Goal: Task Accomplishment & Management: Use online tool/utility

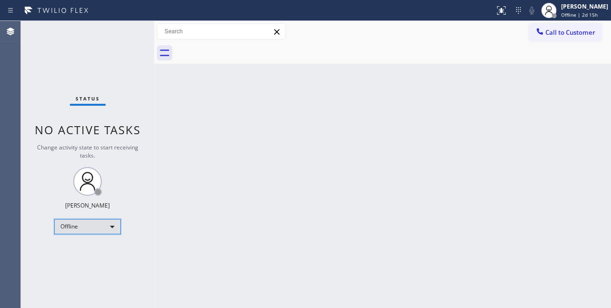
click at [104, 221] on div "Offline" at bounding box center [87, 226] width 67 height 15
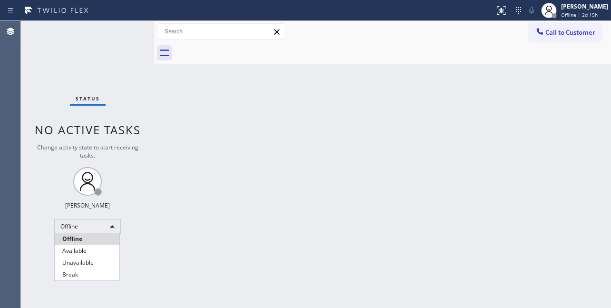
click at [87, 266] on li "Unavailable" at bounding box center [87, 262] width 65 height 11
click at [566, 37] on button "Call to Customer" at bounding box center [565, 32] width 73 height 18
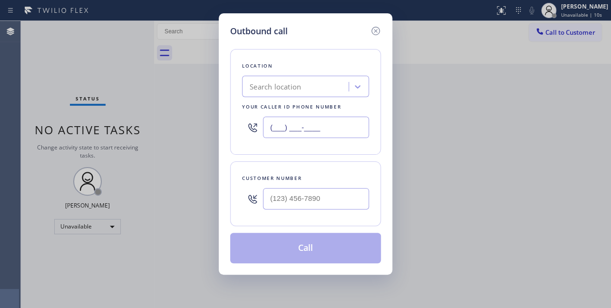
click at [321, 124] on input "(___) ___-____" at bounding box center [316, 127] width 106 height 21
paste input "617) 219-9255"
type input "(617) 219-9255"
click at [278, 200] on input "(___) ___-____" at bounding box center [316, 198] width 106 height 21
paste input "650) 450-1979"
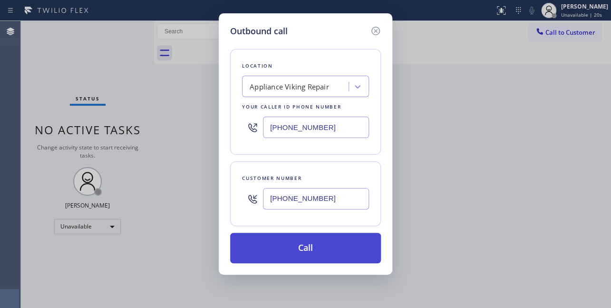
type input "(650) 450-1979"
click at [309, 253] on button "Call" at bounding box center [305, 248] width 151 height 30
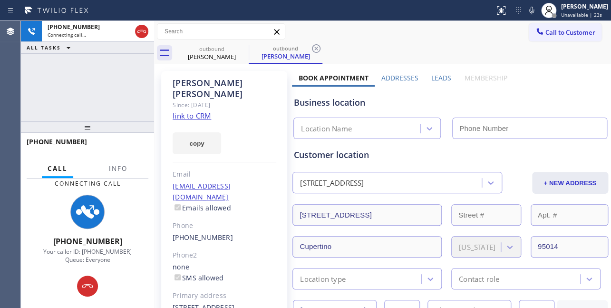
click at [439, 76] on label "Leads" at bounding box center [441, 77] width 20 height 9
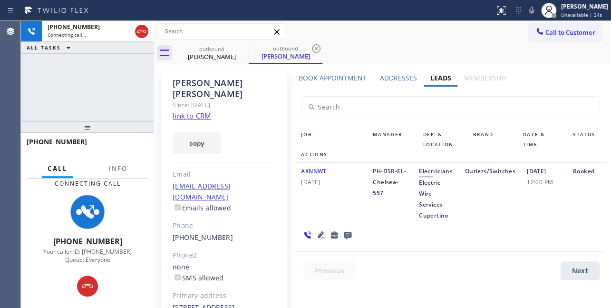
click at [345, 234] on icon at bounding box center [347, 235] width 11 height 12
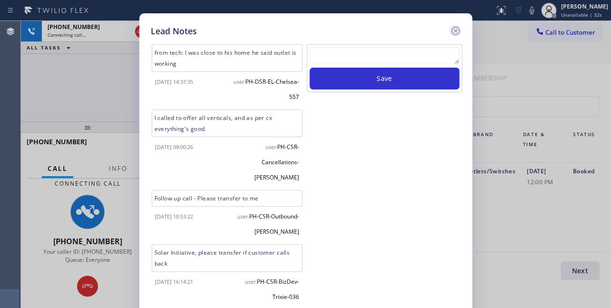
click at [457, 26] on icon at bounding box center [455, 30] width 11 height 11
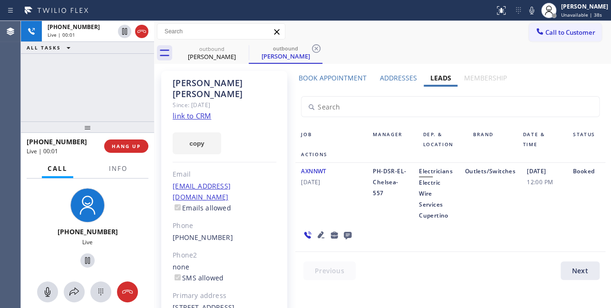
click at [122, 137] on div "+16504501979 Live | 00:01 HANG UP" at bounding box center [88, 146] width 122 height 25
click at [133, 143] on span "HANG UP" at bounding box center [126, 146] width 29 height 7
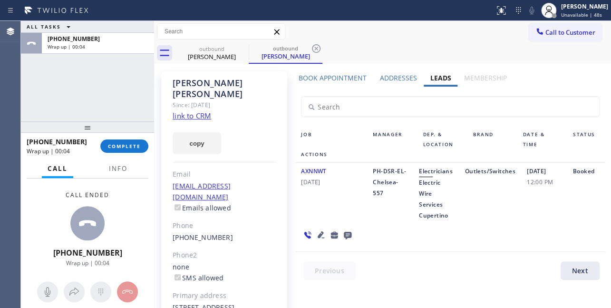
click at [347, 237] on icon at bounding box center [348, 236] width 8 height 8
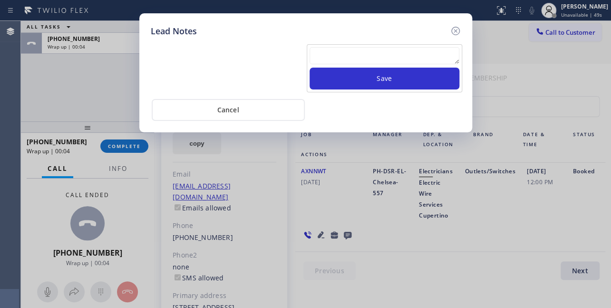
click at [361, 57] on textarea at bounding box center [385, 55] width 150 height 17
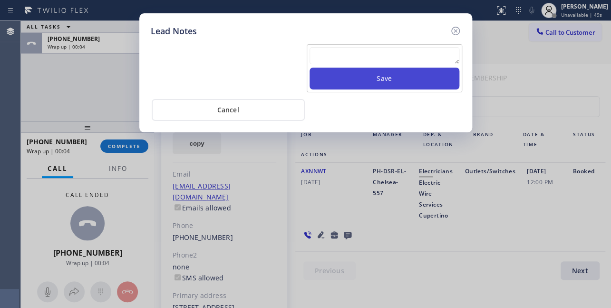
paste textarea "Routed to Voice mail// If CX will call back please transfer to me- Love:*"
type textarea "Routed to Voice mail// If CX will call back please transfer to me- Love:*"
click at [374, 78] on button "Save" at bounding box center [385, 79] width 150 height 22
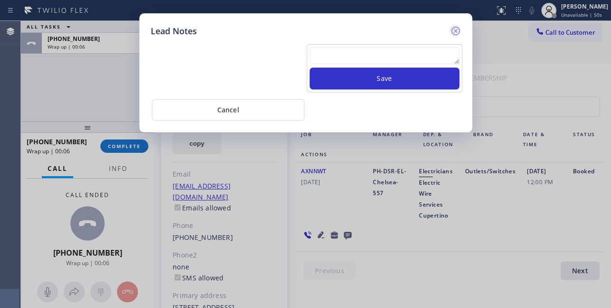
click at [453, 29] on icon at bounding box center [455, 30] width 11 height 11
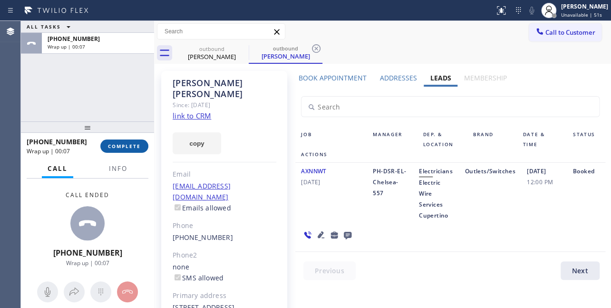
click at [108, 144] on span "COMPLETE" at bounding box center [124, 146] width 33 height 7
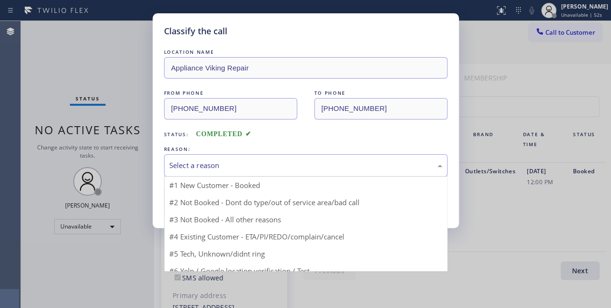
click at [241, 165] on div "Select a reason" at bounding box center [305, 165] width 273 height 11
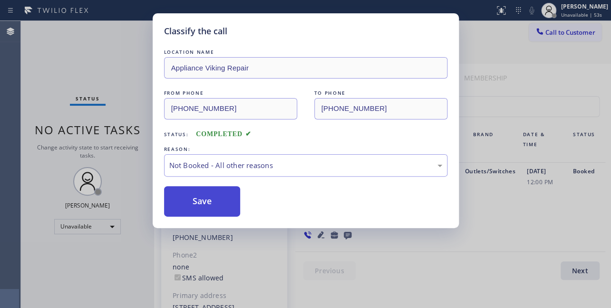
click at [216, 202] on button "Save" at bounding box center [202, 201] width 77 height 30
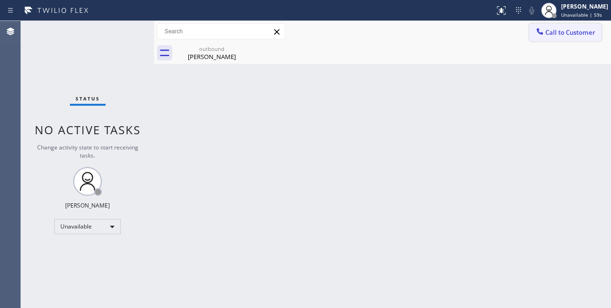
click at [564, 35] on span "Call to Customer" at bounding box center [570, 32] width 50 height 9
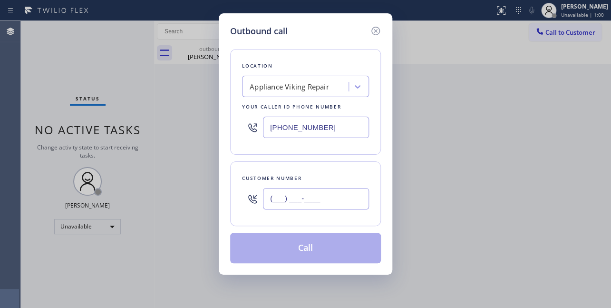
click at [268, 197] on input "(___) ___-____" at bounding box center [316, 198] width 106 height 21
paste input "602) 487-7553"
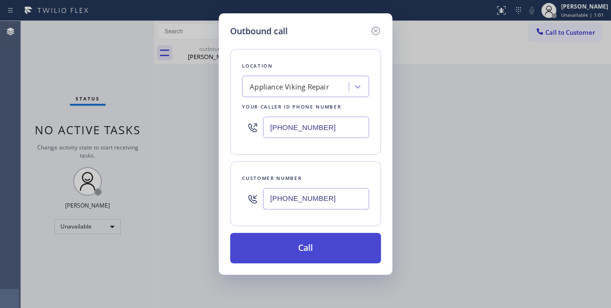
type input "(602) 487-7553"
click at [286, 235] on button "Call" at bounding box center [305, 248] width 151 height 30
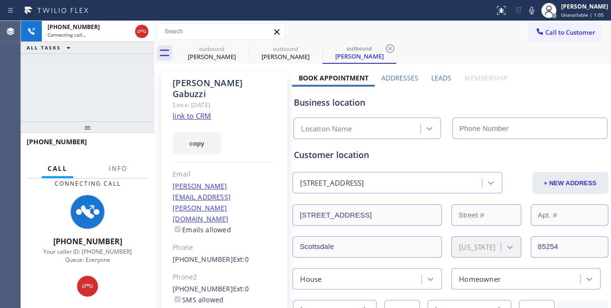
click at [440, 74] on label "Leads" at bounding box center [441, 77] width 20 height 9
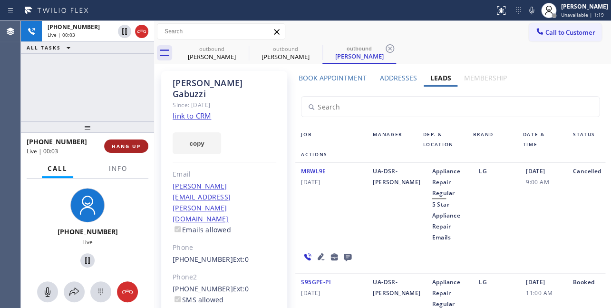
click at [134, 144] on span "HANG UP" at bounding box center [126, 146] width 29 height 7
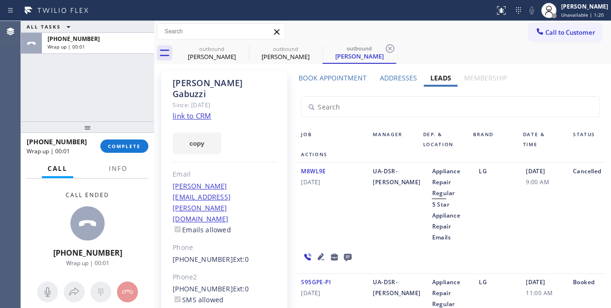
click at [351, 253] on icon at bounding box center [348, 257] width 8 height 8
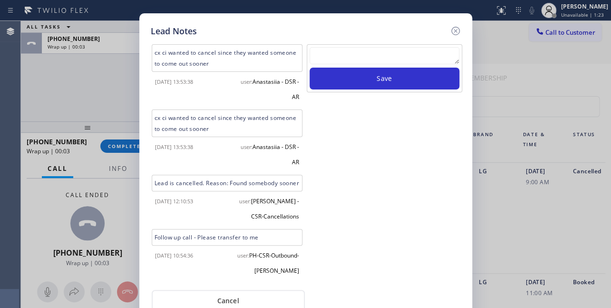
click at [355, 55] on textarea at bounding box center [385, 55] width 150 height 17
paste textarea "Routed to Voice mail// If CX will call back please transfer to me- Love:*"
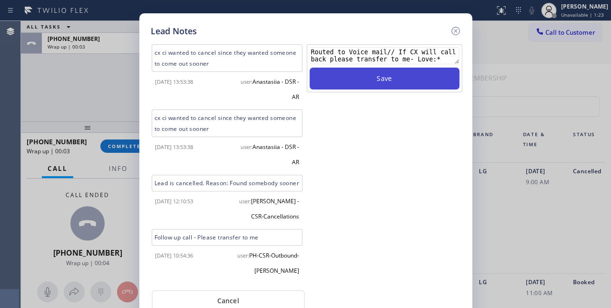
type textarea "Routed to Voice mail// If CX will call back please transfer to me- Love:*"
click at [369, 78] on button "Save" at bounding box center [385, 79] width 150 height 22
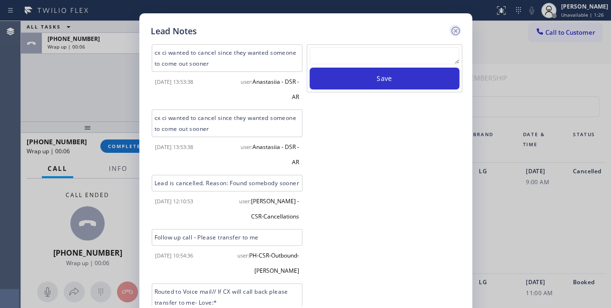
click at [454, 28] on icon at bounding box center [455, 30] width 11 height 11
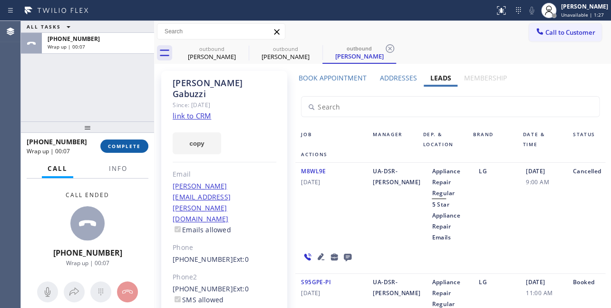
click at [121, 147] on span "COMPLETE" at bounding box center [124, 146] width 33 height 7
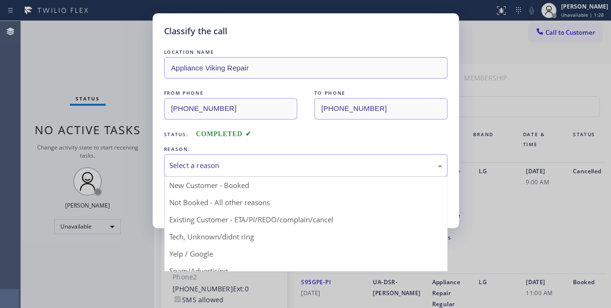
click at [176, 168] on div "Select a reason" at bounding box center [305, 165] width 273 height 11
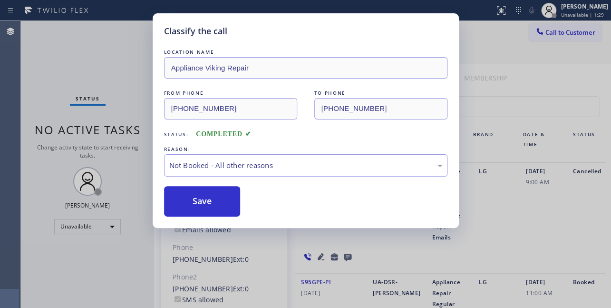
click at [209, 202] on button "Save" at bounding box center [202, 201] width 77 height 30
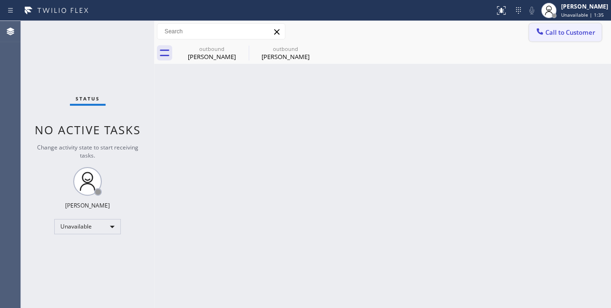
click at [533, 40] on button "Call to Customer" at bounding box center [565, 32] width 73 height 18
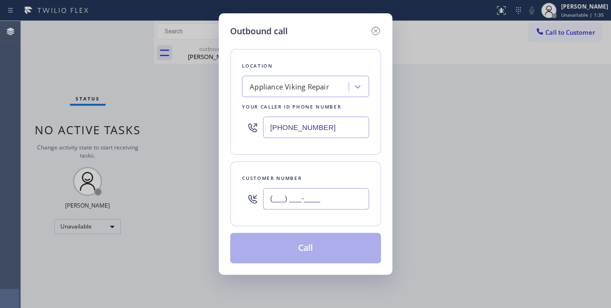
click at [267, 198] on input "(___) ___-____" at bounding box center [316, 198] width 106 height 21
paste input "650) 302-2257"
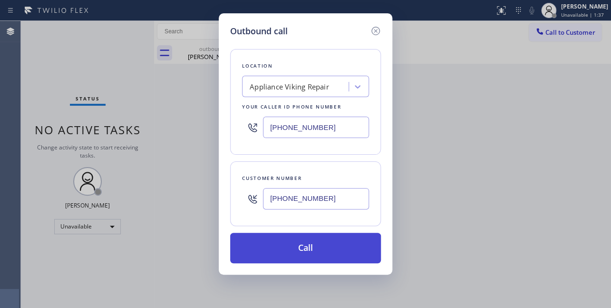
click at [300, 247] on button "Call" at bounding box center [305, 248] width 151 height 30
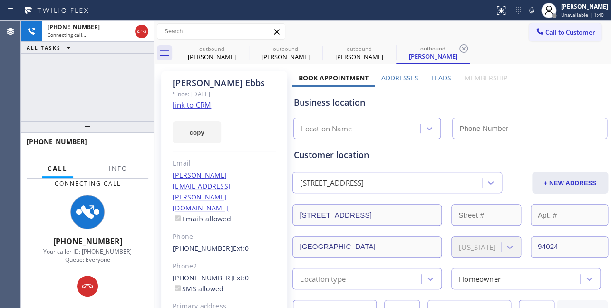
click at [438, 76] on label "Leads" at bounding box center [441, 77] width 20 height 9
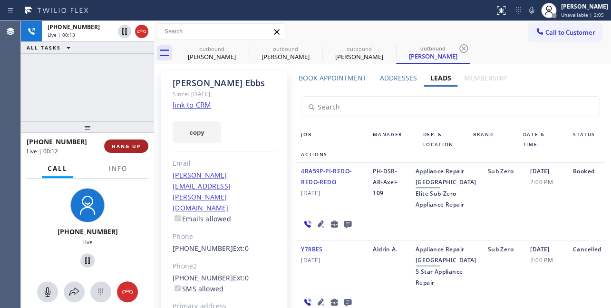
click at [114, 150] on button "HANG UP" at bounding box center [126, 145] width 44 height 13
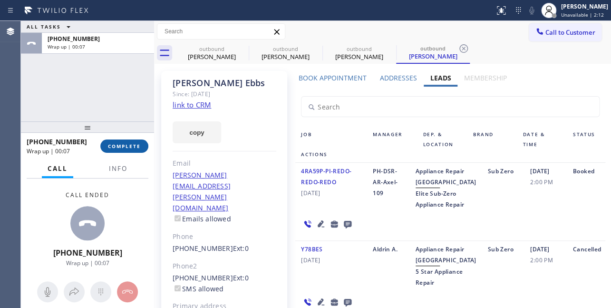
click at [111, 143] on span "COMPLETE" at bounding box center [124, 146] width 33 height 7
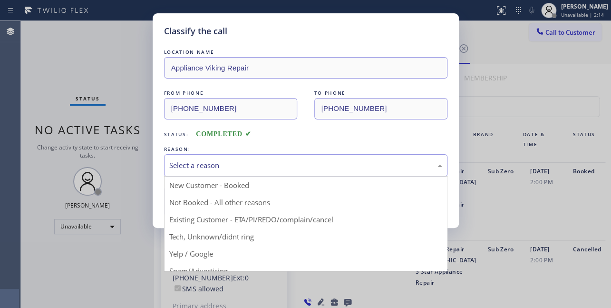
click at [192, 165] on div "Select a reason" at bounding box center [305, 165] width 273 height 11
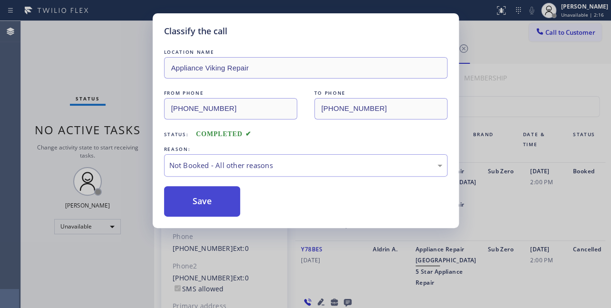
click at [187, 199] on button "Save" at bounding box center [202, 201] width 77 height 30
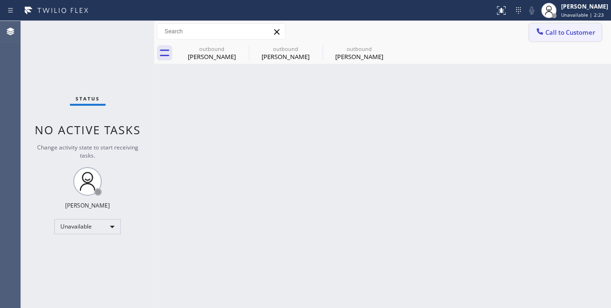
click at [549, 30] on span "Call to Customer" at bounding box center [570, 32] width 50 height 9
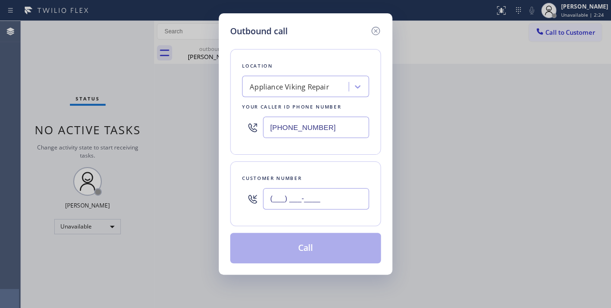
click at [279, 198] on input "(___) ___-____" at bounding box center [316, 198] width 106 height 21
paste input "516) 413-2830"
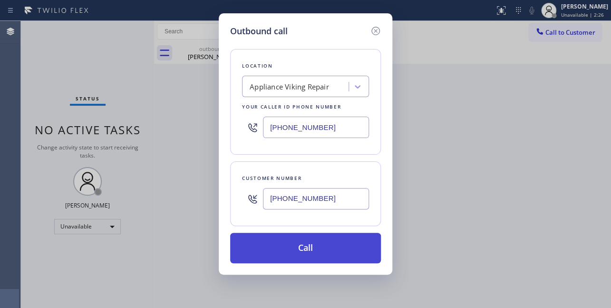
type input "(516) 413-2830"
click at [293, 248] on button "Call" at bounding box center [305, 248] width 151 height 30
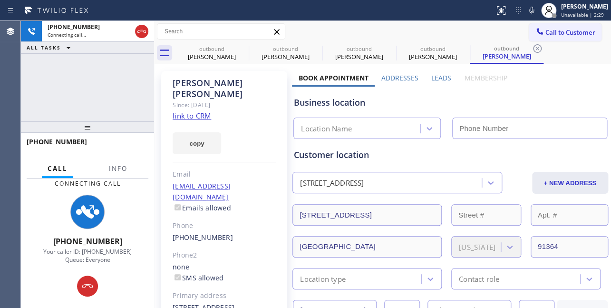
click at [434, 75] on label "Leads" at bounding box center [441, 77] width 20 height 9
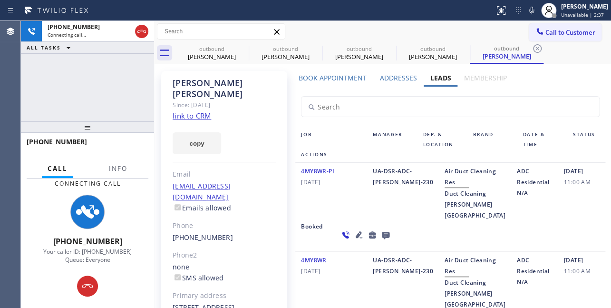
click at [353, 240] on icon at bounding box center [358, 234] width 11 height 11
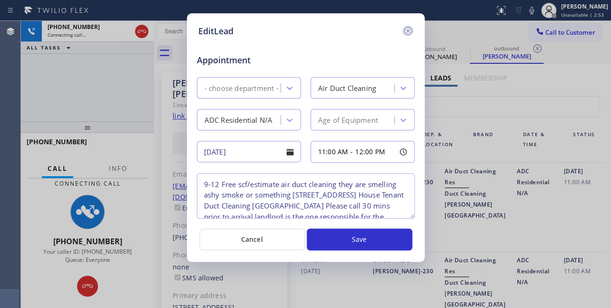
click at [408, 28] on icon at bounding box center [407, 30] width 11 height 11
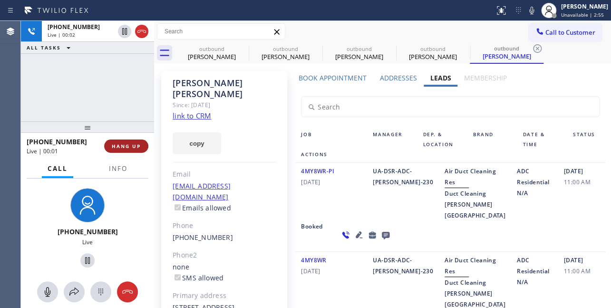
click at [127, 141] on button "HANG UP" at bounding box center [126, 145] width 44 height 13
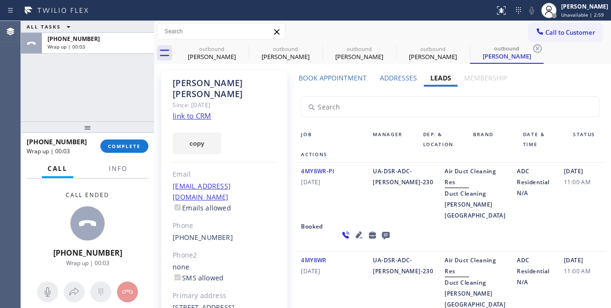
click at [380, 241] on icon at bounding box center [385, 235] width 11 height 12
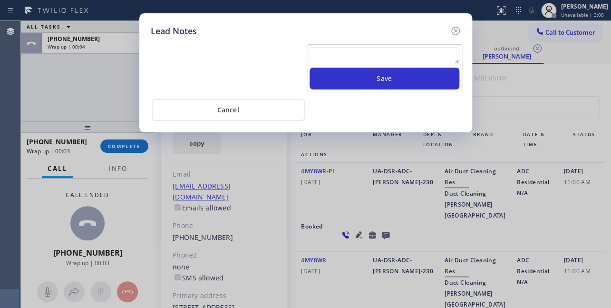
click at [353, 62] on textarea at bounding box center [385, 55] width 150 height 17
paste textarea "Routed to Voice mail// If CX will call back please transfer to me- Love:*"
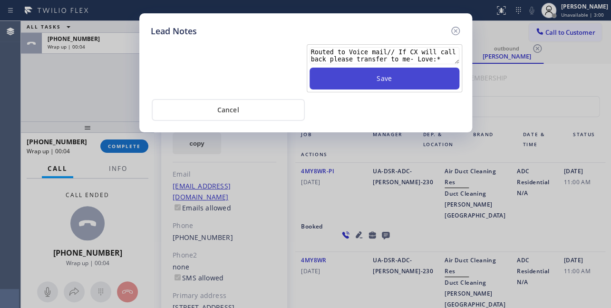
type textarea "Routed to Voice mail// If CX will call back please transfer to me- Love:*"
click at [380, 81] on button "Save" at bounding box center [385, 79] width 150 height 22
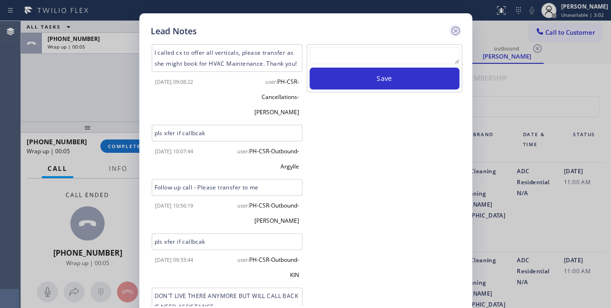
click at [455, 33] on icon at bounding box center [455, 30] width 11 height 11
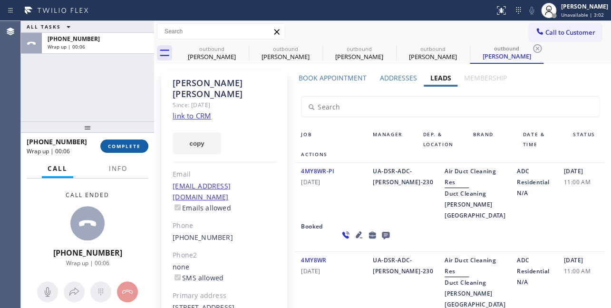
click at [134, 149] on button "COMPLETE" at bounding box center [124, 145] width 48 height 13
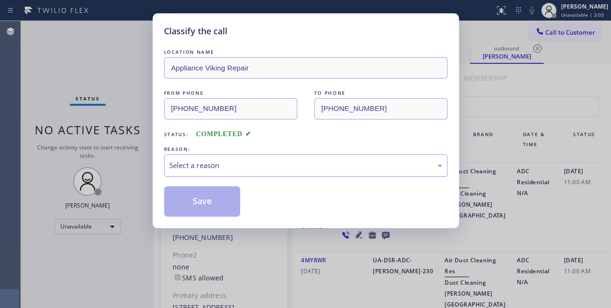
click at [188, 165] on div "Select a reason" at bounding box center [305, 165] width 273 height 11
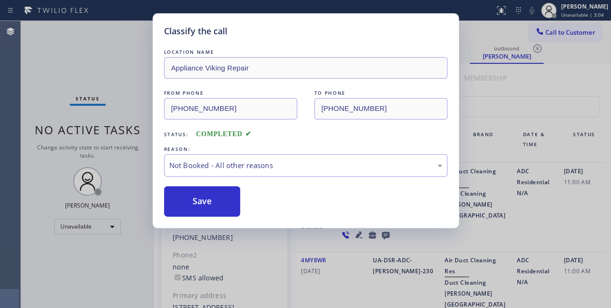
click at [193, 198] on button "Save" at bounding box center [202, 201] width 77 height 30
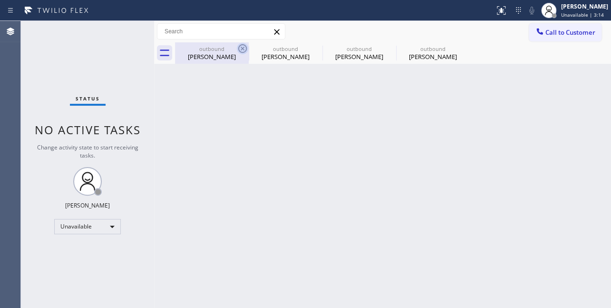
click at [244, 48] on icon at bounding box center [242, 48] width 11 height 11
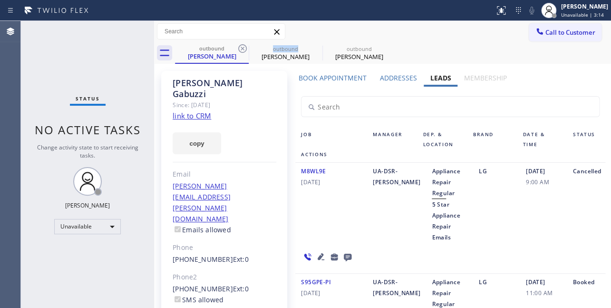
click at [244, 48] on icon at bounding box center [242, 48] width 11 height 11
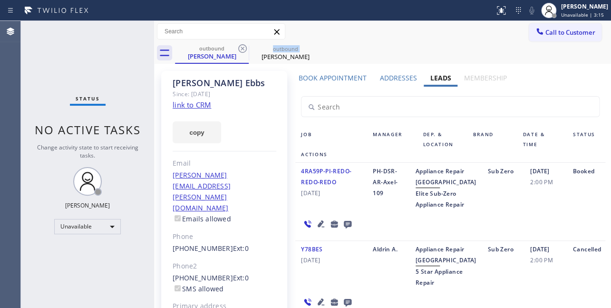
click at [244, 48] on icon at bounding box center [242, 48] width 11 height 11
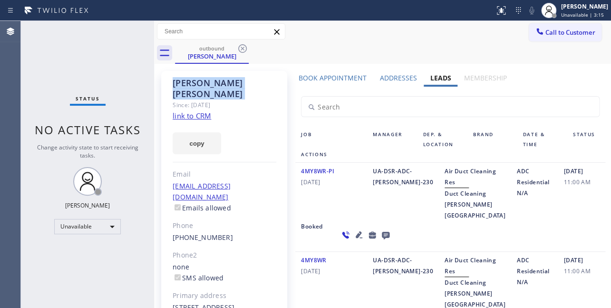
click at [244, 48] on icon at bounding box center [242, 48] width 11 height 11
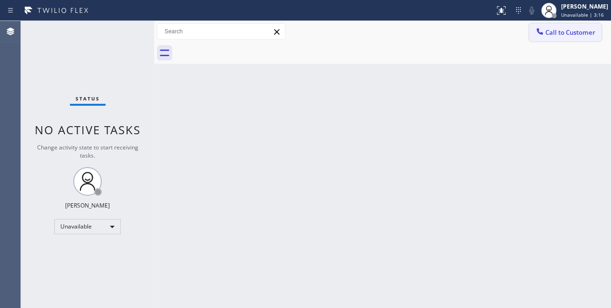
click at [555, 34] on span "Call to Customer" at bounding box center [570, 32] width 50 height 9
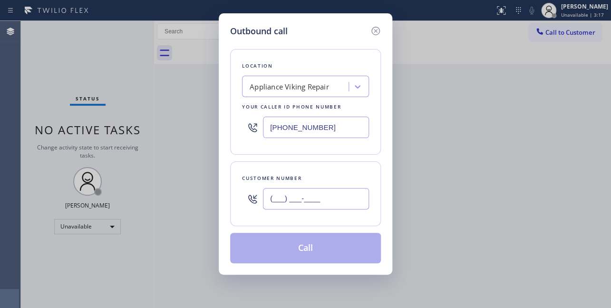
click at [264, 189] on input "(___) ___-____" at bounding box center [316, 198] width 106 height 21
paste input "408) 306-8768"
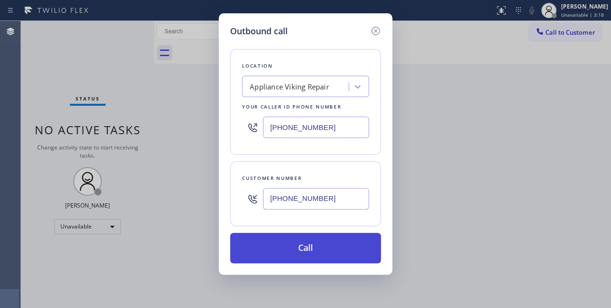
type input "(408) 306-8768"
click at [294, 245] on button "Call" at bounding box center [305, 248] width 151 height 30
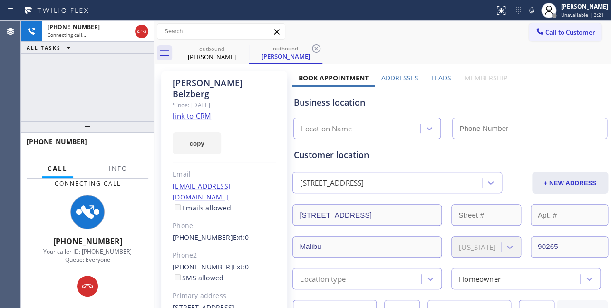
click at [443, 78] on label "Leads" at bounding box center [441, 77] width 20 height 9
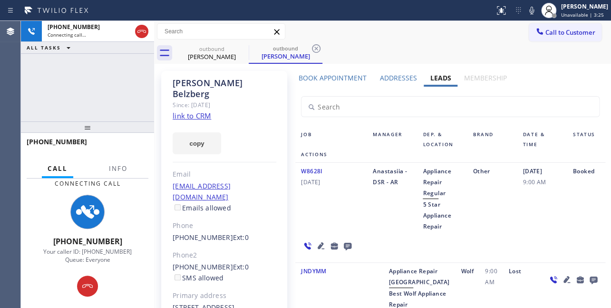
click at [315, 246] on icon at bounding box center [320, 245] width 11 height 11
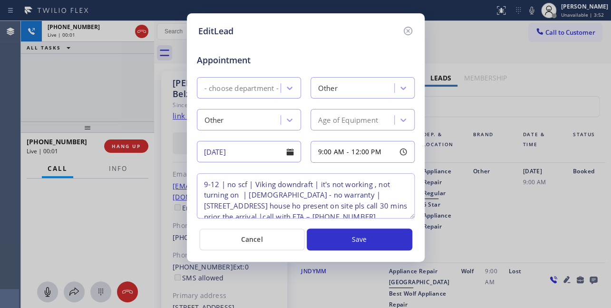
click at [309, 33] on div "EditLead" at bounding box center [305, 31] width 215 height 13
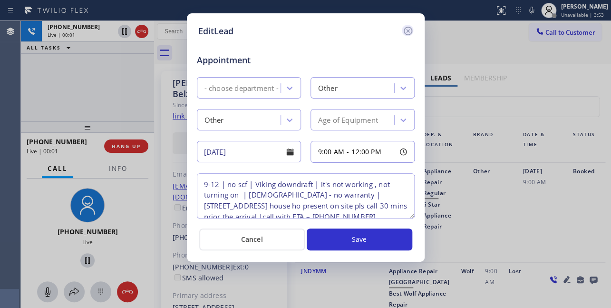
click at [408, 29] on icon at bounding box center [407, 30] width 11 height 11
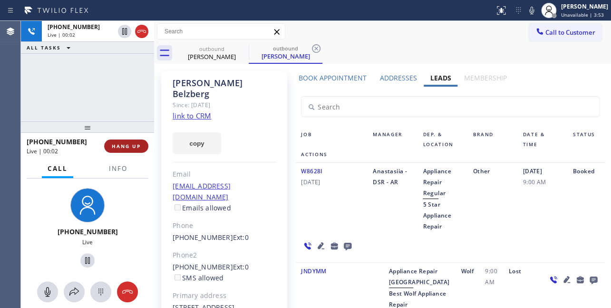
click at [124, 145] on span "HANG UP" at bounding box center [126, 146] width 29 height 7
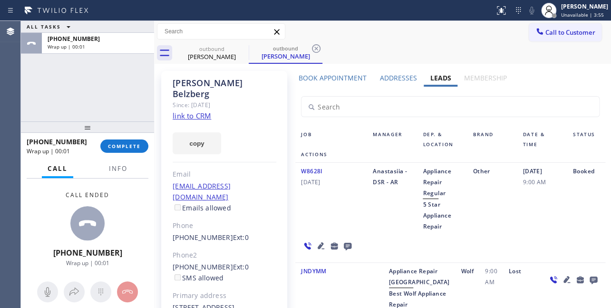
click at [346, 243] on icon at bounding box center [348, 247] width 8 height 8
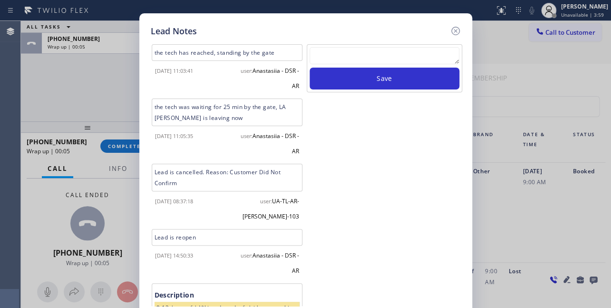
click at [399, 54] on textarea at bounding box center [385, 55] width 150 height 17
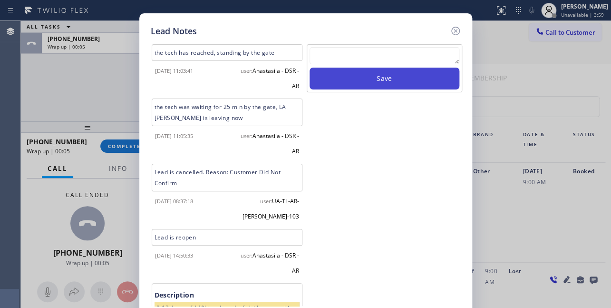
paste textarea "Routed to Voice mail// If CX will call back please transfer to me- Love:*"
type textarea "Routed to Voice mail// If CX will call back please transfer to me- Love:*"
click at [402, 78] on button "Save" at bounding box center [385, 79] width 150 height 22
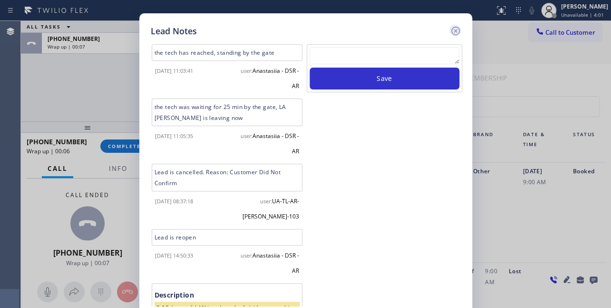
click at [456, 32] on icon at bounding box center [455, 31] width 9 height 9
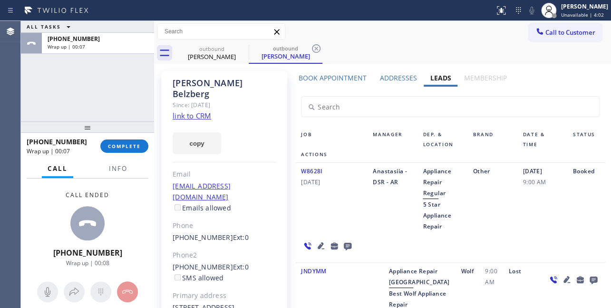
click at [120, 154] on div "+14083068768 Wrap up | 00:07 COMPLETE" at bounding box center [88, 146] width 122 height 25
click at [120, 146] on span "COMPLETE" at bounding box center [124, 146] width 33 height 7
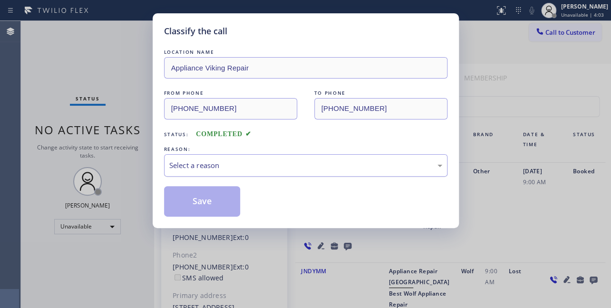
click at [254, 165] on div "Select a reason" at bounding box center [305, 165] width 273 height 11
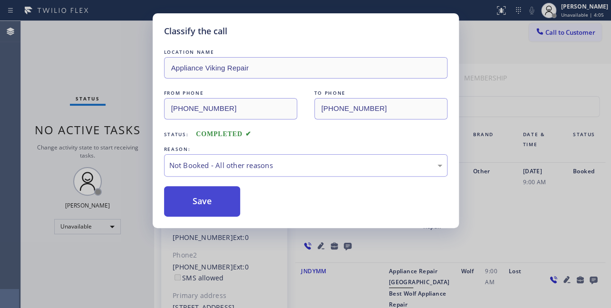
click at [198, 205] on button "Save" at bounding box center [202, 201] width 77 height 30
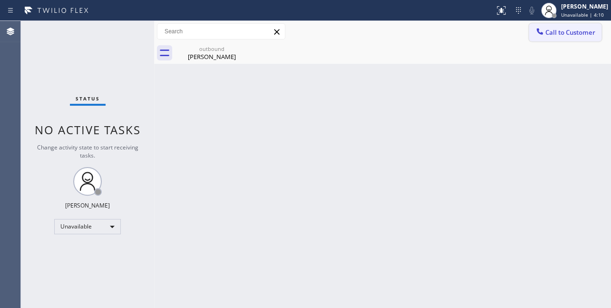
click at [554, 32] on span "Call to Customer" at bounding box center [570, 32] width 50 height 9
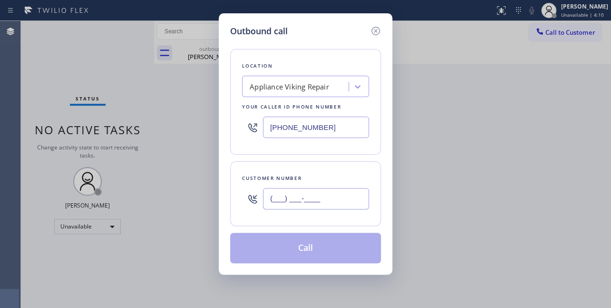
click at [307, 199] on input "(___) ___-____" at bounding box center [316, 198] width 106 height 21
paste input "805) 722-7522"
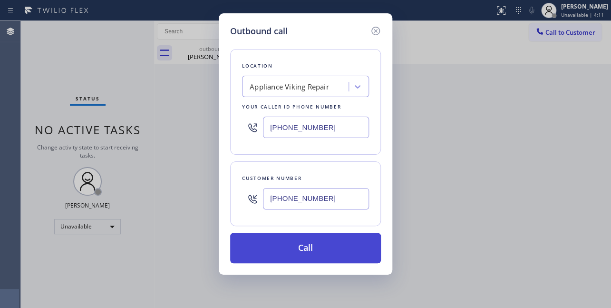
click at [324, 243] on button "Call" at bounding box center [305, 248] width 151 height 30
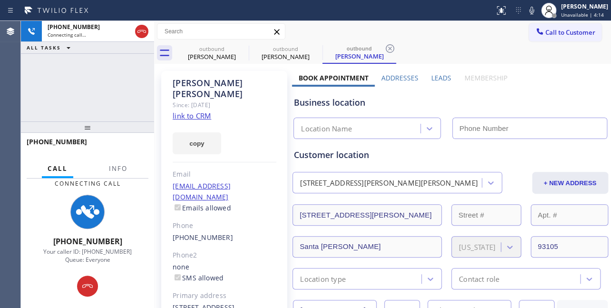
click at [437, 74] on label "Leads" at bounding box center [441, 77] width 20 height 9
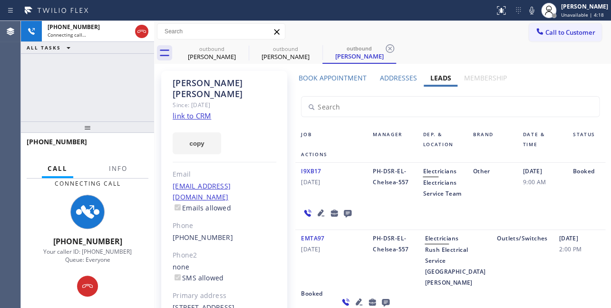
click at [318, 216] on icon at bounding box center [321, 212] width 7 height 7
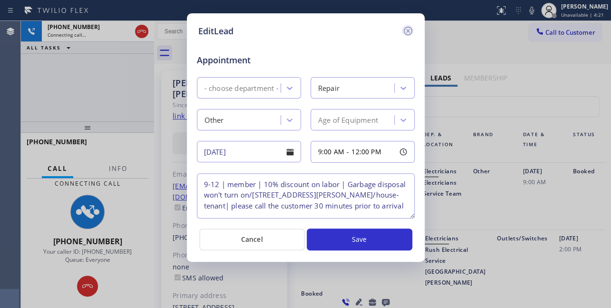
click at [408, 30] on icon at bounding box center [407, 31] width 9 height 9
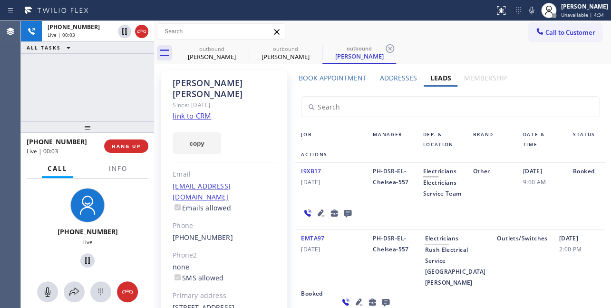
click at [319, 216] on icon at bounding box center [321, 212] width 7 height 7
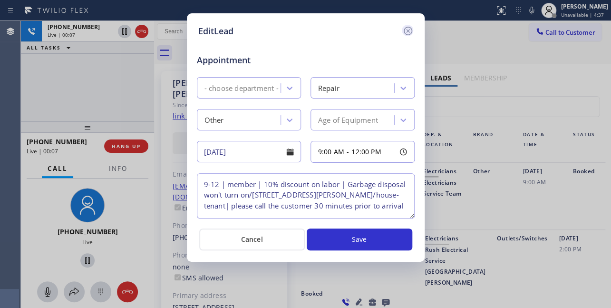
click at [410, 29] on icon at bounding box center [407, 30] width 11 height 11
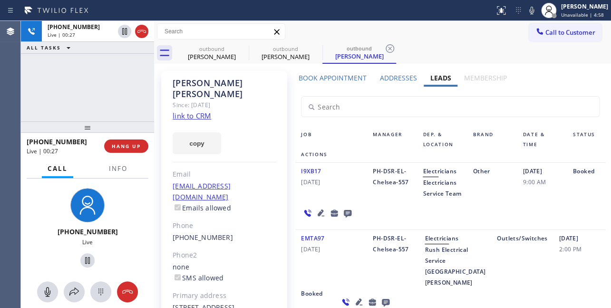
click at [344, 193] on div "I9XB17 02/02/2024" at bounding box center [331, 181] width 72 height 33
click at [343, 189] on div "I9XB17 02/02/2024" at bounding box center [331, 181] width 72 height 33
click at [129, 150] on button "HANG UP" at bounding box center [126, 145] width 44 height 13
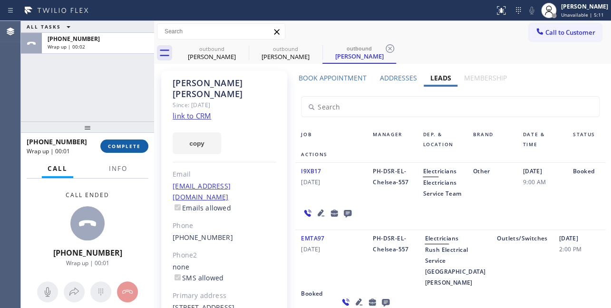
click at [129, 147] on span "COMPLETE" at bounding box center [124, 146] width 33 height 7
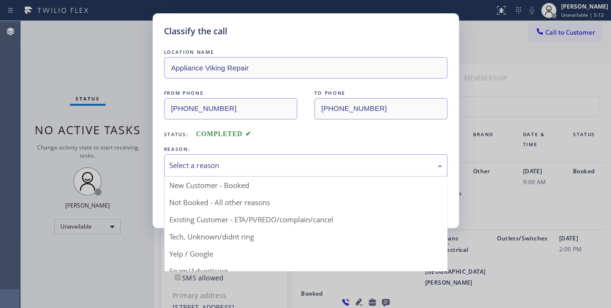
click at [255, 167] on div "Select a reason" at bounding box center [305, 165] width 273 height 11
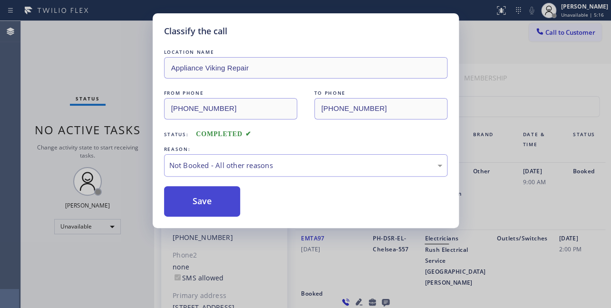
click at [210, 205] on button "Save" at bounding box center [202, 201] width 77 height 30
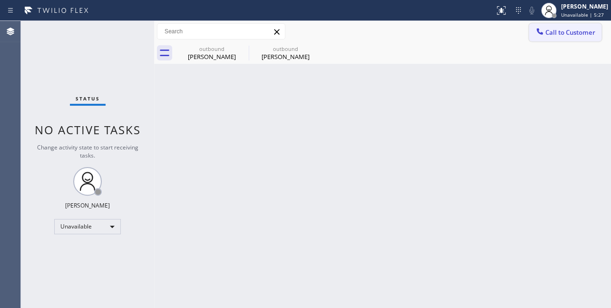
click at [544, 34] on div at bounding box center [539, 32] width 11 height 11
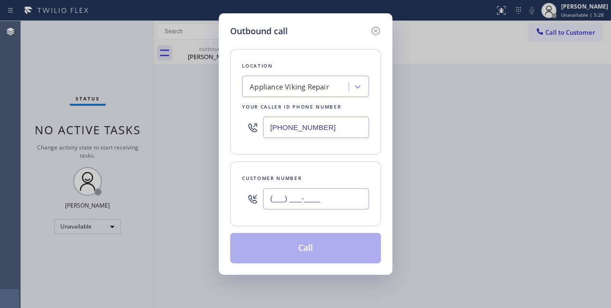
click at [271, 201] on input "(___) ___-____" at bounding box center [316, 198] width 106 height 21
paste input "213) 393-0493"
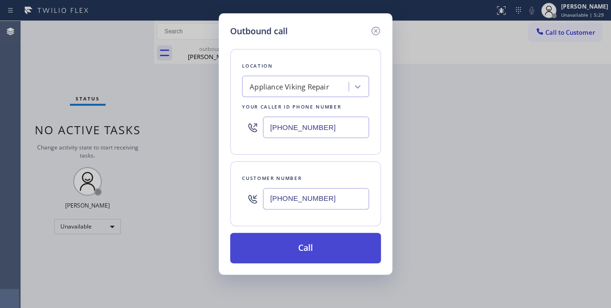
type input "(213) 393-0493"
click at [296, 240] on button "Call" at bounding box center [305, 248] width 151 height 30
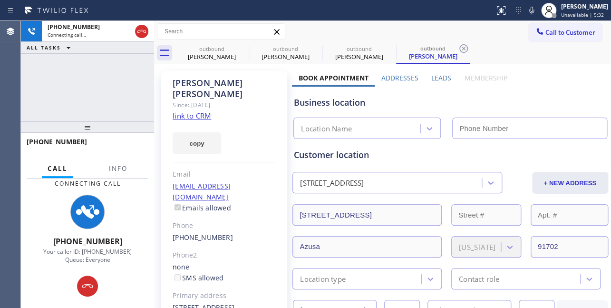
click at [434, 74] on label "Leads" at bounding box center [441, 77] width 20 height 9
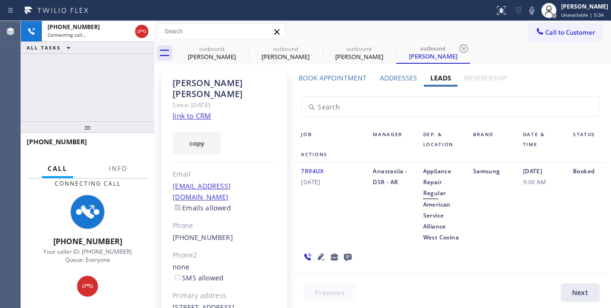
click at [320, 257] on icon at bounding box center [320, 256] width 11 height 11
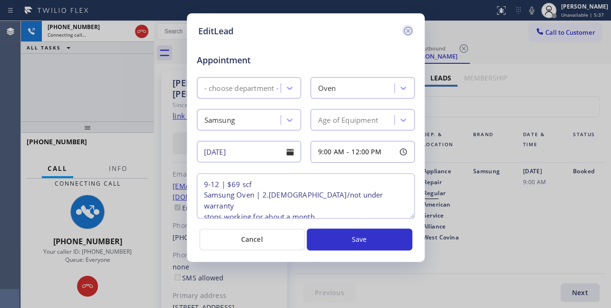
click at [406, 32] on icon at bounding box center [407, 30] width 11 height 11
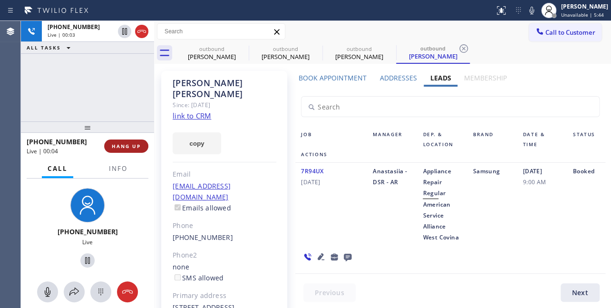
click at [127, 143] on span "HANG UP" at bounding box center [126, 146] width 29 height 7
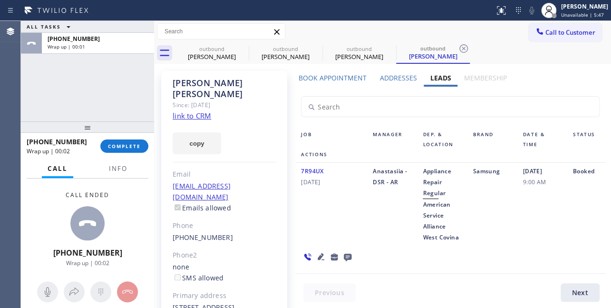
click at [343, 256] on icon at bounding box center [347, 257] width 11 height 12
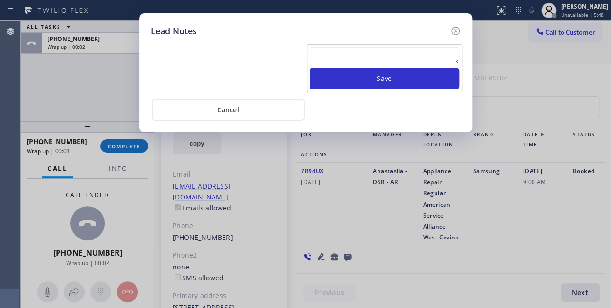
click at [353, 48] on textarea at bounding box center [385, 55] width 150 height 17
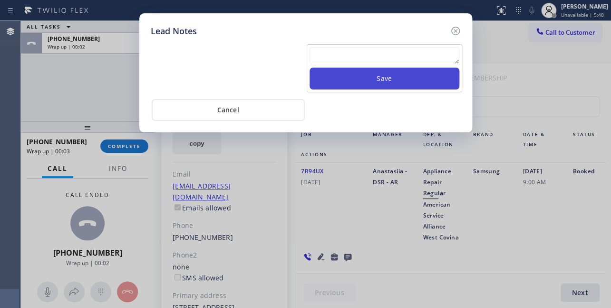
paste textarea "Routed to Voice mail// If CX will call back please transfer to me- Love:*"
type textarea "Routed to Voice mail// If CX will call back please transfer to me- Love:*"
click at [366, 76] on button "Save" at bounding box center [385, 79] width 150 height 22
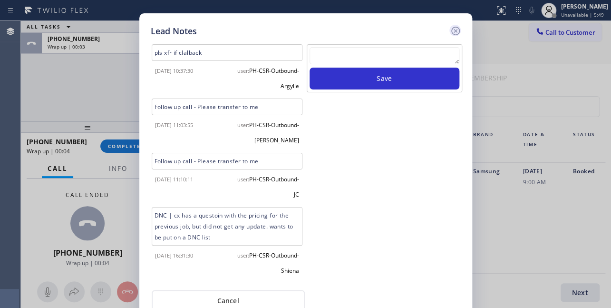
click at [453, 29] on icon at bounding box center [455, 30] width 11 height 11
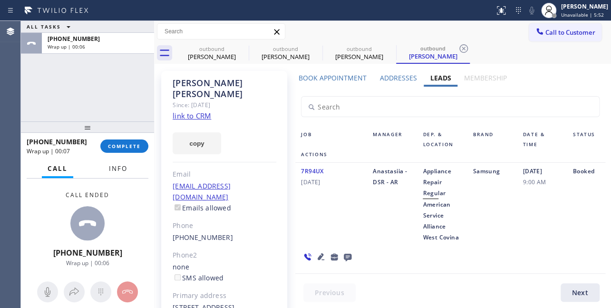
drag, startPoint x: 112, startPoint y: 159, endPoint x: 109, endPoint y: 146, distance: 13.6
click at [111, 159] on button "Info" at bounding box center [118, 168] width 30 height 19
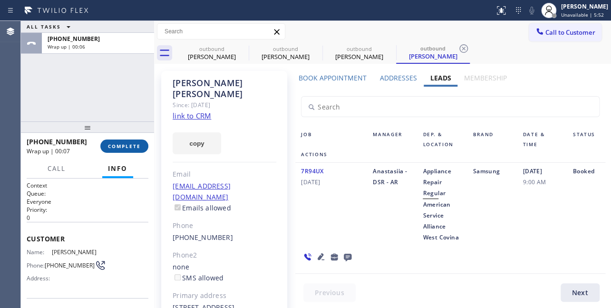
click at [109, 145] on span "COMPLETE" at bounding box center [124, 146] width 33 height 7
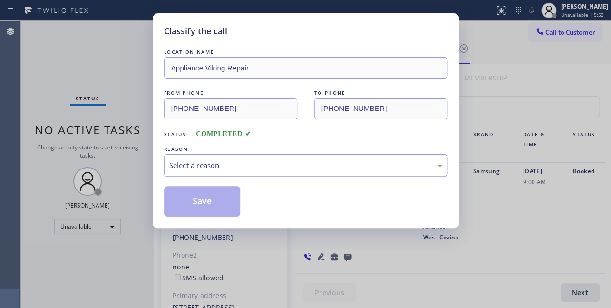
click at [246, 160] on div "Select a reason" at bounding box center [305, 165] width 273 height 11
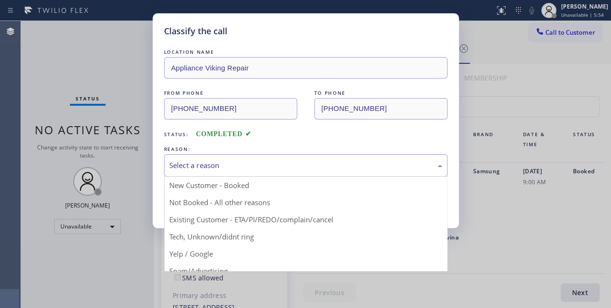
drag, startPoint x: 221, startPoint y: 202, endPoint x: 211, endPoint y: 201, distance: 10.5
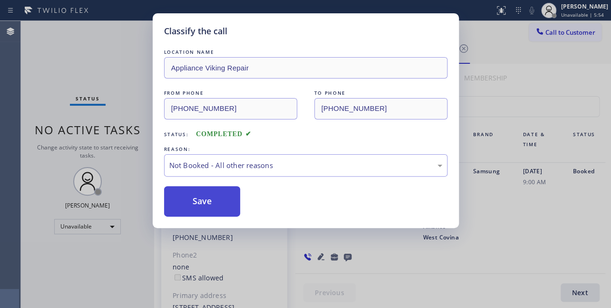
click at [208, 201] on button "Save" at bounding box center [202, 201] width 77 height 30
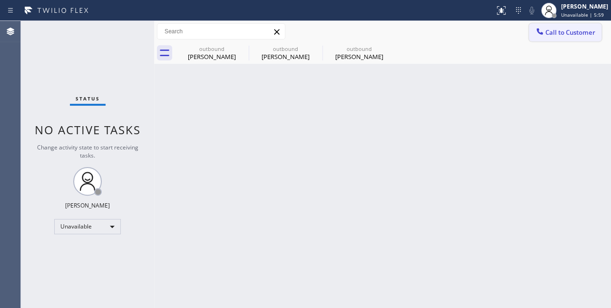
click at [552, 28] on span "Call to Customer" at bounding box center [570, 32] width 50 height 9
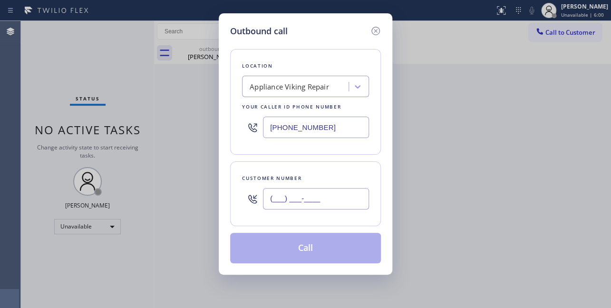
click at [283, 197] on input "(___) ___-____" at bounding box center [316, 198] width 106 height 21
paste input "949) 338-0096"
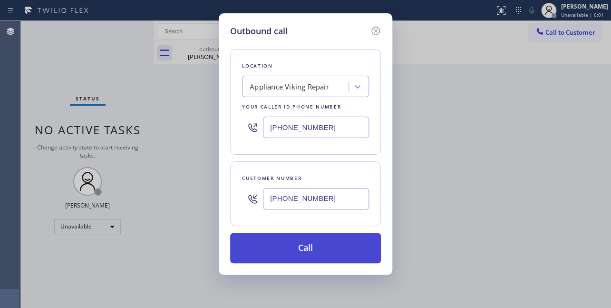
type input "(949) 338-0096"
click at [289, 252] on button "Call" at bounding box center [305, 248] width 151 height 30
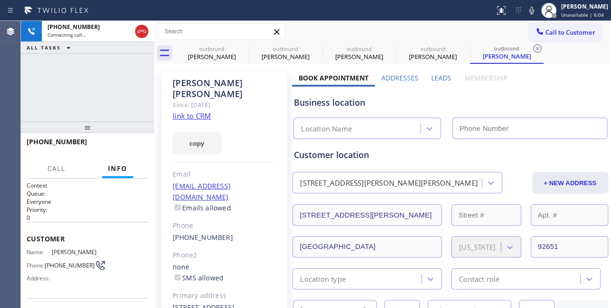
click at [431, 76] on label "Leads" at bounding box center [441, 77] width 20 height 9
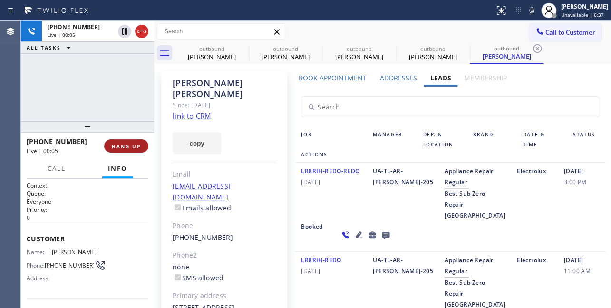
click at [114, 150] on button "HANG UP" at bounding box center [126, 145] width 44 height 13
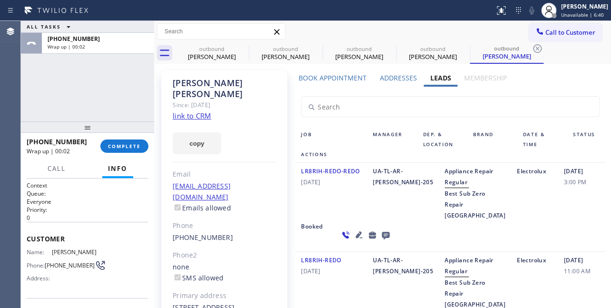
click at [382, 239] on icon at bounding box center [386, 236] width 8 height 8
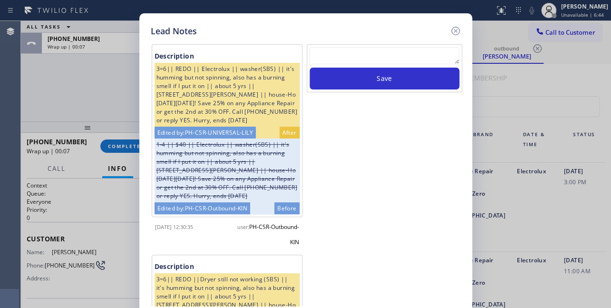
click at [363, 55] on textarea at bounding box center [385, 55] width 150 height 17
paste textarea "Routed to Voice mail// If CX will call back please transfer to me- Love:*"
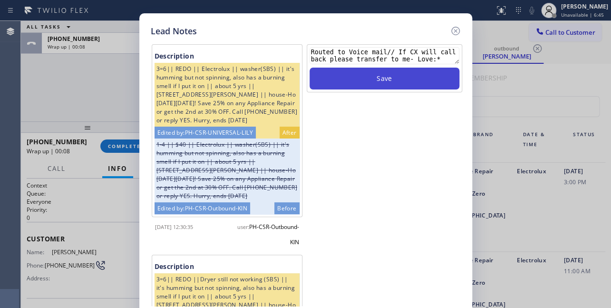
type textarea "Routed to Voice mail// If CX will call back please transfer to me- Love:*"
click at [375, 79] on button "Save" at bounding box center [385, 79] width 150 height 22
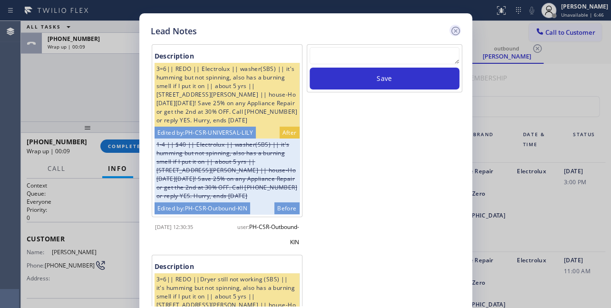
click at [452, 31] on icon at bounding box center [455, 30] width 11 height 11
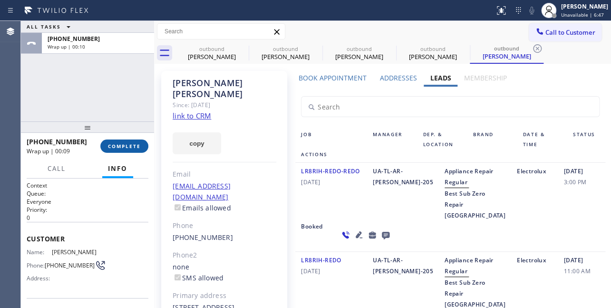
click at [131, 143] on span "COMPLETE" at bounding box center [124, 146] width 33 height 7
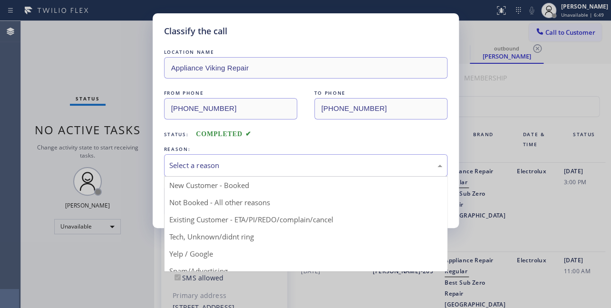
click at [212, 164] on div "Select a reason" at bounding box center [305, 165] width 273 height 11
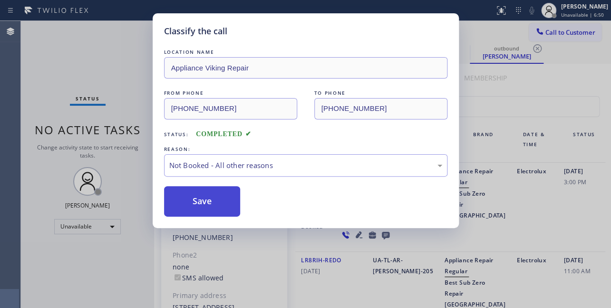
click at [188, 200] on button "Save" at bounding box center [202, 201] width 77 height 30
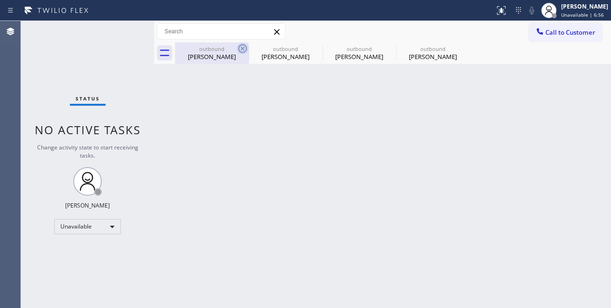
click at [243, 49] on icon at bounding box center [242, 48] width 11 height 11
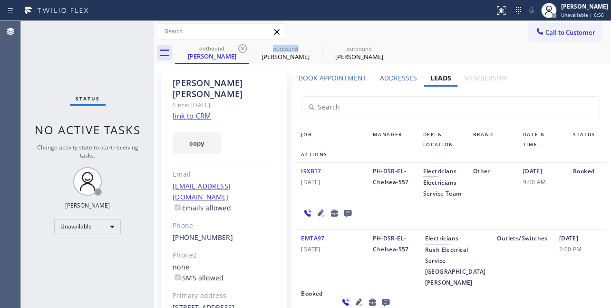
click at [243, 49] on icon at bounding box center [242, 48] width 11 height 11
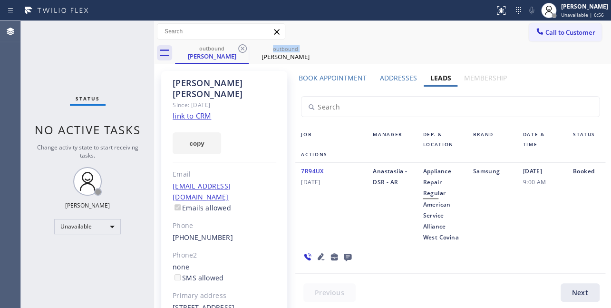
click at [243, 49] on icon at bounding box center [242, 48] width 11 height 11
click at [0, 0] on icon at bounding box center [0, 0] width 0 height 0
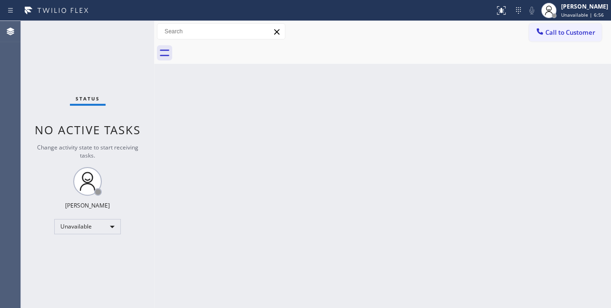
drag, startPoint x: 243, startPoint y: 49, endPoint x: 253, endPoint y: 50, distance: 10.2
click at [243, 49] on div at bounding box center [393, 52] width 436 height 21
click at [541, 33] on icon at bounding box center [539, 31] width 6 height 6
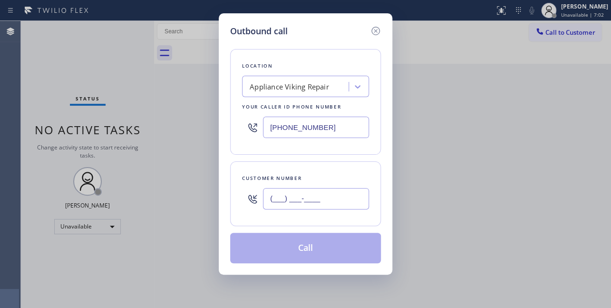
click at [280, 200] on input "(___) ___-____" at bounding box center [316, 198] width 106 height 21
paste input "954) 770-3900"
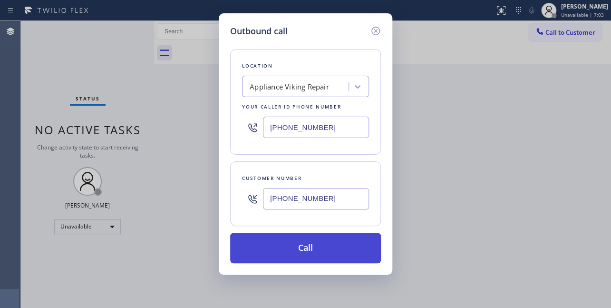
type input "(954) 770-3900"
click at [296, 246] on button "Call" at bounding box center [305, 248] width 151 height 30
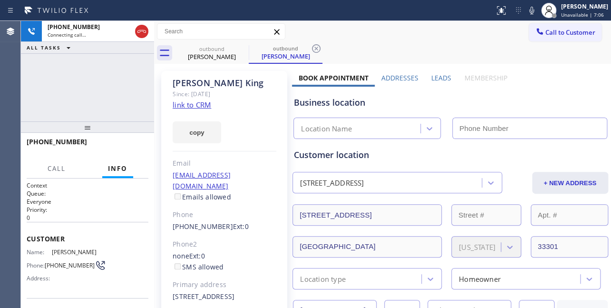
click at [439, 75] on label "Leads" at bounding box center [441, 77] width 20 height 9
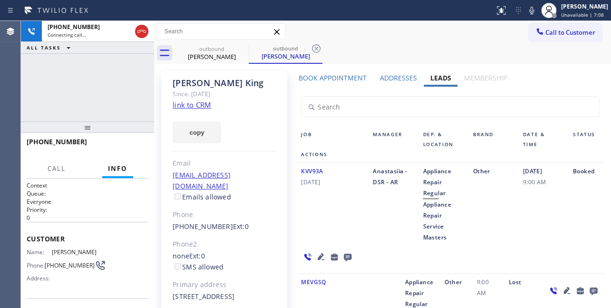
click at [318, 255] on icon at bounding box center [321, 256] width 7 height 7
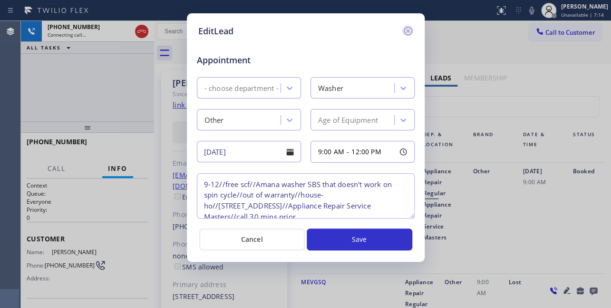
click at [406, 32] on icon at bounding box center [407, 31] width 9 height 9
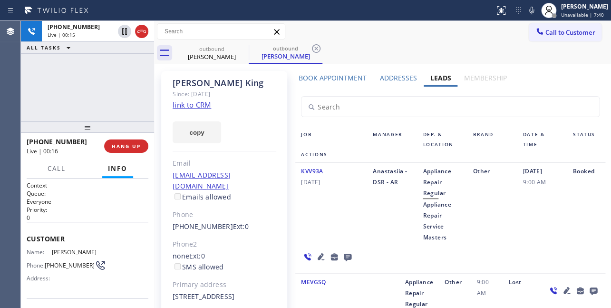
click at [316, 256] on icon at bounding box center [320, 256] width 11 height 11
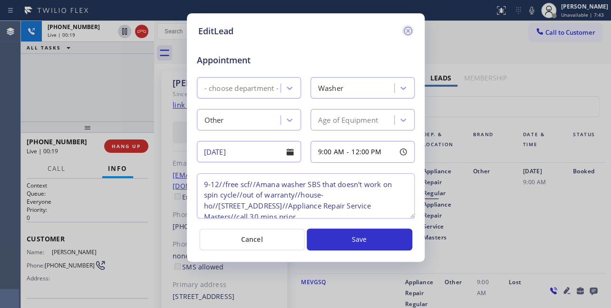
click at [408, 27] on icon at bounding box center [407, 31] width 9 height 9
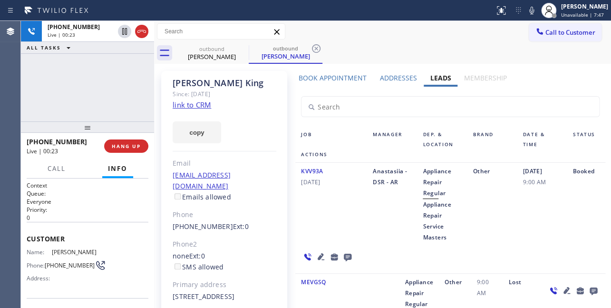
click at [317, 255] on icon at bounding box center [320, 256] width 11 height 11
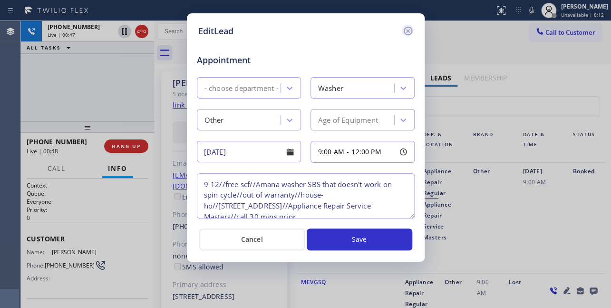
click at [408, 31] on icon at bounding box center [407, 31] width 9 height 9
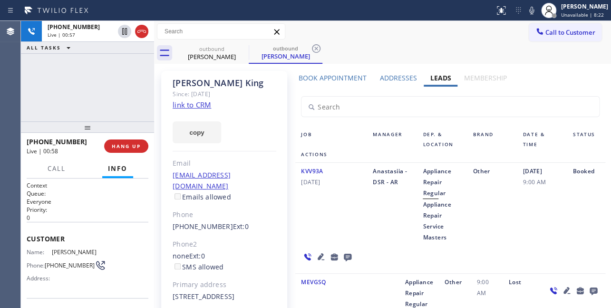
click at [318, 257] on icon at bounding box center [321, 256] width 7 height 7
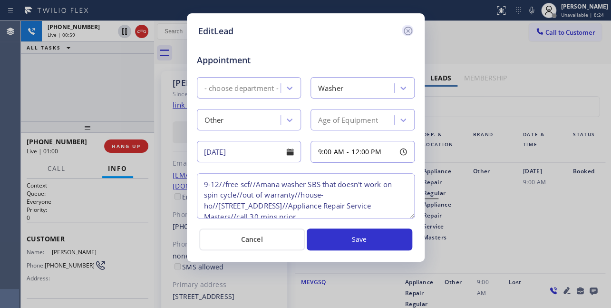
click at [404, 28] on icon at bounding box center [407, 30] width 11 height 11
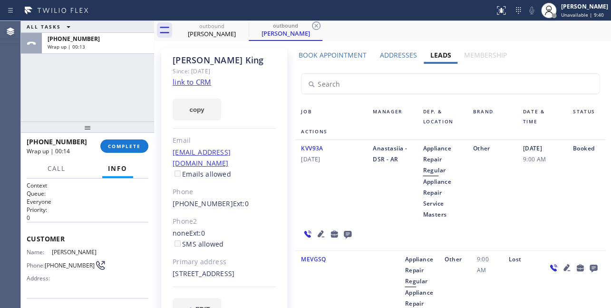
scroll to position [43, 0]
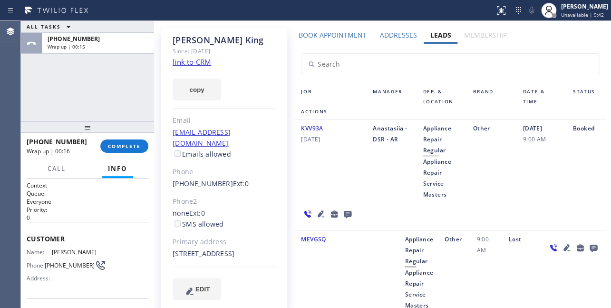
drag, startPoint x: 230, startPoint y: 252, endPoint x: 213, endPoint y: 252, distance: 17.1
click at [213, 252] on div "719 Northeast 4th Street Fort Lauderdale, 33301 FL" at bounding box center [225, 253] width 104 height 11
copy div "33301"
click at [129, 151] on button "COMPLETE" at bounding box center [124, 145] width 48 height 13
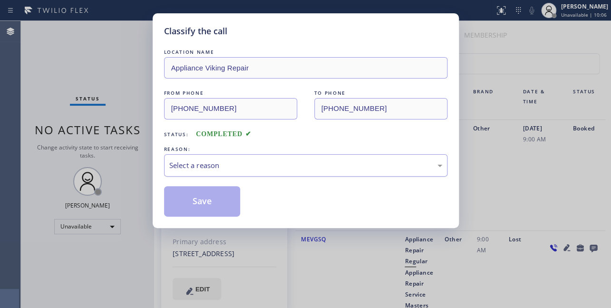
click at [219, 160] on div "Select a reason" at bounding box center [305, 165] width 273 height 11
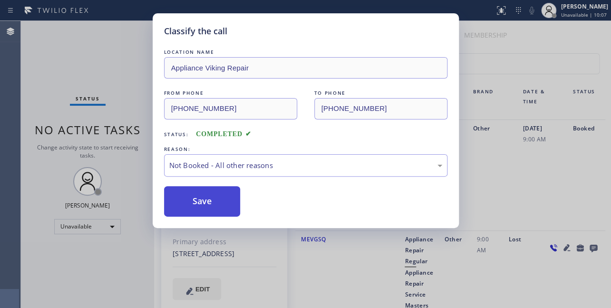
click at [203, 201] on button "Save" at bounding box center [202, 201] width 77 height 30
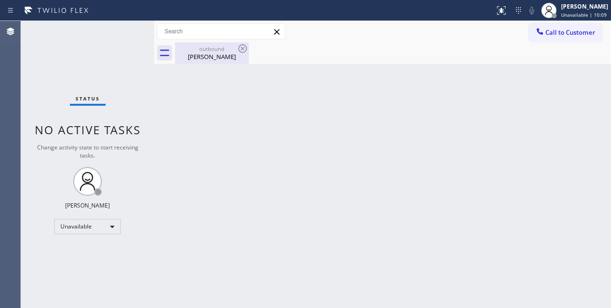
click at [210, 57] on div "Boris King" at bounding box center [212, 56] width 72 height 9
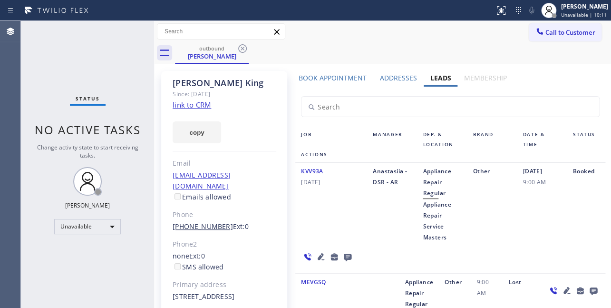
click at [205, 222] on link "(954) 770-3900" at bounding box center [203, 226] width 60 height 9
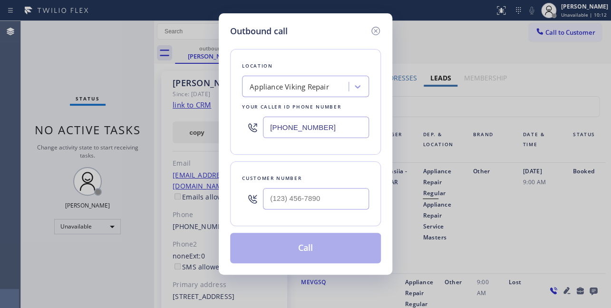
type input "(954) 770-3900"
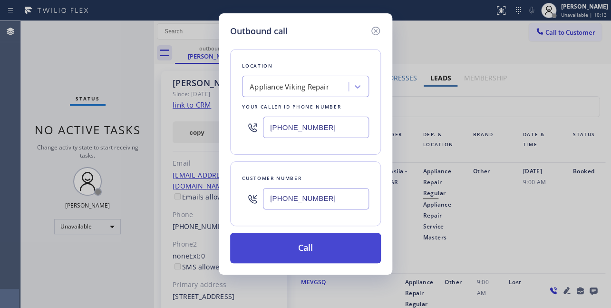
click at [324, 252] on button "Call" at bounding box center [305, 248] width 151 height 30
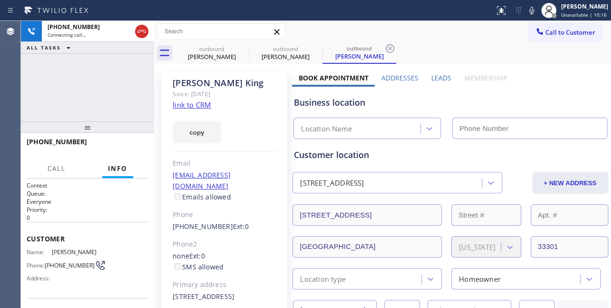
click at [440, 76] on label "Leads" at bounding box center [441, 77] width 20 height 9
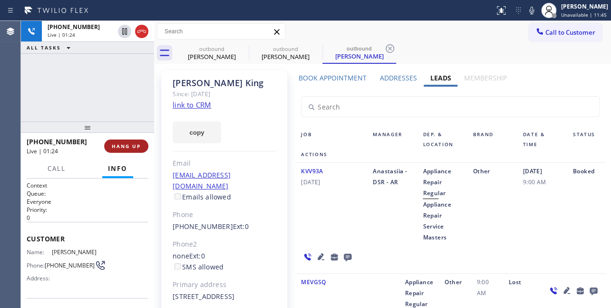
click at [117, 146] on span "HANG UP" at bounding box center [126, 146] width 29 height 7
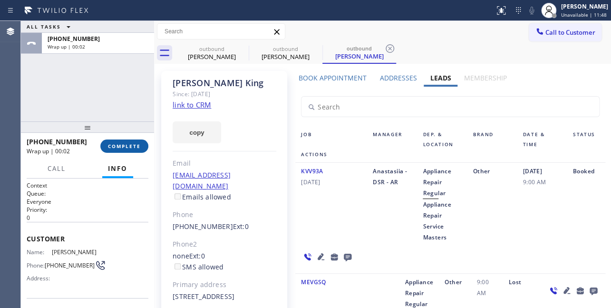
click at [118, 147] on span "COMPLETE" at bounding box center [124, 146] width 33 height 7
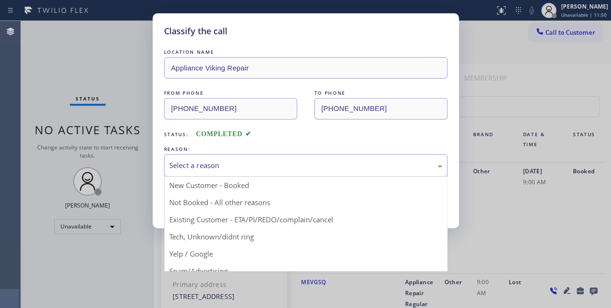
click at [186, 164] on div "Select a reason" at bounding box center [305, 165] width 273 height 11
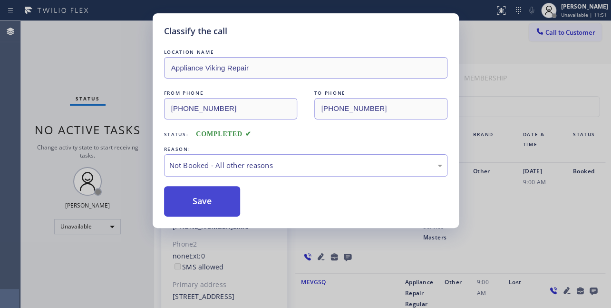
click at [195, 198] on button "Save" at bounding box center [202, 201] width 77 height 30
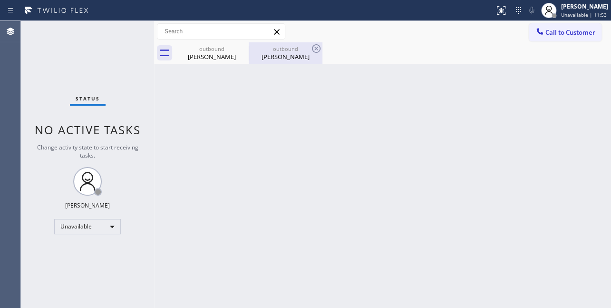
click at [282, 55] on div "Boris King" at bounding box center [286, 56] width 72 height 9
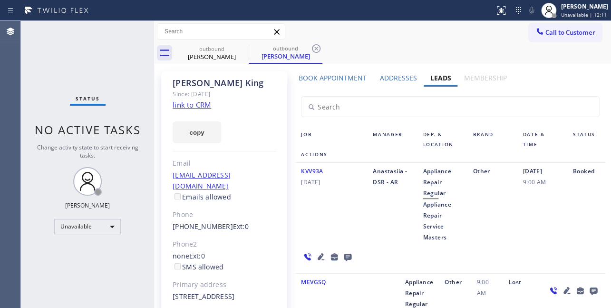
drag, startPoint x: 556, startPoint y: 33, endPoint x: 537, endPoint y: 35, distance: 19.5
click at [556, 33] on span "Call to Customer" at bounding box center [570, 32] width 50 height 9
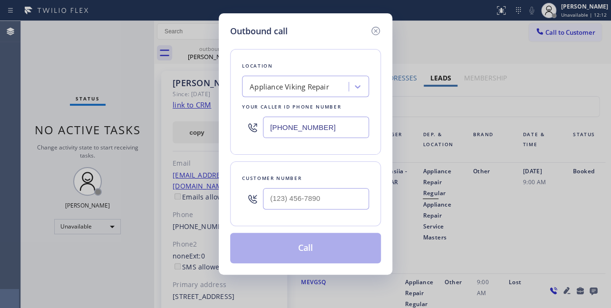
click at [321, 209] on div at bounding box center [316, 198] width 106 height 31
click at [323, 195] on input "(___) ___-____" at bounding box center [316, 198] width 106 height 21
paste input "954) 508-7794"
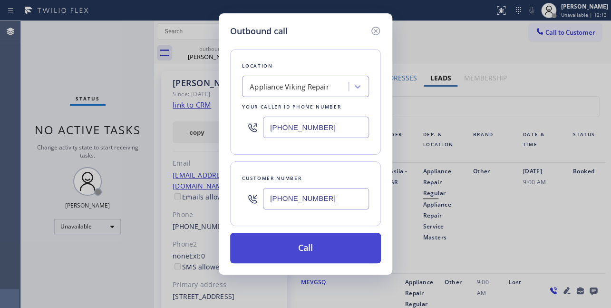
type input "(954) 508-7794"
click at [312, 248] on button "Call" at bounding box center [305, 248] width 151 height 30
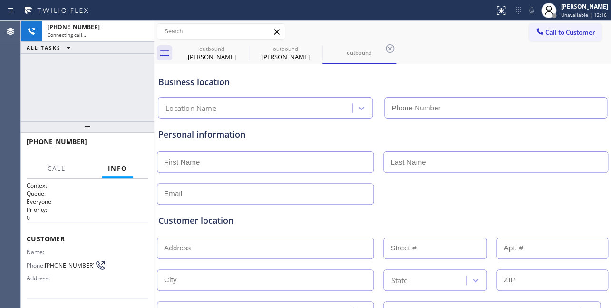
type input "[PHONE_NUMBER]"
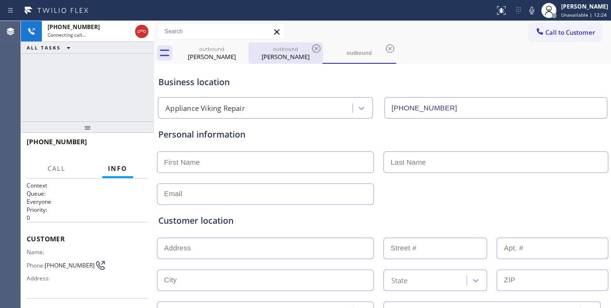
click at [273, 56] on div "Boris King" at bounding box center [286, 56] width 72 height 9
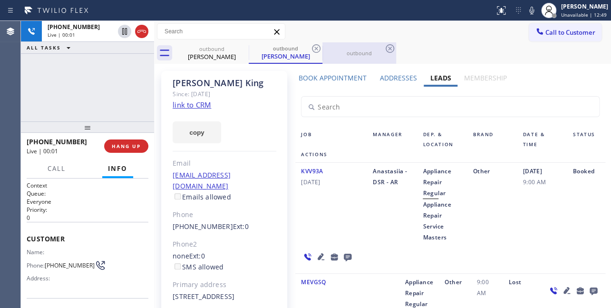
click at [350, 52] on div "outbound" at bounding box center [359, 52] width 72 height 7
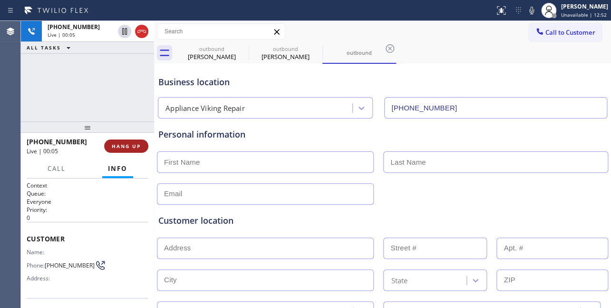
click at [117, 147] on span "HANG UP" at bounding box center [126, 146] width 29 height 7
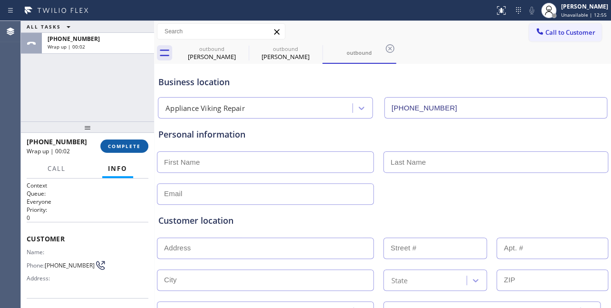
click at [126, 144] on span "COMPLETE" at bounding box center [124, 146] width 33 height 7
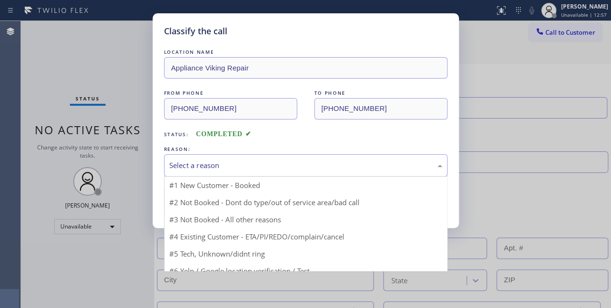
click at [245, 160] on div "Select a reason" at bounding box center [305, 165] width 273 height 11
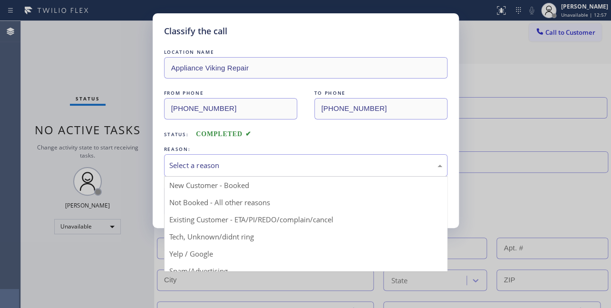
drag, startPoint x: 224, startPoint y: 195, endPoint x: 207, endPoint y: 197, distance: 17.3
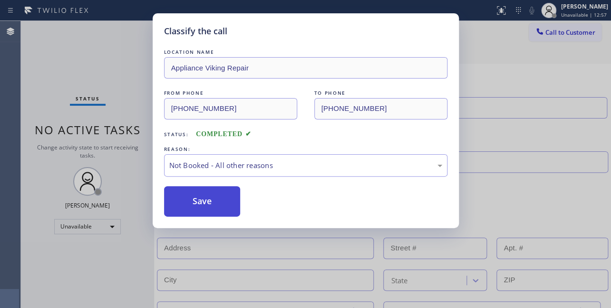
click at [204, 198] on button "Save" at bounding box center [202, 201] width 77 height 30
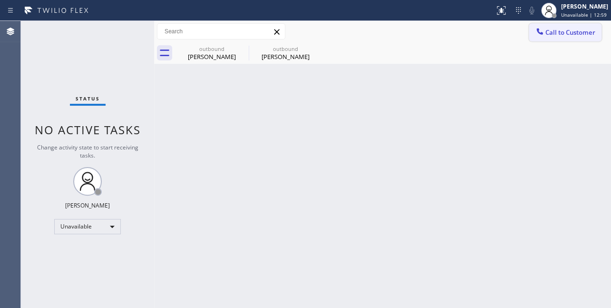
click at [560, 37] on button "Call to Customer" at bounding box center [565, 32] width 73 height 18
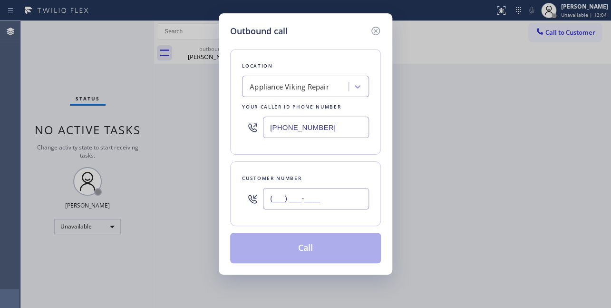
click at [302, 196] on input "(___) ___-____" at bounding box center [316, 198] width 106 height 21
paste input "954) 508-7794"
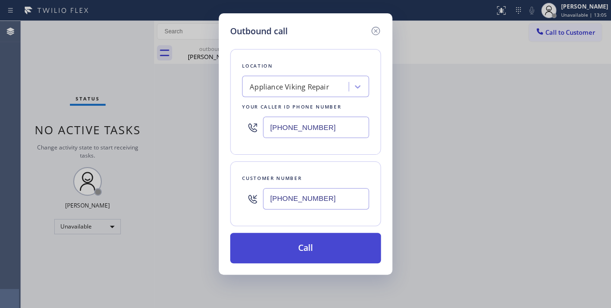
type input "(954) 508-7794"
click at [301, 242] on button "Call" at bounding box center [305, 248] width 151 height 30
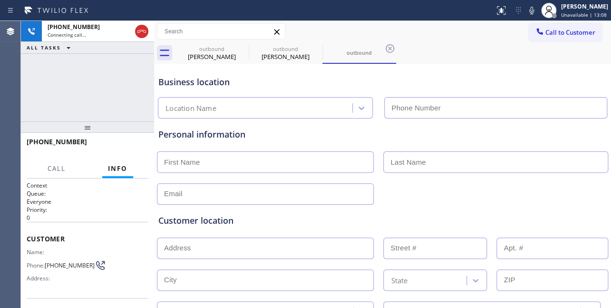
type input "[PHONE_NUMBER]"
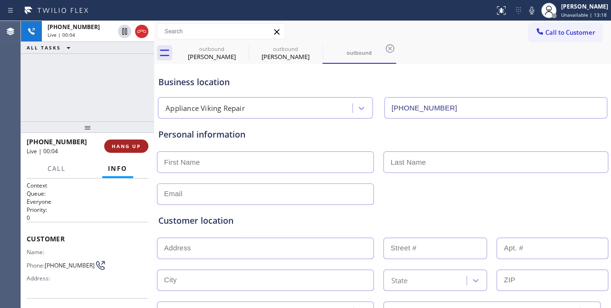
click at [110, 146] on button "HANG UP" at bounding box center [126, 145] width 44 height 13
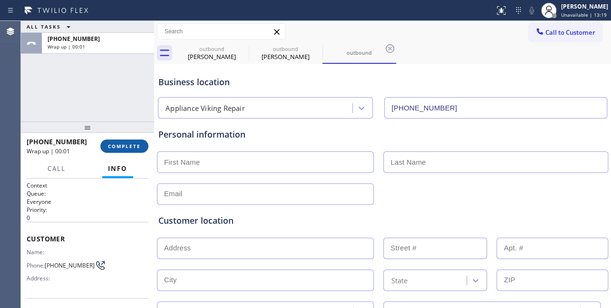
click at [122, 143] on span "COMPLETE" at bounding box center [124, 146] width 33 height 7
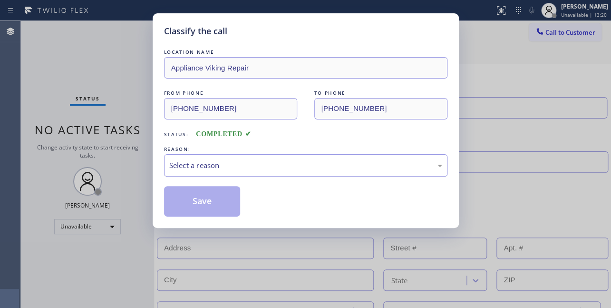
click at [201, 166] on div "Select a reason" at bounding box center [305, 165] width 273 height 11
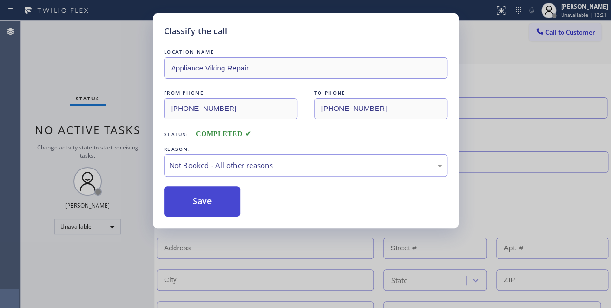
click at [183, 200] on button "Save" at bounding box center [202, 201] width 77 height 30
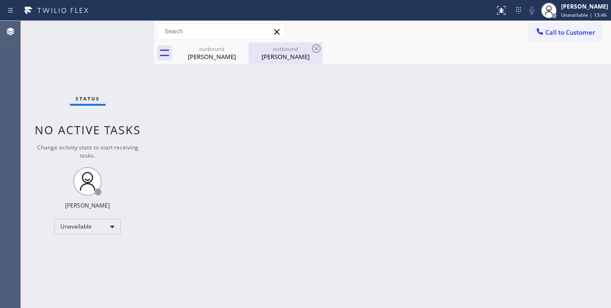
click at [274, 57] on div "Boris King" at bounding box center [286, 56] width 72 height 9
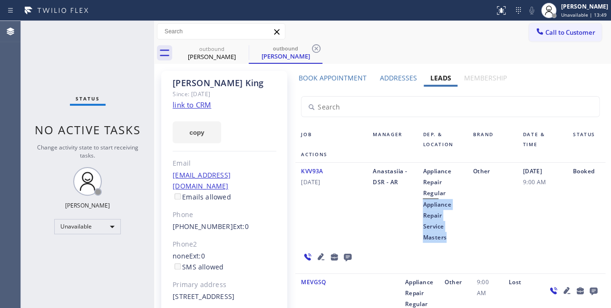
drag, startPoint x: 426, startPoint y: 208, endPoint x: 447, endPoint y: 233, distance: 32.8
click at [447, 233] on div "Appliance Repair Regular Appliance Repair Service Masters" at bounding box center [442, 203] width 50 height 77
copy span "Appliance Repair Service Masters"
drag, startPoint x: 219, startPoint y: 214, endPoint x: 171, endPoint y: 214, distance: 47.6
click at [171, 214] on div "Boris King Since: 20 may 2020 link to CRM copy Email no@gmail.com Emails allowe…" at bounding box center [224, 212] width 126 height 283
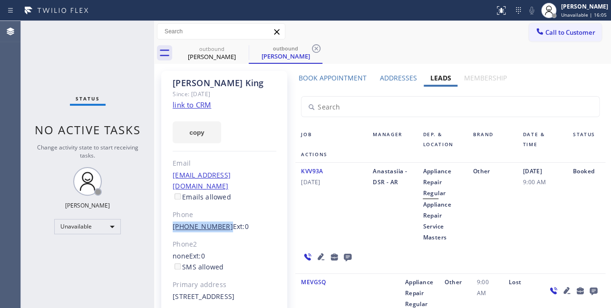
copy link "(954) 770-3900"
click at [418, 204] on div "Appliance Repair Regular Appliance Repair Service Masters" at bounding box center [442, 203] width 50 height 77
drag, startPoint x: 419, startPoint y: 204, endPoint x: 445, endPoint y: 236, distance: 41.6
click at [445, 236] on div "Appliance Repair Regular Appliance Repair Service Masters" at bounding box center [442, 203] width 50 height 77
copy span "Appliance Repair Service Masters"
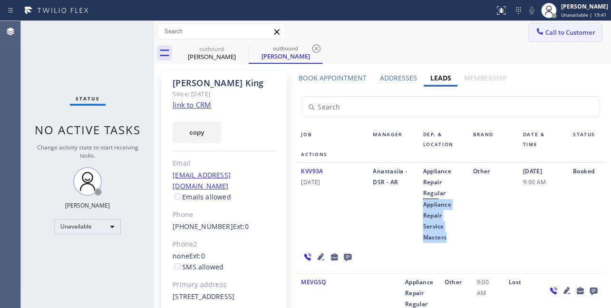
click at [545, 29] on span "Call to Customer" at bounding box center [570, 32] width 50 height 9
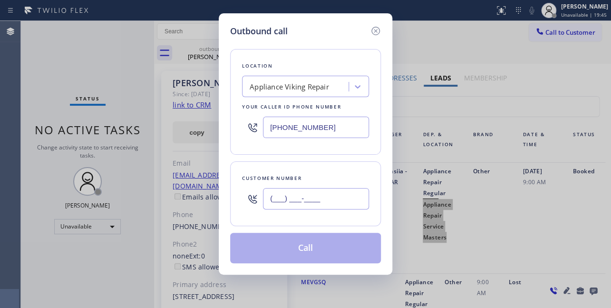
click at [290, 196] on input "(___) ___-____" at bounding box center [316, 198] width 106 height 21
paste input "954) 508-7794"
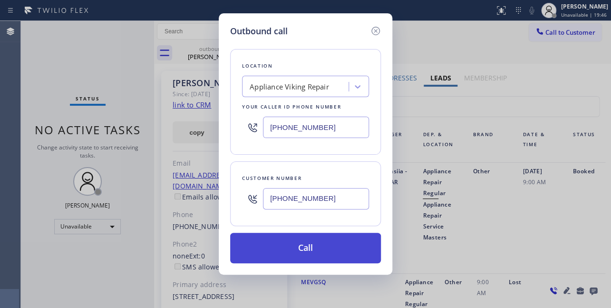
type input "(954) 508-7794"
click at [304, 252] on button "Call" at bounding box center [305, 248] width 151 height 30
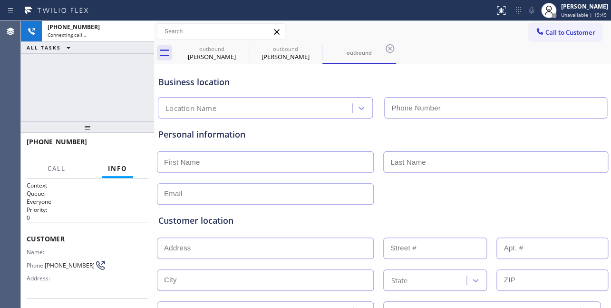
type input "[PHONE_NUMBER]"
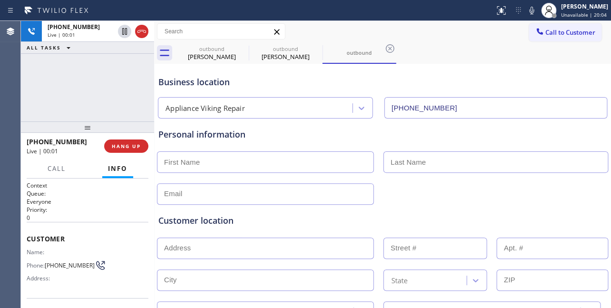
click at [333, 137] on div "Personal information" at bounding box center [382, 134] width 448 height 13
click at [116, 147] on span "HANG UP" at bounding box center [126, 146] width 29 height 7
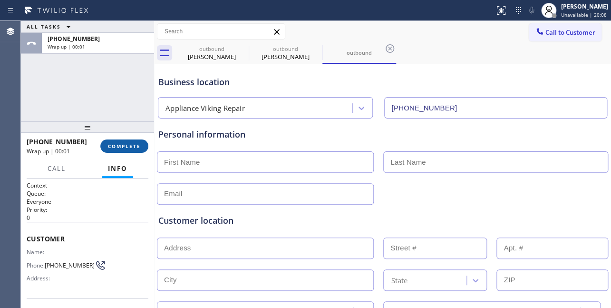
click at [116, 145] on span "COMPLETE" at bounding box center [124, 146] width 33 height 7
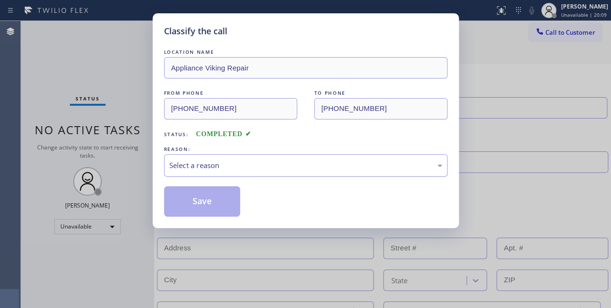
click at [206, 162] on div "Select a reason" at bounding box center [305, 165] width 273 height 11
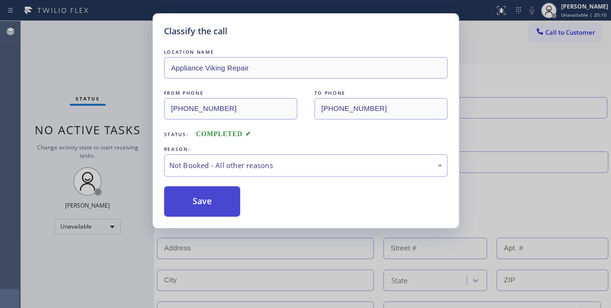
click at [205, 202] on button "Save" at bounding box center [202, 201] width 77 height 30
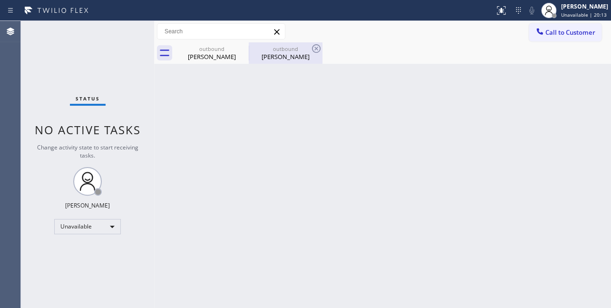
click at [277, 61] on div "outbound Boris King" at bounding box center [286, 52] width 72 height 21
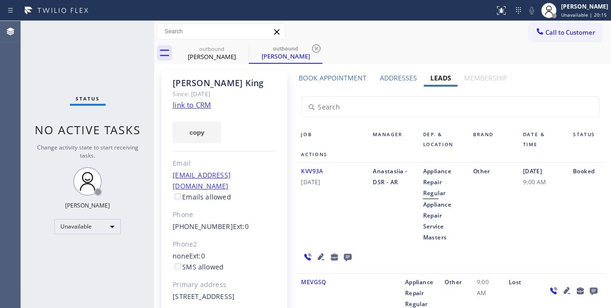
click at [347, 256] on icon at bounding box center [348, 257] width 8 height 8
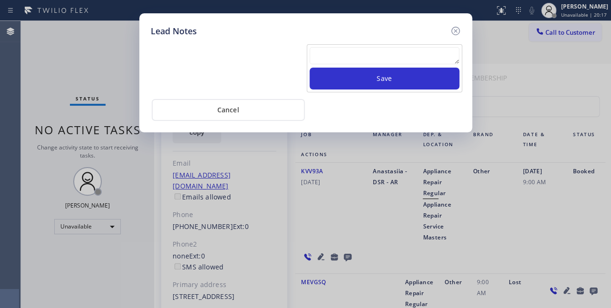
click at [333, 53] on textarea at bounding box center [385, 55] width 150 height 17
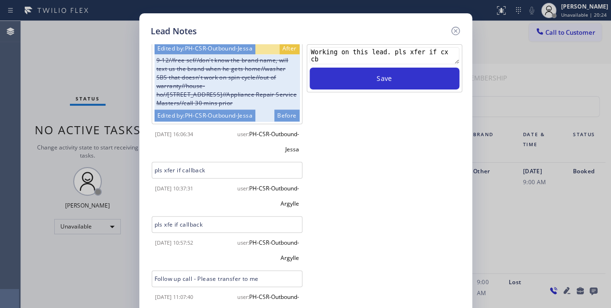
scroll to position [571, 0]
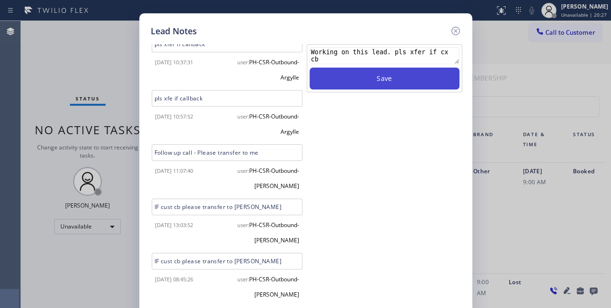
type textarea "Working on this lead. pls xfer if cx cb"
click at [402, 84] on button "Save" at bounding box center [385, 79] width 150 height 22
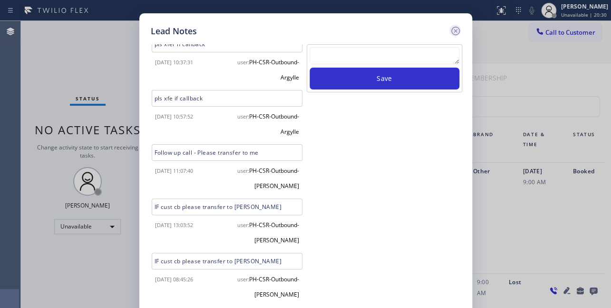
click at [453, 30] on icon at bounding box center [455, 30] width 11 height 11
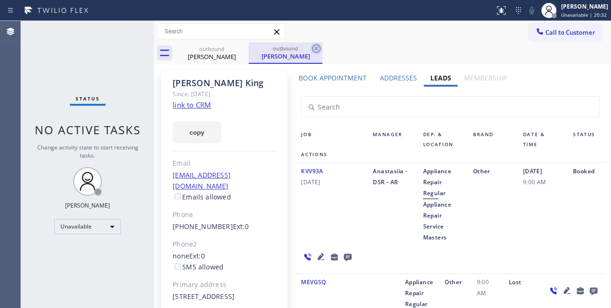
click at [318, 47] on icon at bounding box center [316, 48] width 11 height 11
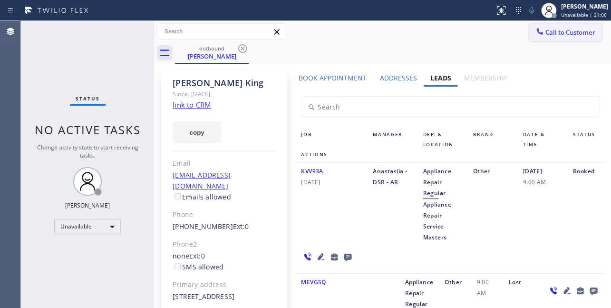
drag, startPoint x: 560, startPoint y: 28, endPoint x: 426, endPoint y: 48, distance: 135.1
click at [560, 28] on span "Call to Customer" at bounding box center [570, 32] width 50 height 9
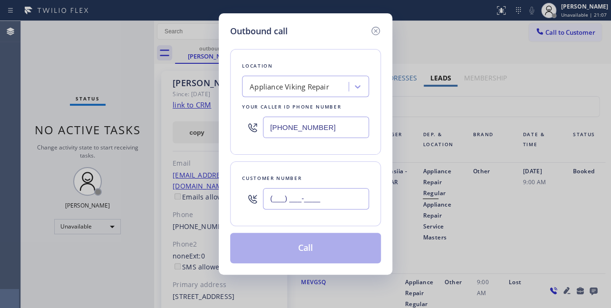
click at [295, 193] on input "(___) ___-____" at bounding box center [316, 198] width 106 height 21
paste input "714) 409-4357"
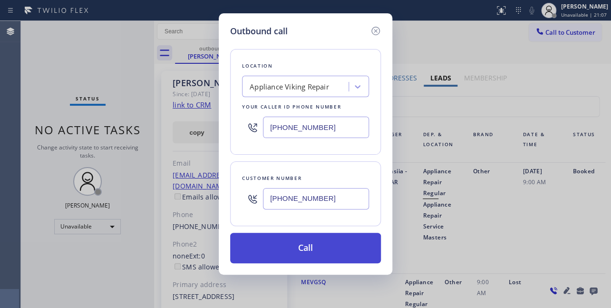
type input "(714) 409-4357"
click at [304, 250] on button "Call" at bounding box center [305, 248] width 151 height 30
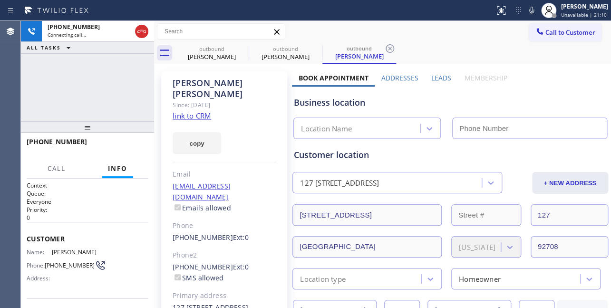
click at [435, 77] on label "Leads" at bounding box center [441, 77] width 20 height 9
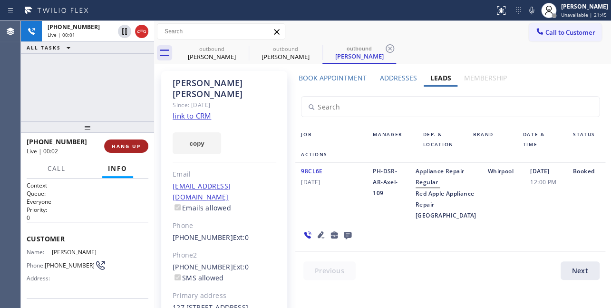
click at [118, 145] on span "HANG UP" at bounding box center [126, 146] width 29 height 7
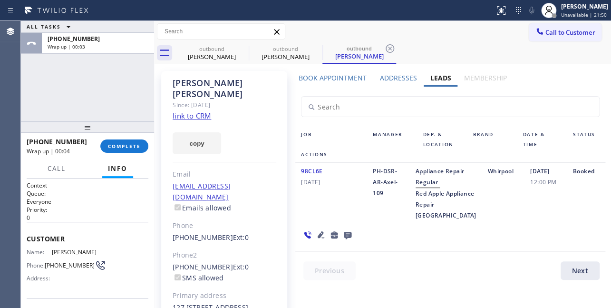
click at [347, 241] on icon at bounding box center [347, 235] width 11 height 12
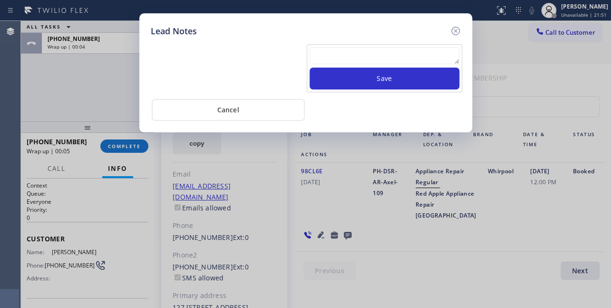
click at [329, 54] on textarea at bounding box center [385, 55] width 150 height 17
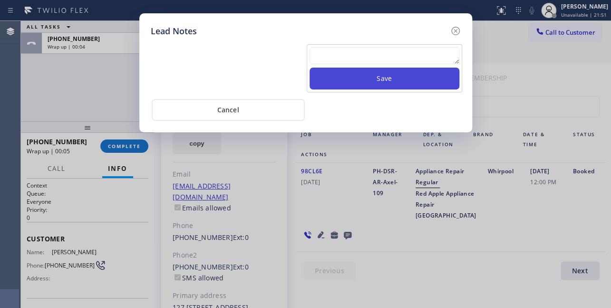
paste textarea "Routed to Voice mail// If CX will call back please transfer to me- Love:*"
type textarea "Routed to Voice mail// If CX will call back please transfer to me- Love:*"
click at [371, 81] on button "Save" at bounding box center [385, 79] width 150 height 22
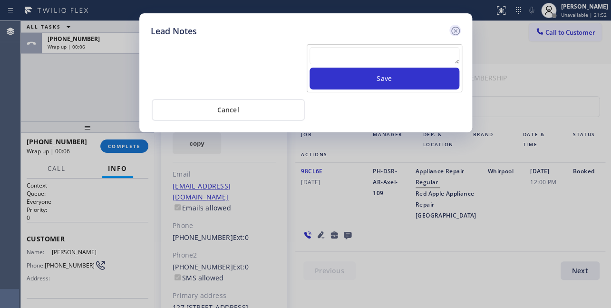
click at [451, 29] on icon at bounding box center [455, 31] width 9 height 9
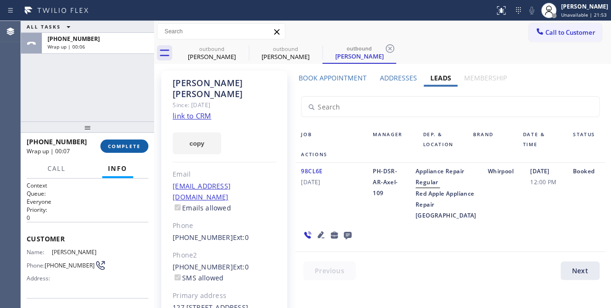
drag, startPoint x: 127, startPoint y: 141, endPoint x: 119, endPoint y: 140, distance: 8.6
click at [126, 142] on button "COMPLETE" at bounding box center [124, 145] width 48 height 13
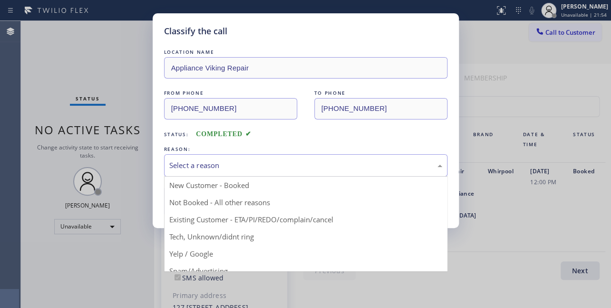
click at [189, 165] on div "Select a reason" at bounding box center [305, 165] width 273 height 11
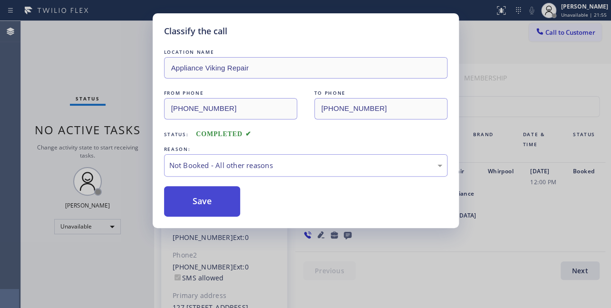
click at [187, 201] on button "Save" at bounding box center [202, 201] width 77 height 30
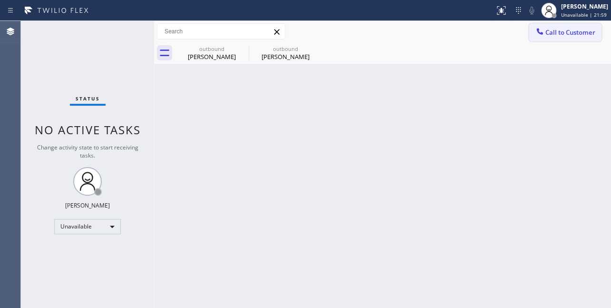
click at [529, 32] on div "Call to Customer Outbound call Location Appliance Viking Repair Your caller id …" at bounding box center [382, 31] width 457 height 17
click at [546, 32] on span "Call to Customer" at bounding box center [570, 32] width 50 height 9
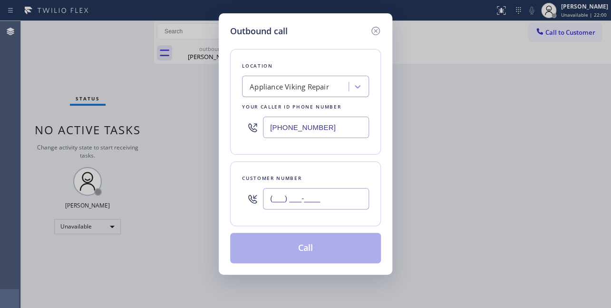
click at [296, 191] on input "(___) ___-____" at bounding box center [316, 198] width 106 height 21
paste input "408) 439-3717"
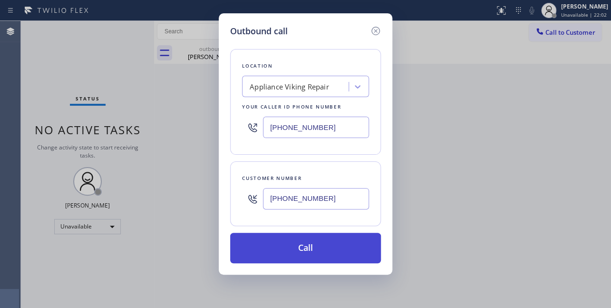
click at [300, 246] on button "Call" at bounding box center [305, 248] width 151 height 30
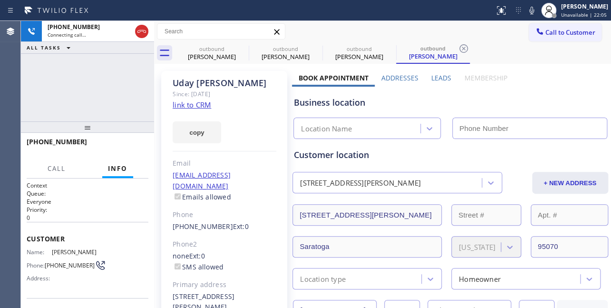
click at [437, 80] on label "Leads" at bounding box center [441, 77] width 20 height 9
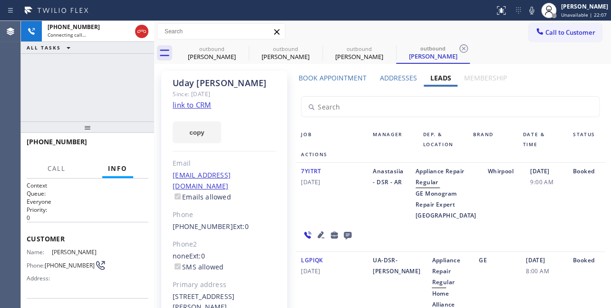
click at [344, 239] on icon at bounding box center [348, 236] width 8 height 8
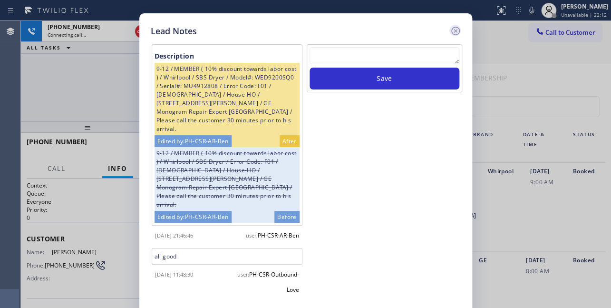
click at [452, 31] on icon at bounding box center [455, 30] width 11 height 11
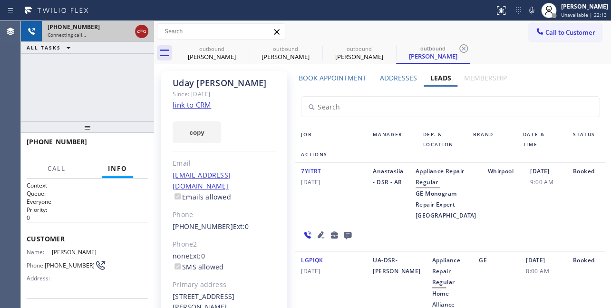
click at [142, 33] on icon at bounding box center [141, 31] width 11 height 11
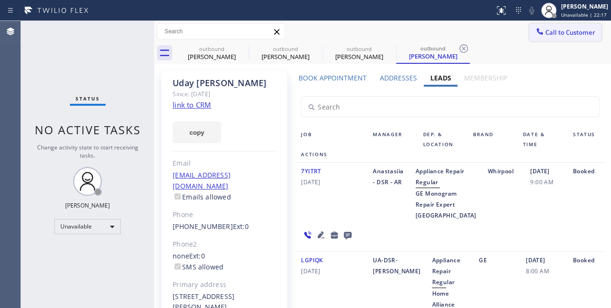
click at [553, 30] on span "Call to Customer" at bounding box center [570, 32] width 50 height 9
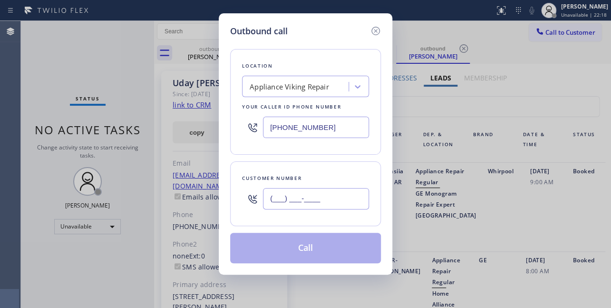
click at [275, 197] on input "(___) ___-____" at bounding box center [316, 198] width 106 height 21
paste input "970) 319-6959"
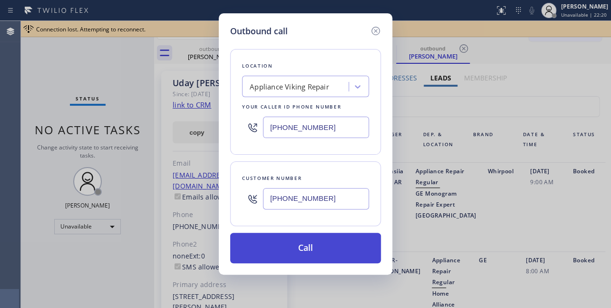
type input "(970) 319-6959"
click at [298, 244] on button "Call" at bounding box center [305, 248] width 151 height 30
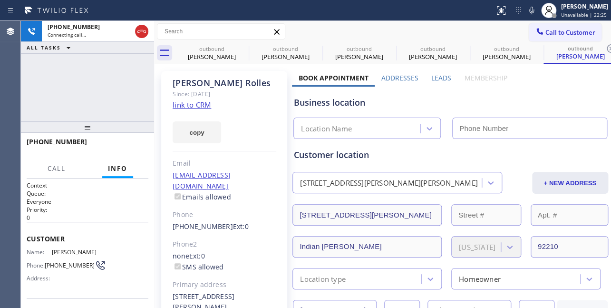
type input "[PHONE_NUMBER]"
click at [442, 76] on label "Leads" at bounding box center [441, 77] width 20 height 9
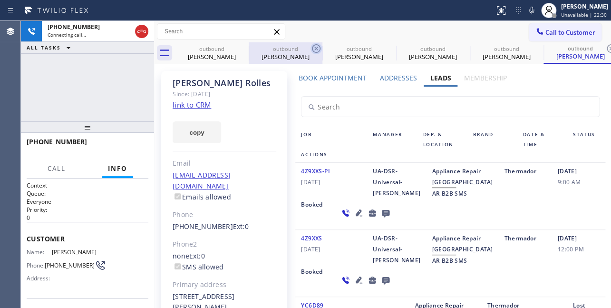
click at [317, 48] on icon at bounding box center [316, 48] width 9 height 9
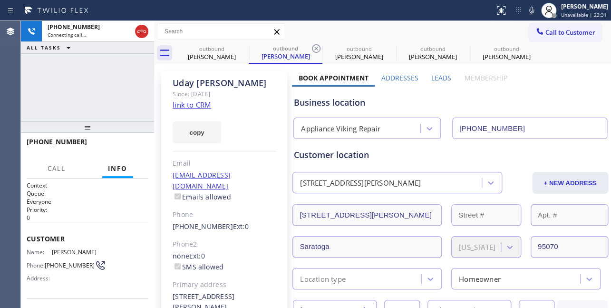
click at [317, 48] on icon at bounding box center [316, 48] width 9 height 9
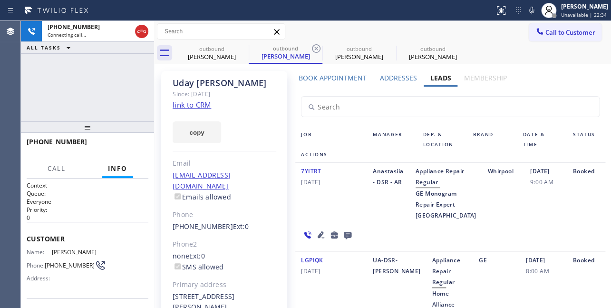
click at [317, 48] on icon at bounding box center [316, 48] width 9 height 9
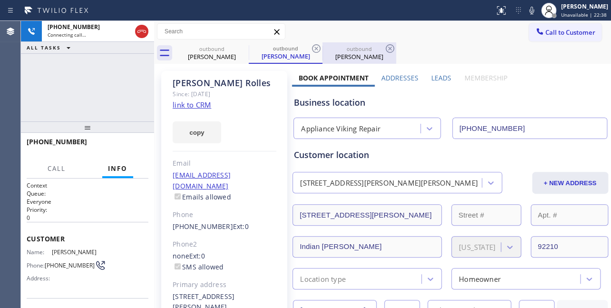
click at [352, 58] on div "Maureen Rolles" at bounding box center [359, 56] width 72 height 9
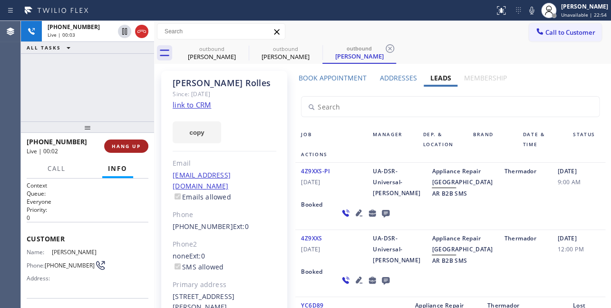
click at [114, 147] on span "HANG UP" at bounding box center [126, 146] width 29 height 7
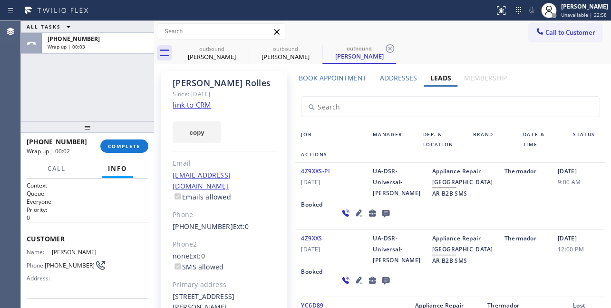
click at [320, 193] on div "4Z9XXS-PI 02/13/2024" at bounding box center [331, 181] width 72 height 33
click at [120, 145] on span "COMPLETE" at bounding box center [124, 146] width 33 height 7
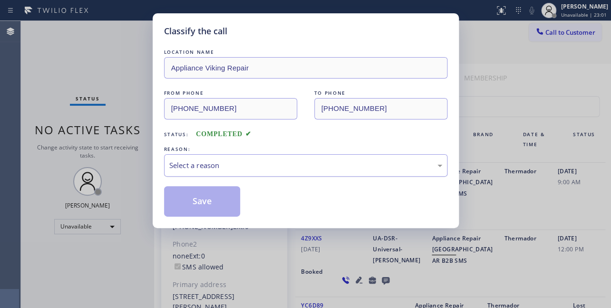
click at [192, 158] on div "Select a reason" at bounding box center [305, 165] width 283 height 22
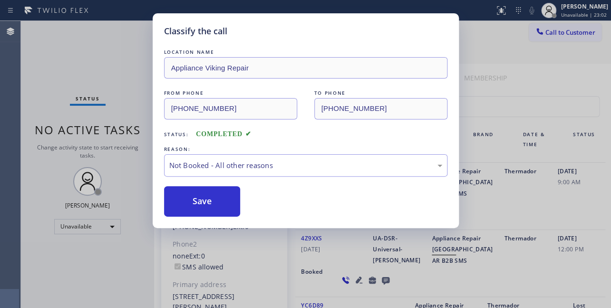
click at [194, 200] on button "Save" at bounding box center [202, 201] width 77 height 30
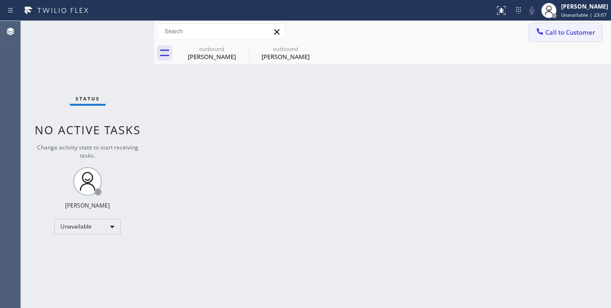
click at [538, 35] on icon at bounding box center [540, 32] width 10 height 10
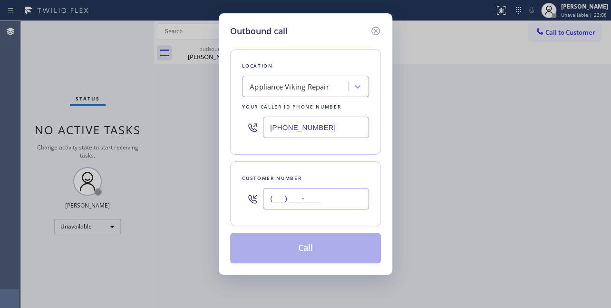
click at [300, 188] on input "(___) ___-____" at bounding box center [316, 198] width 106 height 21
paste input "415) 706-4563"
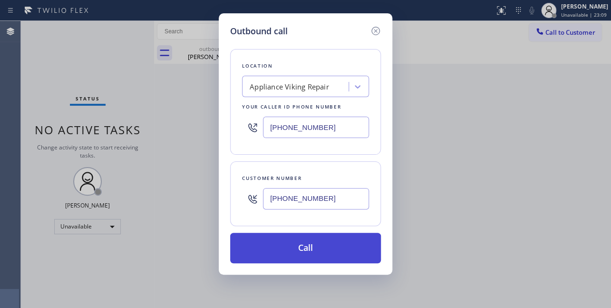
type input "(415) 706-4563"
click at [322, 245] on button "Call" at bounding box center [305, 248] width 151 height 30
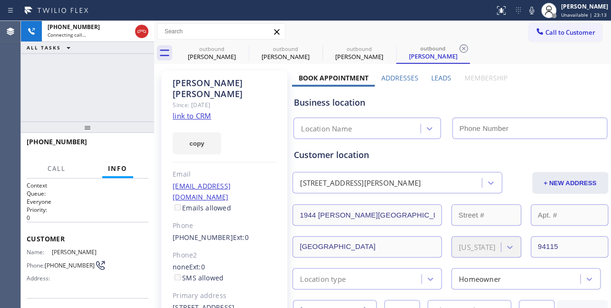
click at [443, 75] on label "Leads" at bounding box center [441, 77] width 20 height 9
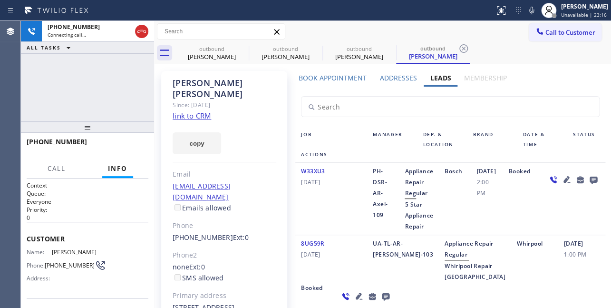
click at [561, 185] on icon at bounding box center [566, 179] width 11 height 11
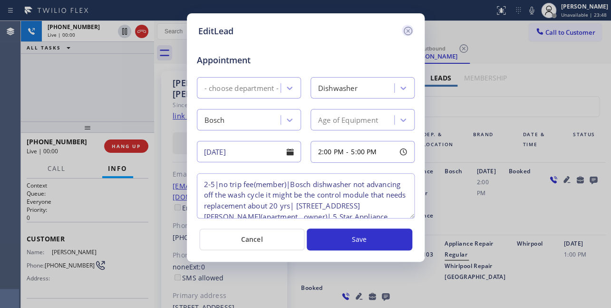
click at [405, 32] on icon at bounding box center [407, 30] width 11 height 11
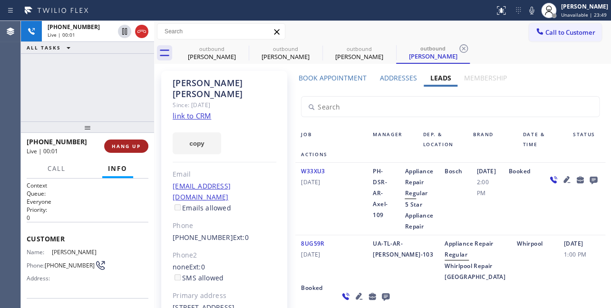
click at [111, 144] on button "HANG UP" at bounding box center [126, 145] width 44 height 13
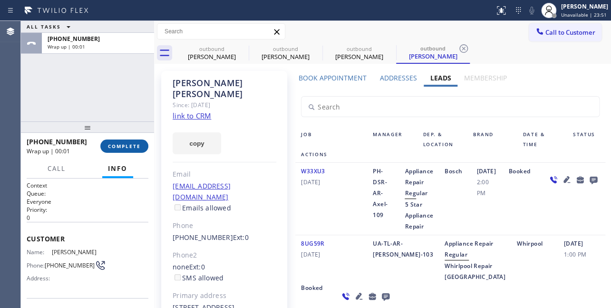
click at [121, 143] on span "COMPLETE" at bounding box center [124, 146] width 33 height 7
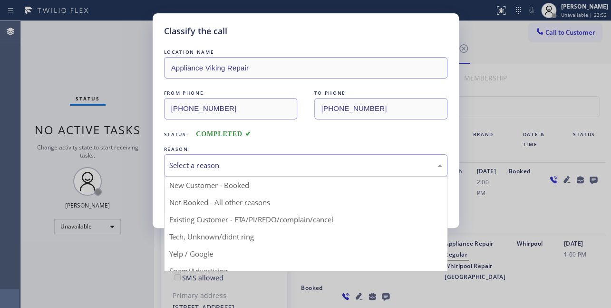
click at [217, 160] on div "Select a reason" at bounding box center [305, 165] width 273 height 11
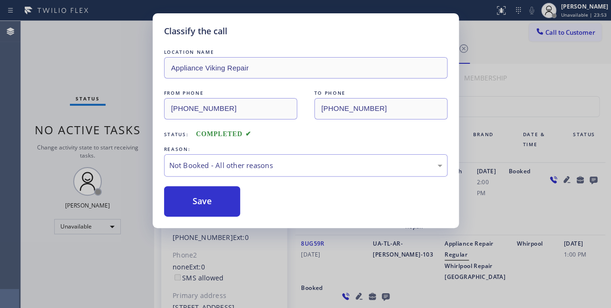
click at [205, 196] on button "Save" at bounding box center [202, 201] width 77 height 30
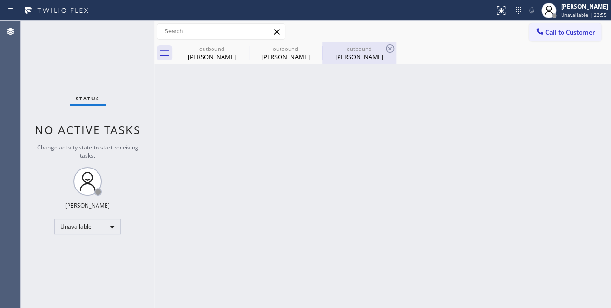
click at [371, 58] on div "Christopher Freye" at bounding box center [359, 56] width 72 height 9
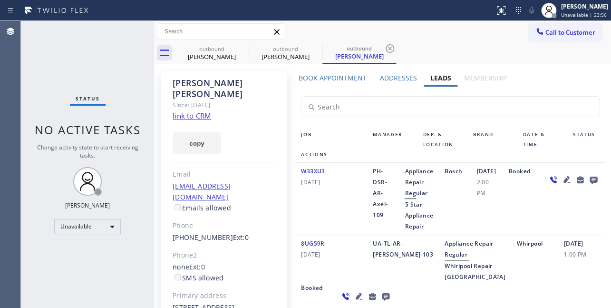
click at [589, 184] on icon at bounding box center [593, 180] width 8 height 8
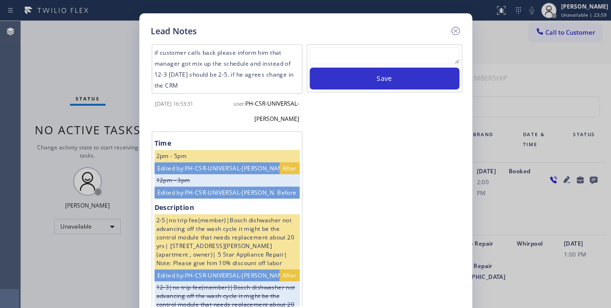
click at [378, 54] on textarea at bounding box center [385, 55] width 150 height 17
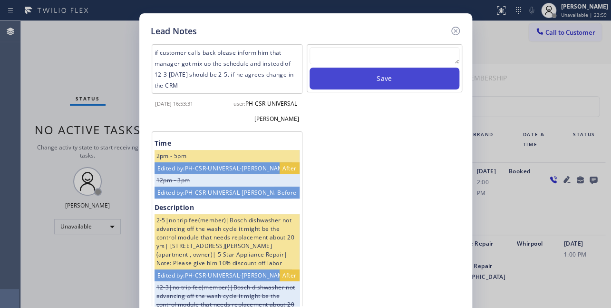
paste textarea "Routed to Voice mail// If CX will call back please transfer to me- Love:*"
type textarea "Routed to Voice mail// If CX will call back please transfer to me- Love:*"
click at [385, 76] on button "Save" at bounding box center [385, 79] width 150 height 22
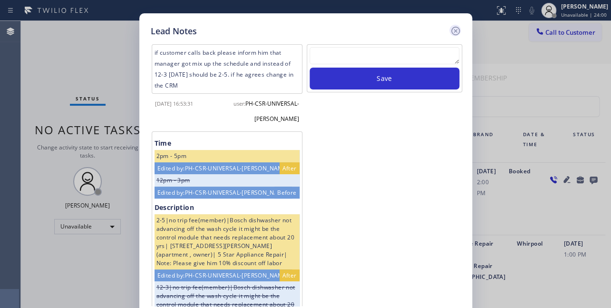
click at [453, 30] on icon at bounding box center [455, 30] width 11 height 11
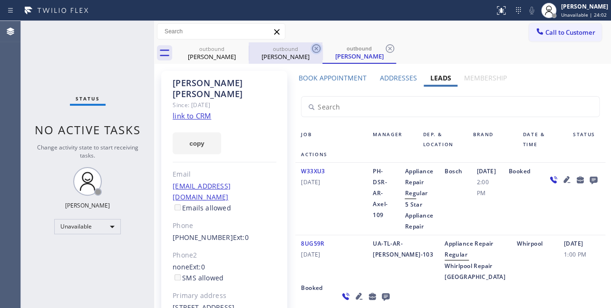
click at [315, 46] on icon at bounding box center [316, 48] width 11 height 11
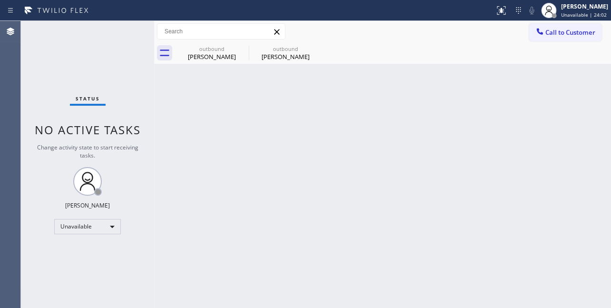
click at [0, 0] on icon at bounding box center [0, 0] width 0 height 0
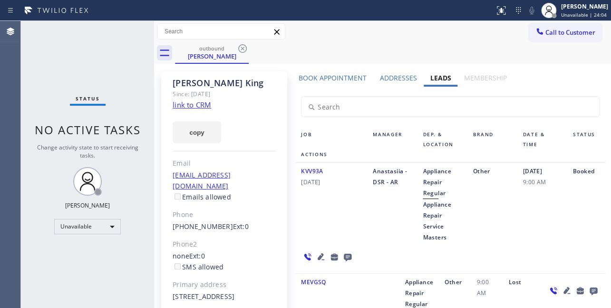
click at [352, 48] on div "outbound Boris King" at bounding box center [393, 52] width 436 height 21
click at [545, 32] on span "Call to Customer" at bounding box center [570, 32] width 50 height 9
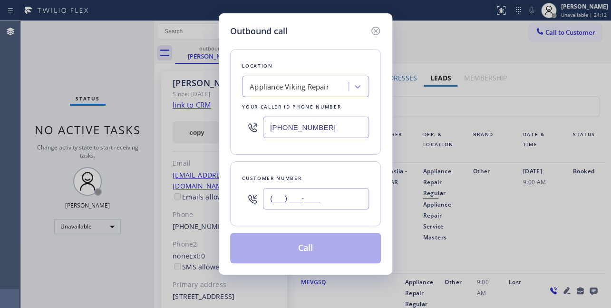
click at [293, 208] on input "(___) ___-____" at bounding box center [316, 198] width 106 height 21
paste input "562) 331-9898"
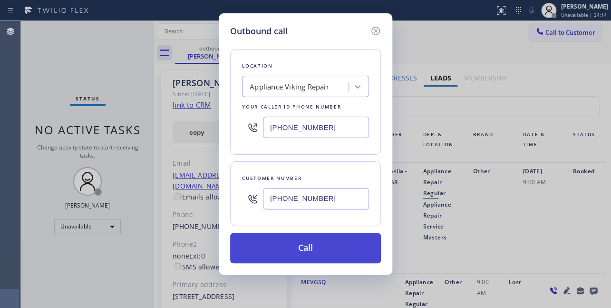
click at [297, 253] on button "Call" at bounding box center [305, 248] width 151 height 30
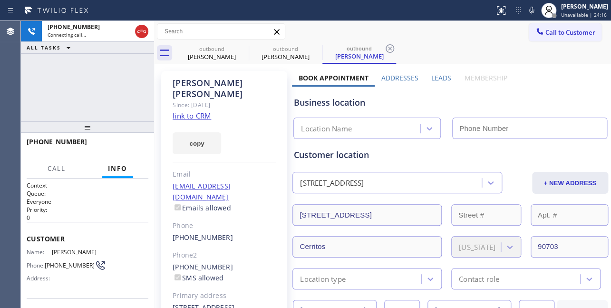
click at [432, 74] on label "Leads" at bounding box center [441, 77] width 20 height 9
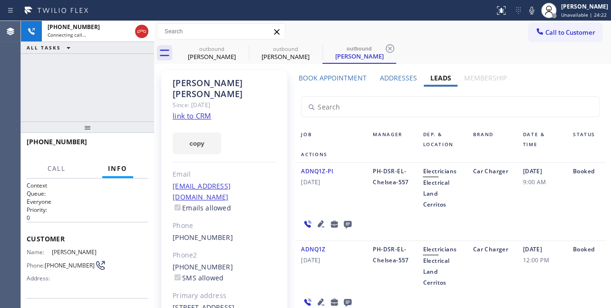
click at [318, 224] on icon at bounding box center [321, 223] width 7 height 7
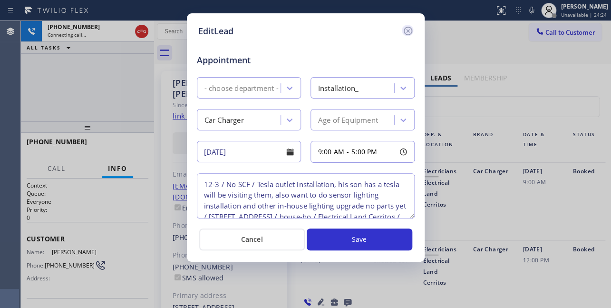
click at [410, 28] on icon at bounding box center [407, 30] width 11 height 11
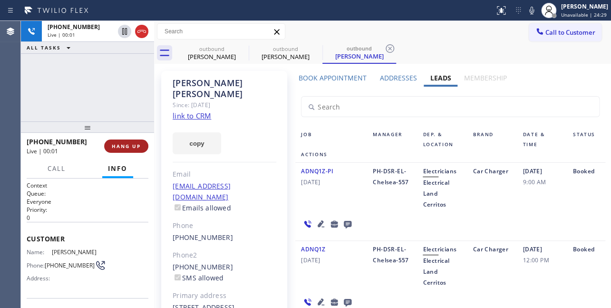
click at [120, 147] on span "HANG UP" at bounding box center [126, 146] width 29 height 7
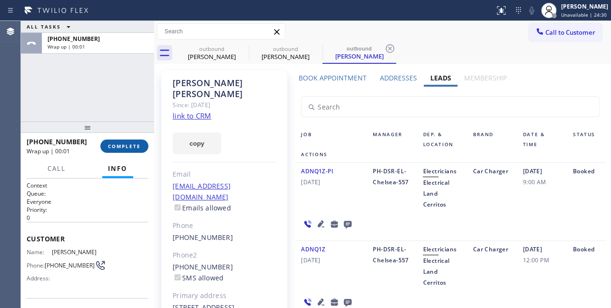
click at [118, 147] on span "COMPLETE" at bounding box center [124, 146] width 33 height 7
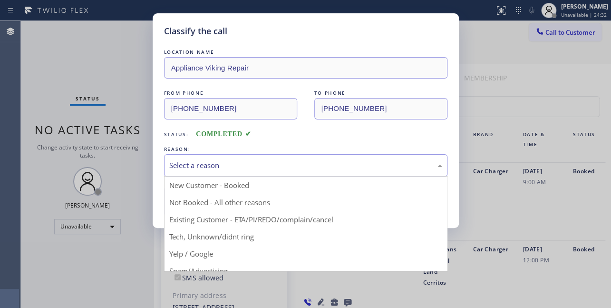
click at [210, 164] on div "Select a reason" at bounding box center [305, 165] width 273 height 11
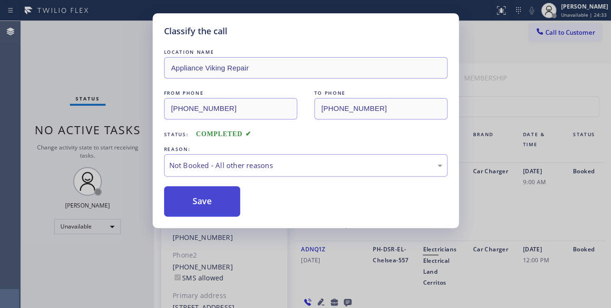
click at [200, 203] on button "Save" at bounding box center [202, 201] width 77 height 30
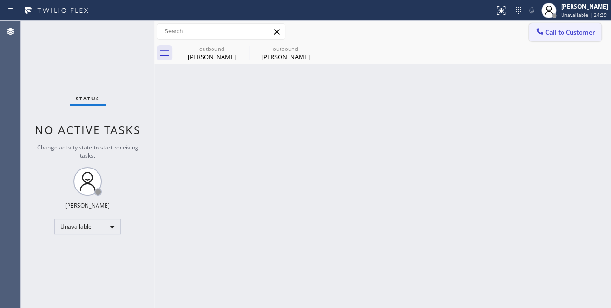
click at [545, 34] on div at bounding box center [539, 32] width 11 height 11
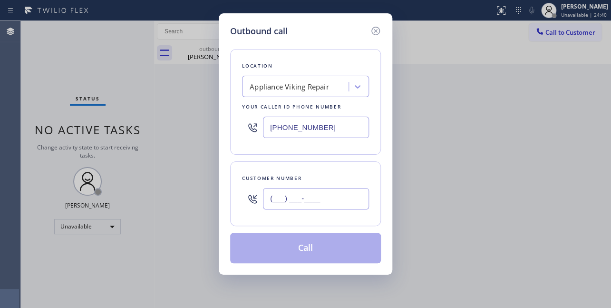
click at [294, 198] on input "(___) ___-____" at bounding box center [316, 198] width 106 height 21
paste input "310) 213-8208"
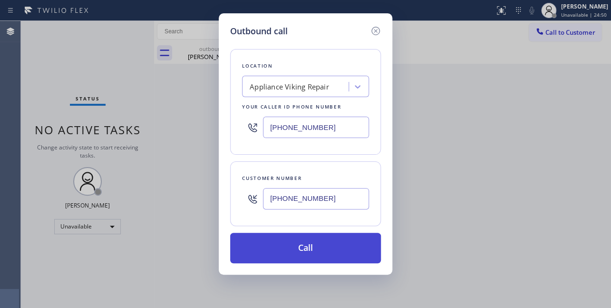
type input "(310) 213-8208"
click at [290, 250] on button "Call" at bounding box center [305, 248] width 151 height 30
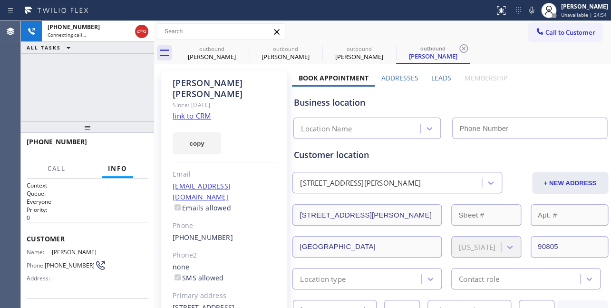
type input "[PHONE_NUMBER]"
click at [445, 74] on label "Leads" at bounding box center [441, 77] width 20 height 9
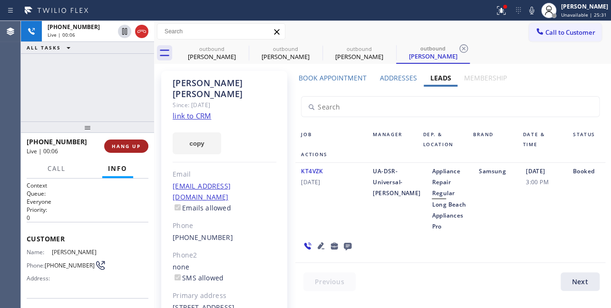
click at [115, 146] on span "HANG UP" at bounding box center [126, 146] width 29 height 7
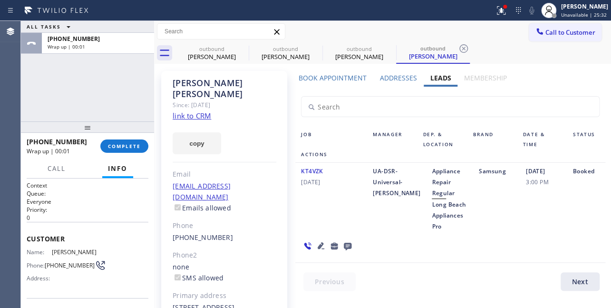
click at [342, 243] on icon at bounding box center [347, 246] width 11 height 12
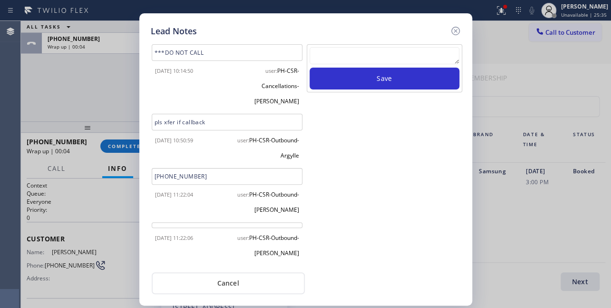
click at [382, 52] on textarea at bounding box center [385, 55] width 150 height 17
paste textarea "Routed to Voice mail// If CX will call back please transfer to me- Love:*"
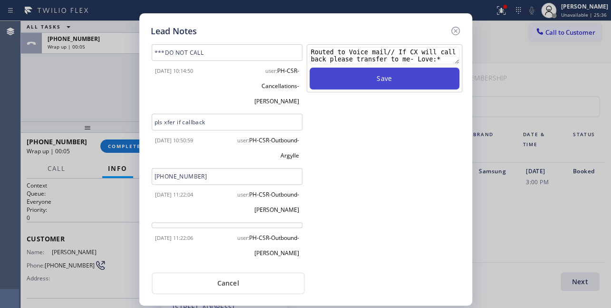
type textarea "Routed to Voice mail// If CX will call back please transfer to me- Love:*"
click at [385, 82] on button "Save" at bounding box center [385, 79] width 150 height 22
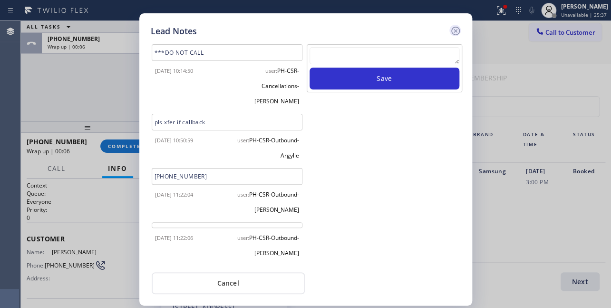
click at [452, 32] on icon at bounding box center [455, 30] width 11 height 11
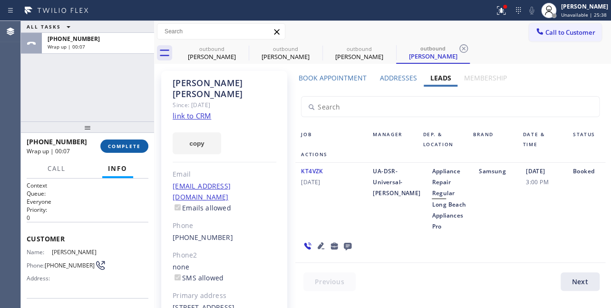
click at [123, 142] on button "COMPLETE" at bounding box center [124, 145] width 48 height 13
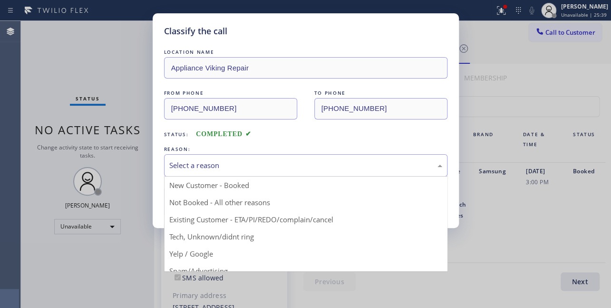
click at [180, 166] on div "Select a reason" at bounding box center [305, 165] width 273 height 11
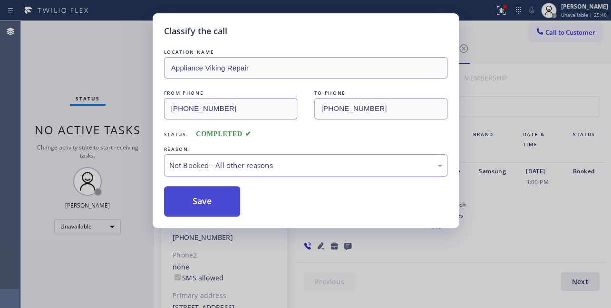
click at [189, 199] on button "Save" at bounding box center [202, 201] width 77 height 30
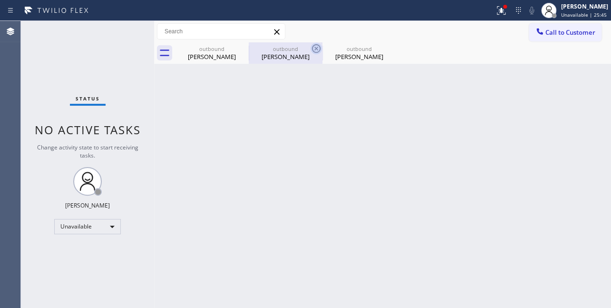
click at [313, 49] on icon at bounding box center [316, 48] width 11 height 11
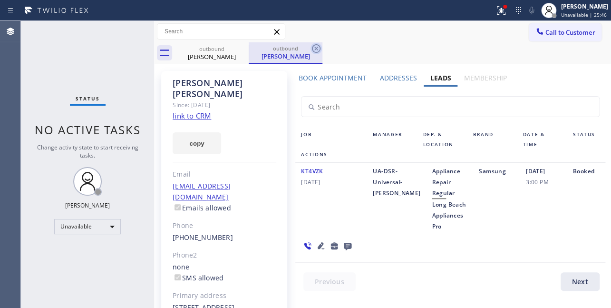
click at [315, 49] on icon at bounding box center [316, 48] width 9 height 9
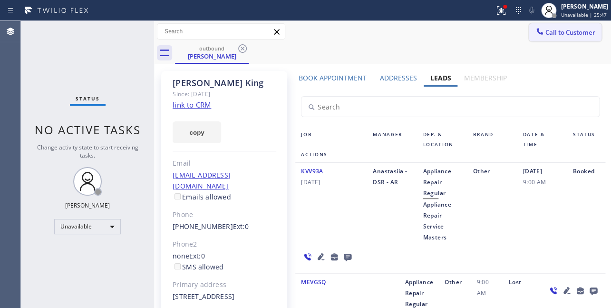
click at [539, 41] on button "Call to Customer" at bounding box center [565, 32] width 73 height 18
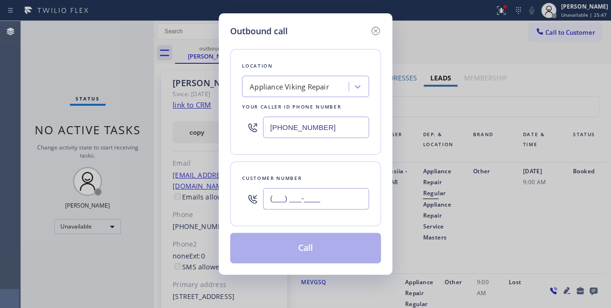
click at [292, 200] on input "(___) ___-____" at bounding box center [316, 198] width 106 height 21
paste input "310) 359-5401"
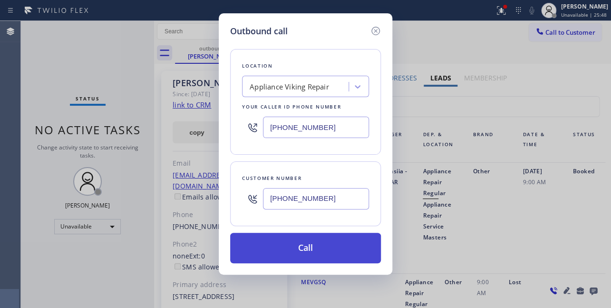
type input "(310) 359-5401"
click at [300, 249] on button "Call" at bounding box center [305, 248] width 151 height 30
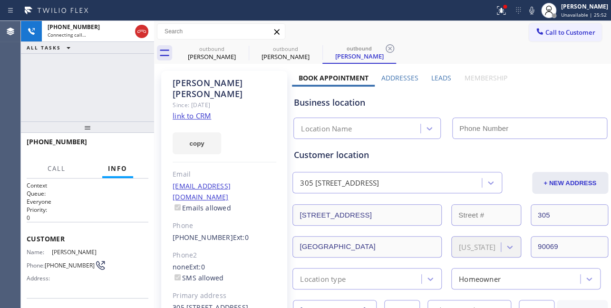
click at [431, 75] on label "Leads" at bounding box center [441, 77] width 20 height 9
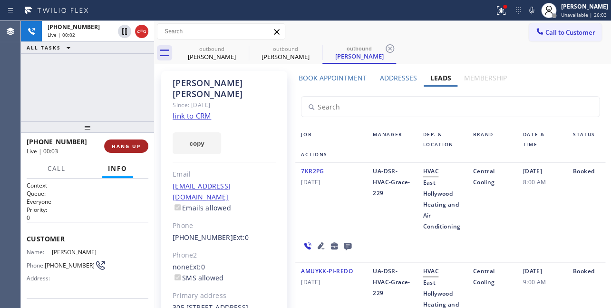
click at [117, 150] on button "HANG UP" at bounding box center [126, 145] width 44 height 13
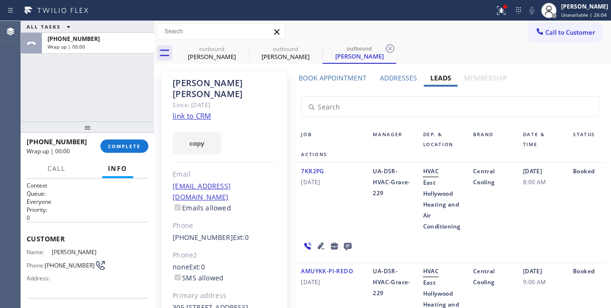
click at [348, 246] on icon at bounding box center [348, 247] width 8 height 8
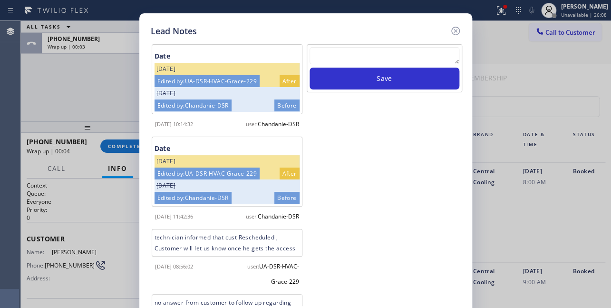
click at [357, 55] on textarea at bounding box center [385, 55] width 150 height 17
paste textarea "Routed to Voice mail// If CX will call back please transfer to me- Love:*"
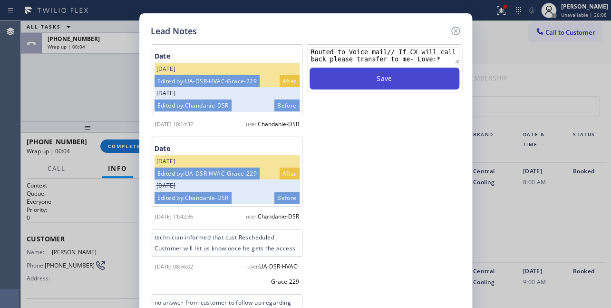
type textarea "Routed to Voice mail// If CX will call back please transfer to me- Love:*"
click at [372, 71] on button "Save" at bounding box center [385, 79] width 150 height 22
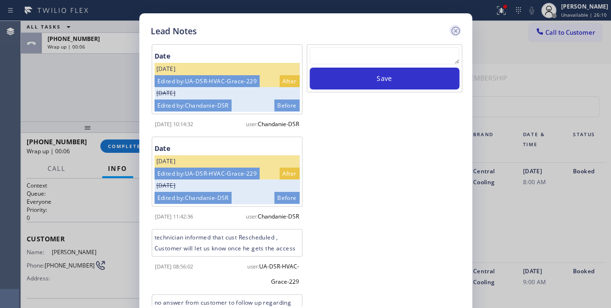
click at [457, 30] on icon at bounding box center [455, 30] width 11 height 11
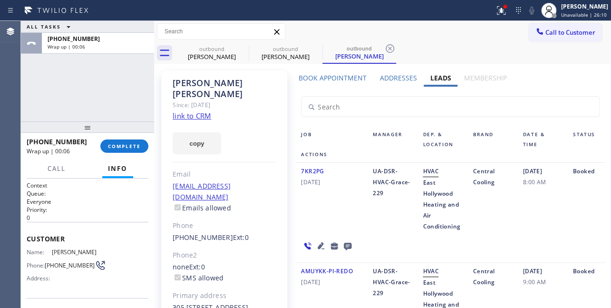
drag, startPoint x: 128, startPoint y: 146, endPoint x: 142, endPoint y: 136, distance: 16.1
click at [128, 146] on span "COMPLETE" at bounding box center [124, 146] width 33 height 7
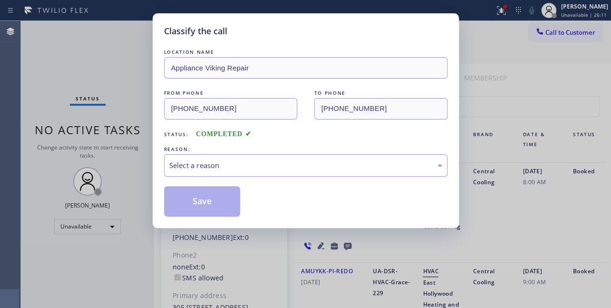
click at [253, 157] on div "Select a reason" at bounding box center [305, 165] width 283 height 22
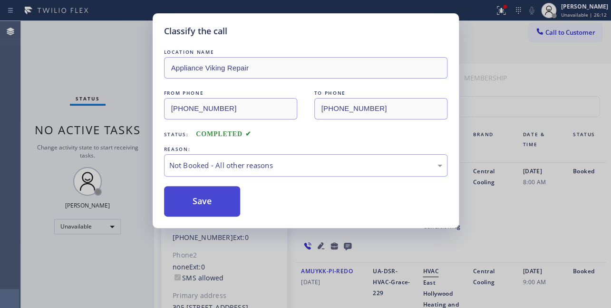
click at [207, 198] on button "Save" at bounding box center [202, 201] width 77 height 30
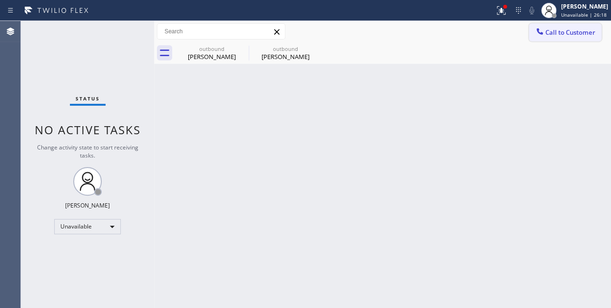
click at [561, 39] on button "Call to Customer" at bounding box center [565, 32] width 73 height 18
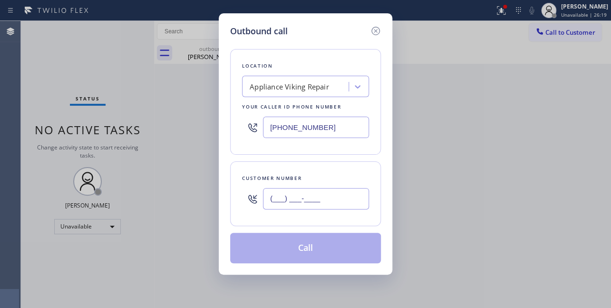
click at [270, 192] on input "(___) ___-____" at bounding box center [316, 198] width 106 height 21
paste input "415) 312-1277"
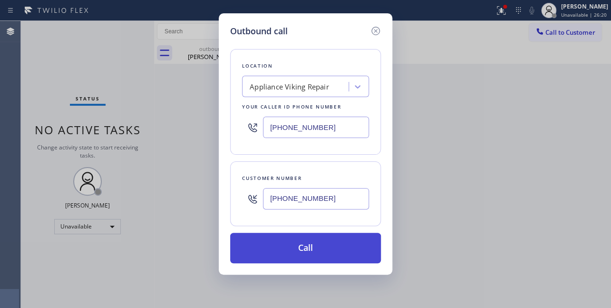
click at [289, 258] on button "Call" at bounding box center [305, 248] width 151 height 30
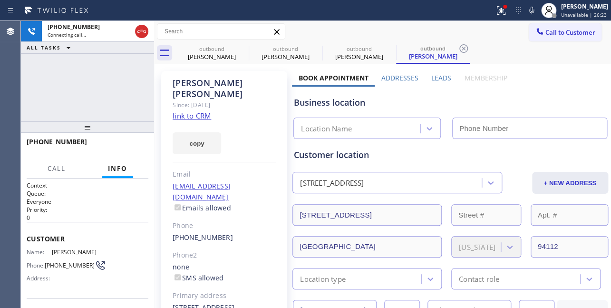
click at [445, 74] on label "Leads" at bounding box center [441, 77] width 20 height 9
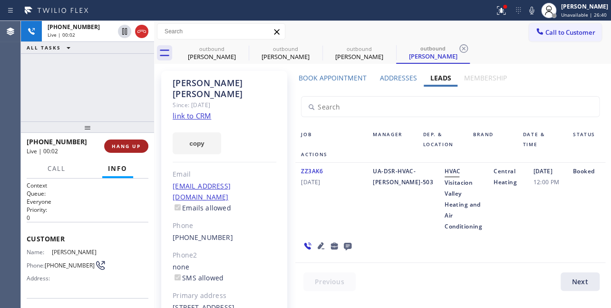
click at [126, 143] on span "HANG UP" at bounding box center [126, 146] width 29 height 7
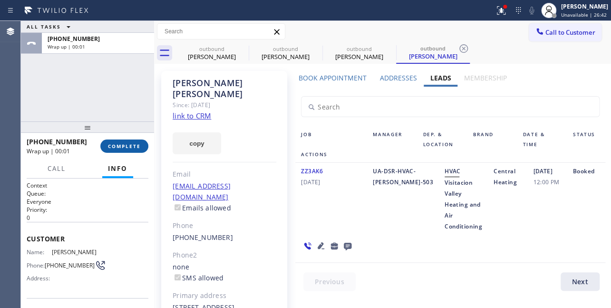
click at [116, 150] on button "COMPLETE" at bounding box center [124, 145] width 48 height 13
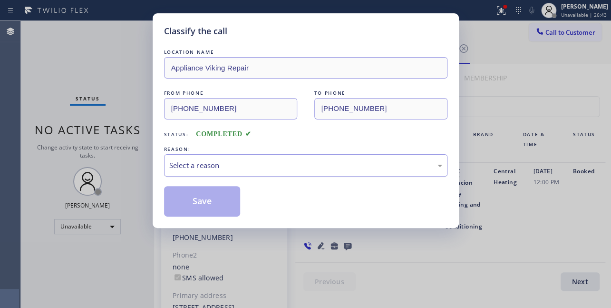
click at [175, 164] on div "Select a reason" at bounding box center [305, 165] width 273 height 11
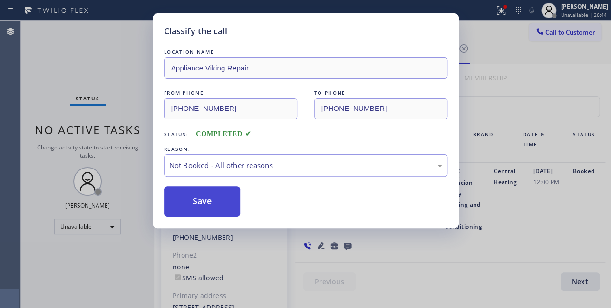
click at [195, 201] on button "Save" at bounding box center [202, 201] width 77 height 30
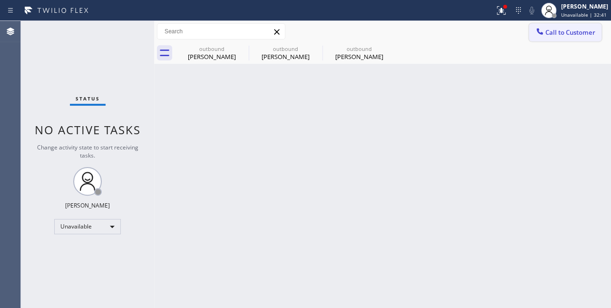
click at [552, 35] on span "Call to Customer" at bounding box center [570, 32] width 50 height 9
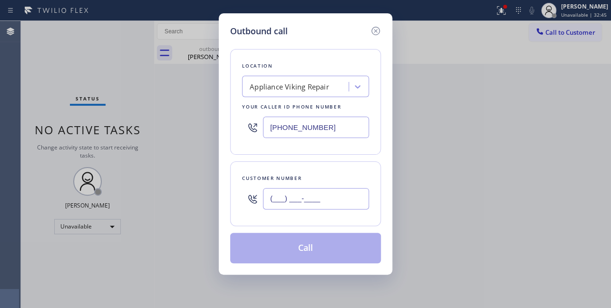
click at [299, 196] on input "(___) ___-____" at bounding box center [316, 198] width 106 height 21
paste input "954) 508-7794"
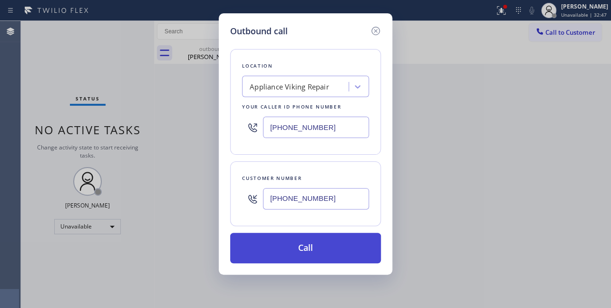
type input "(954) 508-7794"
click at [324, 244] on button "Call" at bounding box center [305, 248] width 151 height 30
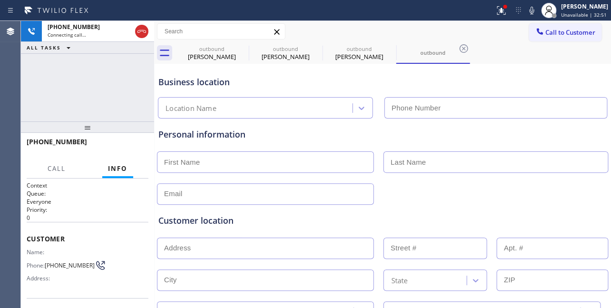
type input "[PHONE_NUMBER]"
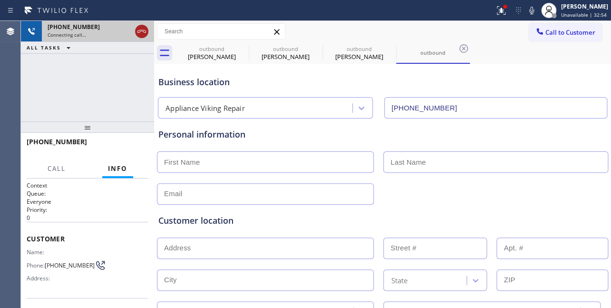
click at [141, 35] on icon at bounding box center [141, 31] width 11 height 11
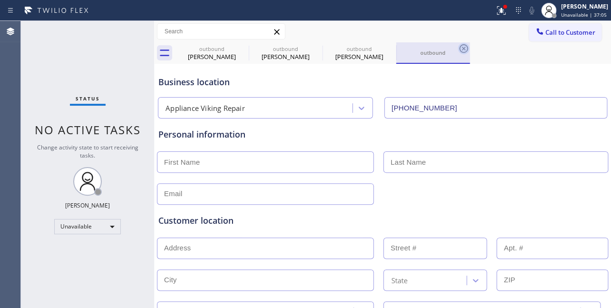
click at [462, 49] on icon at bounding box center [463, 48] width 11 height 11
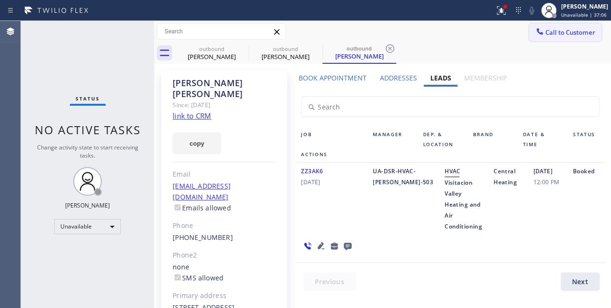
click at [537, 33] on div at bounding box center [539, 32] width 11 height 11
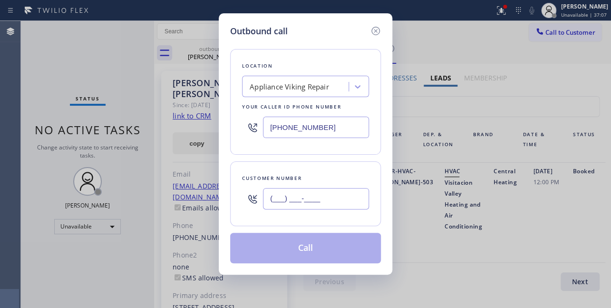
click at [285, 199] on input "(___) ___-____" at bounding box center [316, 198] width 106 height 21
paste input "415) 819-8890"
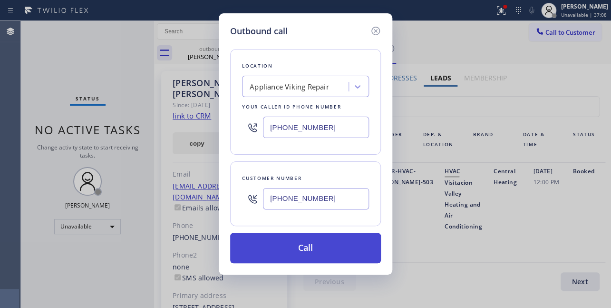
type input "(415) 819-8890"
click at [293, 252] on button "Call" at bounding box center [305, 248] width 151 height 30
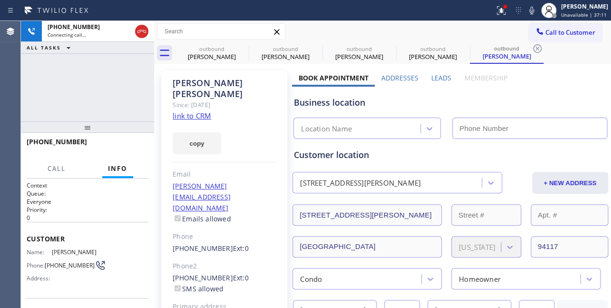
click at [431, 76] on label "Leads" at bounding box center [441, 77] width 20 height 9
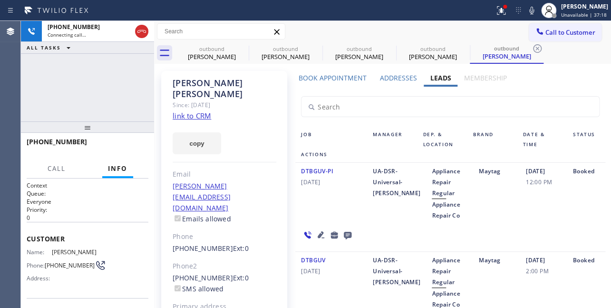
click at [318, 235] on icon at bounding box center [321, 234] width 7 height 7
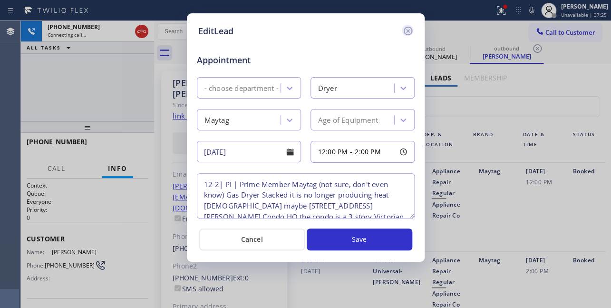
click at [406, 28] on icon at bounding box center [407, 30] width 11 height 11
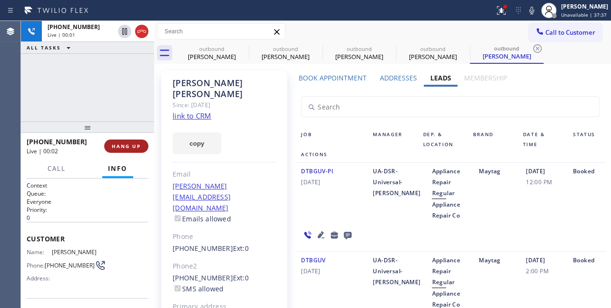
click at [109, 147] on button "HANG UP" at bounding box center [126, 145] width 44 height 13
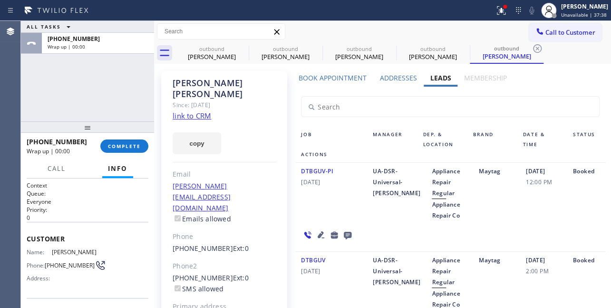
click at [345, 236] on icon at bounding box center [348, 236] width 8 height 8
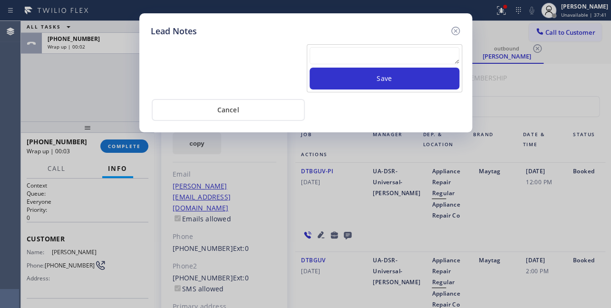
click at [329, 63] on textarea at bounding box center [385, 55] width 150 height 17
paste textarea "(415) 819-8890"
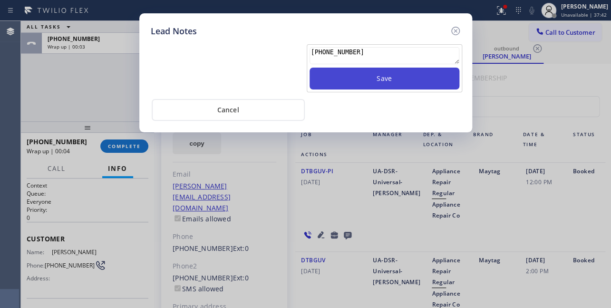
type textarea "(415) 819-8890"
click at [340, 80] on button "Save" at bounding box center [385, 79] width 150 height 22
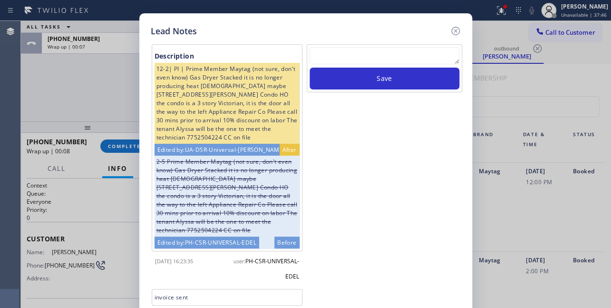
click at [395, 46] on div "Save" at bounding box center [385, 68] width 156 height 48
click at [397, 58] on textarea at bounding box center [385, 55] width 150 height 17
paste textarea "Routed to Voice mail// If CX will call back please transfer to me- Love:*"
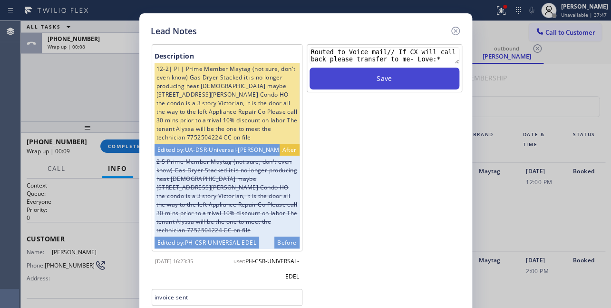
type textarea "Routed to Voice mail// If CX will call back please transfer to me- Love:*"
click at [394, 78] on button "Save" at bounding box center [385, 79] width 150 height 22
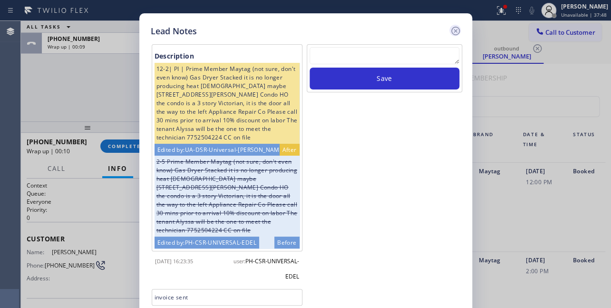
click at [456, 26] on icon at bounding box center [455, 30] width 11 height 11
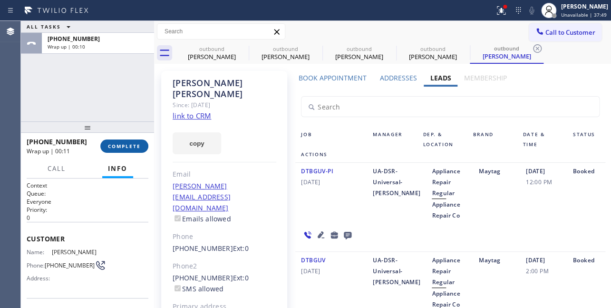
click at [127, 146] on span "COMPLETE" at bounding box center [124, 146] width 33 height 7
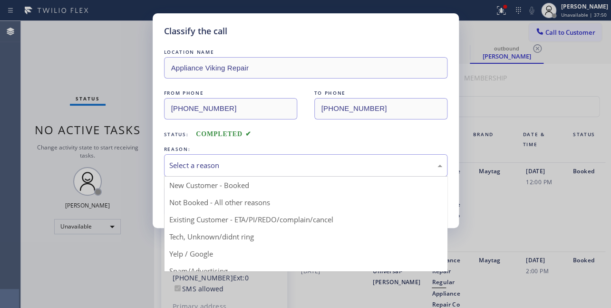
click at [249, 166] on div "Select a reason" at bounding box center [305, 165] width 273 height 11
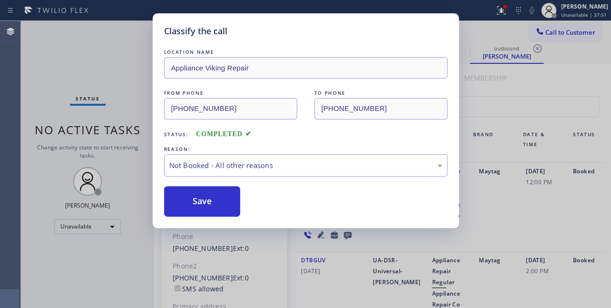
drag, startPoint x: 221, startPoint y: 202, endPoint x: 211, endPoint y: 204, distance: 10.3
click at [204, 205] on button "Save" at bounding box center [202, 201] width 77 height 30
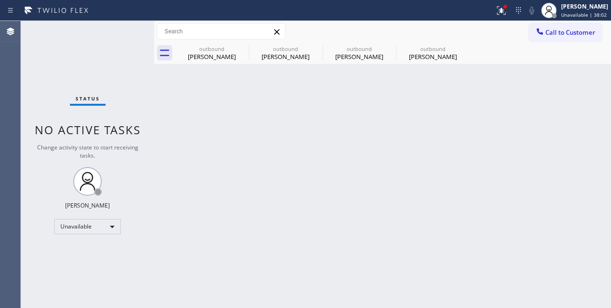
click at [544, 248] on div "Back to Dashboard Change Sender ID Customers Technicians Select a contact Outbo…" at bounding box center [382, 164] width 457 height 287
click at [316, 51] on icon at bounding box center [316, 48] width 11 height 11
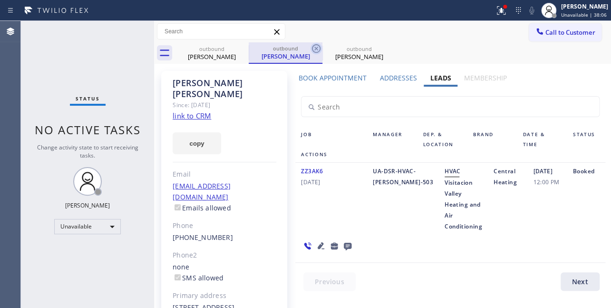
click at [316, 50] on icon at bounding box center [316, 48] width 11 height 11
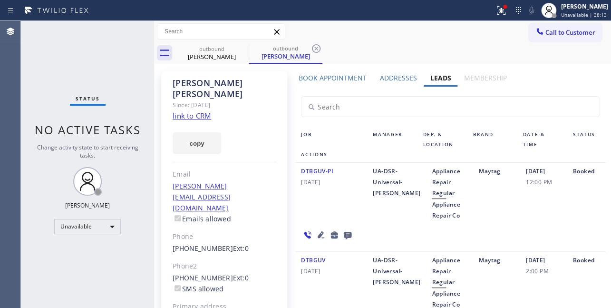
click at [316, 50] on icon at bounding box center [316, 48] width 11 height 11
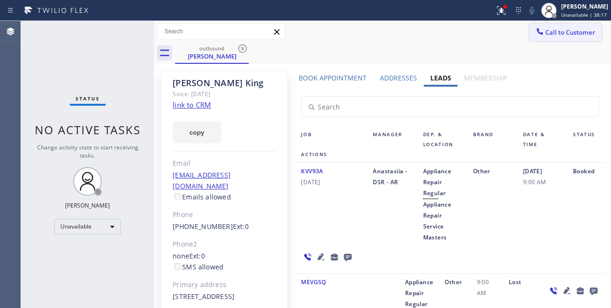
click at [545, 33] on span "Call to Customer" at bounding box center [570, 32] width 50 height 9
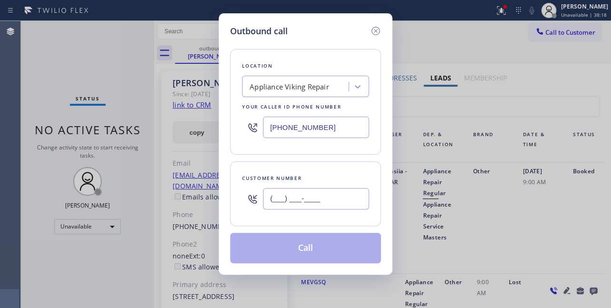
click at [321, 199] on input "(___) ___-____" at bounding box center [316, 198] width 106 height 21
paste input "206) 854-9658"
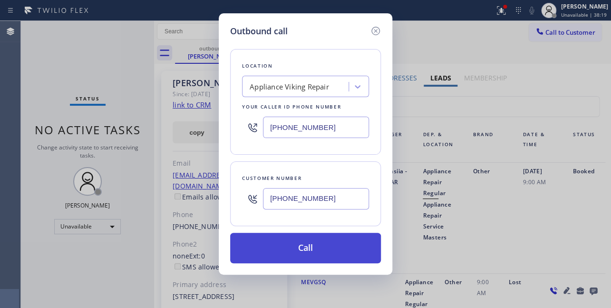
type input "(206) 854-9658"
drag, startPoint x: 310, startPoint y: 251, endPoint x: 310, endPoint y: 256, distance: 5.7
click at [310, 256] on button "Call" at bounding box center [305, 248] width 151 height 30
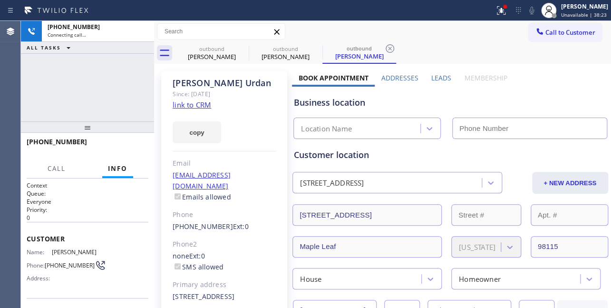
type input "[PHONE_NUMBER]"
click at [437, 76] on label "Leads" at bounding box center [441, 77] width 20 height 9
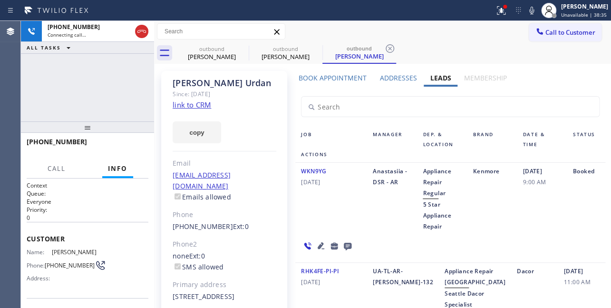
click at [320, 244] on icon at bounding box center [321, 245] width 7 height 7
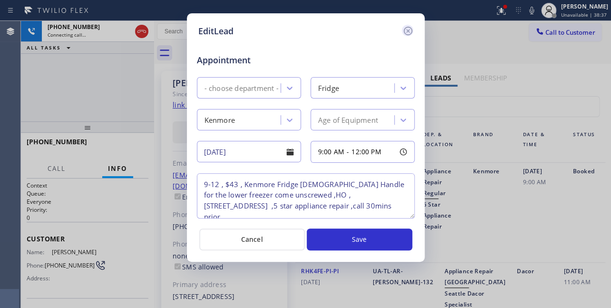
click at [408, 29] on icon at bounding box center [407, 30] width 11 height 11
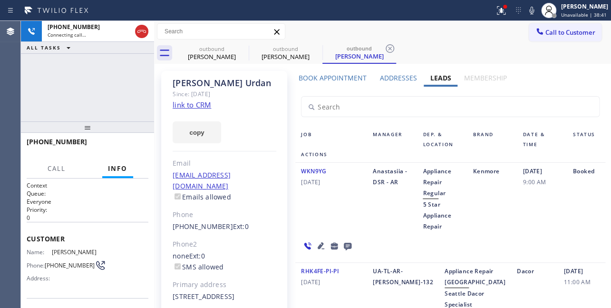
click at [318, 245] on icon at bounding box center [321, 245] width 7 height 7
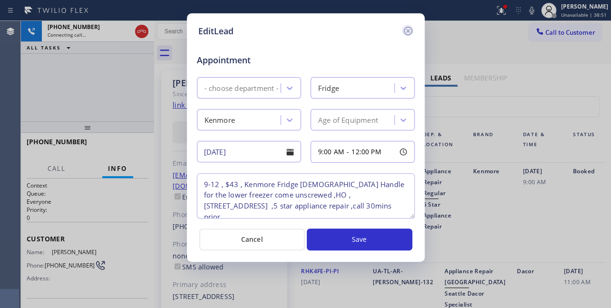
click at [405, 33] on icon at bounding box center [407, 30] width 11 height 11
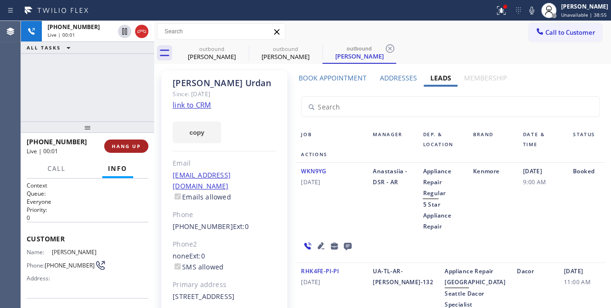
click at [123, 148] on span "HANG UP" at bounding box center [126, 146] width 29 height 7
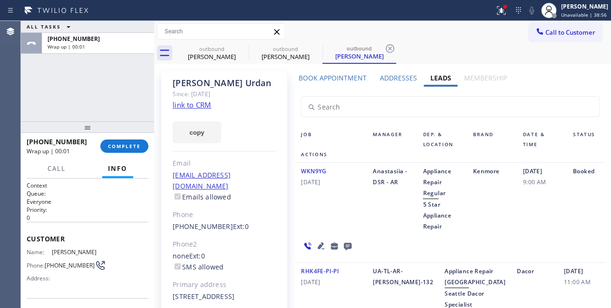
click at [345, 244] on icon at bounding box center [347, 246] width 11 height 12
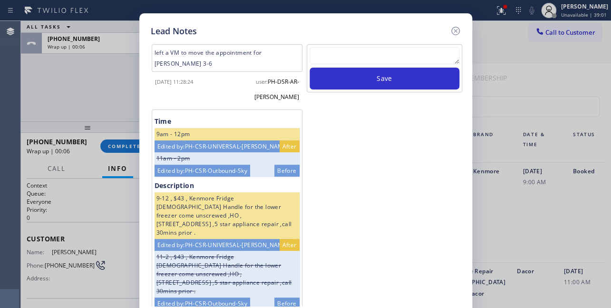
click at [350, 56] on textarea at bounding box center [385, 55] width 150 height 17
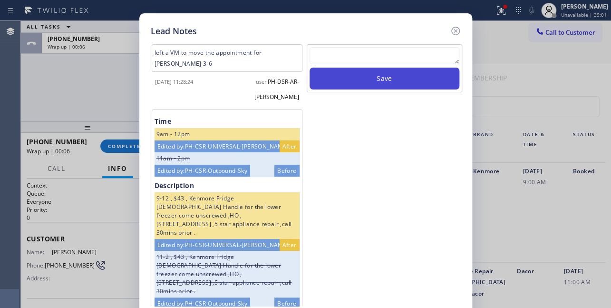
paste textarea "Routed to Voice mail// If CX will call back please transfer to me- Love:*"
type textarea "Routed to Voice mail// If CX will call back please transfer to me- Love:*"
click at [409, 81] on button "Save" at bounding box center [385, 79] width 150 height 22
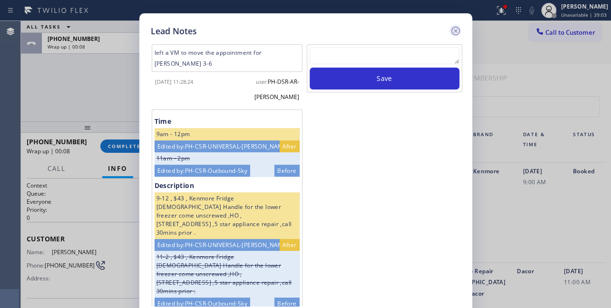
click at [456, 28] on icon at bounding box center [455, 30] width 11 height 11
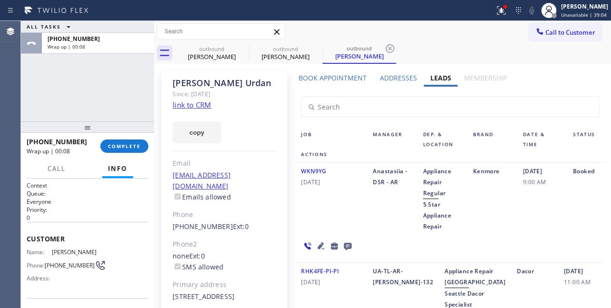
click at [118, 153] on div "+12068549658 Wrap up | 00:08 COMPLETE" at bounding box center [88, 146] width 122 height 25
click at [127, 139] on button "COMPLETE" at bounding box center [124, 145] width 48 height 13
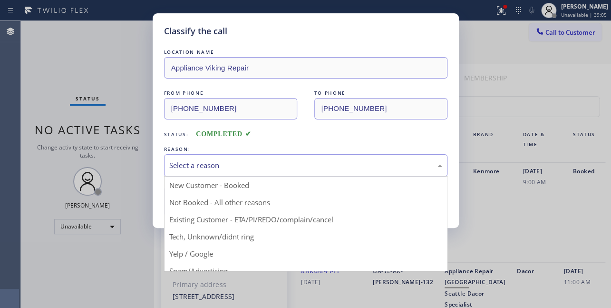
click at [218, 163] on div "Select a reason" at bounding box center [305, 165] width 273 height 11
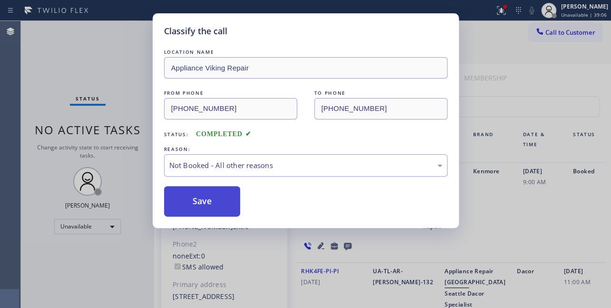
click at [207, 198] on button "Save" at bounding box center [202, 201] width 77 height 30
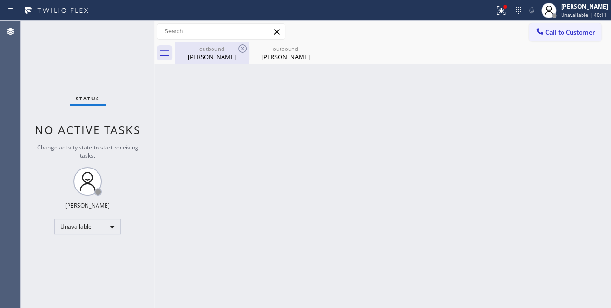
click at [211, 56] on div "Boris King" at bounding box center [212, 56] width 72 height 9
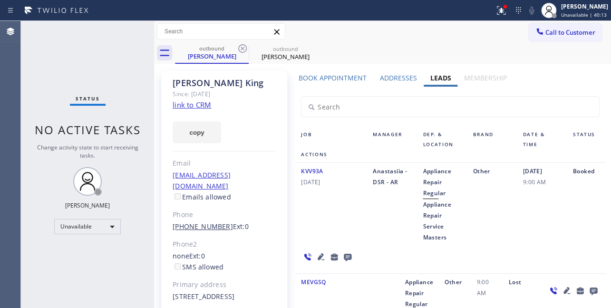
click at [199, 222] on link "(954) 770-3900" at bounding box center [203, 226] width 60 height 9
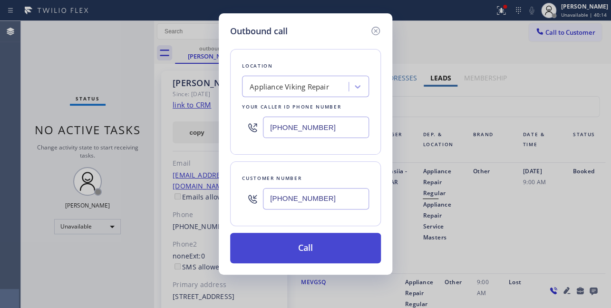
click at [314, 248] on button "Call" at bounding box center [305, 248] width 151 height 30
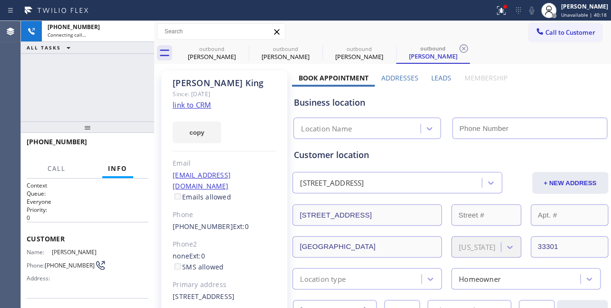
type input "[PHONE_NUMBER]"
click at [440, 77] on label "Leads" at bounding box center [441, 77] width 20 height 9
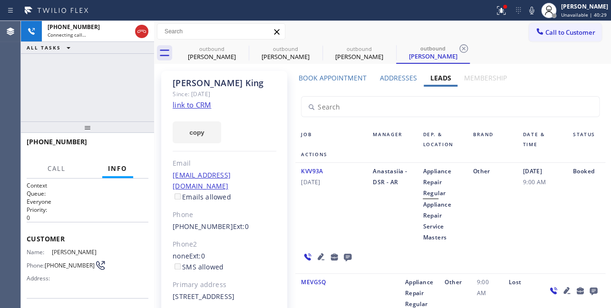
click at [188, 106] on link "link to CRM" at bounding box center [192, 105] width 39 height 10
click at [348, 222] on div "KVV93A 02/02/2024" at bounding box center [331, 203] width 72 height 77
click at [321, 227] on div "KVV93A 02/02/2024" at bounding box center [331, 203] width 72 height 77
click at [125, 148] on span "HANG UP" at bounding box center [126, 146] width 29 height 7
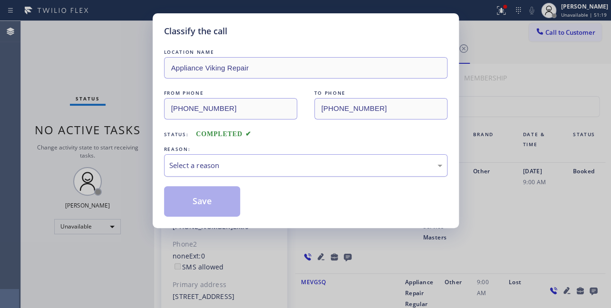
click at [403, 162] on div "Select a reason" at bounding box center [305, 165] width 273 height 11
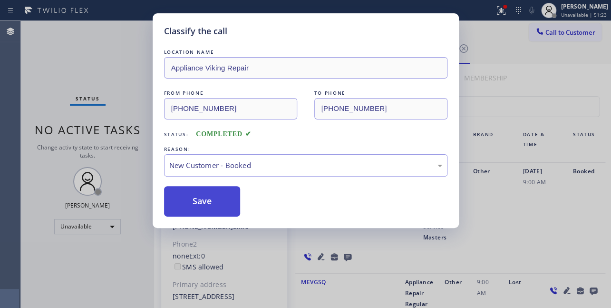
click at [200, 195] on button "Save" at bounding box center [202, 201] width 77 height 30
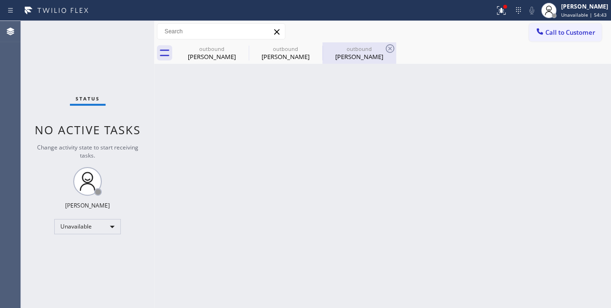
click at [349, 56] on div "Boris King" at bounding box center [359, 56] width 72 height 9
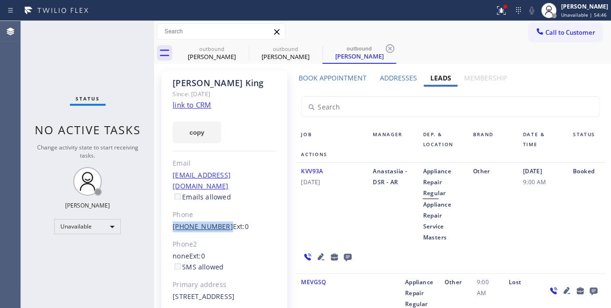
drag, startPoint x: 219, startPoint y: 216, endPoint x: 173, endPoint y: 216, distance: 46.6
click at [173, 221] on div "(954) 770-3900 Ext: 0" at bounding box center [225, 226] width 104 height 11
copy link "(954) 770-3900"
click at [315, 49] on icon at bounding box center [316, 48] width 9 height 9
click at [322, 50] on div "outbound Boris King" at bounding box center [359, 52] width 74 height 21
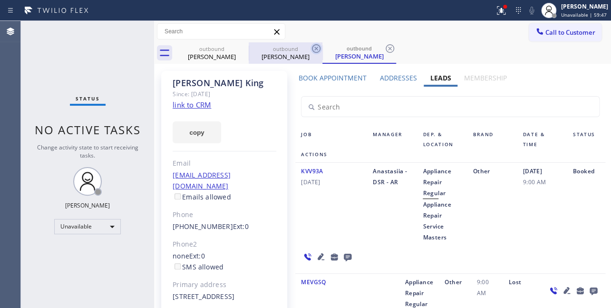
click at [316, 49] on icon at bounding box center [316, 48] width 11 height 11
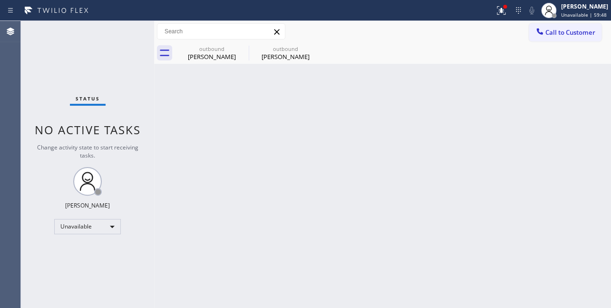
click at [0, 0] on icon at bounding box center [0, 0] width 0 height 0
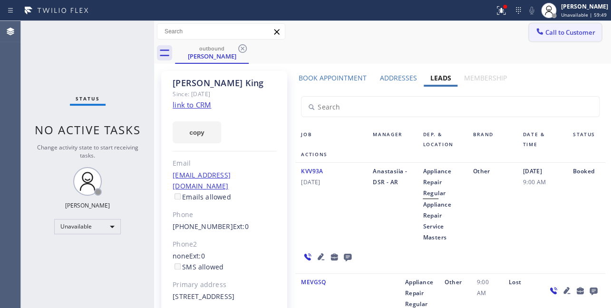
click at [548, 33] on span "Call to Customer" at bounding box center [570, 32] width 50 height 9
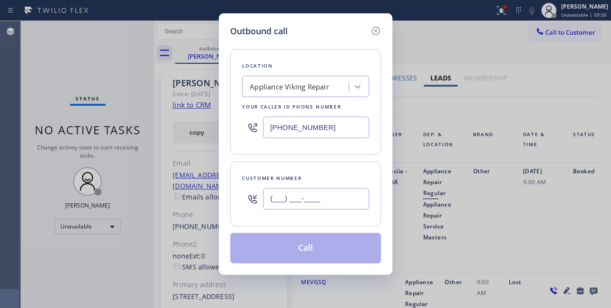
click at [330, 197] on input "(___) ___-____" at bounding box center [316, 198] width 106 height 21
paste input "323) 679-5717"
type input "(323) 679-5717"
click at [306, 249] on button "Call" at bounding box center [305, 248] width 151 height 30
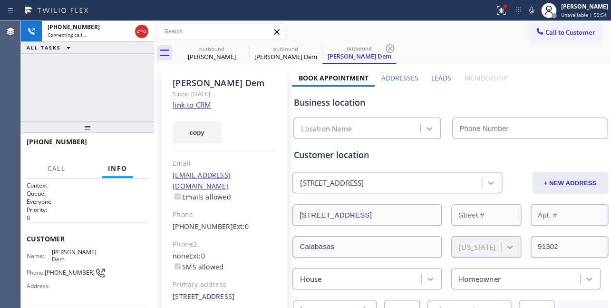
click at [440, 76] on label "Leads" at bounding box center [441, 77] width 20 height 9
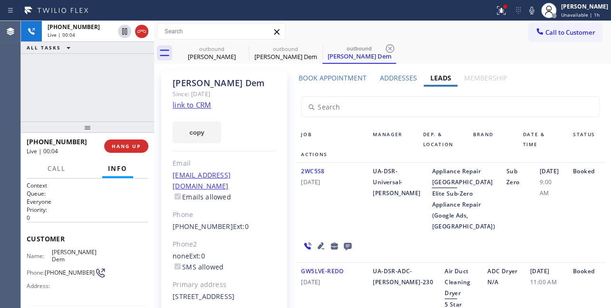
drag, startPoint x: 542, startPoint y: 238, endPoint x: 535, endPoint y: 233, distance: 9.0
click at [542, 232] on div "10/15/2024 9:00 AM" at bounding box center [550, 198] width 33 height 66
click at [110, 147] on button "HANG UP" at bounding box center [126, 145] width 44 height 13
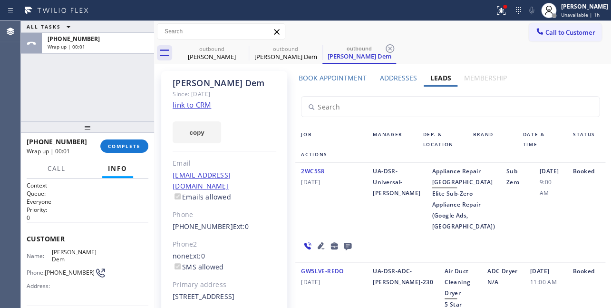
click at [347, 250] on icon at bounding box center [348, 247] width 8 height 8
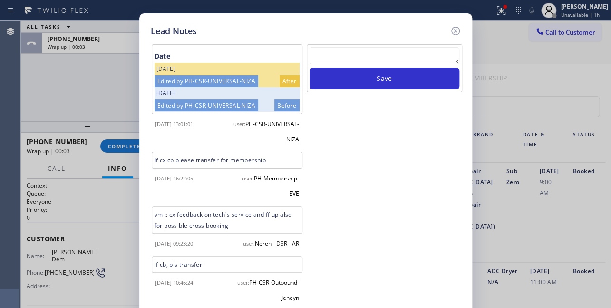
click at [353, 59] on textarea at bounding box center [385, 55] width 150 height 17
paste textarea "Routed to Voice mail// If CX will call back please transfer to me- Love:*"
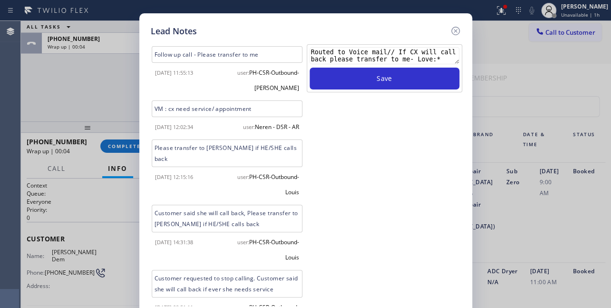
scroll to position [326, 0]
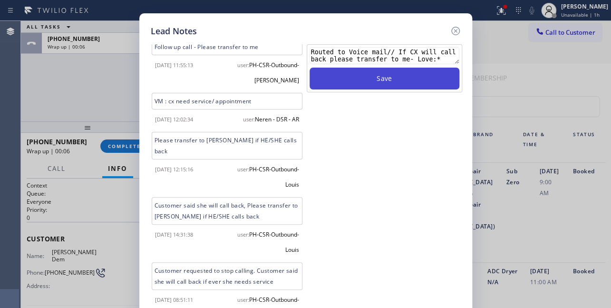
type textarea "Routed to Voice mail// If CX will call back please transfer to me- Love:*"
click at [394, 81] on button "Save" at bounding box center [385, 79] width 150 height 22
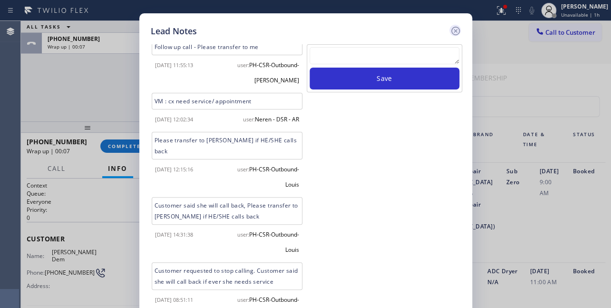
click at [455, 33] on icon at bounding box center [455, 30] width 11 height 11
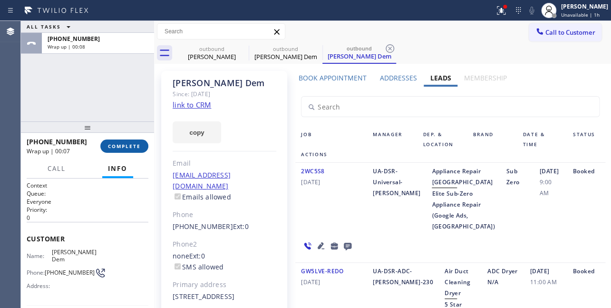
click at [128, 146] on span "COMPLETE" at bounding box center [124, 146] width 33 height 7
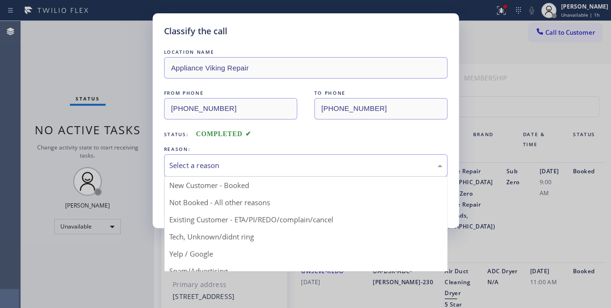
click at [281, 164] on div "Select a reason" at bounding box center [305, 165] width 273 height 11
drag, startPoint x: 224, startPoint y: 206, endPoint x: 218, endPoint y: 206, distance: 6.2
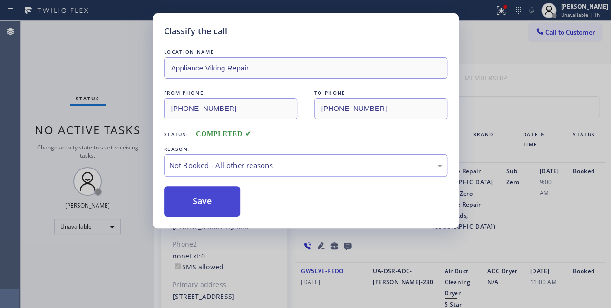
click at [215, 205] on button "Save" at bounding box center [202, 201] width 77 height 30
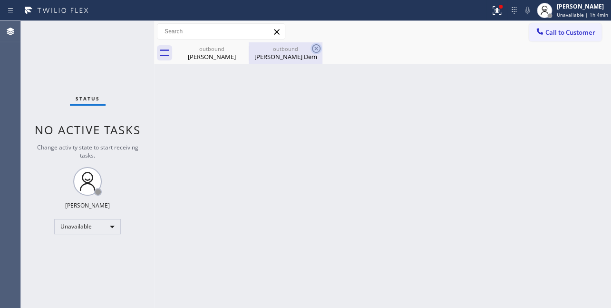
click at [316, 49] on icon at bounding box center [316, 48] width 9 height 9
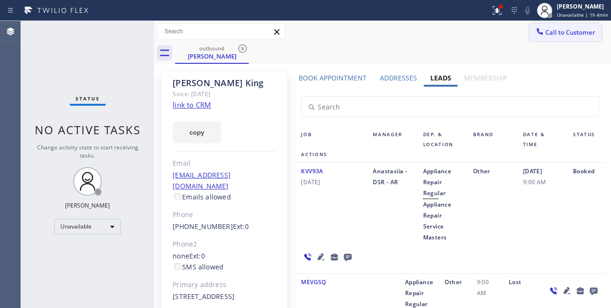
click at [547, 31] on span "Call to Customer" at bounding box center [570, 32] width 50 height 9
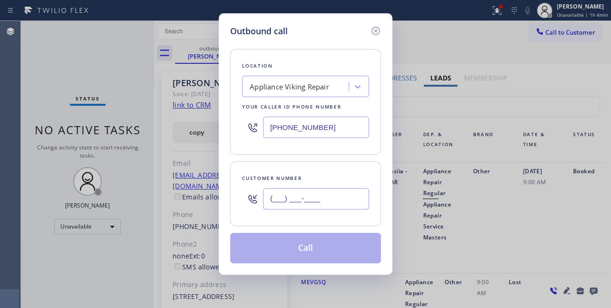
click at [285, 193] on input "(___) ___-____" at bounding box center [316, 198] width 106 height 21
paste input "330) 780-5998"
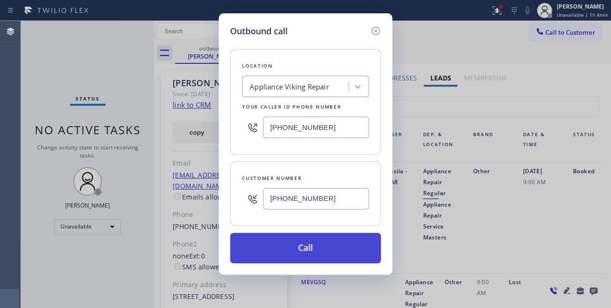
type input "(330) 780-5998"
click at [321, 257] on button "Call" at bounding box center [305, 248] width 151 height 30
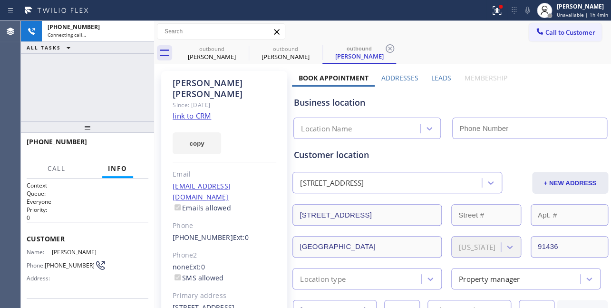
click at [439, 77] on label "Leads" at bounding box center [441, 77] width 20 height 9
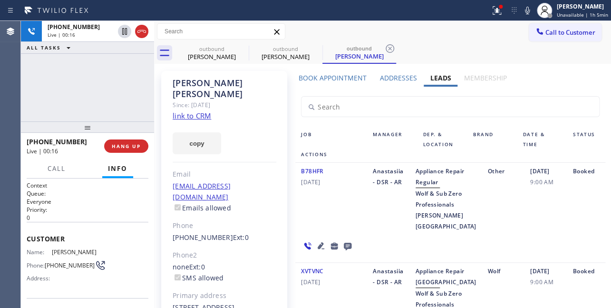
click at [319, 249] on icon at bounding box center [321, 245] width 7 height 7
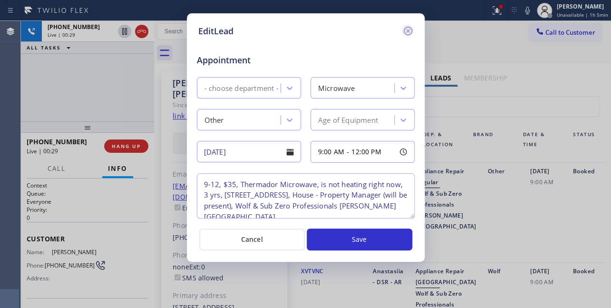
click at [408, 29] on icon at bounding box center [407, 30] width 11 height 11
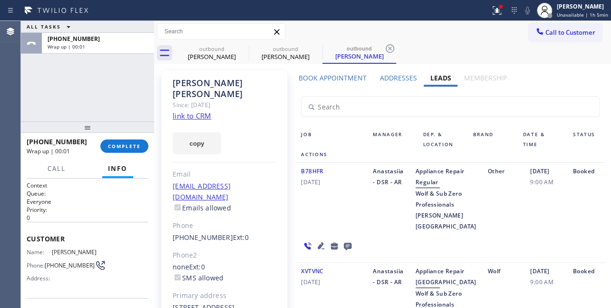
click at [347, 252] on icon at bounding box center [347, 246] width 11 height 12
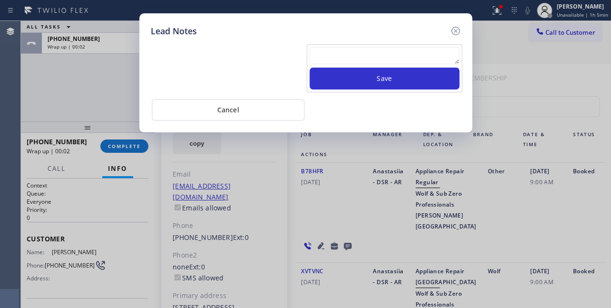
click at [371, 49] on textarea at bounding box center [385, 55] width 150 height 17
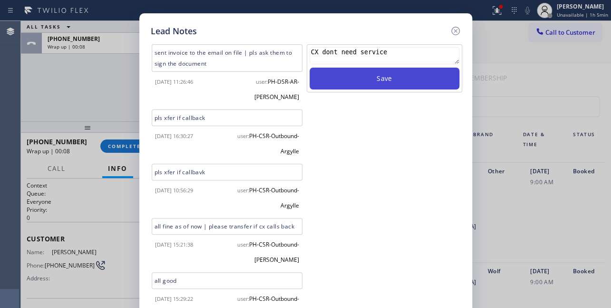
type textarea "CX dont need service"
click at [378, 76] on button "Save" at bounding box center [385, 79] width 150 height 22
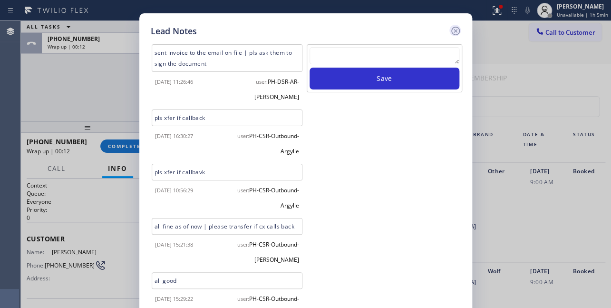
click at [454, 28] on icon at bounding box center [455, 30] width 11 height 11
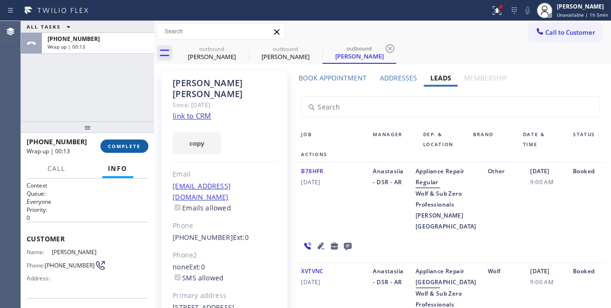
click at [131, 141] on button "COMPLETE" at bounding box center [124, 145] width 48 height 13
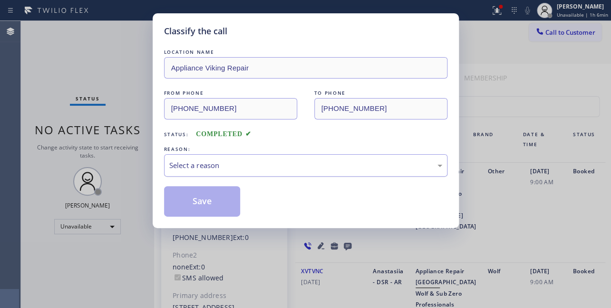
click at [225, 160] on div "Select a reason" at bounding box center [305, 165] width 273 height 11
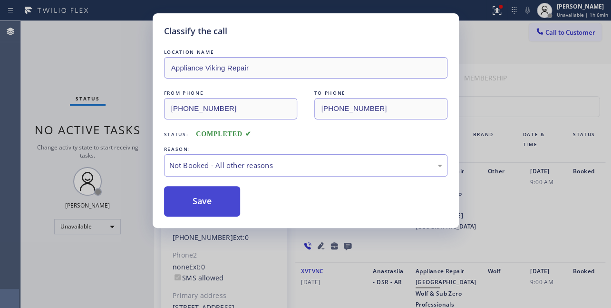
click at [201, 201] on button "Save" at bounding box center [202, 201] width 77 height 30
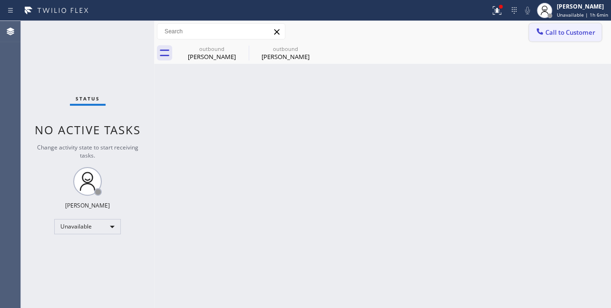
click at [543, 28] on icon at bounding box center [540, 32] width 10 height 10
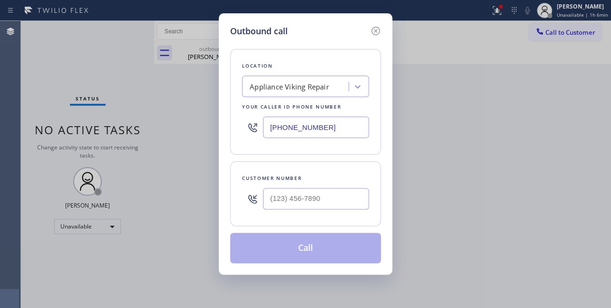
click at [266, 211] on div at bounding box center [316, 198] width 106 height 31
click at [275, 200] on input "(___) ___-____" at bounding box center [316, 198] width 106 height 21
paste input "206) 526-5995"
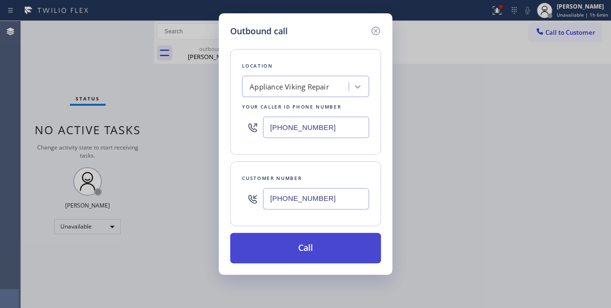
click at [315, 256] on button "Call" at bounding box center [305, 248] width 151 height 30
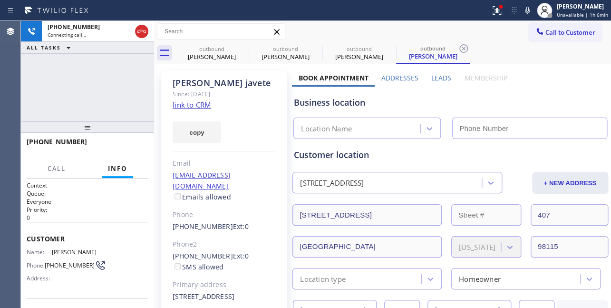
click at [435, 78] on label "Leads" at bounding box center [441, 77] width 20 height 9
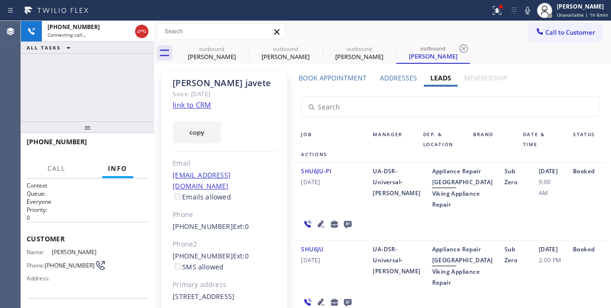
click at [318, 229] on icon at bounding box center [320, 223] width 11 height 11
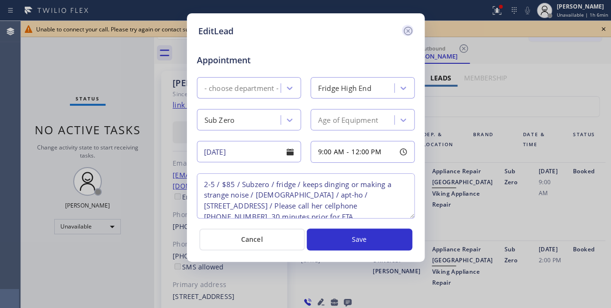
click at [408, 28] on icon at bounding box center [407, 30] width 11 height 11
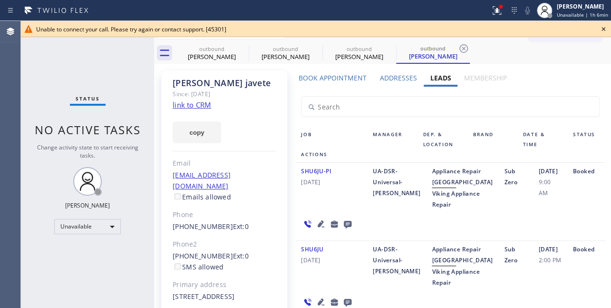
click at [604, 28] on icon at bounding box center [604, 29] width 4 height 4
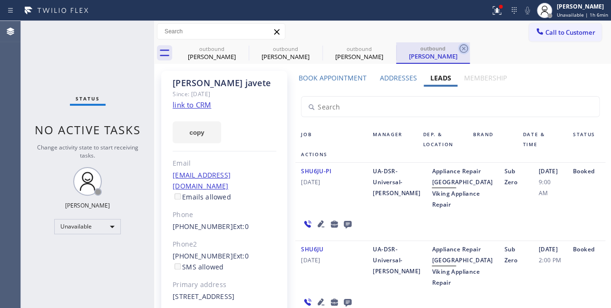
click at [465, 48] on icon at bounding box center [463, 48] width 11 height 11
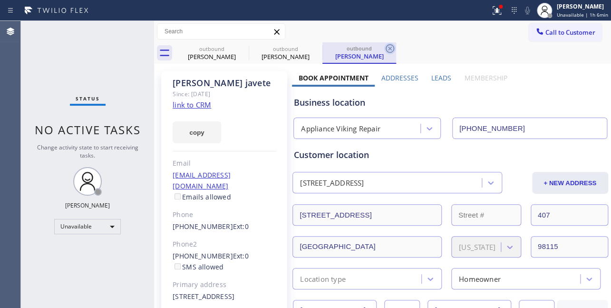
click at [391, 45] on icon at bounding box center [390, 48] width 9 height 9
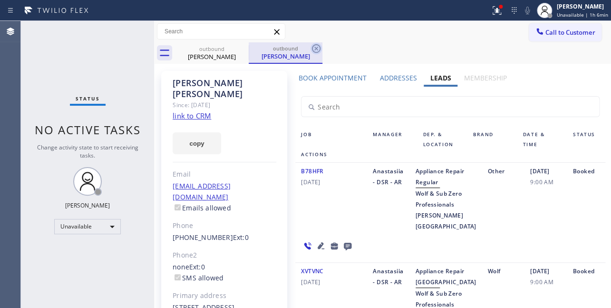
click at [318, 47] on icon at bounding box center [316, 48] width 11 height 11
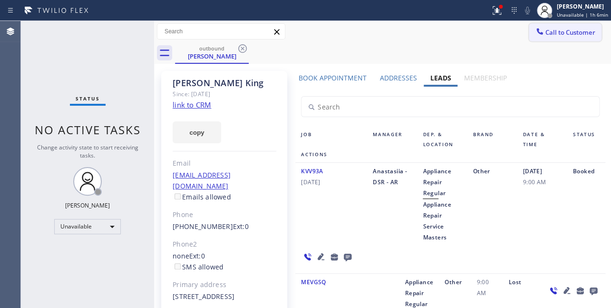
click at [546, 31] on span "Call to Customer" at bounding box center [570, 32] width 50 height 9
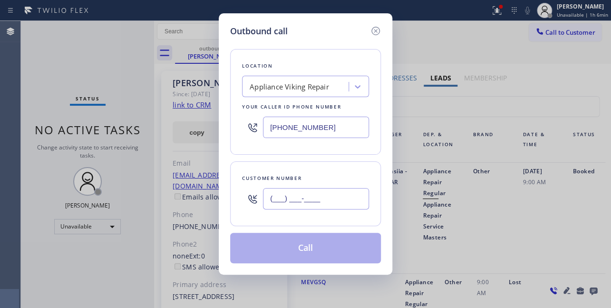
click at [289, 198] on input "(___) ___-____" at bounding box center [316, 198] width 106 height 21
paste input "425) 773-9648"
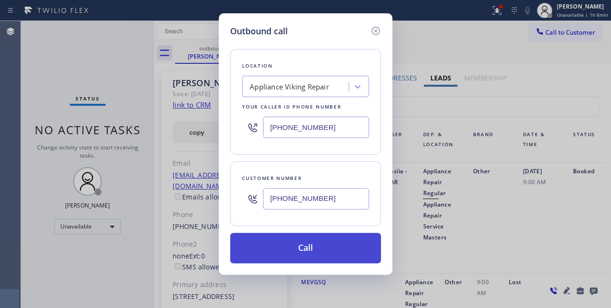
click at [290, 244] on button "Call" at bounding box center [305, 248] width 151 height 30
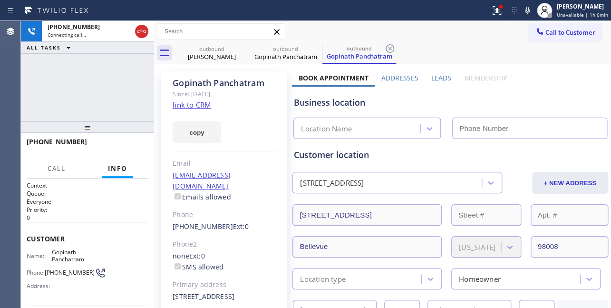
click at [437, 78] on label "Leads" at bounding box center [441, 77] width 20 height 9
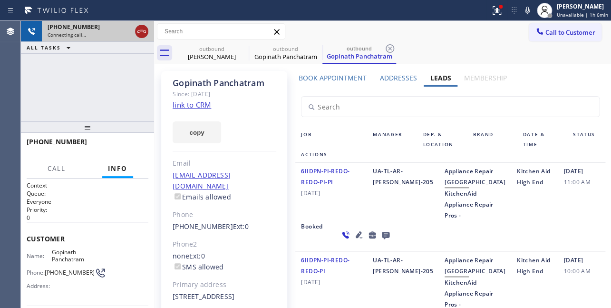
click at [140, 37] on icon at bounding box center [141, 31] width 11 height 11
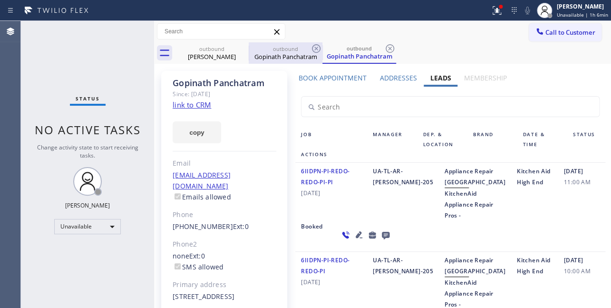
drag, startPoint x: 389, startPoint y: 49, endPoint x: 316, endPoint y: 57, distance: 73.2
click at [388, 49] on icon at bounding box center [389, 48] width 11 height 11
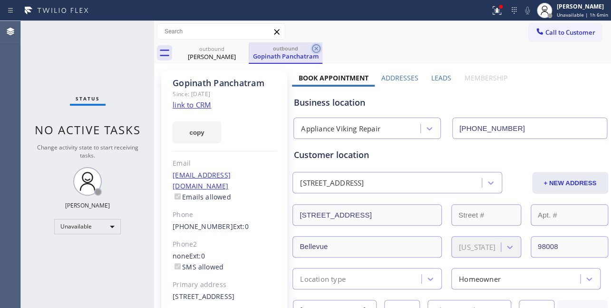
click at [314, 47] on icon at bounding box center [316, 48] width 11 height 11
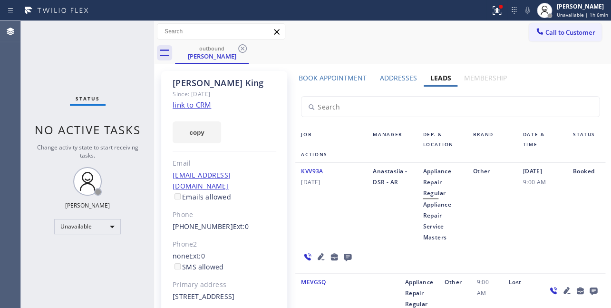
drag, startPoint x: 543, startPoint y: 31, endPoint x: 429, endPoint y: 44, distance: 114.8
click at [545, 31] on span "Call to Customer" at bounding box center [570, 32] width 50 height 9
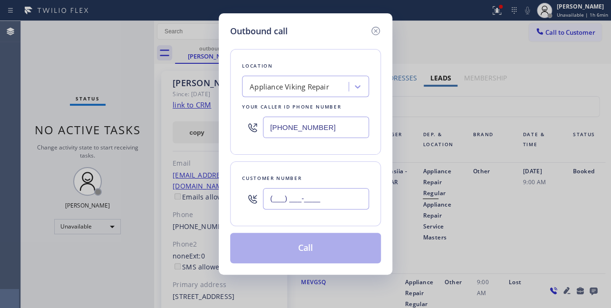
click at [312, 195] on input "(___) ___-____" at bounding box center [316, 198] width 106 height 21
paste input "650) 868-4550"
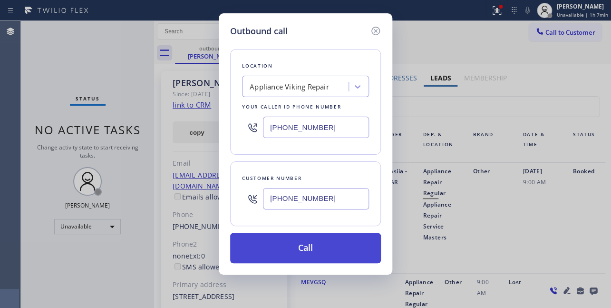
type input "(650) 868-4550"
click at [293, 245] on button "Call" at bounding box center [305, 248] width 151 height 30
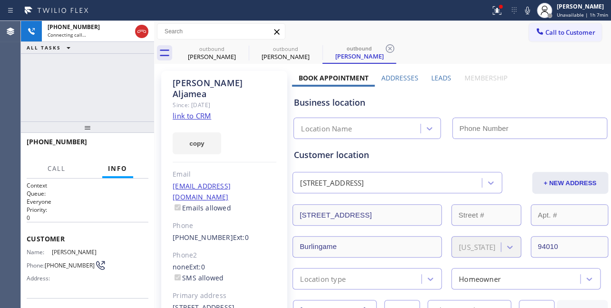
type input "[PHONE_NUMBER]"
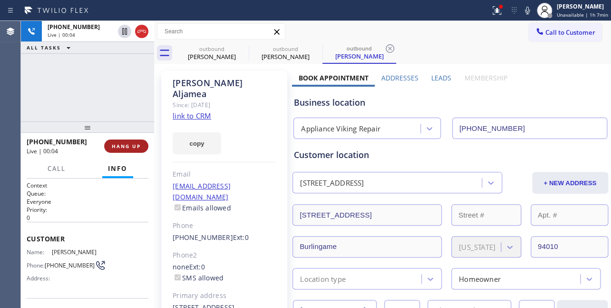
click at [133, 146] on span "HANG UP" at bounding box center [126, 146] width 29 height 7
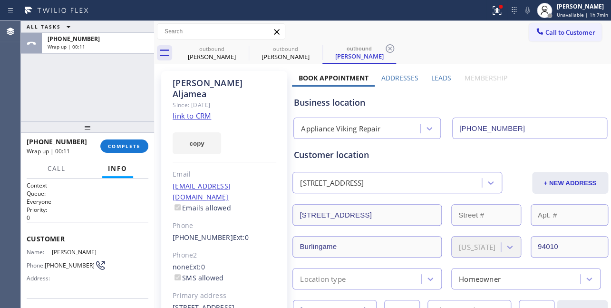
drag, startPoint x: 498, startPoint y: 93, endPoint x: 492, endPoint y: 94, distance: 6.2
click at [495, 94] on div "Business location Appliance Viking Repair (617) 219-9255" at bounding box center [450, 113] width 316 height 52
click at [128, 142] on button "COMPLETE" at bounding box center [124, 145] width 48 height 13
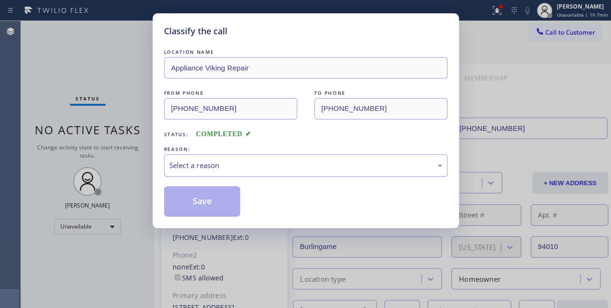
click at [262, 170] on div "Select a reason" at bounding box center [305, 165] width 283 height 22
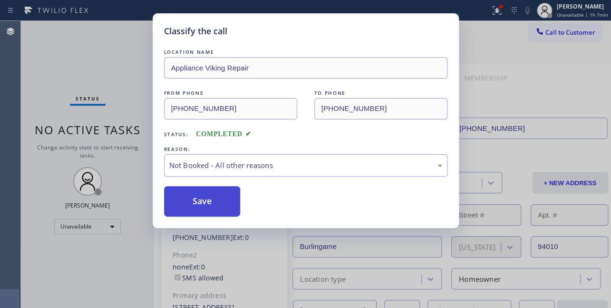
click at [209, 200] on button "Save" at bounding box center [202, 201] width 77 height 30
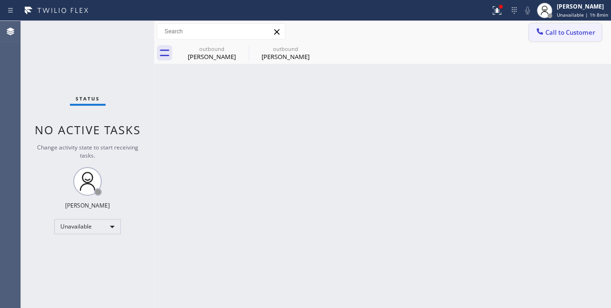
click at [548, 29] on span "Call to Customer" at bounding box center [570, 32] width 50 height 9
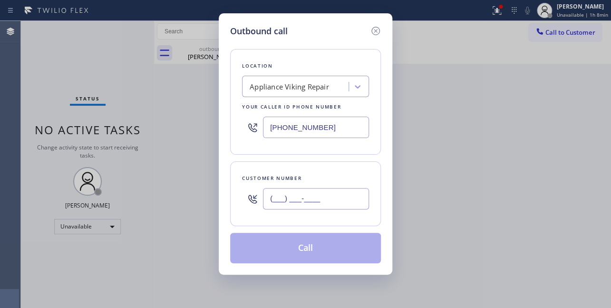
click at [277, 199] on input "(___) ___-____" at bounding box center [316, 198] width 106 height 21
paste input "818) 583-7287"
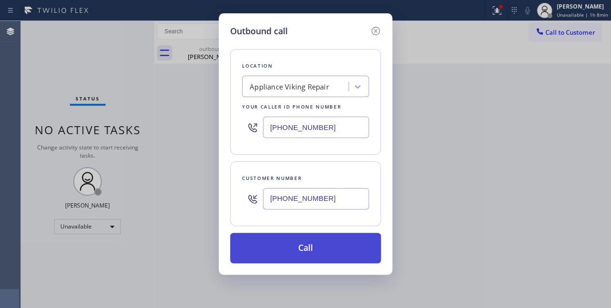
click at [295, 256] on button "Call" at bounding box center [305, 248] width 151 height 30
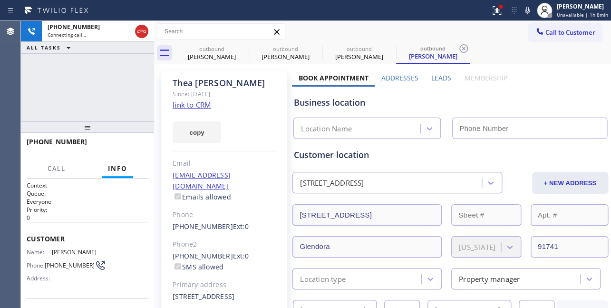
click at [441, 78] on label "Leads" at bounding box center [441, 77] width 20 height 9
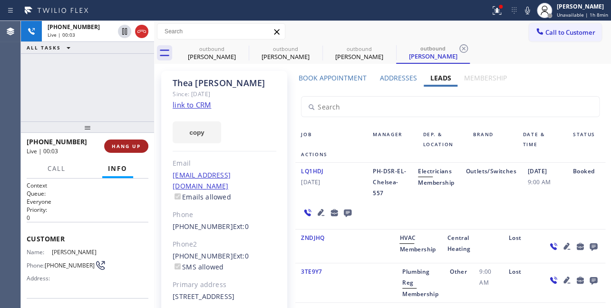
click at [110, 140] on button "HANG UP" at bounding box center [126, 145] width 44 height 13
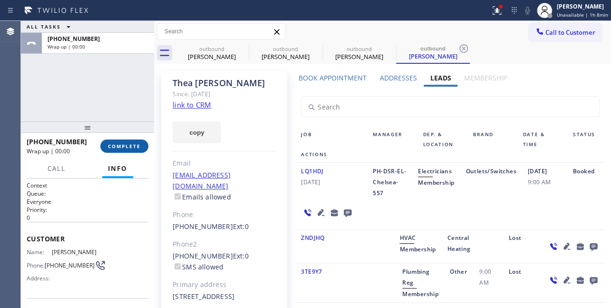
click at [106, 149] on button "COMPLETE" at bounding box center [124, 145] width 48 height 13
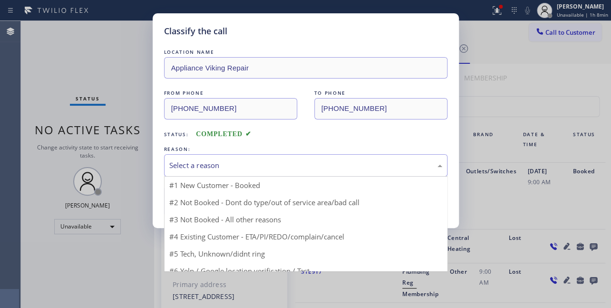
click at [241, 162] on div "Select a reason" at bounding box center [305, 165] width 273 height 11
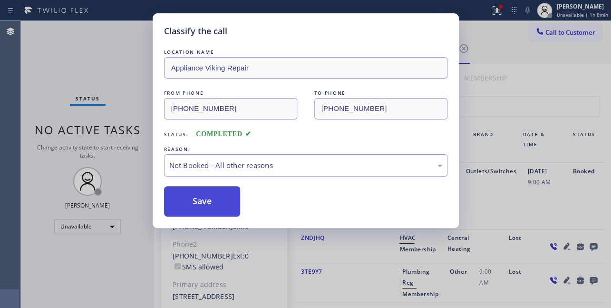
click at [199, 203] on button "Save" at bounding box center [202, 201] width 77 height 30
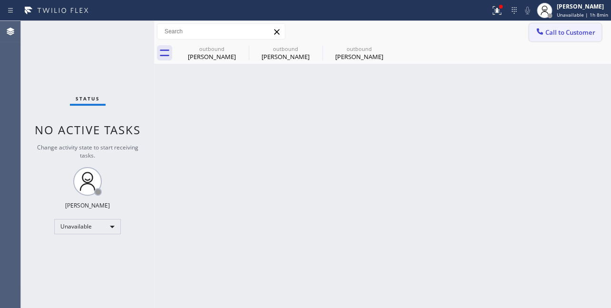
click at [550, 32] on span "Call to Customer" at bounding box center [570, 32] width 50 height 9
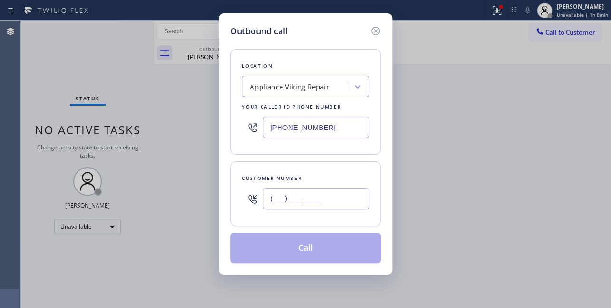
click at [276, 203] on input "(___) ___-____" at bounding box center [316, 198] width 106 height 21
paste input "310) 365-3982"
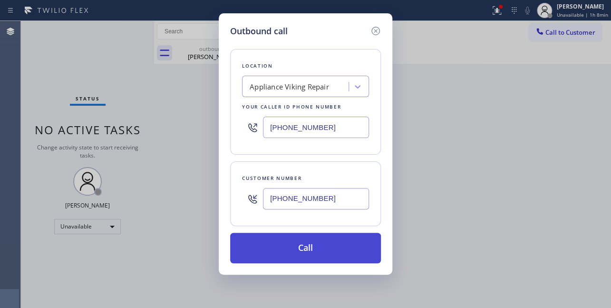
type input "(310) 365-3982"
click at [304, 248] on button "Call" at bounding box center [305, 248] width 151 height 30
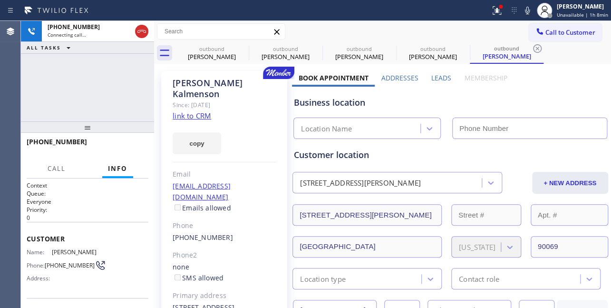
click at [437, 80] on label "Leads" at bounding box center [441, 77] width 20 height 9
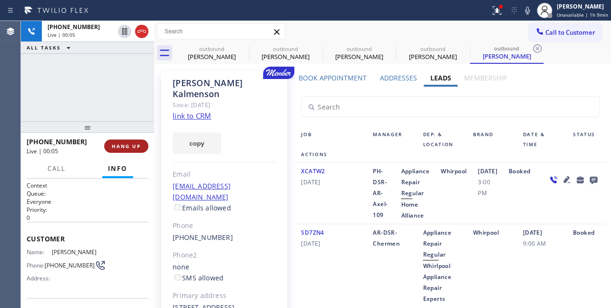
click at [128, 145] on span "HANG UP" at bounding box center [126, 146] width 29 height 7
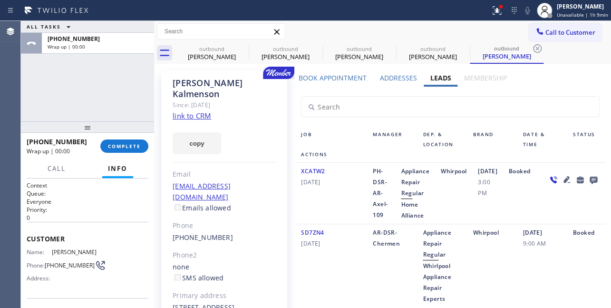
click at [589, 184] on icon at bounding box center [593, 180] width 8 height 8
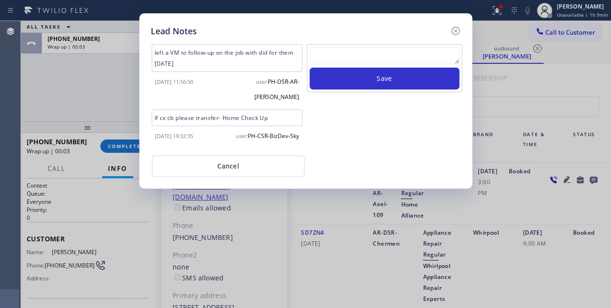
click at [339, 57] on textarea at bounding box center [385, 55] width 150 height 17
paste textarea "Routed to Voice mail// If CX will call back please transfer to me- Love:*"
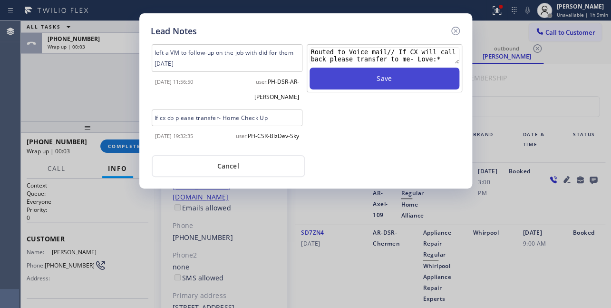
type textarea "Routed to Voice mail// If CX will call back please transfer to me- Love:*"
click at [369, 75] on button "Save" at bounding box center [385, 79] width 150 height 22
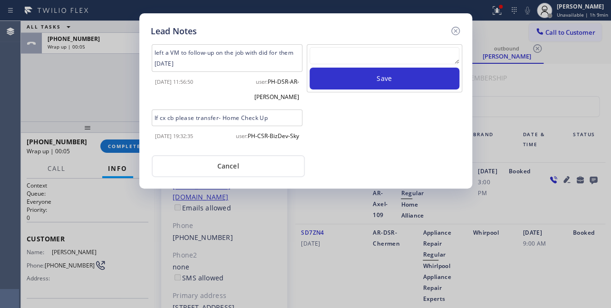
click at [458, 31] on icon at bounding box center [455, 31] width 9 height 9
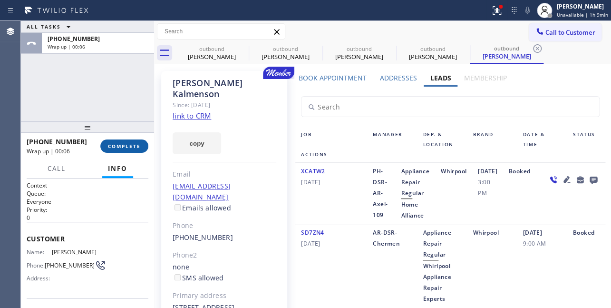
click at [120, 147] on span "COMPLETE" at bounding box center [124, 146] width 33 height 7
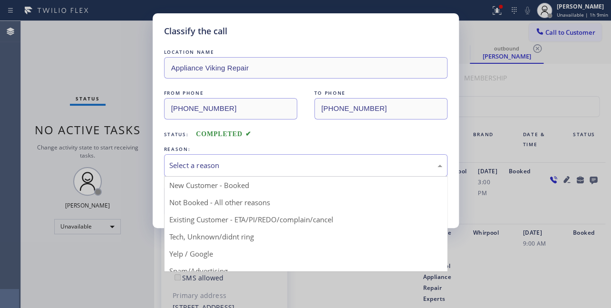
click at [233, 160] on div "Select a reason" at bounding box center [305, 165] width 273 height 11
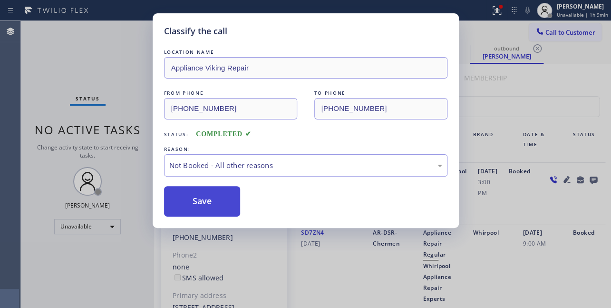
click at [207, 200] on button "Save" at bounding box center [202, 201] width 77 height 30
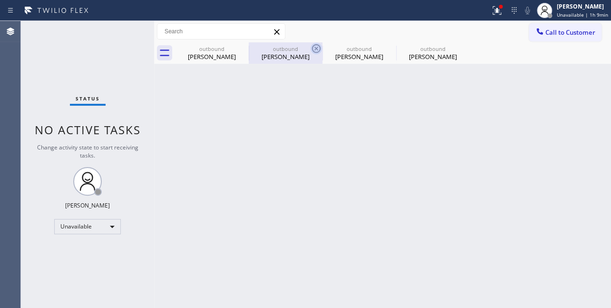
click at [314, 48] on icon at bounding box center [316, 48] width 11 height 11
click at [0, 0] on icon at bounding box center [0, 0] width 0 height 0
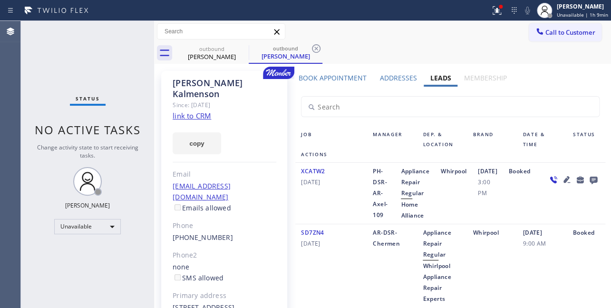
click at [314, 48] on icon at bounding box center [316, 48] width 11 height 11
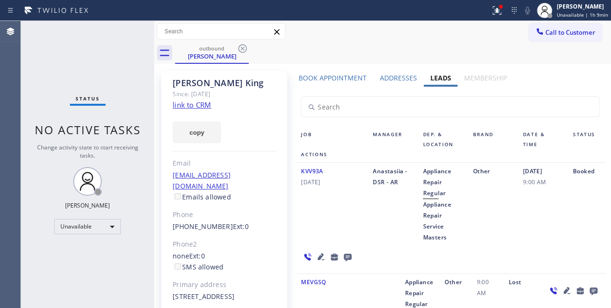
click at [503, 49] on div "outbound Boris King" at bounding box center [393, 52] width 436 height 21
click at [545, 31] on span "Call to Customer" at bounding box center [570, 32] width 50 height 9
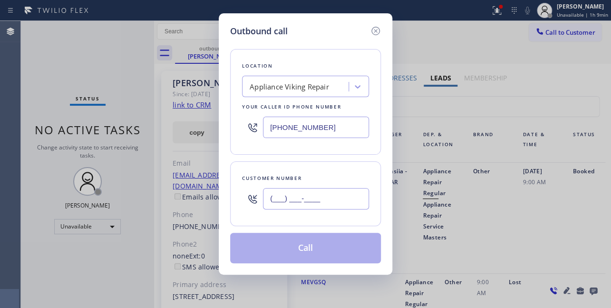
click at [293, 197] on input "(___) ___-____" at bounding box center [316, 198] width 106 height 21
paste input "253) 312-0948"
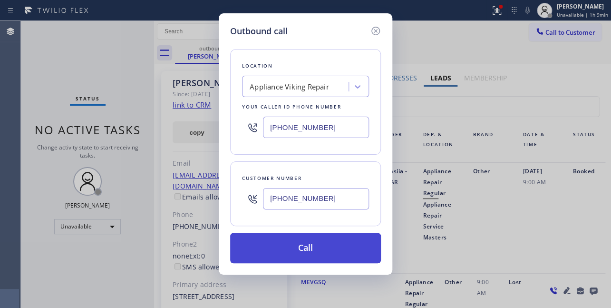
click at [308, 248] on button "Call" at bounding box center [305, 248] width 151 height 30
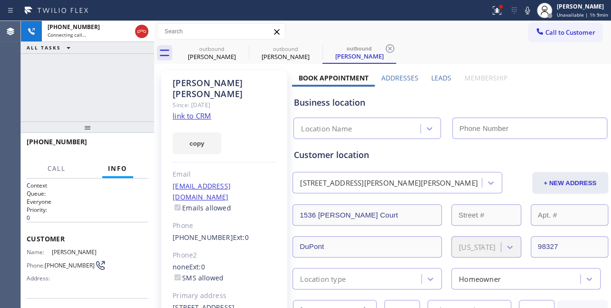
click at [431, 76] on label "Leads" at bounding box center [441, 77] width 20 height 9
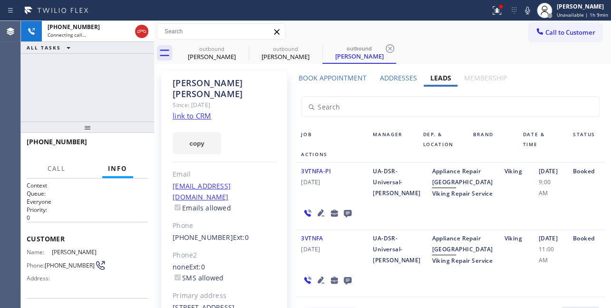
click at [319, 216] on icon at bounding box center [321, 212] width 7 height 7
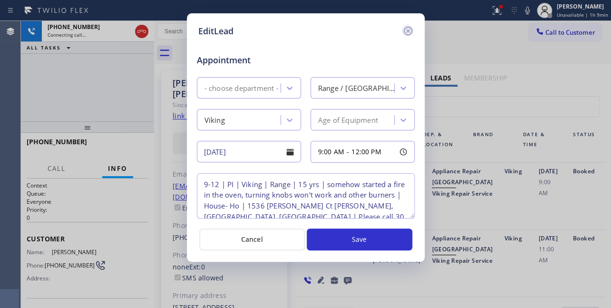
click at [410, 32] on icon at bounding box center [407, 30] width 11 height 11
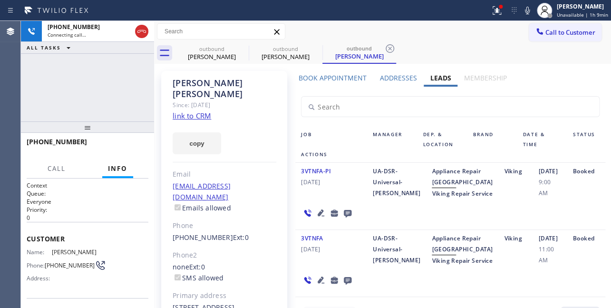
click at [319, 216] on icon at bounding box center [321, 212] width 7 height 7
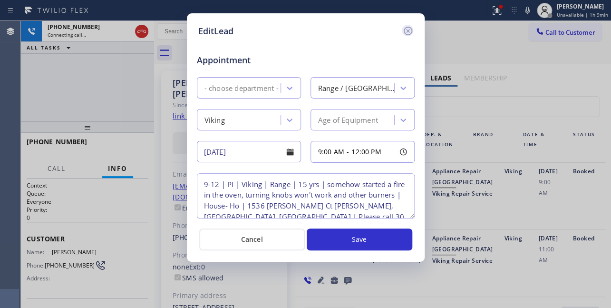
click at [406, 30] on icon at bounding box center [407, 30] width 11 height 11
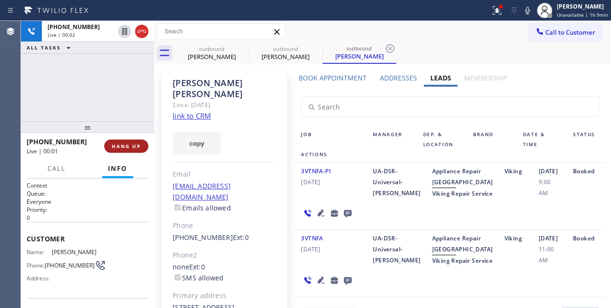
click at [118, 144] on span "HANG UP" at bounding box center [126, 146] width 29 height 7
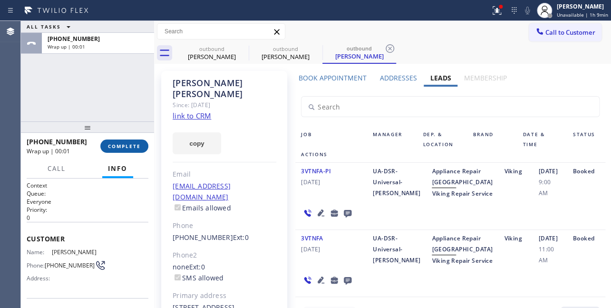
click at [113, 146] on span "COMPLETE" at bounding box center [124, 146] width 33 height 7
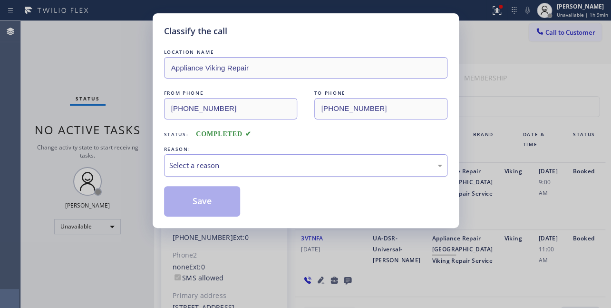
click at [280, 162] on div "Select a reason" at bounding box center [305, 165] width 273 height 11
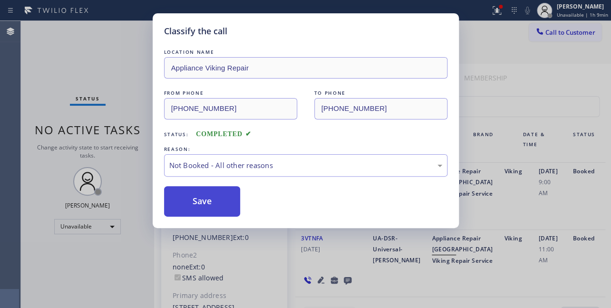
drag, startPoint x: 222, startPoint y: 200, endPoint x: 213, endPoint y: 202, distance: 9.7
click at [213, 202] on button "Save" at bounding box center [202, 201] width 77 height 30
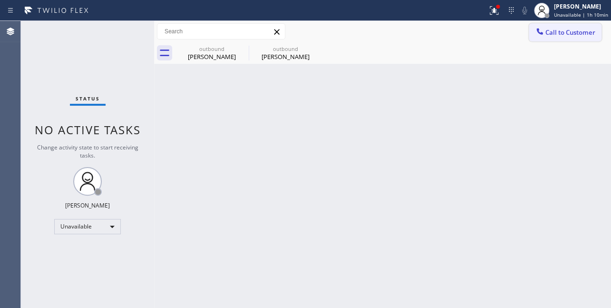
click at [552, 29] on span "Call to Customer" at bounding box center [570, 32] width 50 height 9
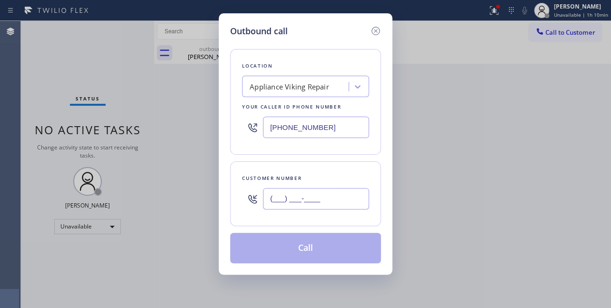
click at [280, 198] on input "(___) ___-____" at bounding box center [316, 198] width 106 height 21
paste input "818) 599-0662"
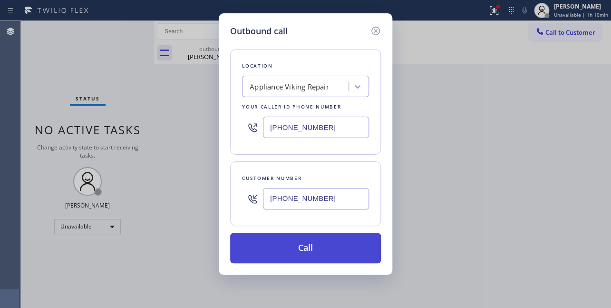
type input "(818) 599-0662"
click at [304, 252] on button "Call" at bounding box center [305, 248] width 151 height 30
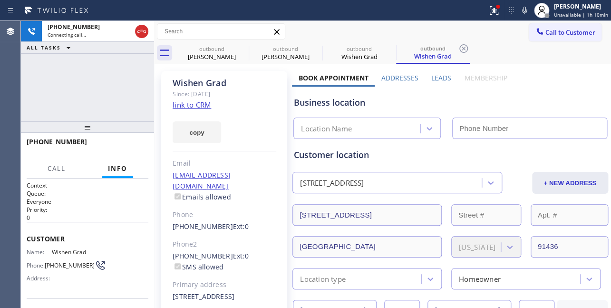
type input "[PHONE_NUMBER]"
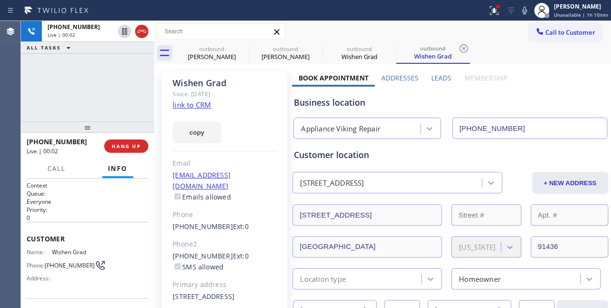
click at [438, 76] on label "Leads" at bounding box center [441, 77] width 20 height 9
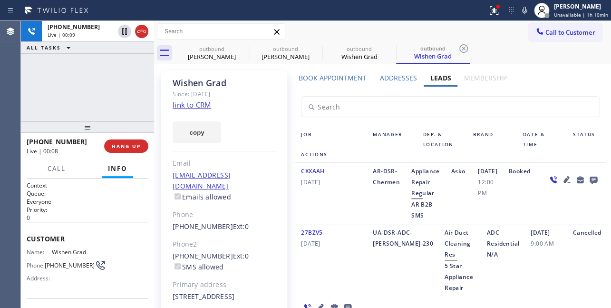
scroll to position [86, 0]
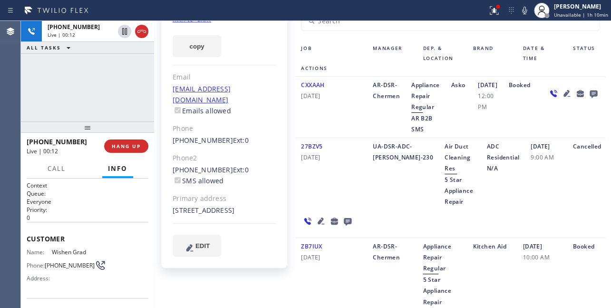
click at [319, 223] on icon at bounding box center [320, 220] width 11 height 11
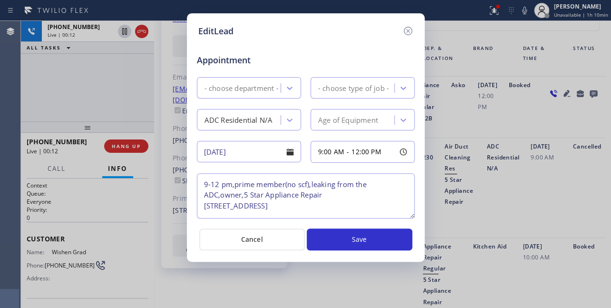
type textarea "9-12 pm,prime member(no scf),leaking from the ADC,owner,5 Star Appliance Repair…"
click at [408, 29] on icon at bounding box center [407, 30] width 11 height 11
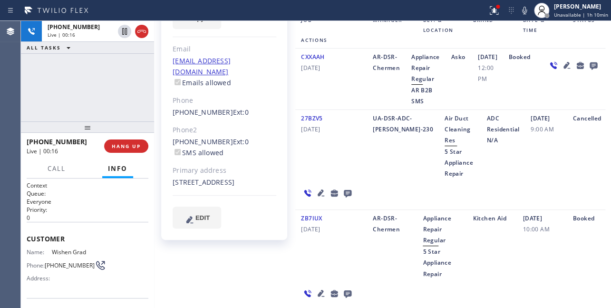
scroll to position [129, 0]
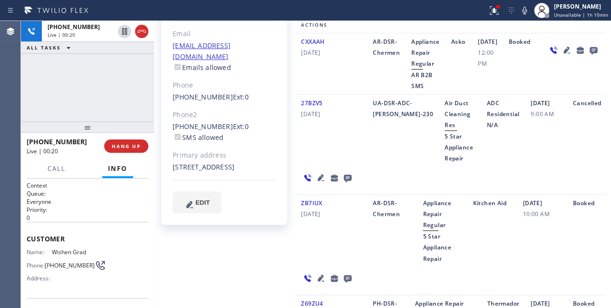
click at [318, 281] on icon at bounding box center [321, 277] width 7 height 7
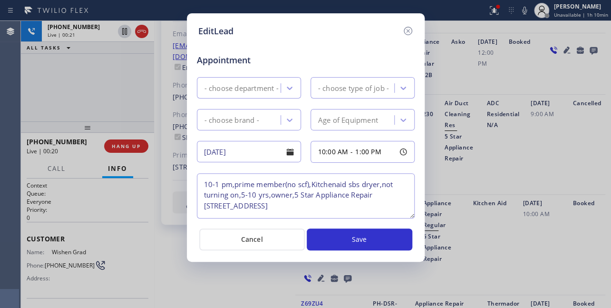
type textarea "10-1 pm,prime member(no scf),Kitchenaid sbs dryer,not turning on,5-10 yrs,owner…"
click at [408, 29] on icon at bounding box center [407, 30] width 11 height 11
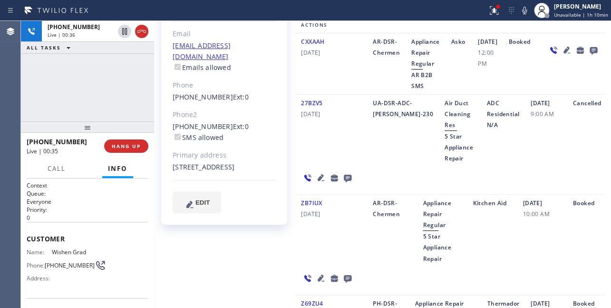
click at [367, 238] on div "AR-DSR-Chermen" at bounding box center [392, 230] width 50 height 66
click at [319, 281] on icon at bounding box center [321, 277] width 7 height 7
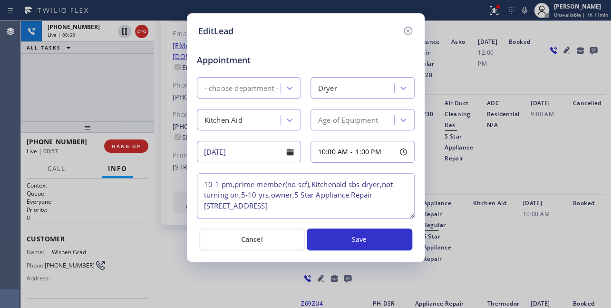
type textarea "10-1 pm,prime member(no scf),Kitchenaid sbs dryer,not turning on,5-10 yrs,owner…"
click at [408, 28] on icon at bounding box center [407, 30] width 11 height 11
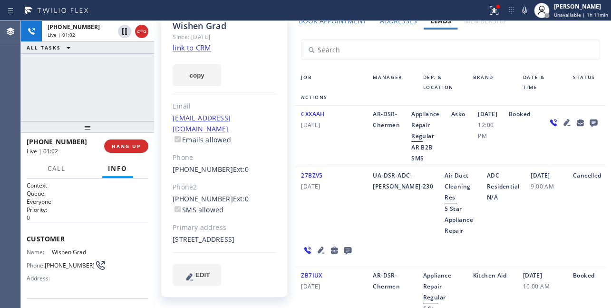
scroll to position [0, 0]
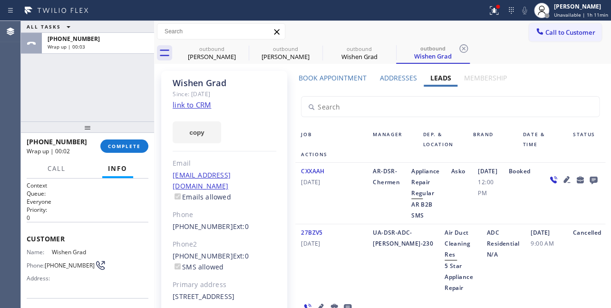
click at [589, 184] on icon at bounding box center [593, 180] width 8 height 8
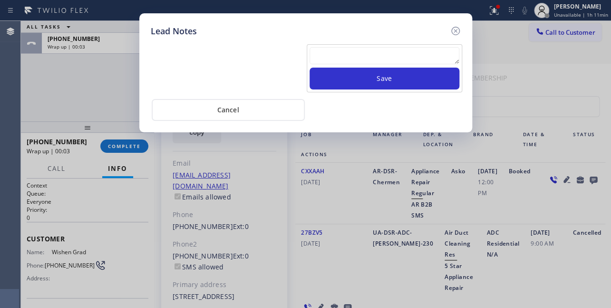
click at [332, 48] on textarea at bounding box center [385, 55] width 150 height 17
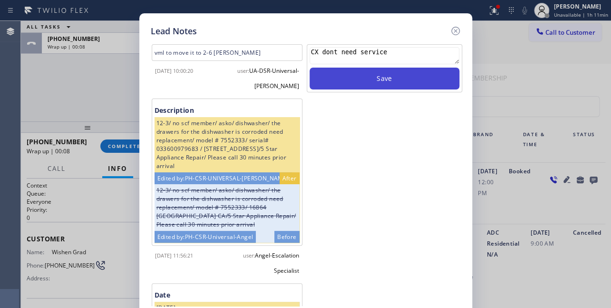
type textarea "CX dont need service"
click at [360, 76] on button "Save" at bounding box center [385, 79] width 150 height 22
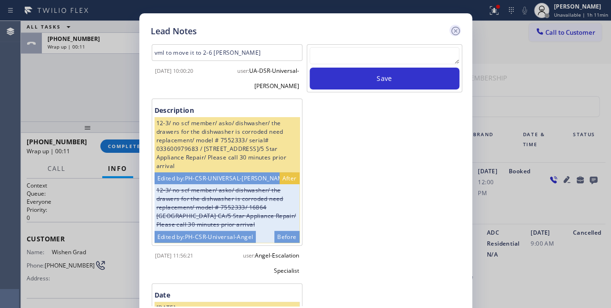
click at [451, 29] on icon at bounding box center [455, 30] width 11 height 11
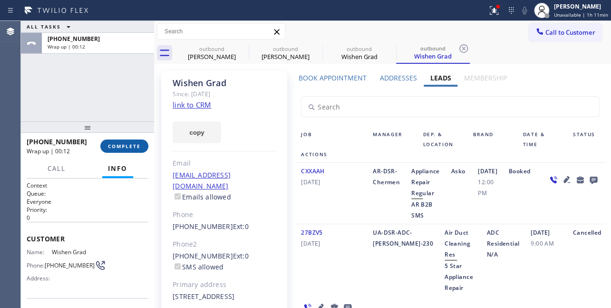
click at [113, 148] on span "COMPLETE" at bounding box center [124, 146] width 33 height 7
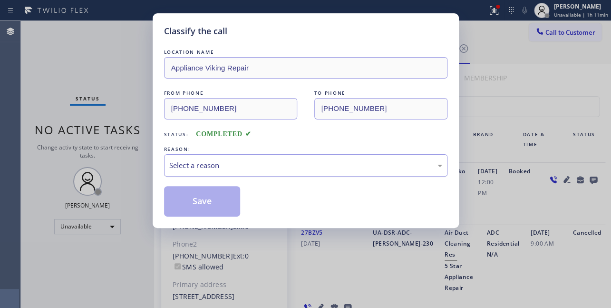
click at [215, 158] on div "Select a reason" at bounding box center [305, 165] width 283 height 22
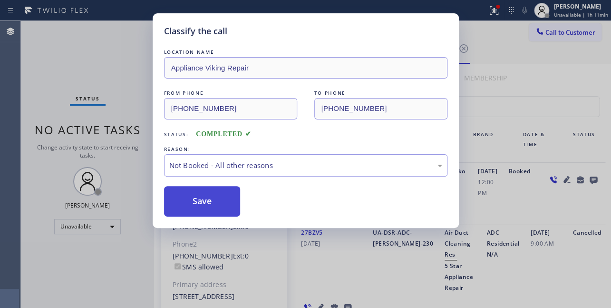
click at [199, 204] on button "Save" at bounding box center [202, 201] width 77 height 30
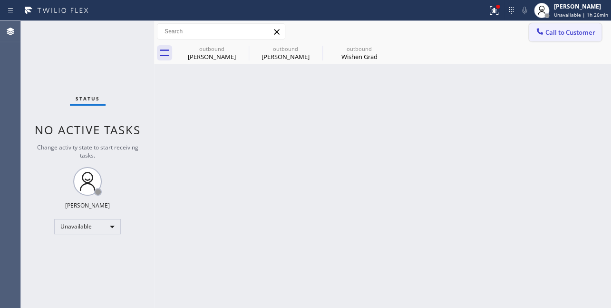
click at [567, 33] on span "Call to Customer" at bounding box center [570, 32] width 50 height 9
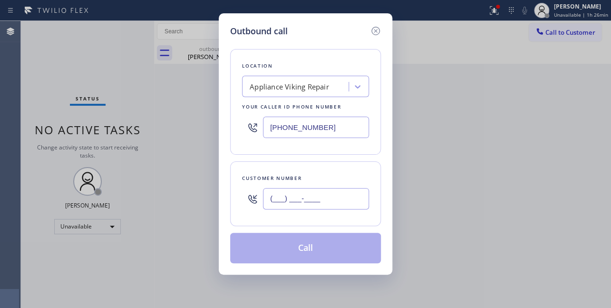
click at [278, 195] on input "(___) ___-____" at bounding box center [316, 198] width 106 height 21
paste input "760) 473-7870"
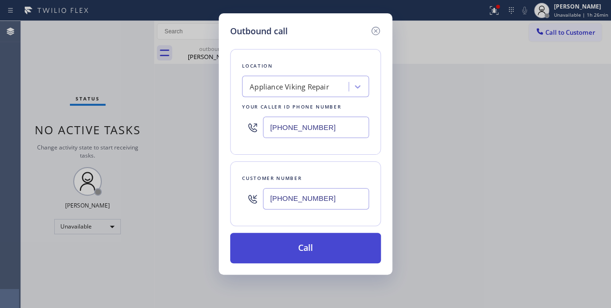
click at [311, 249] on button "Call" at bounding box center [305, 248] width 151 height 30
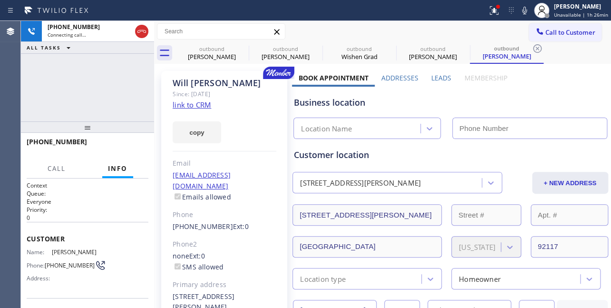
click at [437, 76] on label "Leads" at bounding box center [441, 77] width 20 height 9
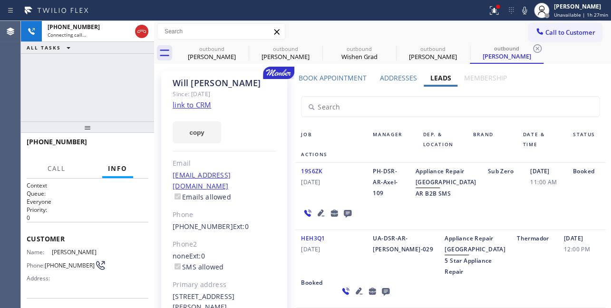
click at [316, 32] on div "Call to Customer Outbound call Location Appliance Viking Repair Your caller id …" at bounding box center [382, 31] width 457 height 17
click at [320, 29] on div "Call to Customer Outbound call Location Appliance Viking Repair Your caller id …" at bounding box center [382, 31] width 457 height 17
click at [122, 146] on span "HANG UP" at bounding box center [126, 146] width 29 height 7
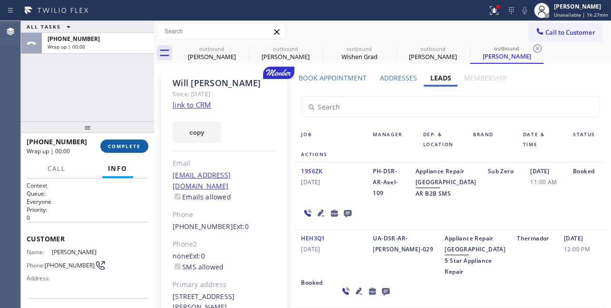
click at [118, 143] on span "COMPLETE" at bounding box center [124, 146] width 33 height 7
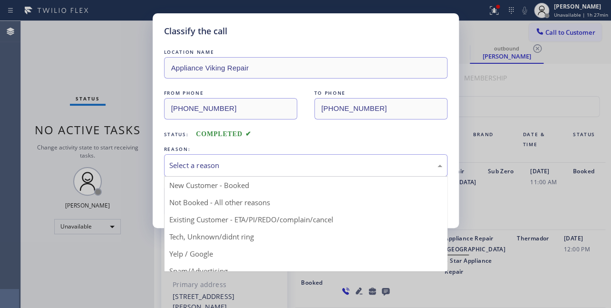
click at [232, 160] on div "Select a reason" at bounding box center [305, 165] width 273 height 11
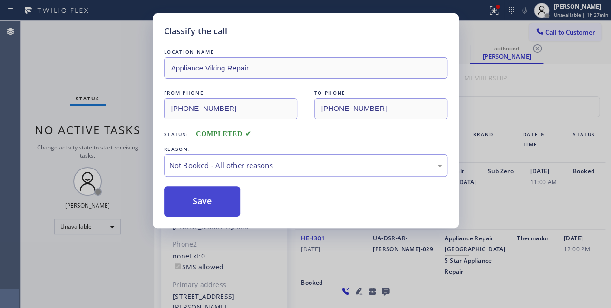
drag, startPoint x: 218, startPoint y: 201, endPoint x: 208, endPoint y: 202, distance: 10.0
click at [205, 202] on button "Save" at bounding box center [202, 201] width 77 height 30
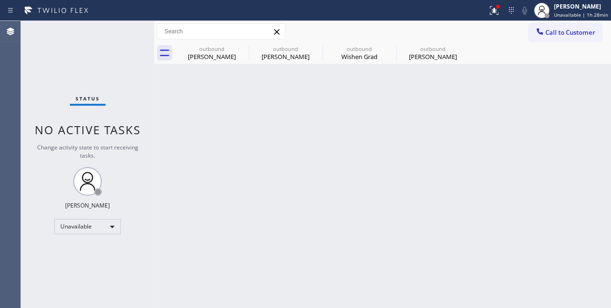
click at [561, 216] on div "Back to Dashboard Change Sender ID Customers Technicians Select a contact Outbo…" at bounding box center [382, 164] width 457 height 287
click at [314, 46] on icon at bounding box center [316, 48] width 11 height 11
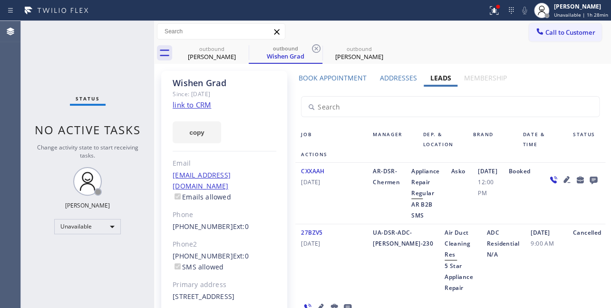
click at [314, 46] on icon at bounding box center [316, 48] width 11 height 11
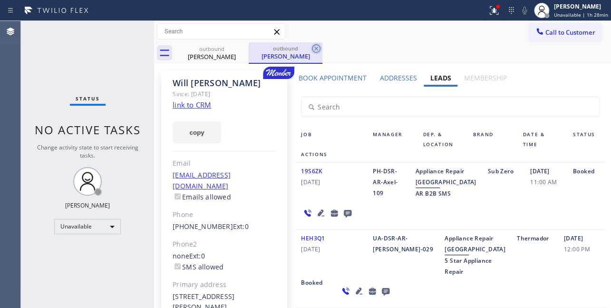
click at [314, 48] on icon at bounding box center [316, 48] width 11 height 11
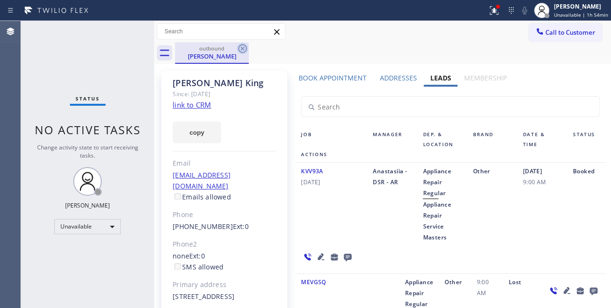
click at [242, 49] on icon at bounding box center [242, 48] width 9 height 9
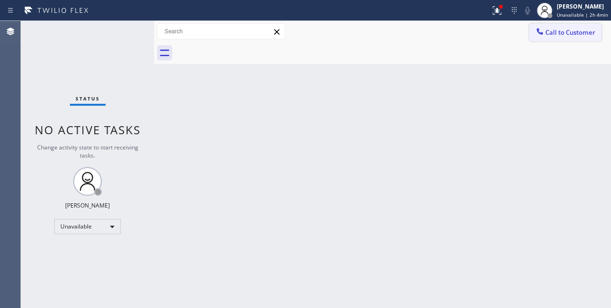
click at [535, 34] on icon at bounding box center [540, 32] width 10 height 10
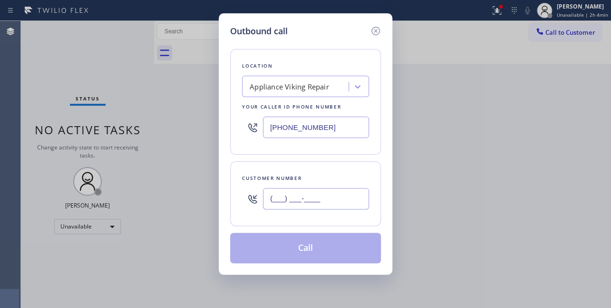
click at [311, 207] on input "(___) ___-____" at bounding box center [316, 198] width 106 height 21
click at [316, 199] on input "(___) ___-____" at bounding box center [316, 198] width 106 height 21
paste input "6"
drag, startPoint x: 326, startPoint y: 196, endPoint x: 167, endPoint y: 198, distance: 159.3
click at [167, 198] on div "Outbound call Location Appliance Viking Repair Your caller id phone number (617…" at bounding box center [305, 154] width 611 height 308
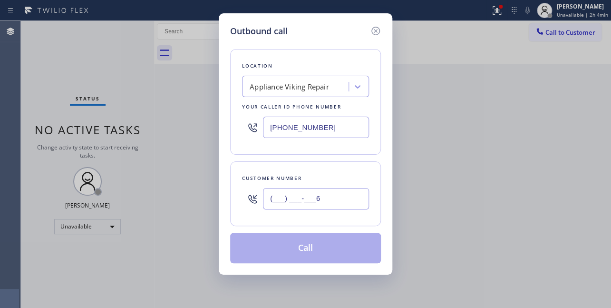
paste input "619) 581-1053"
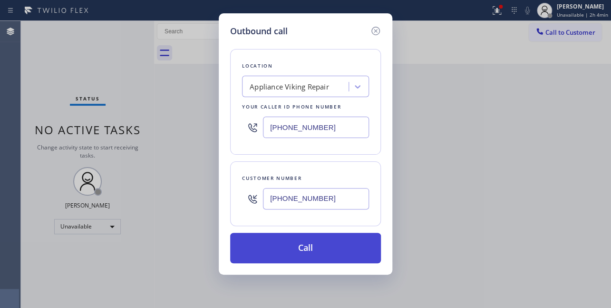
type input "(619) 581-1053"
click at [300, 250] on button "Call" at bounding box center [305, 248] width 151 height 30
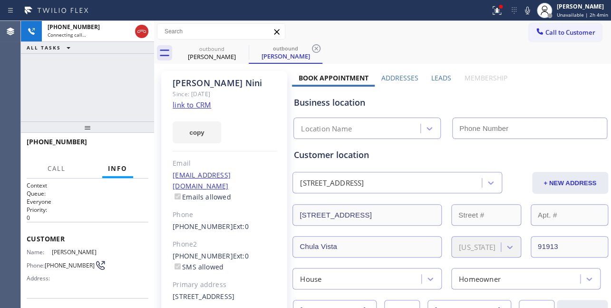
type input "[PHONE_NUMBER]"
click at [431, 79] on label "Leads" at bounding box center [441, 77] width 20 height 9
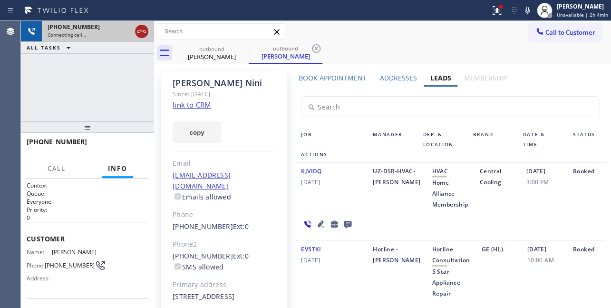
click at [137, 32] on icon at bounding box center [141, 31] width 9 height 3
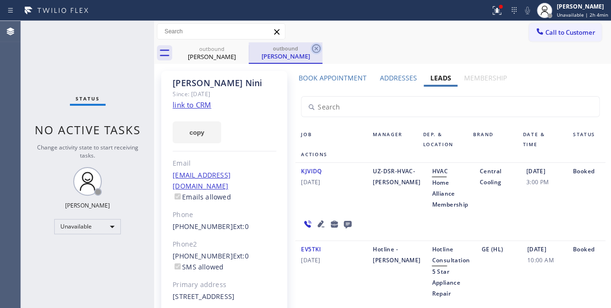
click at [319, 47] on icon at bounding box center [316, 48] width 11 height 11
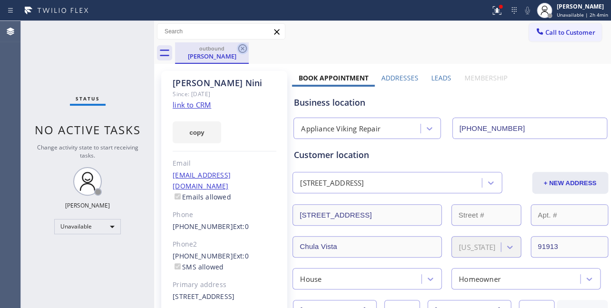
click at [246, 51] on icon at bounding box center [242, 48] width 11 height 11
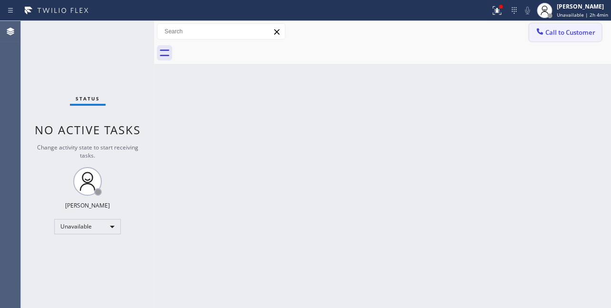
click at [555, 33] on span "Call to Customer" at bounding box center [570, 32] width 50 height 9
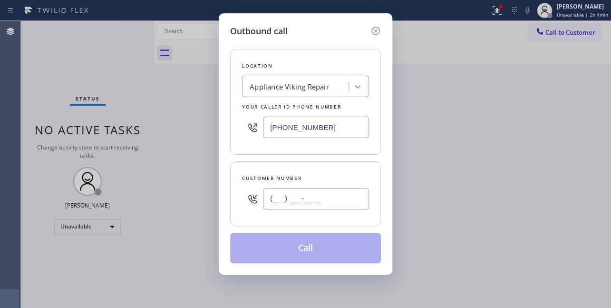
click at [296, 198] on input "(___) ___-____" at bounding box center [316, 198] width 106 height 21
paste input "619) 847-3524"
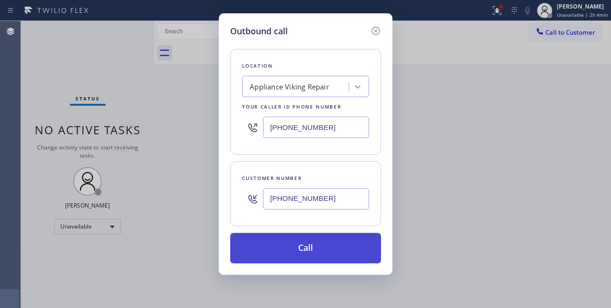
type input "(619) 847-3524"
click at [292, 249] on button "Call" at bounding box center [305, 248] width 151 height 30
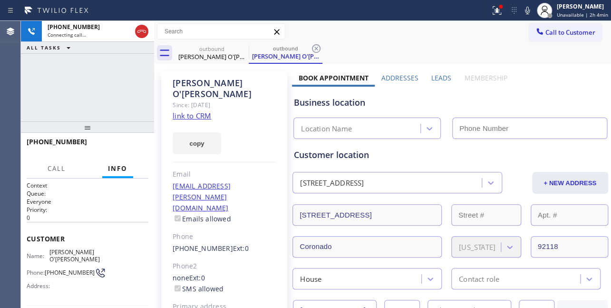
type input "[PHONE_NUMBER]"
click at [431, 75] on label "Leads" at bounding box center [441, 77] width 20 height 9
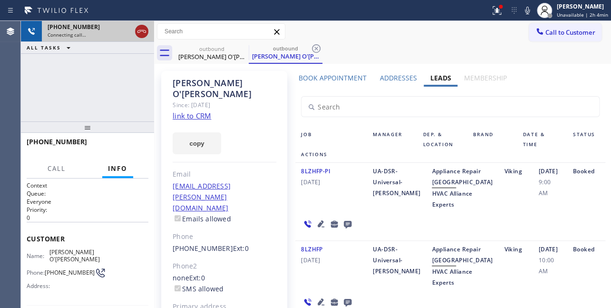
click at [141, 34] on icon at bounding box center [141, 31] width 11 height 11
drag, startPoint x: 549, startPoint y: 33, endPoint x: 544, endPoint y: 32, distance: 5.8
click at [549, 34] on span "Call to Customer" at bounding box center [570, 32] width 50 height 9
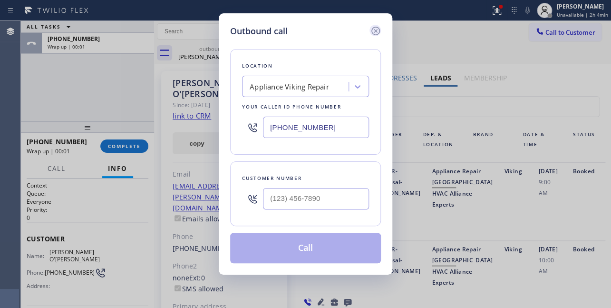
click at [371, 32] on icon at bounding box center [375, 31] width 9 height 9
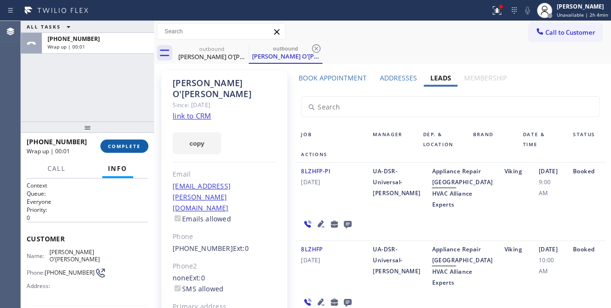
type input "[PHONE_NUMBER]"
click at [114, 149] on span "COMPLETE" at bounding box center [124, 146] width 33 height 7
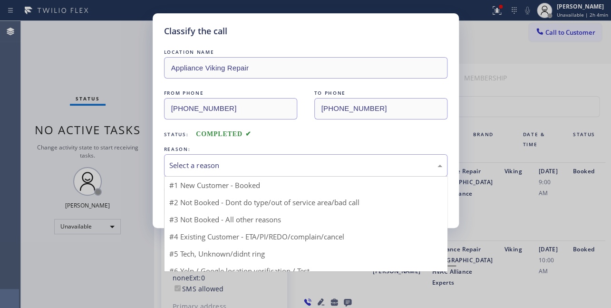
click at [190, 167] on div "Select a reason" at bounding box center [305, 165] width 273 height 11
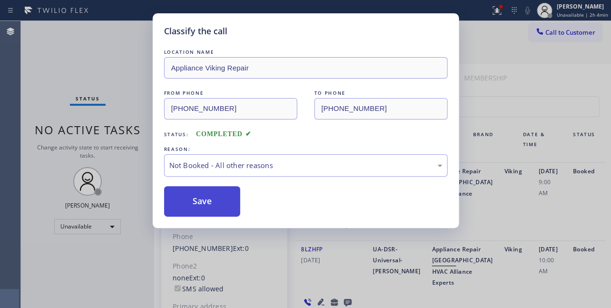
click at [183, 200] on button "Save" at bounding box center [202, 201] width 77 height 30
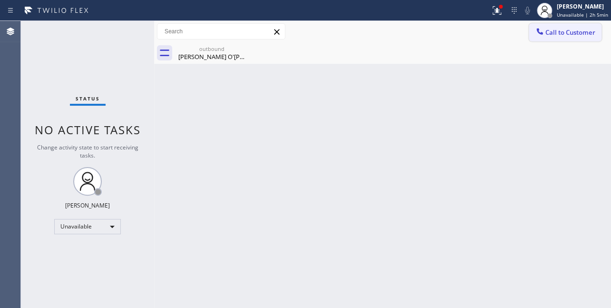
click at [560, 33] on span "Call to Customer" at bounding box center [570, 32] width 50 height 9
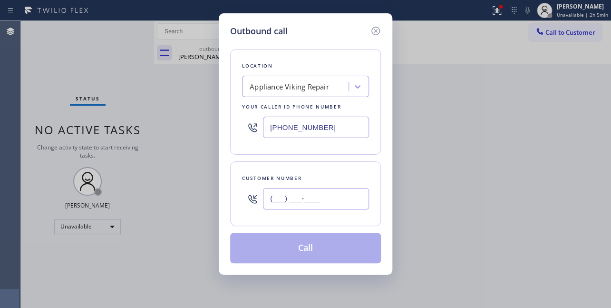
click at [285, 196] on input "(___) ___-____" at bounding box center [316, 198] width 106 height 21
paste input "510) 387-7551"
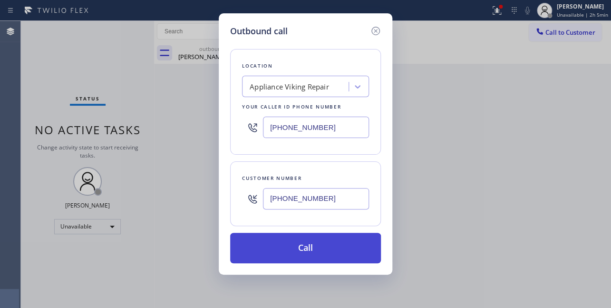
type input "(510) 387-7551"
click at [311, 245] on button "Call" at bounding box center [305, 248] width 151 height 30
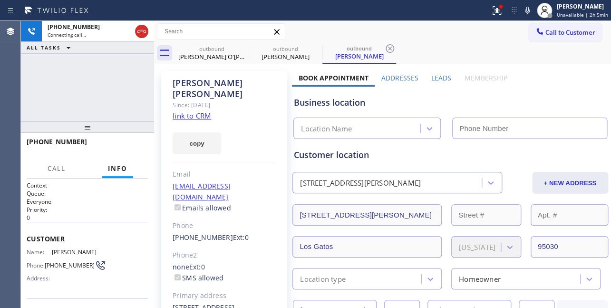
type input "[PHONE_NUMBER]"
click at [442, 78] on label "Leads" at bounding box center [441, 77] width 20 height 9
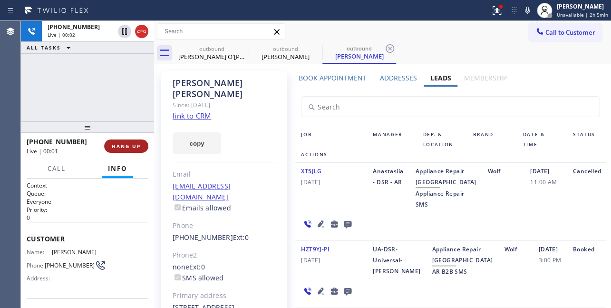
click at [117, 144] on span "HANG UP" at bounding box center [126, 146] width 29 height 7
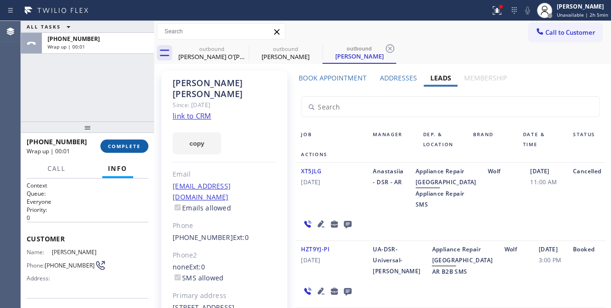
drag, startPoint x: 128, startPoint y: 145, endPoint x: 129, endPoint y: 140, distance: 5.3
click at [128, 145] on span "COMPLETE" at bounding box center [124, 146] width 33 height 7
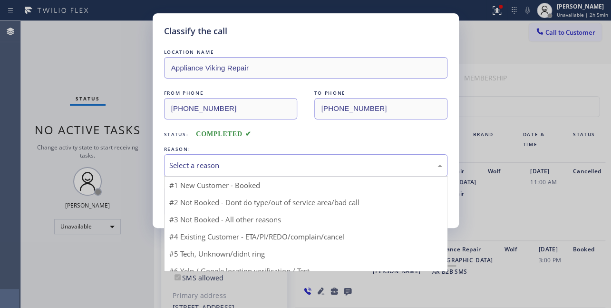
click at [192, 160] on div "Select a reason" at bounding box center [305, 165] width 273 height 11
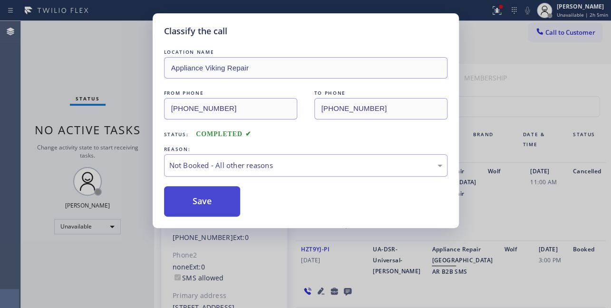
click at [177, 190] on button "Save" at bounding box center [202, 201] width 77 height 30
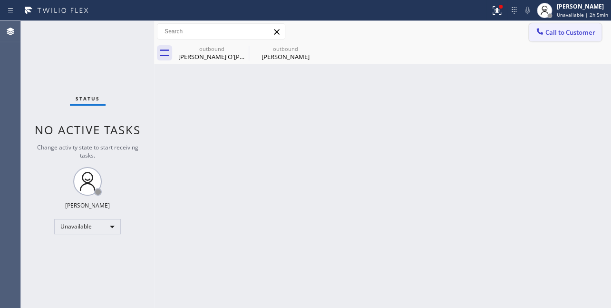
click at [548, 36] on span "Call to Customer" at bounding box center [570, 32] width 50 height 9
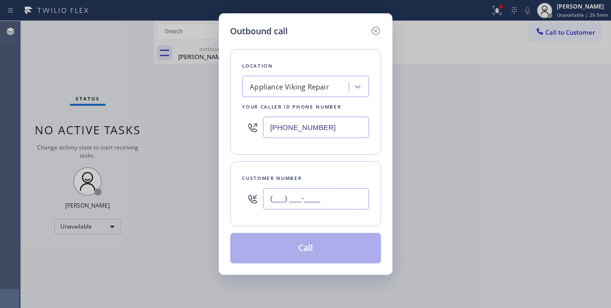
click at [295, 196] on input "(___) ___-____" at bounding box center [316, 198] width 106 height 21
paste input "202) 271-3539"
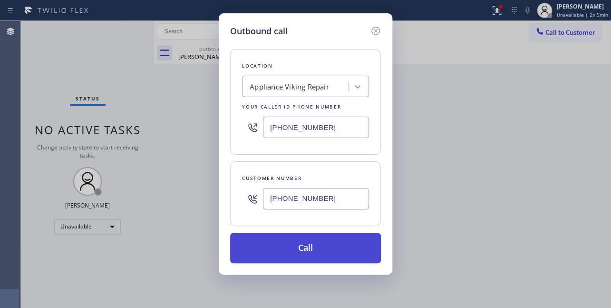
click at [300, 242] on button "Call" at bounding box center [305, 248] width 151 height 30
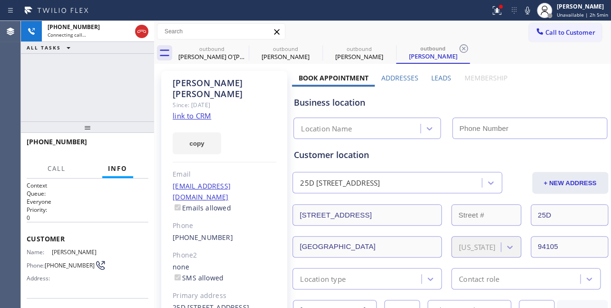
click at [440, 77] on label "Leads" at bounding box center [441, 77] width 20 height 9
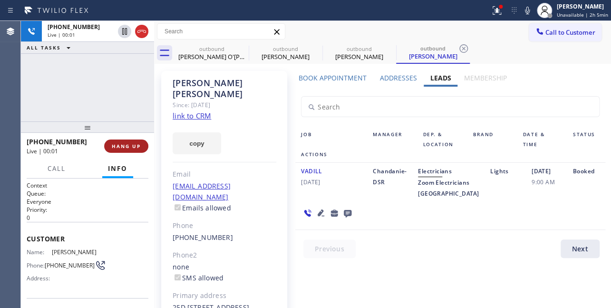
click at [118, 144] on span "HANG UP" at bounding box center [126, 146] width 29 height 7
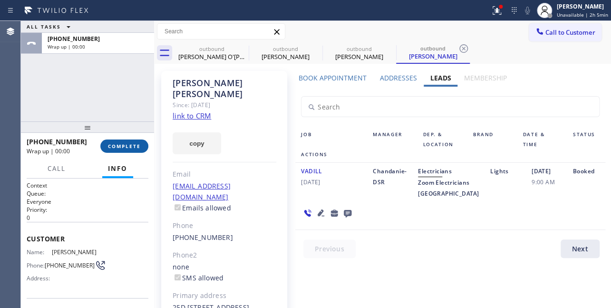
click at [134, 145] on span "COMPLETE" at bounding box center [124, 146] width 33 height 7
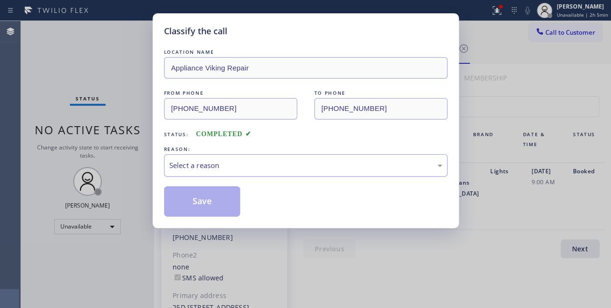
click at [185, 162] on div "Select a reason" at bounding box center [305, 165] width 273 height 11
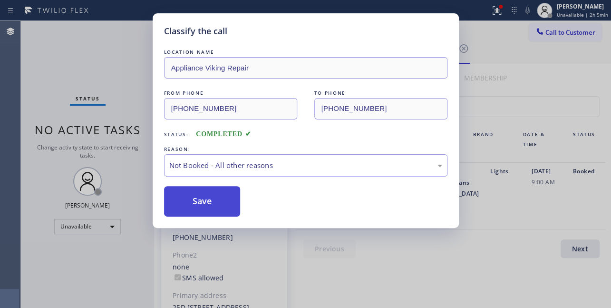
click at [183, 200] on button "Save" at bounding box center [202, 201] width 77 height 30
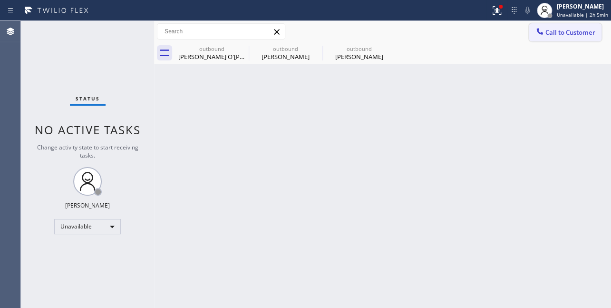
click at [540, 34] on icon at bounding box center [539, 31] width 6 height 6
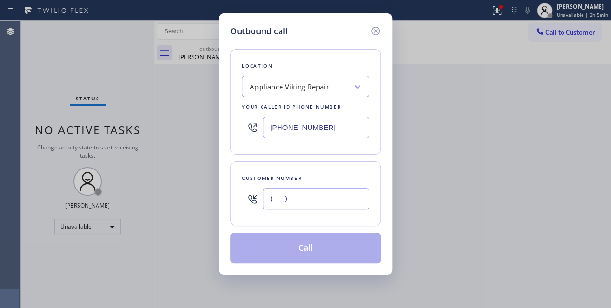
click at [294, 204] on input "(___) ___-____" at bounding box center [316, 198] width 106 height 21
paste input "619) 861-0340"
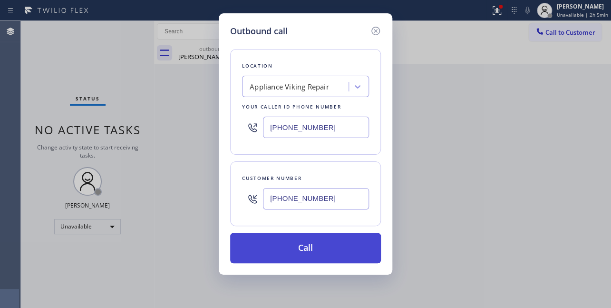
type input "(619) 861-0340"
click at [285, 251] on button "Call" at bounding box center [305, 248] width 151 height 30
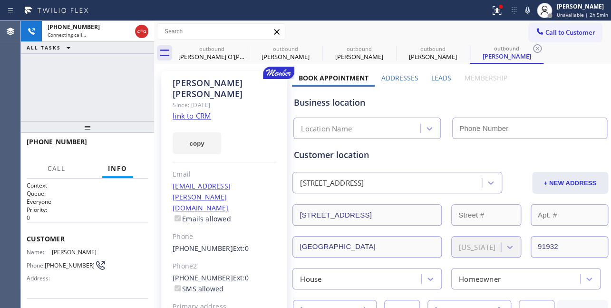
type input "[PHONE_NUMBER]"
click at [433, 73] on label "Leads" at bounding box center [441, 77] width 20 height 9
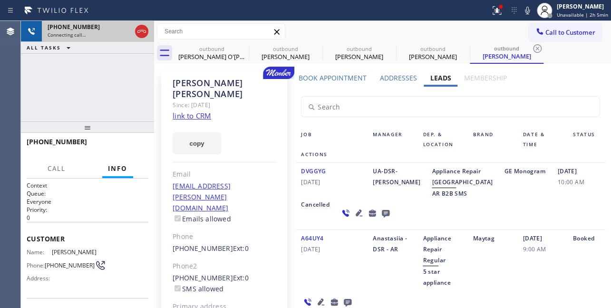
click at [140, 34] on icon at bounding box center [141, 31] width 11 height 11
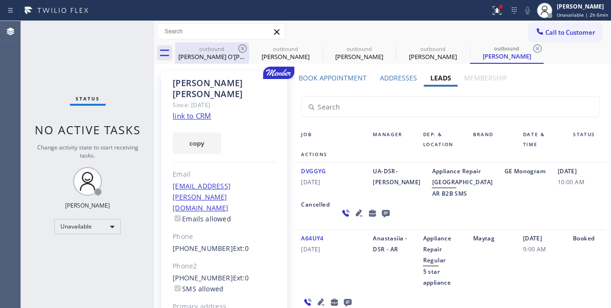
click at [247, 49] on icon at bounding box center [242, 48] width 11 height 11
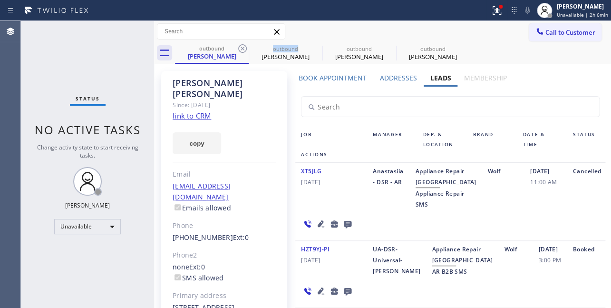
click at [247, 49] on icon at bounding box center [242, 48] width 11 height 11
click at [0, 0] on icon at bounding box center [0, 0] width 0 height 0
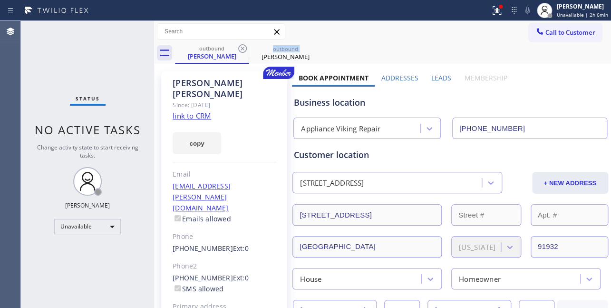
click at [247, 49] on icon at bounding box center [242, 48] width 11 height 11
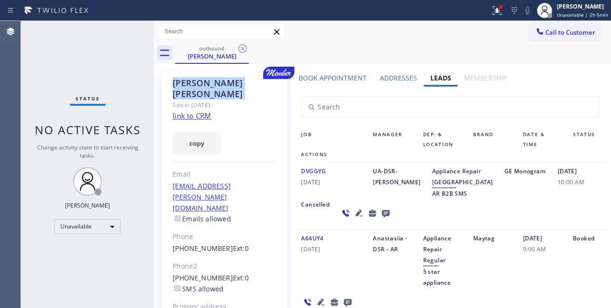
click at [247, 49] on icon at bounding box center [242, 48] width 11 height 11
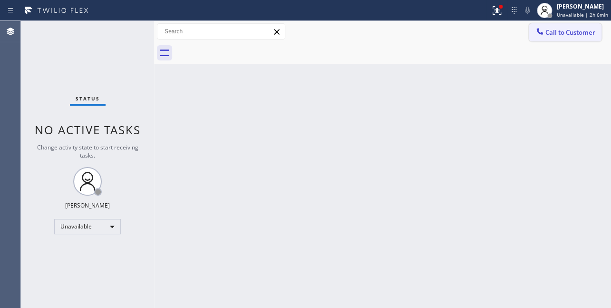
click at [555, 39] on button "Call to Customer" at bounding box center [565, 32] width 73 height 18
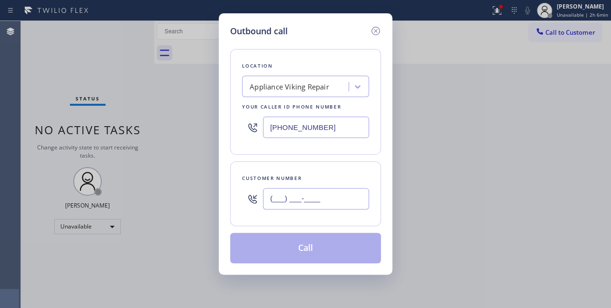
click at [276, 198] on input "(___) ___-____" at bounding box center [316, 198] width 106 height 21
paste input "562) 746-9092"
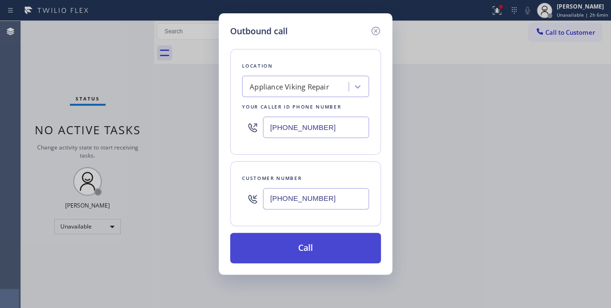
type input "(562) 746-9092"
click at [301, 246] on button "Call" at bounding box center [305, 248] width 151 height 30
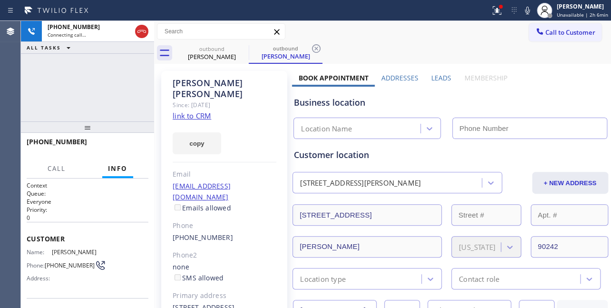
type input "[PHONE_NUMBER]"
click at [444, 79] on label "Leads" at bounding box center [441, 77] width 20 height 9
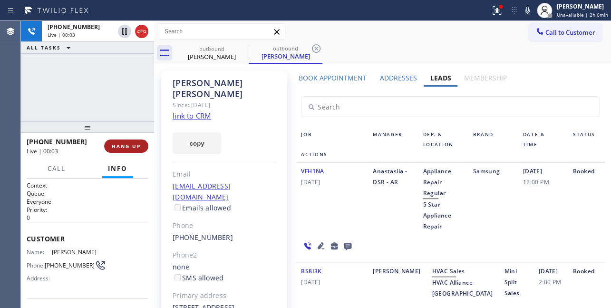
click at [125, 147] on span "HANG UP" at bounding box center [126, 146] width 29 height 7
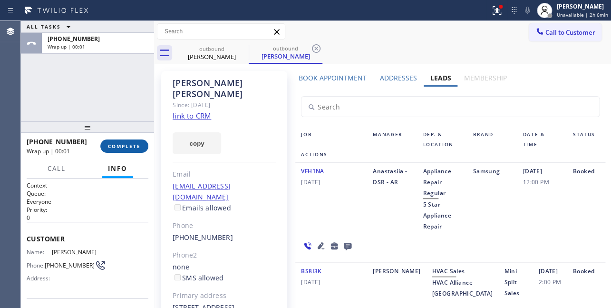
click at [121, 146] on span "COMPLETE" at bounding box center [124, 146] width 33 height 7
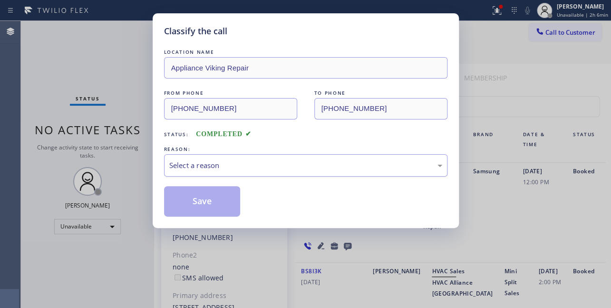
click at [216, 165] on div "Select a reason" at bounding box center [305, 165] width 273 height 11
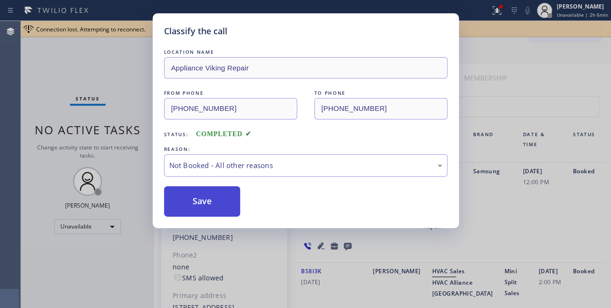
click at [191, 200] on button "Save" at bounding box center [202, 201] width 77 height 30
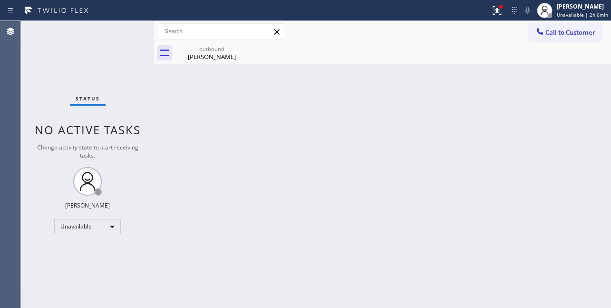
drag, startPoint x: 557, startPoint y: 32, endPoint x: 456, endPoint y: 30, distance: 100.8
click at [556, 33] on span "Call to Customer" at bounding box center [570, 32] width 50 height 9
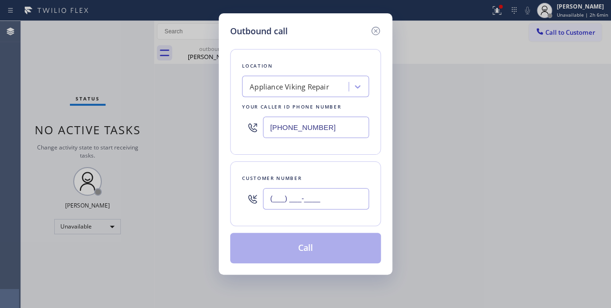
drag, startPoint x: 269, startPoint y: 189, endPoint x: 272, endPoint y: 198, distance: 9.0
click at [271, 195] on input "(___) ___-____" at bounding box center [316, 198] width 106 height 21
paste input "314) 280-8231"
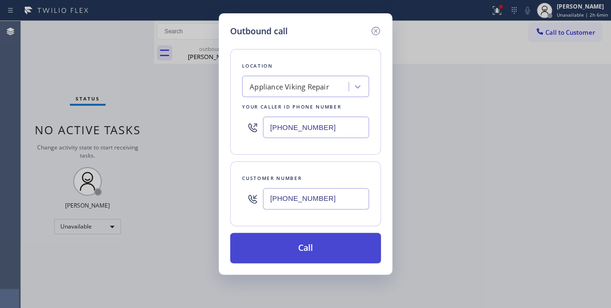
type input "(314) 280-8231"
click at [290, 242] on button "Call" at bounding box center [305, 248] width 151 height 30
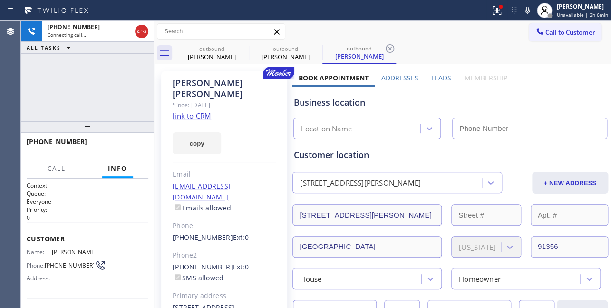
type input "[PHONE_NUMBER]"
click at [433, 76] on label "Leads" at bounding box center [441, 77] width 20 height 9
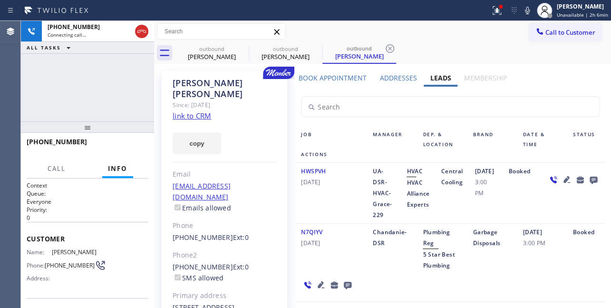
click at [563, 183] on icon at bounding box center [566, 179] width 7 height 7
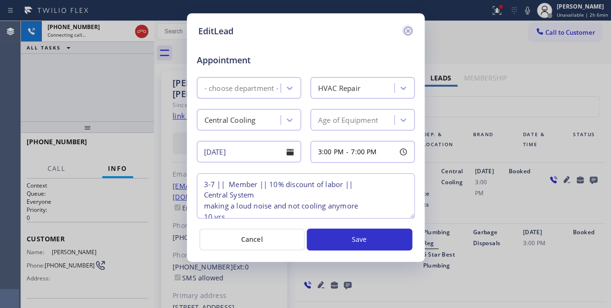
click at [407, 30] on icon at bounding box center [407, 31] width 9 height 9
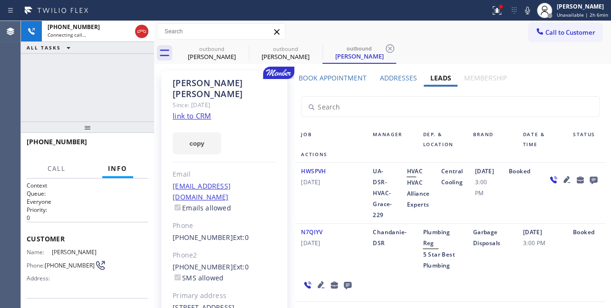
click at [138, 28] on icon at bounding box center [141, 31] width 11 height 11
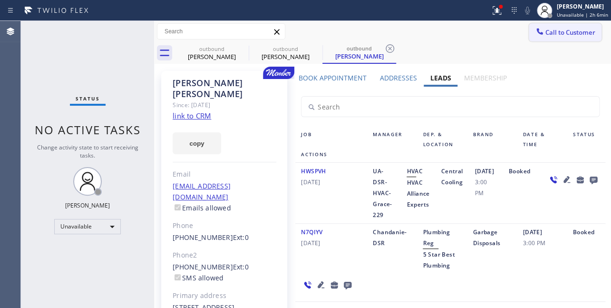
click at [545, 28] on span "Call to Customer" at bounding box center [570, 32] width 50 height 9
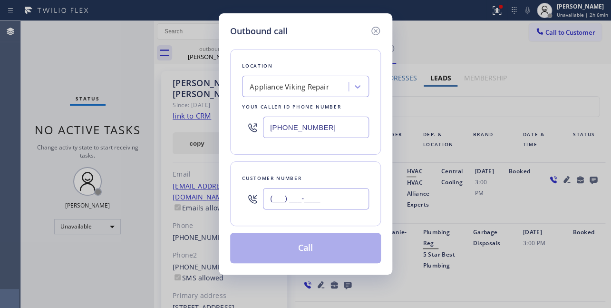
click at [275, 200] on input "(___) ___-____" at bounding box center [316, 198] width 106 height 21
paste input "206) 718-6688"
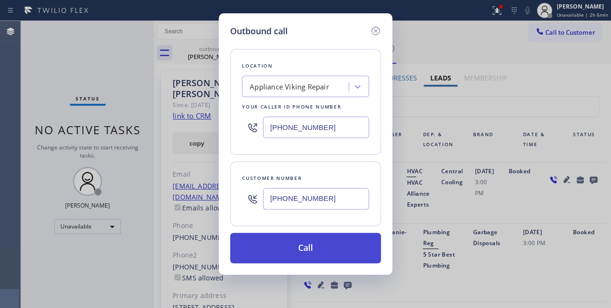
type input "(206) 718-6688"
click at [311, 249] on button "Call" at bounding box center [305, 248] width 151 height 30
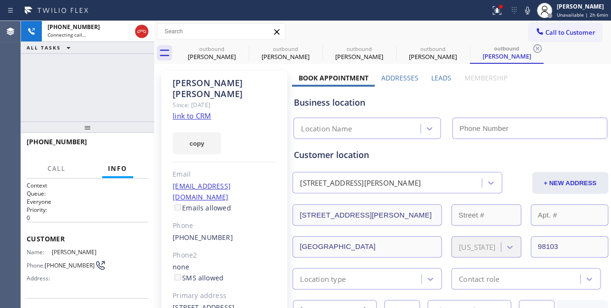
type input "[PHONE_NUMBER]"
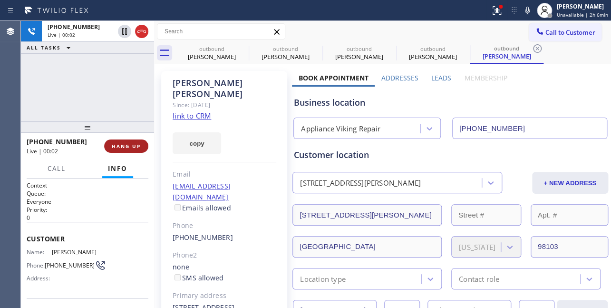
click at [137, 145] on span "HANG UP" at bounding box center [126, 146] width 29 height 7
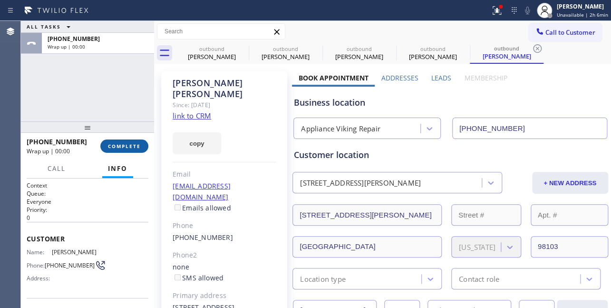
click at [135, 148] on span "COMPLETE" at bounding box center [124, 146] width 33 height 7
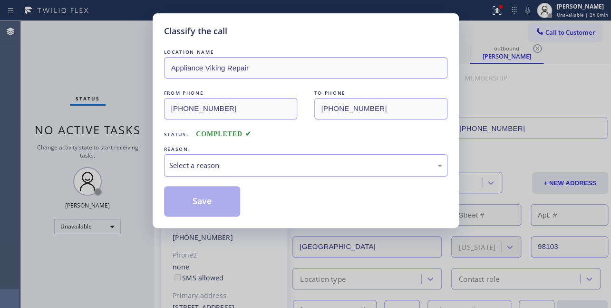
click at [183, 165] on div "Select a reason" at bounding box center [305, 165] width 273 height 11
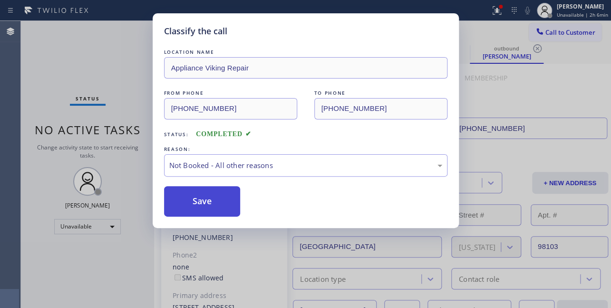
click at [181, 200] on button "Save" at bounding box center [202, 201] width 77 height 30
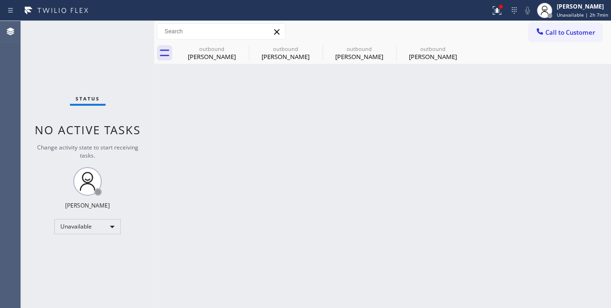
click at [542, 31] on icon at bounding box center [540, 32] width 10 height 10
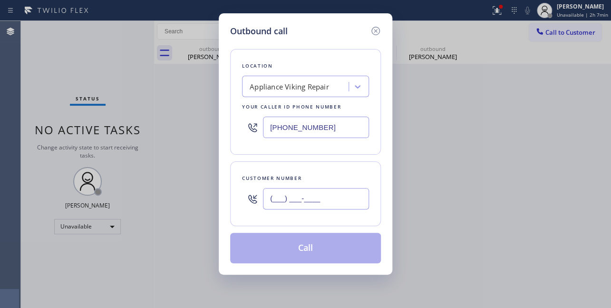
click at [296, 204] on input "(___) ___-____" at bounding box center [316, 198] width 106 height 21
paste input "314) 280-8231"
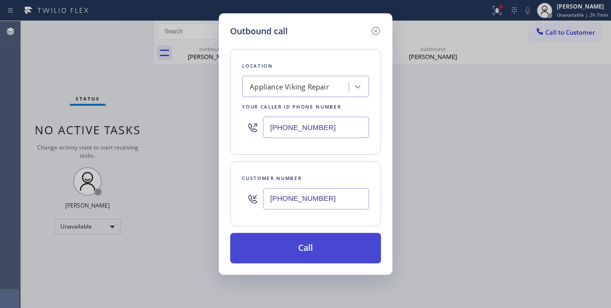
type input "(314) 280-8231"
click at [304, 247] on button "Call" at bounding box center [305, 248] width 151 height 30
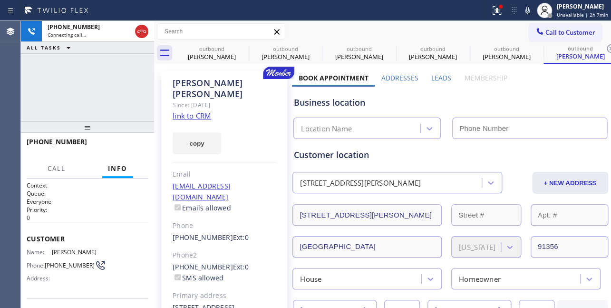
type input "[PHONE_NUMBER]"
click at [440, 76] on label "Leads" at bounding box center [441, 77] width 20 height 9
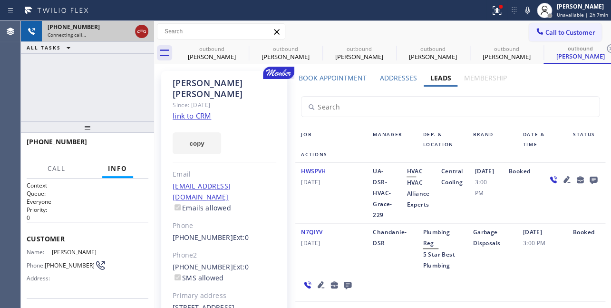
click at [142, 32] on icon at bounding box center [141, 31] width 11 height 11
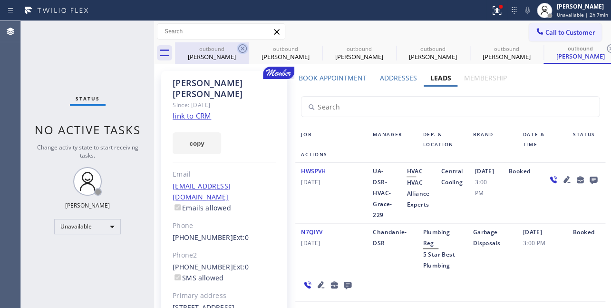
click at [237, 50] on icon at bounding box center [242, 48] width 11 height 11
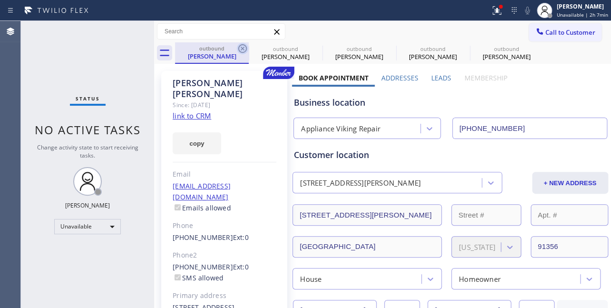
click at [243, 49] on icon at bounding box center [242, 48] width 9 height 9
click at [0, 0] on icon at bounding box center [0, 0] width 0 height 0
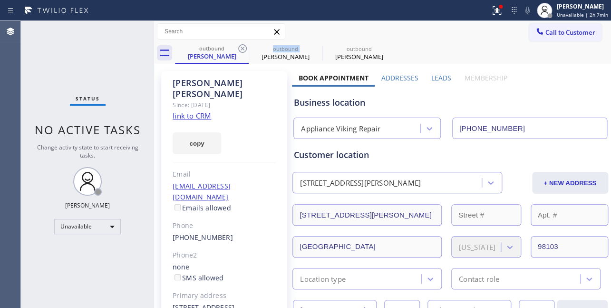
click at [243, 49] on icon at bounding box center [242, 48] width 9 height 9
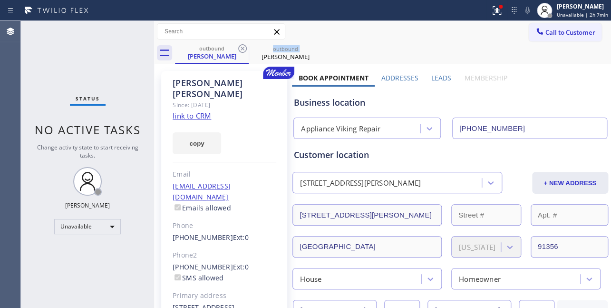
click at [243, 49] on icon at bounding box center [242, 48] width 9 height 9
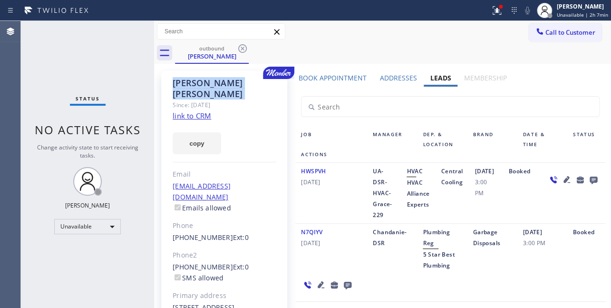
click at [243, 49] on icon at bounding box center [242, 48] width 11 height 11
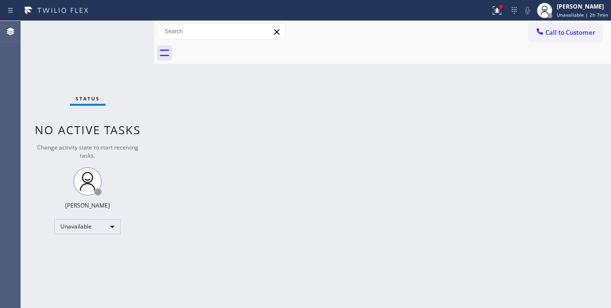
click at [243, 49] on div at bounding box center [393, 52] width 436 height 21
click at [90, 228] on div "Unavailable" at bounding box center [87, 226] width 67 height 15
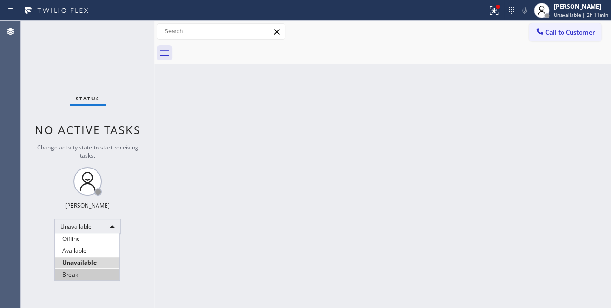
click at [89, 274] on li "Break" at bounding box center [87, 274] width 65 height 11
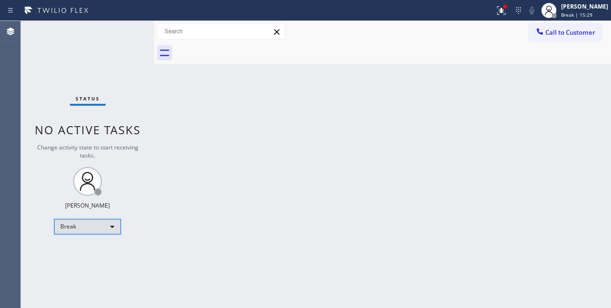
click at [93, 228] on div "Break" at bounding box center [87, 226] width 67 height 15
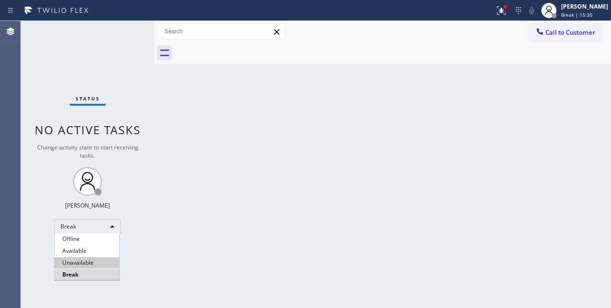
click at [91, 263] on li "Unavailable" at bounding box center [87, 262] width 65 height 11
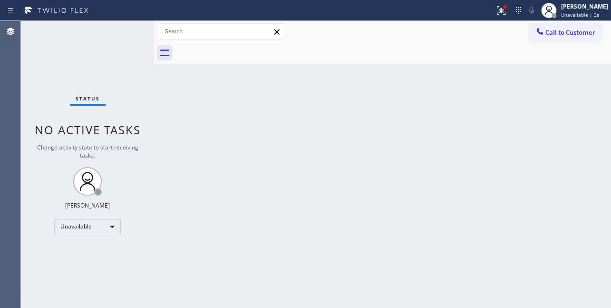
click at [505, 197] on div "Back to Dashboard Change Sender ID Customers Technicians Select a contact Outbo…" at bounding box center [382, 164] width 457 height 287
drag, startPoint x: 553, startPoint y: 35, endPoint x: 541, endPoint y: 33, distance: 12.5
click at [553, 35] on span "Call to Customer" at bounding box center [570, 32] width 50 height 9
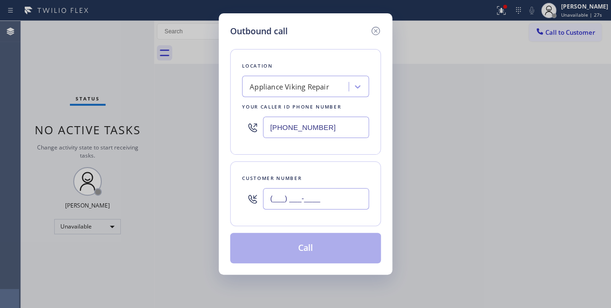
click at [292, 197] on input "(___) ___-____" at bounding box center [316, 198] width 106 height 21
paste input "323) 377-6361"
type input "(323) 377-6361"
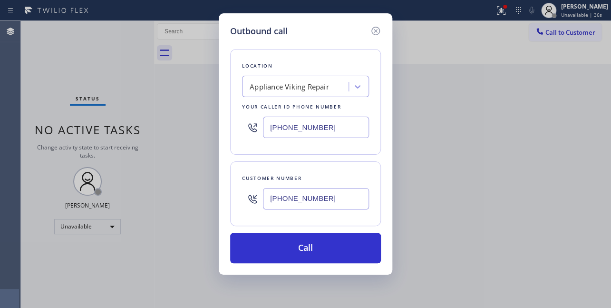
drag, startPoint x: 196, startPoint y: 126, endPoint x: 186, endPoint y: 126, distance: 9.5
click at [186, 126] on div "Outbound call Location Appliance Viking Repair Your caller id phone number (617…" at bounding box center [305, 154] width 611 height 308
paste input "855) 731-4952"
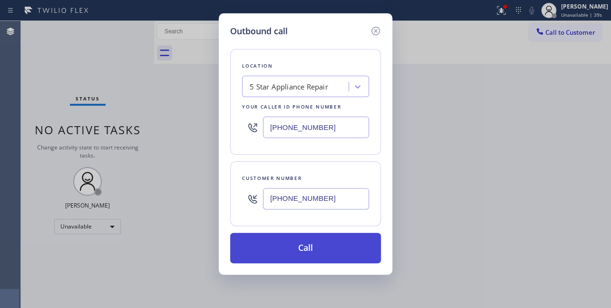
type input "(855) 731-4952"
click at [314, 248] on button "Call" at bounding box center [305, 248] width 151 height 30
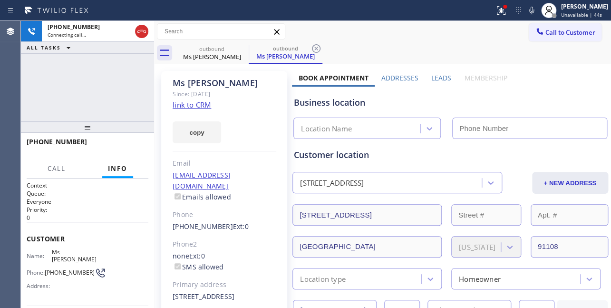
click at [438, 78] on label "Leads" at bounding box center [441, 77] width 20 height 9
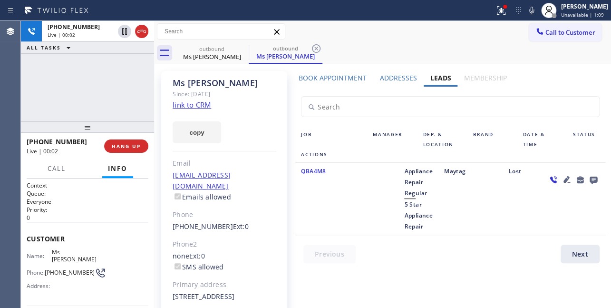
click at [522, 269] on div "Book Appointment Addresses Leads Membership Business location 5 Star Appliance …" at bounding box center [450, 215] width 316 height 285
click at [113, 145] on span "HANG UP" at bounding box center [126, 146] width 29 height 7
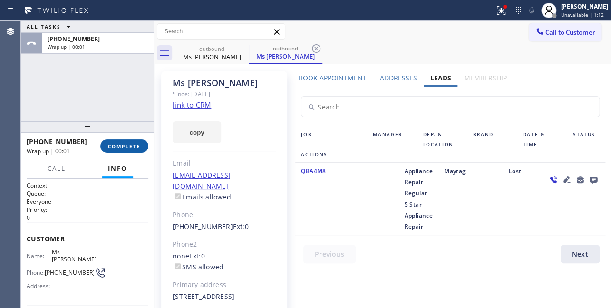
click at [127, 150] on button "COMPLETE" at bounding box center [124, 145] width 48 height 13
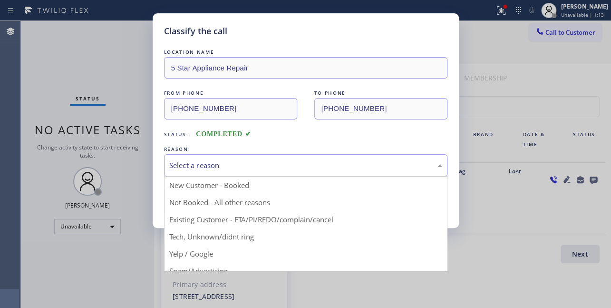
click at [209, 163] on div "Select a reason" at bounding box center [305, 165] width 273 height 11
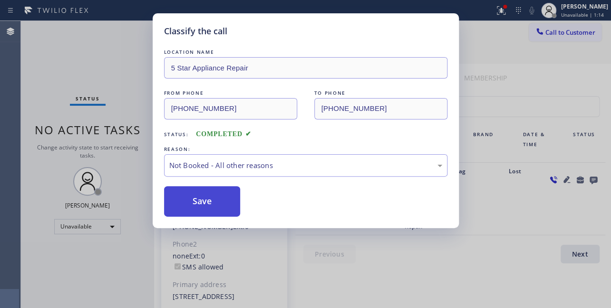
click at [200, 204] on button "Save" at bounding box center [202, 201] width 77 height 30
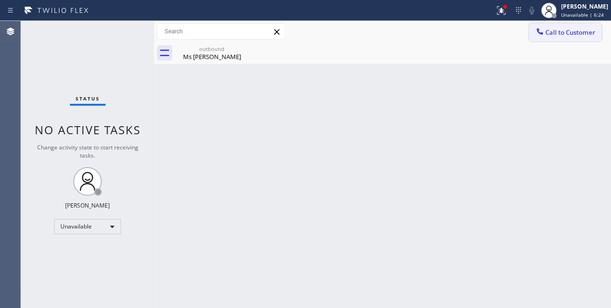
click at [547, 35] on span "Call to Customer" at bounding box center [570, 32] width 50 height 9
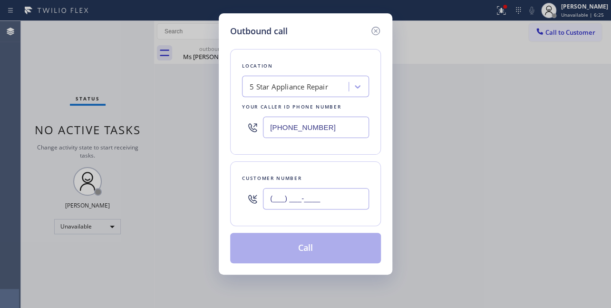
click at [304, 191] on input "(___) ___-____" at bounding box center [316, 198] width 106 height 21
paste input "424) 244-2495"
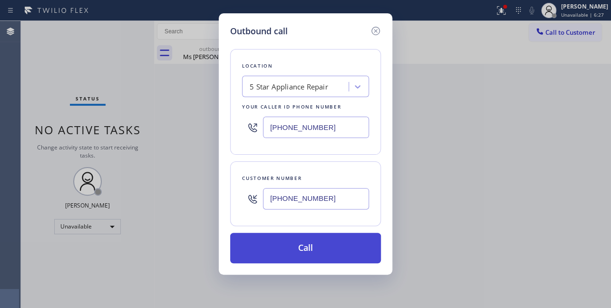
type input "(424) 244-2495"
click at [316, 250] on button "Call" at bounding box center [305, 248] width 151 height 30
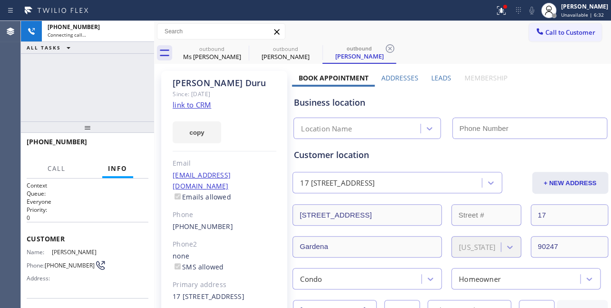
type input "(855) 731-4952"
click at [511, 92] on div "Business location 5 Star Appliance Repair (855) 731-4952" at bounding box center [450, 113] width 316 height 52
click at [443, 75] on label "Leads" at bounding box center [441, 77] width 20 height 9
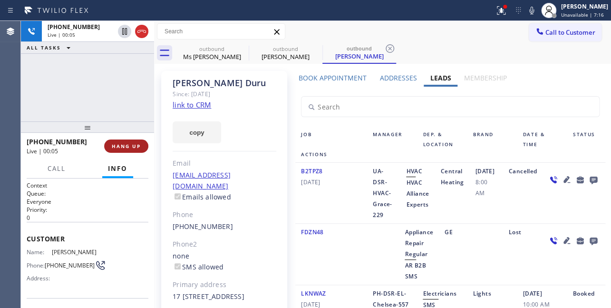
click at [122, 147] on span "HANG UP" at bounding box center [126, 146] width 29 height 7
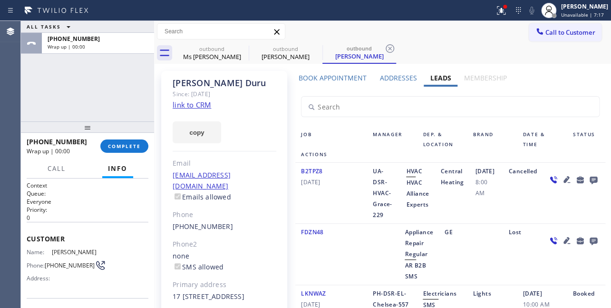
click at [589, 184] on icon at bounding box center [593, 180] width 8 height 8
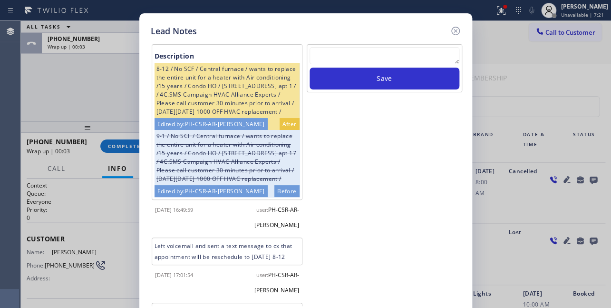
click at [371, 67] on div at bounding box center [385, 57] width 150 height 20
click at [372, 56] on textarea at bounding box center [385, 55] width 150 height 17
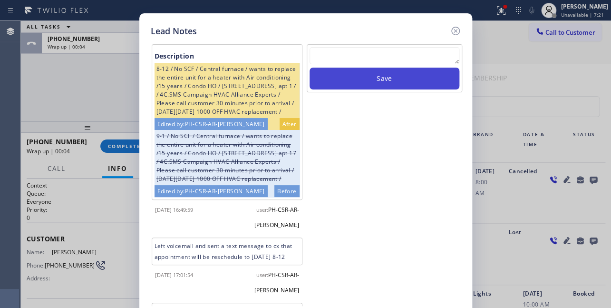
paste textarea "Routed to Voice mail// If CX will call back please transfer to me- Love:*"
type textarea "Routed to Voice mail// If CX will call back please transfer to me- Love:*"
click at [381, 82] on button "Save" at bounding box center [385, 79] width 150 height 22
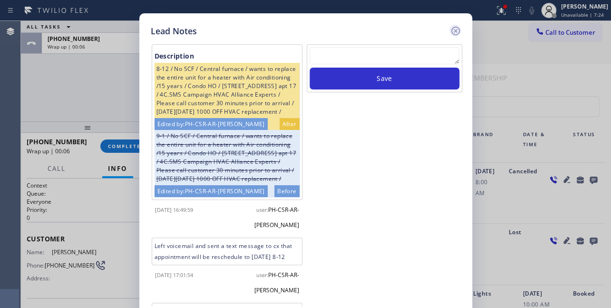
click at [454, 32] on icon at bounding box center [455, 31] width 9 height 9
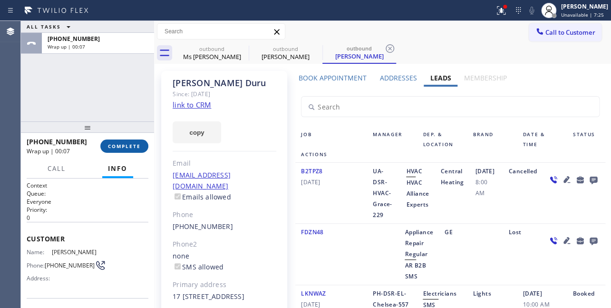
drag, startPoint x: 104, startPoint y: 141, endPoint x: 109, endPoint y: 145, distance: 6.2
click at [104, 142] on button "COMPLETE" at bounding box center [124, 145] width 48 height 13
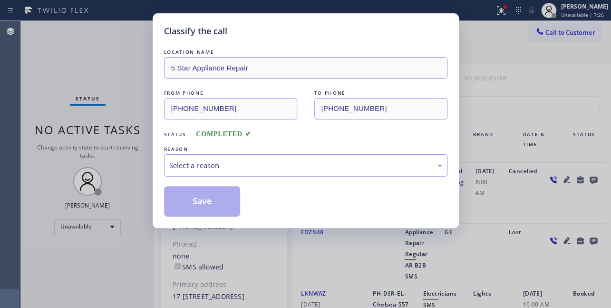
click at [266, 171] on div "Select a reason" at bounding box center [305, 165] width 283 height 22
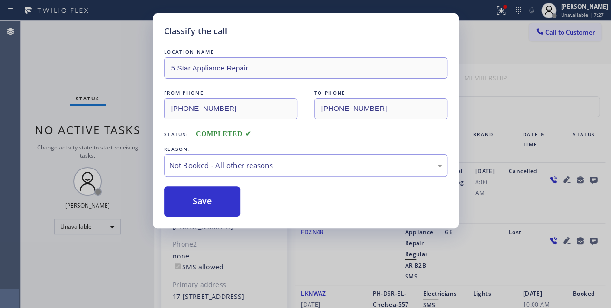
drag, startPoint x: 240, startPoint y: 200, endPoint x: 209, endPoint y: 200, distance: 30.9
click at [207, 200] on button "Save" at bounding box center [202, 201] width 77 height 30
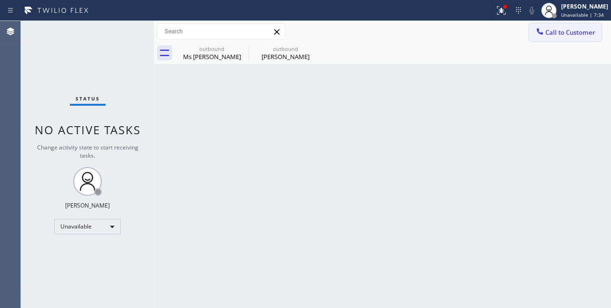
click at [564, 31] on span "Call to Customer" at bounding box center [570, 32] width 50 height 9
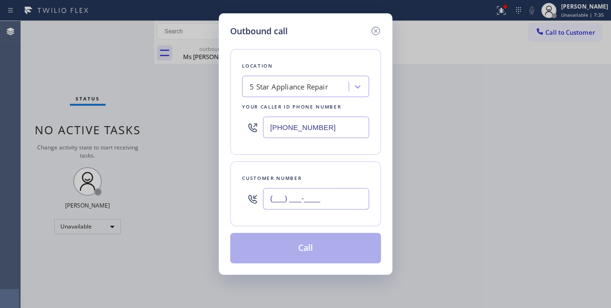
click at [301, 205] on input "(___) ___-____" at bounding box center [316, 198] width 106 height 21
paste input "253) 851-8475"
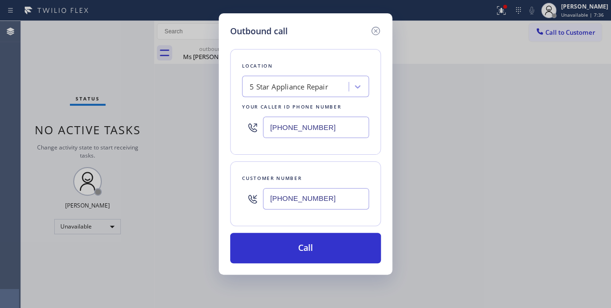
type input "(253) 851-8475"
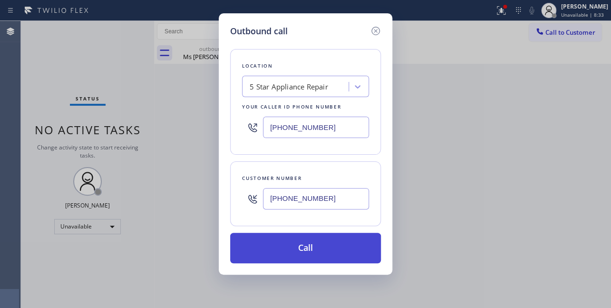
click at [333, 242] on button "Call" at bounding box center [305, 248] width 151 height 30
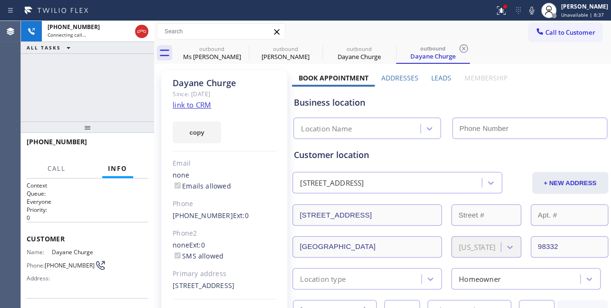
click at [444, 75] on label "Leads" at bounding box center [441, 77] width 20 height 9
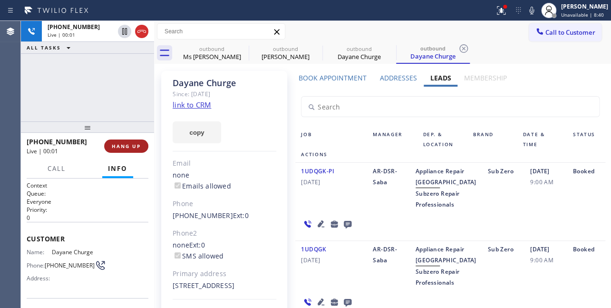
click at [126, 147] on span "HANG UP" at bounding box center [126, 146] width 29 height 7
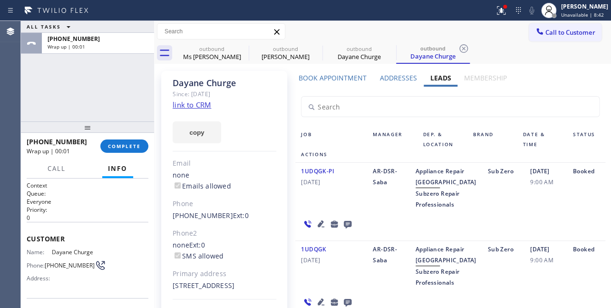
click at [346, 228] on icon at bounding box center [348, 225] width 8 height 8
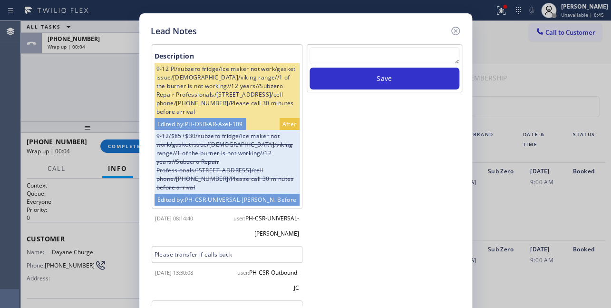
click at [383, 54] on textarea at bounding box center [385, 55] width 150 height 17
paste textarea "Routed to Voice mail// If CX will call back please transfer to me- Love:*"
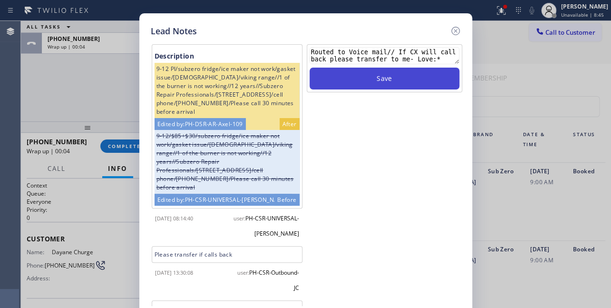
type textarea "Routed to Voice mail// If CX will call back please transfer to me- Love:*"
click at [394, 81] on button "Save" at bounding box center [385, 79] width 150 height 22
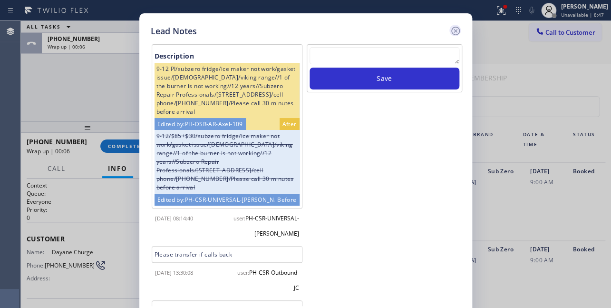
click at [456, 29] on icon at bounding box center [455, 31] width 9 height 9
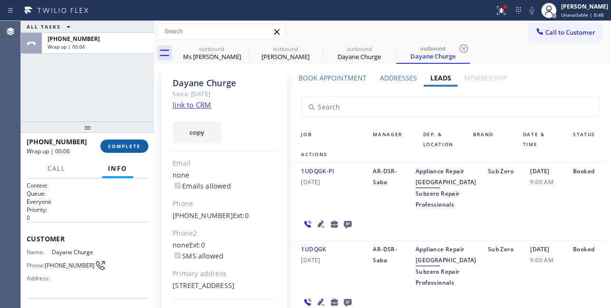
click at [119, 145] on span "COMPLETE" at bounding box center [124, 146] width 33 height 7
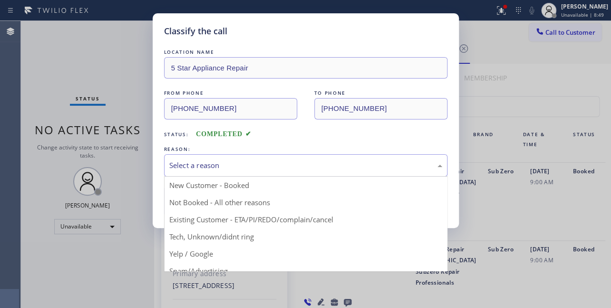
click at [227, 165] on div "Select a reason" at bounding box center [305, 165] width 273 height 11
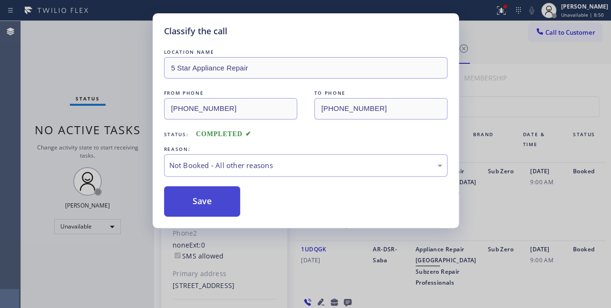
click at [214, 196] on button "Save" at bounding box center [202, 201] width 77 height 30
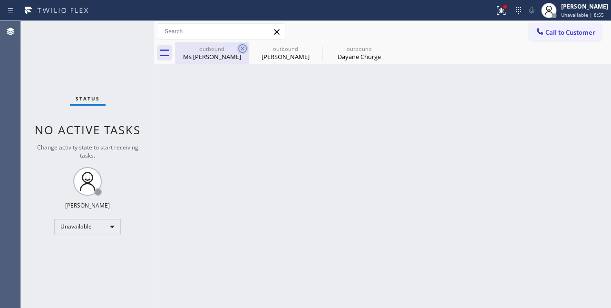
click at [245, 49] on icon at bounding box center [242, 48] width 11 height 11
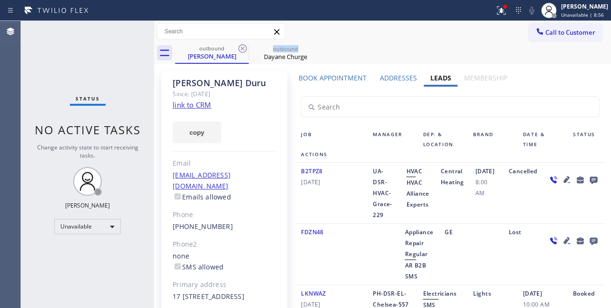
click at [245, 49] on icon at bounding box center [242, 48] width 11 height 11
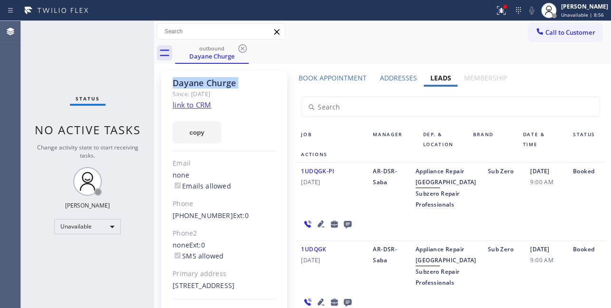
click at [245, 49] on icon at bounding box center [242, 48] width 11 height 11
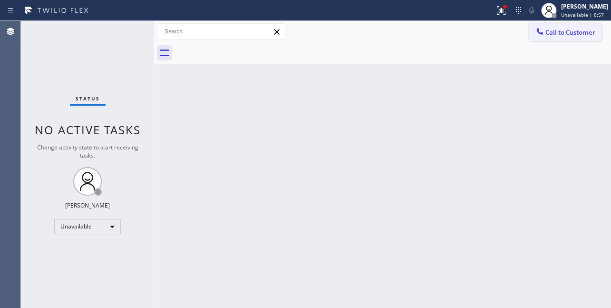
click at [557, 36] on span "Call to Customer" at bounding box center [570, 32] width 50 height 9
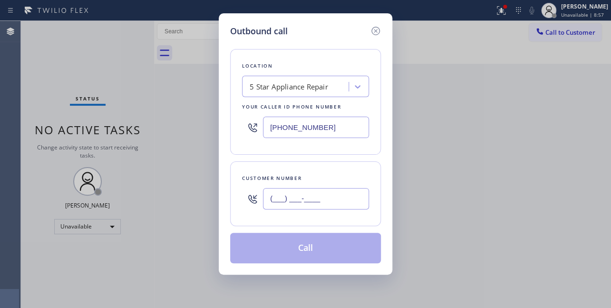
drag, startPoint x: 300, startPoint y: 205, endPoint x: 314, endPoint y: 189, distance: 20.9
click at [300, 205] on input "(___) ___-____" at bounding box center [316, 198] width 106 height 21
paste input "714) 290-0819"
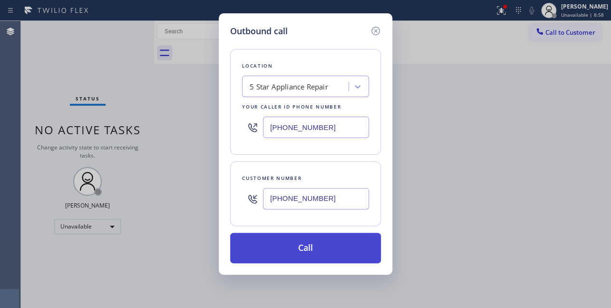
click at [313, 252] on button "Call" at bounding box center [305, 248] width 151 height 30
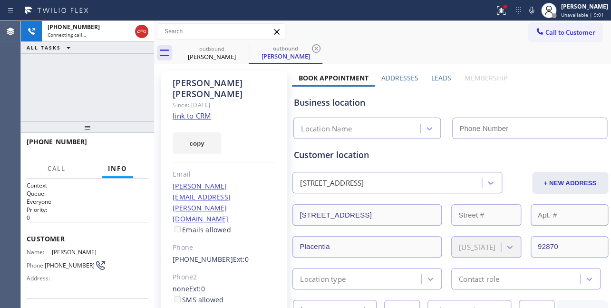
click at [438, 77] on label "Leads" at bounding box center [441, 77] width 20 height 9
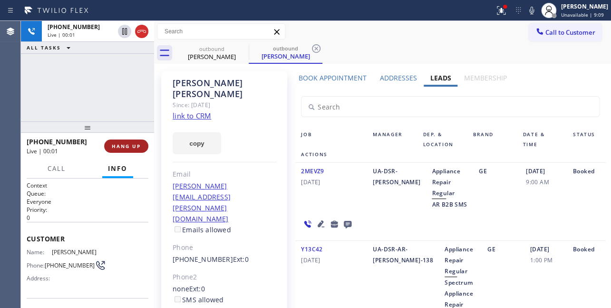
click at [120, 145] on span "HANG UP" at bounding box center [126, 146] width 29 height 7
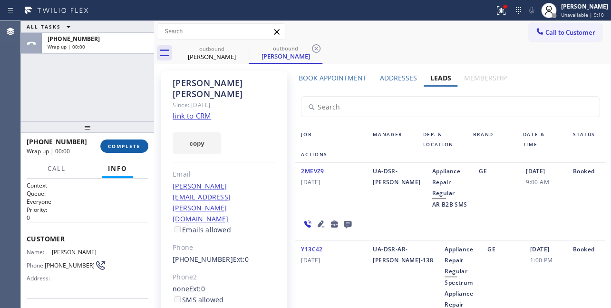
click at [124, 150] on button "COMPLETE" at bounding box center [124, 145] width 48 height 13
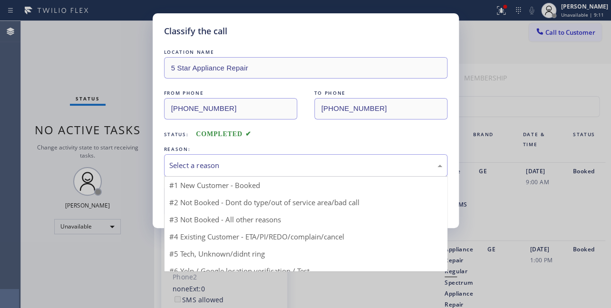
click at [321, 171] on div "Select a reason" at bounding box center [305, 165] width 283 height 22
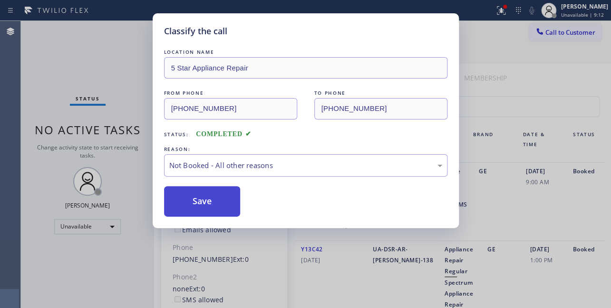
click at [225, 200] on button "Save" at bounding box center [202, 201] width 77 height 30
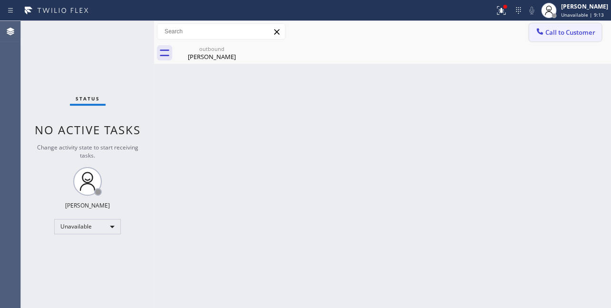
click at [552, 36] on span "Call to Customer" at bounding box center [570, 32] width 50 height 9
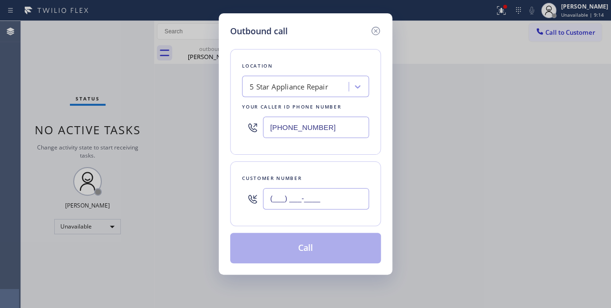
click at [270, 192] on input "(___) ___-____" at bounding box center [316, 198] width 106 height 21
paste input "714) 356-3223"
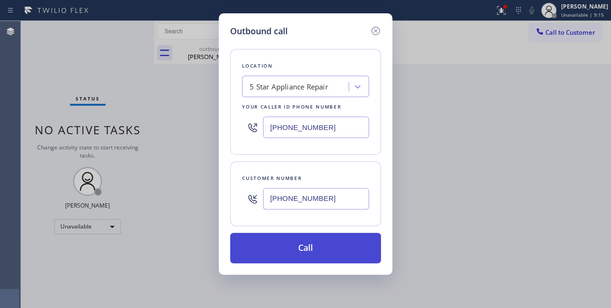
click at [295, 250] on button "Call" at bounding box center [305, 248] width 151 height 30
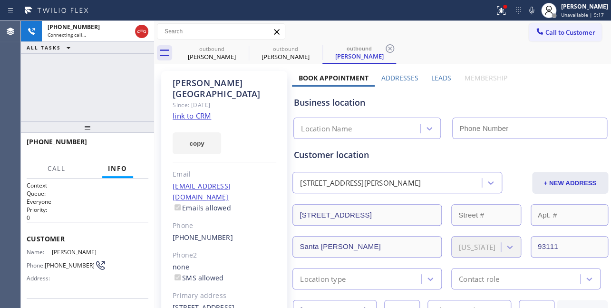
click at [438, 77] on label "Leads" at bounding box center [441, 77] width 20 height 9
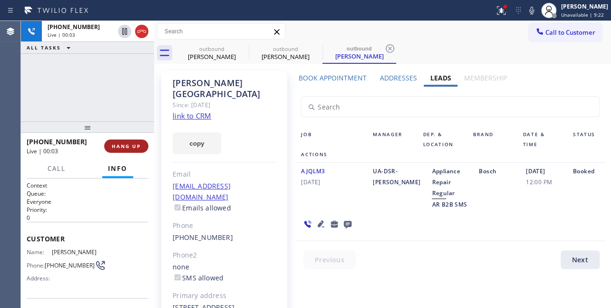
click at [136, 143] on span "HANG UP" at bounding box center [126, 146] width 29 height 7
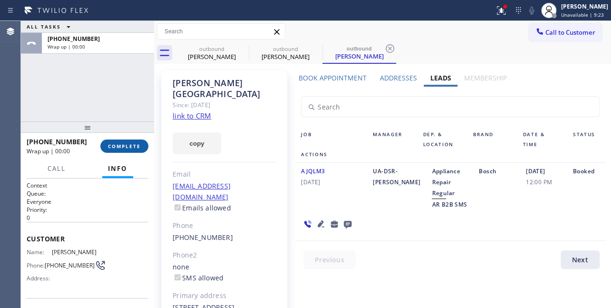
click at [136, 146] on span "COMPLETE" at bounding box center [124, 146] width 33 height 7
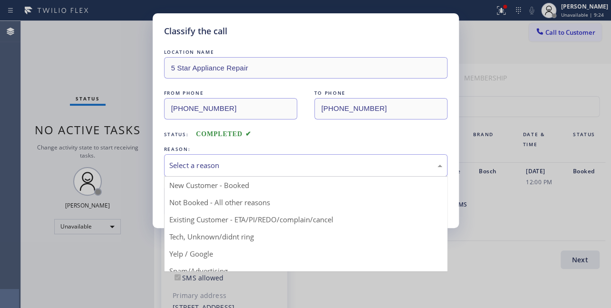
click at [217, 162] on div "Select a reason" at bounding box center [305, 165] width 273 height 11
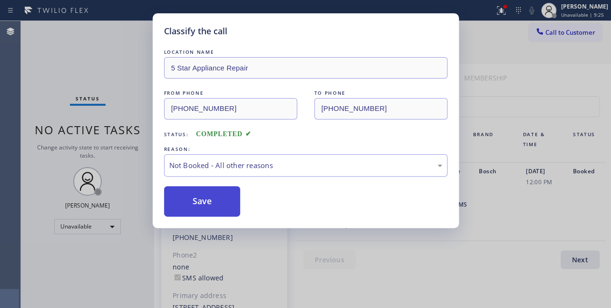
click at [195, 197] on button "Save" at bounding box center [202, 201] width 77 height 30
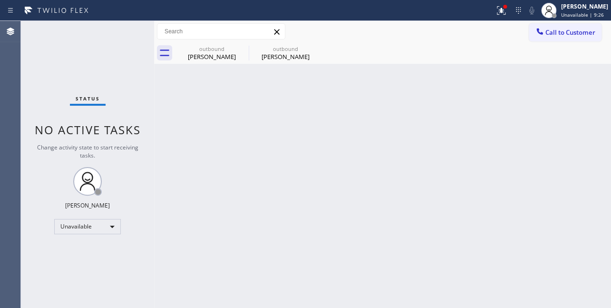
click at [536, 33] on icon at bounding box center [540, 32] width 10 height 10
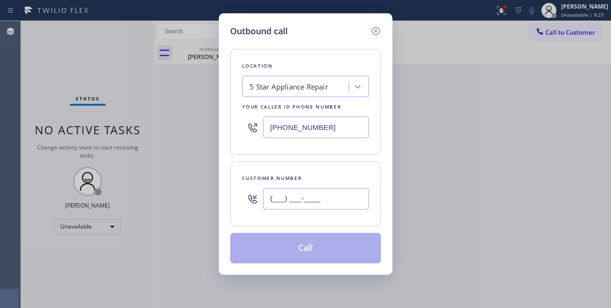
click at [268, 201] on input "(___) ___-____" at bounding box center [316, 198] width 106 height 21
paste input "310) 850-7790"
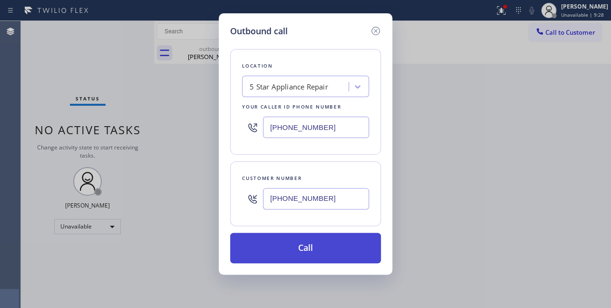
type input "(310) 850-7790"
click at [304, 249] on button "Call" at bounding box center [305, 248] width 151 height 30
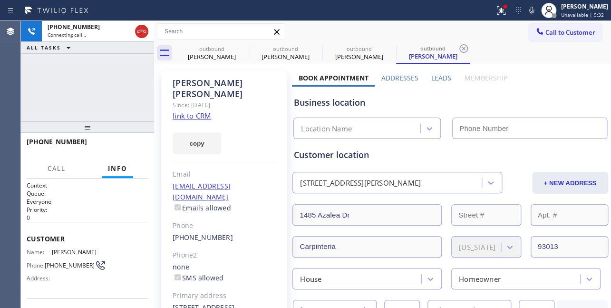
type input "(855) 731-4952"
click at [438, 79] on label "Leads" at bounding box center [441, 77] width 20 height 9
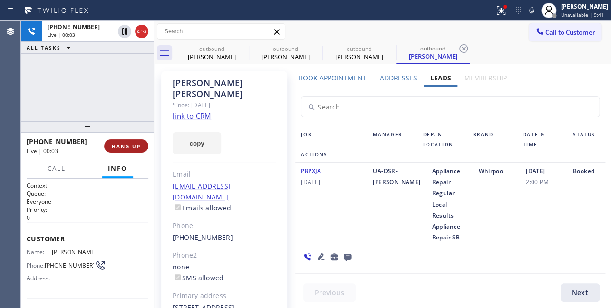
click at [118, 144] on span "HANG UP" at bounding box center [126, 146] width 29 height 7
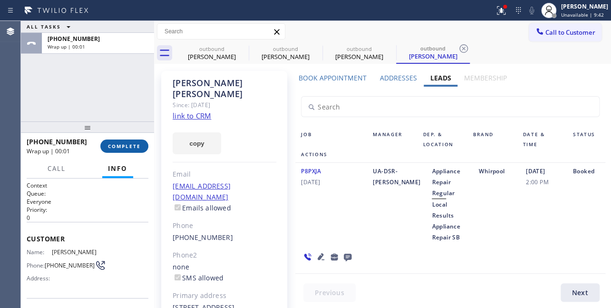
click at [126, 147] on span "COMPLETE" at bounding box center [124, 146] width 33 height 7
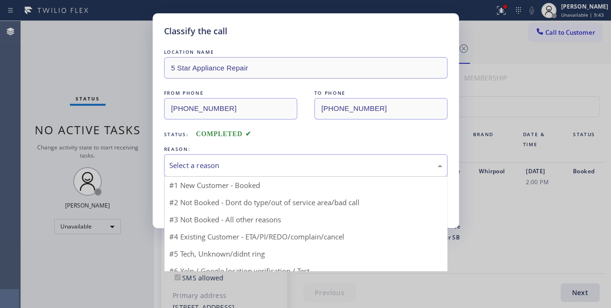
click at [262, 161] on div "Select a reason" at bounding box center [305, 165] width 273 height 11
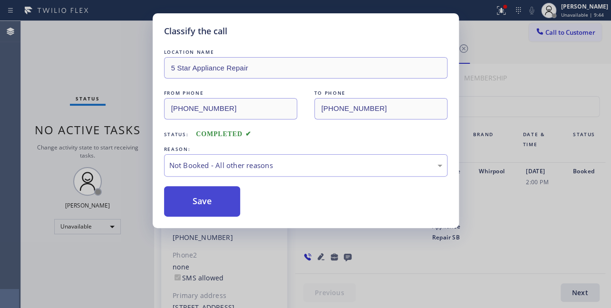
click at [214, 203] on button "Save" at bounding box center [202, 201] width 77 height 30
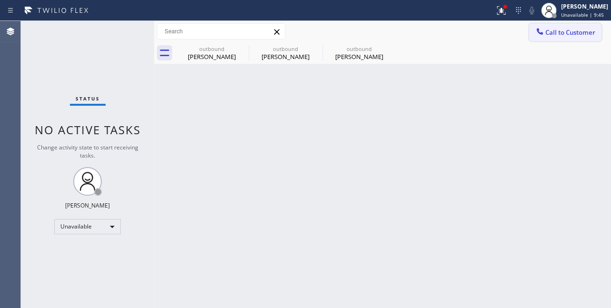
click at [543, 33] on icon at bounding box center [540, 32] width 10 height 10
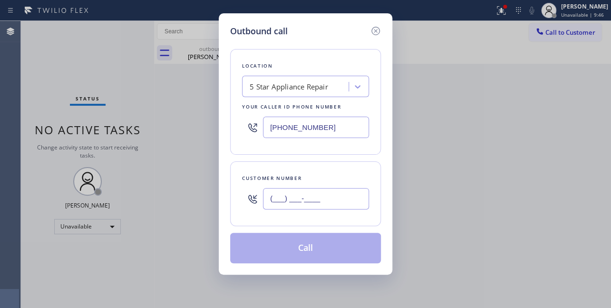
click at [281, 199] on input "(___) ___-____" at bounding box center [316, 198] width 106 height 21
paste input "602) 615-7999"
type input "(602) 615-7999"
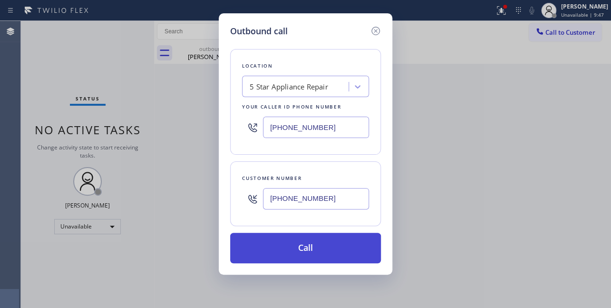
click at [310, 245] on button "Call" at bounding box center [305, 248] width 151 height 30
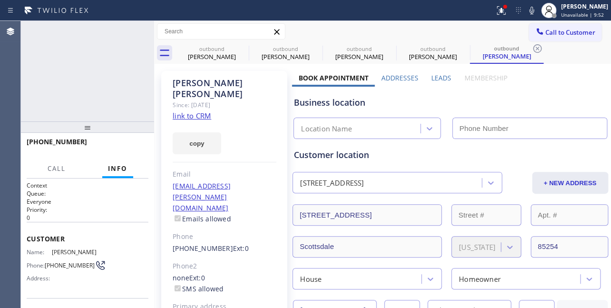
type input "(855) 731-4952"
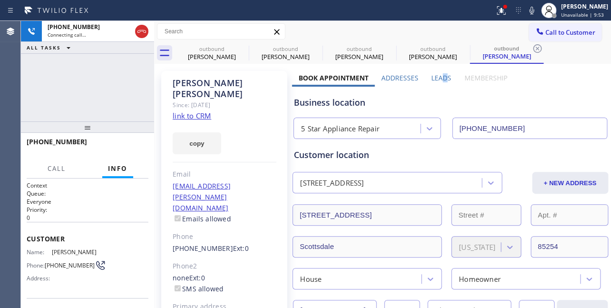
click at [441, 78] on label "Leads" at bounding box center [441, 77] width 20 height 9
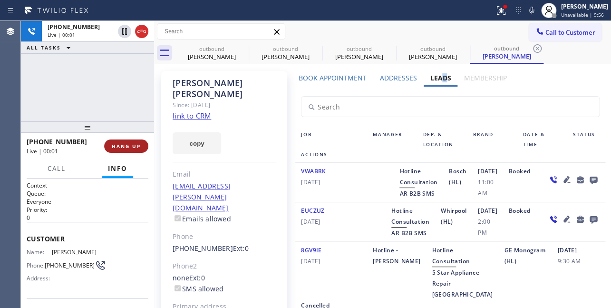
click at [121, 147] on span "HANG UP" at bounding box center [126, 146] width 29 height 7
click at [119, 147] on span "HANG UP" at bounding box center [126, 146] width 29 height 7
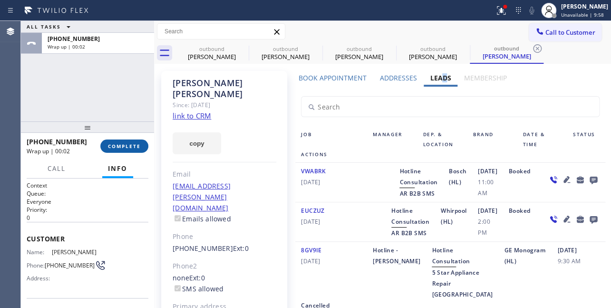
click at [129, 147] on span "COMPLETE" at bounding box center [124, 146] width 33 height 7
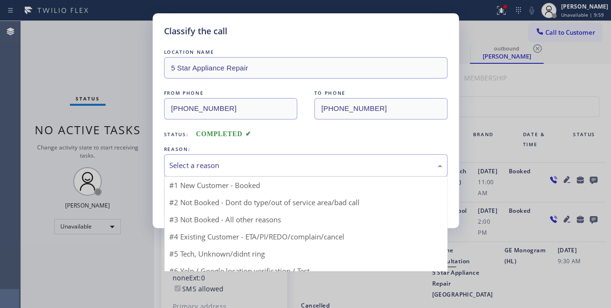
click at [237, 161] on div "Select a reason" at bounding box center [305, 165] width 273 height 11
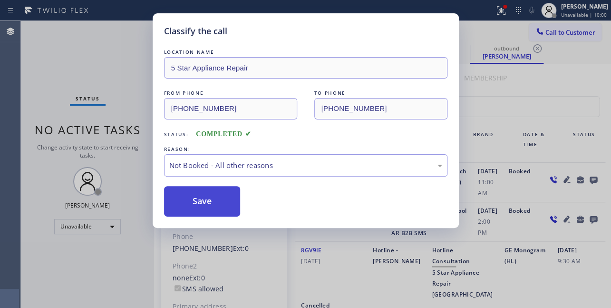
click at [204, 201] on button "Save" at bounding box center [202, 201] width 77 height 30
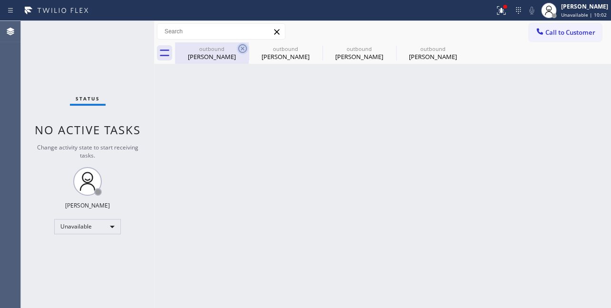
click at [244, 49] on icon at bounding box center [242, 48] width 11 height 11
click at [0, 0] on icon at bounding box center [0, 0] width 0 height 0
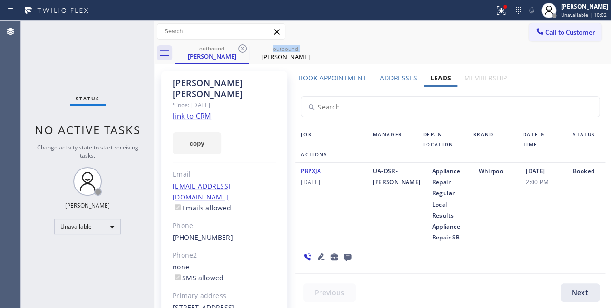
click at [244, 49] on icon at bounding box center [242, 48] width 11 height 11
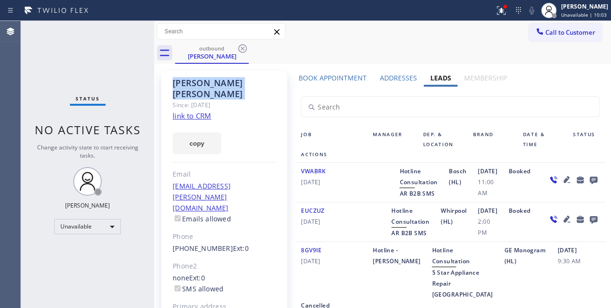
click at [244, 49] on icon at bounding box center [242, 48] width 11 height 11
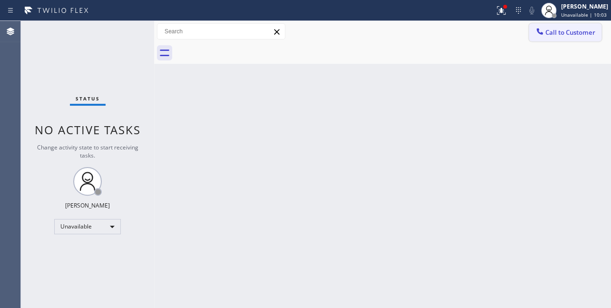
click at [541, 39] on button "Call to Customer" at bounding box center [565, 32] width 73 height 18
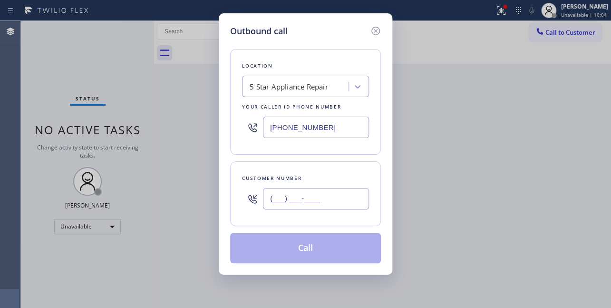
click at [278, 194] on input "(___) ___-____" at bounding box center [316, 198] width 106 height 21
paste input "415) 828-4442"
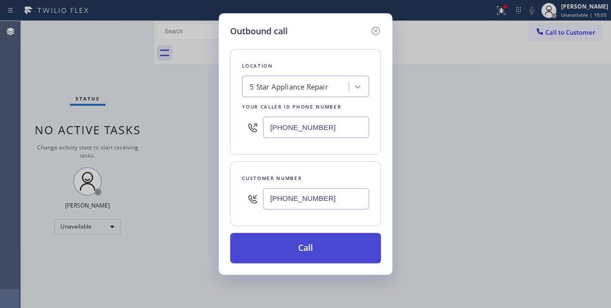
type input "(415) 828-4442"
click at [302, 253] on button "Call" at bounding box center [305, 248] width 151 height 30
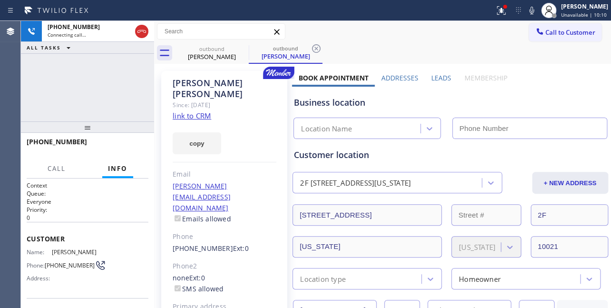
type input "(855) 731-4952"
click at [443, 75] on label "Leads" at bounding box center [441, 77] width 20 height 9
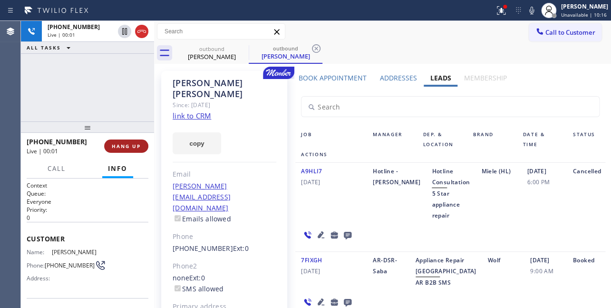
click at [119, 145] on span "HANG UP" at bounding box center [126, 146] width 29 height 7
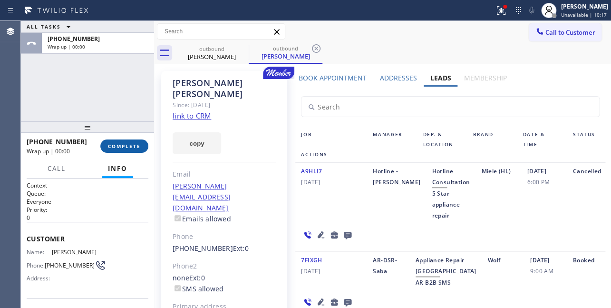
click at [119, 145] on span "COMPLETE" at bounding box center [124, 146] width 33 height 7
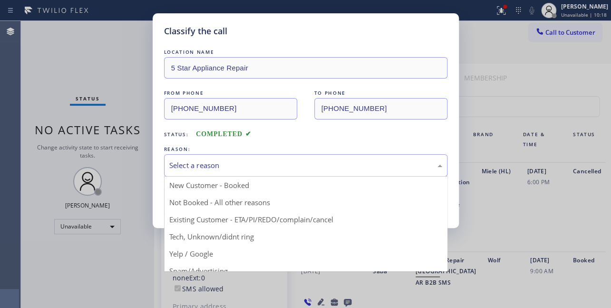
click at [184, 166] on div "Select a reason" at bounding box center [305, 165] width 273 height 11
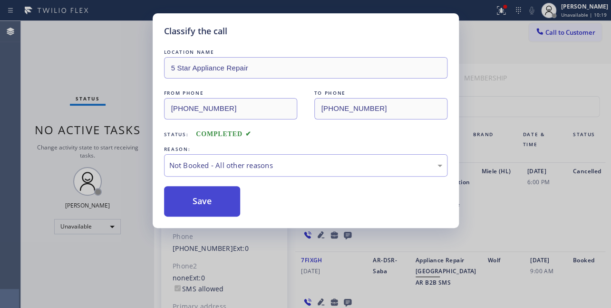
click at [177, 200] on button "Save" at bounding box center [202, 201] width 77 height 30
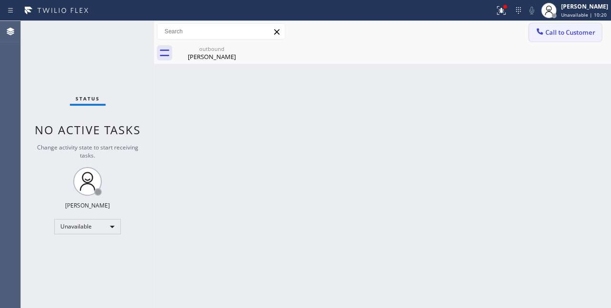
click at [537, 34] on icon at bounding box center [540, 32] width 10 height 10
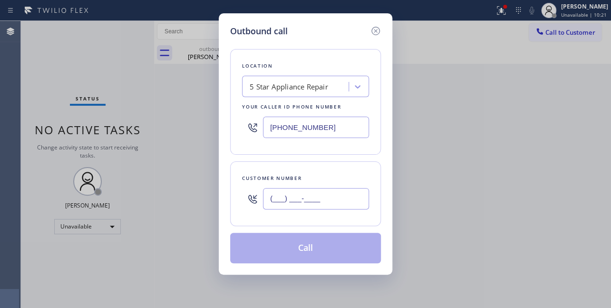
click at [286, 202] on input "(___) ___-____" at bounding box center [316, 198] width 106 height 21
paste input "415) 531-3280"
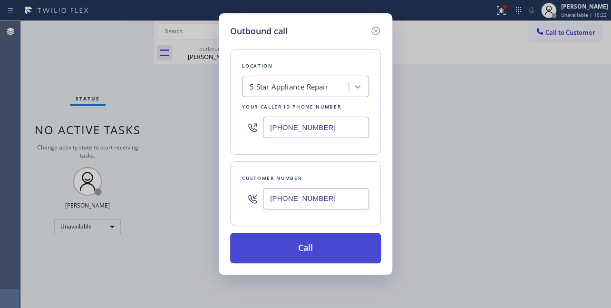
type input "(415) 531-3280"
click at [294, 251] on button "Call" at bounding box center [305, 248] width 151 height 30
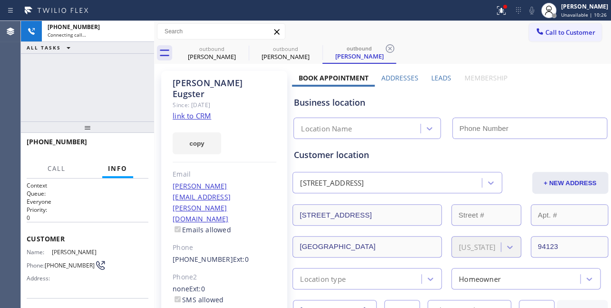
type input "(855) 731-4952"
click at [431, 76] on label "Leads" at bounding box center [441, 77] width 20 height 9
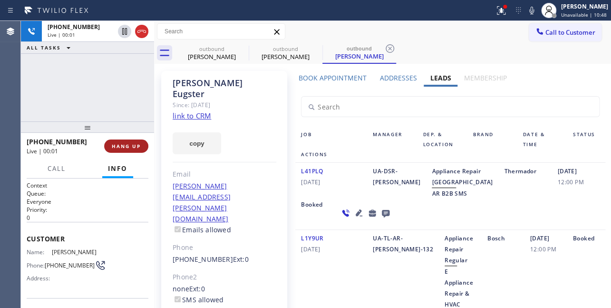
click at [124, 148] on span "HANG UP" at bounding box center [126, 146] width 29 height 7
click at [124, 147] on span "HANG UP" at bounding box center [126, 146] width 29 height 7
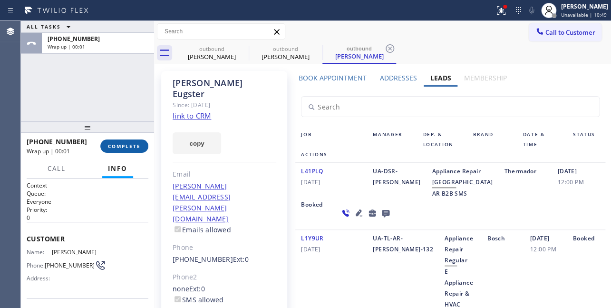
click at [127, 144] on span "COMPLETE" at bounding box center [124, 146] width 33 height 7
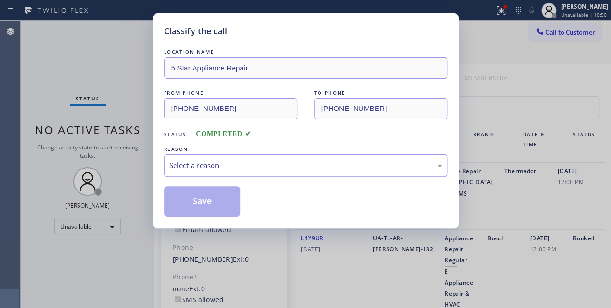
click at [195, 160] on div "Select a reason" at bounding box center [305, 165] width 273 height 11
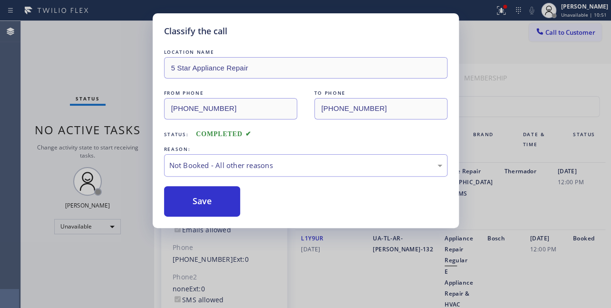
click at [195, 195] on button "Save" at bounding box center [202, 201] width 77 height 30
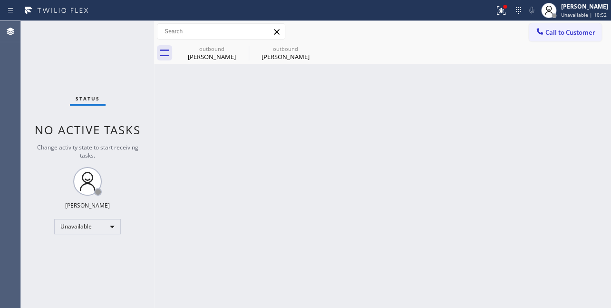
drag, startPoint x: 554, startPoint y: 30, endPoint x: 528, endPoint y: 31, distance: 26.2
click at [554, 31] on span "Call to Customer" at bounding box center [570, 32] width 50 height 9
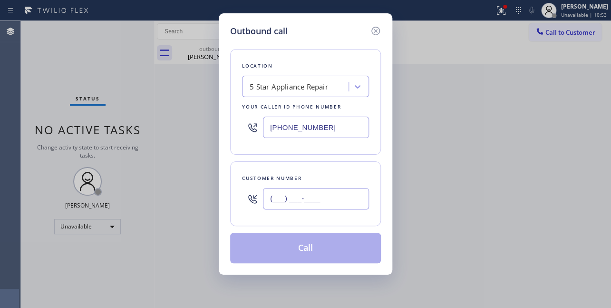
click at [278, 193] on input "(___) ___-____" at bounding box center [316, 198] width 106 height 21
paste input "310) 880-1854"
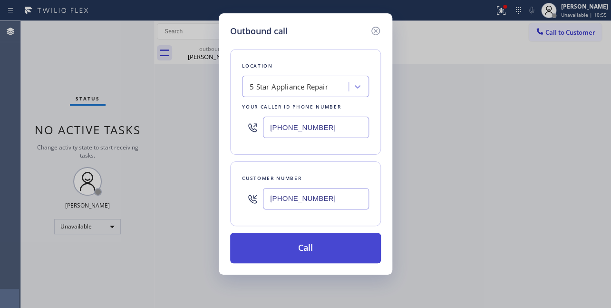
type input "(310) 880-1854"
click at [295, 254] on button "Call" at bounding box center [305, 248] width 151 height 30
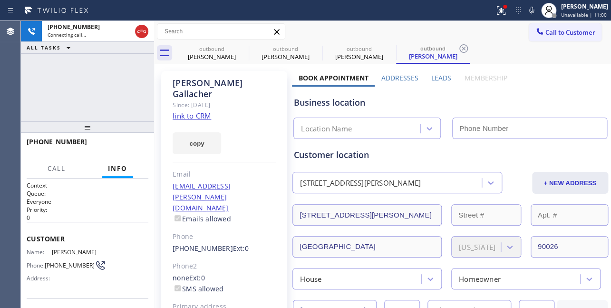
type input "(855) 731-4952"
click at [535, 90] on div "Business location 5 Star Appliance Repair (855) 731-4952" at bounding box center [450, 113] width 316 height 52
click at [436, 81] on label "Leads" at bounding box center [441, 77] width 20 height 9
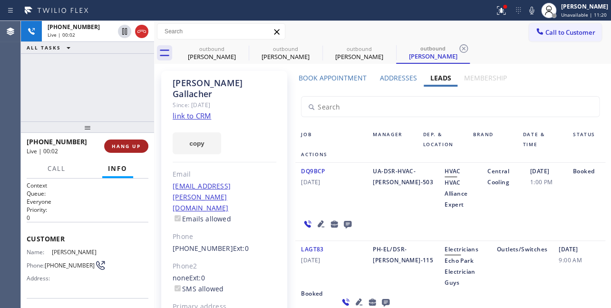
click at [124, 144] on span "HANG UP" at bounding box center [126, 146] width 29 height 7
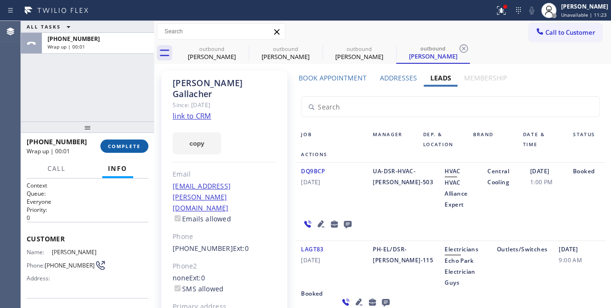
click at [124, 143] on span "COMPLETE" at bounding box center [124, 146] width 33 height 7
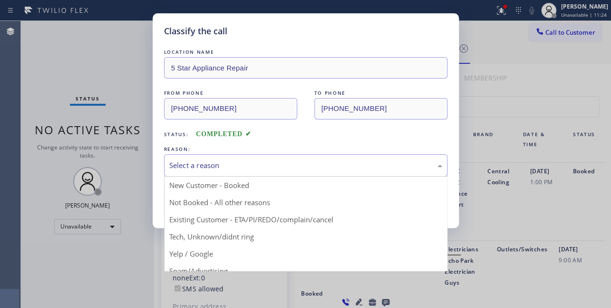
click at [243, 166] on div "Select a reason" at bounding box center [305, 165] width 273 height 11
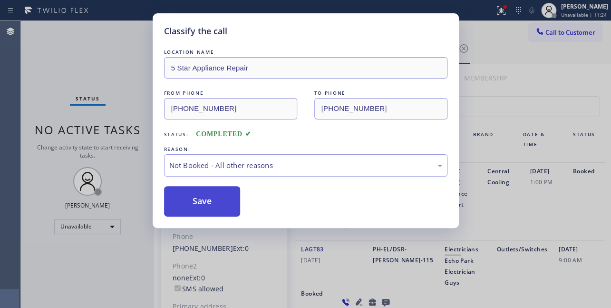
drag, startPoint x: 215, startPoint y: 203, endPoint x: 209, endPoint y: 204, distance: 6.3
click at [209, 204] on button "Save" at bounding box center [202, 201] width 77 height 30
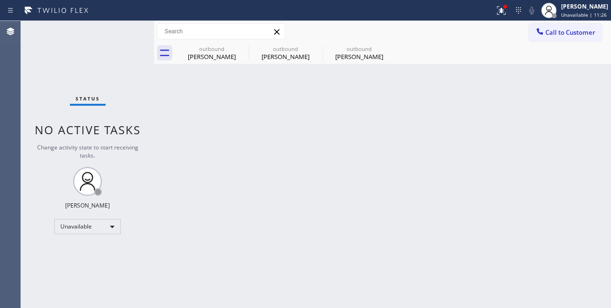
click at [547, 34] on span "Call to Customer" at bounding box center [570, 32] width 50 height 9
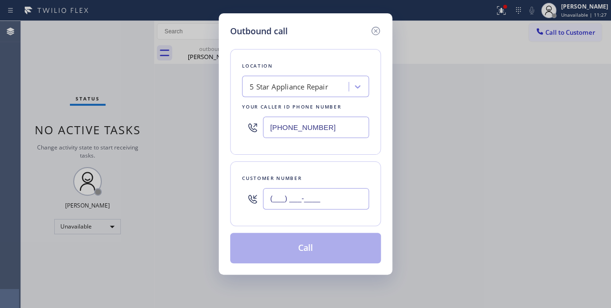
click at [278, 201] on input "(___) ___-____" at bounding box center [316, 198] width 106 height 21
paste input "917) 705-9100"
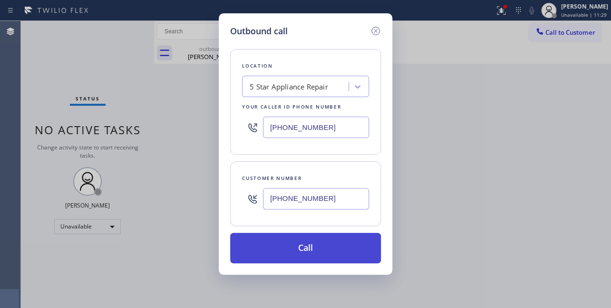
click at [319, 250] on button "Call" at bounding box center [305, 248] width 151 height 30
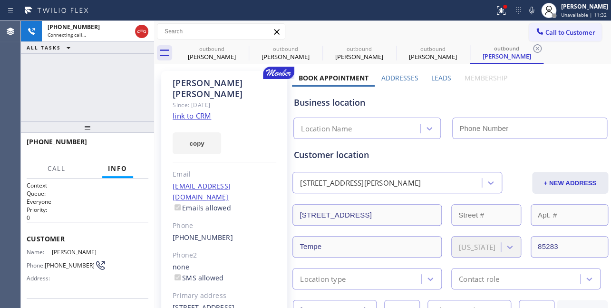
click at [438, 74] on label "Leads" at bounding box center [441, 77] width 20 height 9
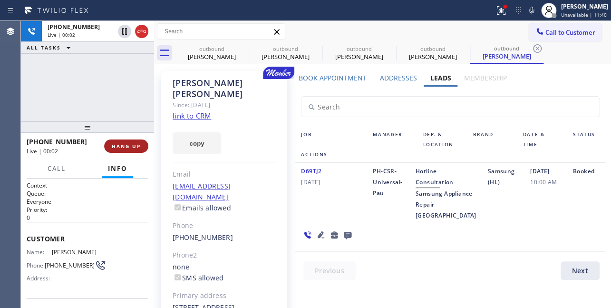
click at [124, 146] on span "HANG UP" at bounding box center [126, 146] width 29 height 7
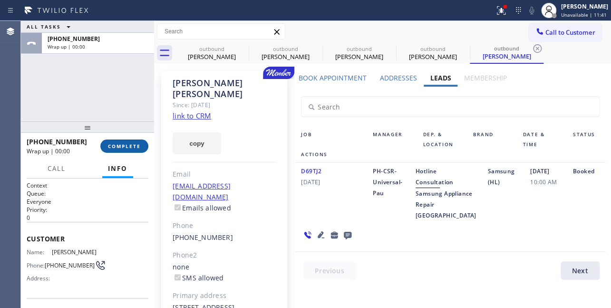
click at [119, 146] on span "COMPLETE" at bounding box center [124, 146] width 33 height 7
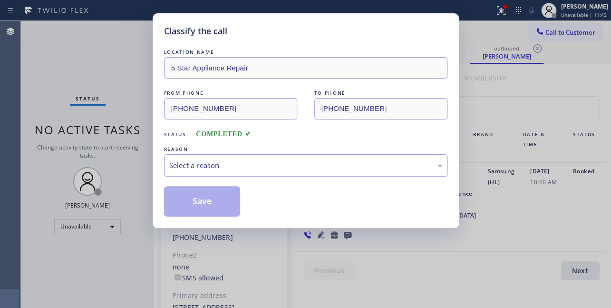
click at [190, 168] on div "Select a reason" at bounding box center [305, 165] width 273 height 11
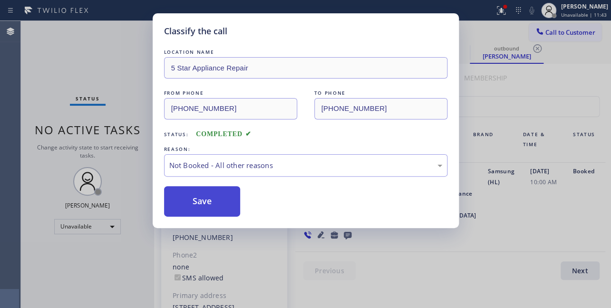
click at [186, 201] on button "Save" at bounding box center [202, 201] width 77 height 30
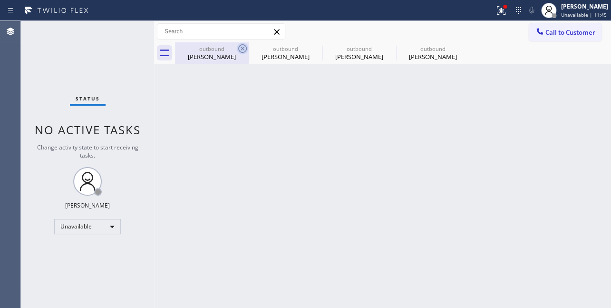
click at [242, 50] on icon at bounding box center [242, 48] width 11 height 11
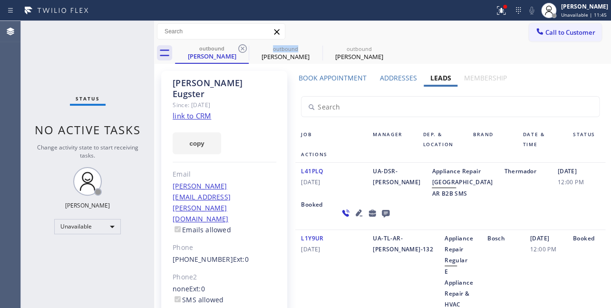
click at [242, 50] on icon at bounding box center [242, 48] width 11 height 11
click at [0, 0] on icon at bounding box center [0, 0] width 0 height 0
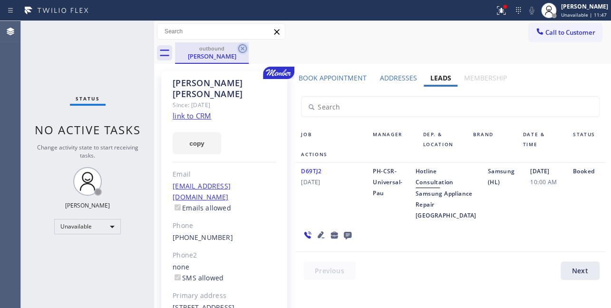
click at [245, 50] on icon at bounding box center [242, 48] width 9 height 9
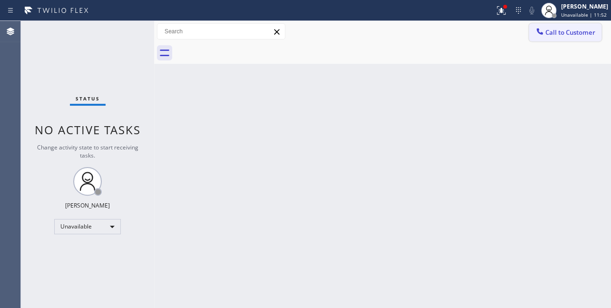
click at [563, 39] on button "Call to Customer" at bounding box center [565, 32] width 73 height 18
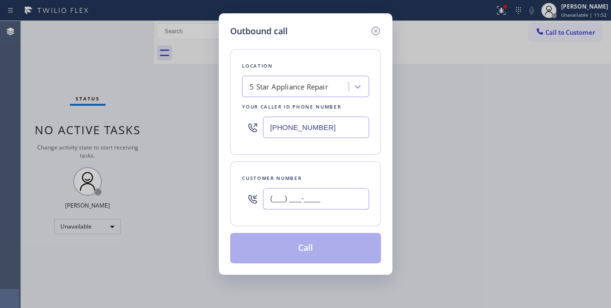
click at [277, 198] on input "(___) ___-____" at bounding box center [316, 198] width 106 height 21
paste input "631) 375-8909"
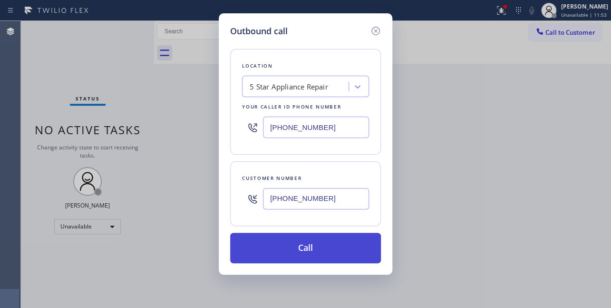
type input "(631) 375-8909"
click at [303, 253] on button "Call" at bounding box center [305, 248] width 151 height 30
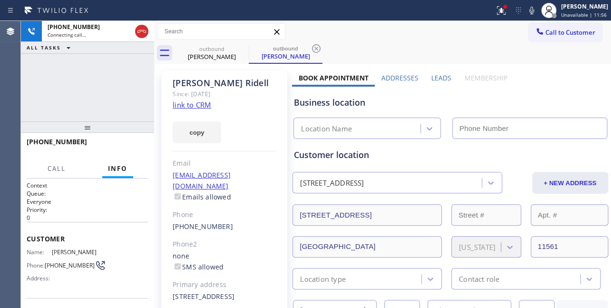
click at [440, 77] on label "Leads" at bounding box center [441, 77] width 20 height 9
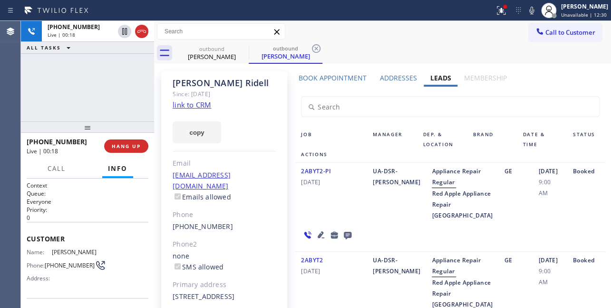
click at [324, 231] on icon at bounding box center [321, 234] width 7 height 7
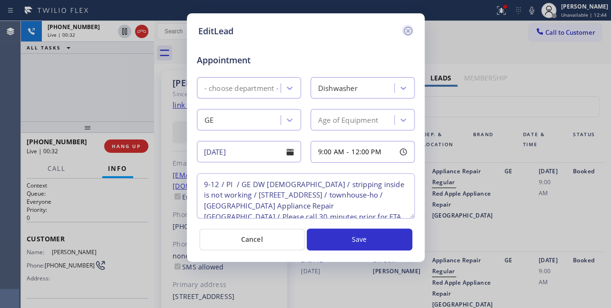
click at [408, 30] on icon at bounding box center [407, 31] width 9 height 9
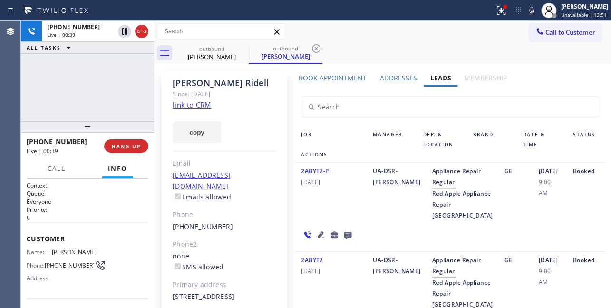
click at [350, 221] on div "2ABYT2-PI 02/10/2024" at bounding box center [331, 192] width 72 height 55
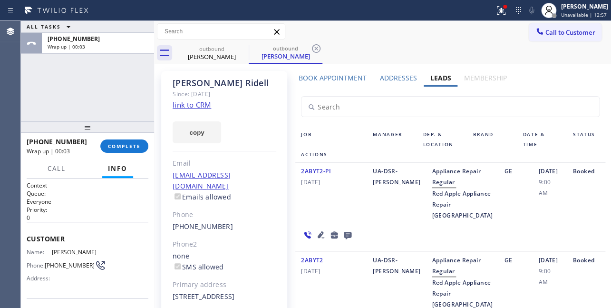
click at [351, 232] on icon at bounding box center [348, 236] width 8 height 8
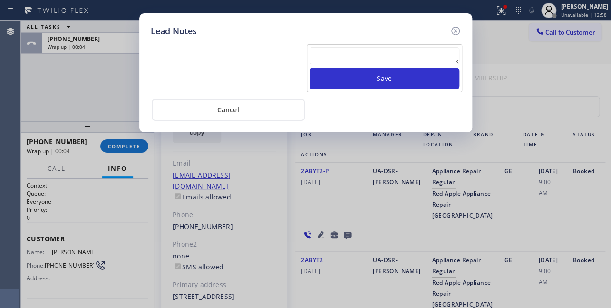
click at [326, 58] on textarea at bounding box center [385, 55] width 150 height 17
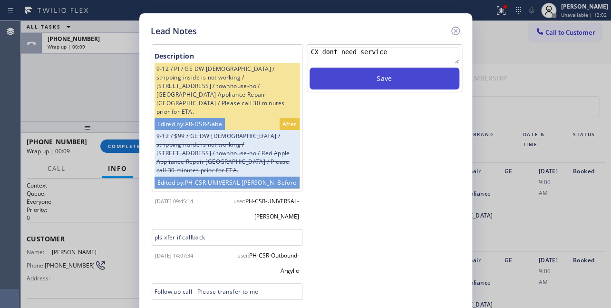
type textarea "CX dont need service"
click at [347, 80] on button "Save" at bounding box center [385, 79] width 150 height 22
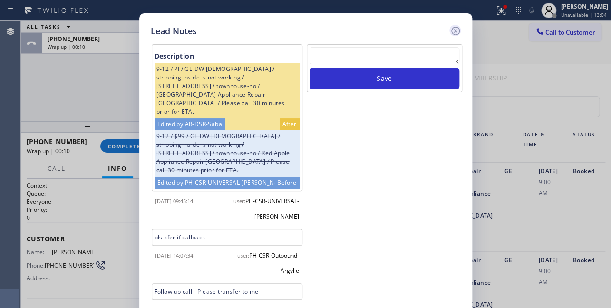
click at [455, 31] on icon at bounding box center [455, 31] width 9 height 9
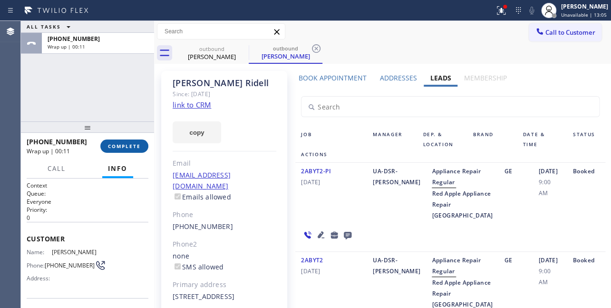
click at [122, 144] on span "COMPLETE" at bounding box center [124, 146] width 33 height 7
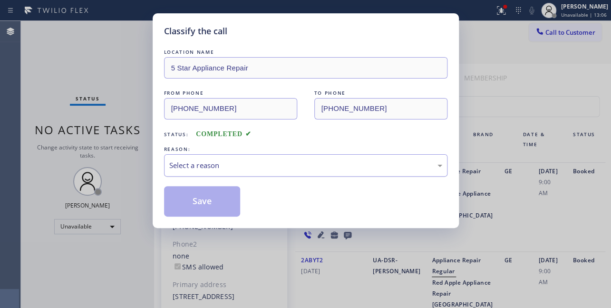
click at [218, 165] on div "Select a reason" at bounding box center [305, 165] width 273 height 11
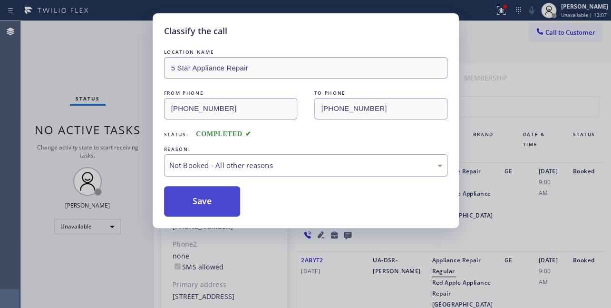
click at [199, 199] on button "Save" at bounding box center [202, 201] width 77 height 30
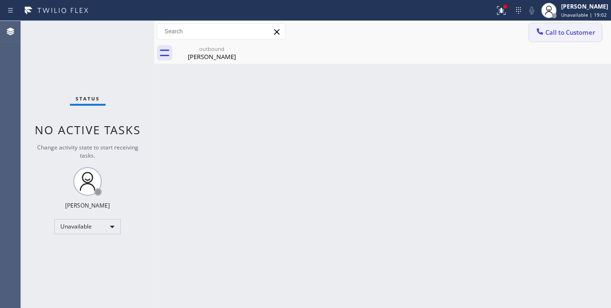
click at [553, 28] on span "Call to Customer" at bounding box center [570, 32] width 50 height 9
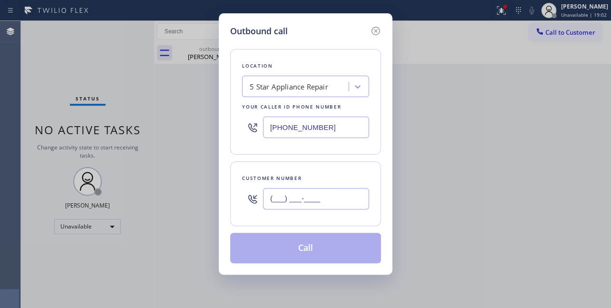
click at [288, 203] on input "(___) ___-____" at bounding box center [316, 198] width 106 height 21
paste input "310) 713-9121"
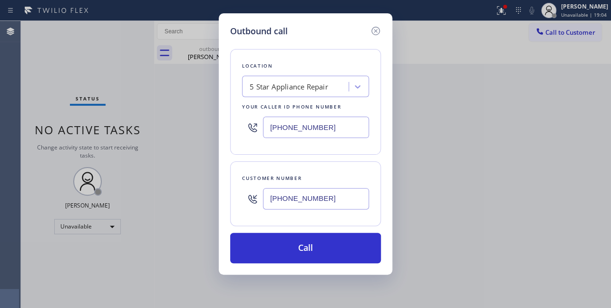
type input "(310) 713-9121"
drag, startPoint x: 336, startPoint y: 128, endPoint x: 140, endPoint y: 128, distance: 196.4
click at [140, 128] on div "Outbound call Location 5 Star Appliance Repair Your caller id phone number (855…" at bounding box center [305, 154] width 611 height 308
paste input "617) 219-9255"
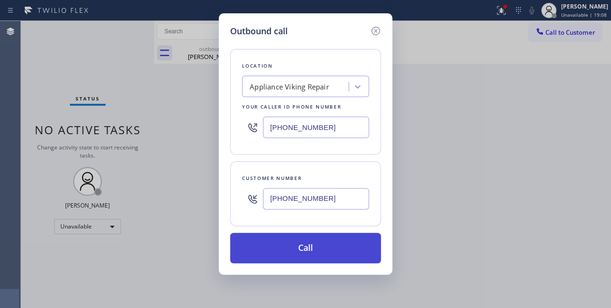
type input "[PHONE_NUMBER]"
click at [297, 234] on button "Call" at bounding box center [305, 248] width 151 height 30
click at [300, 242] on button "Call" at bounding box center [305, 248] width 151 height 30
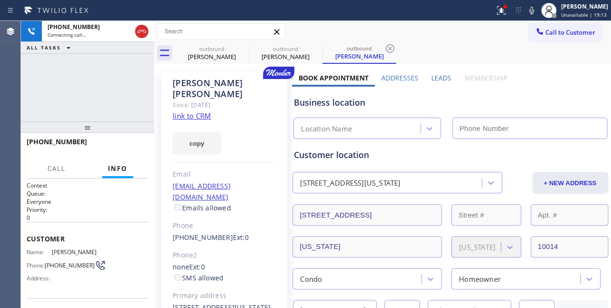
click at [436, 78] on label "Leads" at bounding box center [441, 77] width 20 height 9
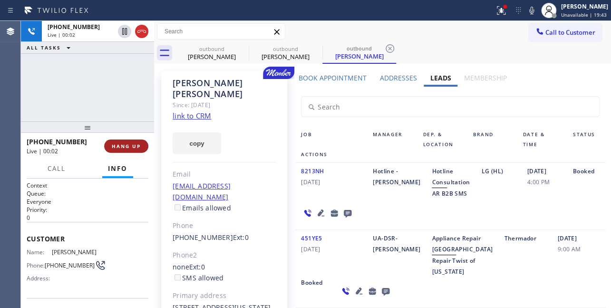
click at [129, 144] on span "HANG UP" at bounding box center [126, 146] width 29 height 7
click at [119, 143] on span "HANG UP" at bounding box center [126, 146] width 29 height 7
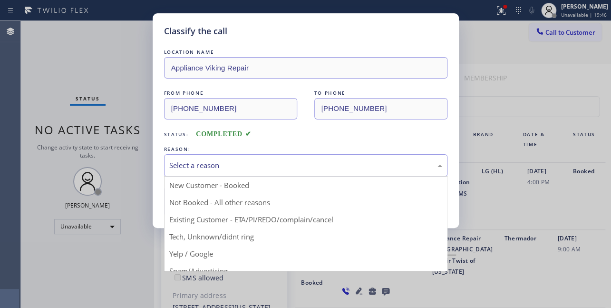
click at [247, 165] on div "Select a reason" at bounding box center [305, 165] width 273 height 11
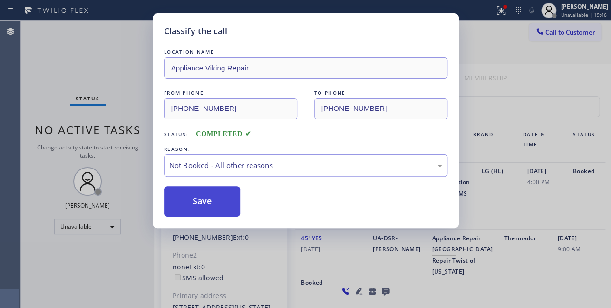
click at [204, 197] on button "Save" at bounding box center [202, 201] width 77 height 30
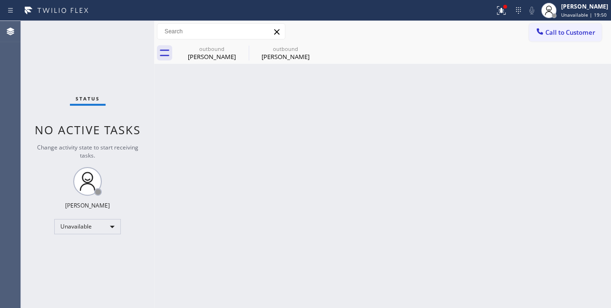
drag, startPoint x: 557, startPoint y: 31, endPoint x: 336, endPoint y: 71, distance: 224.6
click at [556, 31] on span "Call to Customer" at bounding box center [570, 32] width 50 height 9
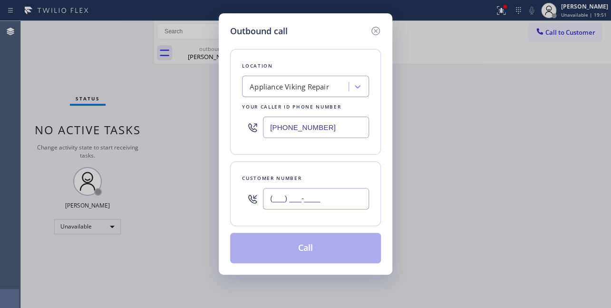
click at [278, 203] on input "(___) ___-____" at bounding box center [316, 198] width 106 height 21
paste input "415) 235-1472"
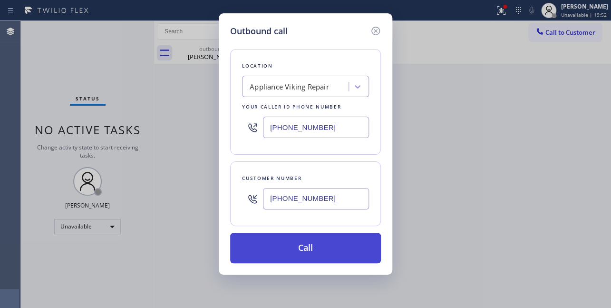
click at [324, 243] on button "Call" at bounding box center [305, 248] width 151 height 30
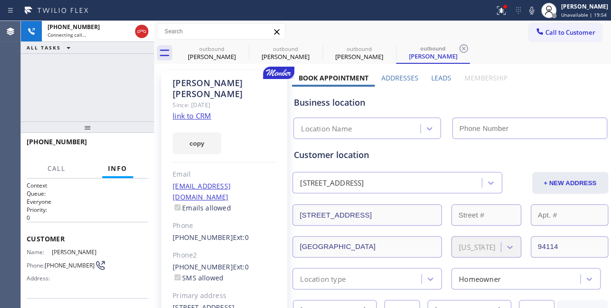
click at [436, 77] on label "Leads" at bounding box center [441, 77] width 20 height 9
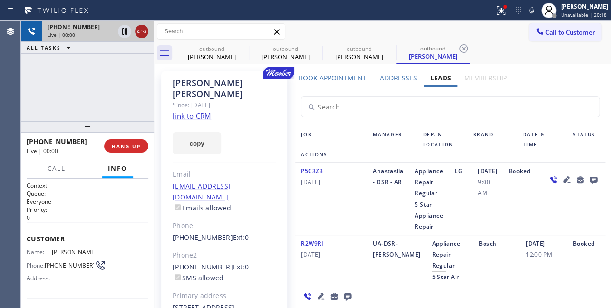
click at [142, 36] on icon at bounding box center [141, 31] width 11 height 11
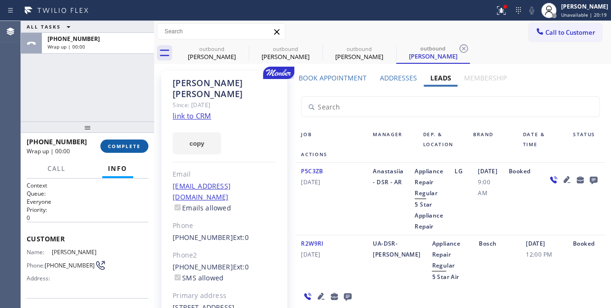
click at [131, 146] on span "COMPLETE" at bounding box center [124, 146] width 33 height 7
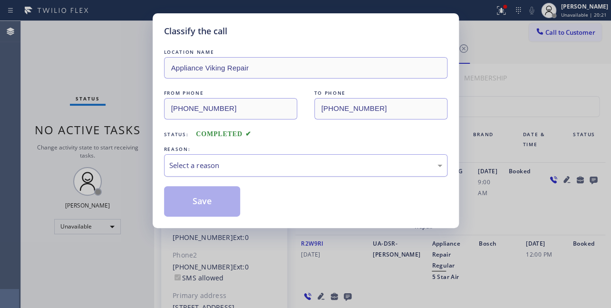
click at [247, 157] on div "Select a reason" at bounding box center [305, 165] width 283 height 22
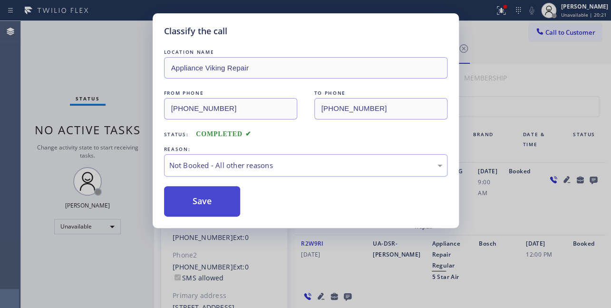
click at [215, 199] on button "Save" at bounding box center [202, 201] width 77 height 30
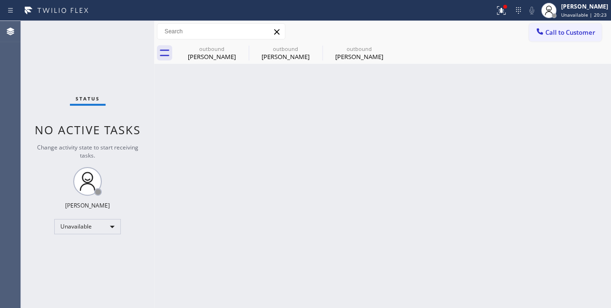
click at [541, 30] on icon at bounding box center [540, 32] width 10 height 10
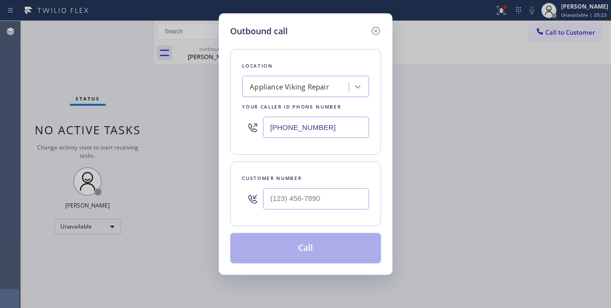
click at [262, 196] on div at bounding box center [252, 198] width 21 height 31
click at [272, 197] on input "(___) ___-____" at bounding box center [316, 198] width 106 height 21
paste input "646) 581-2029"
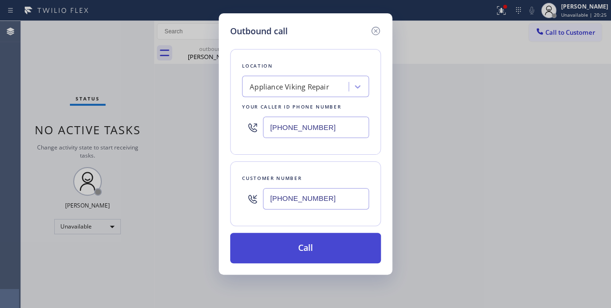
type input "(646) 581-2029"
click at [292, 247] on button "Call" at bounding box center [305, 248] width 151 height 30
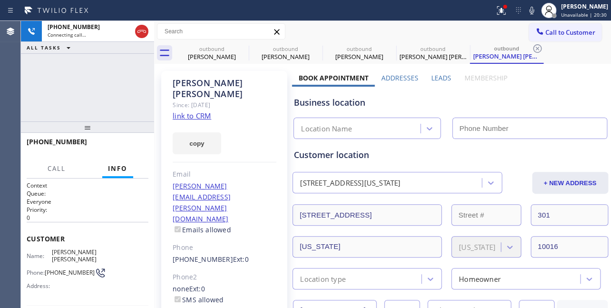
type input "[PHONE_NUMBER]"
click at [434, 76] on label "Leads" at bounding box center [441, 77] width 20 height 9
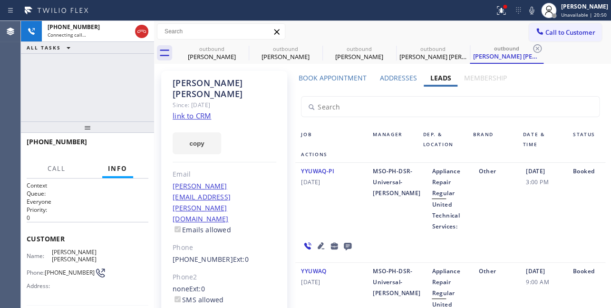
click at [518, 113] on input "text" at bounding box center [450, 107] width 297 height 20
click at [126, 146] on span "HANG UP" at bounding box center [126, 146] width 29 height 7
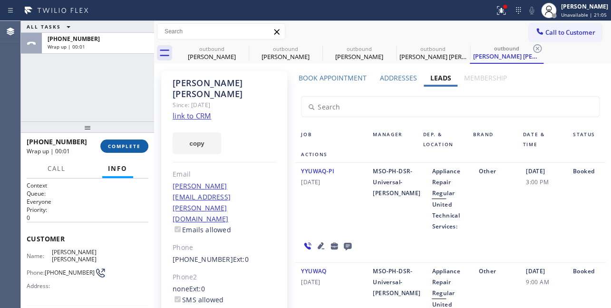
click at [118, 143] on span "COMPLETE" at bounding box center [124, 146] width 33 height 7
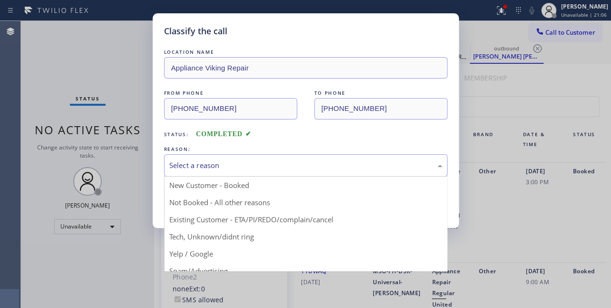
click at [197, 160] on div "Select a reason" at bounding box center [305, 165] width 273 height 11
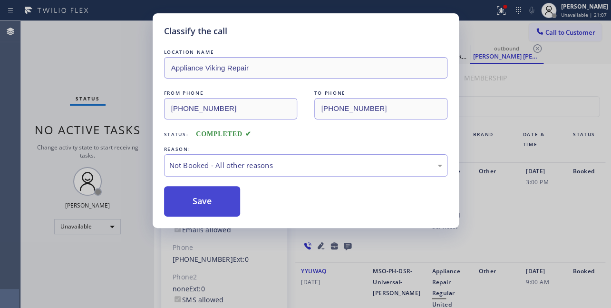
click at [195, 202] on button "Save" at bounding box center [202, 201] width 77 height 30
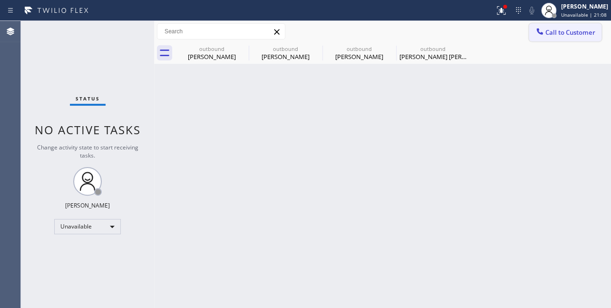
click at [579, 29] on span "Call to Customer" at bounding box center [570, 32] width 50 height 9
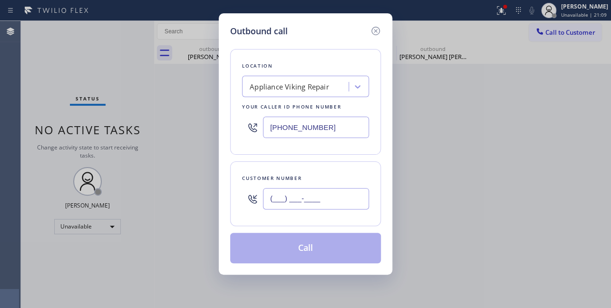
click at [278, 196] on input "(___) ___-____" at bounding box center [316, 198] width 106 height 21
paste input "602) 689-6270"
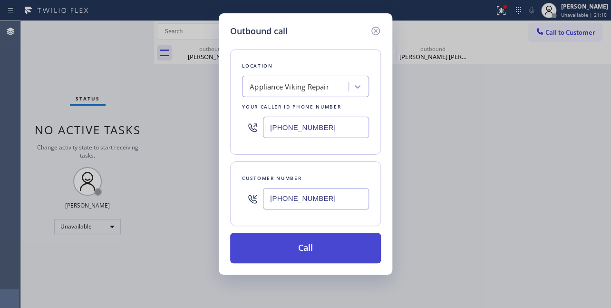
type input "(602) 689-6270"
click at [294, 242] on button "Call" at bounding box center [305, 248] width 151 height 30
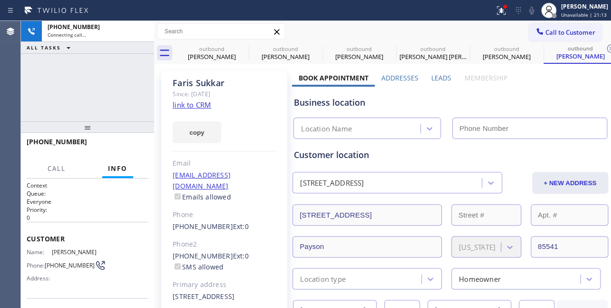
click at [435, 83] on div "Business location Location Name" at bounding box center [450, 111] width 316 height 56
click at [436, 78] on label "Leads" at bounding box center [441, 77] width 20 height 9
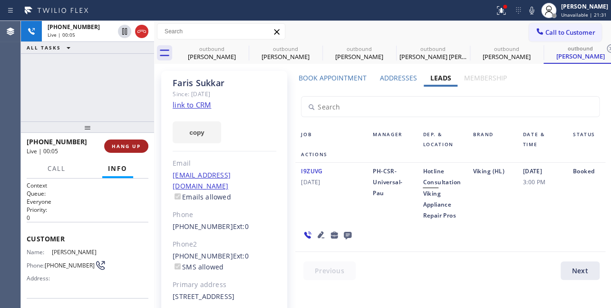
click at [109, 147] on button "HANG UP" at bounding box center [126, 145] width 44 height 13
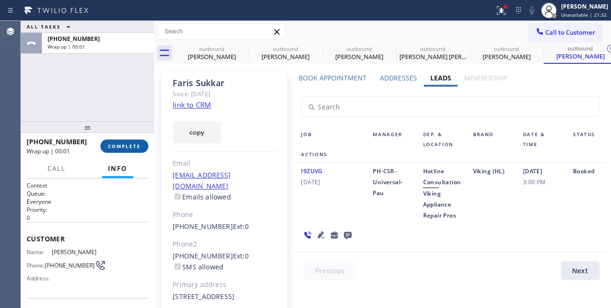
click at [123, 146] on span "COMPLETE" at bounding box center [124, 146] width 33 height 7
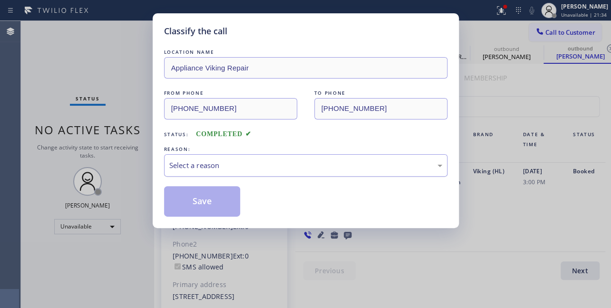
click at [236, 163] on div "Select a reason" at bounding box center [305, 165] width 273 height 11
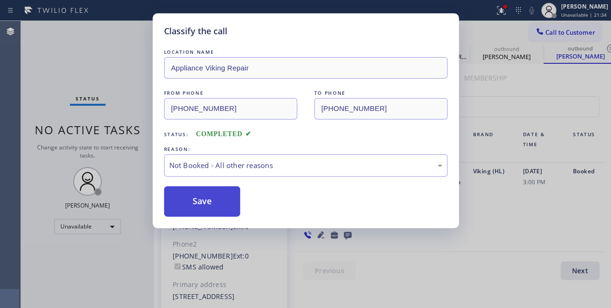
click at [205, 202] on button "Save" at bounding box center [202, 201] width 77 height 30
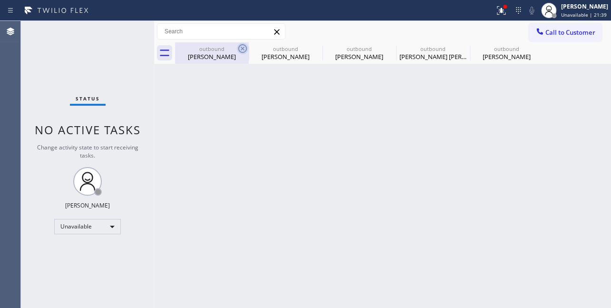
click at [242, 48] on icon at bounding box center [242, 48] width 11 height 11
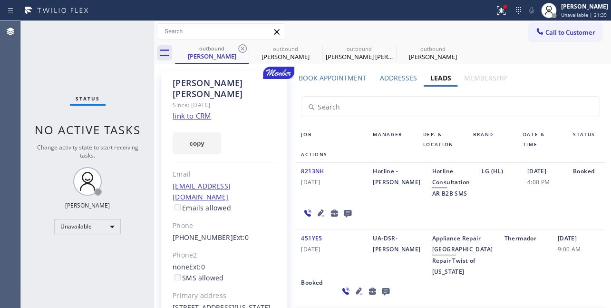
click at [242, 48] on icon at bounding box center [242, 48] width 11 height 11
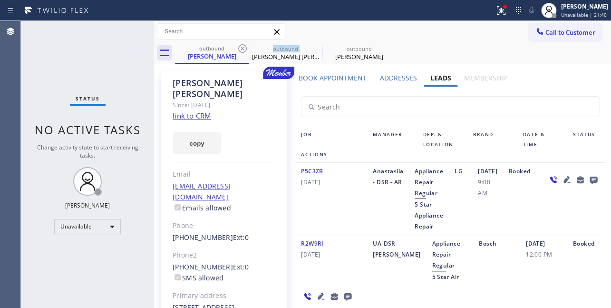
click at [242, 48] on icon at bounding box center [242, 48] width 11 height 11
click at [0, 0] on icon at bounding box center [0, 0] width 0 height 0
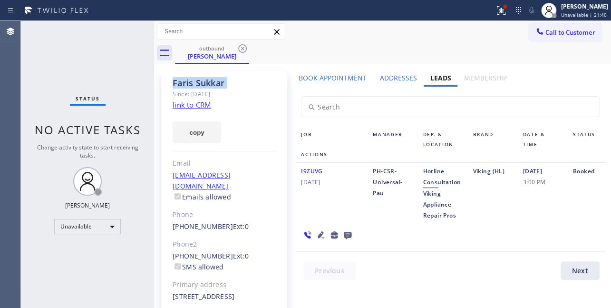
click at [242, 48] on icon at bounding box center [242, 48] width 11 height 11
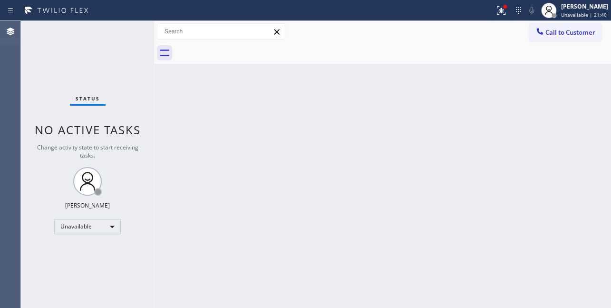
click at [242, 48] on div at bounding box center [393, 52] width 436 height 21
click at [564, 35] on span "Call to Customer" at bounding box center [570, 32] width 50 height 9
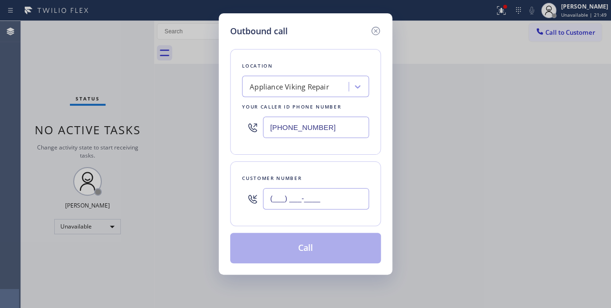
click at [286, 195] on input "(___) ___-____" at bounding box center [316, 198] width 106 height 21
paste input "253) 508-9519"
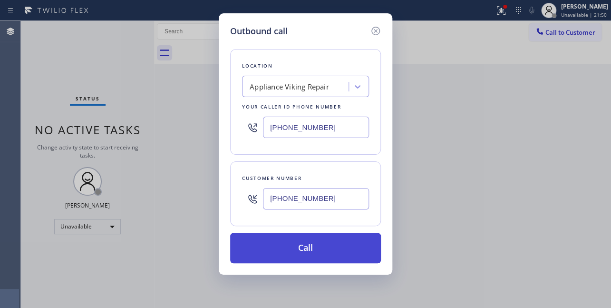
type input "(253) 508-9519"
click at [312, 249] on button "Call" at bounding box center [305, 248] width 151 height 30
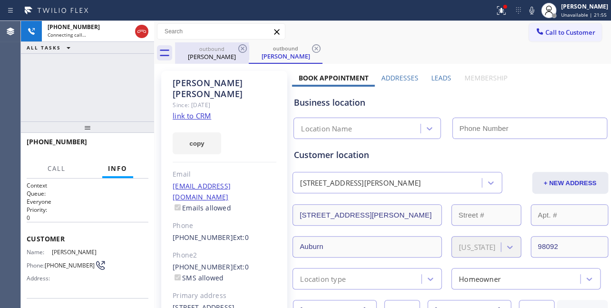
type input "(617) 219-9255"
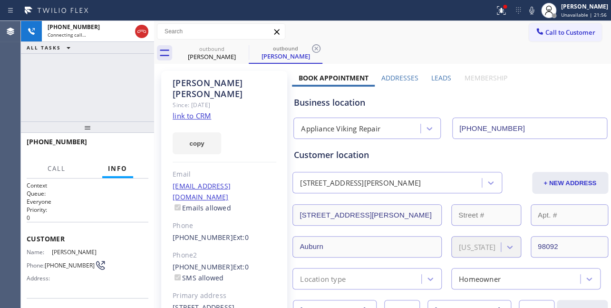
click at [433, 78] on label "Leads" at bounding box center [441, 77] width 20 height 9
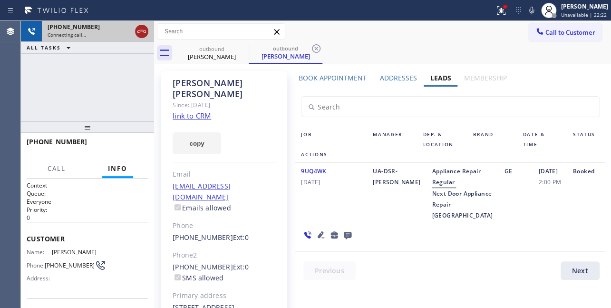
click at [138, 30] on icon at bounding box center [141, 31] width 9 height 3
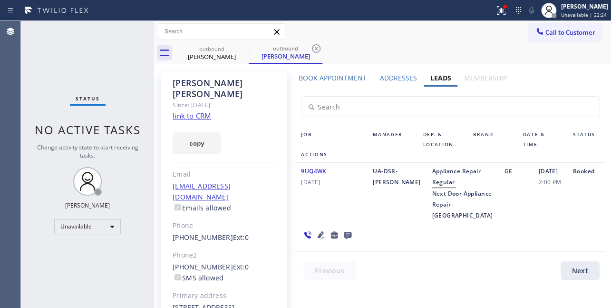
click at [550, 31] on span "Call to Customer" at bounding box center [570, 32] width 50 height 9
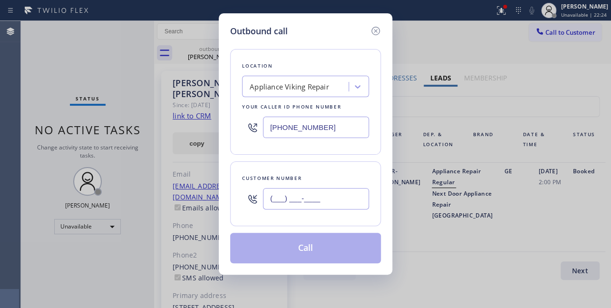
click at [277, 196] on input "(___) ___-____" at bounding box center [316, 198] width 106 height 21
paste input "949) 402-5122"
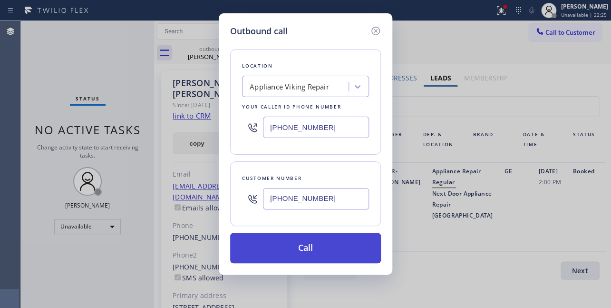
type input "(949) 402-5122"
click at [304, 251] on button "Call" at bounding box center [305, 248] width 151 height 30
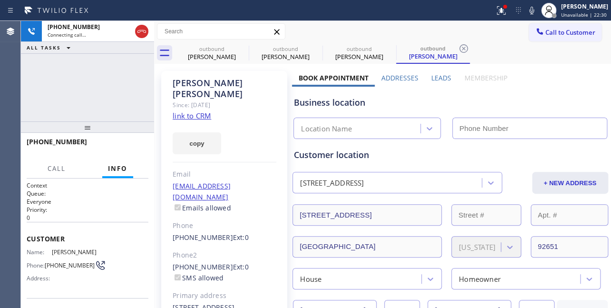
type input "(617) 219-9255"
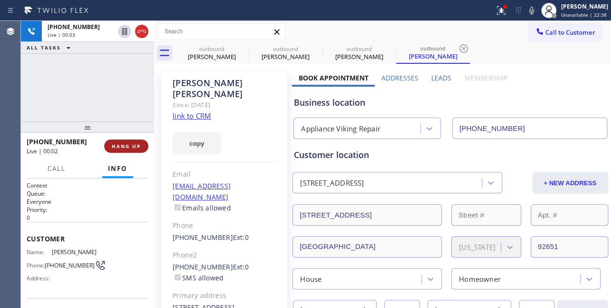
click at [128, 143] on span "HANG UP" at bounding box center [126, 146] width 29 height 7
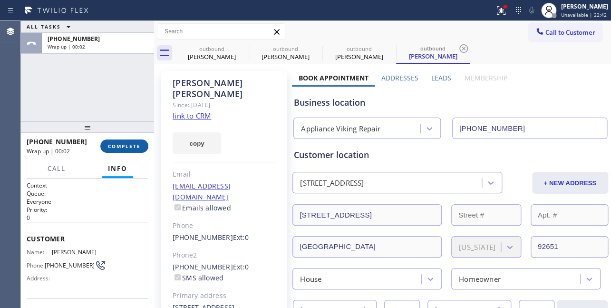
click at [125, 142] on button "COMPLETE" at bounding box center [124, 145] width 48 height 13
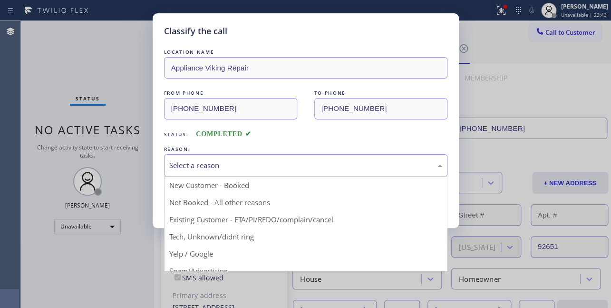
click at [192, 163] on div "Select a reason" at bounding box center [305, 165] width 273 height 11
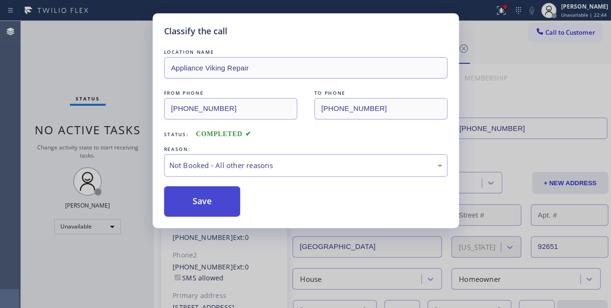
click at [193, 204] on button "Save" at bounding box center [202, 201] width 77 height 30
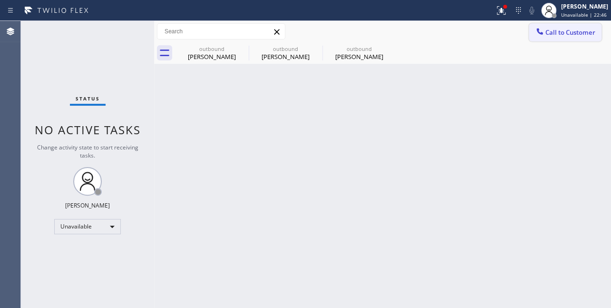
click at [550, 36] on span "Call to Customer" at bounding box center [570, 32] width 50 height 9
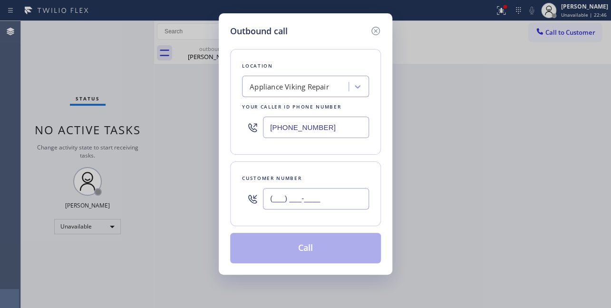
click at [306, 197] on input "(___) ___-____" at bounding box center [316, 198] width 106 height 21
paste input "718) 791-8554"
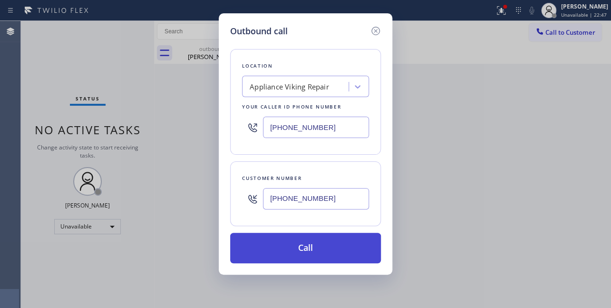
click at [300, 245] on button "Call" at bounding box center [305, 248] width 151 height 30
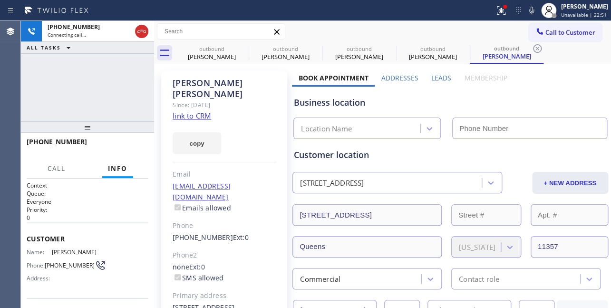
click at [437, 76] on label "Leads" at bounding box center [441, 77] width 20 height 9
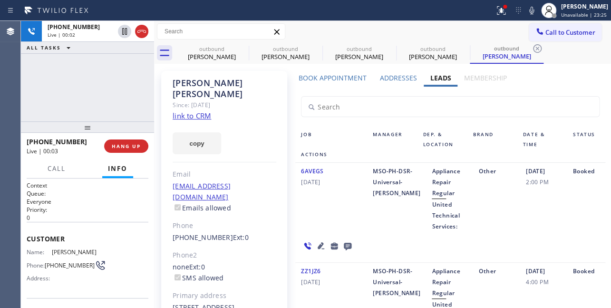
click at [129, 137] on div "+17187918554 Live | 00:03 HANG UP" at bounding box center [88, 146] width 122 height 25
click at [127, 146] on span "HANG UP" at bounding box center [126, 146] width 29 height 7
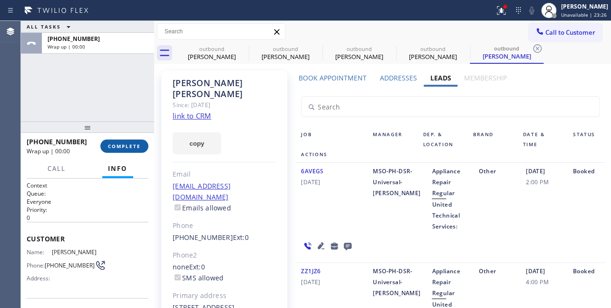
click at [111, 144] on span "COMPLETE" at bounding box center [124, 146] width 33 height 7
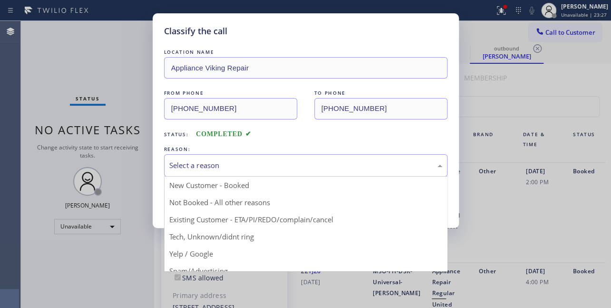
click at [179, 162] on div "Select a reason" at bounding box center [305, 165] width 273 height 11
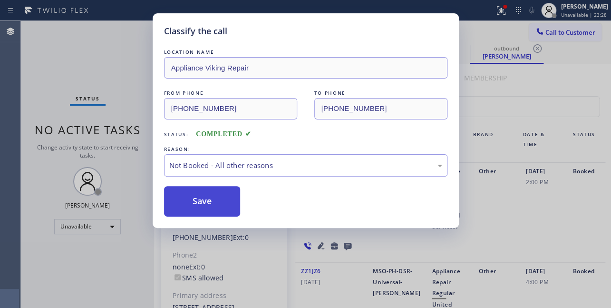
drag, startPoint x: 187, startPoint y: 203, endPoint x: 387, endPoint y: 194, distance: 199.9
click at [187, 203] on button "Save" at bounding box center [202, 201] width 77 height 30
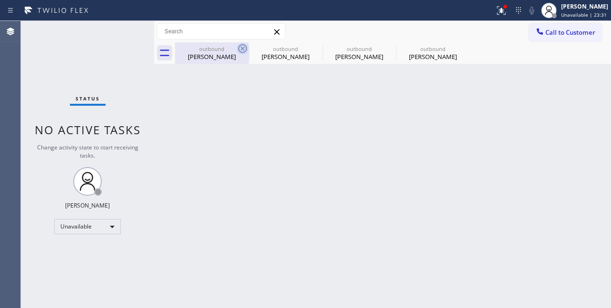
click at [243, 44] on icon at bounding box center [242, 48] width 9 height 9
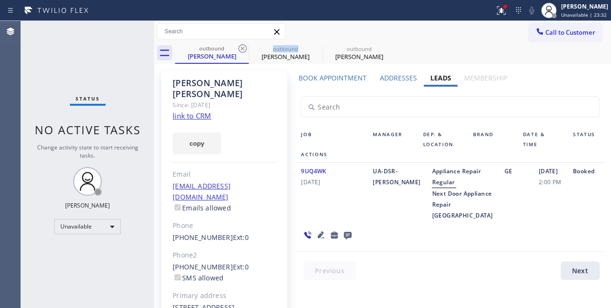
click at [243, 44] on icon at bounding box center [242, 48] width 9 height 9
click at [0, 0] on icon at bounding box center [0, 0] width 0 height 0
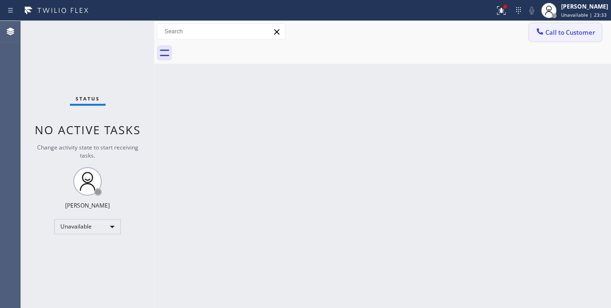
click at [547, 33] on span "Call to Customer" at bounding box center [570, 32] width 50 height 9
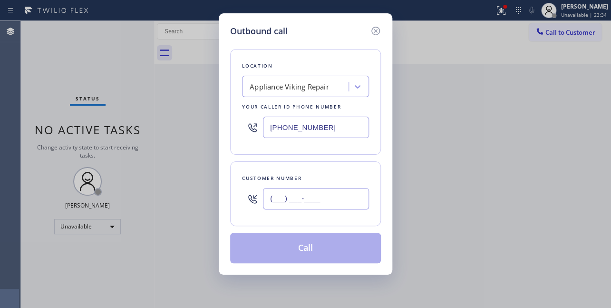
click at [299, 201] on input "(___) ___-____" at bounding box center [316, 198] width 106 height 21
paste input "408) 393-3004"
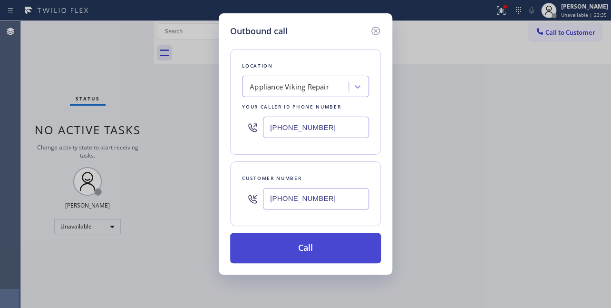
click at [294, 254] on button "Call" at bounding box center [305, 248] width 151 height 30
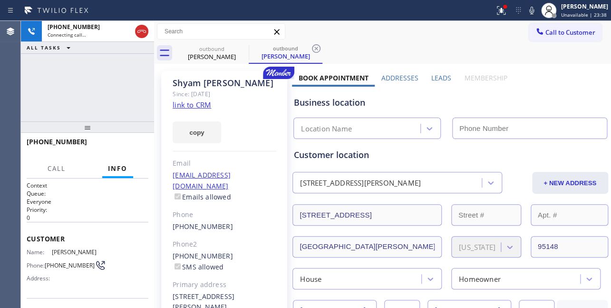
click at [436, 76] on label "Leads" at bounding box center [441, 77] width 20 height 9
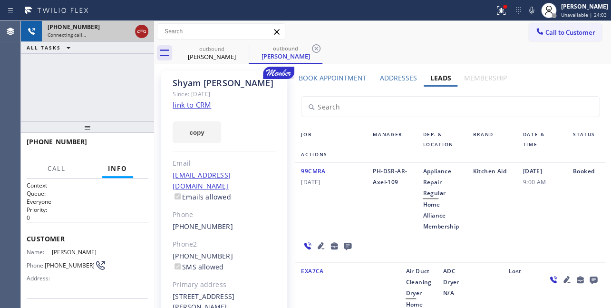
click at [142, 33] on icon at bounding box center [141, 31] width 11 height 11
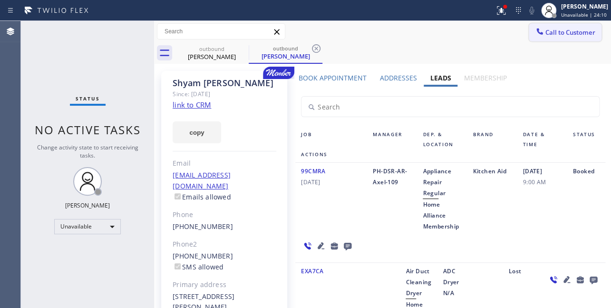
click at [554, 31] on span "Call to Customer" at bounding box center [570, 32] width 50 height 9
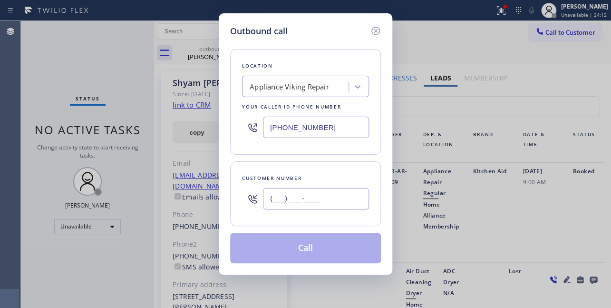
click at [290, 201] on input "(___) ___-____" at bounding box center [316, 198] width 106 height 21
paste input "415) 819-8890"
type input "(415) 819-8890"
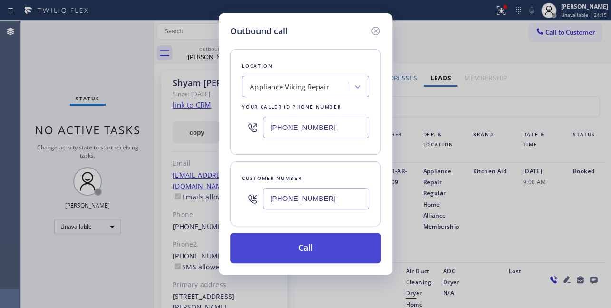
click at [306, 243] on button "Call" at bounding box center [305, 248] width 151 height 30
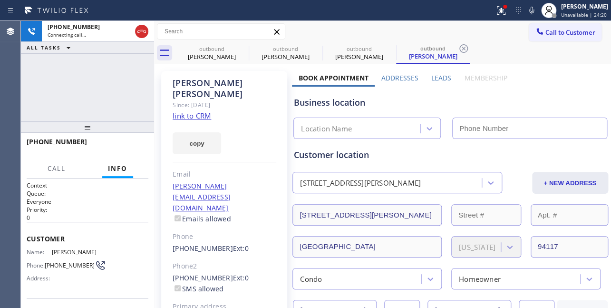
type input "[PHONE_NUMBER]"
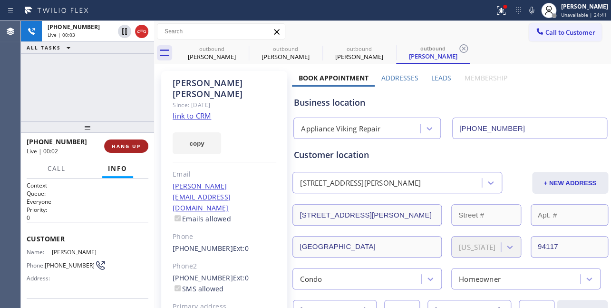
click at [114, 141] on button "HANG UP" at bounding box center [126, 145] width 44 height 13
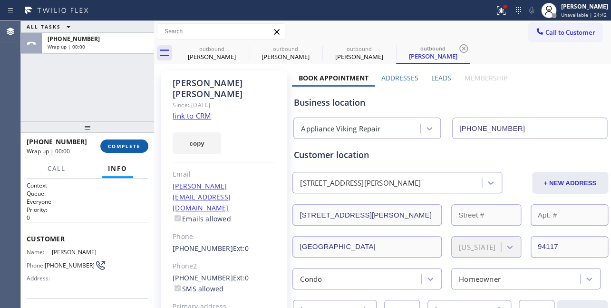
click at [123, 143] on span "COMPLETE" at bounding box center [124, 146] width 33 height 7
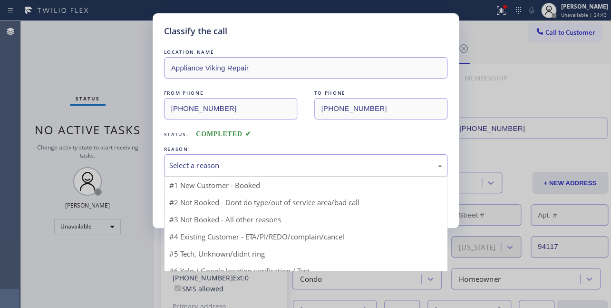
click at [212, 169] on div "Select a reason" at bounding box center [305, 165] width 273 height 11
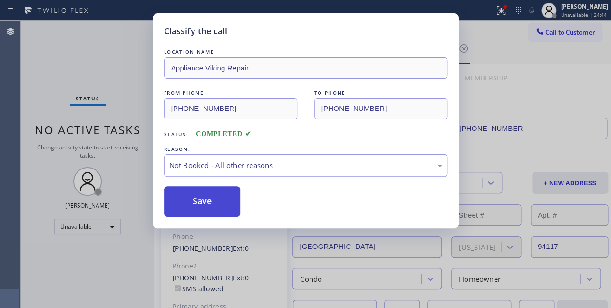
click at [207, 201] on button "Save" at bounding box center [202, 201] width 77 height 30
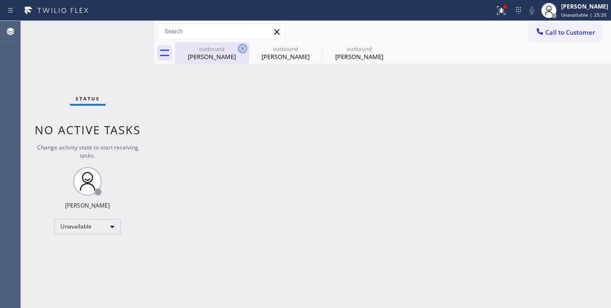
click at [244, 49] on icon at bounding box center [242, 48] width 11 height 11
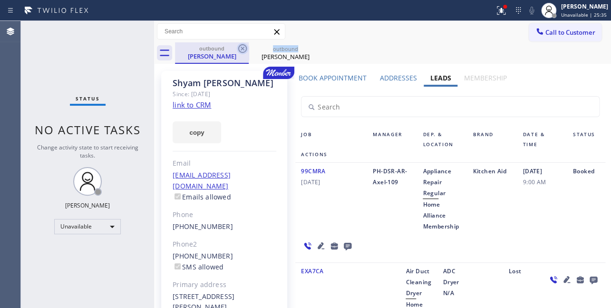
click at [244, 49] on icon at bounding box center [242, 48] width 11 height 11
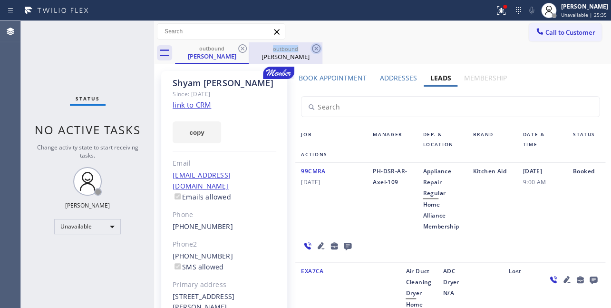
click at [311, 49] on icon at bounding box center [316, 48] width 11 height 11
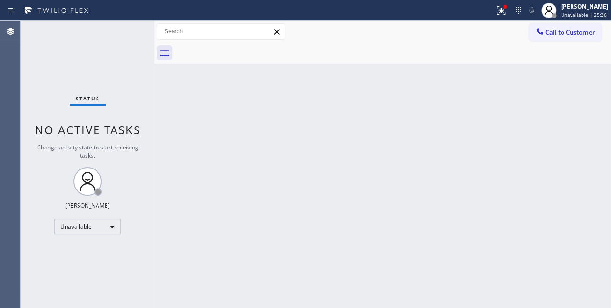
click at [244, 49] on div at bounding box center [393, 52] width 436 height 21
click at [580, 28] on span "Call to Customer" at bounding box center [570, 32] width 50 height 9
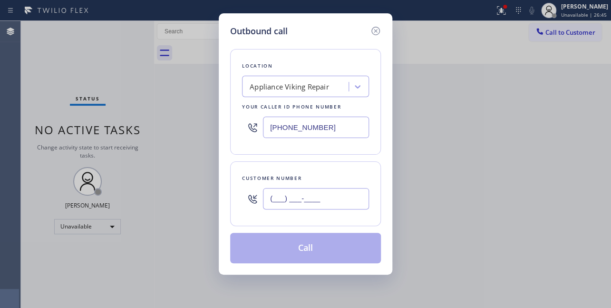
click at [304, 200] on input "(___) ___-____" at bounding box center [316, 198] width 106 height 21
paste input "626) 394-7888"
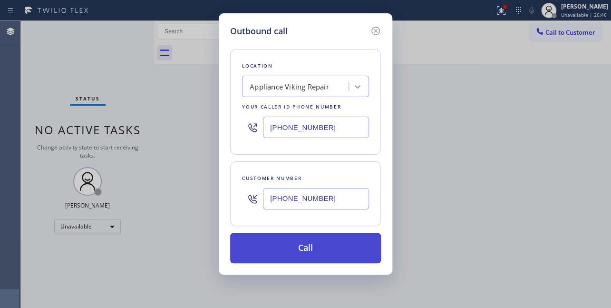
click at [297, 249] on button "Call" at bounding box center [305, 248] width 151 height 30
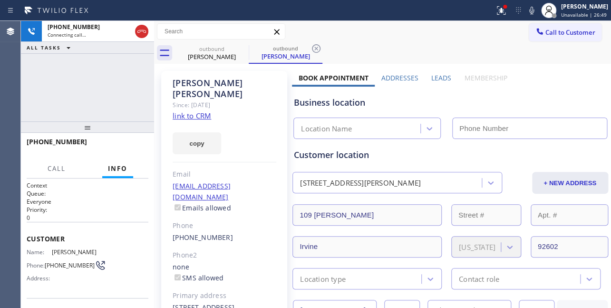
click at [443, 78] on label "Leads" at bounding box center [441, 77] width 20 height 9
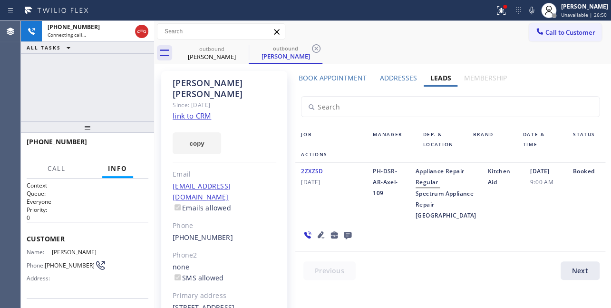
click at [346, 241] on icon at bounding box center [347, 235] width 11 height 12
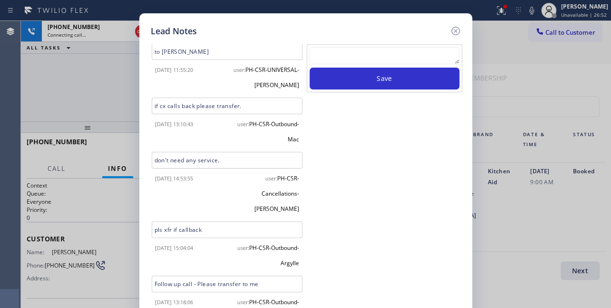
scroll to position [15, 0]
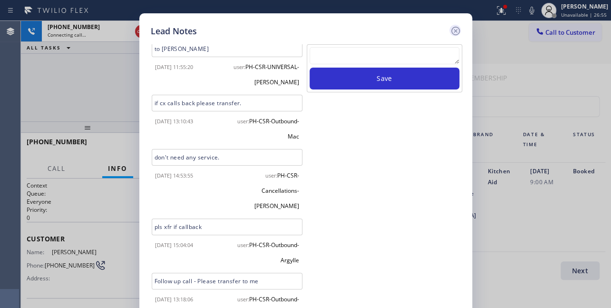
click at [458, 29] on icon at bounding box center [455, 30] width 11 height 11
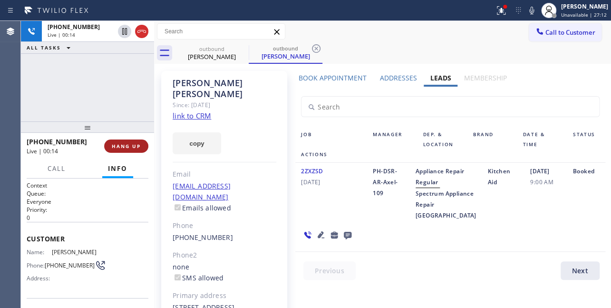
click at [127, 146] on span "HANG UP" at bounding box center [126, 146] width 29 height 7
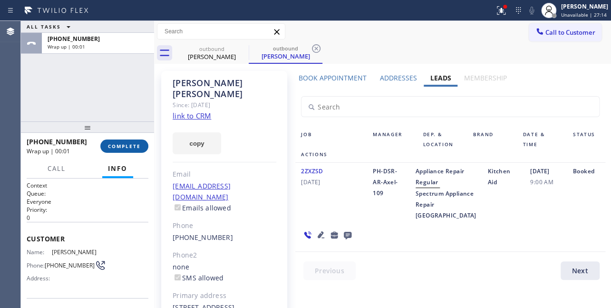
click at [119, 147] on span "COMPLETE" at bounding box center [124, 146] width 33 height 7
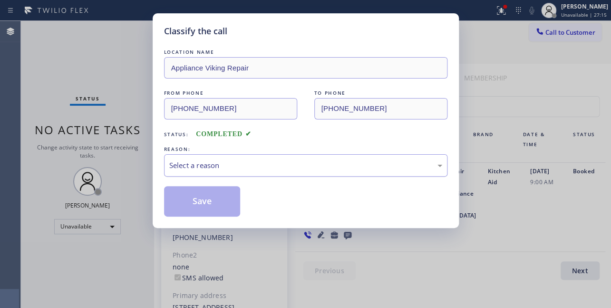
click at [215, 156] on div "Select a reason" at bounding box center [305, 165] width 283 height 22
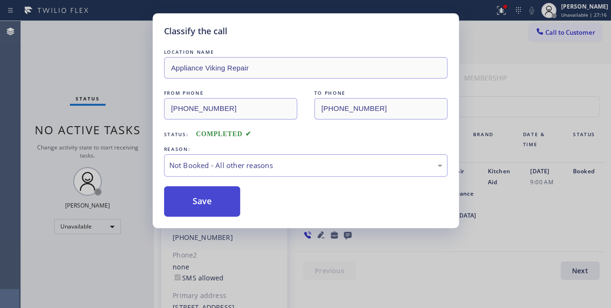
click at [203, 197] on button "Save" at bounding box center [202, 201] width 77 height 30
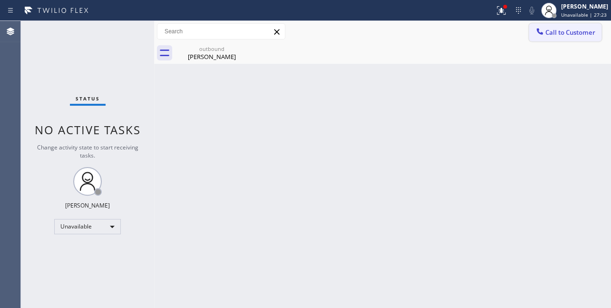
click at [567, 37] on button "Call to Customer" at bounding box center [565, 32] width 73 height 18
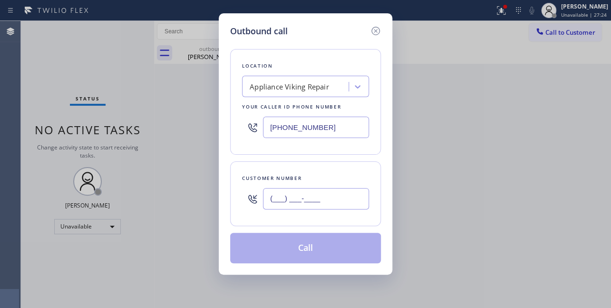
click at [295, 208] on input "(___) ___-____" at bounding box center [316, 198] width 106 height 21
paste input "360) 359-1741"
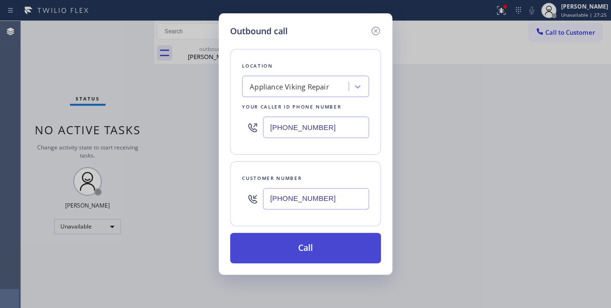
click at [308, 249] on button "Call" at bounding box center [305, 248] width 151 height 30
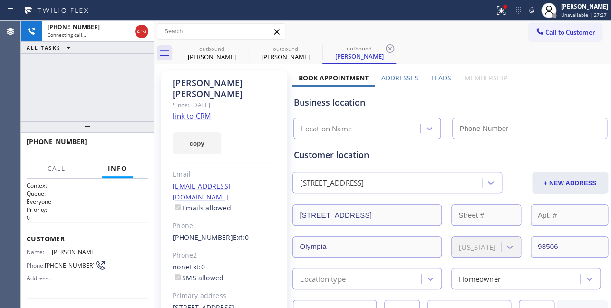
click at [437, 78] on label "Leads" at bounding box center [441, 77] width 20 height 9
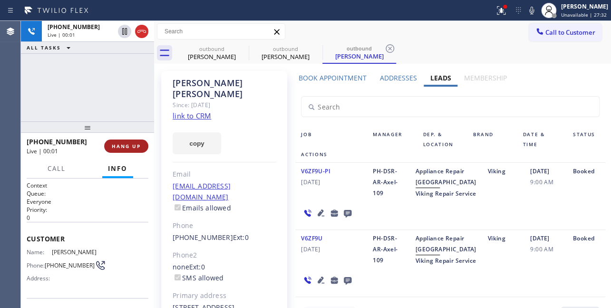
click at [114, 142] on button "HANG UP" at bounding box center [126, 145] width 44 height 13
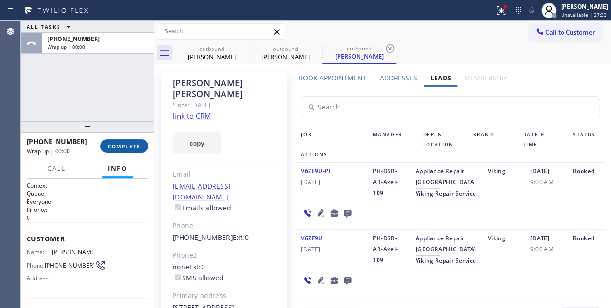
click at [117, 144] on span "COMPLETE" at bounding box center [124, 146] width 33 height 7
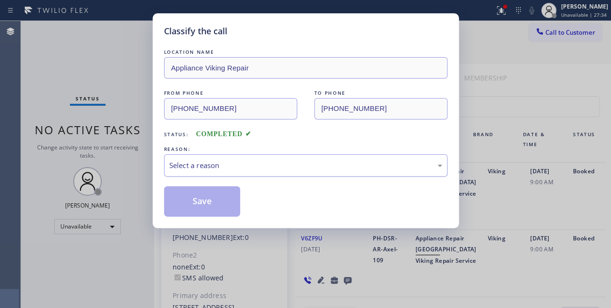
click at [227, 163] on div "Select a reason" at bounding box center [305, 165] width 273 height 11
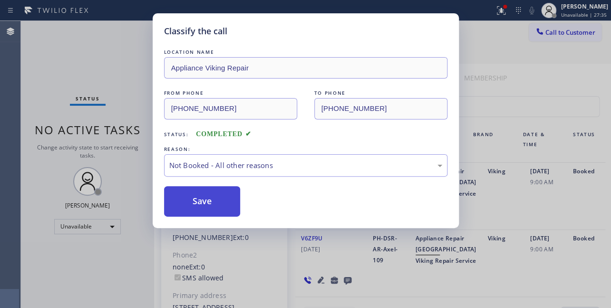
click at [209, 200] on button "Save" at bounding box center [202, 201] width 77 height 30
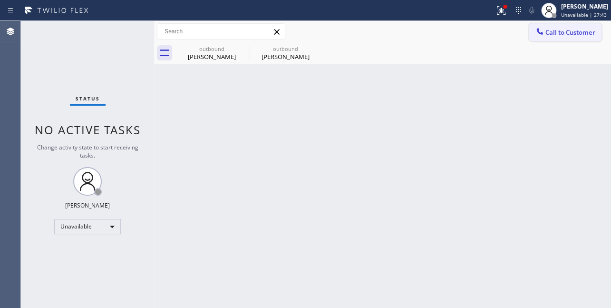
click at [537, 30] on icon at bounding box center [539, 31] width 6 height 6
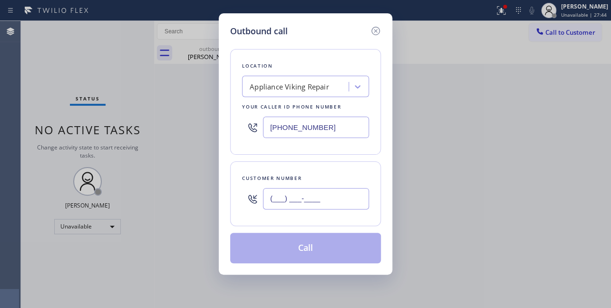
click at [275, 195] on input "(___) ___-____" at bounding box center [316, 198] width 106 height 21
paste input "650) 576-9120"
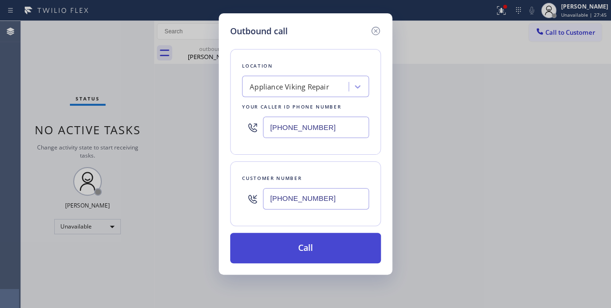
type input "(650) 576-9120"
click at [320, 252] on button "Call" at bounding box center [305, 248] width 151 height 30
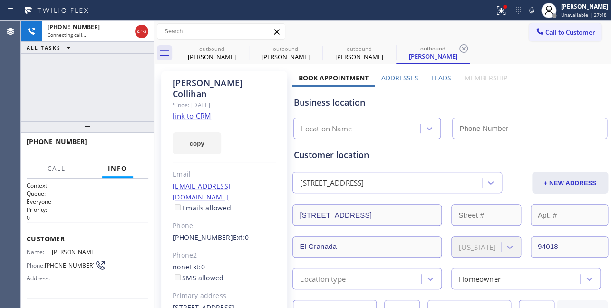
click at [432, 78] on label "Leads" at bounding box center [441, 77] width 20 height 9
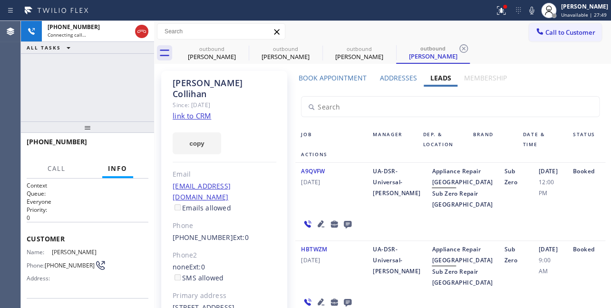
click at [319, 227] on icon at bounding box center [321, 223] width 7 height 7
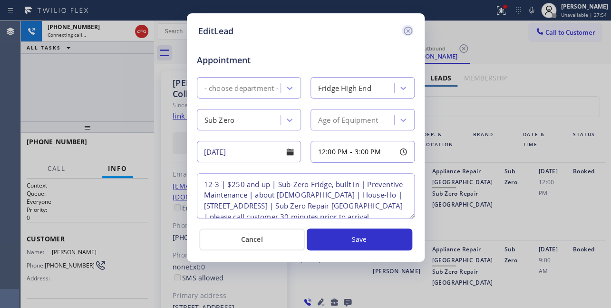
click at [406, 28] on icon at bounding box center [407, 30] width 11 height 11
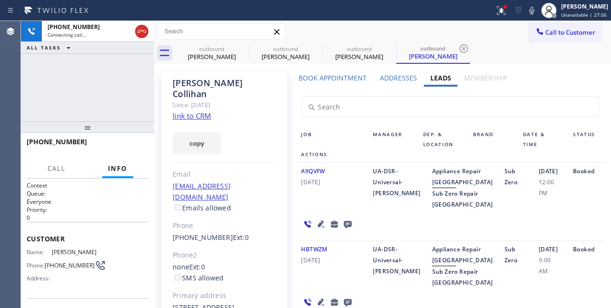
click at [320, 229] on icon at bounding box center [320, 223] width 11 height 11
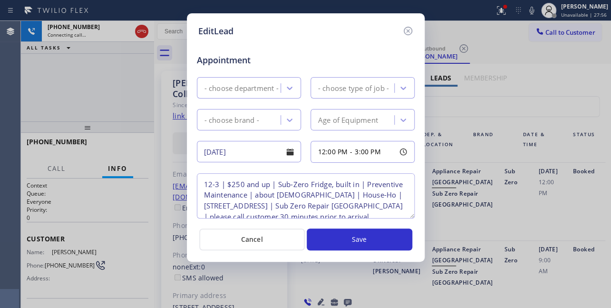
type textarea "12-3 | $250 and up | Sub-Zero Fridge, built in | Preventive Maintenance | about…"
click at [410, 32] on icon at bounding box center [407, 30] width 11 height 11
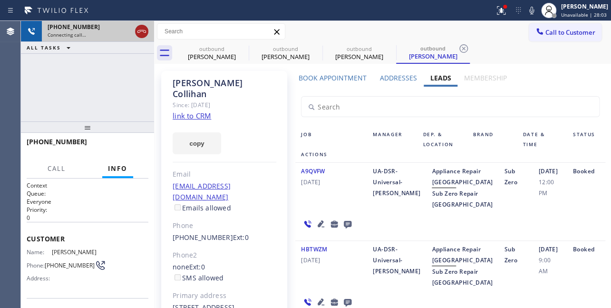
click at [140, 34] on icon at bounding box center [141, 31] width 11 height 11
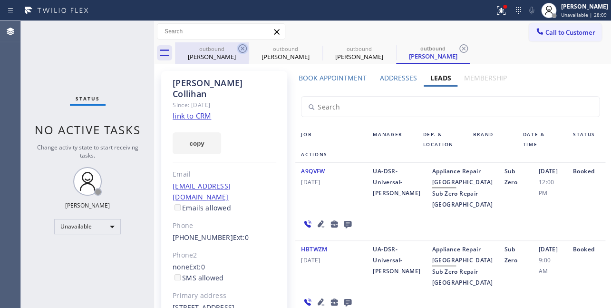
click at [243, 52] on icon at bounding box center [242, 48] width 9 height 9
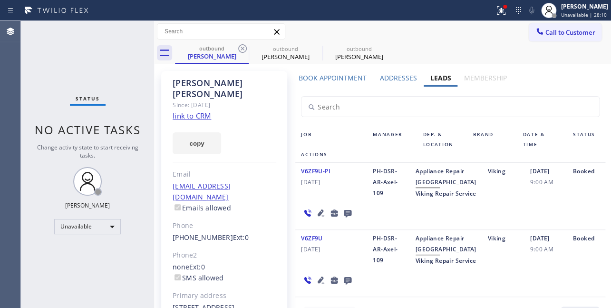
click at [243, 52] on icon at bounding box center [242, 48] width 9 height 9
click at [0, 0] on icon at bounding box center [0, 0] width 0 height 0
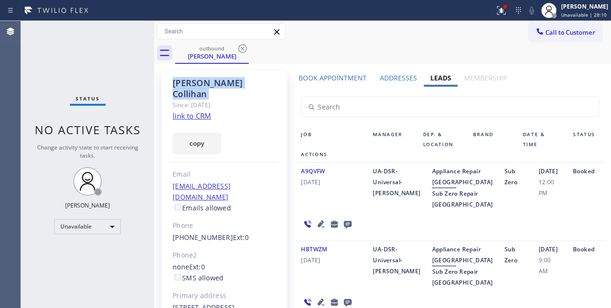
click at [243, 52] on icon at bounding box center [242, 48] width 9 height 9
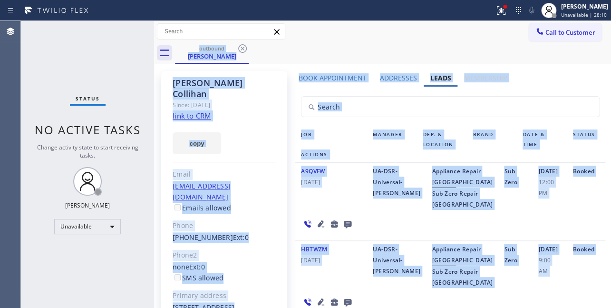
click at [243, 52] on div "outbound Heidi Collihan" at bounding box center [393, 52] width 436 height 21
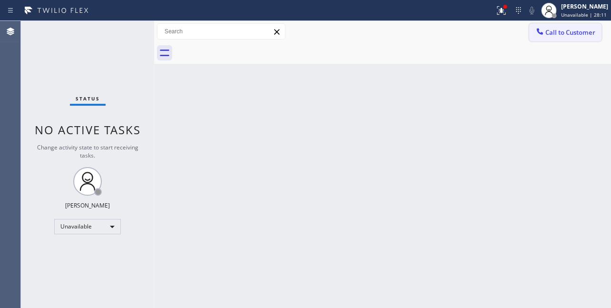
click at [555, 28] on span "Call to Customer" at bounding box center [570, 32] width 50 height 9
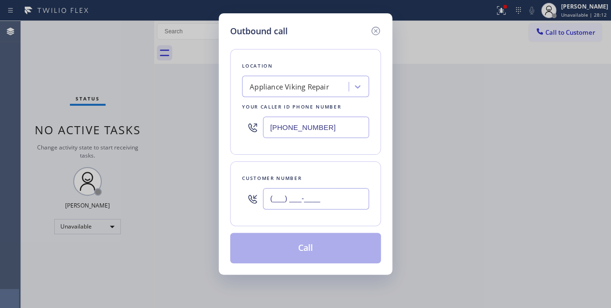
click at [300, 204] on input "(___) ___-____" at bounding box center [316, 198] width 106 height 21
paste input "619) 807-8560"
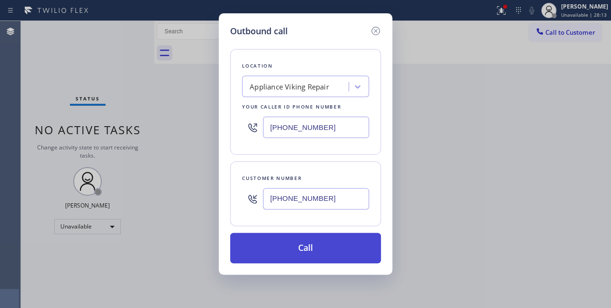
click at [300, 245] on button "Call" at bounding box center [305, 248] width 151 height 30
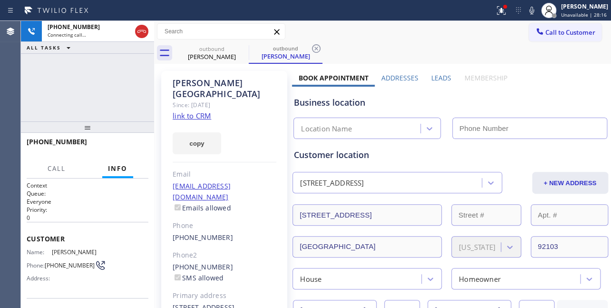
click at [433, 81] on label "Leads" at bounding box center [441, 77] width 20 height 9
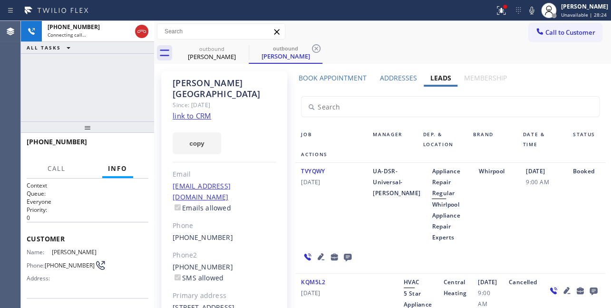
click at [319, 257] on icon at bounding box center [321, 256] width 7 height 7
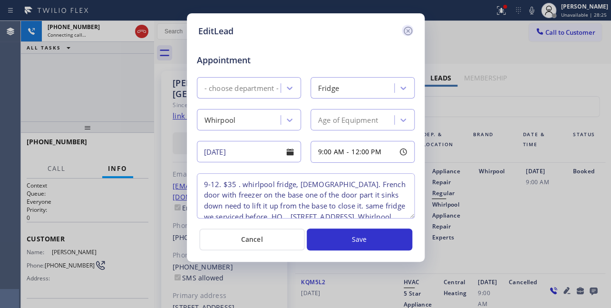
click at [408, 29] on icon at bounding box center [407, 31] width 9 height 9
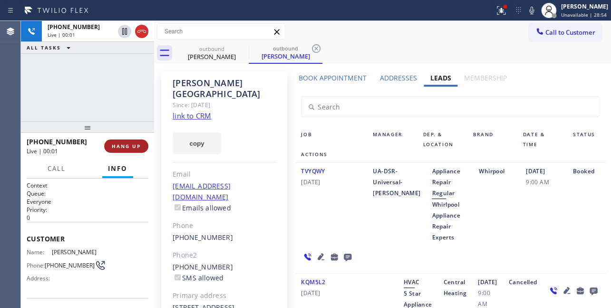
click at [113, 146] on span "HANG UP" at bounding box center [126, 146] width 29 height 7
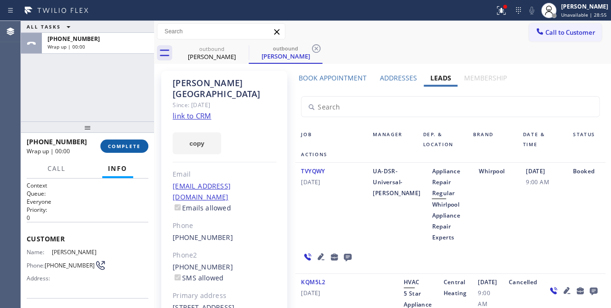
click at [113, 146] on span "COMPLETE" at bounding box center [124, 146] width 33 height 7
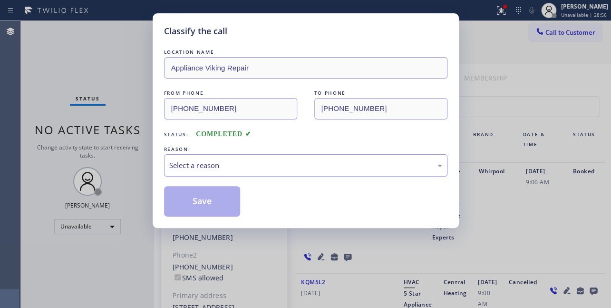
click at [190, 160] on div "Select a reason" at bounding box center [305, 165] width 273 height 11
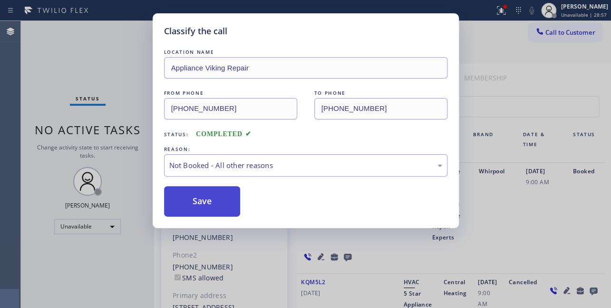
click at [201, 199] on button "Save" at bounding box center [202, 201] width 77 height 30
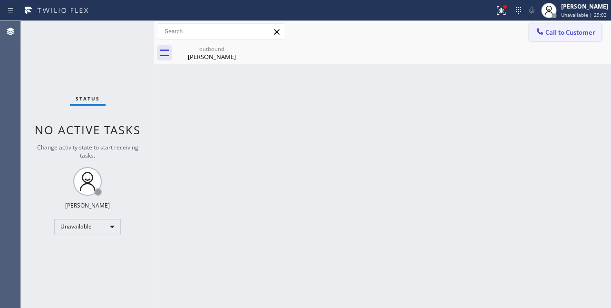
click at [534, 35] on div at bounding box center [539, 32] width 11 height 11
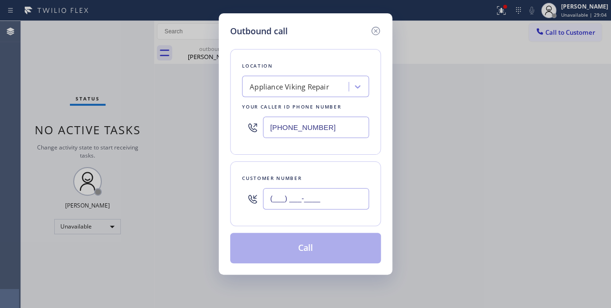
click at [300, 202] on input "(___) ___-____" at bounding box center [316, 198] width 106 height 21
paste input "252) 640-0230"
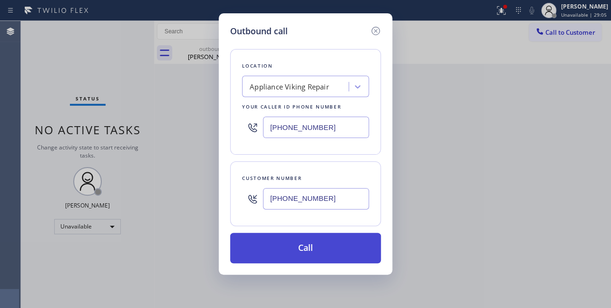
click at [298, 242] on button "Call" at bounding box center [305, 248] width 151 height 30
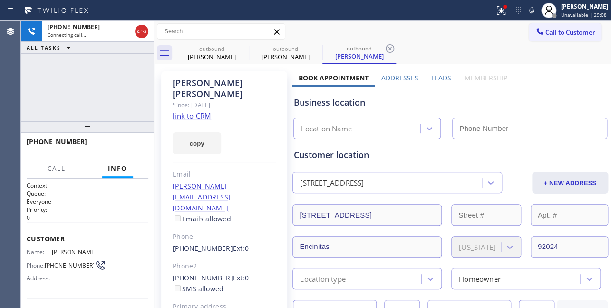
click at [515, 95] on div "Business location Location Name" at bounding box center [450, 113] width 316 height 52
click at [435, 77] on label "Leads" at bounding box center [441, 77] width 20 height 9
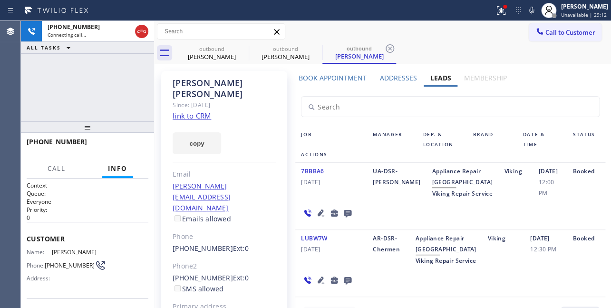
click at [316, 218] on icon at bounding box center [320, 212] width 11 height 11
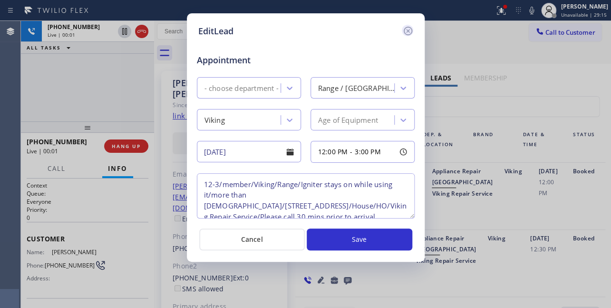
click at [409, 30] on icon at bounding box center [407, 30] width 11 height 11
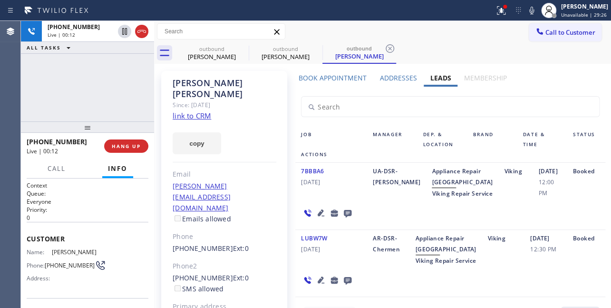
click at [318, 216] on icon at bounding box center [321, 212] width 7 height 7
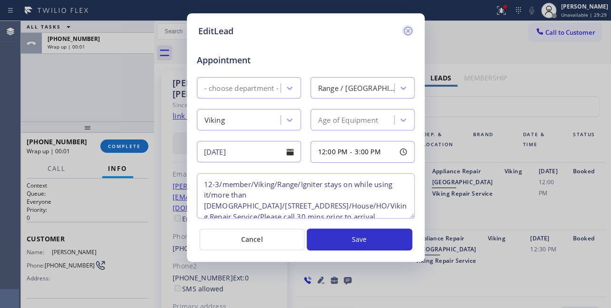
click at [404, 27] on icon at bounding box center [407, 30] width 11 height 11
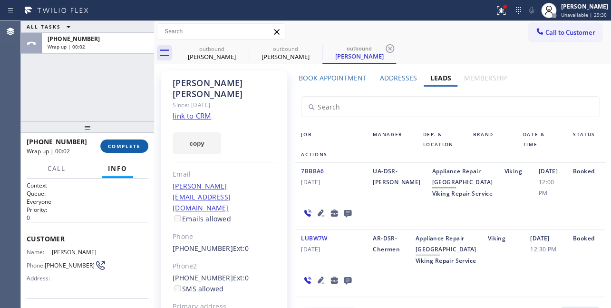
click at [112, 149] on span "COMPLETE" at bounding box center [124, 146] width 33 height 7
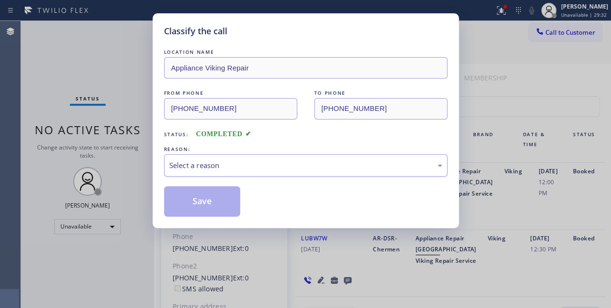
click at [208, 163] on div "Select a reason" at bounding box center [305, 165] width 273 height 11
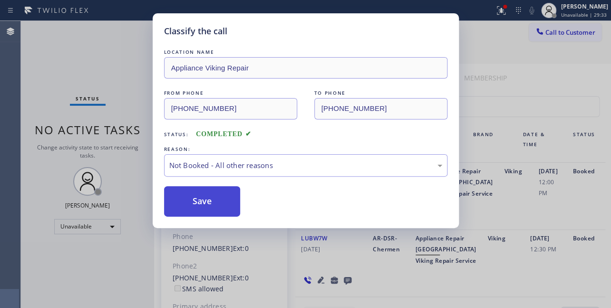
click at [205, 204] on button "Save" at bounding box center [202, 201] width 77 height 30
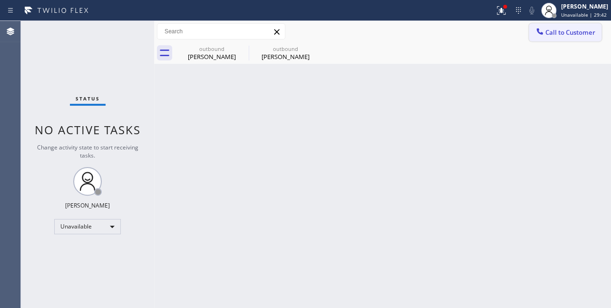
click at [533, 35] on button "Call to Customer" at bounding box center [565, 32] width 73 height 18
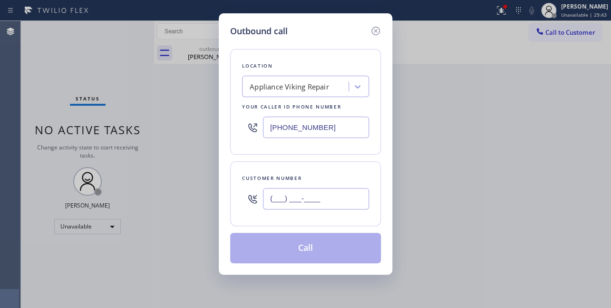
click at [297, 195] on input "(___) ___-____" at bounding box center [316, 198] width 106 height 21
paste input "714) 999-5560"
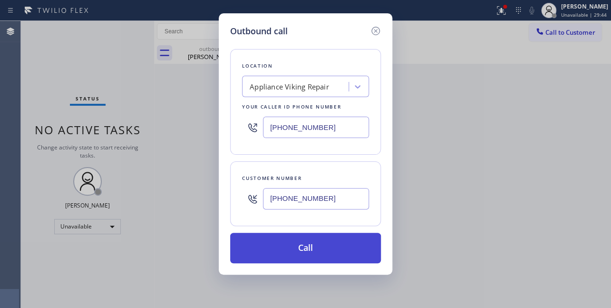
click at [281, 253] on button "Call" at bounding box center [305, 248] width 151 height 30
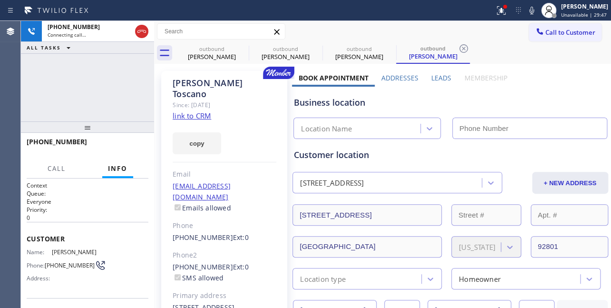
click at [435, 77] on label "Leads" at bounding box center [441, 77] width 20 height 9
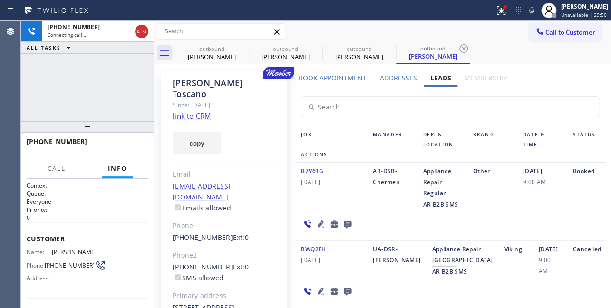
click at [318, 224] on icon at bounding box center [321, 223] width 7 height 7
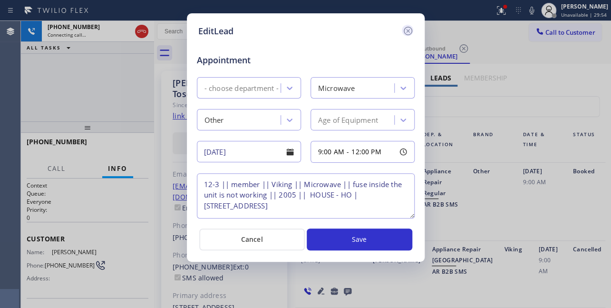
click at [406, 29] on icon at bounding box center [407, 31] width 9 height 9
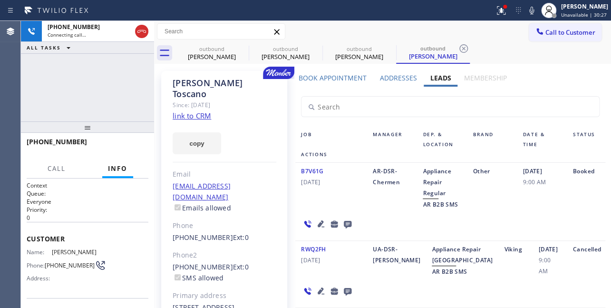
drag, startPoint x: 388, startPoint y: 29, endPoint x: 376, endPoint y: 29, distance: 12.4
click at [388, 29] on div "Call to Customer Outbound call Location Appliance Viking Repair Your caller id …" at bounding box center [382, 31] width 457 height 17
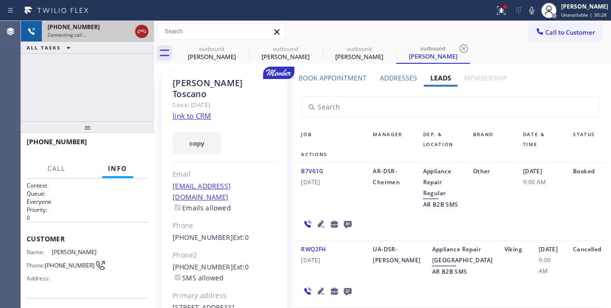
click at [141, 36] on icon at bounding box center [141, 31] width 11 height 11
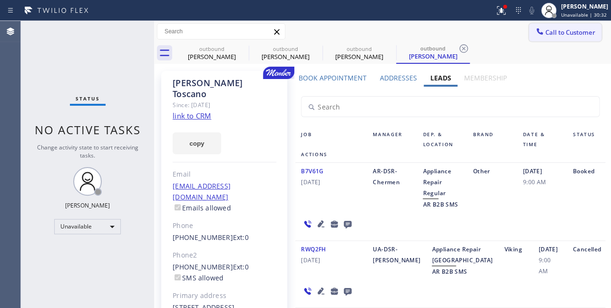
click at [544, 27] on button "Call to Customer" at bounding box center [565, 32] width 73 height 18
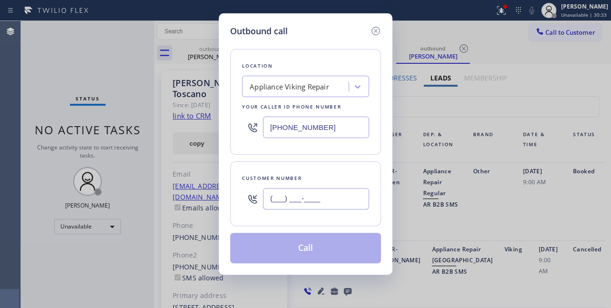
click at [302, 194] on input "(___) ___-____" at bounding box center [316, 198] width 106 height 21
paste input "412) 998-1311"
type input "(412) 998-1311"
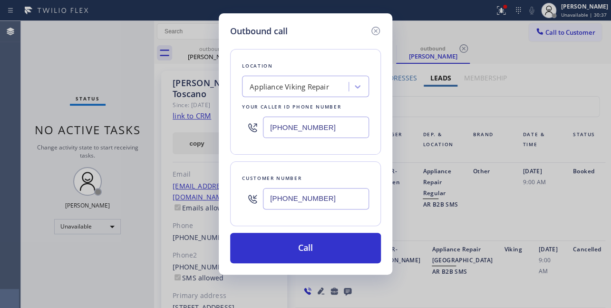
drag, startPoint x: 487, startPoint y: 92, endPoint x: 417, endPoint y: 89, distance: 70.9
click at [487, 92] on div "Outbound call Location Appliance Viking Repair Your caller id phone number (617…" at bounding box center [305, 154] width 611 height 308
drag, startPoint x: 333, startPoint y: 124, endPoint x: 161, endPoint y: 134, distance: 172.4
click at [161, 134] on div "Outbound call Location Appliance Viking Repair Your caller id phone number (617…" at bounding box center [305, 154] width 611 height 308
paste input "714) 988-4622"
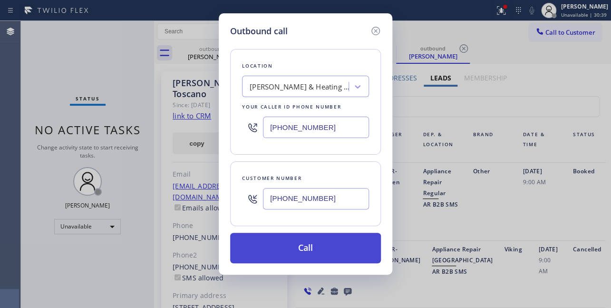
type input "(714) 988-4622"
click at [314, 248] on button "Call" at bounding box center [305, 248] width 151 height 30
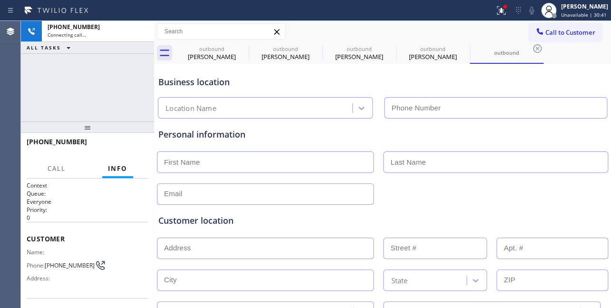
type input "(714) 988-4622"
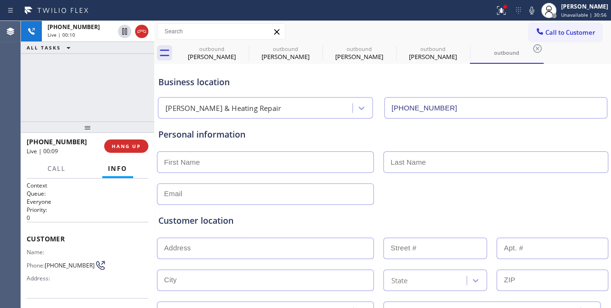
click at [353, 232] on div "Customer location >> ADD NEW ADDRESS << + NEW ADDRESS State Location type Conta…" at bounding box center [382, 268] width 448 height 108
click at [491, 195] on div at bounding box center [382, 192] width 453 height 23
click at [485, 212] on div "Customer location >> ADD NEW ADDRESS << + NEW ADDRESS State Location type Conta…" at bounding box center [382, 263] width 452 height 118
drag, startPoint x: 116, startPoint y: 143, endPoint x: 95, endPoint y: 147, distance: 20.9
click at [116, 143] on span "HANG UP" at bounding box center [126, 146] width 29 height 7
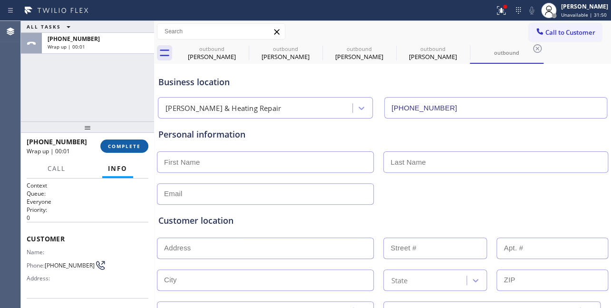
click at [129, 146] on span "COMPLETE" at bounding box center [124, 146] width 33 height 7
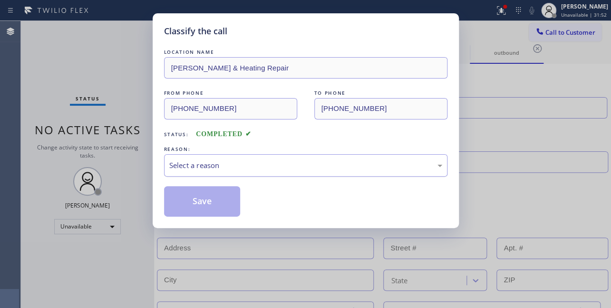
click at [240, 158] on div "Select a reason" at bounding box center [305, 165] width 283 height 22
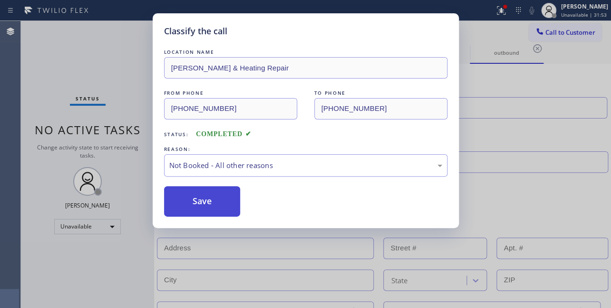
click at [214, 203] on button "Save" at bounding box center [202, 201] width 77 height 30
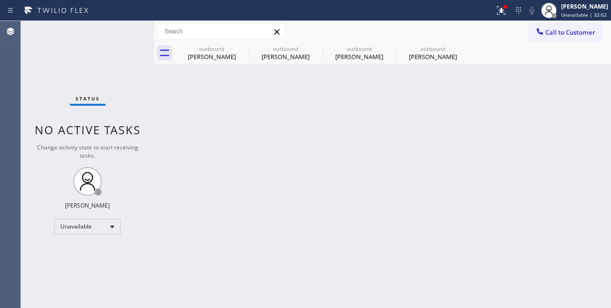
click at [520, 214] on div "Back to Dashboard Change Sender ID Customers Technicians Select a contact Outbo…" at bounding box center [382, 164] width 457 height 287
click at [0, 0] on icon at bounding box center [0, 0] width 0 height 0
click at [311, 49] on icon at bounding box center [316, 48] width 11 height 11
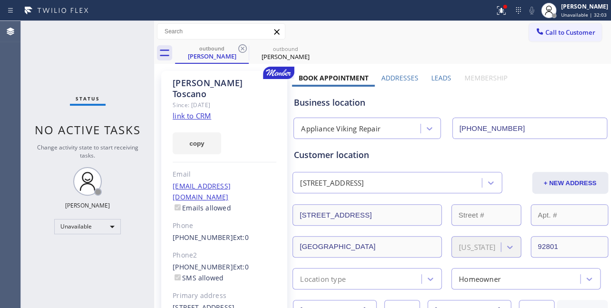
click at [244, 49] on icon at bounding box center [242, 48] width 11 height 11
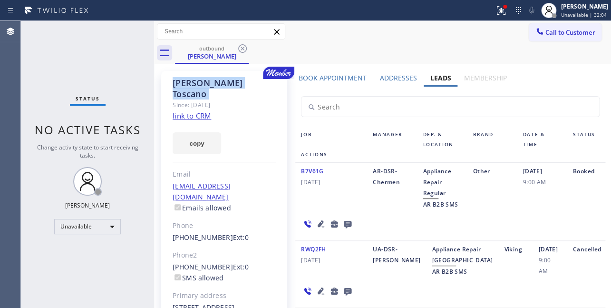
click at [244, 49] on icon at bounding box center [242, 48] width 11 height 11
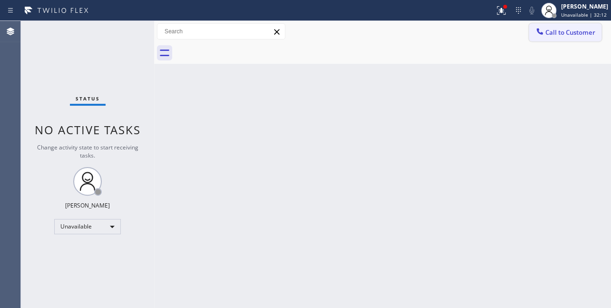
click at [542, 37] on div at bounding box center [539, 32] width 11 height 11
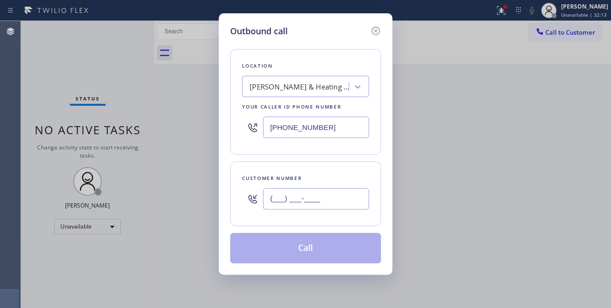
click at [287, 197] on input "(___) ___-____" at bounding box center [316, 198] width 106 height 21
paste input "858) 922-1506"
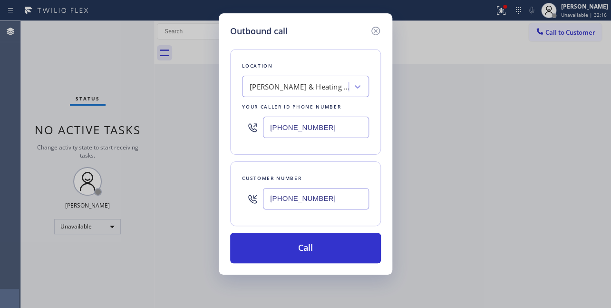
type input "(858) 922-1506"
drag, startPoint x: 338, startPoint y: 124, endPoint x: 89, endPoint y: 131, distance: 248.8
click at [89, 131] on div "Outbound call Location Davis AC & Heating Repair Your caller id phone number (7…" at bounding box center [305, 154] width 611 height 308
paste input "617) 219-9255"
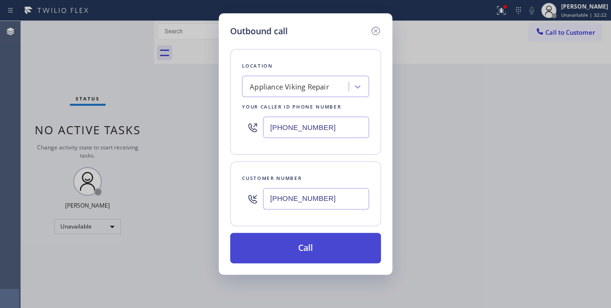
type input "[PHONE_NUMBER]"
click at [308, 242] on button "Call" at bounding box center [305, 248] width 151 height 30
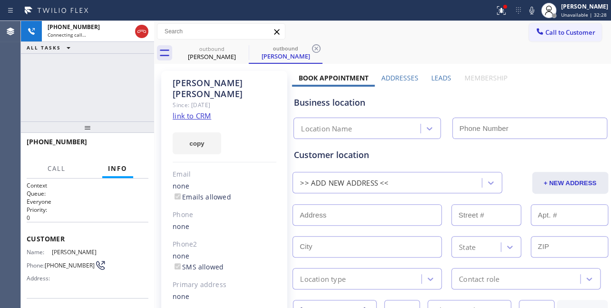
type input "[PHONE_NUMBER]"
click at [438, 75] on label "Leads" at bounding box center [441, 77] width 20 height 9
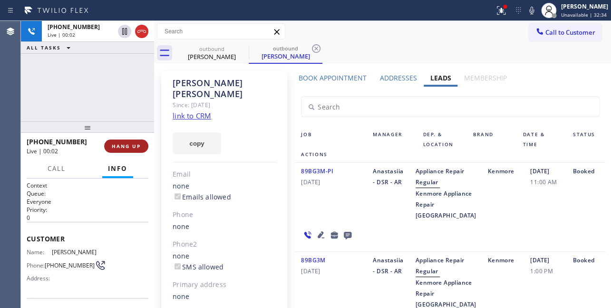
click at [114, 147] on span "HANG UP" at bounding box center [126, 146] width 29 height 7
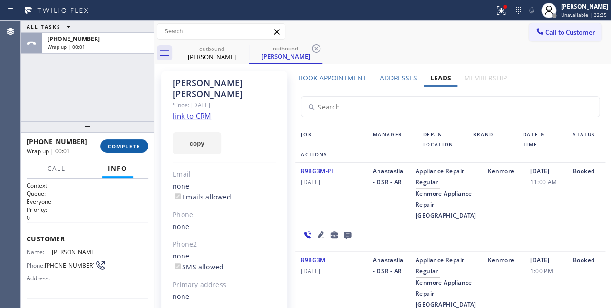
click at [119, 144] on span "COMPLETE" at bounding box center [124, 146] width 33 height 7
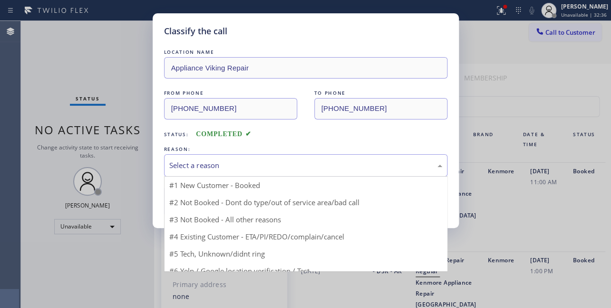
click at [204, 160] on div "Select a reason" at bounding box center [305, 165] width 273 height 11
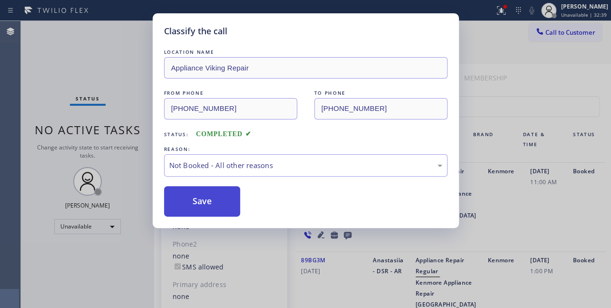
click at [204, 204] on button "Save" at bounding box center [202, 201] width 77 height 30
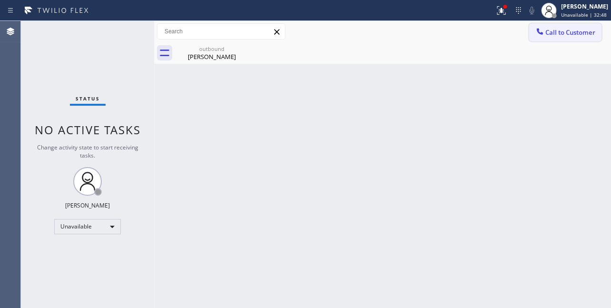
click at [536, 32] on icon at bounding box center [540, 32] width 10 height 10
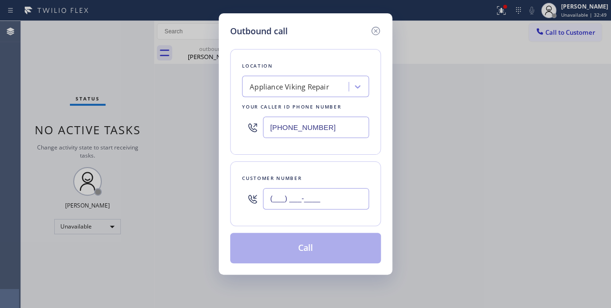
click at [285, 195] on input "(___) ___-____" at bounding box center [316, 198] width 106 height 21
paste input "818) 471-3940"
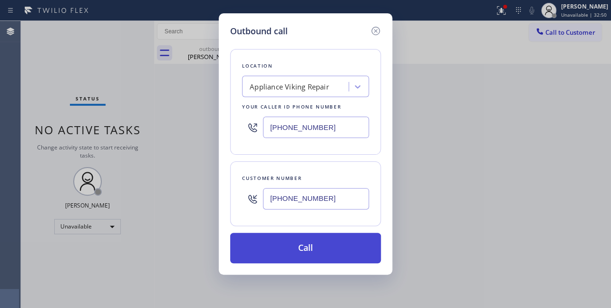
type input "(818) 471-3940"
click at [300, 240] on button "Call" at bounding box center [305, 248] width 151 height 30
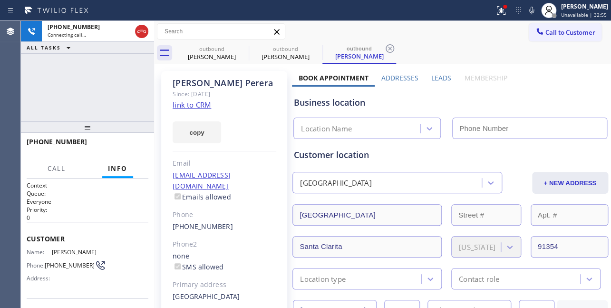
type input "[PHONE_NUMBER]"
click at [433, 74] on label "Leads" at bounding box center [441, 77] width 20 height 9
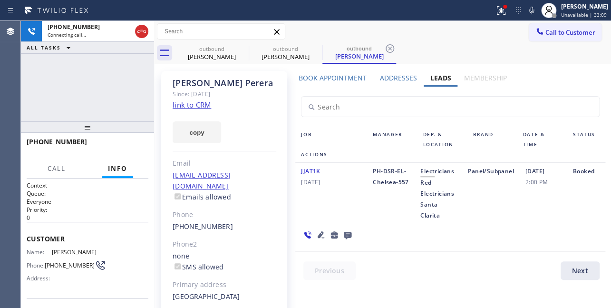
click at [503, 247] on div "JJAT1K 02/01/2024 PH-DSR-EL-Chelsea-557 Electricians Red Electricians Santa Cla…" at bounding box center [450, 207] width 310 height 89
click at [319, 233] on icon at bounding box center [321, 234] width 7 height 7
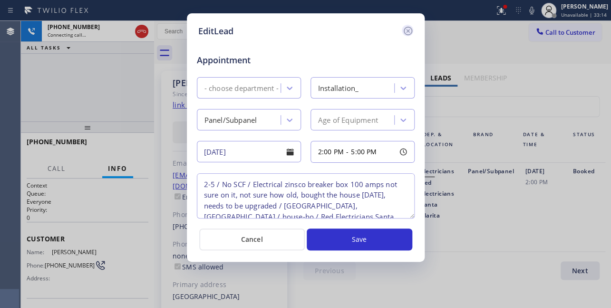
click at [405, 31] on icon at bounding box center [407, 30] width 11 height 11
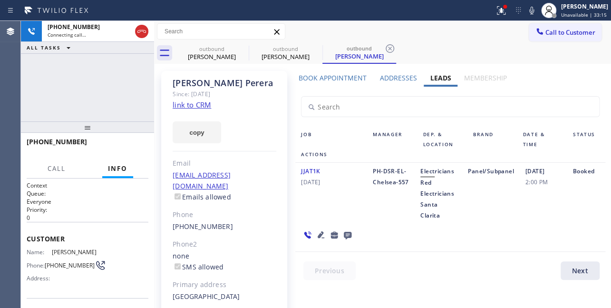
click at [347, 232] on icon at bounding box center [348, 236] width 8 height 8
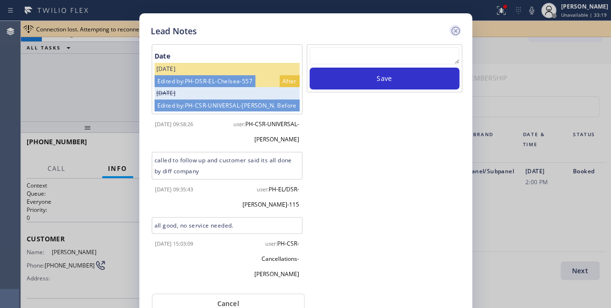
click at [454, 33] on icon at bounding box center [455, 30] width 11 height 11
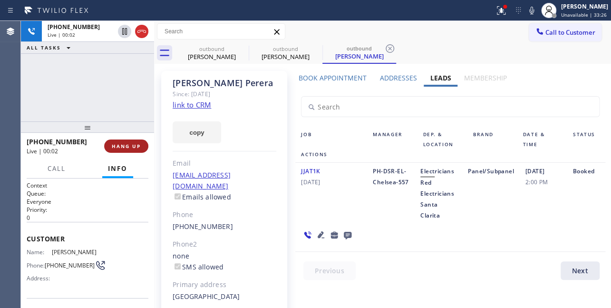
click at [125, 146] on span "HANG UP" at bounding box center [126, 146] width 29 height 7
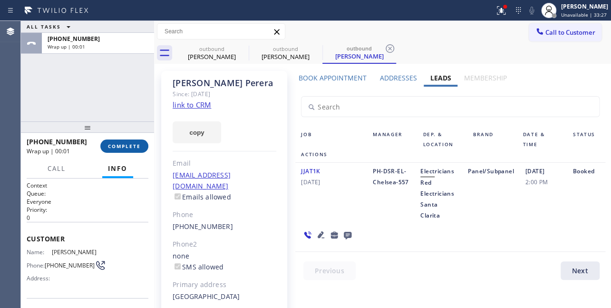
click at [140, 142] on button "COMPLETE" at bounding box center [124, 145] width 48 height 13
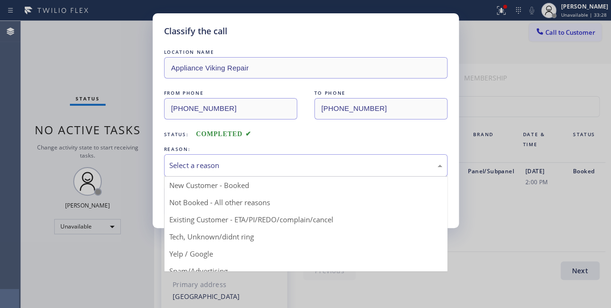
click at [181, 168] on div "Select a reason" at bounding box center [305, 165] width 273 height 11
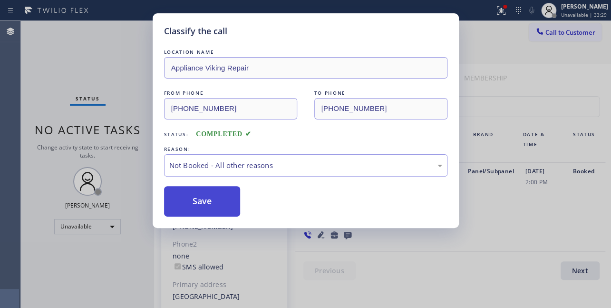
click at [189, 201] on button "Save" at bounding box center [202, 201] width 77 height 30
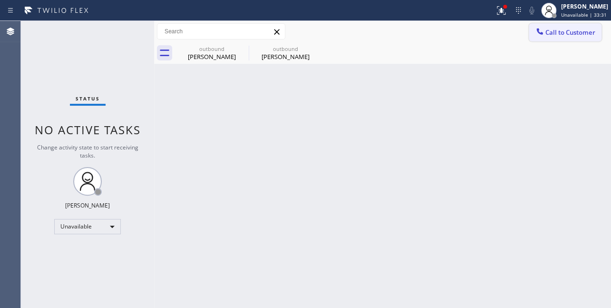
click at [553, 33] on span "Call to Customer" at bounding box center [570, 32] width 50 height 9
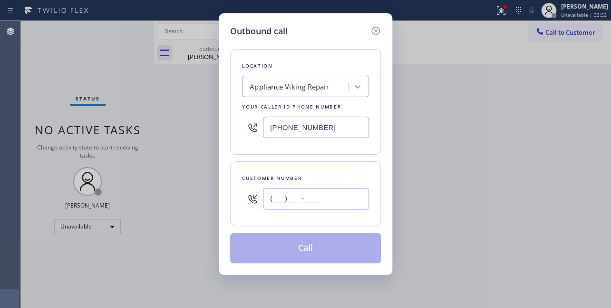
click at [285, 200] on input "(___) ___-____" at bounding box center [316, 198] width 106 height 21
paste input "480) 848-6777"
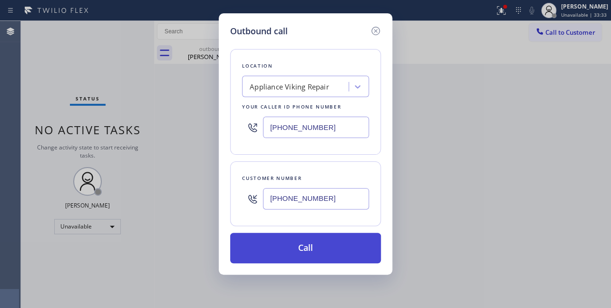
click at [311, 244] on button "Call" at bounding box center [305, 248] width 151 height 30
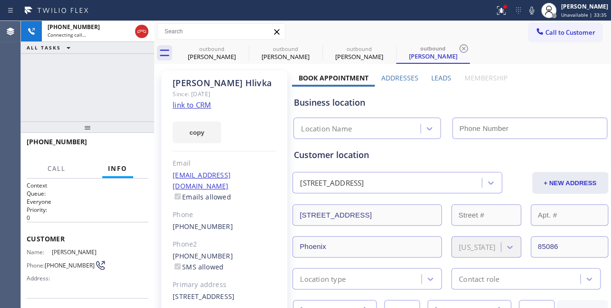
click at [435, 76] on label "Leads" at bounding box center [441, 77] width 20 height 9
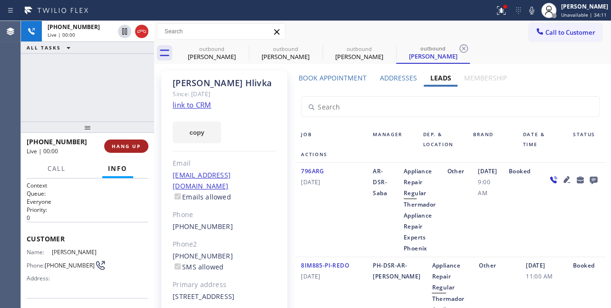
click at [128, 144] on span "HANG UP" at bounding box center [126, 146] width 29 height 7
click at [127, 146] on span "HANG UP" at bounding box center [126, 146] width 29 height 7
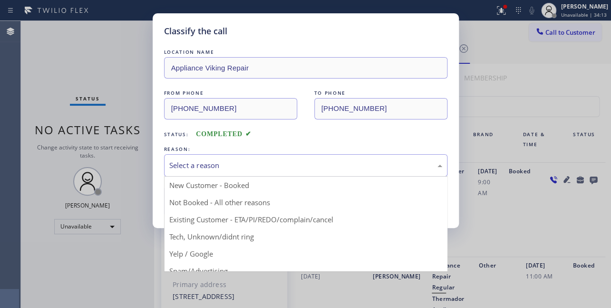
click at [198, 161] on div "Select a reason" at bounding box center [305, 165] width 273 height 11
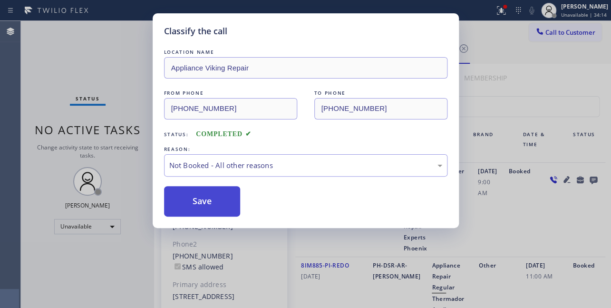
click at [195, 199] on button "Save" at bounding box center [202, 201] width 77 height 30
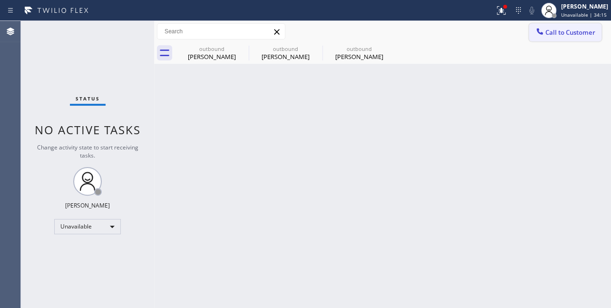
click at [547, 34] on span "Call to Customer" at bounding box center [570, 32] width 50 height 9
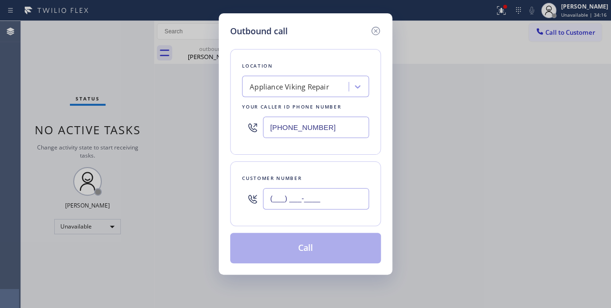
click at [274, 198] on input "(___) ___-____" at bounding box center [316, 198] width 106 height 21
paste input "253) 298-2517"
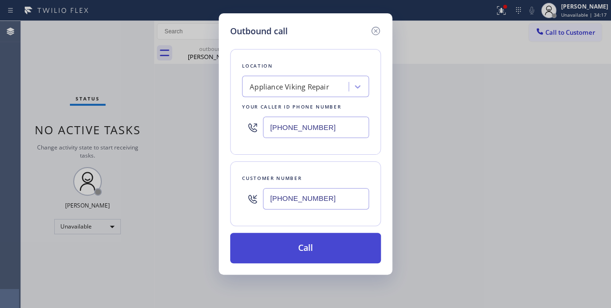
click at [304, 252] on button "Call" at bounding box center [305, 248] width 151 height 30
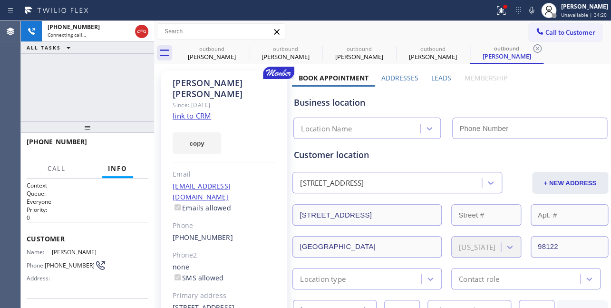
click at [434, 74] on label "Leads" at bounding box center [441, 77] width 20 height 9
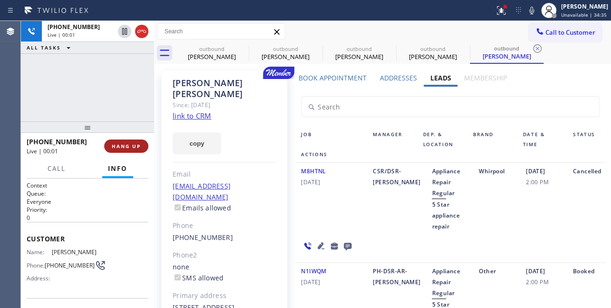
click at [115, 147] on span "HANG UP" at bounding box center [126, 146] width 29 height 7
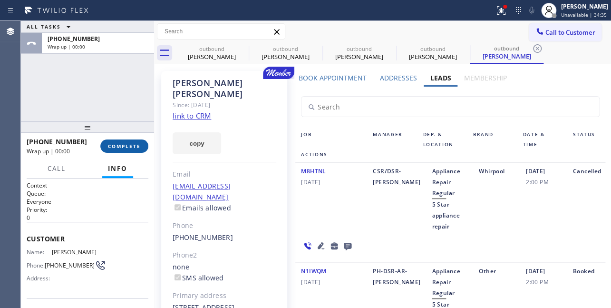
click at [115, 147] on span "COMPLETE" at bounding box center [124, 146] width 33 height 7
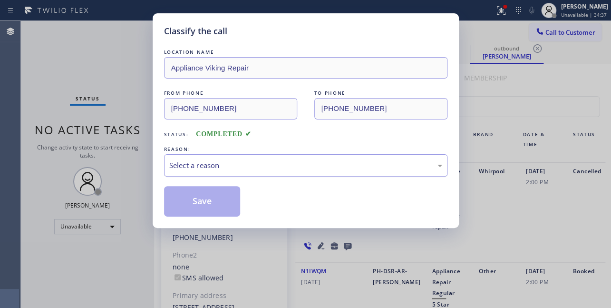
click at [181, 164] on div "Select a reason" at bounding box center [305, 165] width 273 height 11
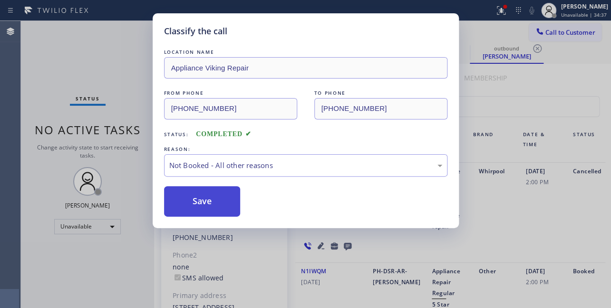
click at [181, 202] on button "Save" at bounding box center [202, 201] width 77 height 30
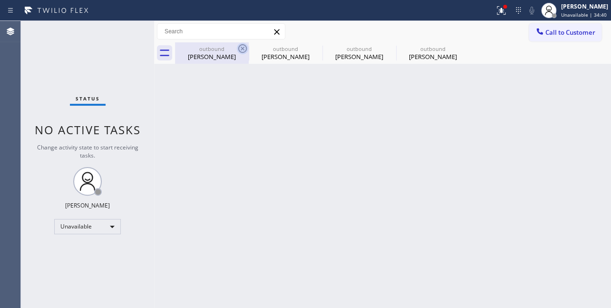
click at [242, 47] on icon at bounding box center [242, 48] width 11 height 11
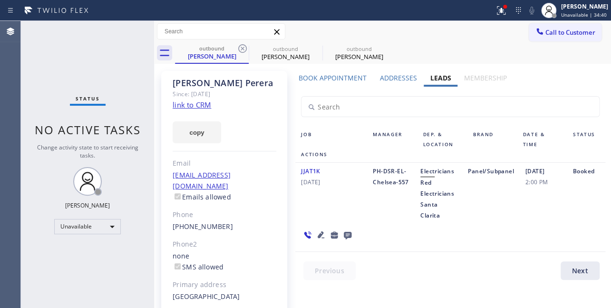
click at [242, 47] on icon at bounding box center [242, 48] width 11 height 11
click at [0, 0] on icon at bounding box center [0, 0] width 0 height 0
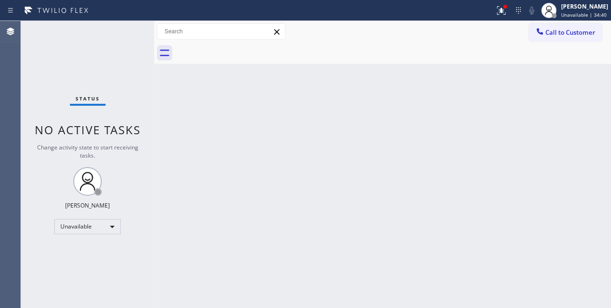
click at [242, 47] on div at bounding box center [393, 52] width 436 height 21
click at [537, 32] on icon at bounding box center [540, 32] width 10 height 10
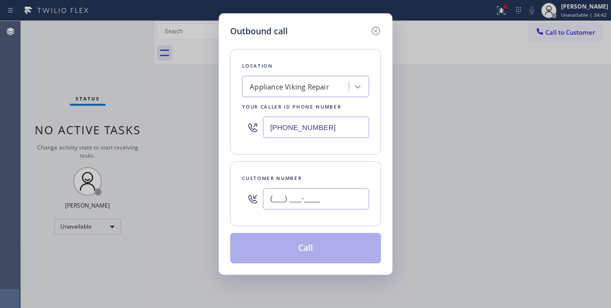
click at [295, 193] on input "(___) ___-____" at bounding box center [316, 198] width 106 height 21
paste input "260) 413-1287"
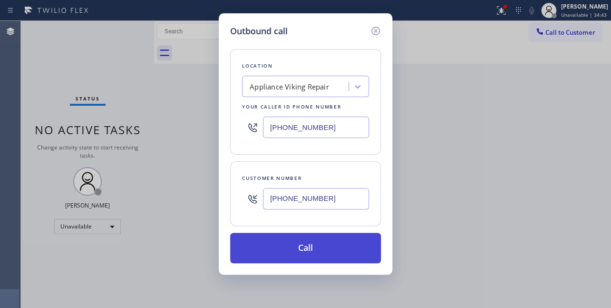
type input "(260) 413-1287"
click at [293, 242] on button "Call" at bounding box center [305, 248] width 151 height 30
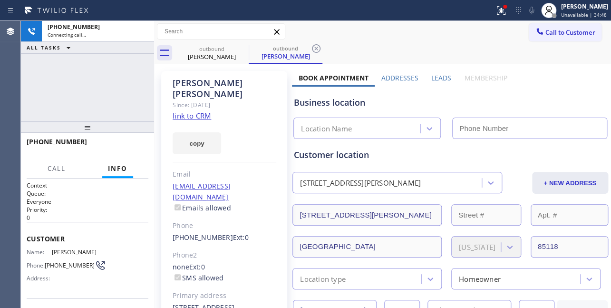
type input "[PHONE_NUMBER]"
click at [434, 77] on label "Leads" at bounding box center [441, 77] width 20 height 9
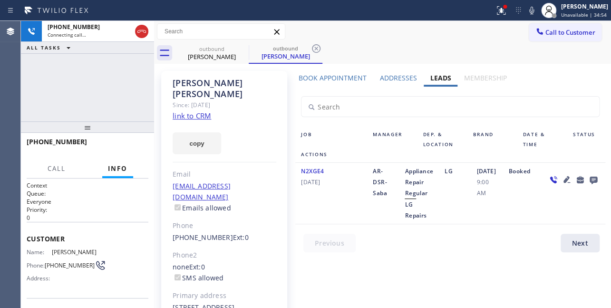
click at [520, 241] on div at bounding box center [455, 244] width 321 height 23
click at [125, 146] on span "HANG UP" at bounding box center [126, 146] width 29 height 7
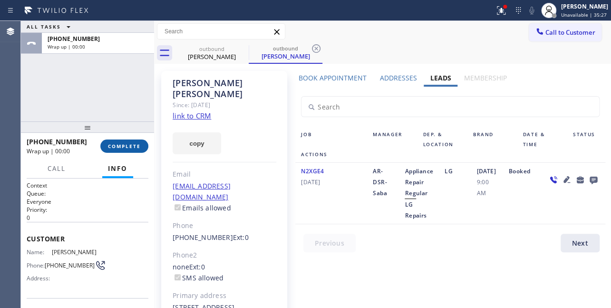
click at [135, 143] on span "COMPLETE" at bounding box center [124, 146] width 33 height 7
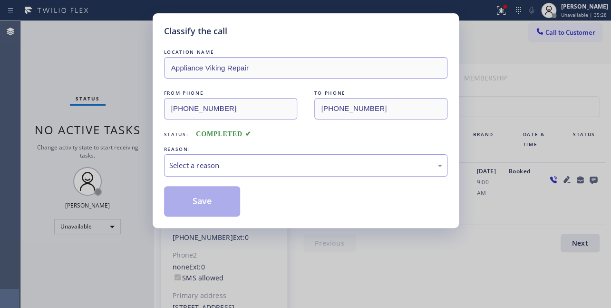
click at [233, 164] on div "Select a reason" at bounding box center [305, 165] width 273 height 11
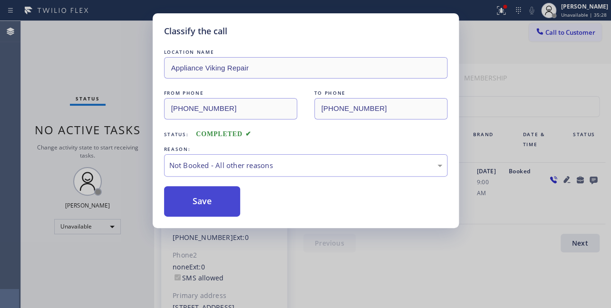
drag, startPoint x: 222, startPoint y: 200, endPoint x: 214, endPoint y: 198, distance: 7.7
click at [209, 201] on button "Save" at bounding box center [202, 201] width 77 height 30
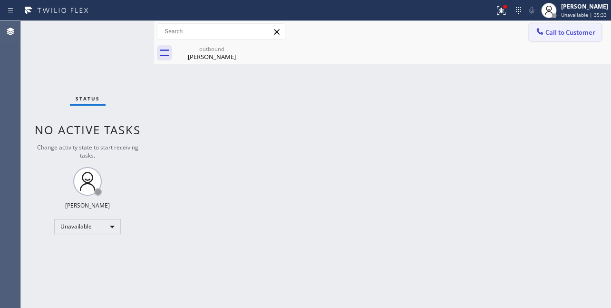
click at [566, 33] on span "Call to Customer" at bounding box center [570, 32] width 50 height 9
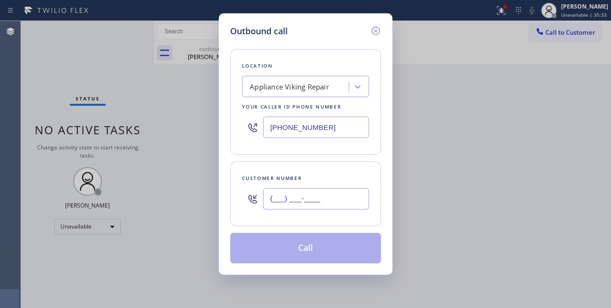
click at [287, 207] on input "(___) ___-____" at bounding box center [316, 198] width 106 height 21
paste input "510) 748-9998"
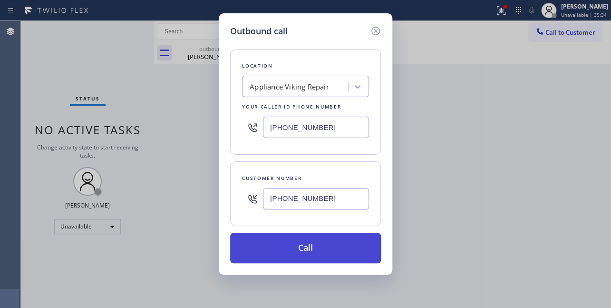
type input "(510) 748-9998"
click at [312, 242] on button "Call" at bounding box center [305, 248] width 151 height 30
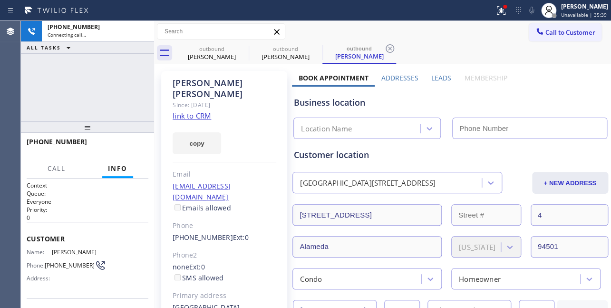
type input "[PHONE_NUMBER]"
click at [437, 77] on label "Leads" at bounding box center [441, 77] width 20 height 9
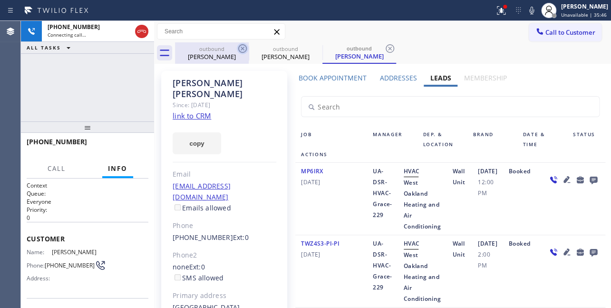
click at [243, 49] on icon at bounding box center [242, 48] width 11 height 11
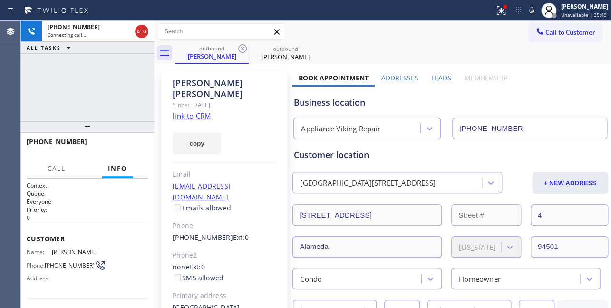
click at [438, 76] on label "Leads" at bounding box center [441, 77] width 20 height 9
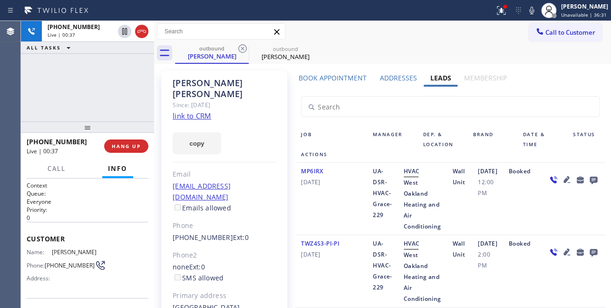
click at [401, 235] on div "MP6IRX 02/12/2024 UA-DSR-HVAC-Grace-229 HVAC West Oakland Heating and Air Condi…" at bounding box center [450, 199] width 310 height 72
click at [380, 235] on div "MP6IRX 02/12/2024 UA-DSR-HVAC-Grace-229 HVAC West Oakland Heating and Air Condi…" at bounding box center [450, 199] width 310 height 72
click at [390, 235] on div "MP6IRX 02/12/2024 UA-DSR-HVAC-Grace-229 HVAC West Oakland Heating and Air Condi…" at bounding box center [450, 199] width 310 height 72
click at [389, 235] on div "MP6IRX 02/12/2024 UA-DSR-HVAC-Grace-229 HVAC West Oakland Heating and Air Condi…" at bounding box center [450, 199] width 310 height 72
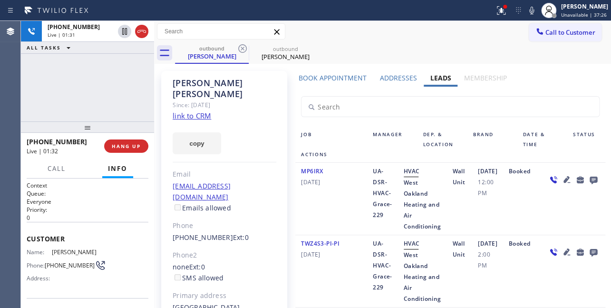
click at [472, 213] on div "Wall Unit" at bounding box center [460, 198] width 26 height 66
click at [126, 144] on span "HANG UP" at bounding box center [126, 146] width 29 height 7
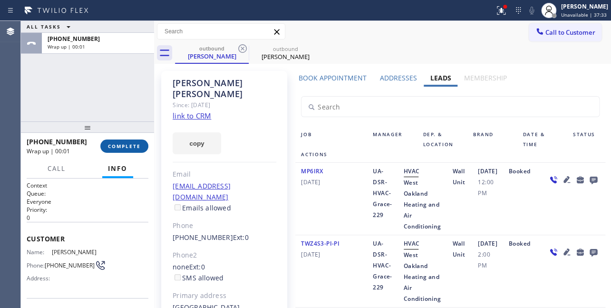
click at [124, 146] on span "COMPLETE" at bounding box center [124, 146] width 33 height 7
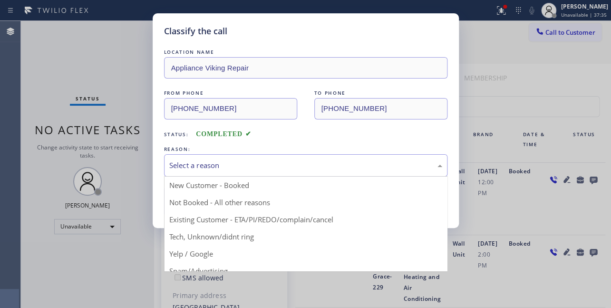
click at [331, 166] on div "Select a reason" at bounding box center [305, 165] width 273 height 11
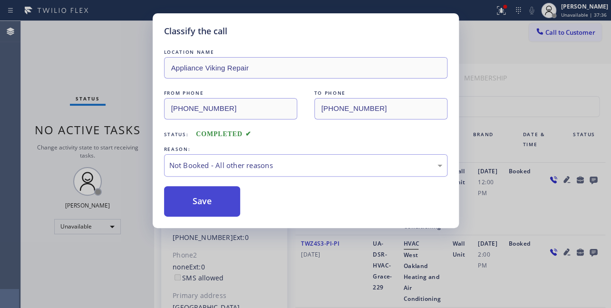
click at [217, 204] on button "Save" at bounding box center [202, 201] width 77 height 30
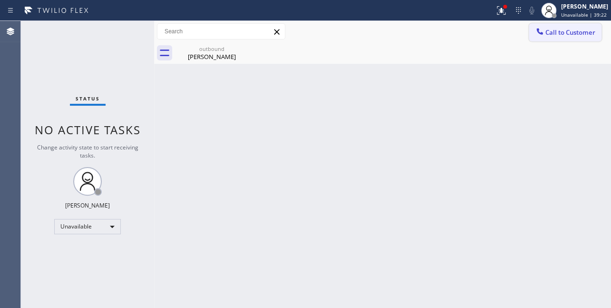
click at [554, 34] on span "Call to Customer" at bounding box center [570, 32] width 50 height 9
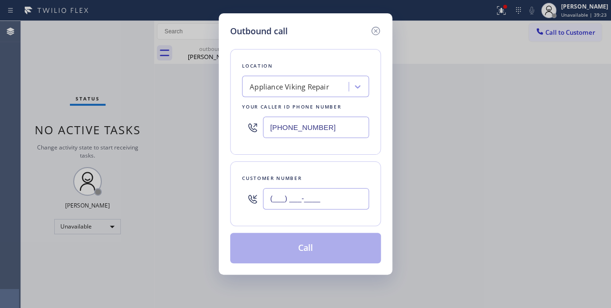
click at [289, 197] on input "(___) ___-____" at bounding box center [316, 198] width 106 height 21
paste input "310) 502-4028"
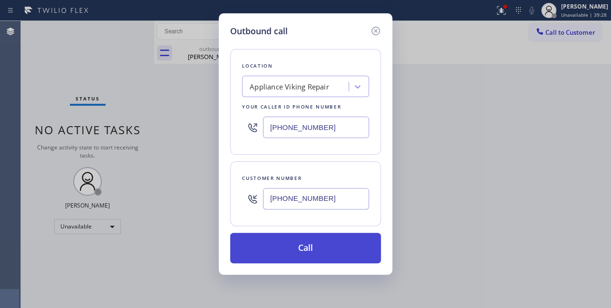
click at [303, 242] on button "Call" at bounding box center [305, 248] width 151 height 30
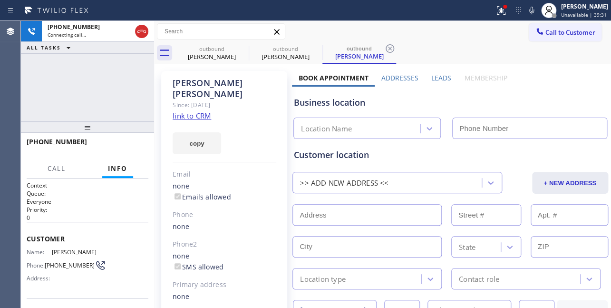
click at [435, 77] on label "Leads" at bounding box center [441, 77] width 20 height 9
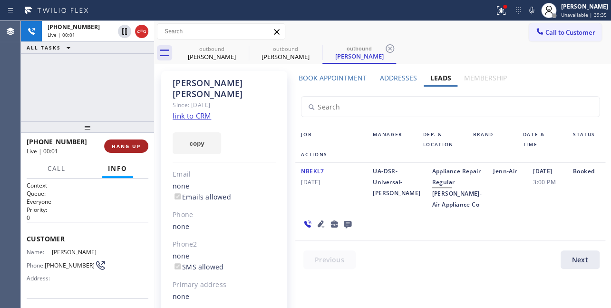
click at [110, 146] on button "HANG UP" at bounding box center [126, 145] width 44 height 13
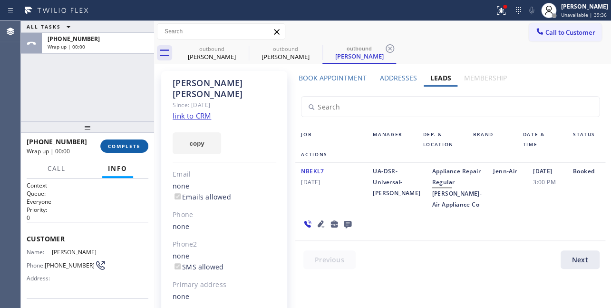
click at [121, 149] on span "COMPLETE" at bounding box center [124, 146] width 33 height 7
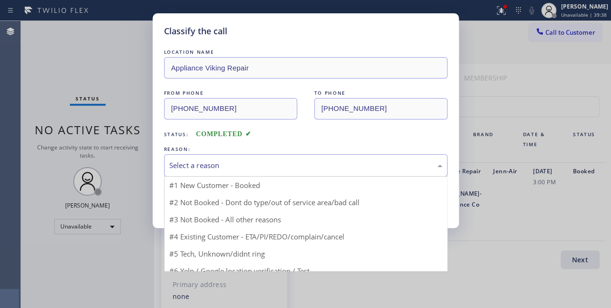
click at [272, 166] on div "Select a reason" at bounding box center [305, 165] width 273 height 11
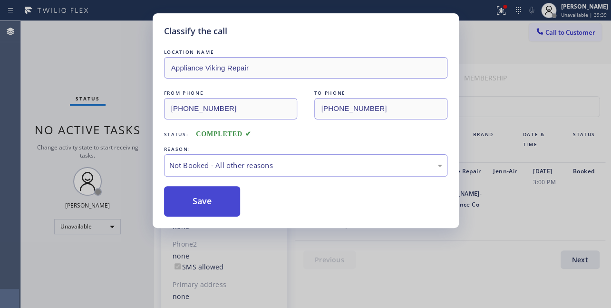
click at [203, 199] on button "Save" at bounding box center [202, 201] width 77 height 30
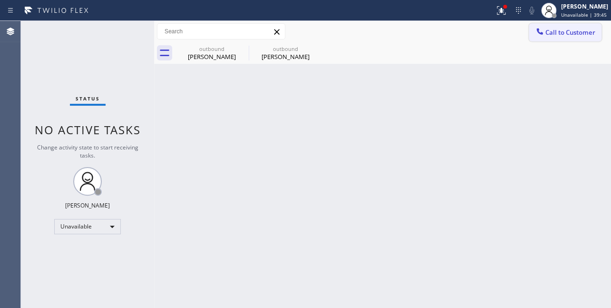
click at [547, 34] on span "Call to Customer" at bounding box center [570, 32] width 50 height 9
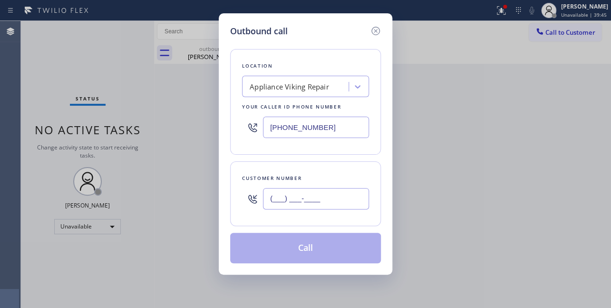
click at [286, 195] on input "(___) ___-____" at bounding box center [316, 198] width 106 height 21
paste input "310) 801-0857"
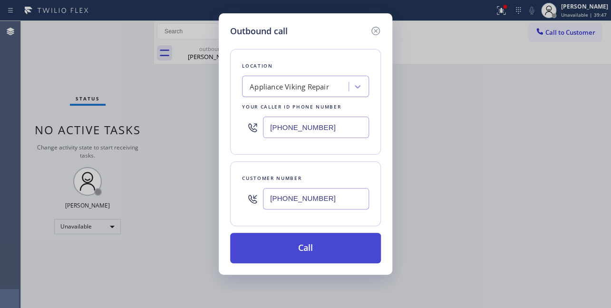
type input "(310) 801-0857"
click at [315, 256] on button "Call" at bounding box center [305, 248] width 151 height 30
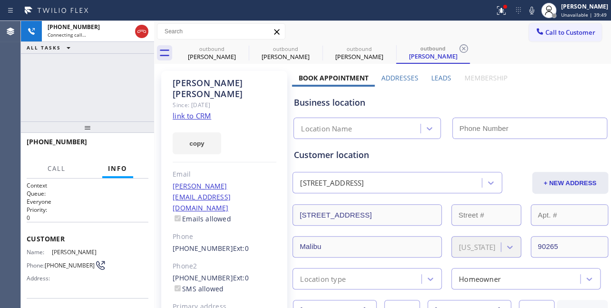
click at [440, 78] on label "Leads" at bounding box center [441, 77] width 20 height 9
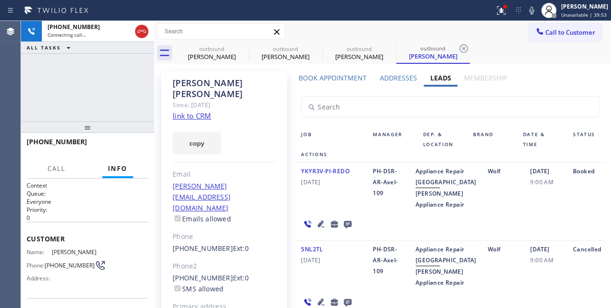
click at [318, 227] on icon at bounding box center [321, 223] width 7 height 7
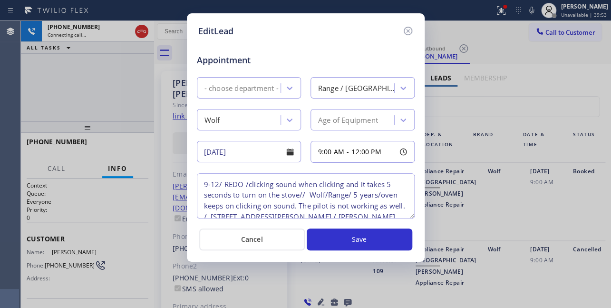
type textarea "9-12/ REDO /clicking sound when clicking and it takes 5 seconds to turn on the …"
click at [407, 29] on icon at bounding box center [407, 30] width 11 height 11
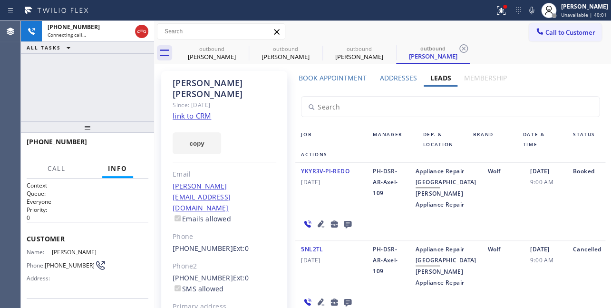
click at [332, 210] on div "YKYR3V-PI-REDO 07/12/2024" at bounding box center [331, 187] width 72 height 44
click at [116, 143] on span "HANG UP" at bounding box center [126, 146] width 29 height 7
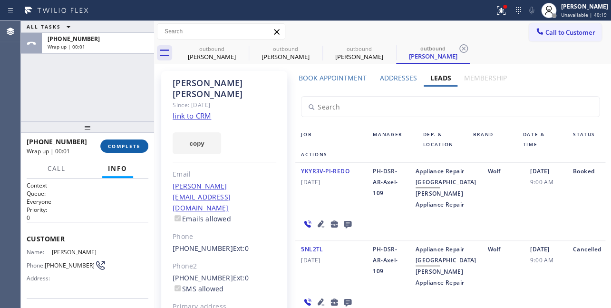
click at [133, 144] on span "COMPLETE" at bounding box center [124, 146] width 33 height 7
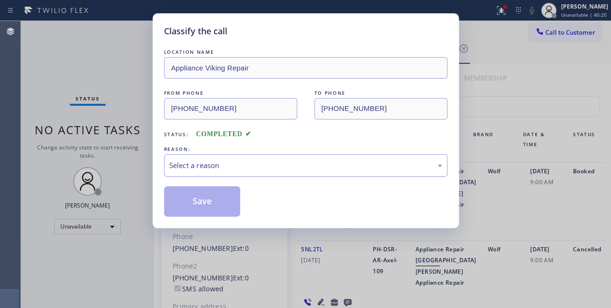
click at [184, 162] on div "Select a reason" at bounding box center [305, 165] width 273 height 11
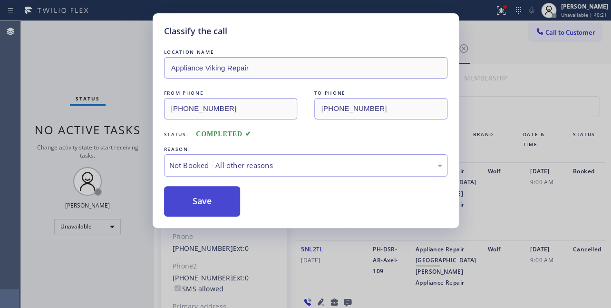
click at [196, 200] on button "Save" at bounding box center [202, 201] width 77 height 30
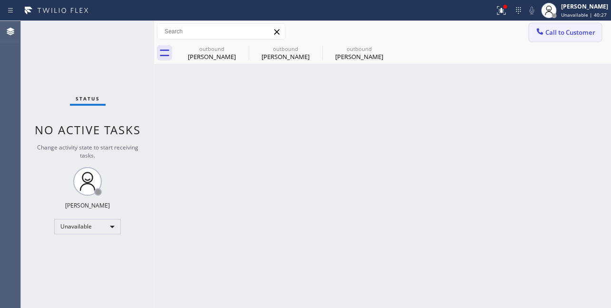
click at [560, 33] on span "Call to Customer" at bounding box center [570, 32] width 50 height 9
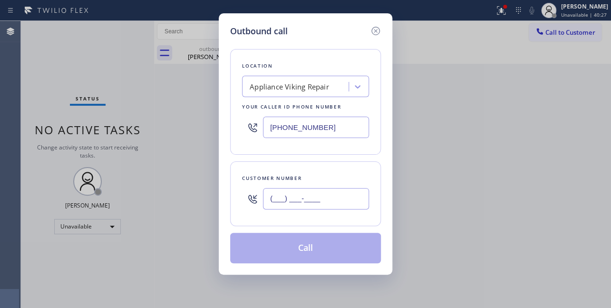
click at [273, 200] on input "(___) ___-____" at bounding box center [316, 198] width 106 height 21
paste input "813) 610-5754"
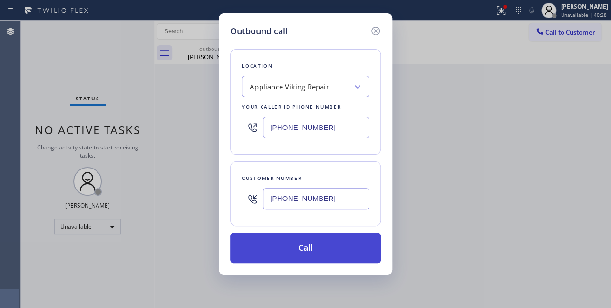
type input "(813) 610-5754"
click at [302, 247] on button "Call" at bounding box center [305, 248] width 151 height 30
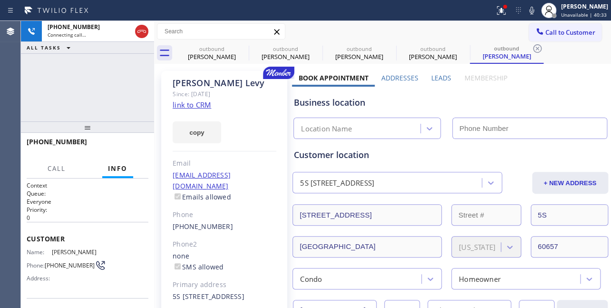
type input "[PHONE_NUMBER]"
click at [435, 76] on label "Leads" at bounding box center [441, 77] width 20 height 9
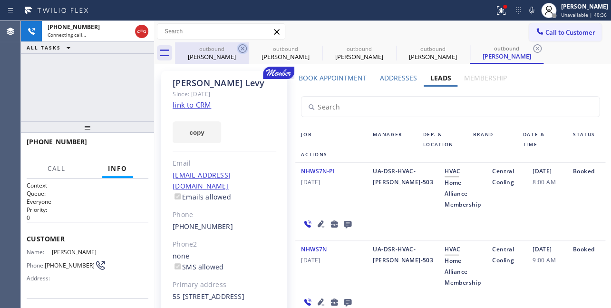
click at [242, 45] on icon at bounding box center [242, 48] width 11 height 11
click at [0, 0] on icon at bounding box center [0, 0] width 0 height 0
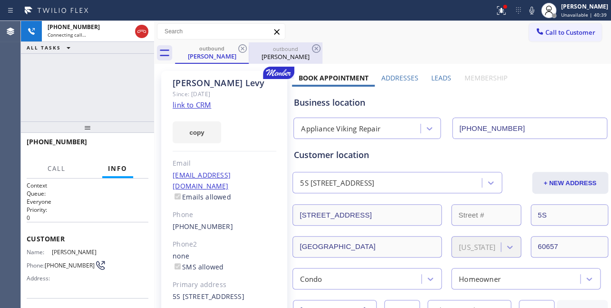
click at [278, 56] on div "Dori Levy" at bounding box center [286, 56] width 72 height 9
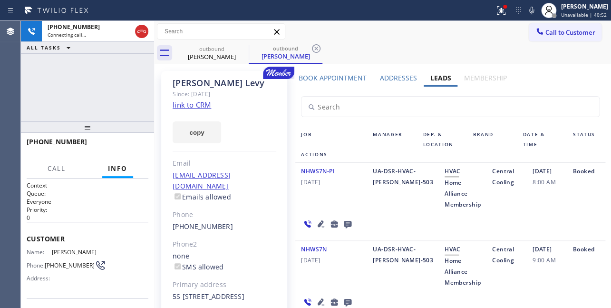
click at [333, 136] on div "Job" at bounding box center [331, 139] width 72 height 20
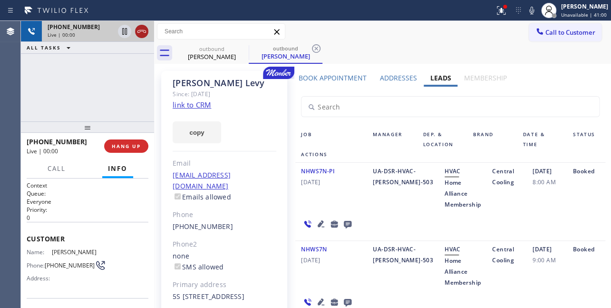
click at [138, 33] on icon at bounding box center [141, 31] width 11 height 11
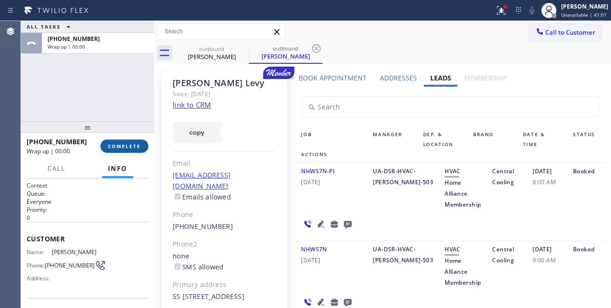
click at [129, 150] on button "COMPLETE" at bounding box center [124, 145] width 48 height 13
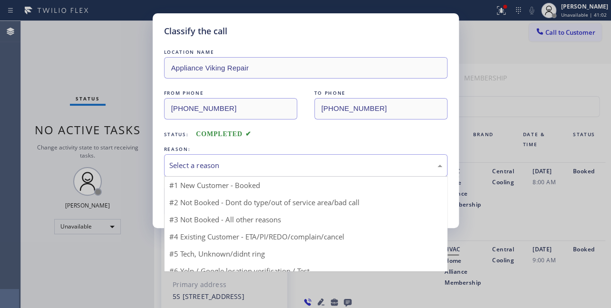
click at [205, 164] on div "Select a reason" at bounding box center [305, 165] width 273 height 11
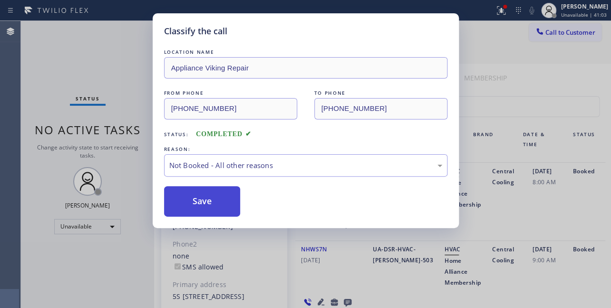
click at [204, 201] on button "Save" at bounding box center [202, 201] width 77 height 30
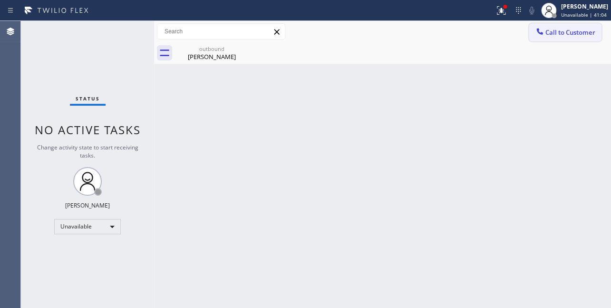
click at [542, 35] on icon at bounding box center [540, 32] width 10 height 10
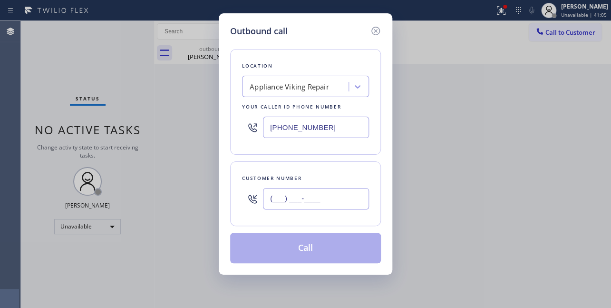
click at [309, 204] on input "(___) ___-____" at bounding box center [316, 198] width 106 height 21
paste input "912) 293-9320"
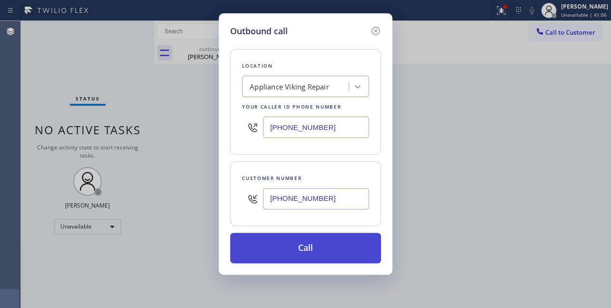
type input "(912) 293-9320"
click at [300, 249] on button "Call" at bounding box center [305, 248] width 151 height 30
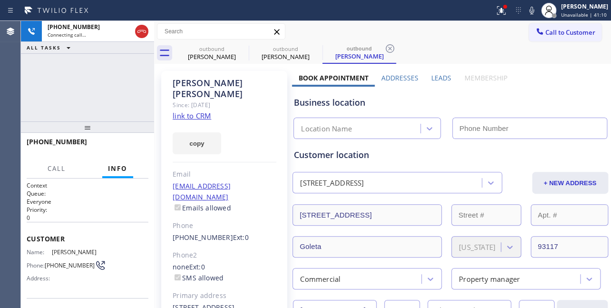
type input "[PHONE_NUMBER]"
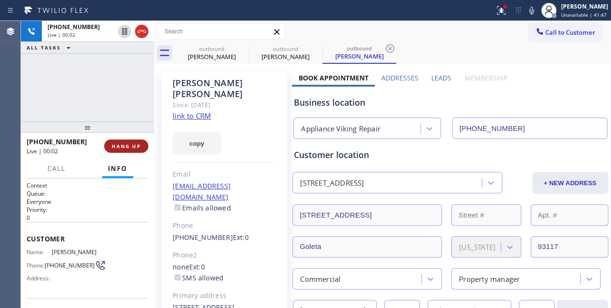
click at [122, 145] on span "HANG UP" at bounding box center [126, 146] width 29 height 7
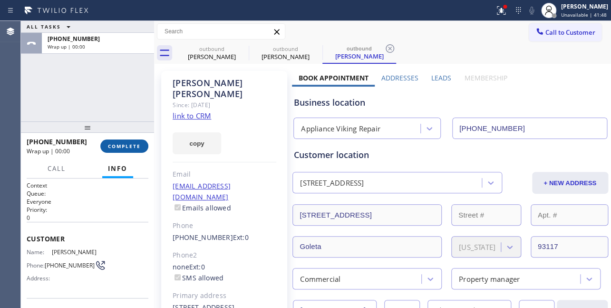
click at [129, 143] on span "COMPLETE" at bounding box center [124, 146] width 33 height 7
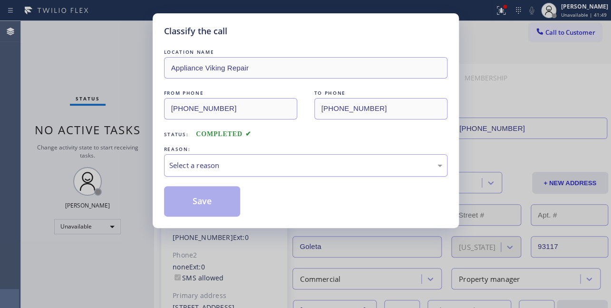
drag, startPoint x: 227, startPoint y: 171, endPoint x: 233, endPoint y: 162, distance: 10.4
click at [226, 169] on div "Select a reason" at bounding box center [305, 165] width 283 height 22
click at [233, 162] on div "Select a reason" at bounding box center [305, 165] width 273 height 11
click at [220, 163] on div "Select a reason" at bounding box center [305, 165] width 273 height 11
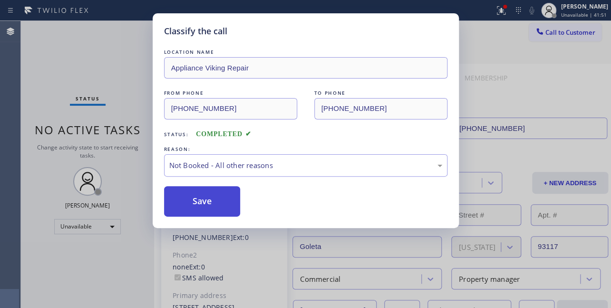
click at [209, 200] on button "Save" at bounding box center [202, 201] width 77 height 30
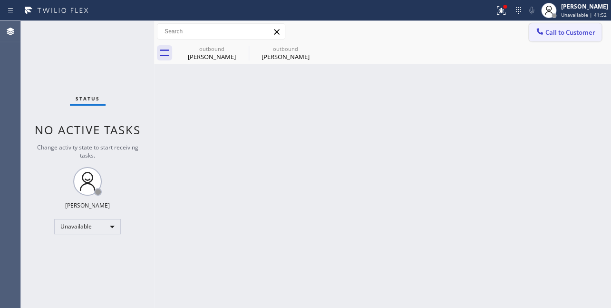
click at [544, 33] on div at bounding box center [539, 32] width 11 height 11
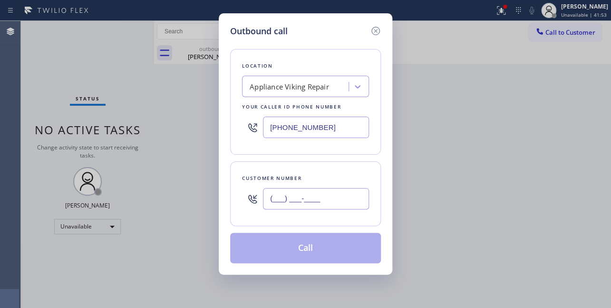
click at [282, 198] on input "(___) ___-____" at bounding box center [316, 198] width 106 height 21
paste input "760) 324-4422"
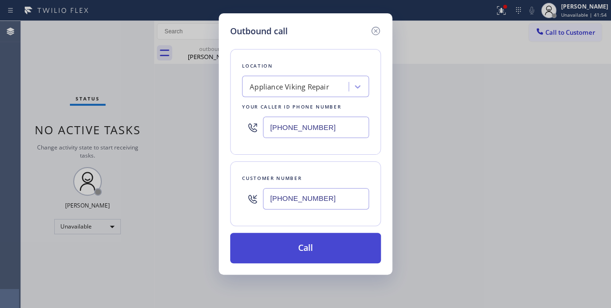
click at [293, 243] on button "Call" at bounding box center [305, 248] width 151 height 30
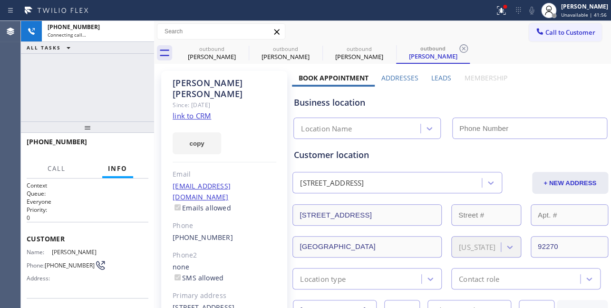
click at [434, 75] on label "Leads" at bounding box center [441, 77] width 20 height 9
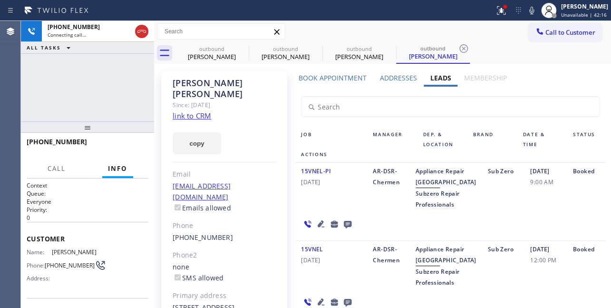
click at [342, 230] on icon at bounding box center [347, 224] width 11 height 12
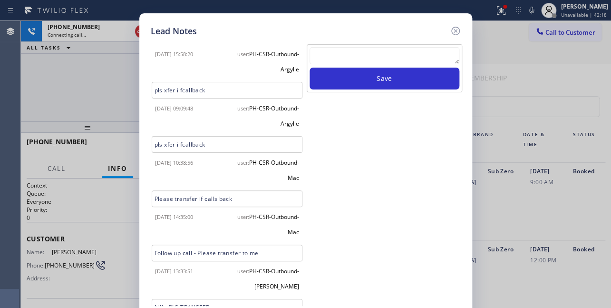
scroll to position [513, 0]
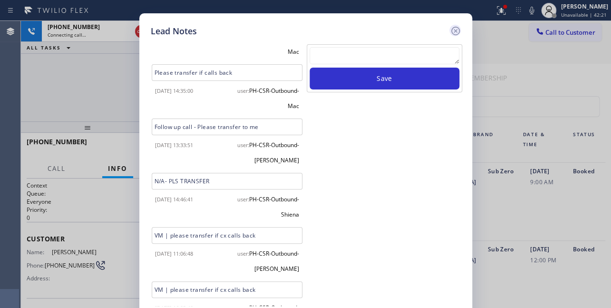
click at [456, 29] on icon at bounding box center [455, 31] width 9 height 9
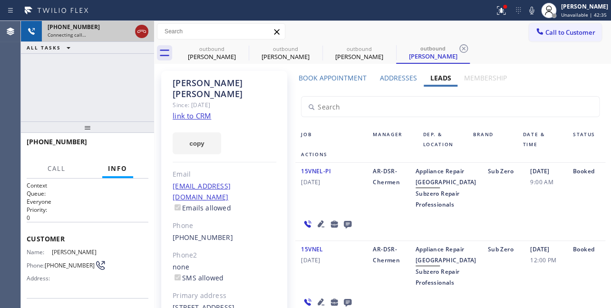
click at [142, 32] on icon at bounding box center [141, 31] width 11 height 11
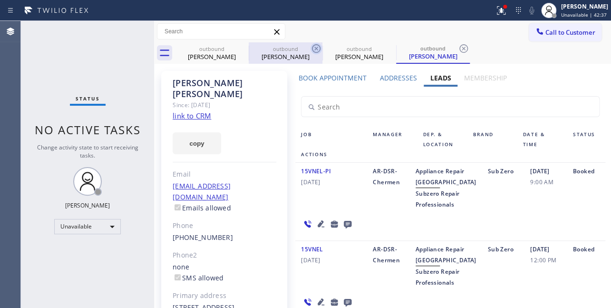
click at [0, 0] on icon at bounding box center [0, 0] width 0 height 0
click at [311, 48] on icon at bounding box center [316, 48] width 11 height 11
click at [0, 0] on icon at bounding box center [0, 0] width 0 height 0
click at [458, 48] on icon at bounding box center [463, 48] width 11 height 11
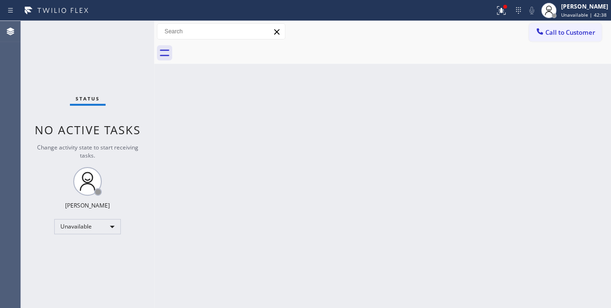
click at [241, 48] on div at bounding box center [393, 52] width 436 height 21
drag, startPoint x: 567, startPoint y: 35, endPoint x: 509, endPoint y: 33, distance: 58.0
click at [566, 35] on span "Call to Customer" at bounding box center [570, 32] width 50 height 9
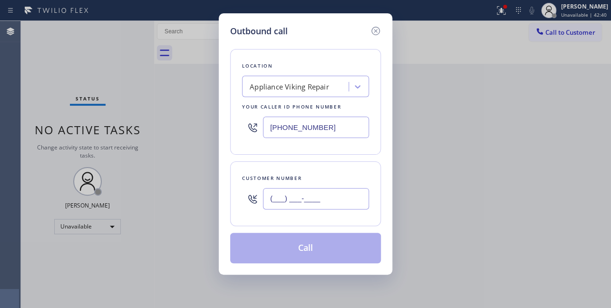
click at [282, 202] on input "(___) ___-____" at bounding box center [316, 198] width 106 height 21
paste input "630) 200-5706"
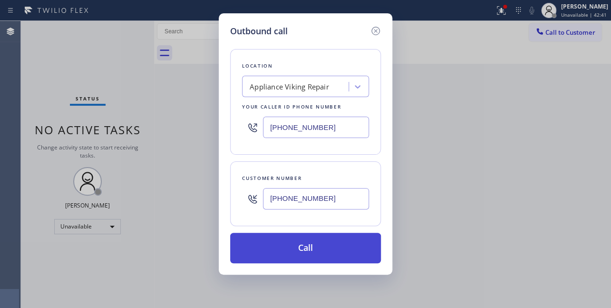
type input "(630) 200-5706"
click at [291, 248] on button "Call" at bounding box center [305, 248] width 151 height 30
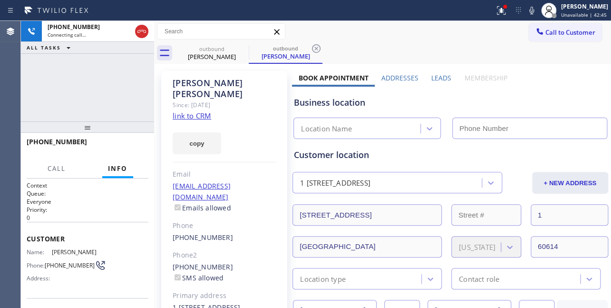
drag, startPoint x: 518, startPoint y: 97, endPoint x: 428, endPoint y: 76, distance: 93.3
click at [499, 92] on div "Business location Location Name" at bounding box center [450, 113] width 316 height 52
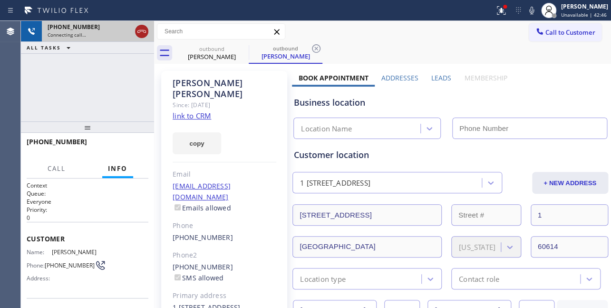
click at [145, 32] on icon at bounding box center [141, 31] width 9 height 3
type input "[PHONE_NUMBER]"
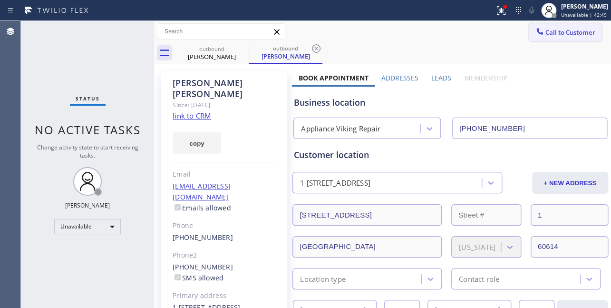
click at [551, 28] on span "Call to Customer" at bounding box center [570, 32] width 50 height 9
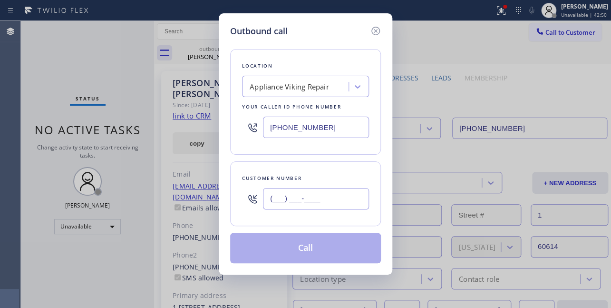
click at [291, 188] on input "(___) ___-____" at bounding box center [316, 198] width 106 height 21
paste input "954) 348-8893"
type input "(954) 348-8893"
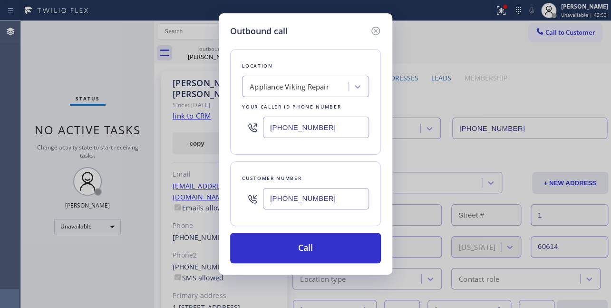
click at [321, 32] on div "Outbound call" at bounding box center [305, 31] width 151 height 13
drag, startPoint x: 331, startPoint y: 120, endPoint x: 201, endPoint y: 123, distance: 130.3
click at [201, 123] on div "Outbound call Location Appliance Viking Repair Your caller id phone number (617…" at bounding box center [305, 154] width 611 height 308
paste input "805) 360-3434"
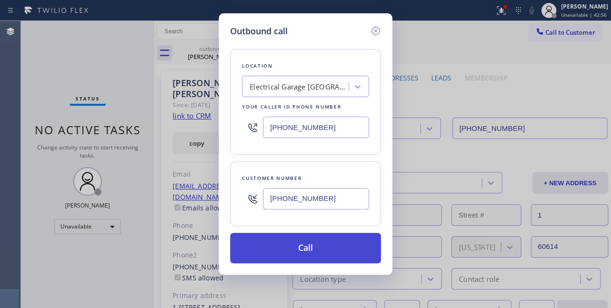
type input "(805) 360-3434"
click at [311, 246] on button "Call" at bounding box center [305, 248] width 151 height 30
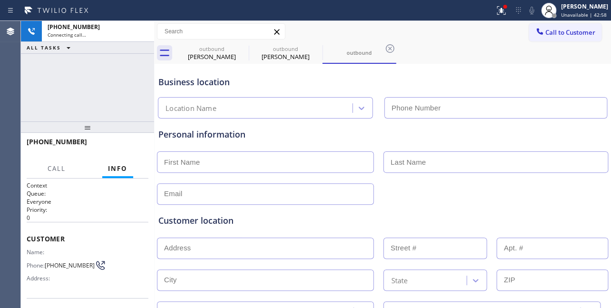
type input "(805) 360-3434"
click at [533, 209] on div "Customer location >> ADD NEW ADDRESS << + NEW ADDRESS State Location type Conta…" at bounding box center [382, 263] width 452 height 118
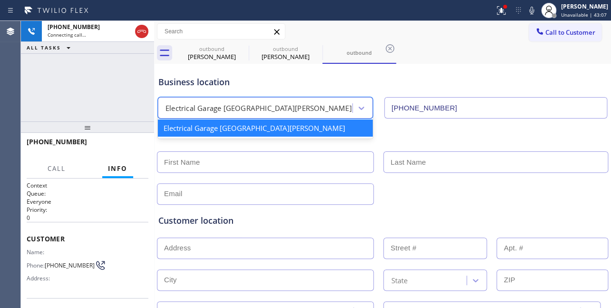
drag, startPoint x: 273, startPoint y: 110, endPoint x: 142, endPoint y: 115, distance: 130.9
click at [142, 115] on div "+19543488893 Connecting call… ALL TASKS ALL TASKS ACTIVE TASKS TASKS IN WRAP UP…" at bounding box center [316, 164] width 590 height 287
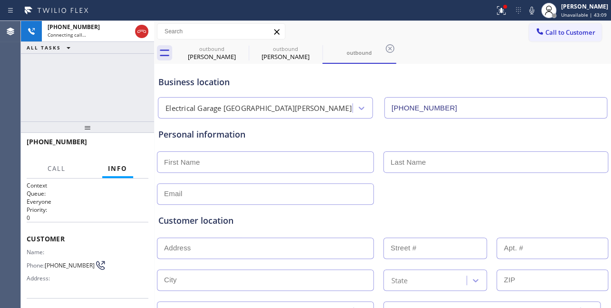
click at [506, 218] on div "Customer location" at bounding box center [382, 220] width 448 height 13
click at [399, 201] on div "Customer location >> ADD NEW ADDRESS << + NEW ADDRESS State Location type Conta…" at bounding box center [382, 262] width 452 height 122
click at [497, 183] on div at bounding box center [382, 192] width 453 height 23
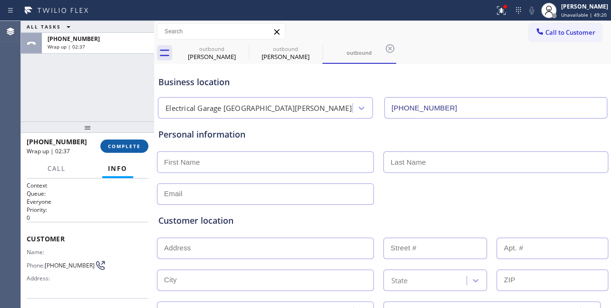
click at [126, 149] on button "COMPLETE" at bounding box center [124, 145] width 48 height 13
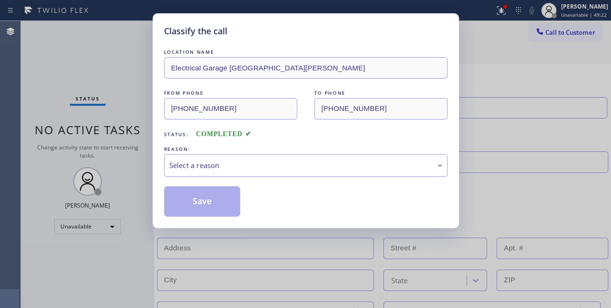
click at [201, 164] on div "Select a reason" at bounding box center [305, 165] width 273 height 11
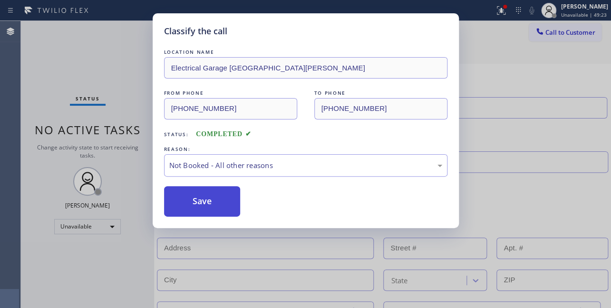
click at [204, 201] on button "Save" at bounding box center [202, 201] width 77 height 30
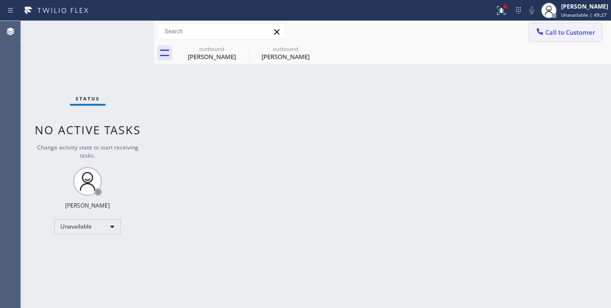
click at [545, 32] on div at bounding box center [539, 32] width 11 height 11
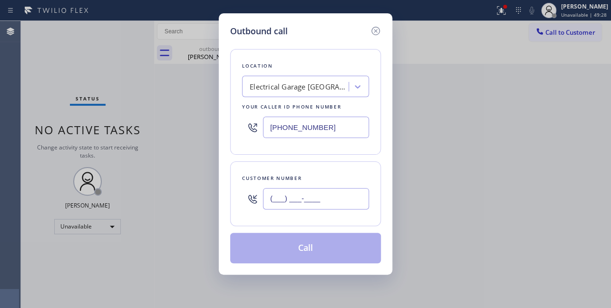
click at [323, 204] on input "(___) ___-____" at bounding box center [316, 198] width 106 height 21
paste input "480) 518-0337"
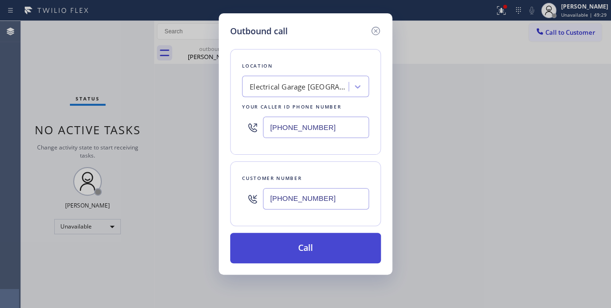
click at [311, 249] on button "Call" at bounding box center [305, 248] width 151 height 30
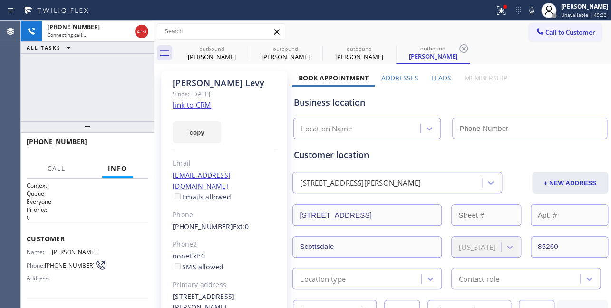
click at [436, 79] on label "Leads" at bounding box center [441, 77] width 20 height 9
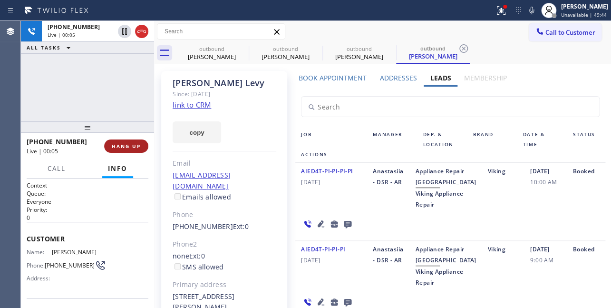
click at [117, 145] on span "HANG UP" at bounding box center [126, 146] width 29 height 7
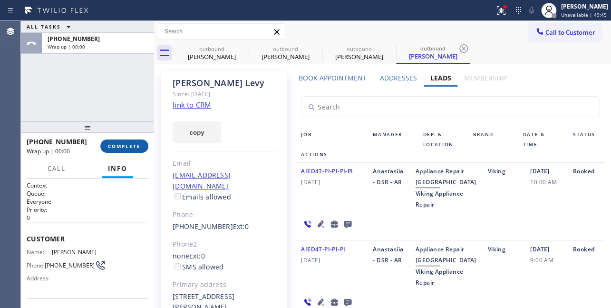
click at [127, 144] on span "COMPLETE" at bounding box center [124, 146] width 33 height 7
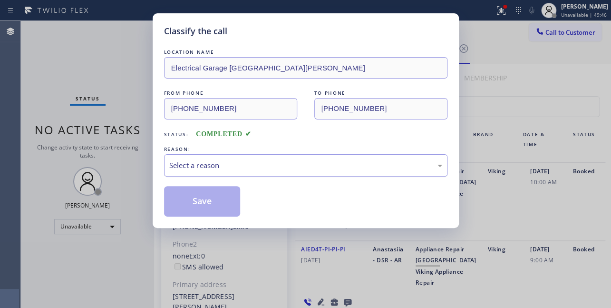
click at [206, 164] on div "Select a reason" at bounding box center [305, 165] width 273 height 11
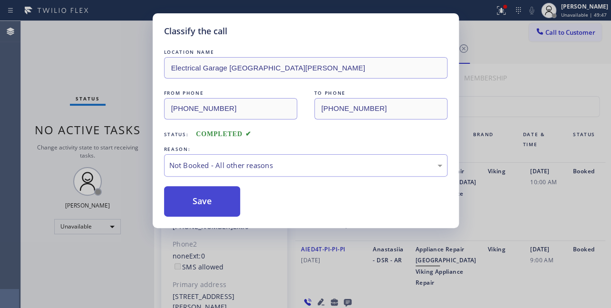
click at [201, 201] on button "Save" at bounding box center [202, 201] width 77 height 30
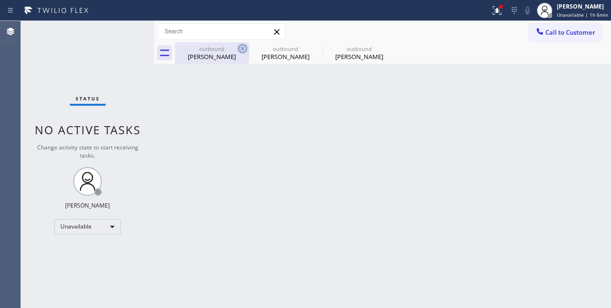
click at [243, 49] on icon at bounding box center [242, 48] width 9 height 9
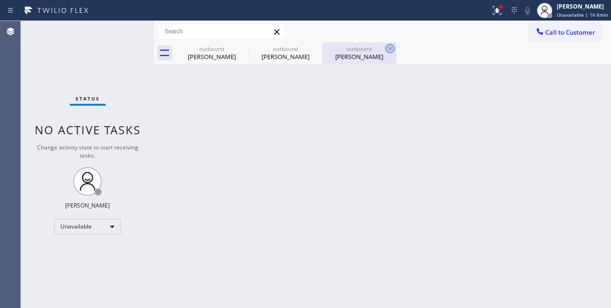
click at [0, 0] on icon at bounding box center [0, 0] width 0 height 0
click at [386, 50] on icon at bounding box center [390, 48] width 9 height 9
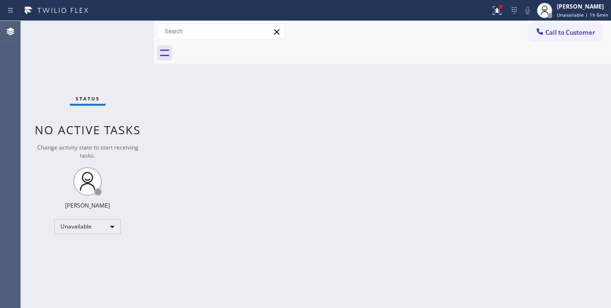
click at [243, 50] on div at bounding box center [393, 52] width 436 height 21
click at [551, 30] on span "Call to Customer" at bounding box center [570, 32] width 50 height 9
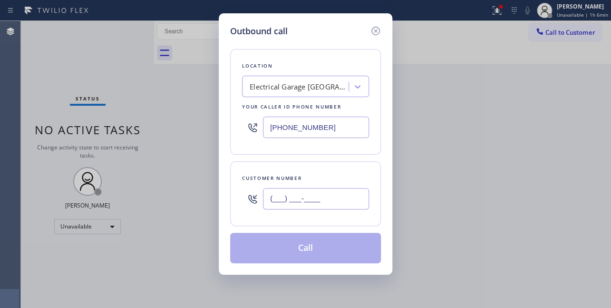
click at [297, 196] on input "(___) ___-____" at bounding box center [316, 198] width 106 height 21
paste input "661) 609-4715"
type input "(661) 609-4715"
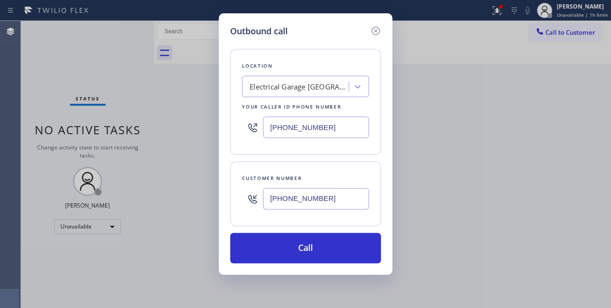
drag, startPoint x: 335, startPoint y: 131, endPoint x: 162, endPoint y: 143, distance: 173.5
click at [162, 143] on div "Outbound call Location Electrical Garage Santa Barbara Your caller id phone num…" at bounding box center [305, 154] width 611 height 308
paste input "617) 219-9255"
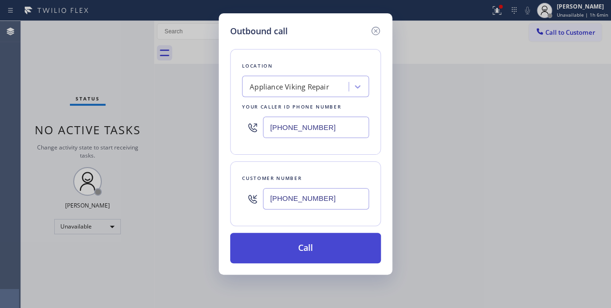
type input "[PHONE_NUMBER]"
click at [315, 243] on button "Call" at bounding box center [305, 248] width 151 height 30
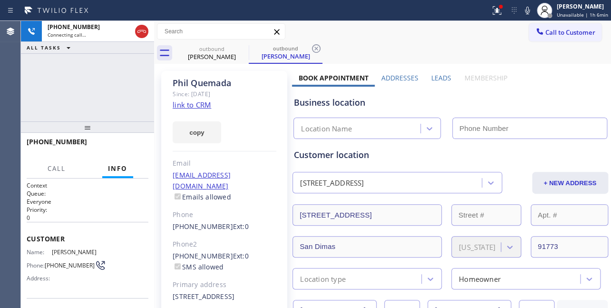
click at [439, 76] on label "Leads" at bounding box center [441, 77] width 20 height 9
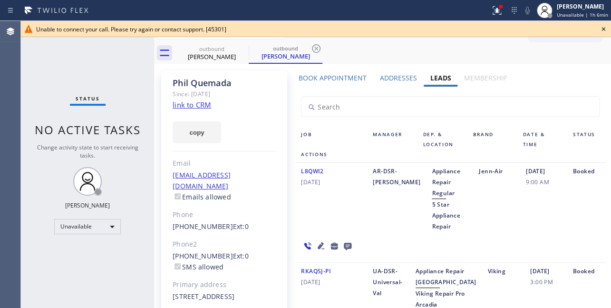
click at [604, 28] on icon at bounding box center [604, 29] width 4 height 4
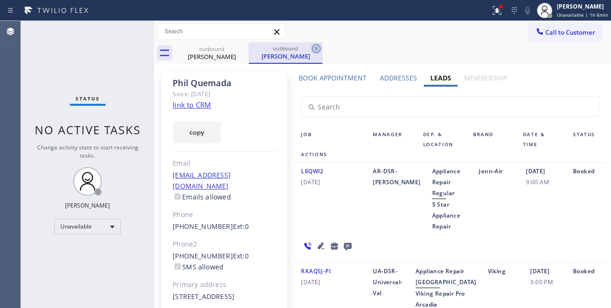
click at [316, 50] on icon at bounding box center [316, 48] width 11 height 11
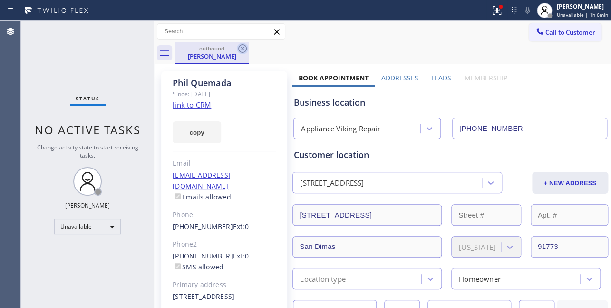
click at [243, 49] on icon at bounding box center [242, 48] width 11 height 11
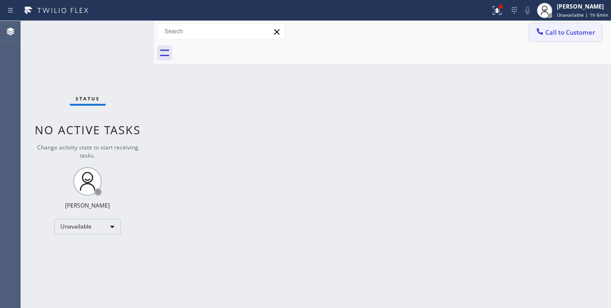
click at [569, 30] on span "Call to Customer" at bounding box center [570, 32] width 50 height 9
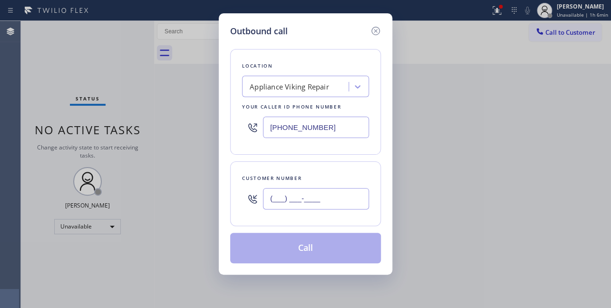
click at [310, 193] on input "(___) ___-____" at bounding box center [316, 198] width 106 height 21
paste input "612) 314-8948"
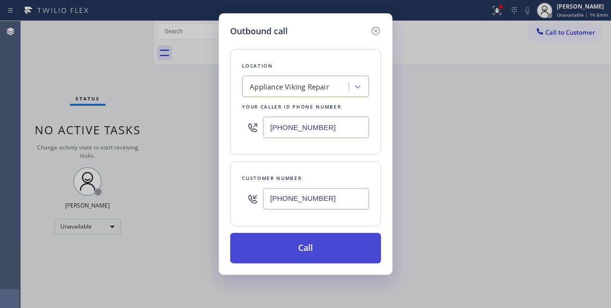
type input "(612) 314-8948"
click at [298, 249] on button "Call" at bounding box center [305, 248] width 151 height 30
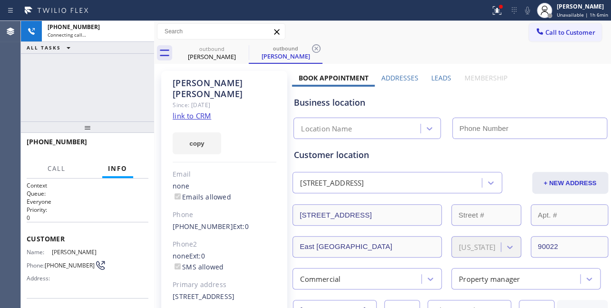
click at [436, 76] on label "Leads" at bounding box center [441, 77] width 20 height 9
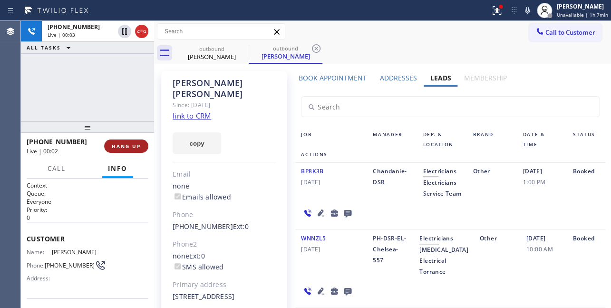
click at [122, 149] on button "HANG UP" at bounding box center [126, 145] width 44 height 13
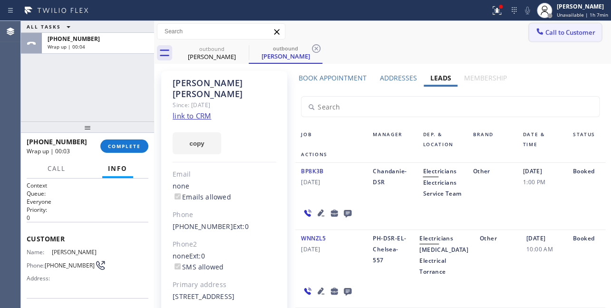
click at [554, 32] on span "Call to Customer" at bounding box center [570, 32] width 50 height 9
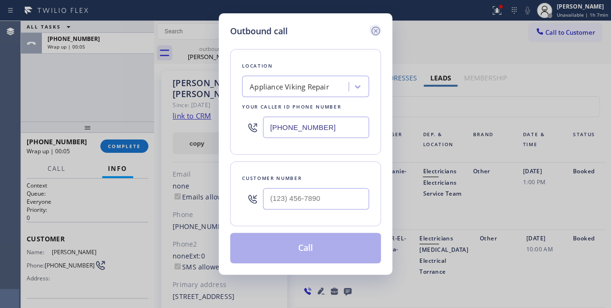
click at [376, 32] on icon at bounding box center [375, 30] width 11 height 11
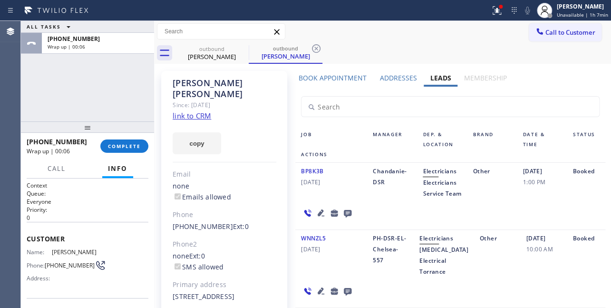
type input "[PHONE_NUMBER]"
click at [122, 144] on span "COMPLETE" at bounding box center [124, 146] width 33 height 7
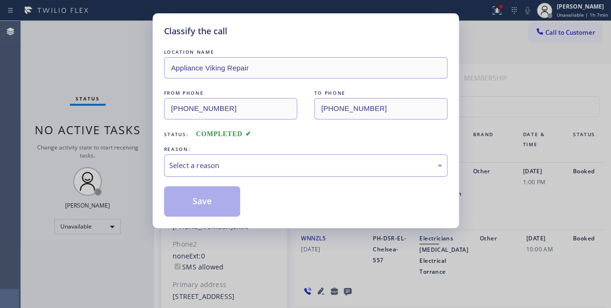
click at [230, 158] on div "Select a reason" at bounding box center [305, 165] width 283 height 22
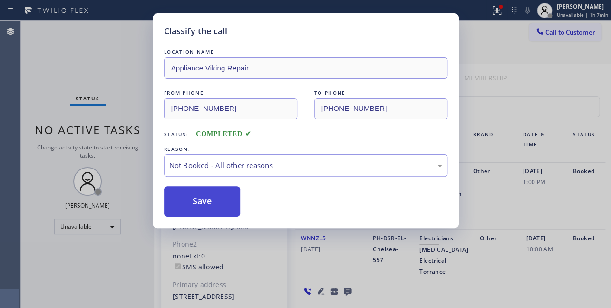
click at [209, 204] on button "Save" at bounding box center [202, 201] width 77 height 30
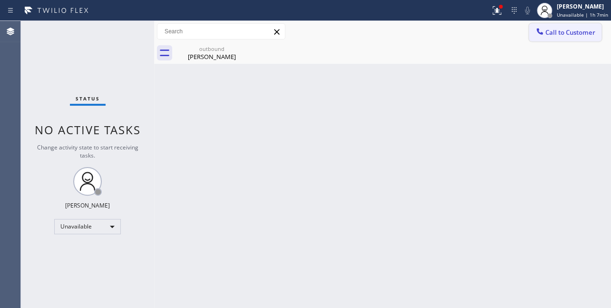
drag, startPoint x: 545, startPoint y: 38, endPoint x: 532, endPoint y: 38, distance: 12.4
click at [544, 38] on button "Call to Customer" at bounding box center [565, 32] width 73 height 18
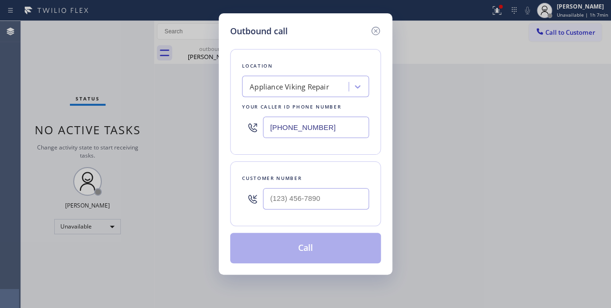
click at [254, 199] on icon at bounding box center [252, 198] width 11 height 11
click at [290, 194] on input "(___) ___-____" at bounding box center [316, 198] width 106 height 21
paste input "804) 833-5860"
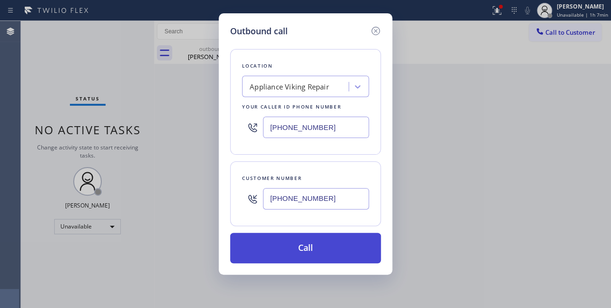
type input "(804) 833-5860"
click at [308, 250] on button "Call" at bounding box center [305, 248] width 151 height 30
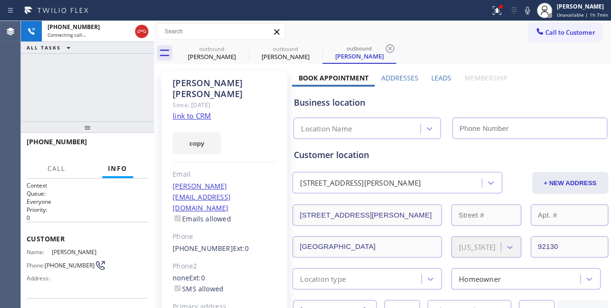
type input "[PHONE_NUMBER]"
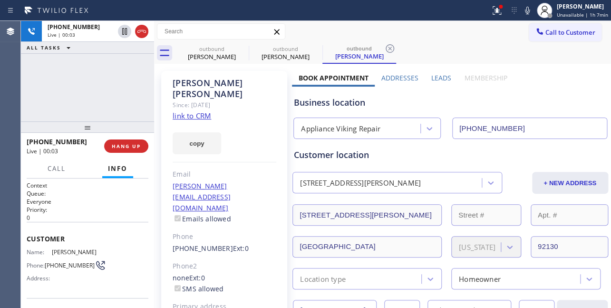
click at [440, 78] on label "Leads" at bounding box center [441, 77] width 20 height 9
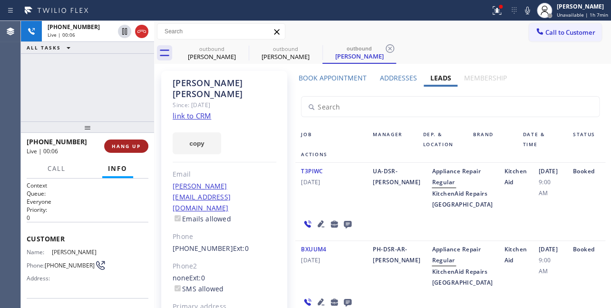
click at [116, 142] on button "HANG UP" at bounding box center [126, 145] width 44 height 13
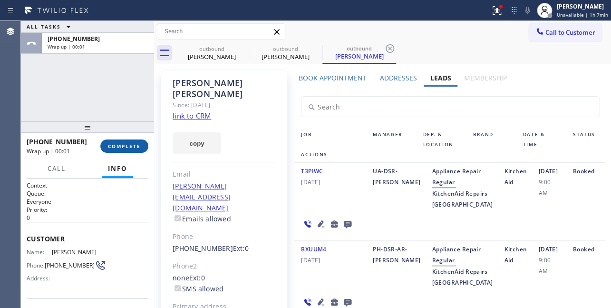
click at [113, 146] on span "COMPLETE" at bounding box center [124, 146] width 33 height 7
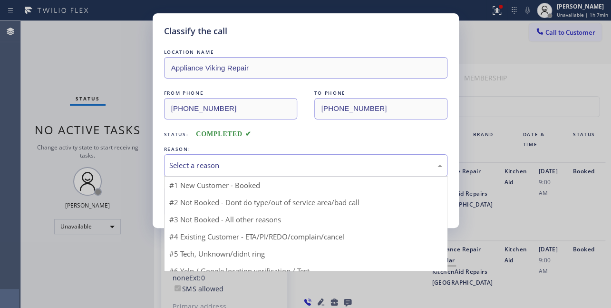
click at [272, 165] on div "Select a reason" at bounding box center [305, 165] width 273 height 11
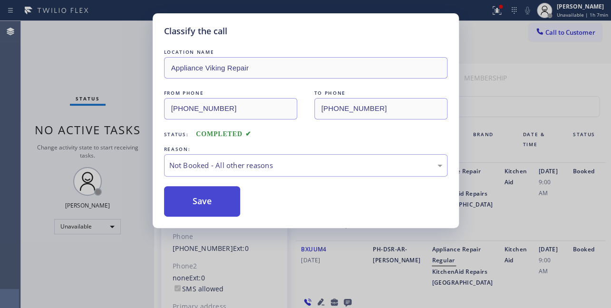
drag, startPoint x: 230, startPoint y: 204, endPoint x: 213, endPoint y: 204, distance: 17.1
click at [213, 204] on button "Save" at bounding box center [202, 201] width 77 height 30
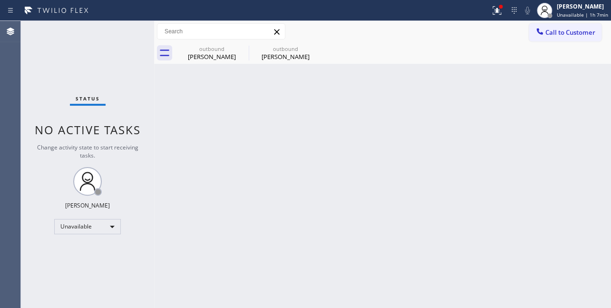
drag, startPoint x: 553, startPoint y: 32, endPoint x: 476, endPoint y: 26, distance: 77.8
click at [553, 33] on span "Call to Customer" at bounding box center [570, 32] width 50 height 9
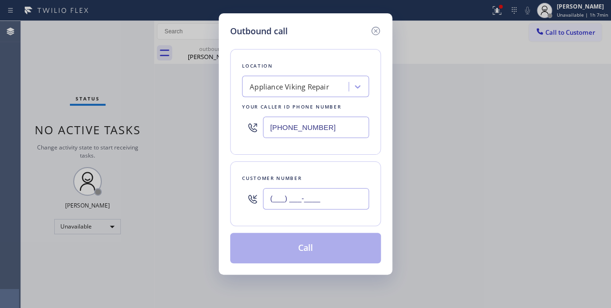
click at [283, 197] on input "(___) ___-____" at bounding box center [316, 198] width 106 height 21
paste input "949) 584-8991"
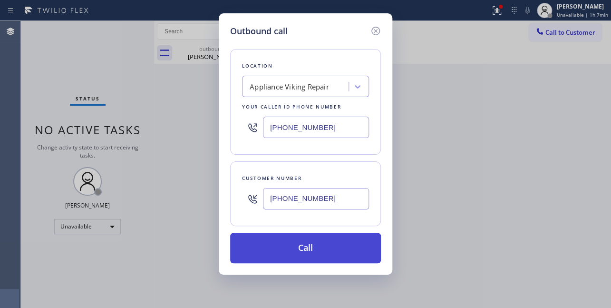
click at [283, 247] on button "Call" at bounding box center [305, 248] width 151 height 30
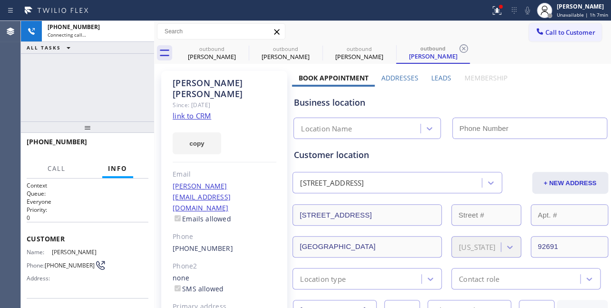
click at [433, 76] on label "Leads" at bounding box center [441, 77] width 20 height 9
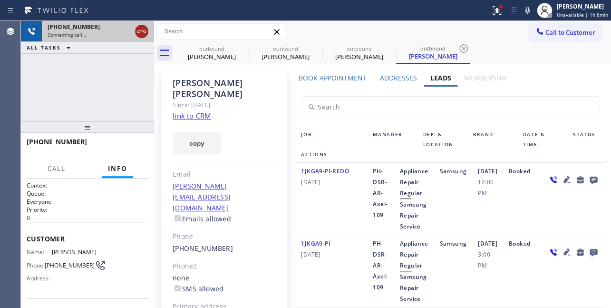
click at [145, 32] on icon at bounding box center [141, 31] width 11 height 11
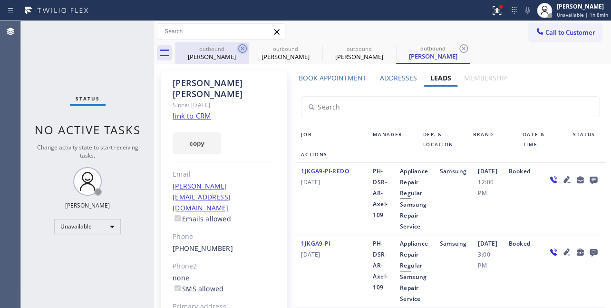
click at [242, 50] on icon at bounding box center [242, 48] width 11 height 11
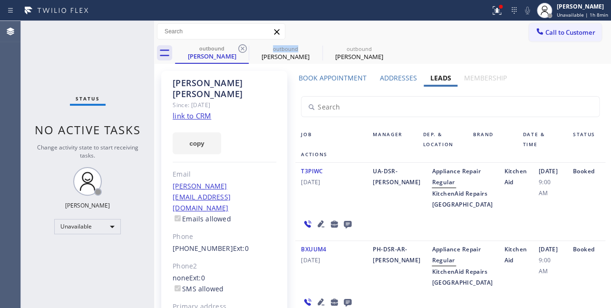
click at [242, 50] on icon at bounding box center [242, 48] width 11 height 11
click at [0, 0] on icon at bounding box center [0, 0] width 0 height 0
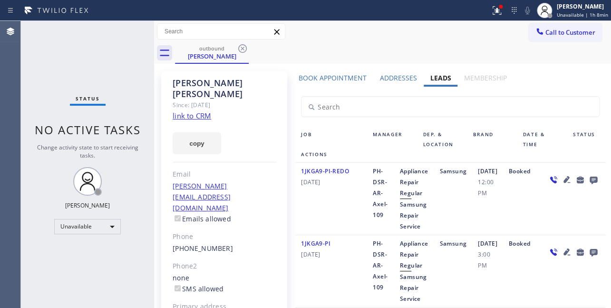
click at [242, 50] on icon at bounding box center [242, 48] width 11 height 11
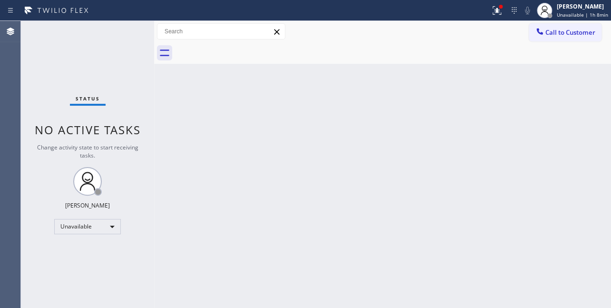
click at [242, 50] on div at bounding box center [393, 52] width 436 height 21
click at [544, 31] on icon at bounding box center [540, 32] width 10 height 10
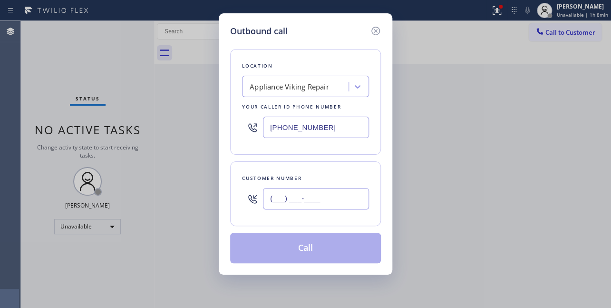
click at [317, 208] on input "(___) ___-____" at bounding box center [316, 198] width 106 height 21
paste input "781) 956-5462"
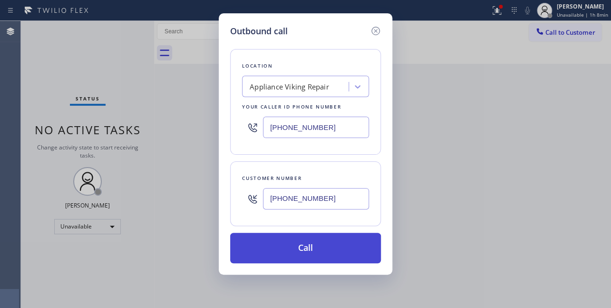
type input "(781) 956-5462"
click at [304, 252] on button "Call" at bounding box center [305, 248] width 151 height 30
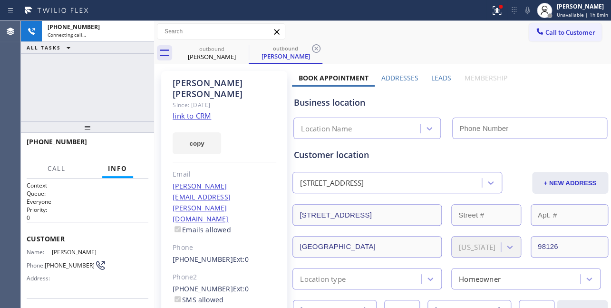
type input "[PHONE_NUMBER]"
click at [438, 78] on label "Leads" at bounding box center [441, 77] width 20 height 9
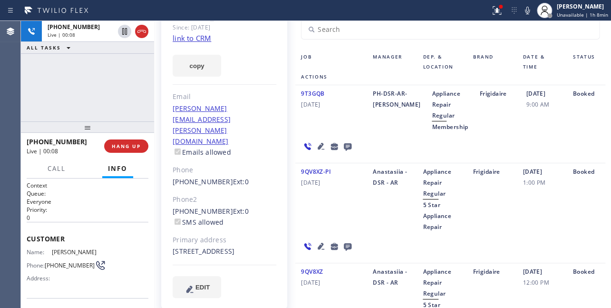
scroll to position [86, 0]
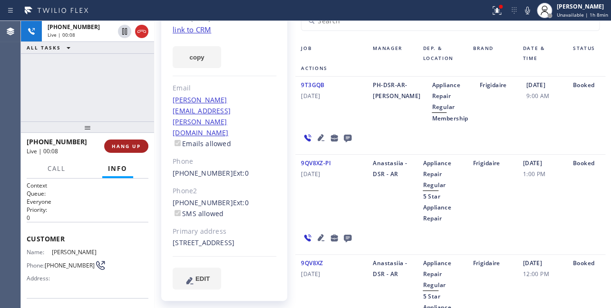
click at [126, 144] on span "HANG UP" at bounding box center [126, 146] width 29 height 7
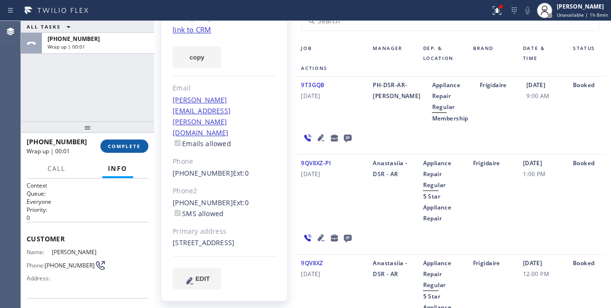
click at [130, 146] on span "COMPLETE" at bounding box center [124, 146] width 33 height 7
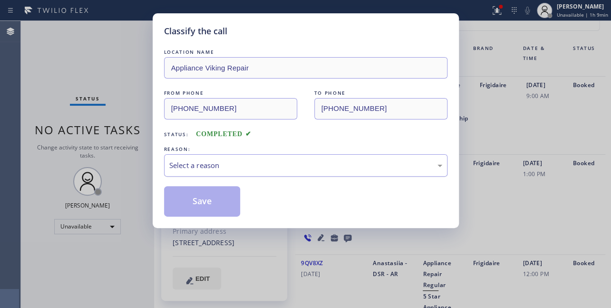
click at [224, 165] on div "Select a reason" at bounding box center [305, 165] width 273 height 11
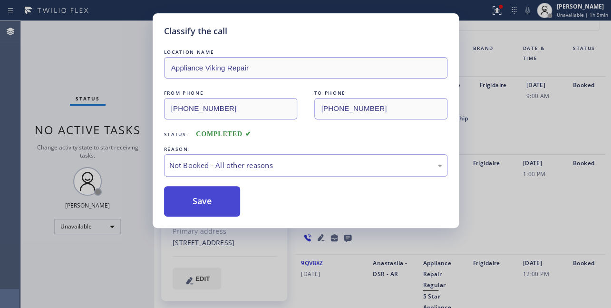
drag, startPoint x: 209, startPoint y: 201, endPoint x: 204, endPoint y: 201, distance: 4.8
click at [204, 201] on button "Save" at bounding box center [202, 201] width 77 height 30
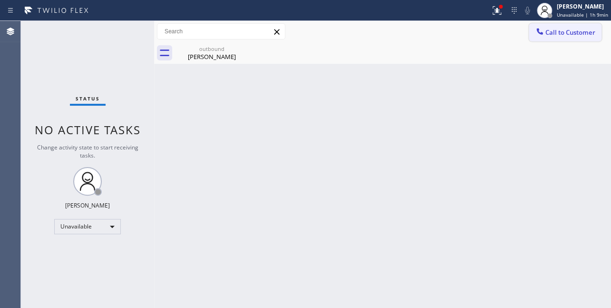
click at [572, 36] on span "Call to Customer" at bounding box center [570, 32] width 50 height 9
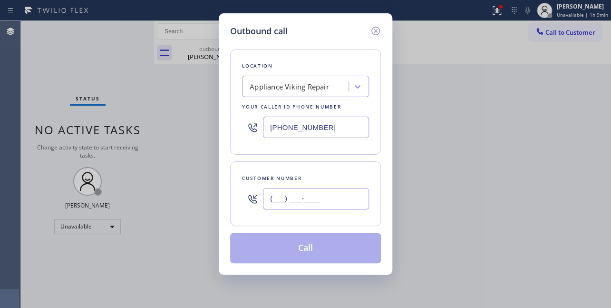
click at [281, 190] on input "(___) ___-____" at bounding box center [316, 198] width 106 height 21
paste input "805) 708-6162"
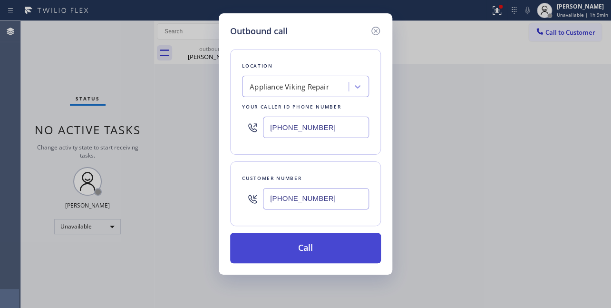
type input "(805) 708-6162"
click at [310, 248] on button "Call" at bounding box center [305, 248] width 151 height 30
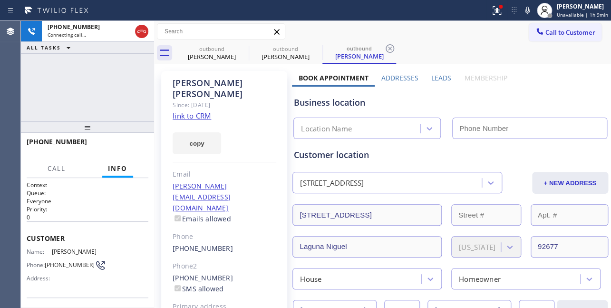
type input "[PHONE_NUMBER]"
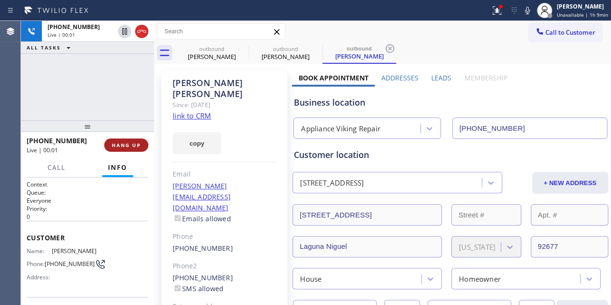
click at [118, 139] on button "HANG UP" at bounding box center [126, 144] width 44 height 13
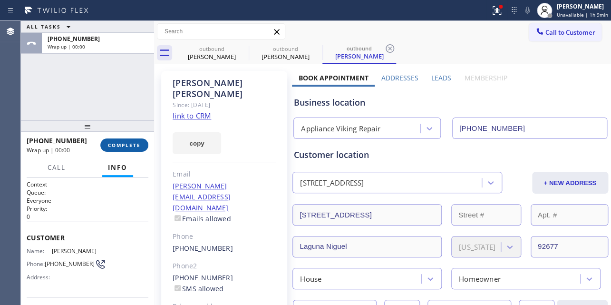
click at [129, 146] on span "COMPLETE" at bounding box center [124, 145] width 33 height 7
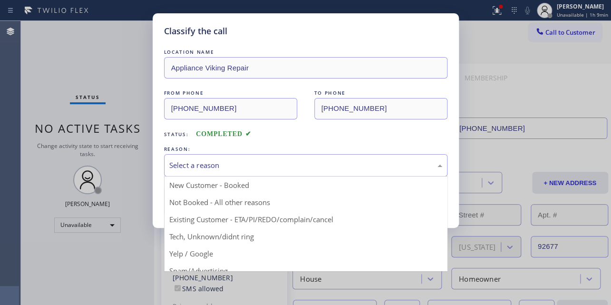
click at [248, 164] on div "Select a reason" at bounding box center [305, 165] width 273 height 11
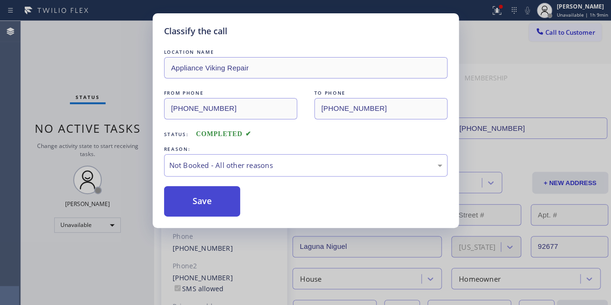
click at [215, 196] on button "Save" at bounding box center [202, 201] width 77 height 30
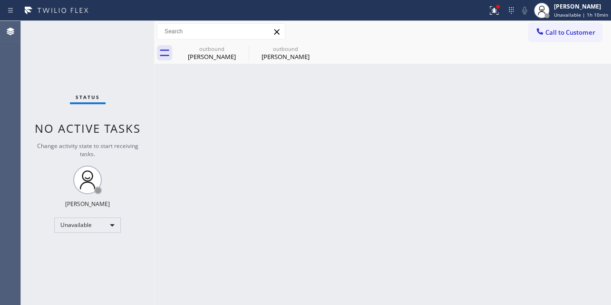
click at [554, 41] on div "Call to Customer Outbound call Location Appliance Viking Repair Your caller id …" at bounding box center [382, 31] width 457 height 21
click at [558, 35] on span "Call to Customer" at bounding box center [570, 32] width 50 height 9
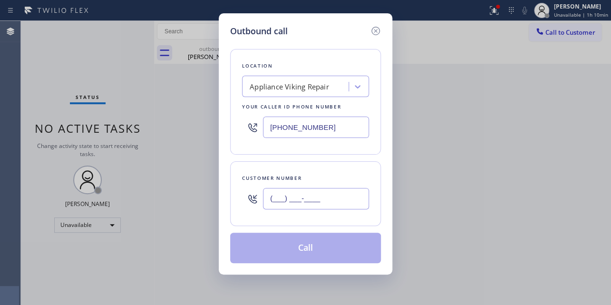
click at [272, 200] on input "(___) ___-____" at bounding box center [316, 198] width 106 height 21
paste input "302) 268-0292"
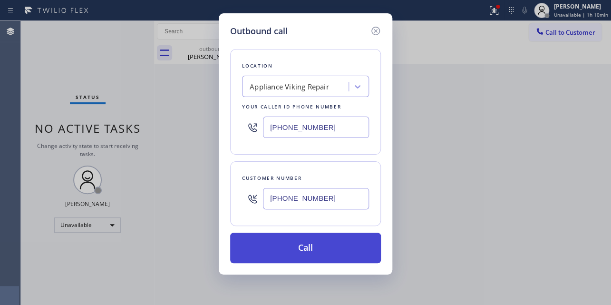
type input "(302) 268-0292"
click at [299, 253] on button "Call" at bounding box center [305, 248] width 151 height 30
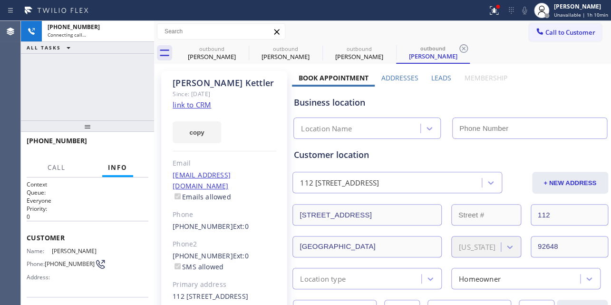
type input "[PHONE_NUMBER]"
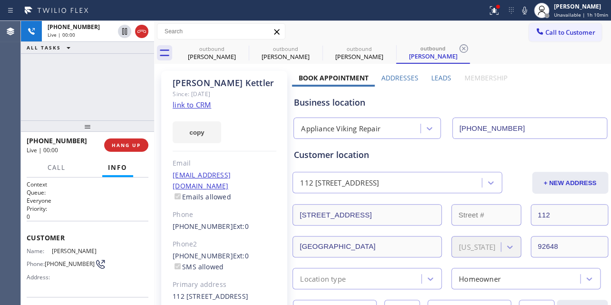
click at [438, 75] on label "Leads" at bounding box center [441, 77] width 20 height 9
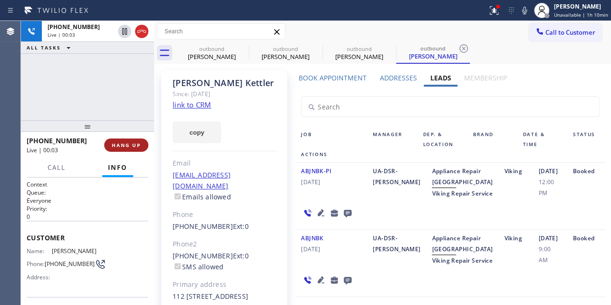
click at [124, 142] on span "HANG UP" at bounding box center [126, 145] width 29 height 7
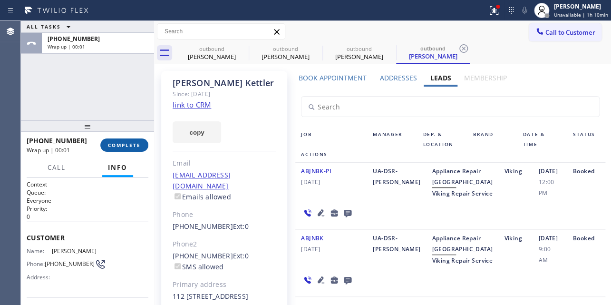
click at [121, 146] on span "COMPLETE" at bounding box center [124, 145] width 33 height 7
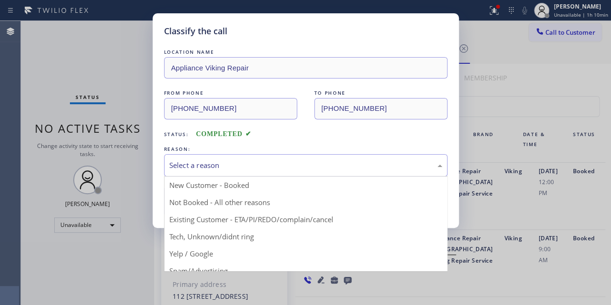
click at [250, 165] on div "Select a reason" at bounding box center [305, 165] width 273 height 11
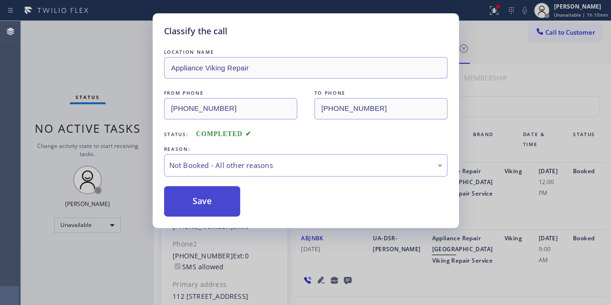
drag, startPoint x: 228, startPoint y: 205, endPoint x: 214, endPoint y: 206, distance: 14.3
click at [214, 206] on button "Save" at bounding box center [202, 201] width 77 height 30
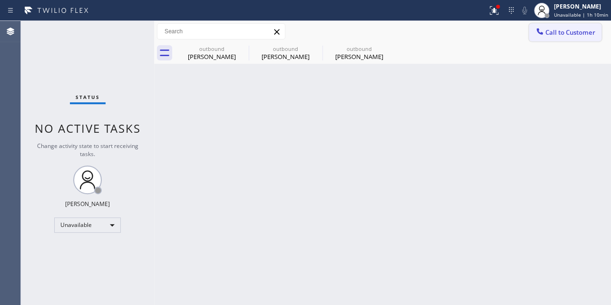
click at [559, 38] on button "Call to Customer" at bounding box center [565, 32] width 73 height 18
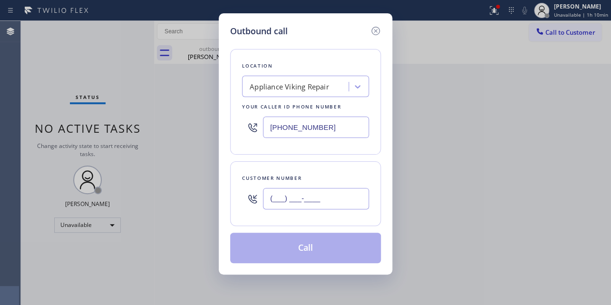
click at [273, 195] on input "(___) ___-____" at bounding box center [316, 198] width 106 height 21
paste input "843) 478-4933"
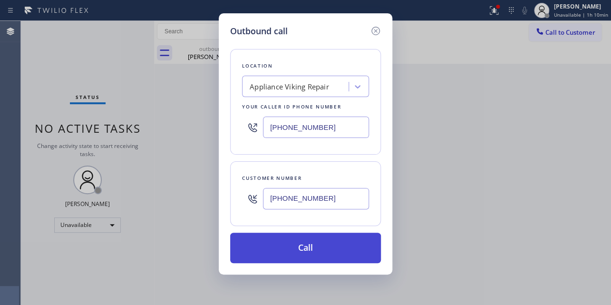
type input "(843) 478-4933"
click at [310, 251] on button "Call" at bounding box center [305, 248] width 151 height 30
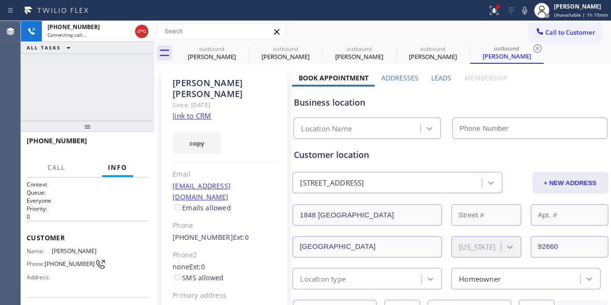
type input "[PHONE_NUMBER]"
click at [437, 76] on label "Leads" at bounding box center [441, 77] width 20 height 9
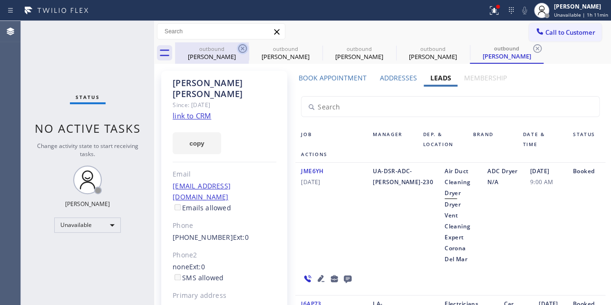
click at [240, 50] on icon at bounding box center [242, 48] width 11 height 11
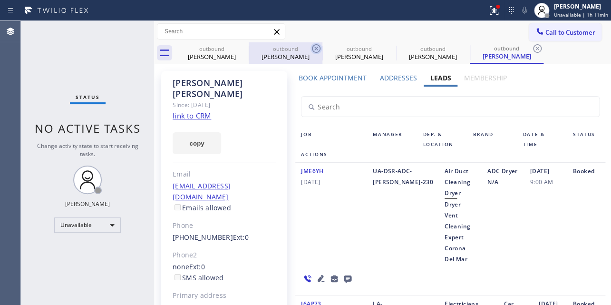
click at [311, 50] on icon at bounding box center [316, 48] width 11 height 11
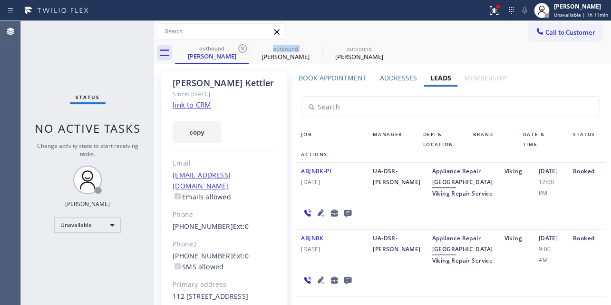
click at [240, 50] on icon at bounding box center [242, 48] width 11 height 11
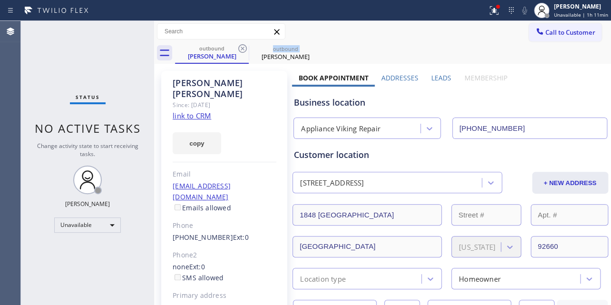
click at [240, 50] on icon at bounding box center [242, 48] width 11 height 11
click at [0, 0] on icon at bounding box center [0, 0] width 0 height 0
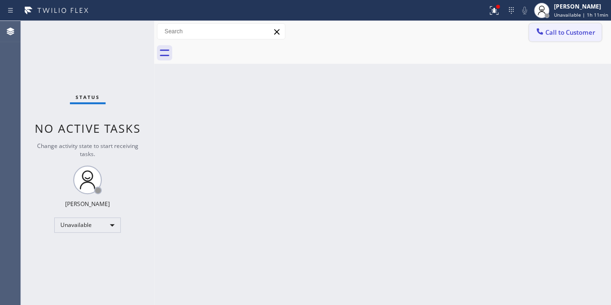
click at [544, 33] on div at bounding box center [539, 32] width 11 height 11
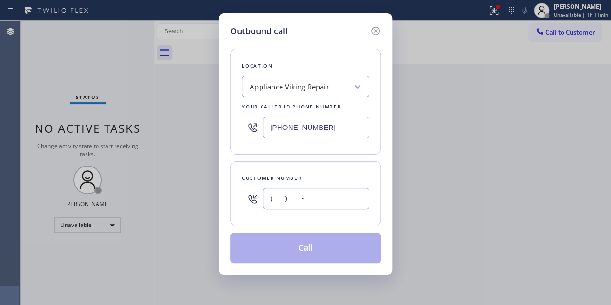
click at [263, 203] on input "(___) ___-____" at bounding box center [316, 198] width 106 height 21
paste input "773) 457-3488"
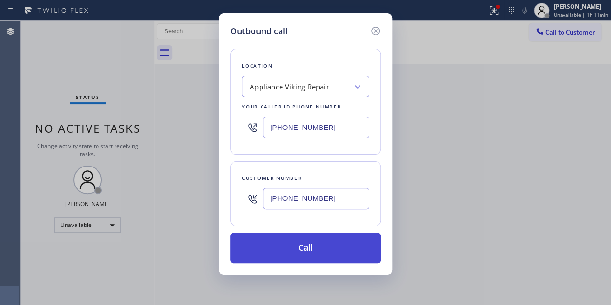
click at [297, 245] on button "Call" at bounding box center [305, 248] width 151 height 30
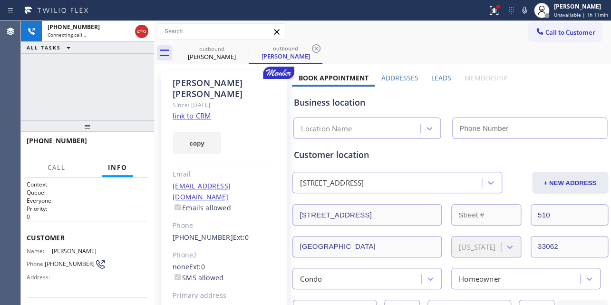
click at [435, 78] on label "Leads" at bounding box center [441, 77] width 20 height 9
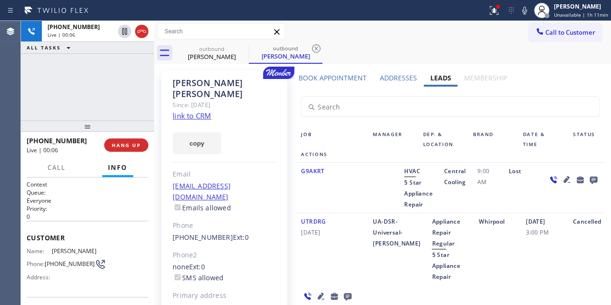
click at [133, 145] on span "HANG UP" at bounding box center [126, 145] width 29 height 7
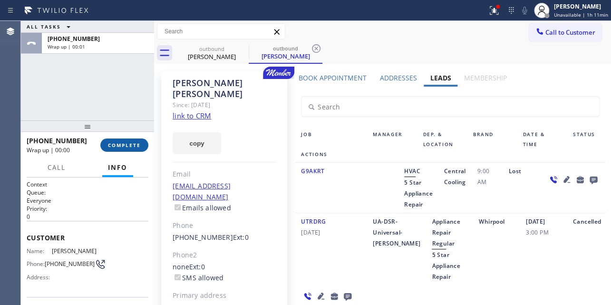
click at [128, 141] on button "COMPLETE" at bounding box center [124, 144] width 48 height 13
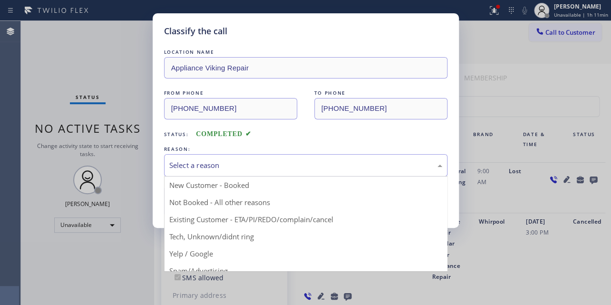
click at [282, 164] on div "Select a reason" at bounding box center [305, 165] width 273 height 11
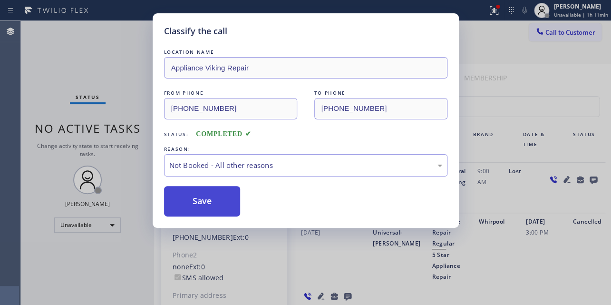
click at [218, 203] on button "Save" at bounding box center [202, 201] width 77 height 30
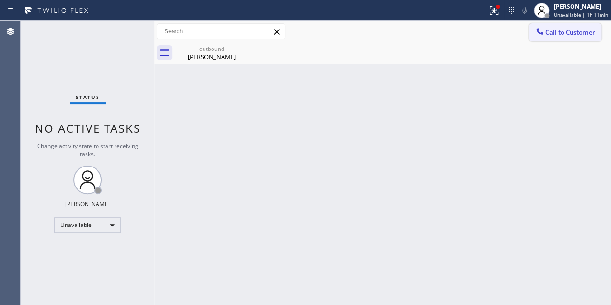
click at [560, 28] on span "Call to Customer" at bounding box center [570, 32] width 50 height 9
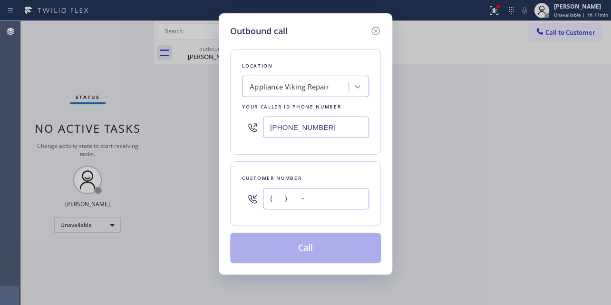
click at [269, 198] on input "(___) ___-____" at bounding box center [316, 198] width 106 height 21
paste input "360) 393-8019"
type input "(360) 393-8019"
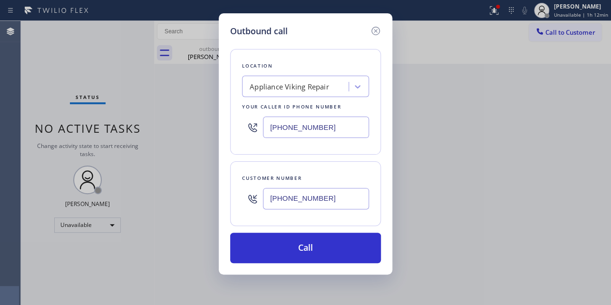
click at [328, 35] on div "Outbound call" at bounding box center [305, 31] width 151 height 13
drag, startPoint x: 329, startPoint y: 128, endPoint x: 193, endPoint y: 123, distance: 136.6
click at [193, 123] on div "Outbound call Location Appliance Viking Repair Your caller id phone number (617…" at bounding box center [305, 152] width 611 height 305
paste input "424) 335-3900"
drag, startPoint x: 314, startPoint y: 37, endPoint x: 316, endPoint y: 51, distance: 14.3
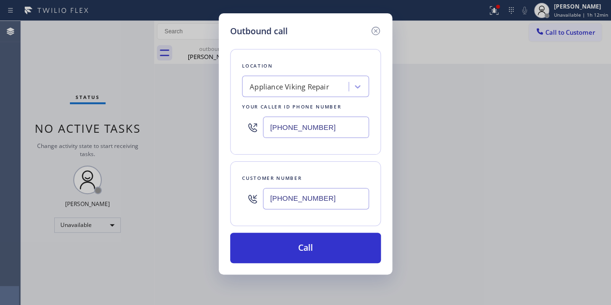
click at [314, 38] on div "Location Appliance Viking Repair Your caller id phone number (617) 219-9255 Cus…" at bounding box center [305, 150] width 151 height 225
drag, startPoint x: 329, startPoint y: 127, endPoint x: 170, endPoint y: 127, distance: 158.8
click at [170, 127] on div "Outbound call Location Appliance Viking Repair Your caller id phone number (617…" at bounding box center [305, 152] width 611 height 305
paste input "855) 999-4417"
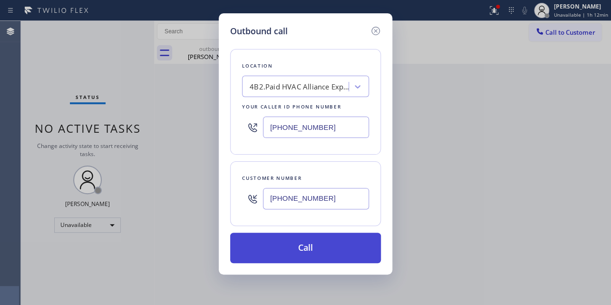
type input "(855) 999-4417"
click at [308, 249] on button "Call" at bounding box center [305, 248] width 151 height 30
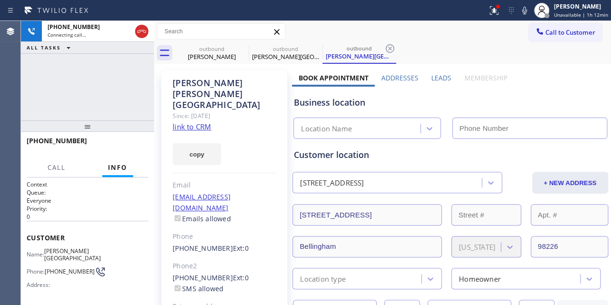
type input "(855) 999-4417"
click at [439, 76] on label "Leads" at bounding box center [441, 77] width 20 height 9
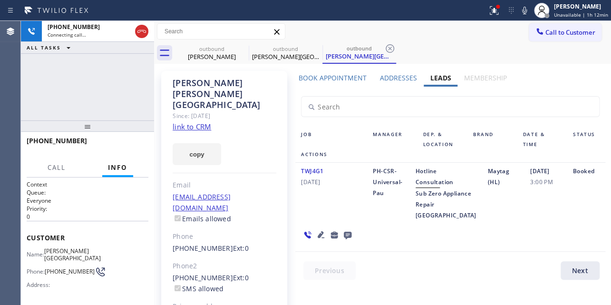
click at [488, 270] on div "Job Manager Dep. & Location Brand Date & Time Status Actions TWJ4G1 01/31/2024 …" at bounding box center [450, 186] width 316 height 198
click at [477, 252] on div "TWJ4G1 01/31/2024 PH-CSR-Universal-Pau Hotline Consultation Sub Zero Appliance …" at bounding box center [450, 207] width 310 height 89
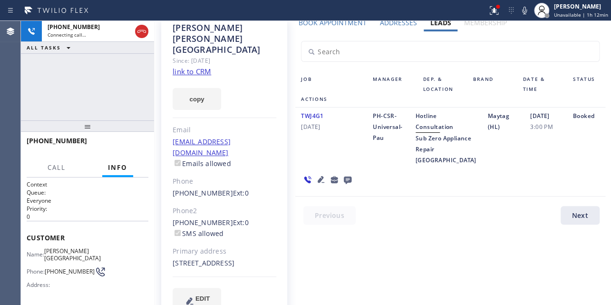
scroll to position [56, 0]
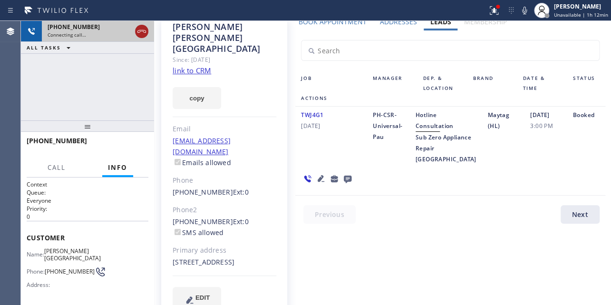
click at [141, 31] on icon at bounding box center [141, 31] width 11 height 11
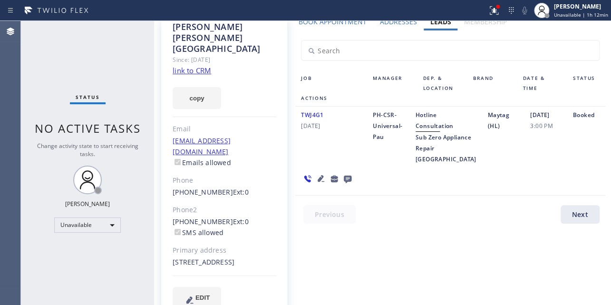
click at [556, 43] on input "text" at bounding box center [450, 50] width 297 height 20
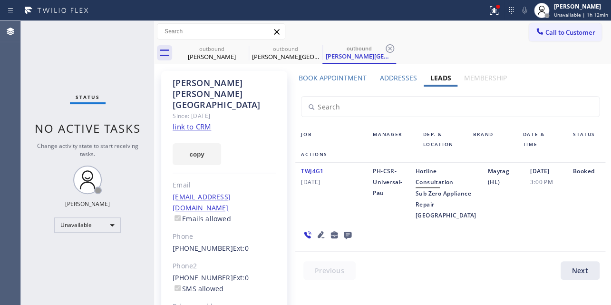
drag, startPoint x: 557, startPoint y: 32, endPoint x: 520, endPoint y: 34, distance: 37.1
click at [556, 32] on span "Call to Customer" at bounding box center [570, 32] width 50 height 9
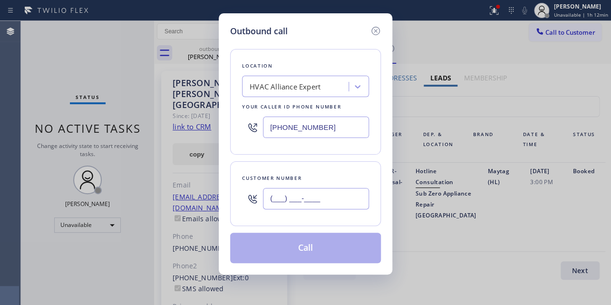
click at [325, 203] on input "(___) ___-____" at bounding box center [316, 198] width 106 height 21
paste input "424) 335-3900"
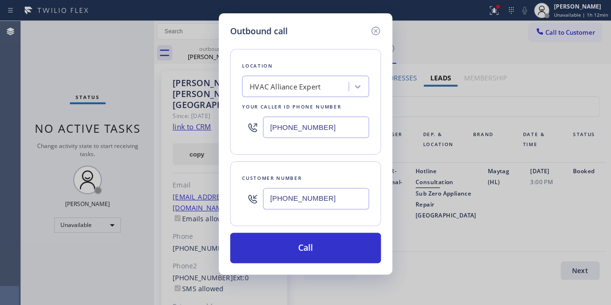
type input "(424) 335-3900"
drag, startPoint x: 318, startPoint y: 39, endPoint x: 328, endPoint y: 106, distance: 67.3
click at [318, 39] on div "Location HVAC Alliance Expert Your caller id phone number (855) 999-4417 Custom…" at bounding box center [305, 150] width 151 height 225
drag, startPoint x: 335, startPoint y: 128, endPoint x: 224, endPoint y: 126, distance: 111.3
click at [224, 126] on div "Outbound call Location HVAC Alliance Expert Your caller id phone number (855) 9…" at bounding box center [306, 143] width 174 height 261
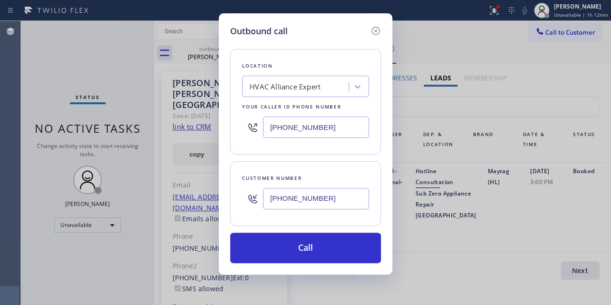
paste input "text"
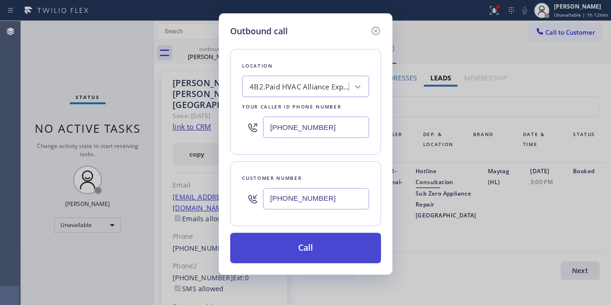
type input "(855) 999-4417"
click at [333, 248] on button "Call" at bounding box center [305, 248] width 151 height 30
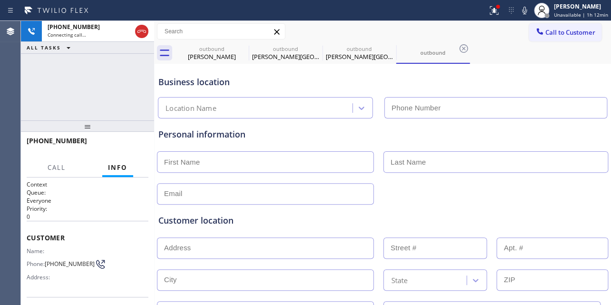
type input "(855) 999-4417"
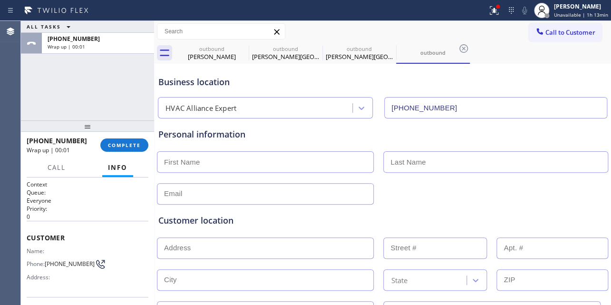
click at [325, 27] on div "Call to Customer Outbound call Location HVAC Alliance Expert Your caller id pho…" at bounding box center [382, 31] width 457 height 17
click at [133, 145] on span "COMPLETE" at bounding box center [124, 145] width 33 height 7
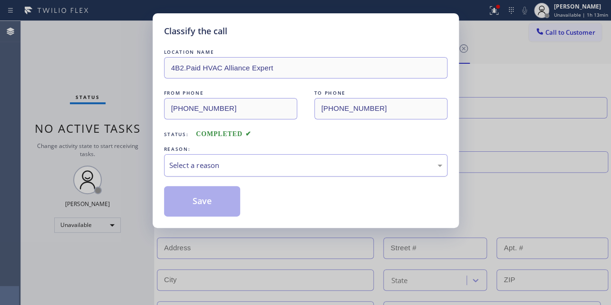
click at [253, 160] on div "Select a reason" at bounding box center [305, 165] width 273 height 11
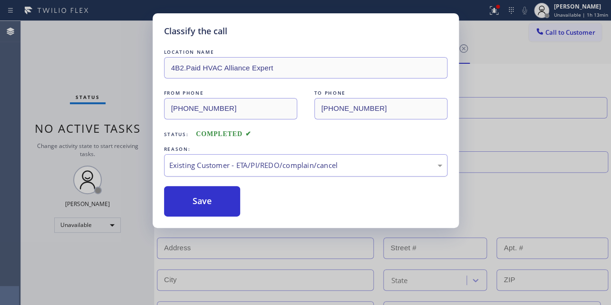
click at [316, 168] on div "Existing Customer - ETA/PI/REDO/complain/cancel" at bounding box center [305, 165] width 273 height 11
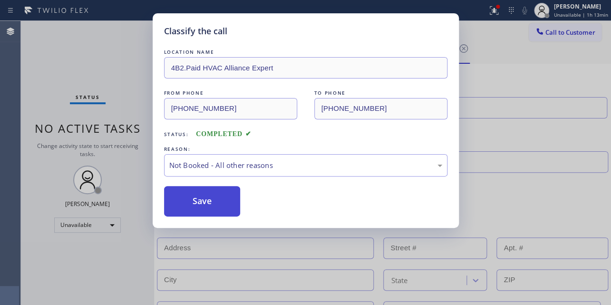
click at [209, 203] on button "Save" at bounding box center [202, 201] width 77 height 30
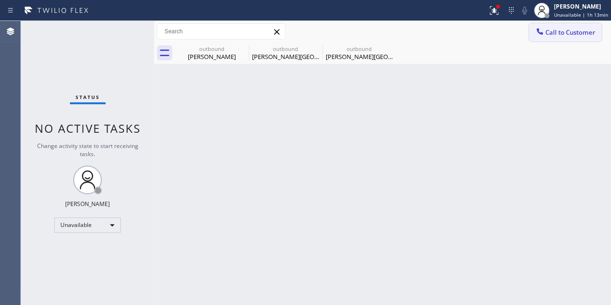
click at [554, 31] on span "Call to Customer" at bounding box center [570, 32] width 50 height 9
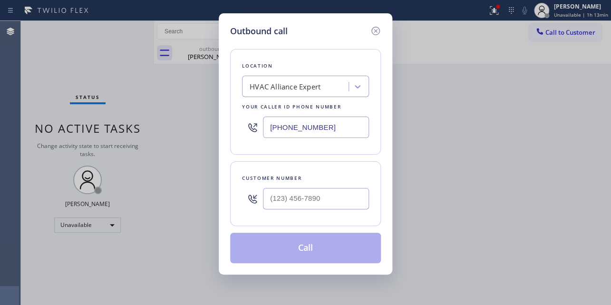
click at [320, 29] on div "Outbound call" at bounding box center [305, 31] width 151 height 13
click at [295, 198] on input "(___) ___-____" at bounding box center [316, 198] width 106 height 21
paste input "424) 335-3900"
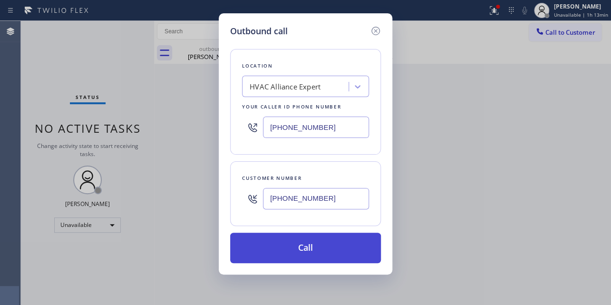
type input "(424) 335-3900"
click at [309, 250] on button "Call" at bounding box center [305, 248] width 151 height 30
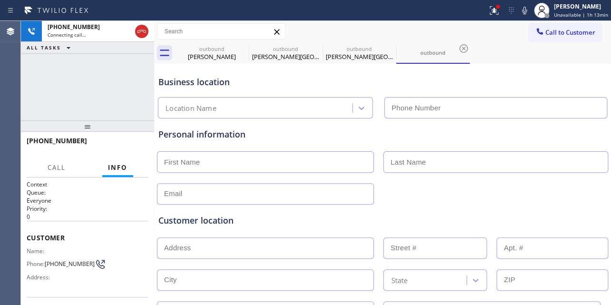
type input "(855) 999-4417"
click at [312, 137] on div "Personal information" at bounding box center [382, 134] width 448 height 13
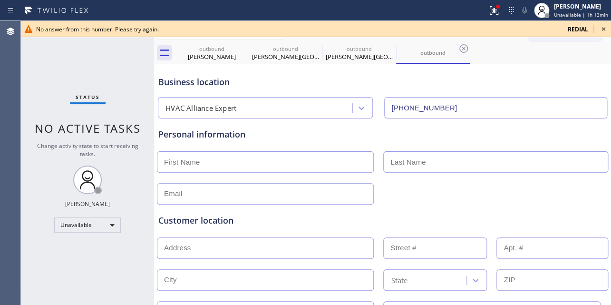
click at [603, 28] on icon at bounding box center [603, 28] width 11 height 11
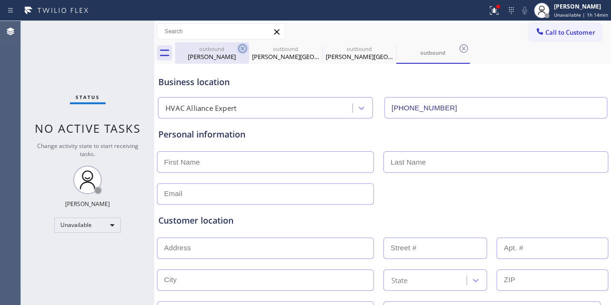
click at [240, 47] on icon at bounding box center [242, 48] width 11 height 11
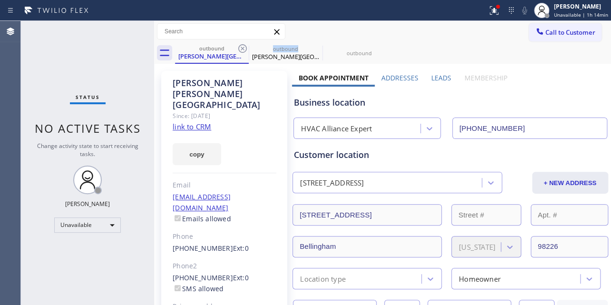
click at [240, 47] on icon at bounding box center [242, 48] width 11 height 11
click at [0, 0] on icon at bounding box center [0, 0] width 0 height 0
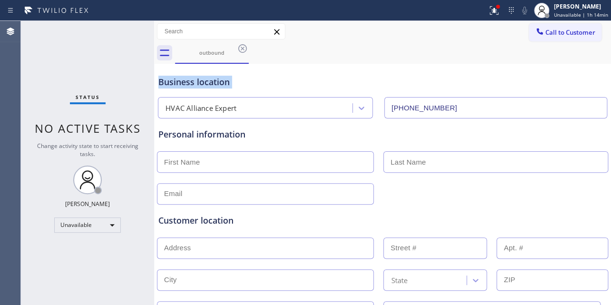
click at [240, 47] on icon at bounding box center [242, 48] width 11 height 11
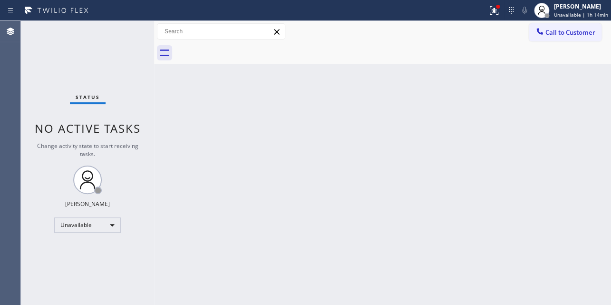
drag, startPoint x: 560, startPoint y: 33, endPoint x: 362, endPoint y: 89, distance: 205.6
click at [560, 32] on span "Call to Customer" at bounding box center [570, 32] width 50 height 9
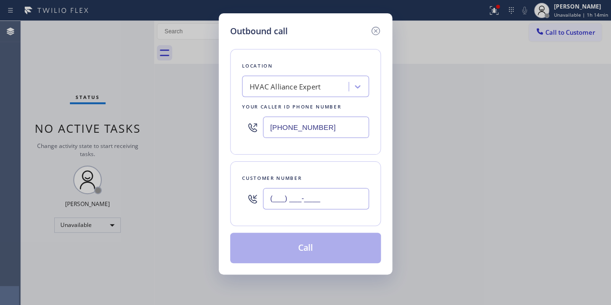
click at [289, 200] on input "(___) ___-____" at bounding box center [316, 198] width 106 height 21
paste input "301) 335-5261"
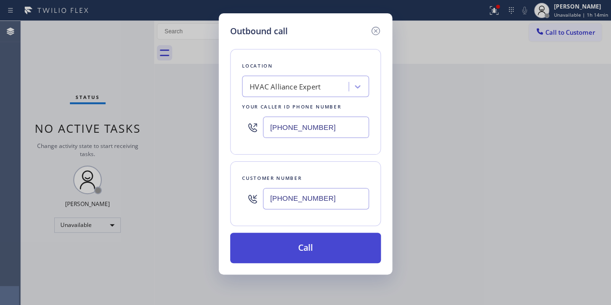
type input "(301) 335-5261"
click at [273, 252] on button "Call" at bounding box center [305, 248] width 151 height 30
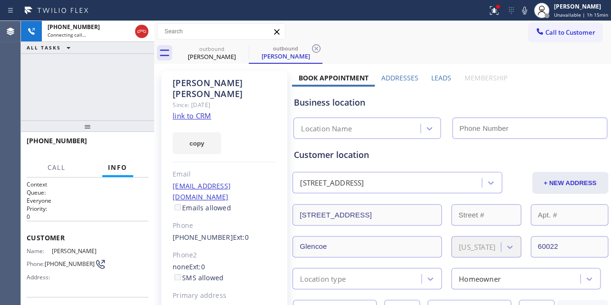
type input "(855) 999-4417"
click at [443, 79] on label "Leads" at bounding box center [441, 77] width 20 height 9
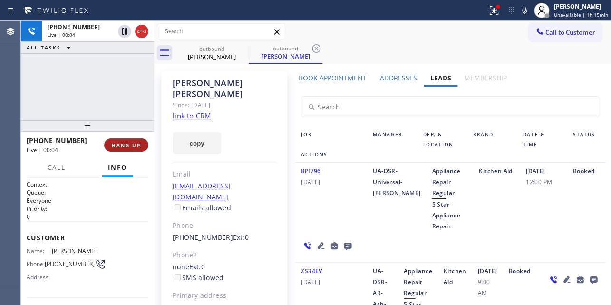
click at [124, 141] on button "HANG UP" at bounding box center [126, 144] width 44 height 13
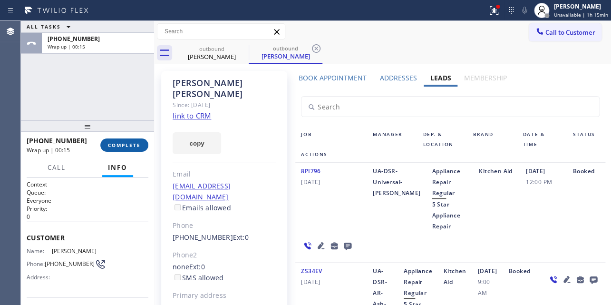
click at [142, 143] on button "COMPLETE" at bounding box center [124, 144] width 48 height 13
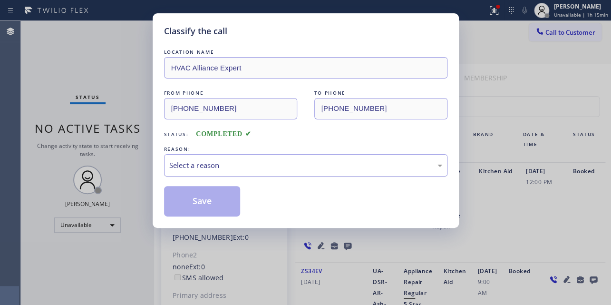
click at [214, 164] on div "Select a reason" at bounding box center [305, 165] width 273 height 11
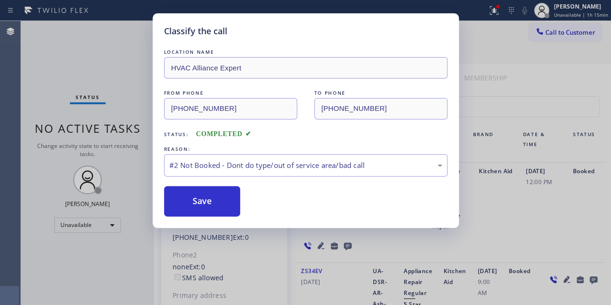
click at [196, 200] on button "Save" at bounding box center [202, 201] width 77 height 30
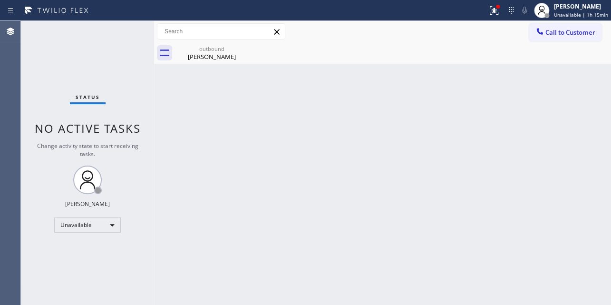
click at [320, 155] on div "Back to Dashboard Change Sender ID Customers Technicians Select a contact Outbo…" at bounding box center [382, 163] width 457 height 284
click at [549, 35] on span "Call to Customer" at bounding box center [570, 32] width 50 height 9
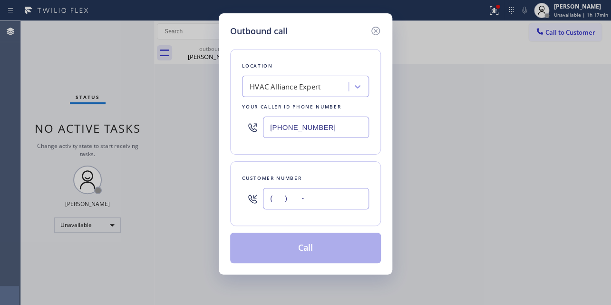
click at [294, 204] on input "(___) ___-____" at bounding box center [316, 198] width 106 height 21
paste input "647) 990-5452"
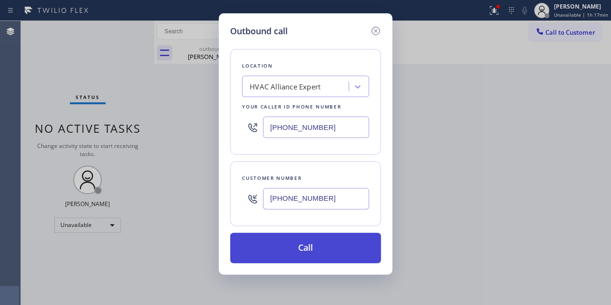
click at [287, 252] on button "Call" at bounding box center [305, 248] width 151 height 30
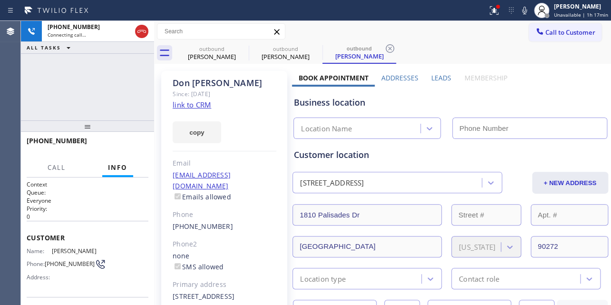
click at [440, 78] on label "Leads" at bounding box center [441, 77] width 20 height 9
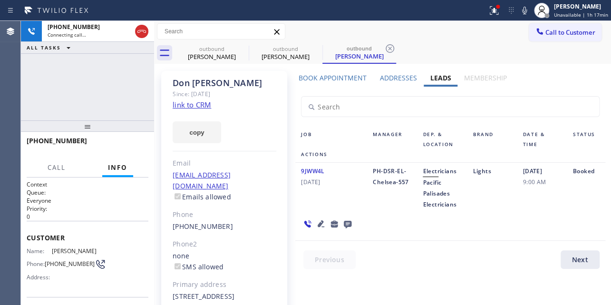
click at [320, 226] on icon at bounding box center [321, 223] width 7 height 7
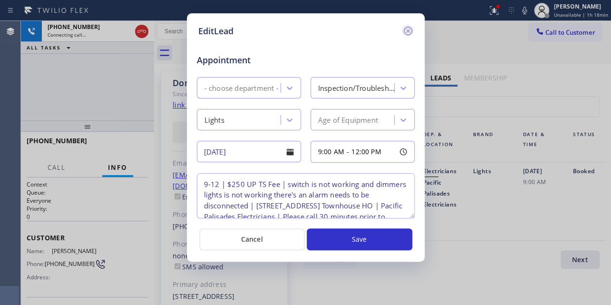
click at [407, 29] on icon at bounding box center [407, 31] width 9 height 9
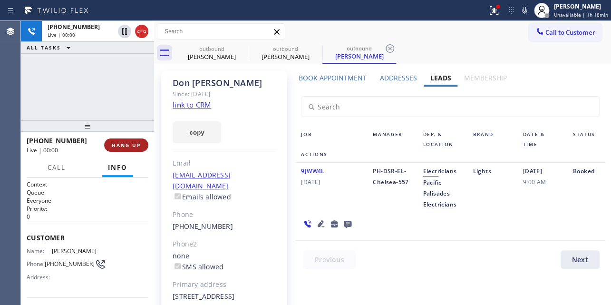
click at [126, 143] on span "HANG UP" at bounding box center [126, 145] width 29 height 7
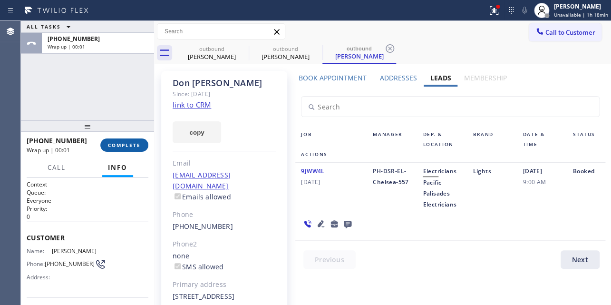
click at [122, 144] on span "COMPLETE" at bounding box center [124, 145] width 33 height 7
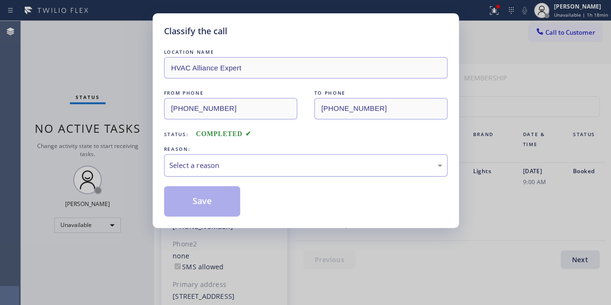
click at [266, 167] on div "Select a reason" at bounding box center [305, 165] width 273 height 11
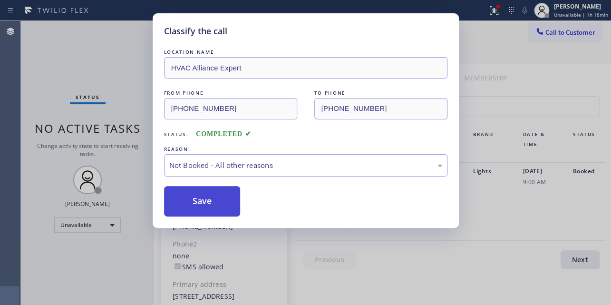
click at [218, 203] on button "Save" at bounding box center [202, 201] width 77 height 30
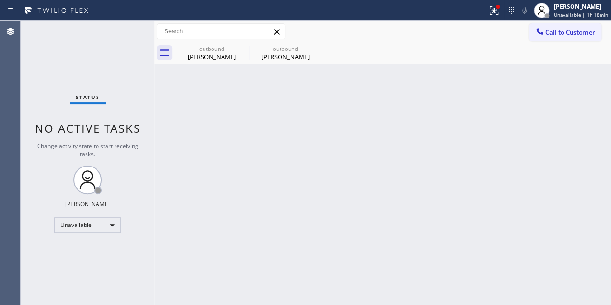
click at [557, 32] on span "Call to Customer" at bounding box center [570, 32] width 50 height 9
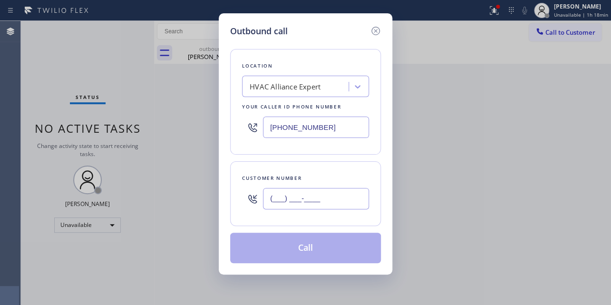
click at [281, 200] on input "(___) ___-____" at bounding box center [316, 198] width 106 height 21
paste input "206) 697-8250"
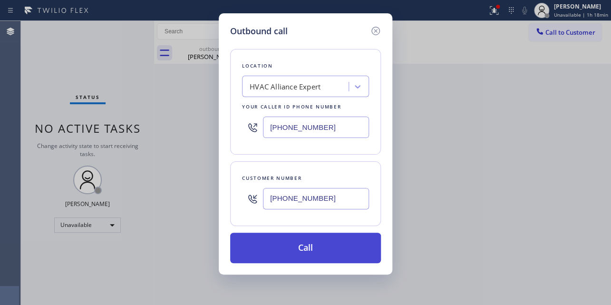
type input "(206) 697-8250"
click at [300, 249] on button "Call" at bounding box center [305, 248] width 151 height 30
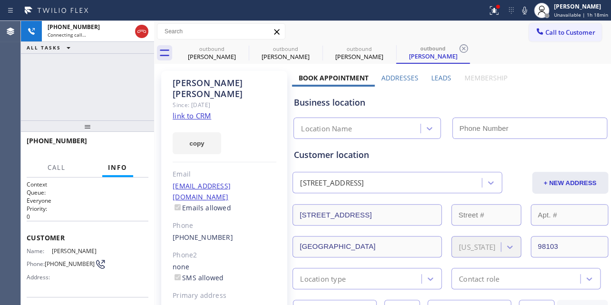
type input "(855) 999-4417"
click at [439, 78] on label "Leads" at bounding box center [441, 77] width 20 height 9
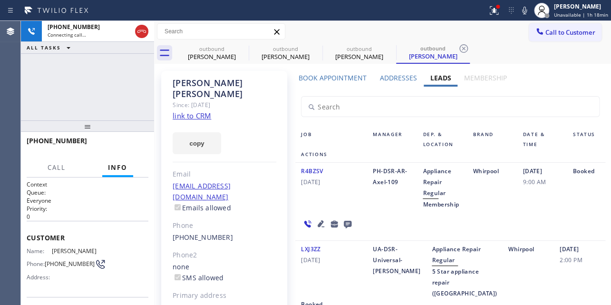
click at [317, 222] on icon at bounding box center [320, 223] width 11 height 11
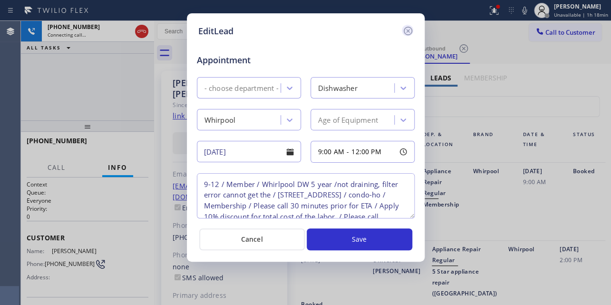
click at [408, 32] on icon at bounding box center [407, 30] width 11 height 11
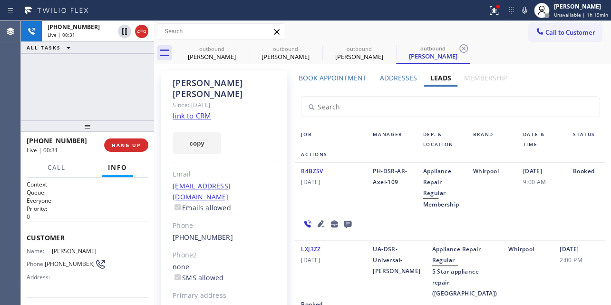
click at [506, 297] on div "Whirpool" at bounding box center [528, 270] width 51 height 55
click at [123, 146] on span "HANG UP" at bounding box center [126, 145] width 29 height 7
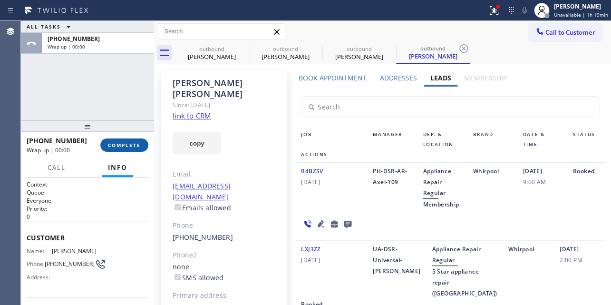
click at [124, 145] on span "COMPLETE" at bounding box center [124, 145] width 33 height 7
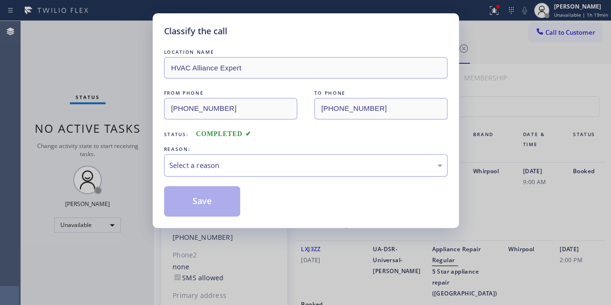
click at [276, 163] on div "Select a reason" at bounding box center [305, 165] width 273 height 11
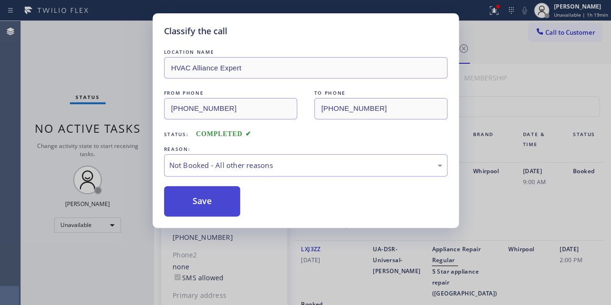
click at [194, 204] on button "Save" at bounding box center [202, 201] width 77 height 30
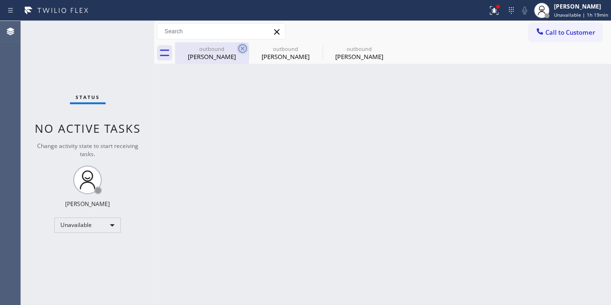
click at [241, 48] on icon at bounding box center [242, 48] width 11 height 11
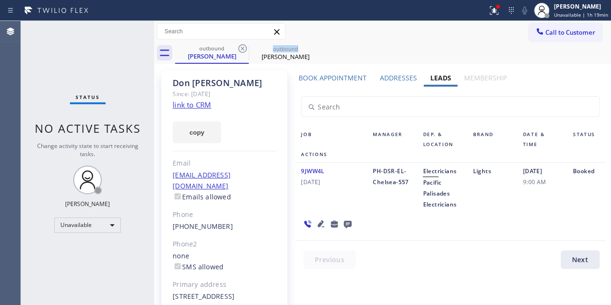
click at [241, 48] on icon at bounding box center [242, 48] width 11 height 11
click at [0, 0] on icon at bounding box center [0, 0] width 0 height 0
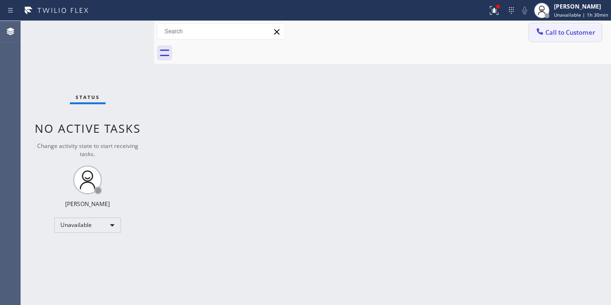
click at [550, 38] on button "Call to Customer" at bounding box center [565, 32] width 73 height 18
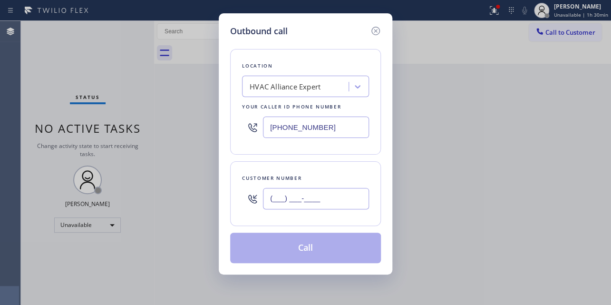
click at [330, 197] on input "(___) ___-____" at bounding box center [316, 198] width 106 height 21
paste input "305) 240-7805"
type input "(305) 240-7805"
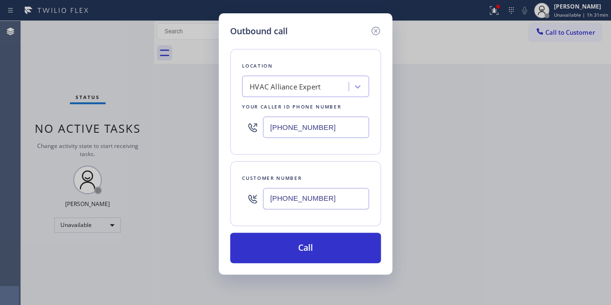
drag, startPoint x: 208, startPoint y: 126, endPoint x: 202, endPoint y: 126, distance: 5.7
click at [202, 126] on div "Outbound call Location HVAC Alliance Expert Your caller id phone number (855) 9…" at bounding box center [305, 152] width 611 height 305
paste input "305) 783-3594"
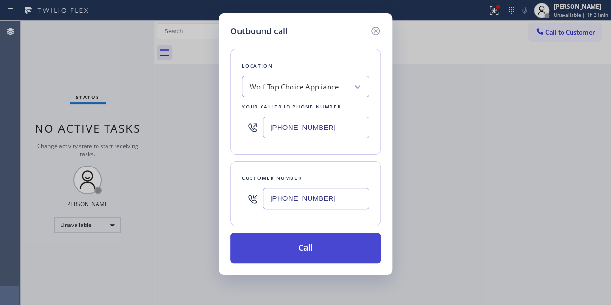
type input "(305) 783-3594"
click at [310, 242] on button "Call" at bounding box center [305, 248] width 151 height 30
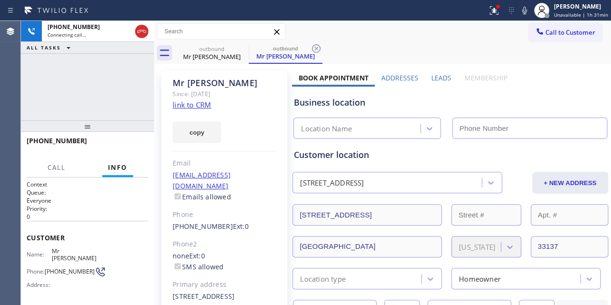
type input "(305) 783-3594"
click at [442, 76] on label "Leads" at bounding box center [441, 77] width 20 height 9
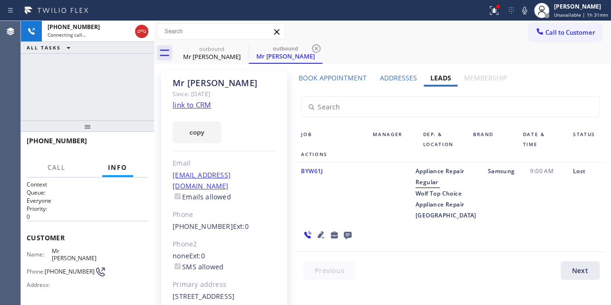
click at [351, 232] on icon at bounding box center [348, 236] width 8 height 8
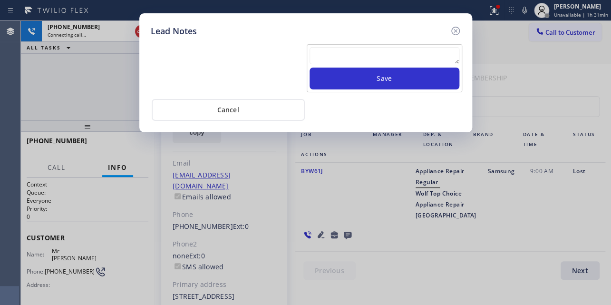
click at [342, 58] on textarea at bounding box center [385, 55] width 150 height 17
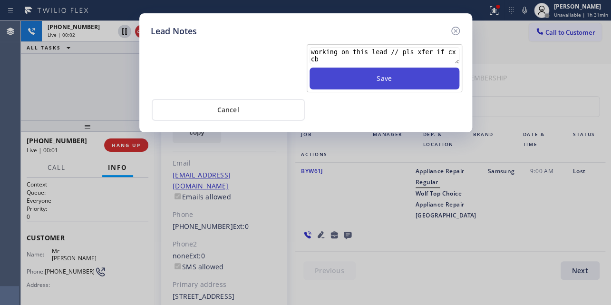
type textarea "working on this lead // pls xfer if cx cb"
click at [370, 84] on button "Save" at bounding box center [385, 79] width 150 height 22
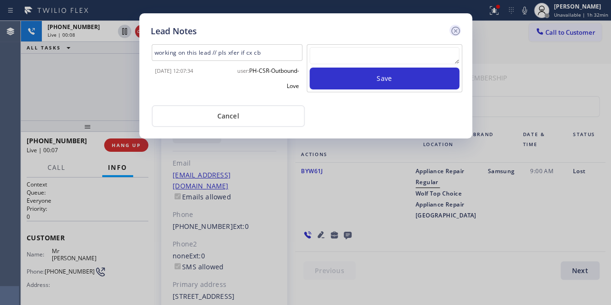
click at [455, 29] on icon at bounding box center [455, 30] width 11 height 11
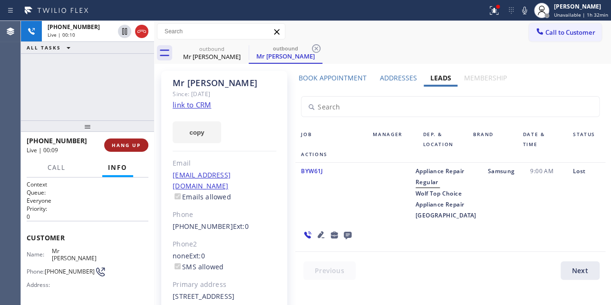
click at [128, 144] on span "HANG UP" at bounding box center [126, 145] width 29 height 7
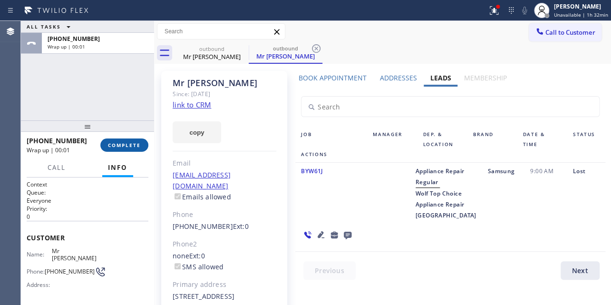
click at [119, 146] on span "COMPLETE" at bounding box center [124, 145] width 33 height 7
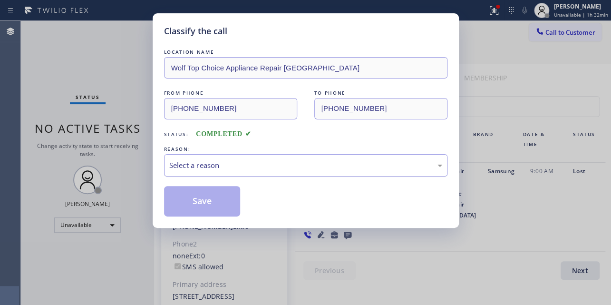
click at [244, 169] on div "Select a reason" at bounding box center [305, 165] width 273 height 11
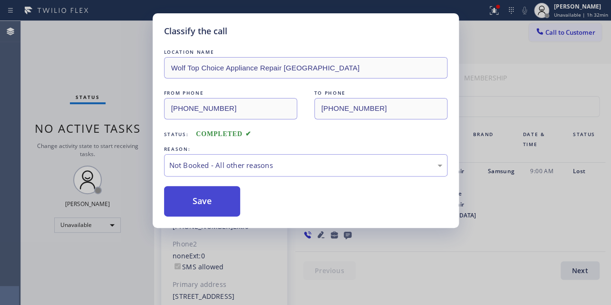
click at [212, 204] on button "Save" at bounding box center [202, 201] width 77 height 30
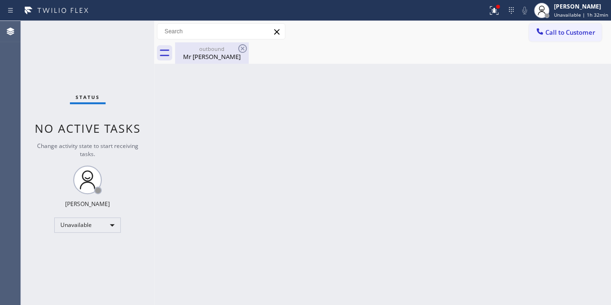
click at [213, 57] on div "Mr Terrence" at bounding box center [212, 56] width 72 height 9
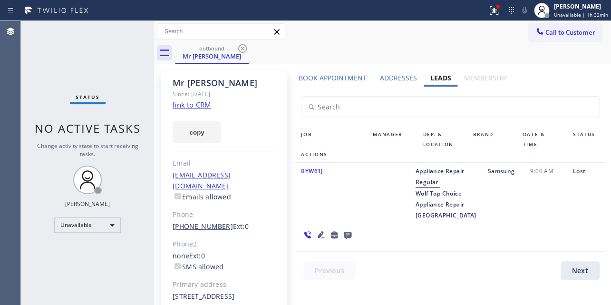
click at [202, 222] on link "(305) 240-7805" at bounding box center [203, 226] width 60 height 9
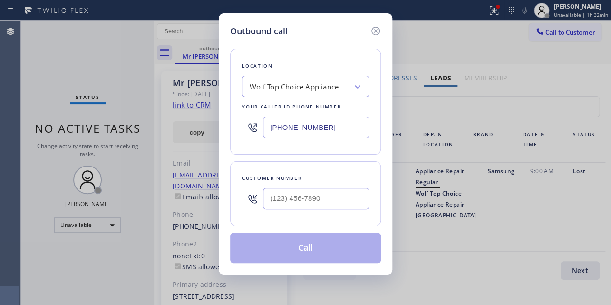
type input "(305) 240-7805"
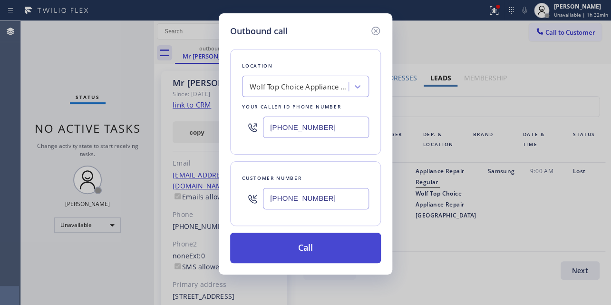
click at [314, 248] on button "Call" at bounding box center [305, 248] width 151 height 30
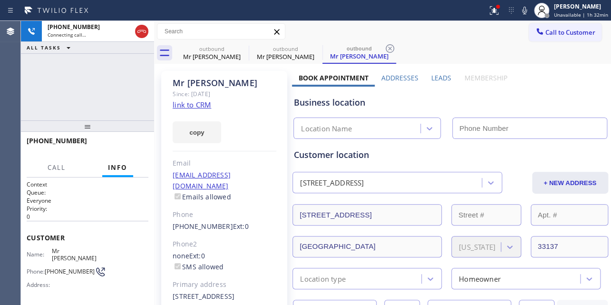
type input "(305) 783-3594"
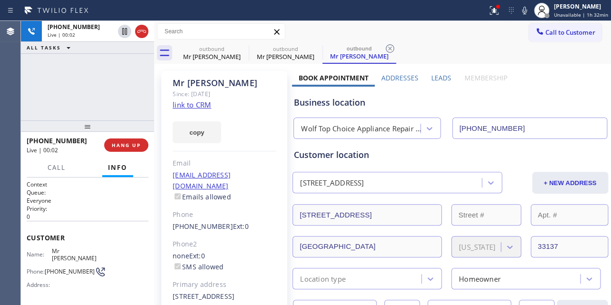
click at [513, 94] on div "Business location Wolf Top Choice Appliance Repair Biscayne Park (305) 783-3594" at bounding box center [450, 113] width 316 height 52
click at [121, 143] on span "HANG UP" at bounding box center [126, 145] width 29 height 7
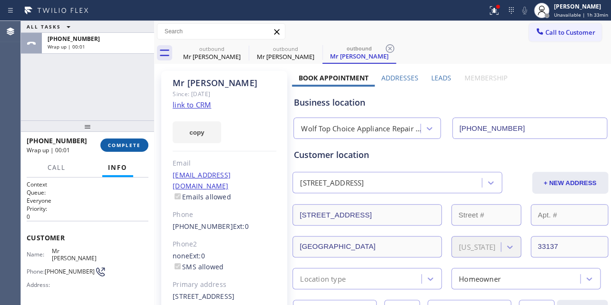
click at [122, 143] on span "COMPLETE" at bounding box center [124, 145] width 33 height 7
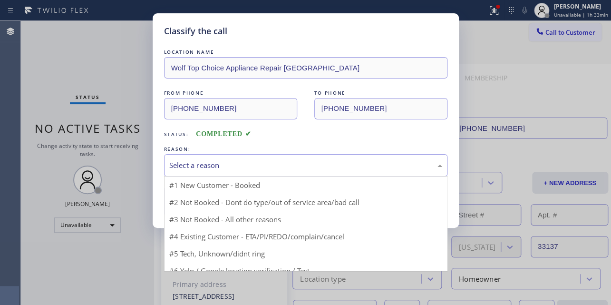
click at [228, 163] on div "Select a reason" at bounding box center [305, 165] width 273 height 11
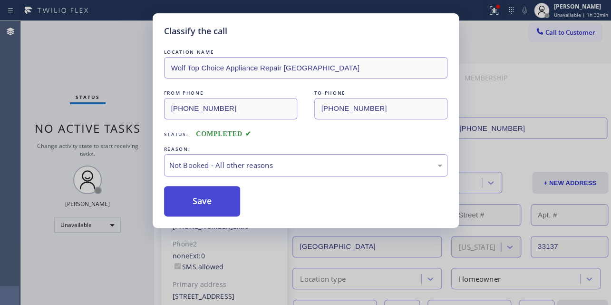
click at [209, 198] on button "Save" at bounding box center [202, 201] width 77 height 30
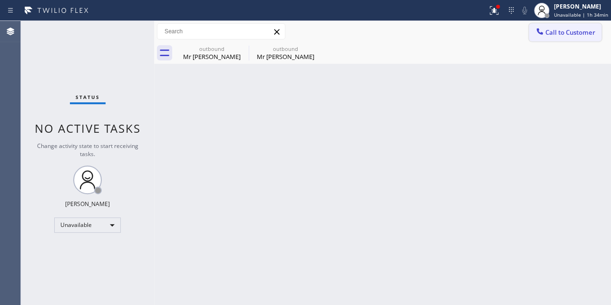
click at [570, 33] on span "Call to Customer" at bounding box center [570, 32] width 50 height 9
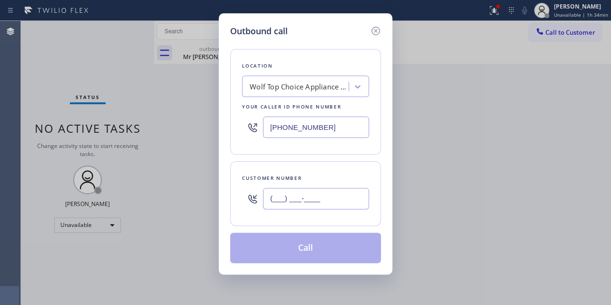
click at [316, 200] on input "(___) ___-____" at bounding box center [316, 198] width 106 height 21
paste input "858) 220-6623"
type input "(858) 220-6623"
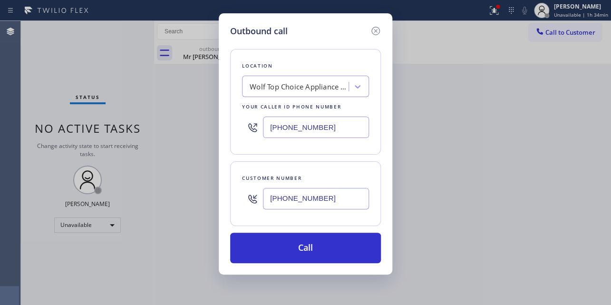
drag, startPoint x: 552, startPoint y: 209, endPoint x: 323, endPoint y: 117, distance: 246.3
click at [553, 209] on div "Outbound call Location Wolf Top Choice Appliance Repair Biscayne Park Your call…" at bounding box center [305, 152] width 611 height 305
drag, startPoint x: 243, startPoint y: 126, endPoint x: 197, endPoint y: 127, distance: 45.7
click at [197, 127] on div "Outbound call Location Wolf Top Choice Appliance Repair Biscayne Park Your call…" at bounding box center [305, 152] width 611 height 305
paste input "855) 731-4952"
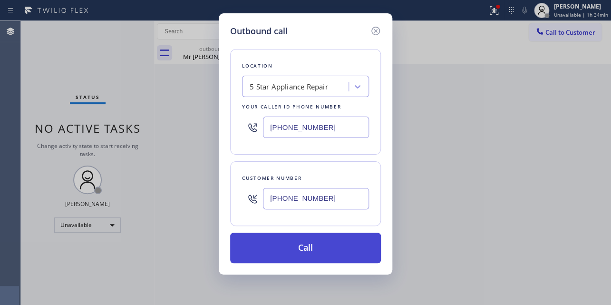
type input "(855) 731-4952"
click at [307, 243] on button "Call" at bounding box center [305, 248] width 151 height 30
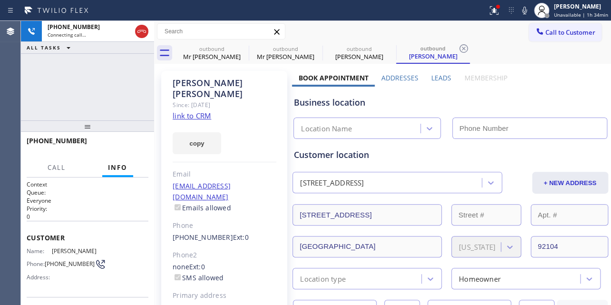
click at [506, 94] on div "Business location Location Name" at bounding box center [450, 113] width 316 height 52
type input "(855) 731-4952"
click at [440, 77] on label "Leads" at bounding box center [441, 77] width 20 height 9
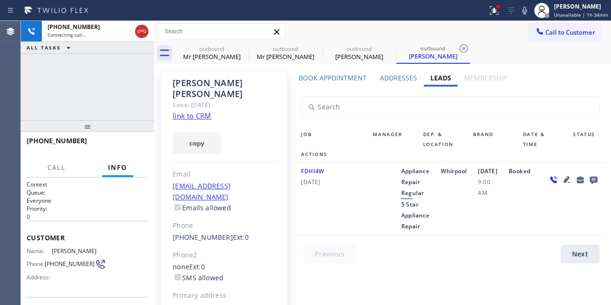
click at [563, 183] on icon at bounding box center [566, 179] width 7 height 7
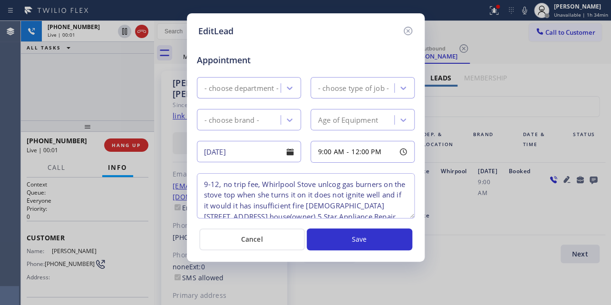
type textarea "9-12, no trip fee, Whirlpool Stove unlcog gas burners on the stove top when she…"
drag, startPoint x: 406, startPoint y: 30, endPoint x: 147, endPoint y: 72, distance: 261.6
click at [405, 30] on icon at bounding box center [407, 30] width 11 height 11
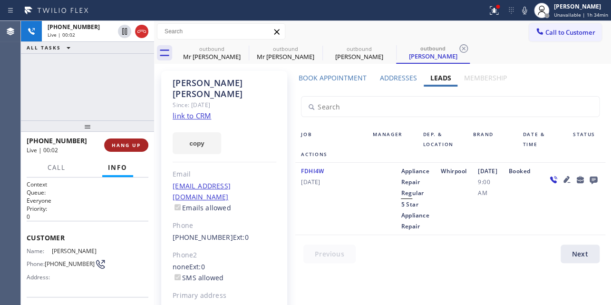
click at [112, 142] on span "HANG UP" at bounding box center [126, 145] width 29 height 7
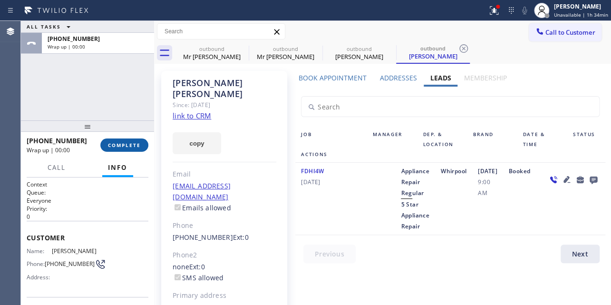
click at [130, 138] on button "COMPLETE" at bounding box center [124, 144] width 48 height 13
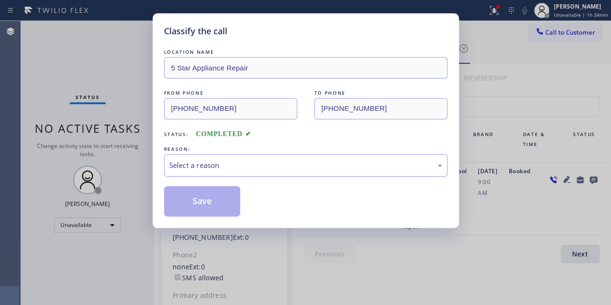
click at [227, 166] on div "Select a reason" at bounding box center [305, 165] width 273 height 11
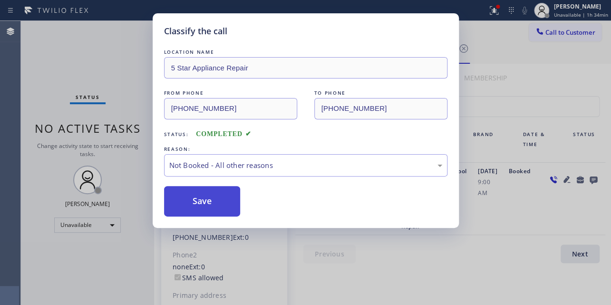
click at [212, 202] on button "Save" at bounding box center [202, 201] width 77 height 30
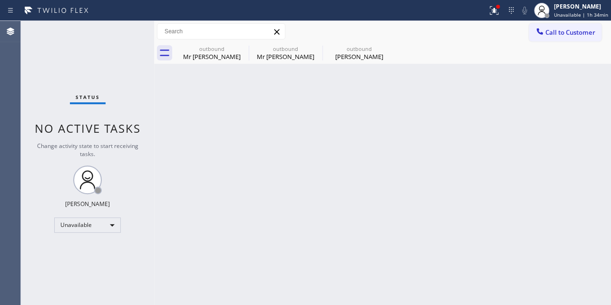
click at [347, 31] on div "Call to Customer Outbound call Location 5 Star Appliance Repair Your caller id …" at bounding box center [382, 31] width 457 height 17
click at [237, 52] on icon at bounding box center [242, 48] width 11 height 11
click at [0, 0] on icon at bounding box center [0, 0] width 0 height 0
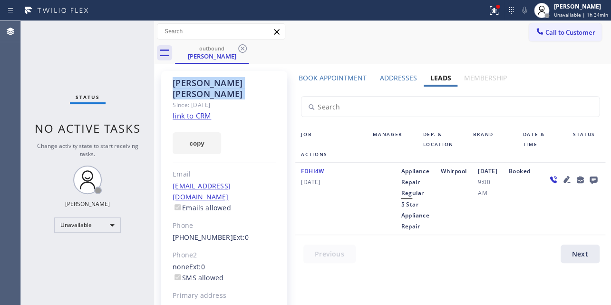
click at [237, 52] on icon at bounding box center [242, 48] width 11 height 11
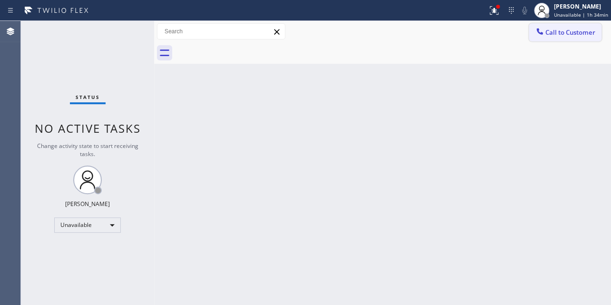
click at [560, 32] on span "Call to Customer" at bounding box center [570, 32] width 50 height 9
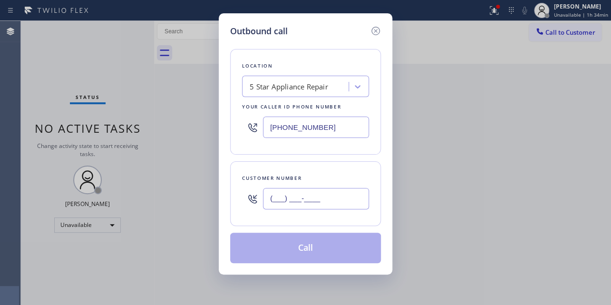
click at [271, 198] on input "(___) ___-____" at bounding box center [316, 198] width 106 height 21
paste input "786) 622-3136"
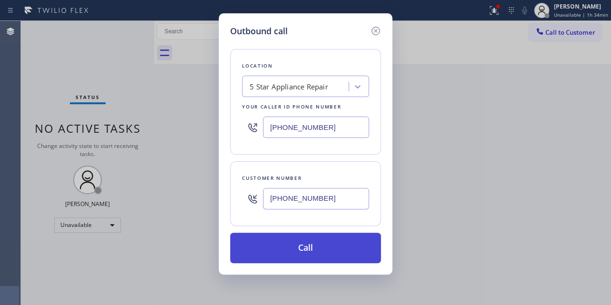
type input "(786) 622-3136"
click at [312, 249] on button "Call" at bounding box center [305, 248] width 151 height 30
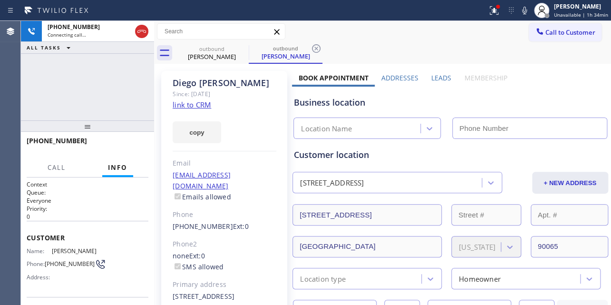
click at [440, 76] on label "Leads" at bounding box center [441, 77] width 20 height 9
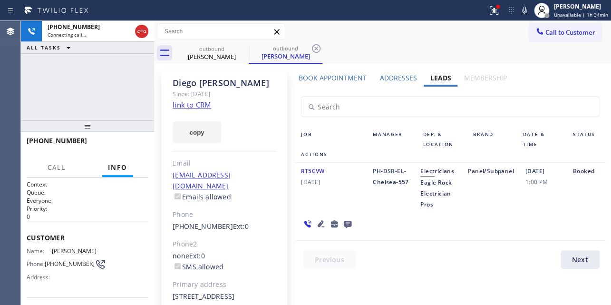
click at [321, 223] on icon at bounding box center [320, 223] width 11 height 11
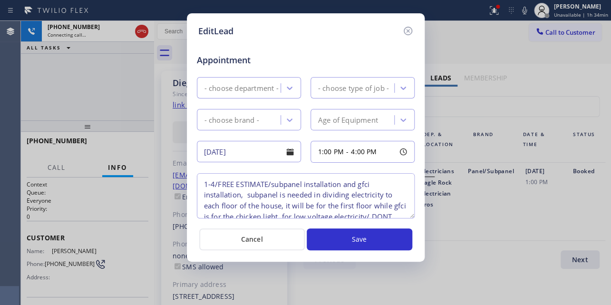
type textarea "1-4/FREE ESTIMATE/subpanel installation and gfci installation, subpanel is need…"
click at [407, 30] on icon at bounding box center [407, 30] width 11 height 11
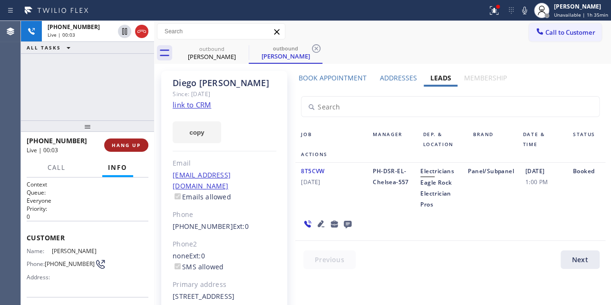
click at [126, 143] on span "HANG UP" at bounding box center [126, 145] width 29 height 7
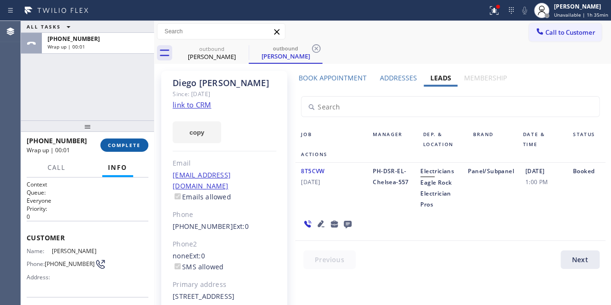
click at [130, 144] on span "COMPLETE" at bounding box center [124, 145] width 33 height 7
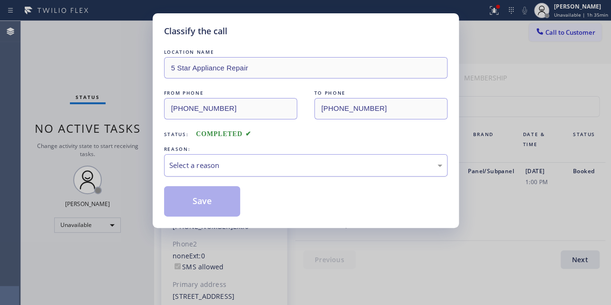
click at [282, 166] on div "Select a reason" at bounding box center [305, 165] width 273 height 11
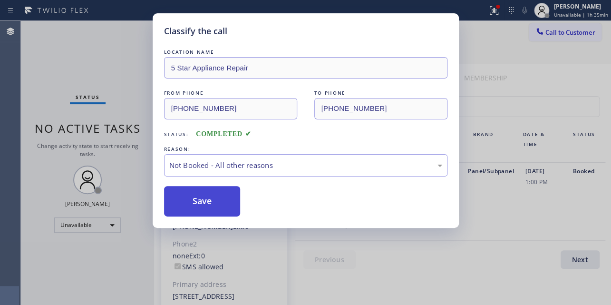
click at [200, 207] on button "Save" at bounding box center [202, 201] width 77 height 30
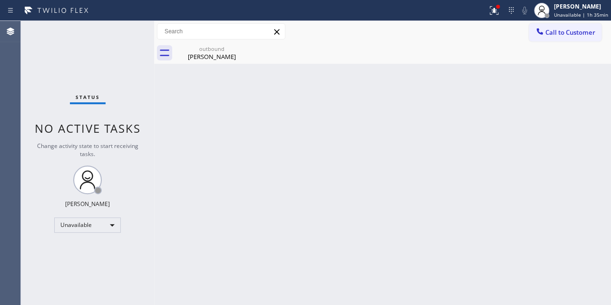
drag, startPoint x: 552, startPoint y: 37, endPoint x: 539, endPoint y: 27, distance: 15.9
click at [551, 38] on button "Call to Customer" at bounding box center [565, 32] width 73 height 18
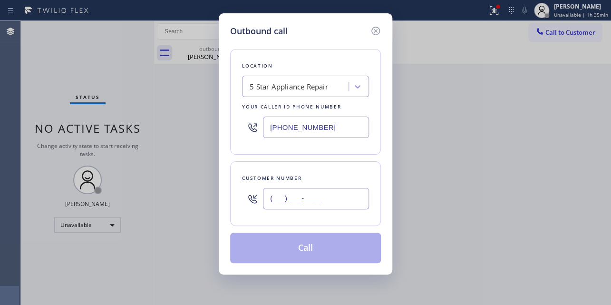
click at [294, 195] on input "(___) ___-____" at bounding box center [316, 198] width 106 height 21
paste input "714) 778-3782"
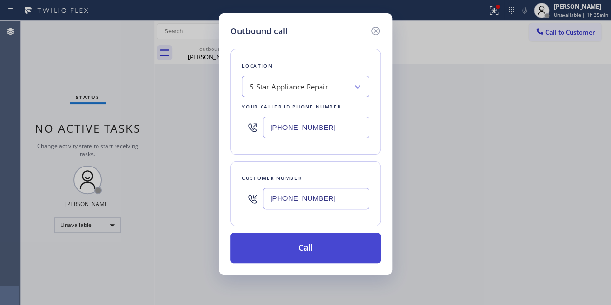
type input "(714) 778-3782"
click at [297, 250] on button "Call" at bounding box center [305, 248] width 151 height 30
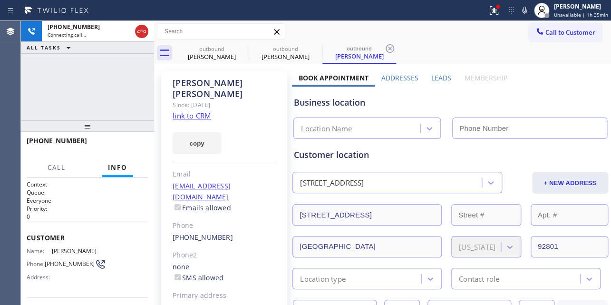
type input "(855) 731-4952"
click at [437, 78] on label "Leads" at bounding box center [441, 77] width 20 height 9
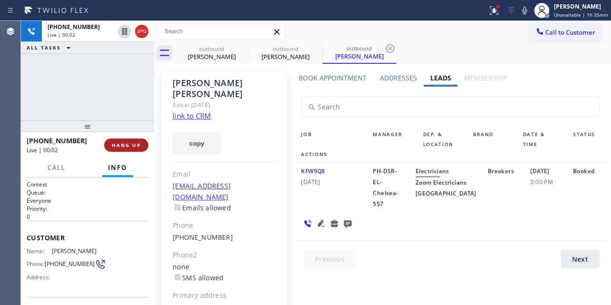
click at [129, 145] on span "HANG UP" at bounding box center [126, 145] width 29 height 7
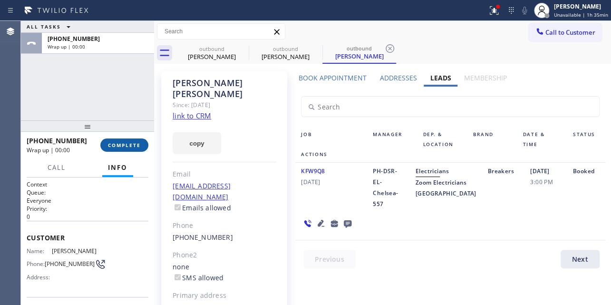
click at [129, 145] on span "COMPLETE" at bounding box center [124, 145] width 33 height 7
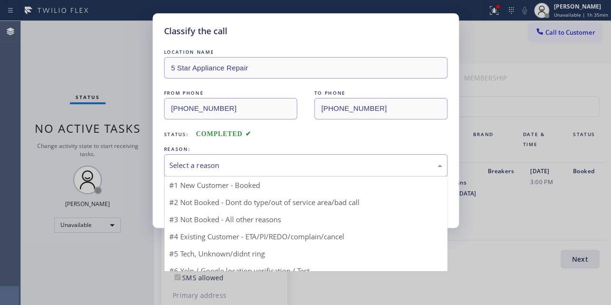
click at [175, 161] on div "Select a reason" at bounding box center [305, 165] width 273 height 11
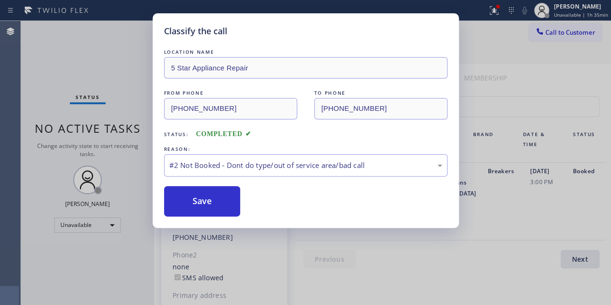
click at [199, 202] on button "Save" at bounding box center [202, 201] width 77 height 30
click at [214, 200] on button "Save" at bounding box center [202, 201] width 77 height 30
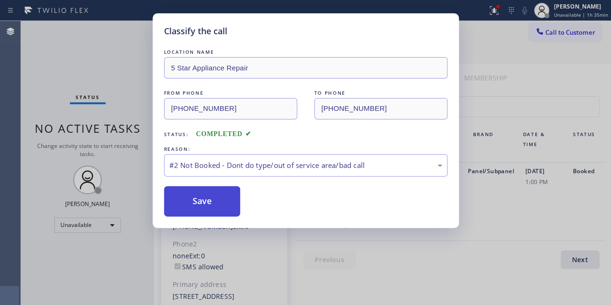
click at [204, 201] on button "Save" at bounding box center [202, 201] width 77 height 30
click at [195, 192] on button "Save" at bounding box center [202, 201] width 77 height 30
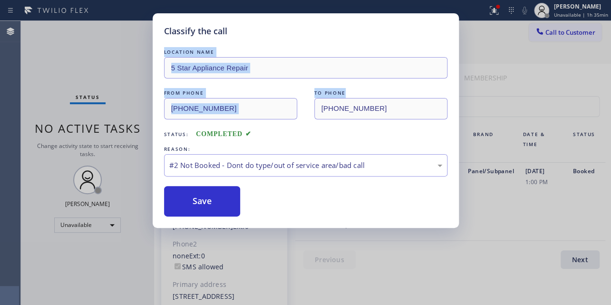
drag, startPoint x: 378, startPoint y: 24, endPoint x: 380, endPoint y: 96, distance: 71.8
click at [380, 96] on div "Classify the call LOCATION NAME 5 Star Appliance Repair FROM PHONE (855) 731-49…" at bounding box center [306, 120] width 306 height 214
click at [580, 74] on div "Classify the call LOCATION NAME 5 Star Appliance Repair FROM PHONE (855) 731-49…" at bounding box center [305, 152] width 611 height 305
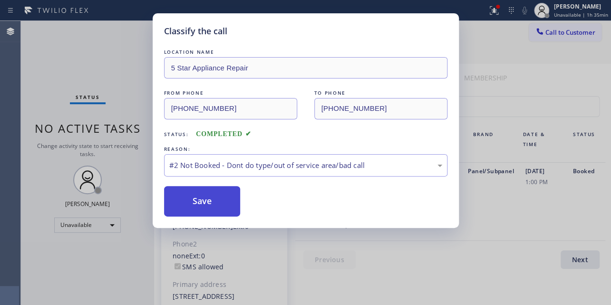
click at [190, 202] on button "Save" at bounding box center [202, 201] width 77 height 30
click at [189, 202] on button "Save" at bounding box center [202, 201] width 77 height 30
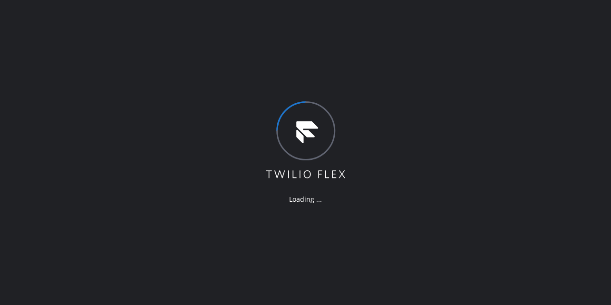
click at [563, 192] on div "Loading ..." at bounding box center [305, 152] width 611 height 305
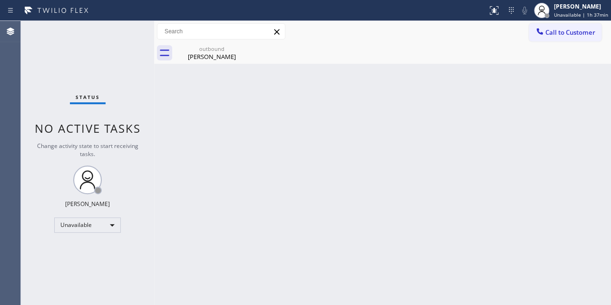
click at [560, 29] on span "Call to Customer" at bounding box center [570, 32] width 50 height 9
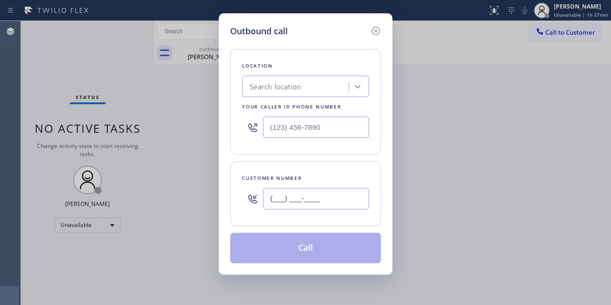
click at [316, 204] on input "(___) ___-____" at bounding box center [316, 198] width 106 height 21
paste input "323) 828-4805"
type input "(323) 828-4805"
drag, startPoint x: 269, startPoint y: 131, endPoint x: 229, endPoint y: 133, distance: 39.5
click at [229, 133] on div "Outbound call Location Search location Your caller id phone number (___) ___-__…" at bounding box center [306, 143] width 174 height 261
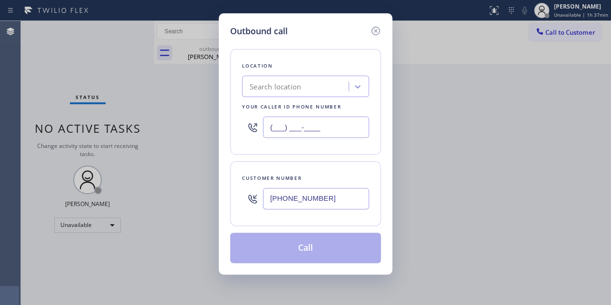
paste input "617) 219-9255"
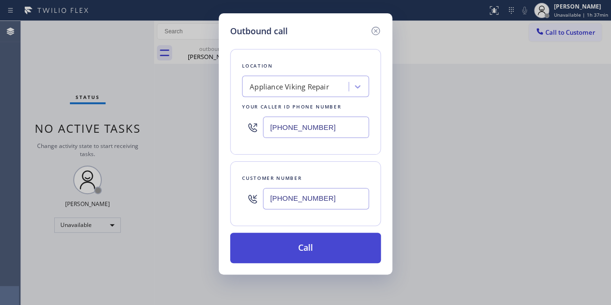
type input "[PHONE_NUMBER]"
click at [304, 245] on button "Call" at bounding box center [305, 248] width 151 height 30
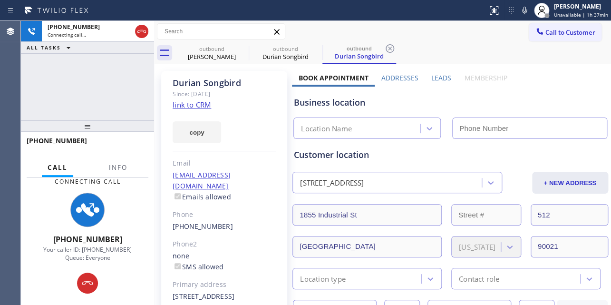
type input "[PHONE_NUMBER]"
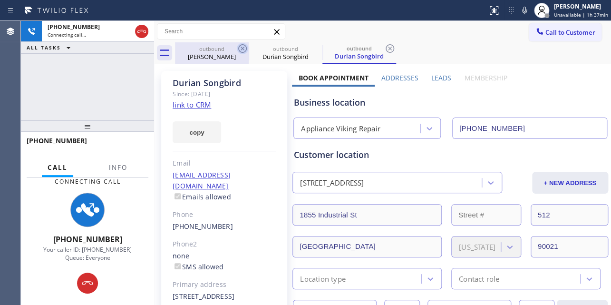
click at [241, 47] on icon at bounding box center [242, 48] width 9 height 9
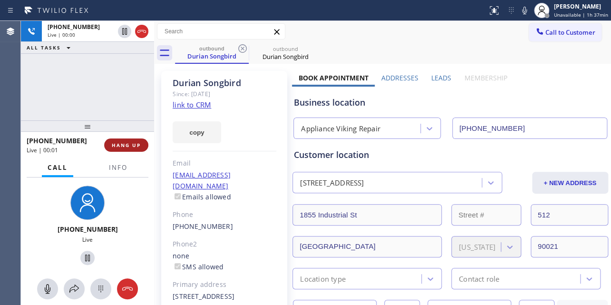
click at [119, 147] on span "HANG UP" at bounding box center [126, 145] width 29 height 7
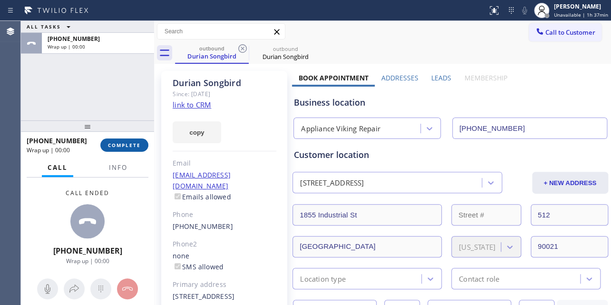
click at [121, 146] on span "COMPLETE" at bounding box center [124, 145] width 33 height 7
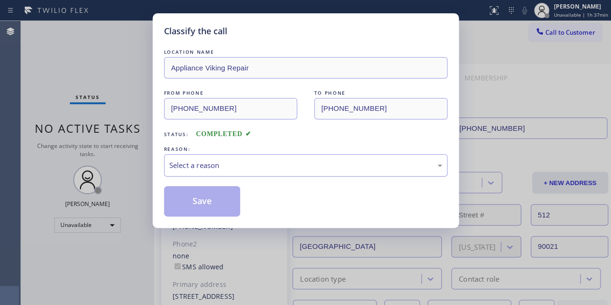
click at [220, 162] on div "Select a reason" at bounding box center [305, 165] width 273 height 11
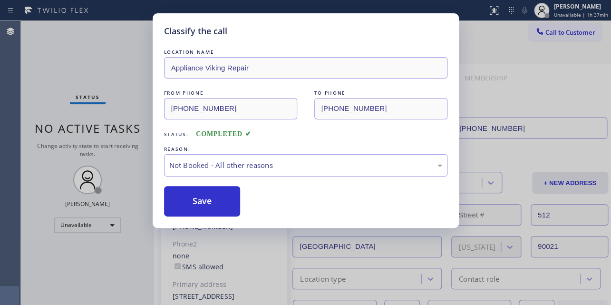
click at [203, 203] on button "Save" at bounding box center [202, 201] width 77 height 30
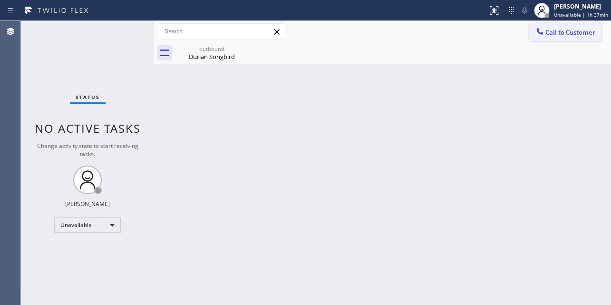
drag, startPoint x: 555, startPoint y: 35, endPoint x: 505, endPoint y: 35, distance: 49.9
click at [554, 34] on span "Call to Customer" at bounding box center [570, 32] width 50 height 9
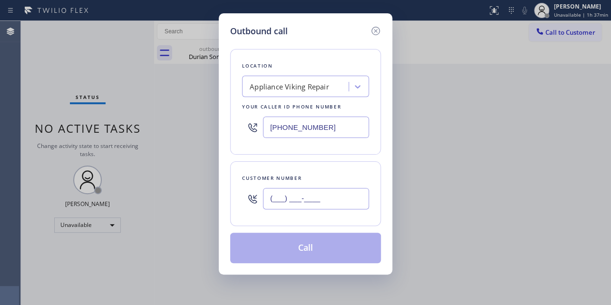
click at [283, 202] on input "(___) ___-____" at bounding box center [316, 198] width 106 height 21
paste input "818) 425-3902"
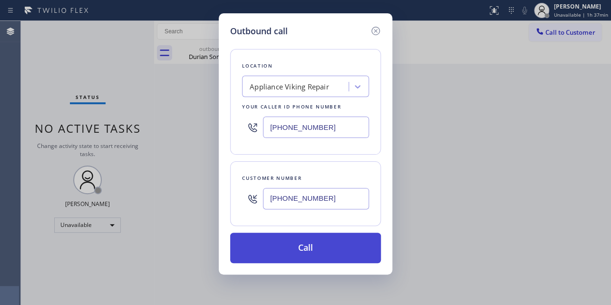
type input "(818) 425-3902"
click at [307, 251] on button "Call" at bounding box center [305, 248] width 151 height 30
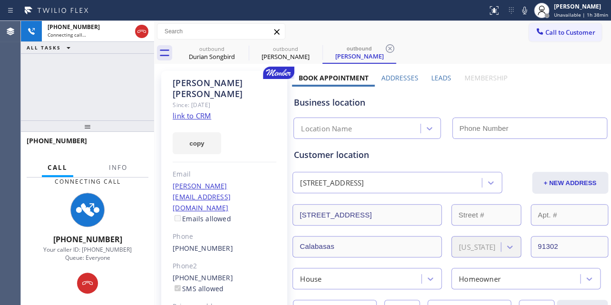
type input "[PHONE_NUMBER]"
click at [438, 74] on label "Leads" at bounding box center [441, 77] width 20 height 9
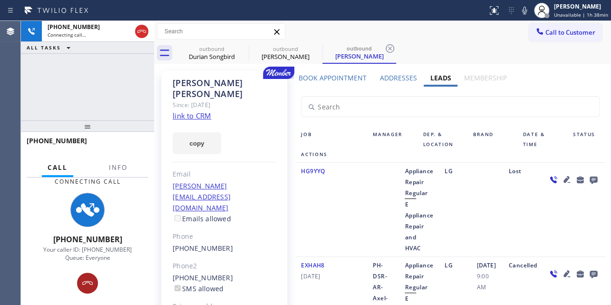
click at [81, 283] on div at bounding box center [87, 282] width 21 height 11
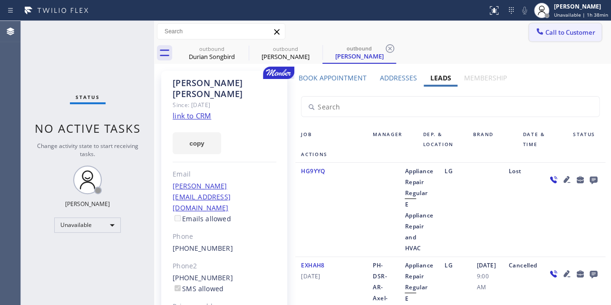
click at [529, 36] on button "Call to Customer" at bounding box center [565, 32] width 73 height 18
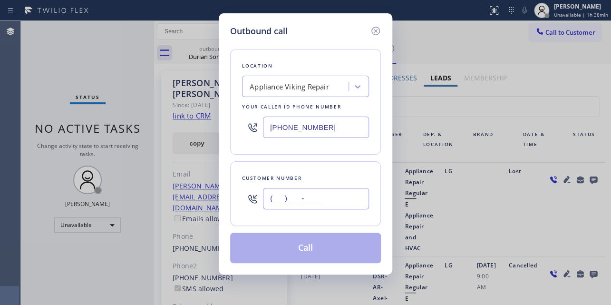
click at [292, 198] on input "(___) ___-____" at bounding box center [316, 198] width 106 height 21
paste input "408) 718-7938"
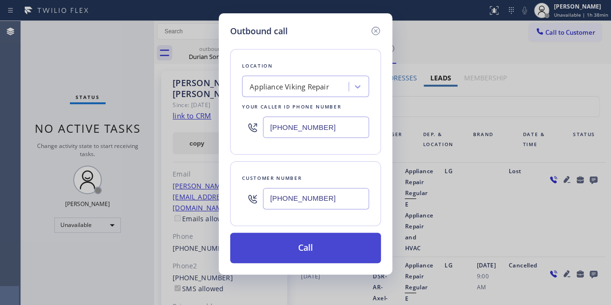
type input "(408) 718-7938"
click at [299, 244] on button "Call" at bounding box center [305, 248] width 151 height 30
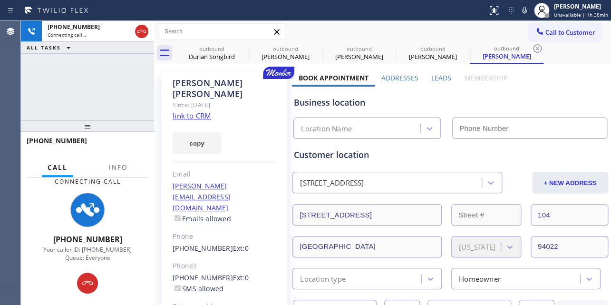
type input "[PHONE_NUMBER]"
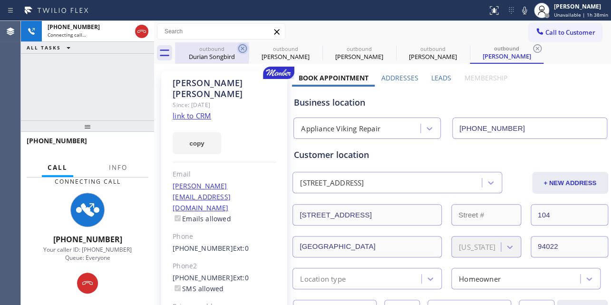
click at [243, 51] on icon at bounding box center [242, 48] width 11 height 11
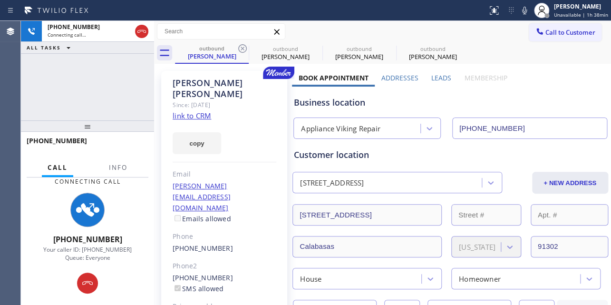
click at [243, 51] on icon at bounding box center [242, 48] width 11 height 11
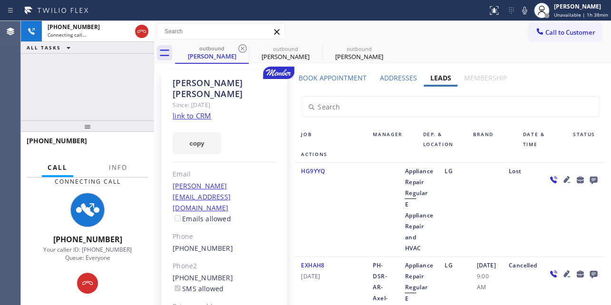
click at [243, 51] on icon at bounding box center [242, 48] width 11 height 11
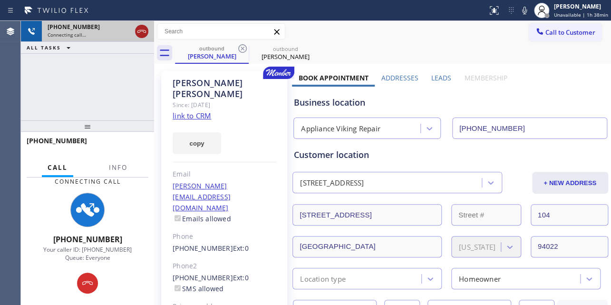
click at [140, 32] on icon at bounding box center [141, 31] width 11 height 11
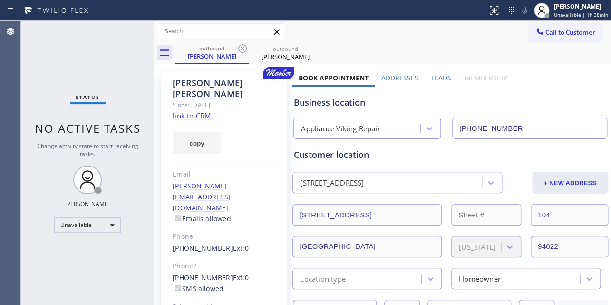
click at [551, 33] on span "Call to Customer" at bounding box center [570, 32] width 50 height 9
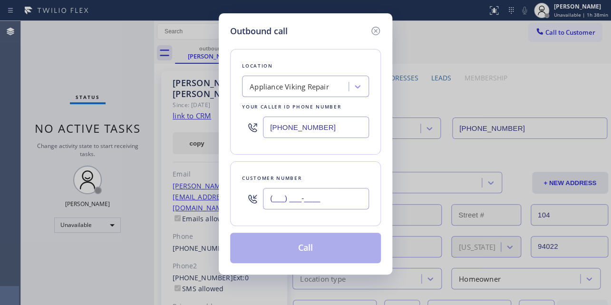
click at [309, 203] on input "(___) ___-____" at bounding box center [316, 198] width 106 height 21
paste input "847) 313-1915"
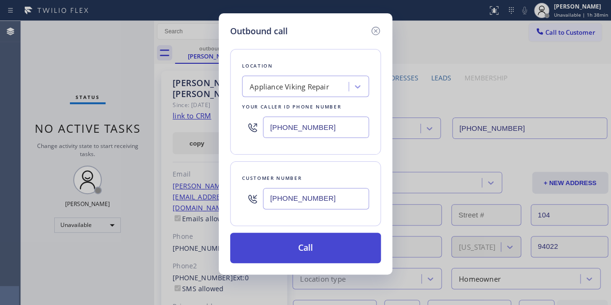
click at [309, 255] on button "Call" at bounding box center [305, 248] width 151 height 30
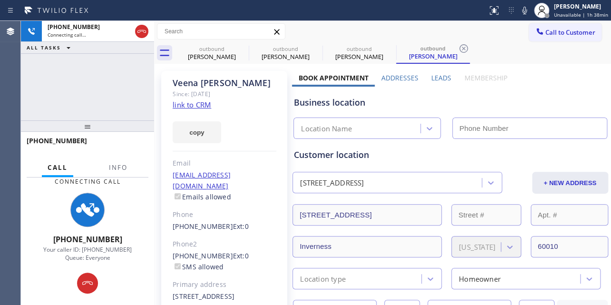
click at [441, 75] on label "Leads" at bounding box center [441, 77] width 20 height 9
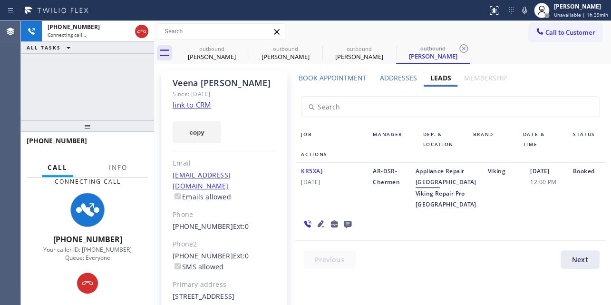
click at [319, 229] on icon at bounding box center [320, 223] width 11 height 11
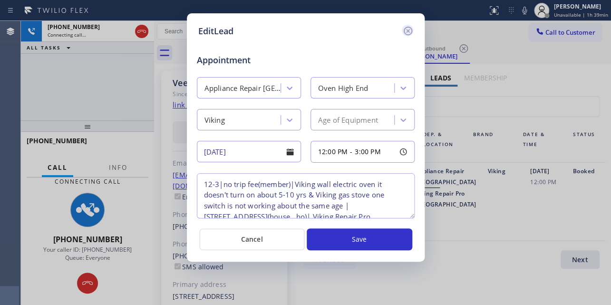
click at [408, 31] on icon at bounding box center [407, 30] width 11 height 11
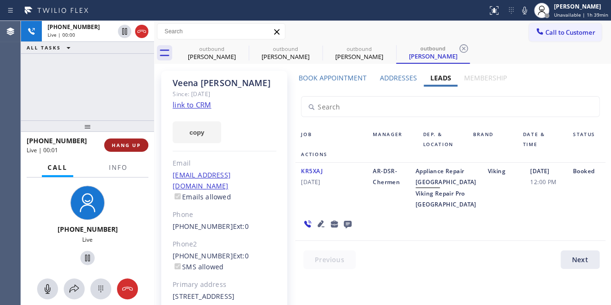
click at [131, 145] on span "HANG UP" at bounding box center [126, 145] width 29 height 7
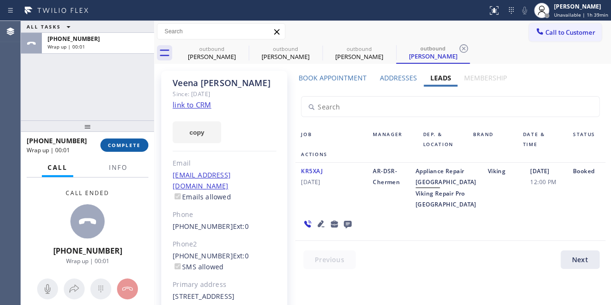
click at [130, 144] on span "COMPLETE" at bounding box center [124, 145] width 33 height 7
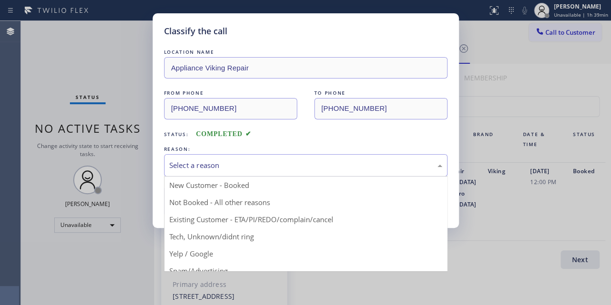
click at [338, 161] on div "Select a reason" at bounding box center [305, 165] width 273 height 11
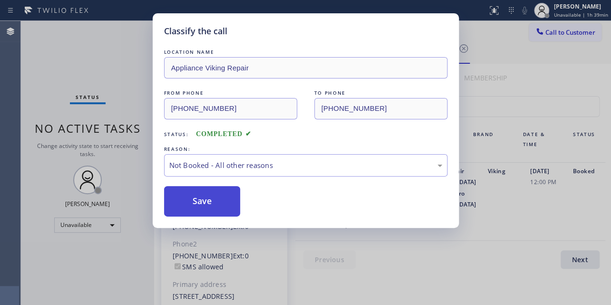
click at [207, 206] on button "Save" at bounding box center [202, 201] width 77 height 30
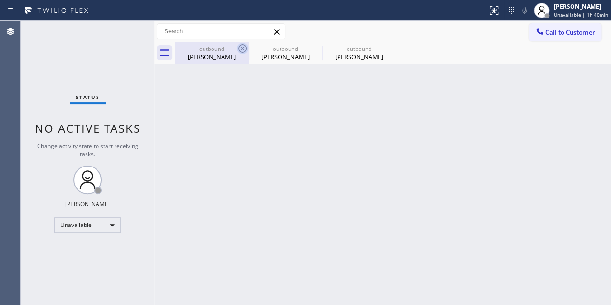
click at [240, 48] on icon at bounding box center [242, 48] width 11 height 11
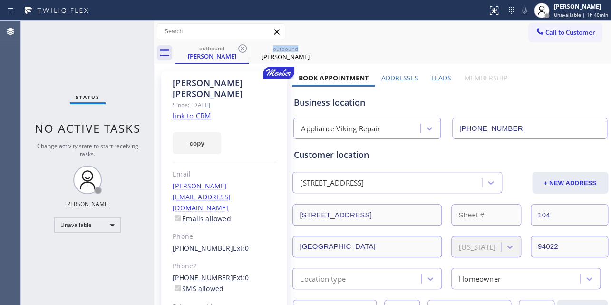
click at [240, 48] on icon at bounding box center [242, 48] width 11 height 11
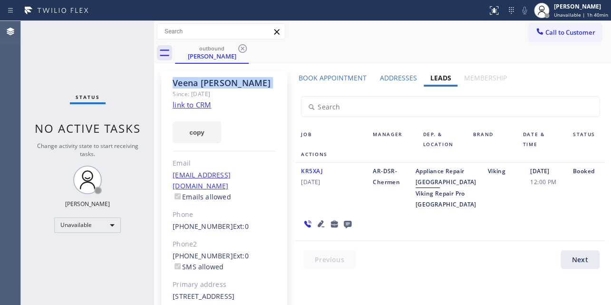
click at [240, 48] on icon at bounding box center [242, 48] width 11 height 11
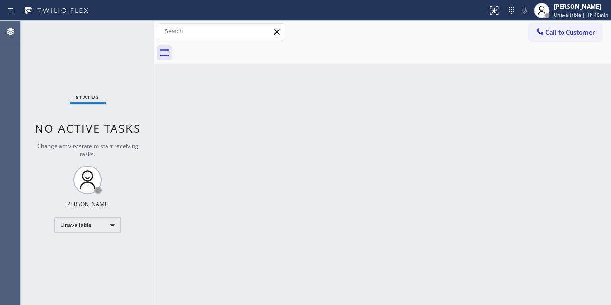
click at [240, 48] on div at bounding box center [393, 52] width 436 height 21
click at [558, 30] on span "Call to Customer" at bounding box center [570, 32] width 50 height 9
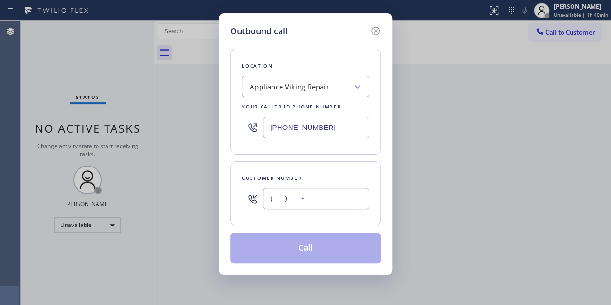
click at [301, 206] on input "(___) ___-____" at bounding box center [316, 198] width 106 height 21
paste input "305) 240-7805"
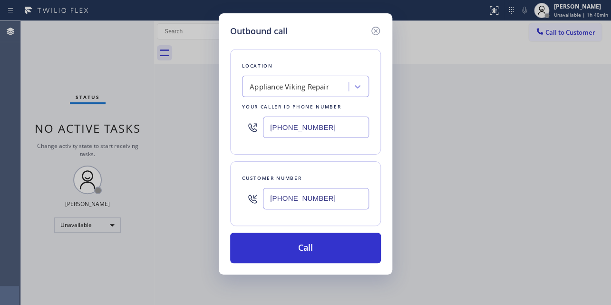
type input "(305) 240-7805"
drag, startPoint x: 228, startPoint y: 133, endPoint x: 136, endPoint y: 140, distance: 92.5
click at [136, 140] on div "Outbound call Location Appliance Viking Repair Your caller id phone number (617…" at bounding box center [305, 152] width 611 height 305
paste input "305) 783-3594"
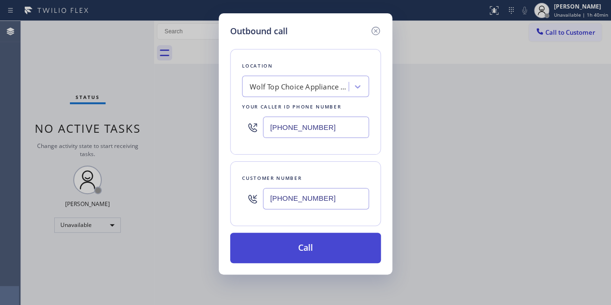
type input "(305) 783-3594"
click at [336, 247] on button "Call" at bounding box center [305, 248] width 151 height 30
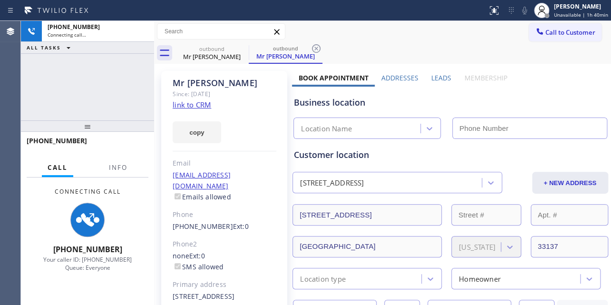
click at [438, 76] on label "Leads" at bounding box center [441, 77] width 20 height 9
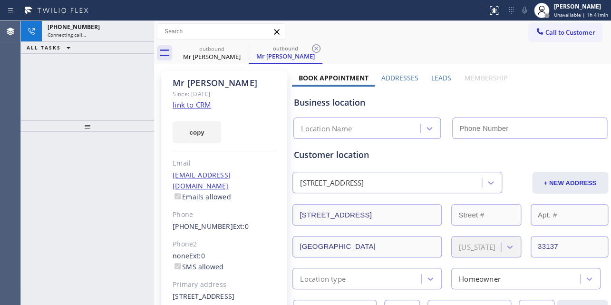
type input "[PHONE_NUMBER]"
click at [317, 49] on icon at bounding box center [316, 48] width 9 height 9
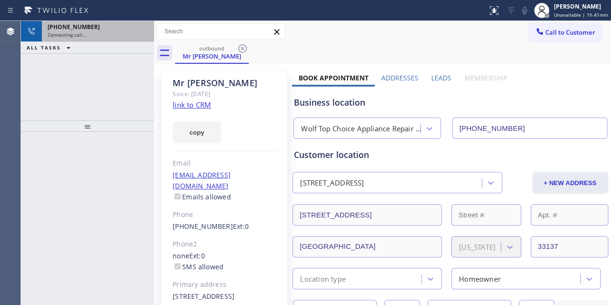
click at [84, 32] on span "Connecting call…" at bounding box center [67, 34] width 39 height 7
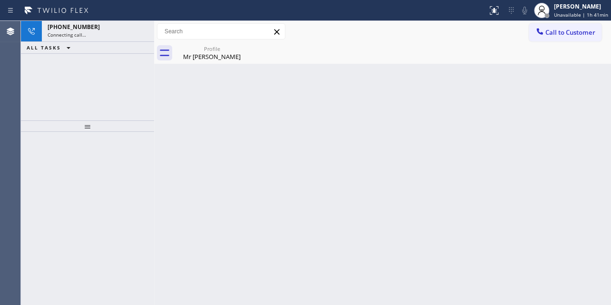
click at [523, 187] on div "Back to Dashboard Change Sender ID Customers Technicians Select a contact Outbo…" at bounding box center [382, 163] width 457 height 284
click at [243, 58] on div "Mr [PERSON_NAME]" at bounding box center [212, 56] width 72 height 9
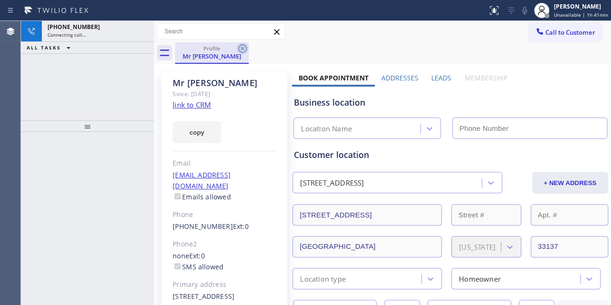
click at [243, 48] on icon at bounding box center [242, 48] width 9 height 9
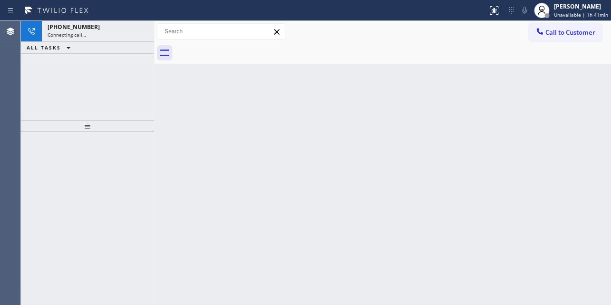
click at [243, 48] on div at bounding box center [393, 52] width 436 height 21
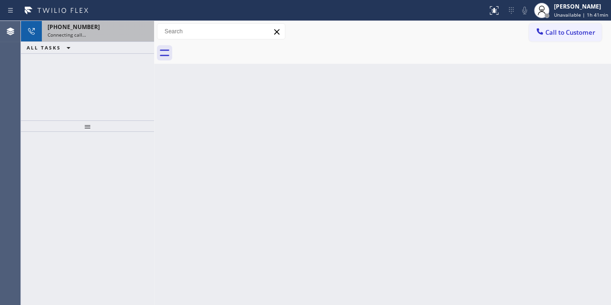
click at [97, 30] on div "[PHONE_NUMBER]" at bounding box center [98, 27] width 101 height 8
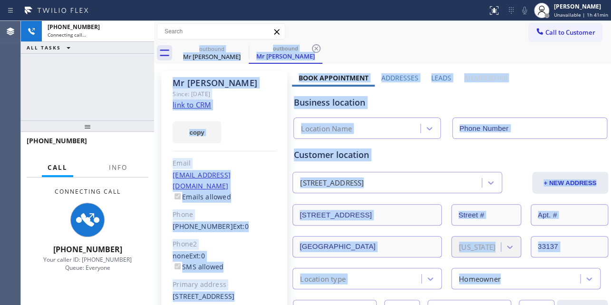
click at [397, 57] on div "outbound Mr [PERSON_NAME] outbound Mr [PERSON_NAME]" at bounding box center [393, 52] width 436 height 21
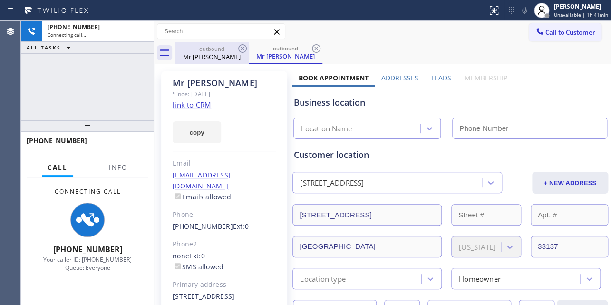
type input "[PHONE_NUMBER]"
click at [238, 50] on icon at bounding box center [242, 48] width 9 height 9
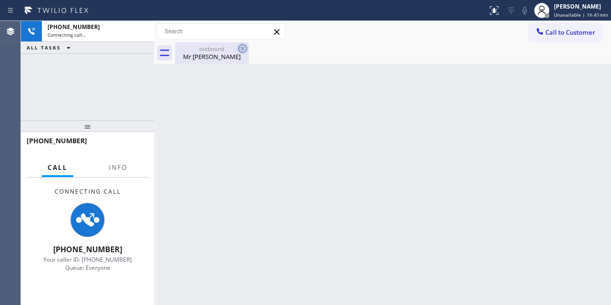
click at [240, 50] on icon at bounding box center [242, 48] width 11 height 11
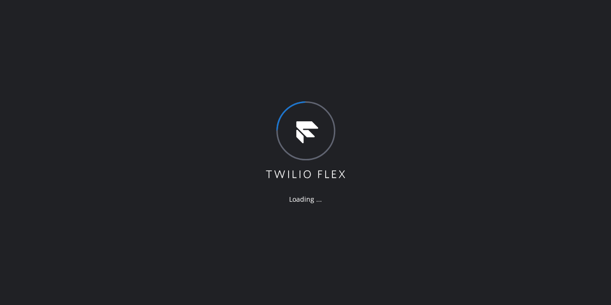
click at [71, 32] on div "Loading ..." at bounding box center [305, 152] width 611 height 305
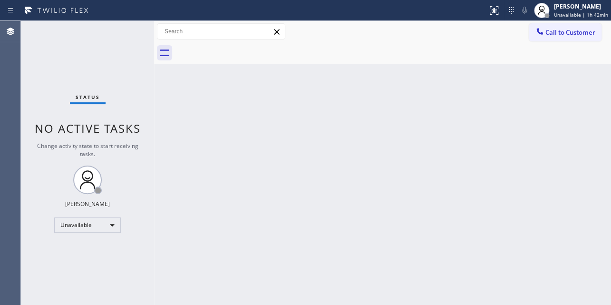
click at [295, 88] on div "Back to Dashboard Change Sender ID Customers Technicians Select a contact Outbo…" at bounding box center [382, 163] width 457 height 284
click at [341, 141] on div "Back to Dashboard Change Sender ID Customers Technicians Select a contact Outbo…" at bounding box center [382, 163] width 457 height 284
click at [485, 190] on div "Back to Dashboard Change Sender ID Customers Technicians Select a contact Outbo…" at bounding box center [382, 163] width 457 height 284
click at [575, 28] on span "Call to Customer" at bounding box center [570, 32] width 50 height 9
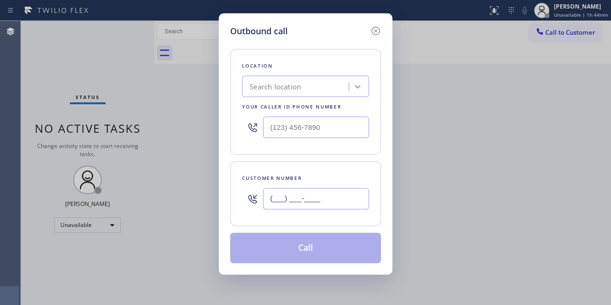
click at [299, 201] on input "(___) ___-____" at bounding box center [316, 198] width 106 height 21
paste input "714) 996-6200"
type input "[PHONE_NUMBER]"
click at [272, 128] on input "(___) ___-____" at bounding box center [316, 127] width 106 height 21
paste input "617) 219-9255"
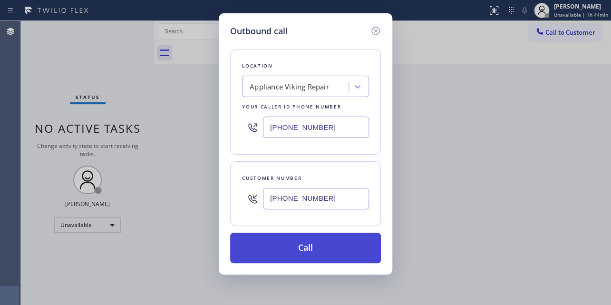
type input "[PHONE_NUMBER]"
click at [296, 245] on button "Call" at bounding box center [305, 248] width 151 height 30
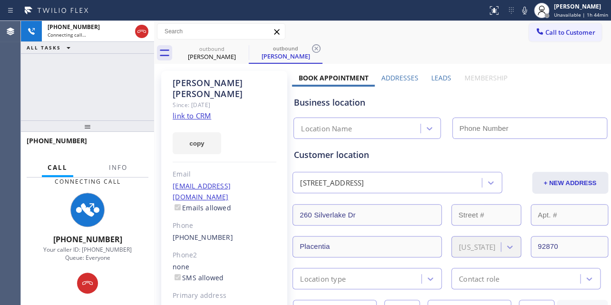
click at [433, 80] on label "Leads" at bounding box center [441, 77] width 20 height 9
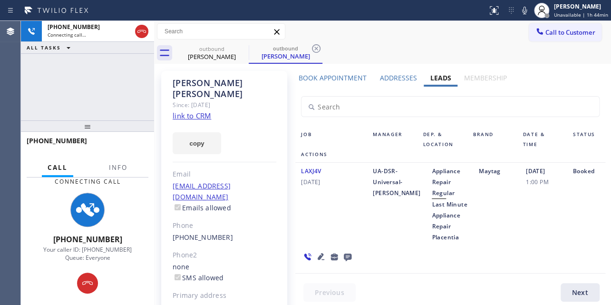
click at [318, 258] on icon at bounding box center [321, 256] width 7 height 7
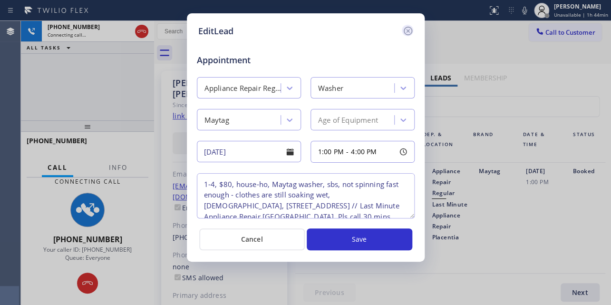
click at [407, 28] on icon at bounding box center [407, 30] width 11 height 11
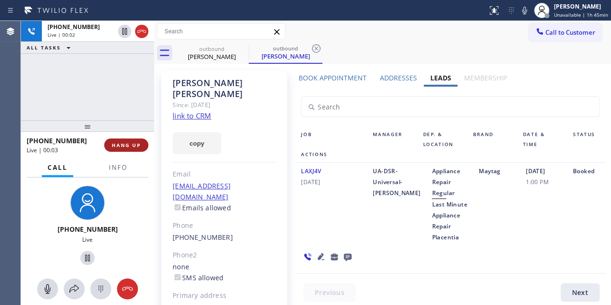
click at [126, 146] on span "HANG UP" at bounding box center [126, 145] width 29 height 7
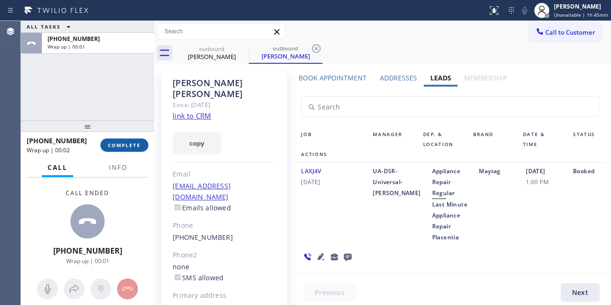
click at [123, 141] on button "COMPLETE" at bounding box center [124, 144] width 48 height 13
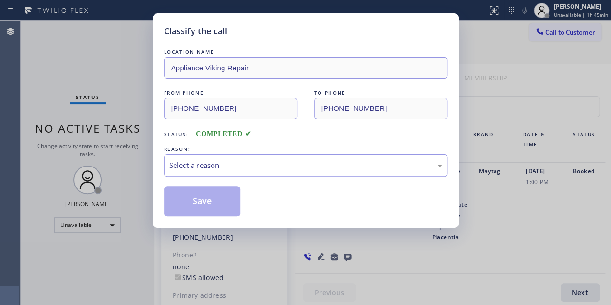
click at [195, 164] on div "Select a reason" at bounding box center [305, 165] width 273 height 11
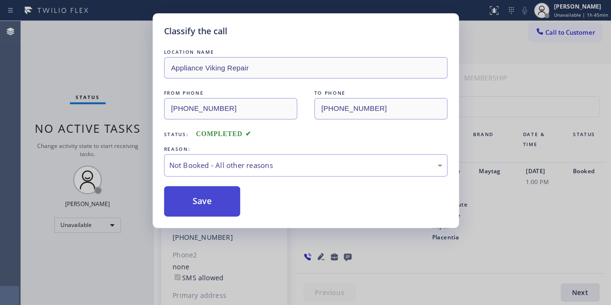
click at [205, 200] on button "Save" at bounding box center [202, 201] width 77 height 30
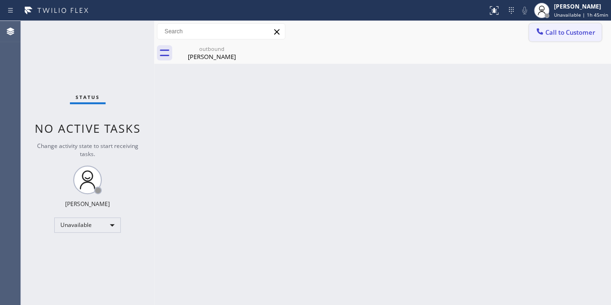
click at [552, 36] on span "Call to Customer" at bounding box center [570, 32] width 50 height 9
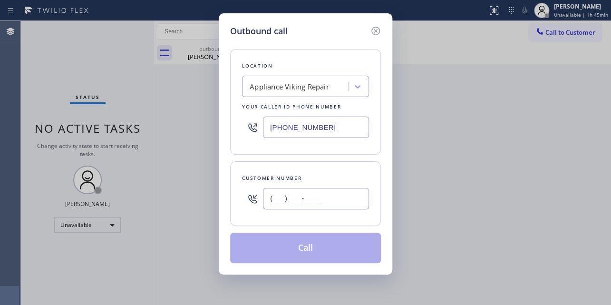
click at [281, 207] on input "(___) ___-____" at bounding box center [316, 198] width 106 height 21
paste input "310) 795-7217"
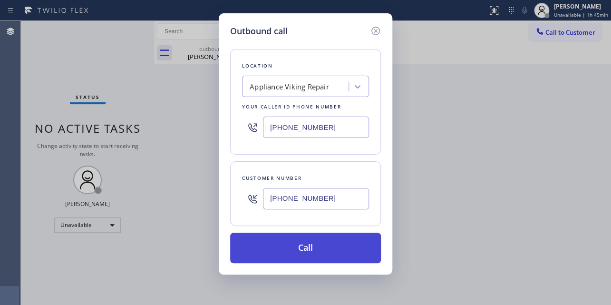
click at [298, 255] on button "Call" at bounding box center [305, 248] width 151 height 30
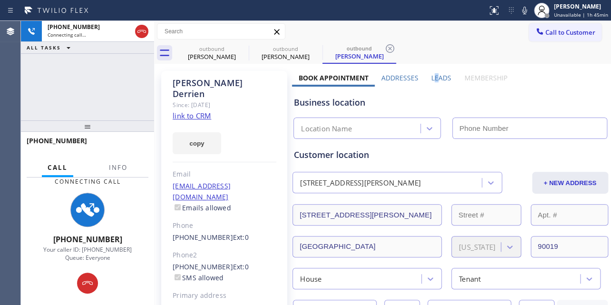
click at [433, 77] on label "Leads" at bounding box center [441, 77] width 20 height 9
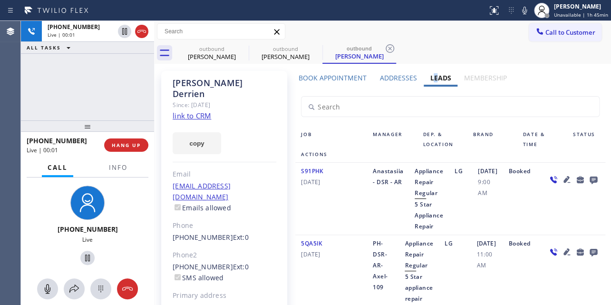
drag, startPoint x: 133, startPoint y: 149, endPoint x: 128, endPoint y: 153, distance: 6.1
click at [133, 149] on button "HANG UP" at bounding box center [126, 144] width 44 height 13
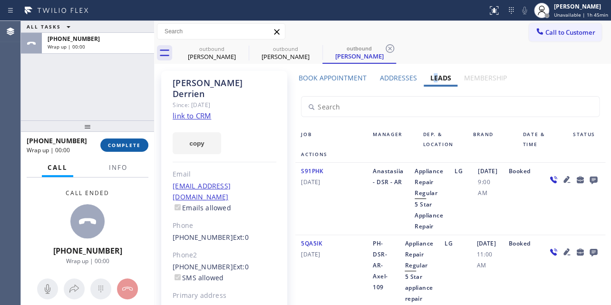
click at [132, 143] on span "COMPLETE" at bounding box center [124, 145] width 33 height 7
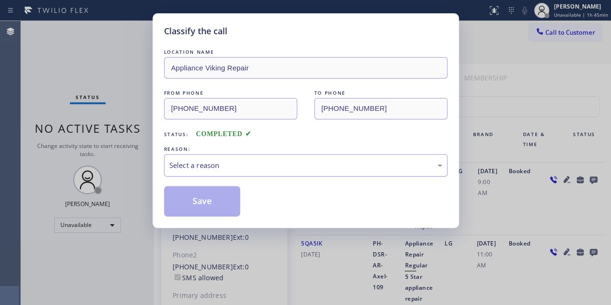
click at [207, 163] on div "Select a reason" at bounding box center [305, 165] width 273 height 11
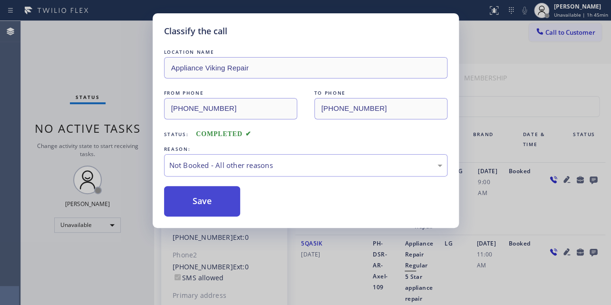
click at [197, 203] on button "Save" at bounding box center [202, 201] width 77 height 30
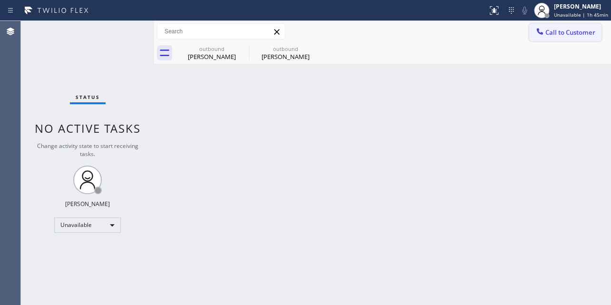
click at [550, 37] on button "Call to Customer" at bounding box center [565, 32] width 73 height 18
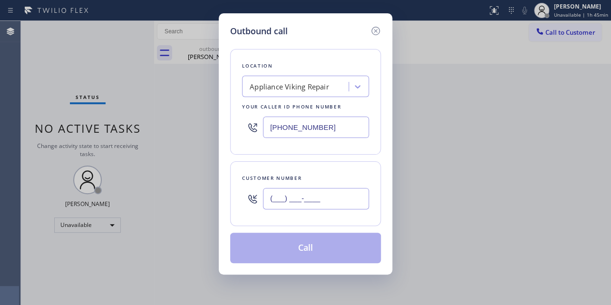
click at [285, 191] on input "(___) ___-____" at bounding box center [316, 198] width 106 height 21
paste input "847) 287-2344"
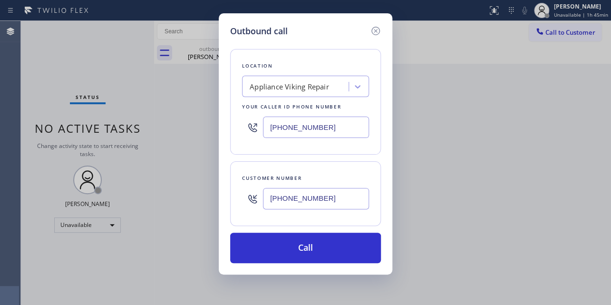
click at [330, 34] on div "Outbound call" at bounding box center [305, 31] width 151 height 13
drag, startPoint x: 335, startPoint y: 201, endPoint x: 259, endPoint y: 204, distance: 75.7
click at [259, 204] on div "[PHONE_NUMBER]" at bounding box center [305, 198] width 127 height 31
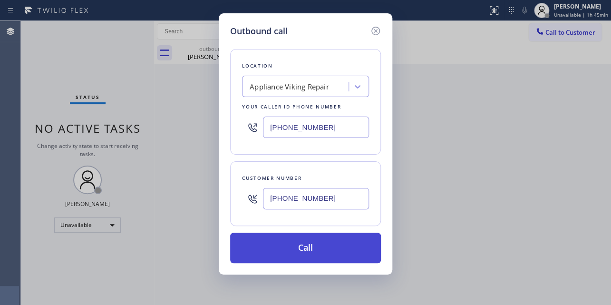
paste input "626) 481-6048"
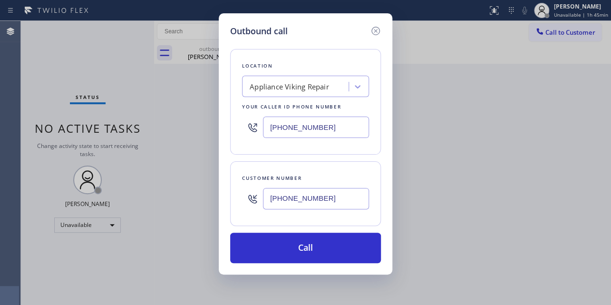
type input "[PHONE_NUMBER]"
click at [323, 33] on div "Outbound call" at bounding box center [305, 31] width 151 height 13
drag, startPoint x: 329, startPoint y: 130, endPoint x: 254, endPoint y: 134, distance: 75.2
click at [254, 134] on div "[PHONE_NUMBER]" at bounding box center [305, 127] width 127 height 31
paste input "26) 377-4127"
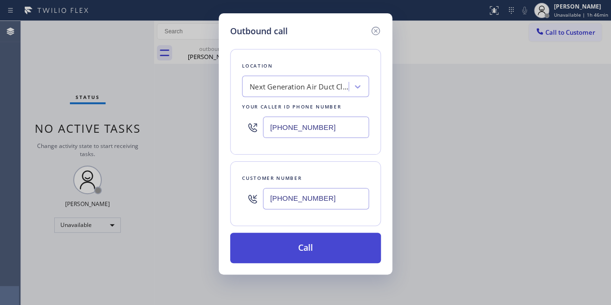
type input "[PHONE_NUMBER]"
click at [306, 247] on button "Call" at bounding box center [305, 248] width 151 height 30
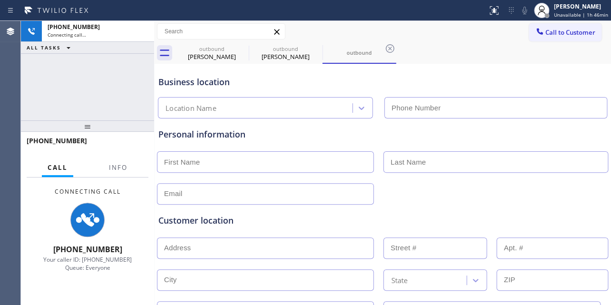
type input "[PHONE_NUMBER]"
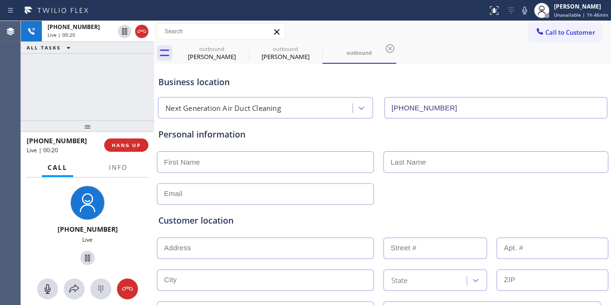
click at [531, 195] on div at bounding box center [382, 192] width 453 height 23
click at [307, 227] on div "Customer location >> ADD NEW ADDRESS << + NEW ADDRESS State Location type Conta…" at bounding box center [382, 268] width 448 height 108
click at [122, 148] on button "HANG UP" at bounding box center [126, 144] width 44 height 13
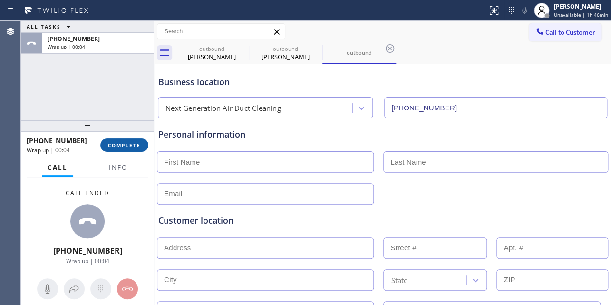
click at [119, 143] on span "COMPLETE" at bounding box center [124, 145] width 33 height 7
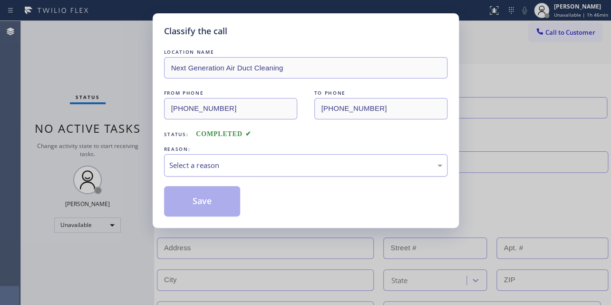
click at [274, 165] on div "Select a reason" at bounding box center [305, 165] width 273 height 11
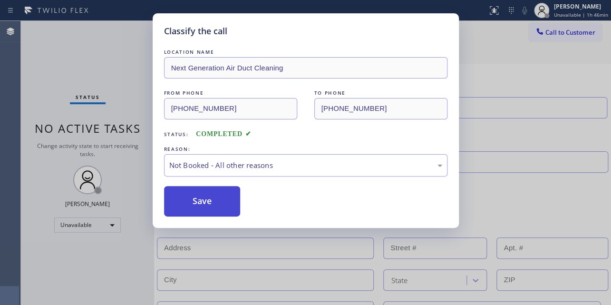
click at [210, 201] on button "Save" at bounding box center [202, 201] width 77 height 30
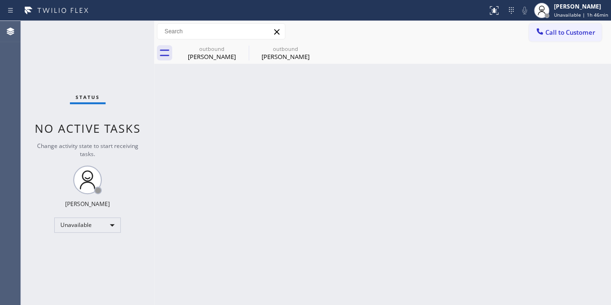
click at [513, 218] on div "Back to Dashboard Change Sender ID Customers Technicians Select a contact Outbo…" at bounding box center [382, 163] width 457 height 284
click at [561, 38] on button "Call to Customer" at bounding box center [565, 32] width 73 height 18
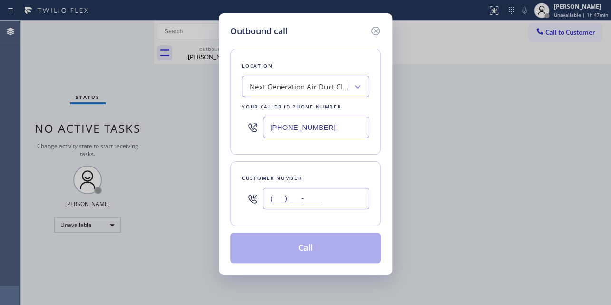
click at [301, 200] on input "(___) ___-____" at bounding box center [316, 198] width 106 height 21
paste input "425) 829-4347"
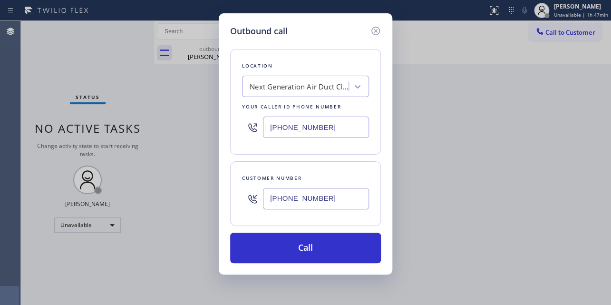
type input "[PHONE_NUMBER]"
drag, startPoint x: 320, startPoint y: 127, endPoint x: 253, endPoint y: 126, distance: 67.1
click at [253, 126] on div "[PHONE_NUMBER]" at bounding box center [305, 127] width 127 height 31
paste input "17) 219-9255"
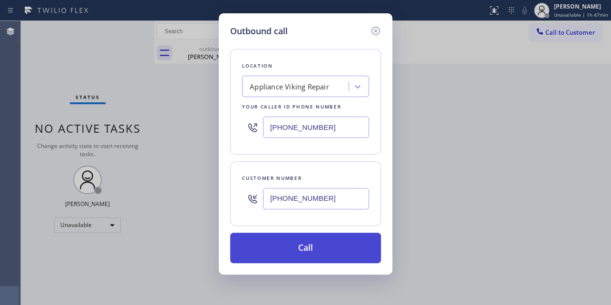
type input "[PHONE_NUMBER]"
click at [315, 240] on button "Call" at bounding box center [305, 248] width 151 height 30
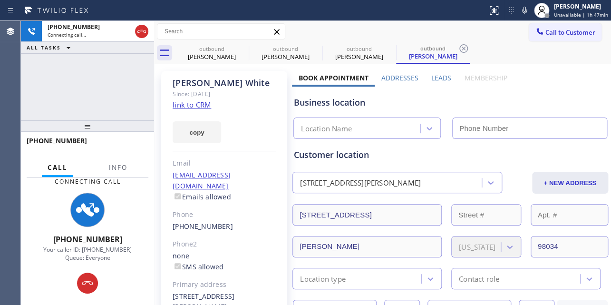
click at [437, 75] on label "Leads" at bounding box center [441, 77] width 20 height 9
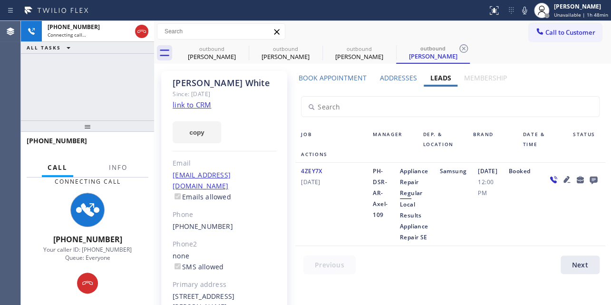
click at [460, 246] on div "4ZEY7X [DATE] PH-DSR-AR-Axel-109 Appliance Repair Regular Local Results Applian…" at bounding box center [450, 204] width 310 height 83
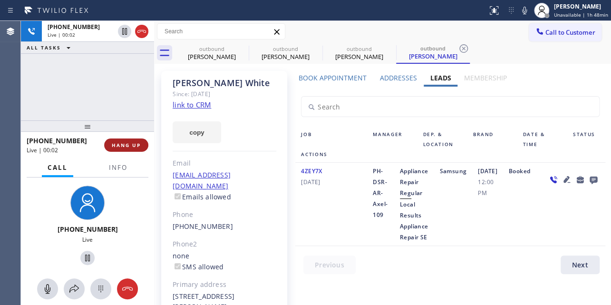
click at [116, 144] on span "HANG UP" at bounding box center [126, 145] width 29 height 7
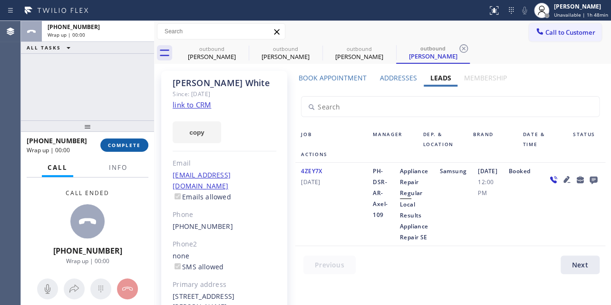
click at [116, 144] on span "COMPLETE" at bounding box center [124, 145] width 33 height 7
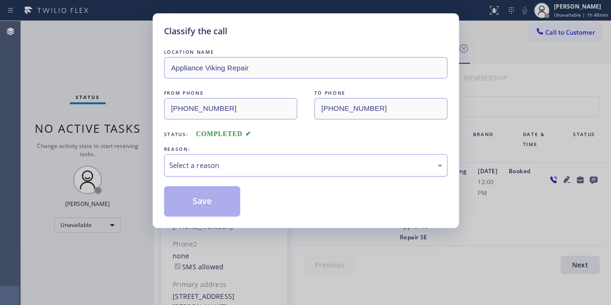
click at [221, 160] on div "Select a reason" at bounding box center [305, 165] width 273 height 11
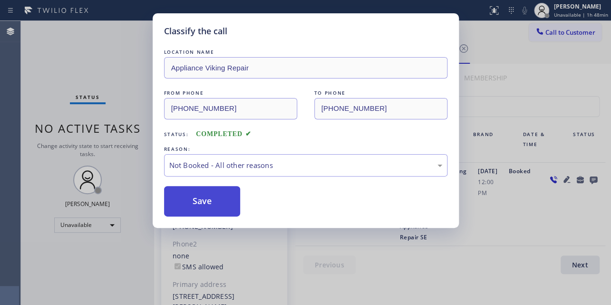
click at [204, 202] on button "Save" at bounding box center [202, 201] width 77 height 30
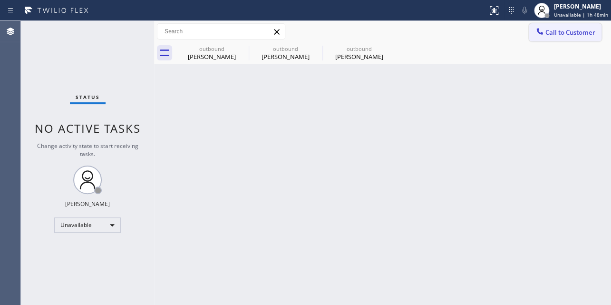
click at [590, 28] on span "Call to Customer" at bounding box center [570, 32] width 50 height 9
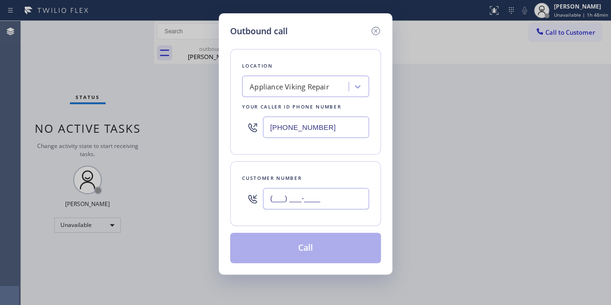
click at [282, 190] on input "(___) ___-____" at bounding box center [316, 198] width 106 height 21
paste input "949) 463-8986"
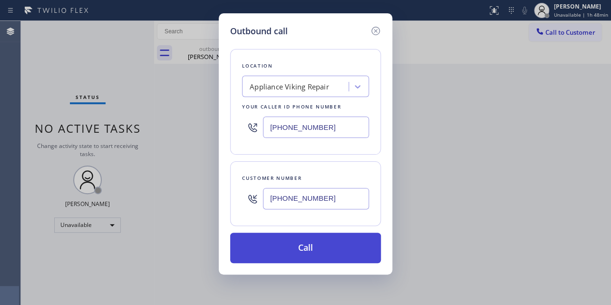
type input "[PHONE_NUMBER]"
click at [302, 244] on button "Call" at bounding box center [305, 248] width 151 height 30
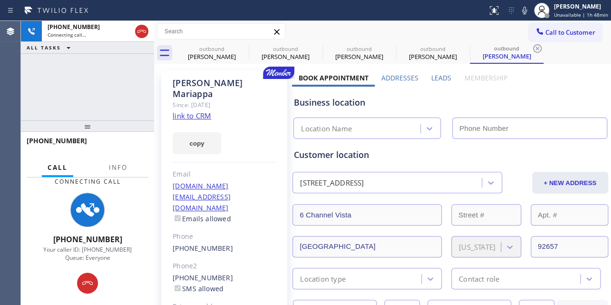
type input "[PHONE_NUMBER]"
click at [435, 78] on label "Leads" at bounding box center [441, 77] width 20 height 9
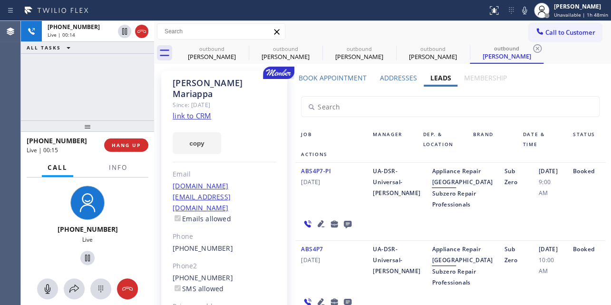
click at [318, 229] on icon at bounding box center [320, 223] width 11 height 11
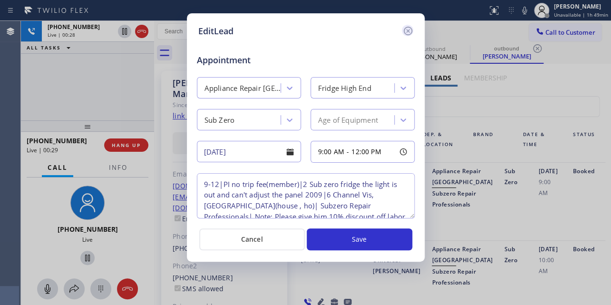
click at [407, 31] on icon at bounding box center [407, 31] width 9 height 9
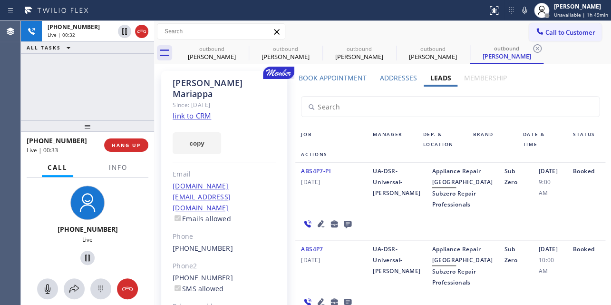
click at [318, 203] on div "ABS4P7-PI [DATE]" at bounding box center [331, 187] width 72 height 44
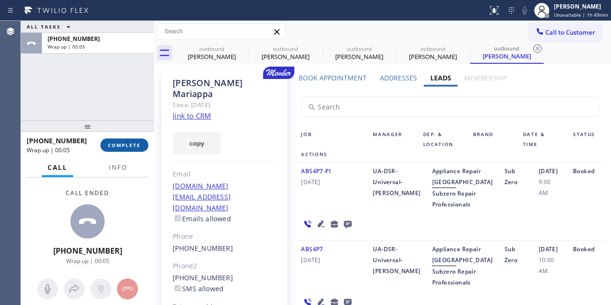
click at [128, 144] on span "COMPLETE" at bounding box center [124, 145] width 33 height 7
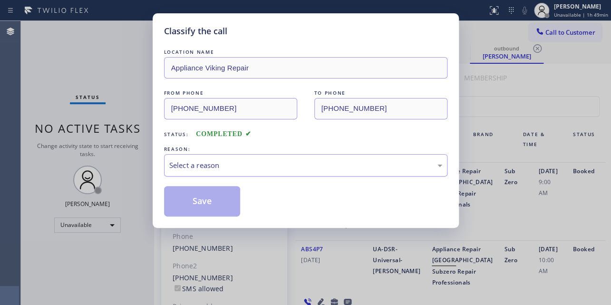
click at [224, 161] on div "Select a reason" at bounding box center [305, 165] width 273 height 11
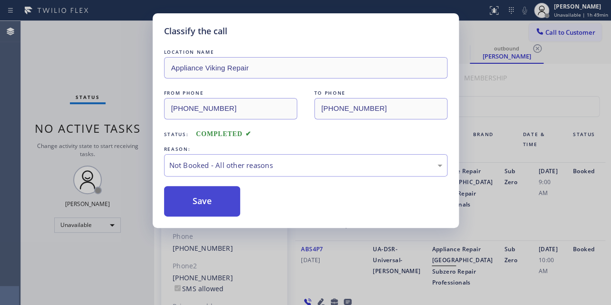
click at [214, 198] on button "Save" at bounding box center [202, 201] width 77 height 30
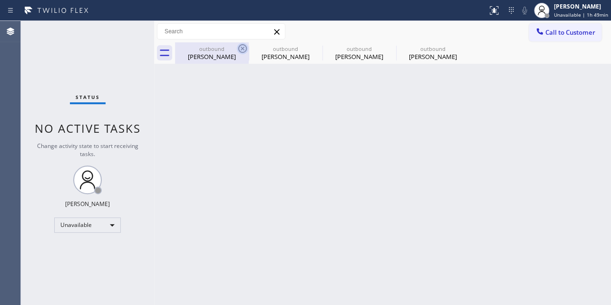
click at [242, 49] on icon at bounding box center [242, 48] width 9 height 9
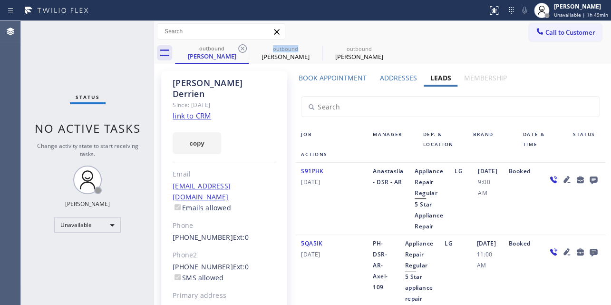
click at [242, 49] on icon at bounding box center [242, 48] width 9 height 9
click at [0, 0] on icon at bounding box center [0, 0] width 0 height 0
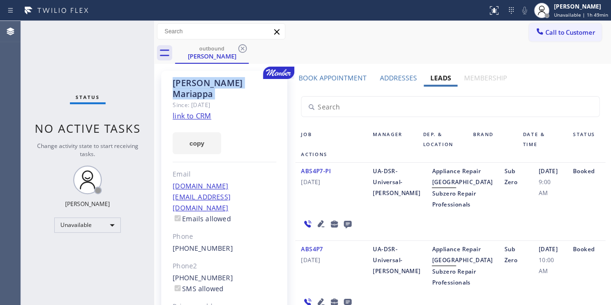
click at [242, 49] on icon at bounding box center [242, 48] width 9 height 9
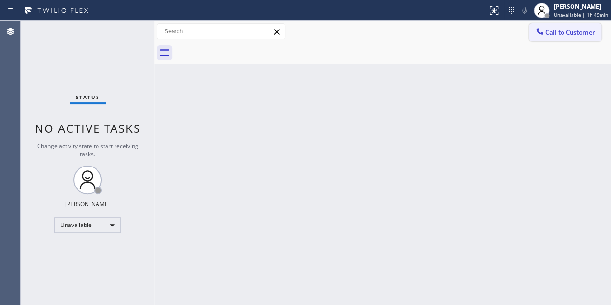
click at [550, 31] on span "Call to Customer" at bounding box center [570, 32] width 50 height 9
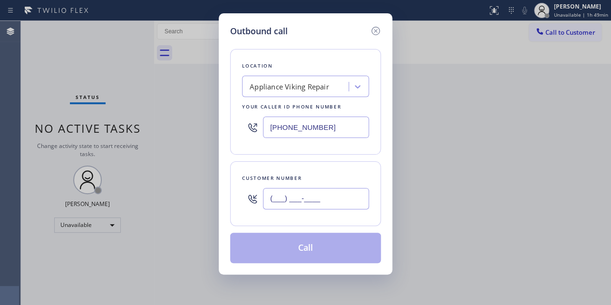
click at [284, 195] on input "(___) ___-____" at bounding box center [316, 198] width 106 height 21
paste input "928) 210-8594"
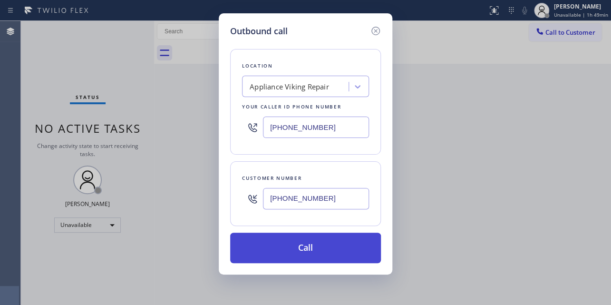
click at [325, 242] on button "Call" at bounding box center [305, 248] width 151 height 30
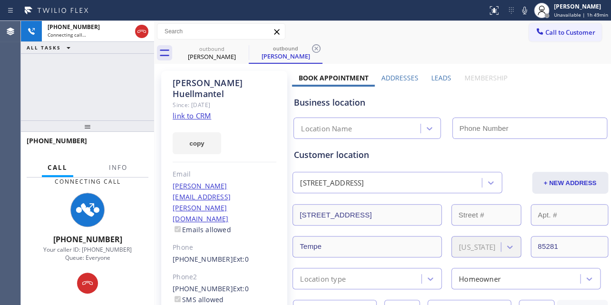
click at [440, 79] on label "Leads" at bounding box center [441, 77] width 20 height 9
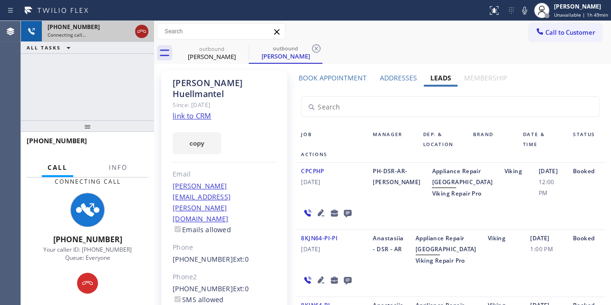
click at [144, 34] on icon at bounding box center [141, 31] width 11 height 11
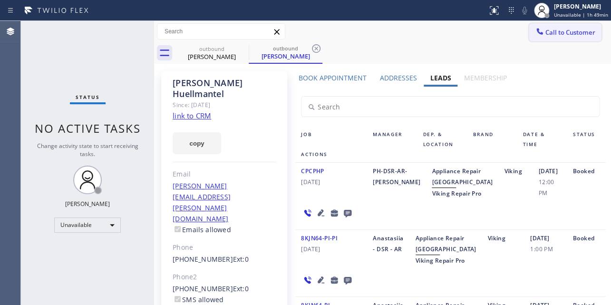
click at [545, 33] on span "Call to Customer" at bounding box center [570, 32] width 50 height 9
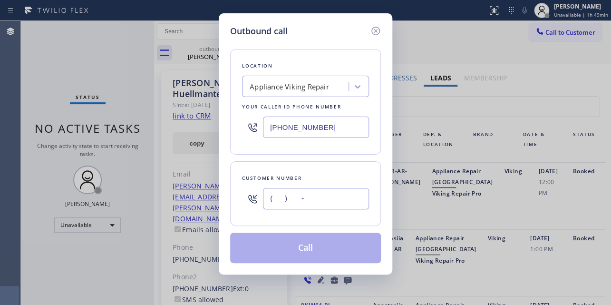
click at [306, 198] on input "(___) ___-____" at bounding box center [316, 198] width 106 height 21
paste input "928) 486-7113"
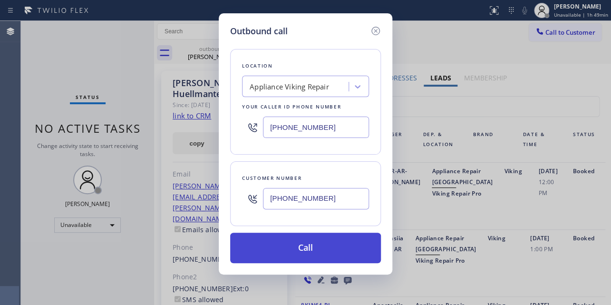
type input "[PHONE_NUMBER]"
click at [314, 246] on button "Call" at bounding box center [305, 248] width 151 height 30
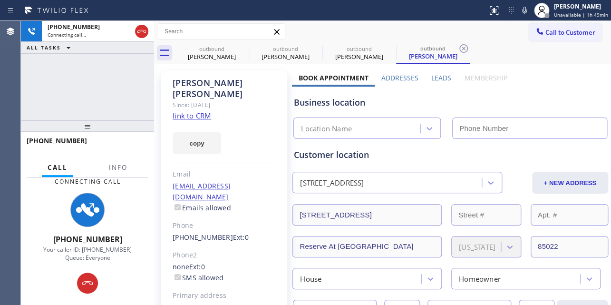
type input "[PHONE_NUMBER]"
click at [438, 77] on label "Leads" at bounding box center [441, 77] width 20 height 9
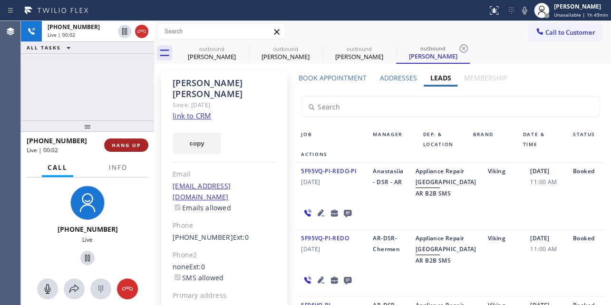
click at [128, 139] on button "HANG UP" at bounding box center [126, 144] width 44 height 13
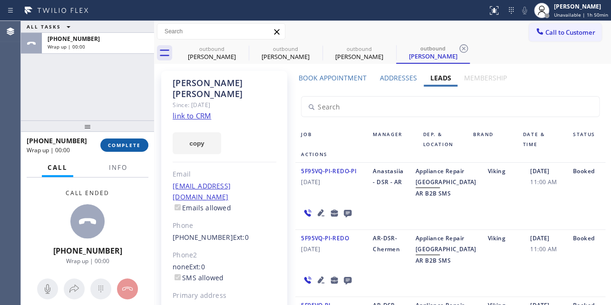
click at [129, 147] on span "COMPLETE" at bounding box center [124, 145] width 33 height 7
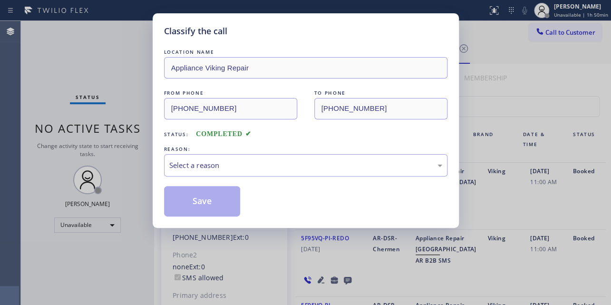
click at [185, 151] on div "REASON:" at bounding box center [305, 149] width 283 height 10
click at [193, 157] on div "Select a reason" at bounding box center [305, 165] width 283 height 22
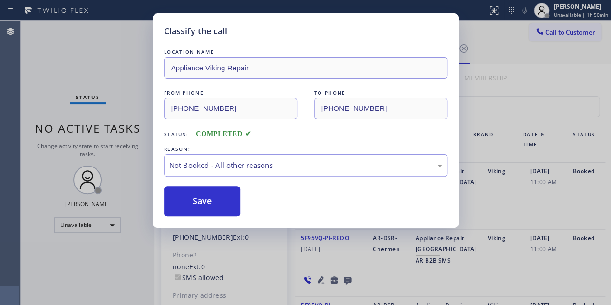
click at [204, 196] on button "Save" at bounding box center [202, 201] width 77 height 30
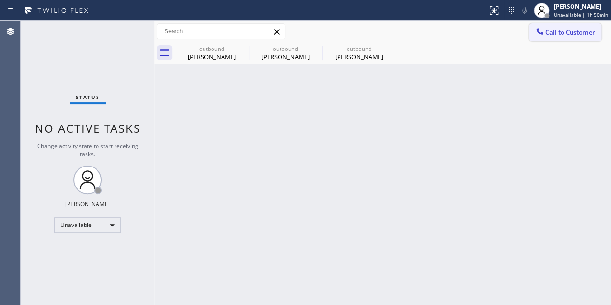
click at [542, 31] on icon at bounding box center [540, 32] width 10 height 10
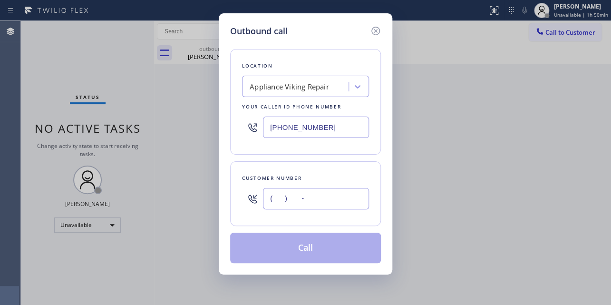
click at [321, 191] on input "(___) ___-____" at bounding box center [316, 198] width 106 height 21
paste input "949) 285-3958"
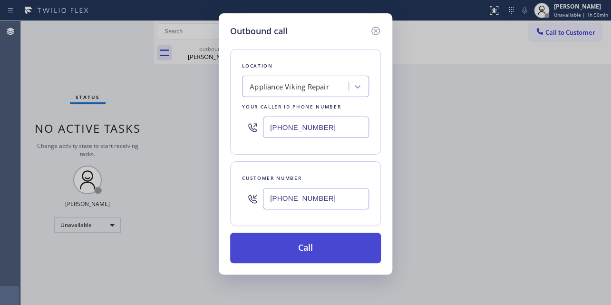
type input "[PHONE_NUMBER]"
click at [306, 247] on button "Call" at bounding box center [305, 248] width 151 height 30
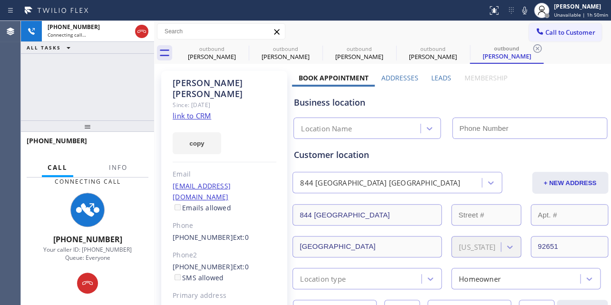
type input "[PHONE_NUMBER]"
click at [239, 49] on icon at bounding box center [242, 48] width 11 height 11
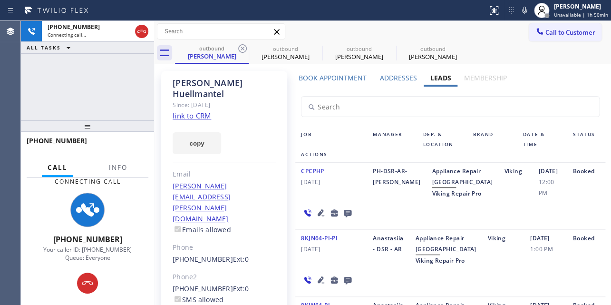
click at [239, 49] on icon at bounding box center [242, 48] width 11 height 11
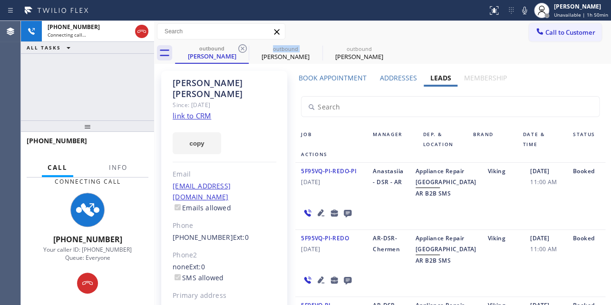
click at [239, 49] on icon at bounding box center [242, 48] width 11 height 11
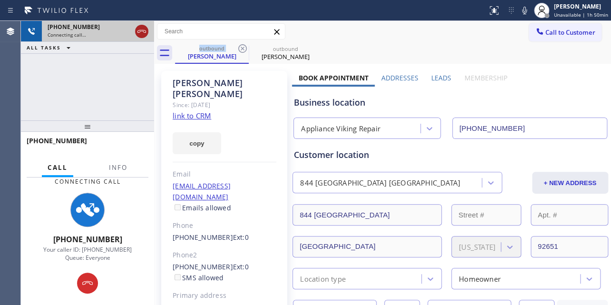
click at [140, 33] on icon at bounding box center [141, 31] width 11 height 11
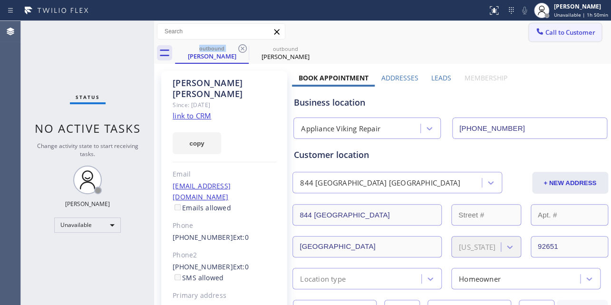
click at [536, 29] on icon at bounding box center [539, 31] width 6 height 6
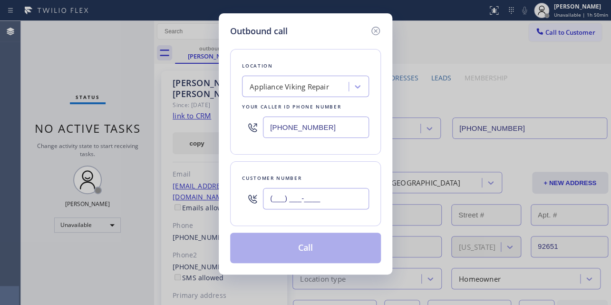
click at [325, 198] on input "(___) ___-____" at bounding box center [316, 198] width 106 height 21
paste input "201) 317-3620"
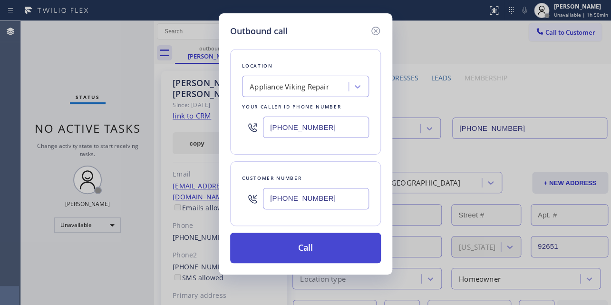
type input "[PHONE_NUMBER]"
click at [304, 250] on button "Call" at bounding box center [305, 248] width 151 height 30
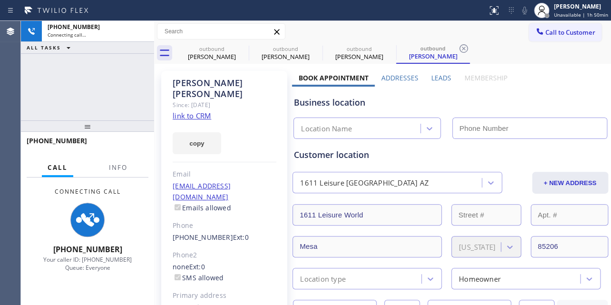
type input "[PHONE_NUMBER]"
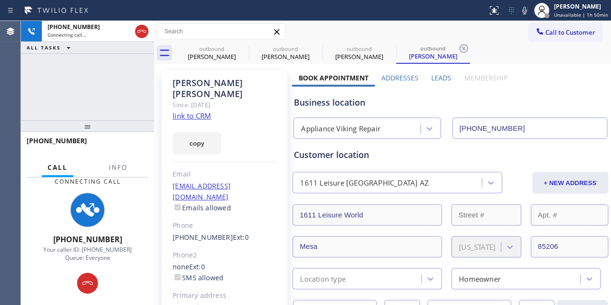
click at [438, 76] on label "Leads" at bounding box center [441, 77] width 20 height 9
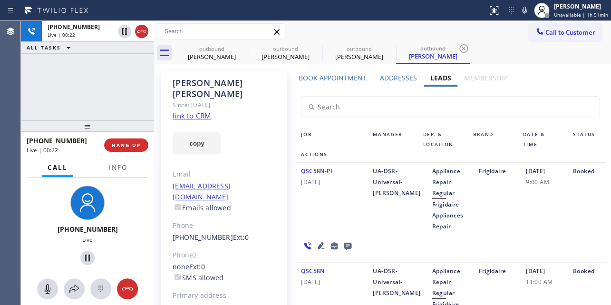
click at [316, 245] on icon at bounding box center [320, 245] width 11 height 11
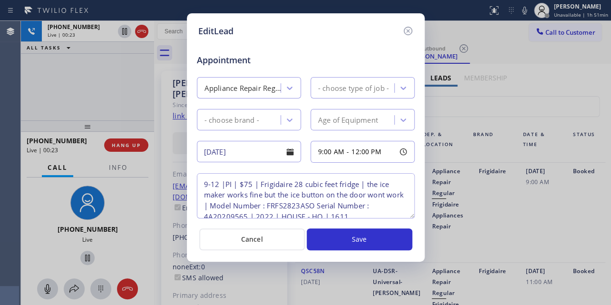
type textarea "9-12 |PI | $75 | Frigidaire 28 cubic feet fridge | the ice maker works fine but…"
click at [405, 31] on icon at bounding box center [407, 30] width 11 height 11
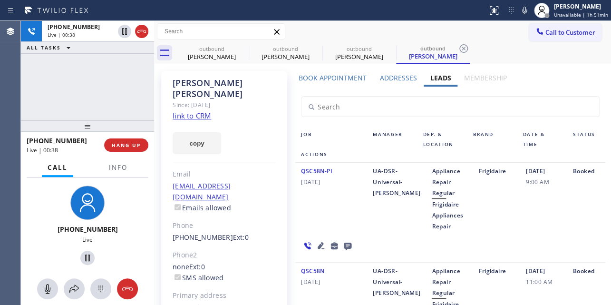
click at [374, 213] on div "UA-DSR-Universal-[PERSON_NAME]" at bounding box center [396, 198] width 59 height 66
click at [361, 215] on div "QSC58N-PI [DATE]" at bounding box center [331, 198] width 72 height 66
click at [111, 147] on button "HANG UP" at bounding box center [126, 144] width 44 height 13
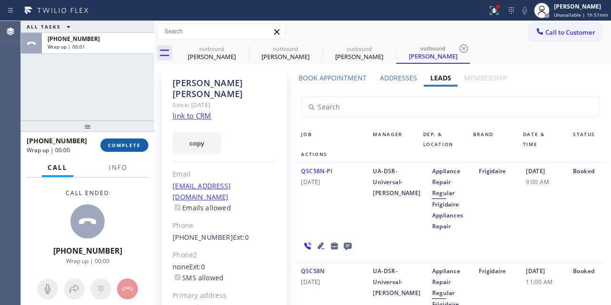
click at [121, 142] on span "COMPLETE" at bounding box center [124, 145] width 33 height 7
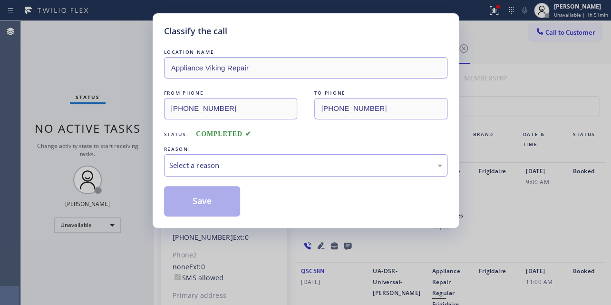
click at [191, 164] on div "Select a reason" at bounding box center [305, 165] width 273 height 11
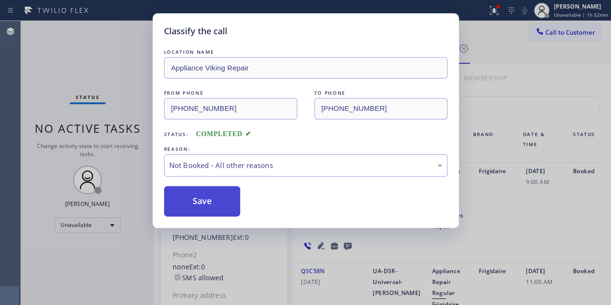
click at [192, 202] on button "Save" at bounding box center [202, 201] width 77 height 30
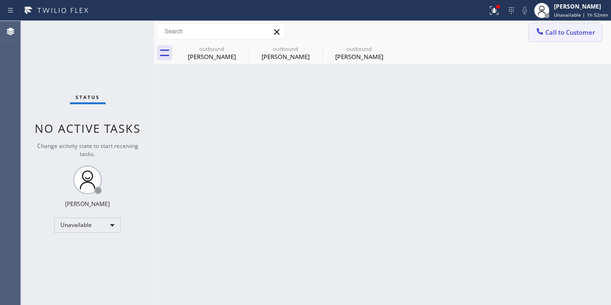
click at [551, 36] on span "Call to Customer" at bounding box center [570, 32] width 50 height 9
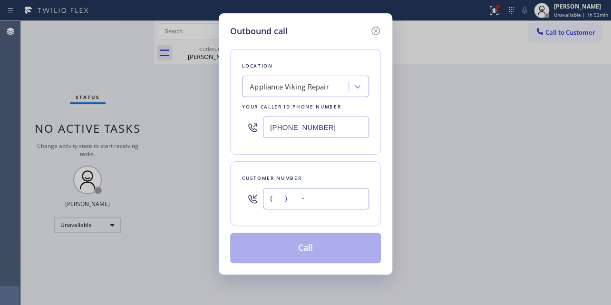
click at [270, 199] on input "(___) ___-____" at bounding box center [316, 198] width 106 height 21
paste input "720) 308-2951"
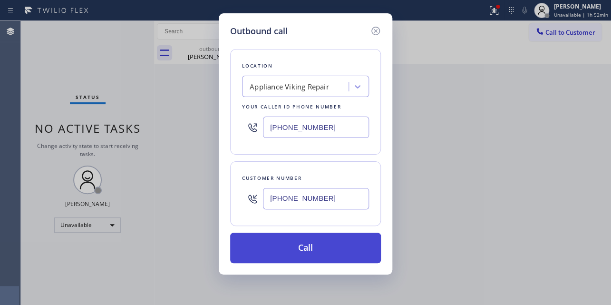
click at [320, 246] on button "Call" at bounding box center [305, 248] width 151 height 30
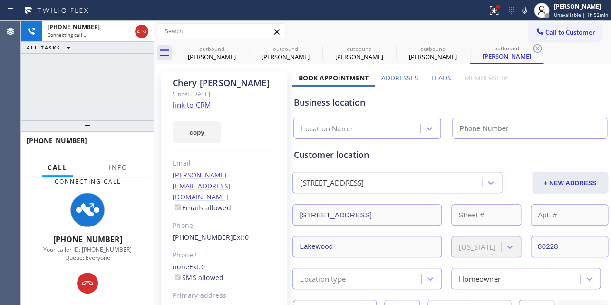
click at [438, 76] on label "Leads" at bounding box center [441, 77] width 20 height 9
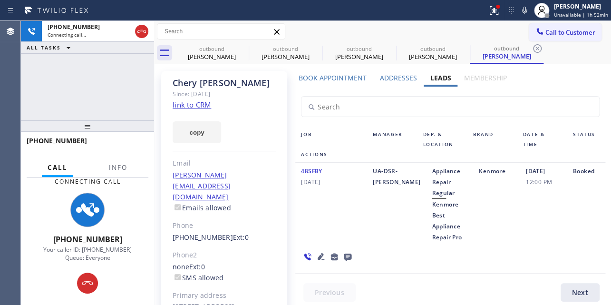
click at [320, 259] on icon at bounding box center [321, 256] width 7 height 7
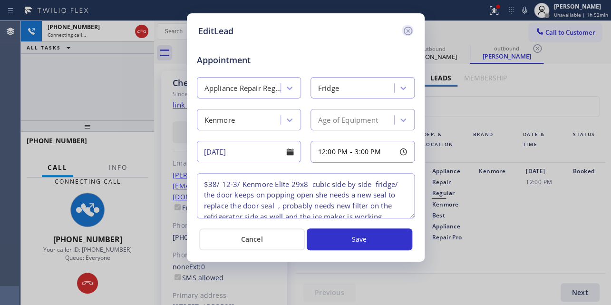
click at [406, 30] on icon at bounding box center [407, 30] width 11 height 11
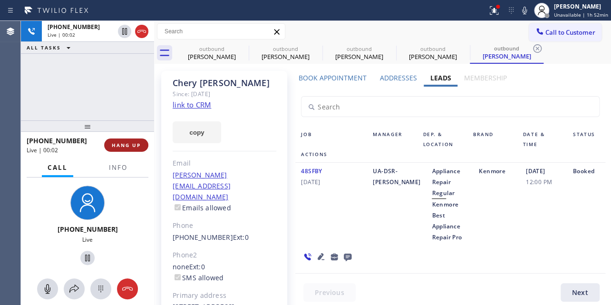
click at [116, 147] on span "HANG UP" at bounding box center [126, 145] width 29 height 7
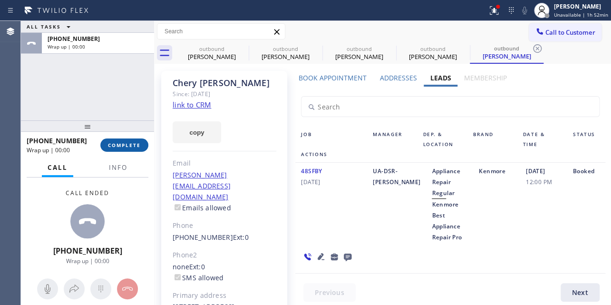
click at [116, 147] on span "COMPLETE" at bounding box center [124, 145] width 33 height 7
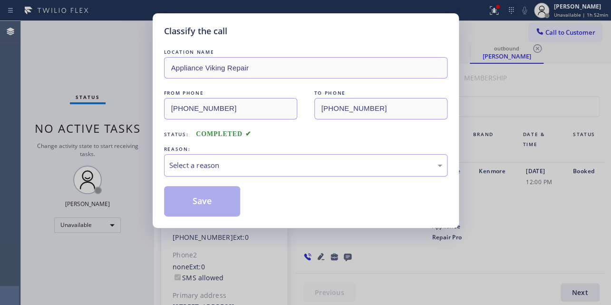
click at [263, 160] on div "Select a reason" at bounding box center [305, 165] width 273 height 11
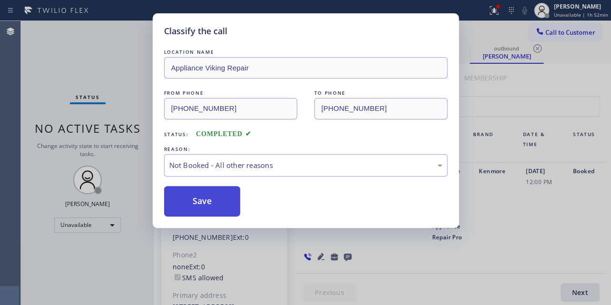
click at [220, 200] on button "Save" at bounding box center [202, 201] width 77 height 30
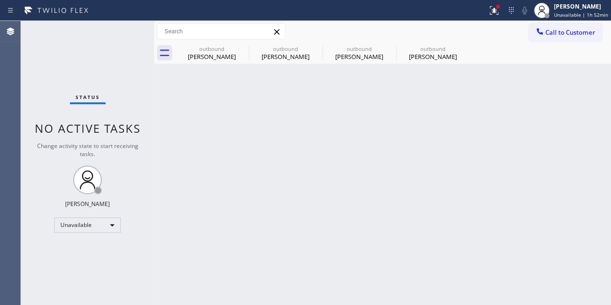
drag, startPoint x: 553, startPoint y: 35, endPoint x: 525, endPoint y: 35, distance: 28.5
click at [553, 36] on span "Call to Customer" at bounding box center [570, 32] width 50 height 9
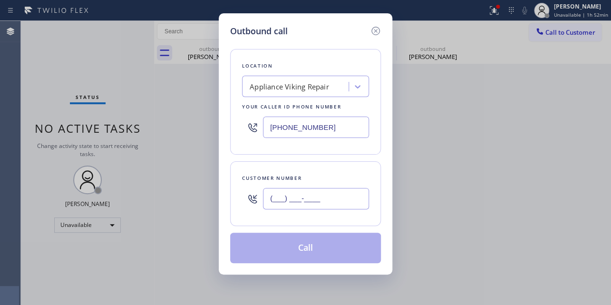
click at [273, 204] on input "(___) ___-____" at bounding box center [316, 198] width 106 height 21
paste input "203) 214-0663"
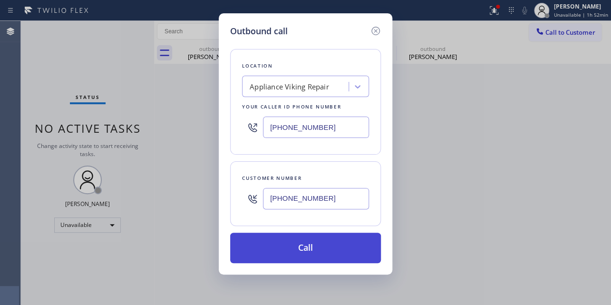
type input "[PHONE_NUMBER]"
click at [296, 247] on button "Call" at bounding box center [305, 248] width 151 height 30
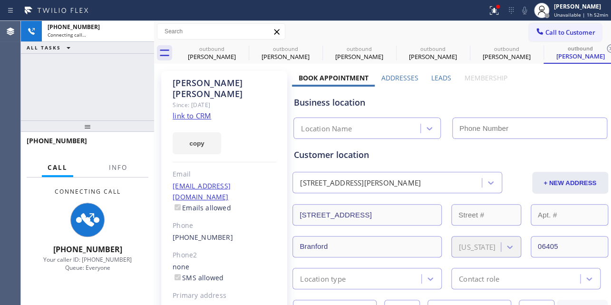
click at [432, 79] on label "Leads" at bounding box center [441, 77] width 20 height 9
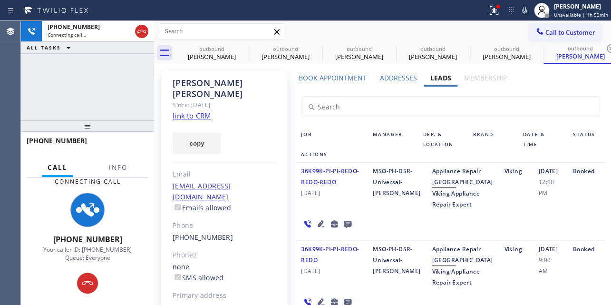
click at [316, 229] on icon at bounding box center [320, 223] width 11 height 11
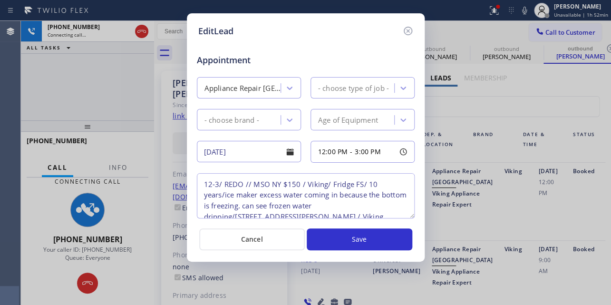
type textarea "12-3/ REDO // MSO NY $150 / Viking/ Fridge FS/ 10 years/ice maker excess water …"
click at [408, 29] on icon at bounding box center [407, 31] width 9 height 9
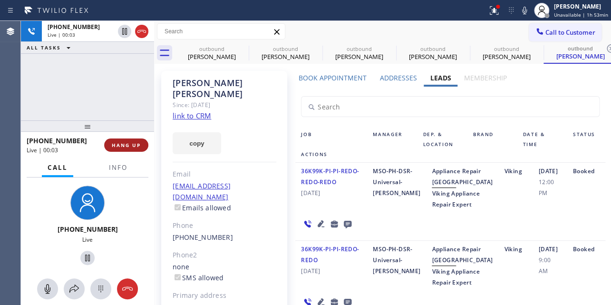
click at [114, 146] on span "HANG UP" at bounding box center [126, 145] width 29 height 7
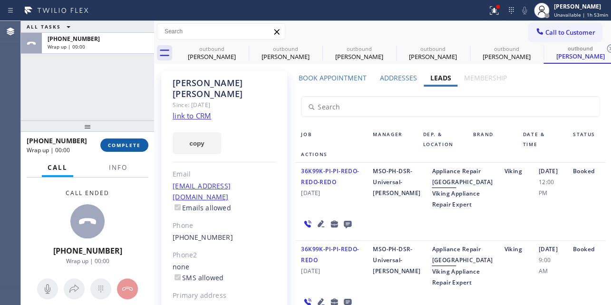
click at [118, 147] on span "COMPLETE" at bounding box center [124, 145] width 33 height 7
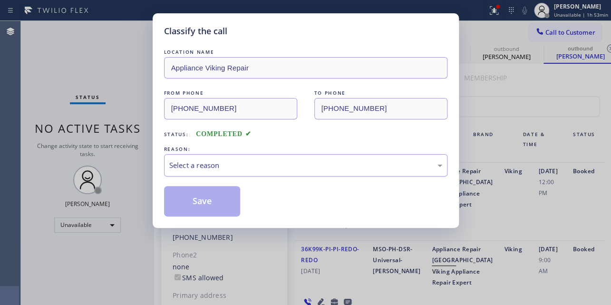
click at [184, 160] on div "Select a reason" at bounding box center [305, 165] width 273 height 11
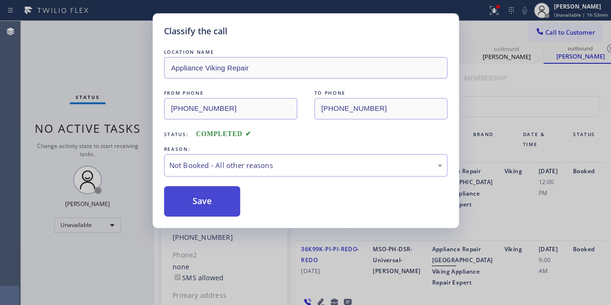
click at [193, 199] on button "Save" at bounding box center [202, 201] width 77 height 30
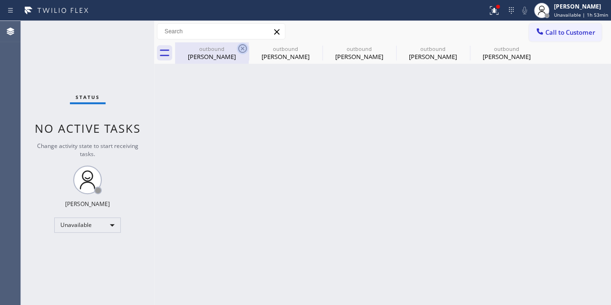
click at [245, 48] on icon at bounding box center [242, 48] width 11 height 11
click at [0, 0] on icon at bounding box center [0, 0] width 0 height 0
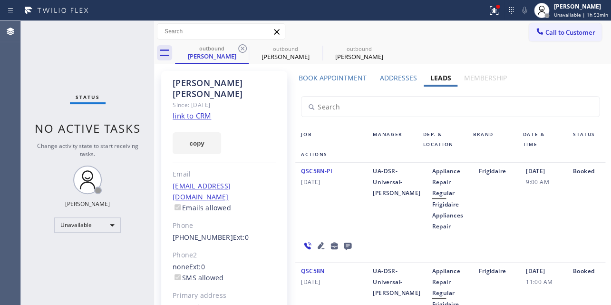
click at [245, 48] on icon at bounding box center [242, 48] width 11 height 11
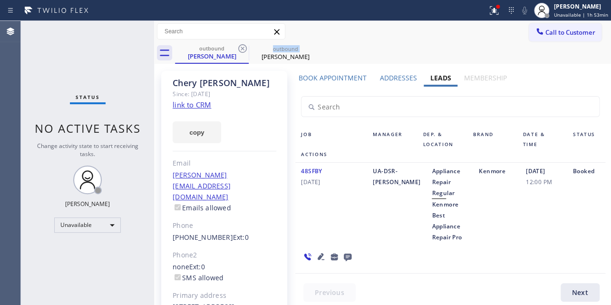
click at [245, 48] on icon at bounding box center [242, 48] width 11 height 11
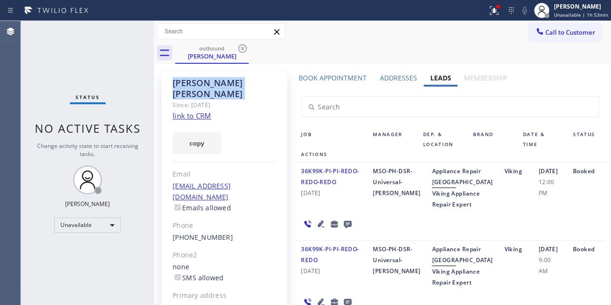
click at [245, 48] on icon at bounding box center [242, 48] width 11 height 11
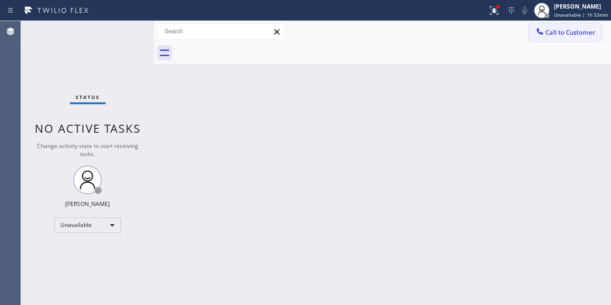
click at [557, 29] on span "Call to Customer" at bounding box center [570, 32] width 50 height 9
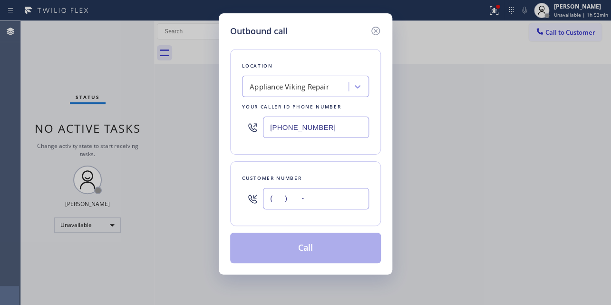
click at [315, 197] on input "(___) ___-____" at bounding box center [316, 198] width 106 height 21
paste input "916) 996-0826"
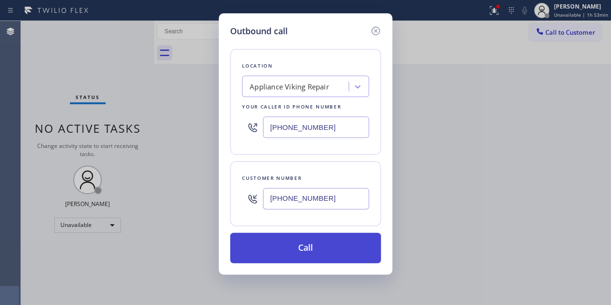
type input "[PHONE_NUMBER]"
click at [298, 252] on button "Call" at bounding box center [305, 248] width 151 height 30
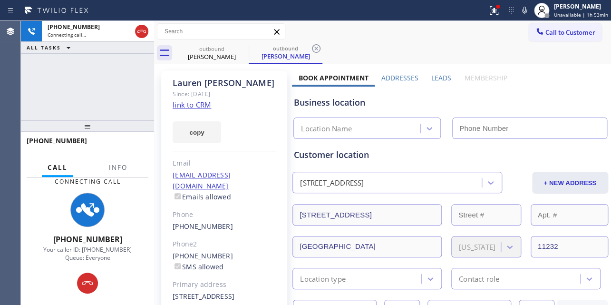
type input "[PHONE_NUMBER]"
click at [438, 74] on label "Leads" at bounding box center [441, 77] width 20 height 9
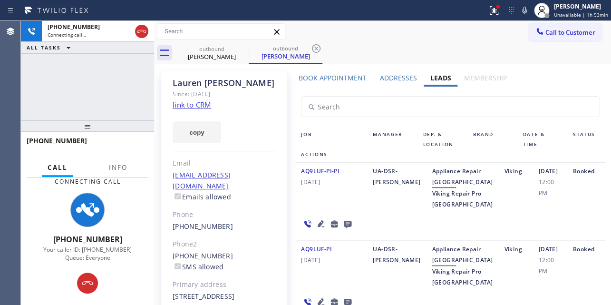
click at [316, 229] on icon at bounding box center [320, 223] width 11 height 11
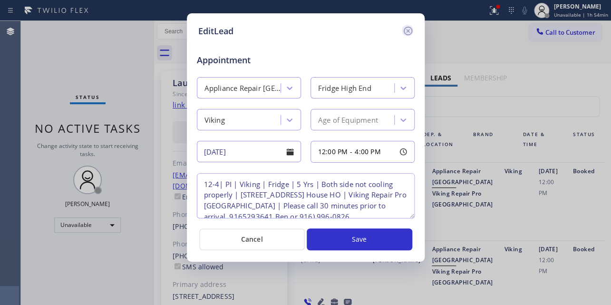
click at [410, 27] on icon at bounding box center [407, 30] width 11 height 11
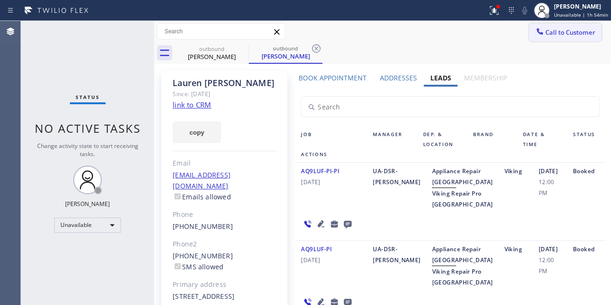
drag, startPoint x: 573, startPoint y: 36, endPoint x: 353, endPoint y: 105, distance: 230.4
click at [571, 36] on span "Call to Customer" at bounding box center [570, 32] width 50 height 9
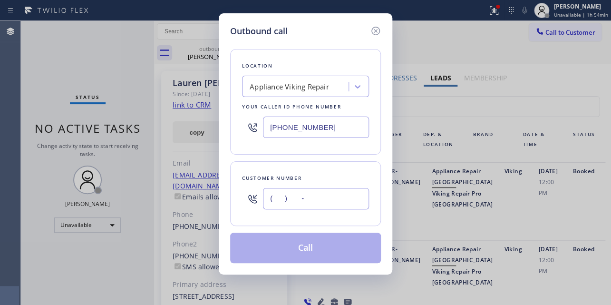
click at [289, 199] on input "(___) ___-____" at bounding box center [316, 198] width 106 height 21
paste input "303) 699-1242"
type input "[PHONE_NUMBER]"
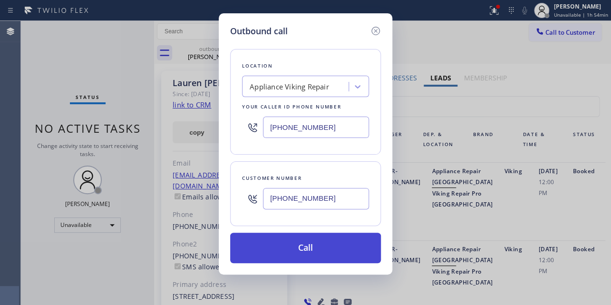
click at [304, 255] on button "Call" at bounding box center [305, 248] width 151 height 30
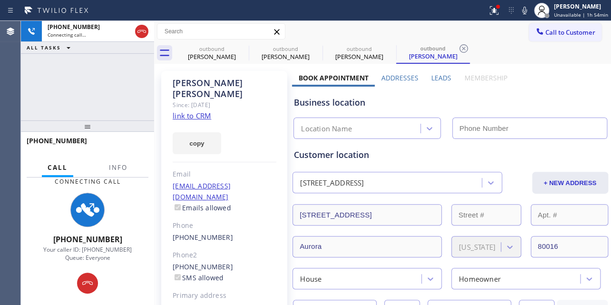
type input "[PHONE_NUMBER]"
click at [441, 76] on label "Leads" at bounding box center [441, 77] width 20 height 9
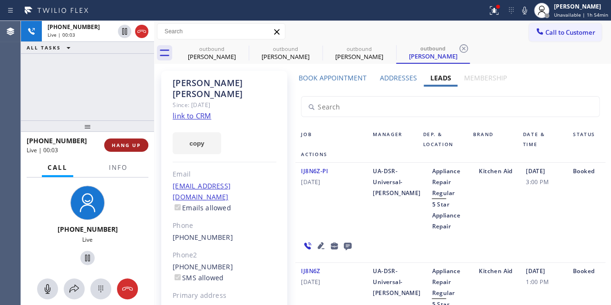
click at [133, 142] on span "HANG UP" at bounding box center [126, 145] width 29 height 7
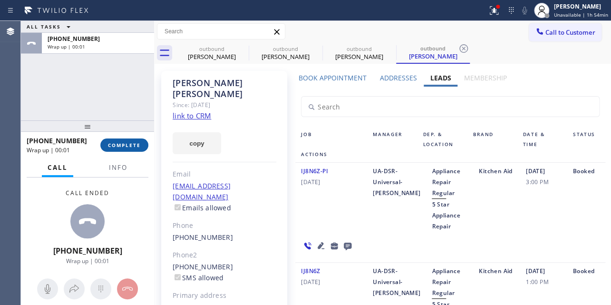
click at [139, 144] on span "COMPLETE" at bounding box center [124, 145] width 33 height 7
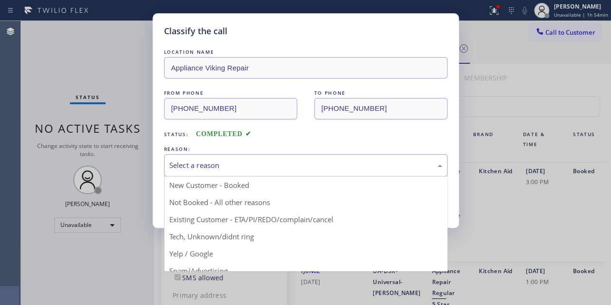
click at [287, 163] on div "Select a reason" at bounding box center [305, 165] width 273 height 11
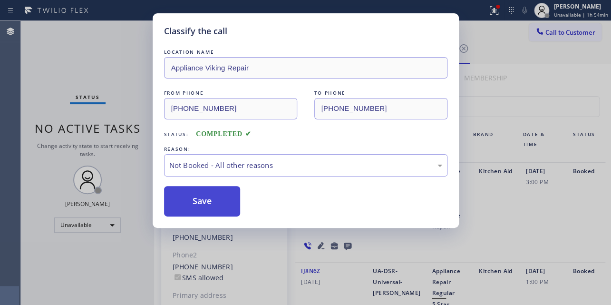
drag, startPoint x: 242, startPoint y: 204, endPoint x: 236, endPoint y: 205, distance: 5.7
click at [209, 200] on button "Save" at bounding box center [202, 201] width 77 height 30
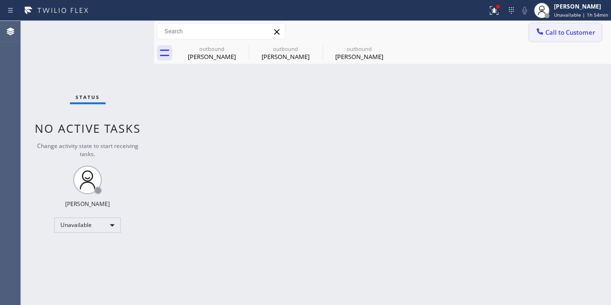
click at [555, 35] on span "Call to Customer" at bounding box center [570, 32] width 50 height 9
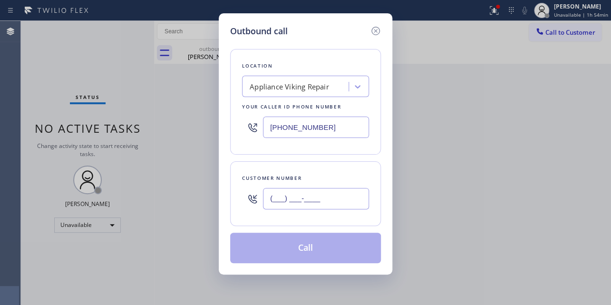
click at [302, 195] on input "(___) ___-____" at bounding box center [316, 198] width 106 height 21
paste input "562) 539-7952"
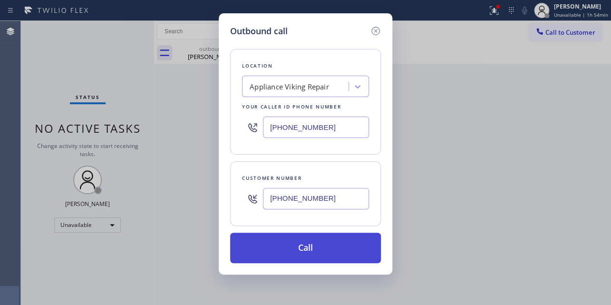
type input "[PHONE_NUMBER]"
click at [295, 254] on button "Call" at bounding box center [305, 248] width 151 height 30
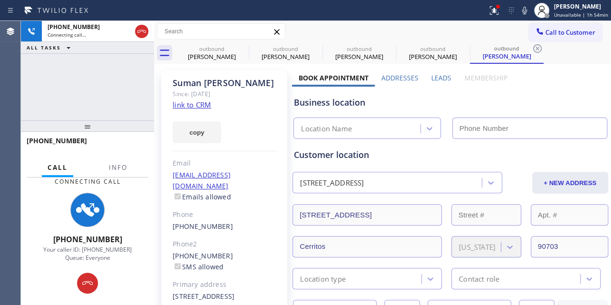
type input "[PHONE_NUMBER]"
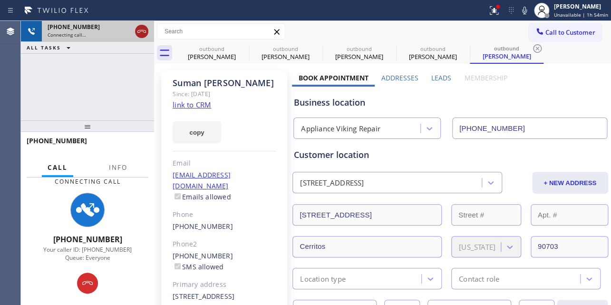
click at [138, 32] on icon at bounding box center [141, 31] width 11 height 11
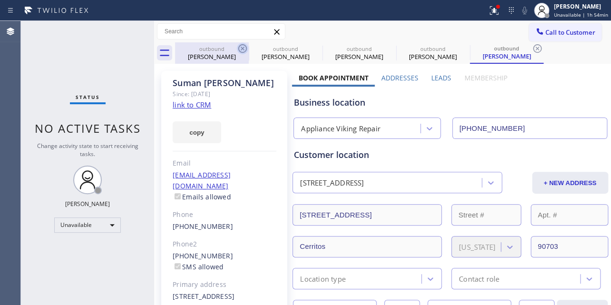
click at [244, 52] on icon at bounding box center [242, 48] width 9 height 9
click at [0, 0] on icon at bounding box center [0, 0] width 0 height 0
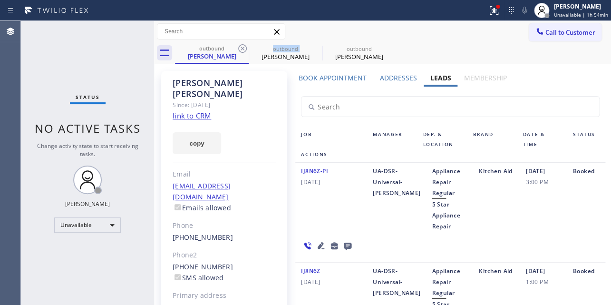
click at [244, 52] on icon at bounding box center [242, 48] width 9 height 9
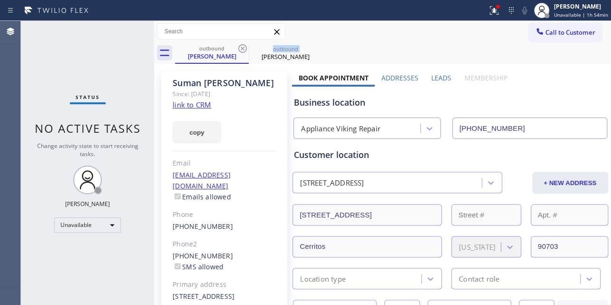
click at [244, 52] on icon at bounding box center [242, 48] width 9 height 9
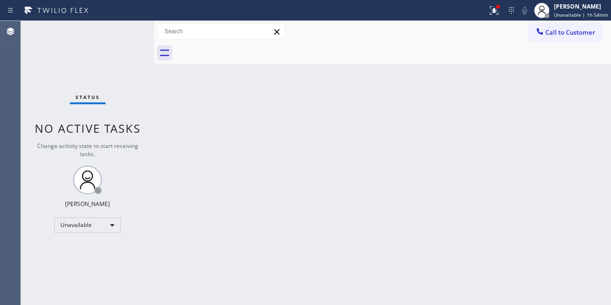
click at [244, 52] on div at bounding box center [393, 52] width 436 height 21
drag, startPoint x: 552, startPoint y: 30, endPoint x: 425, endPoint y: 47, distance: 127.6
click at [537, 31] on button "Call to Customer" at bounding box center [565, 32] width 73 height 18
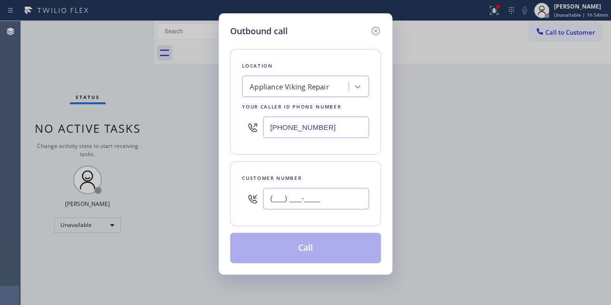
click at [276, 195] on input "(___) ___-____" at bounding box center [316, 198] width 106 height 21
paste input "619) 245-5441"
type input "[PHONE_NUMBER]"
click at [315, 248] on button "Call" at bounding box center [305, 248] width 151 height 30
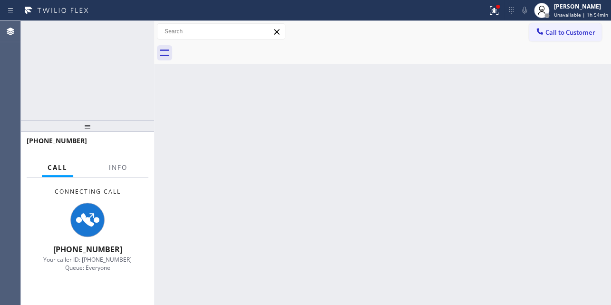
click at [296, 259] on div "Back to Dashboard Change Sender ID Customers Technicians Select a contact Outbo…" at bounding box center [382, 163] width 457 height 284
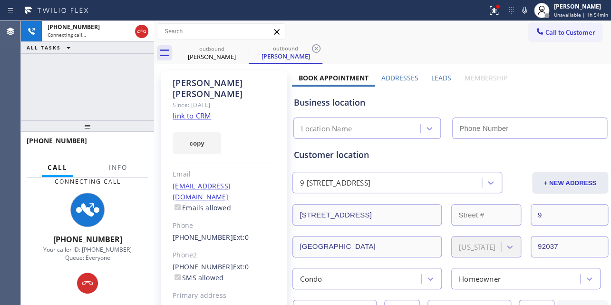
type input "[PHONE_NUMBER]"
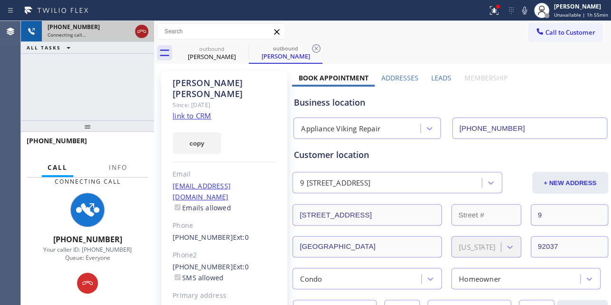
click at [139, 30] on icon at bounding box center [141, 31] width 11 height 11
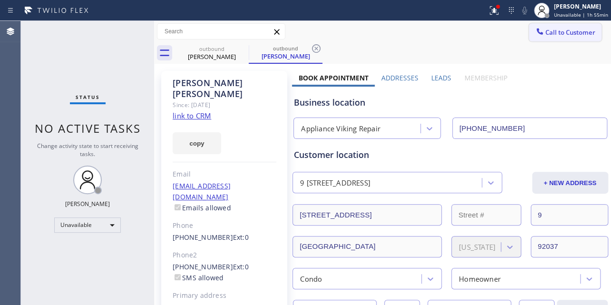
click at [545, 35] on span "Call to Customer" at bounding box center [570, 32] width 50 height 9
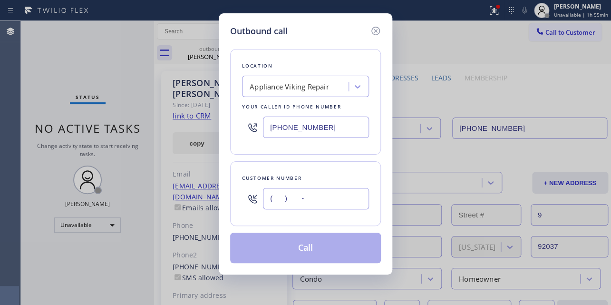
click at [273, 201] on input "(___) ___-____" at bounding box center [316, 198] width 106 height 21
paste input "949) 233-6002"
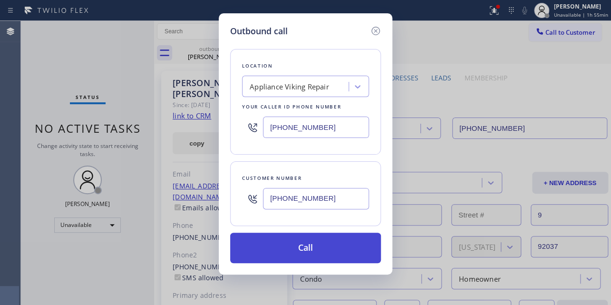
type input "[PHONE_NUMBER]"
click at [302, 251] on button "Call" at bounding box center [305, 248] width 151 height 30
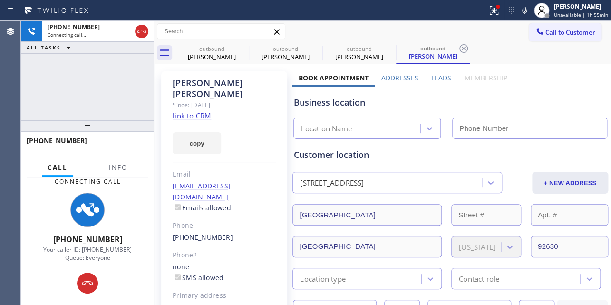
type input "[PHONE_NUMBER]"
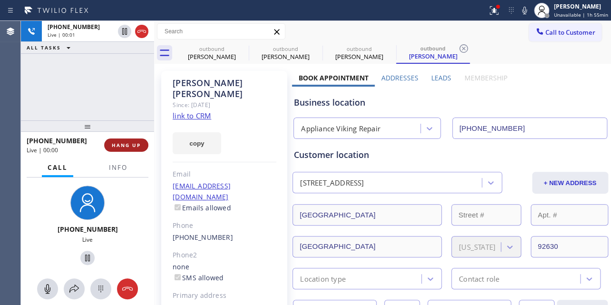
click at [127, 146] on span "HANG UP" at bounding box center [126, 145] width 29 height 7
click at [131, 147] on span "HANG UP" at bounding box center [126, 145] width 29 height 7
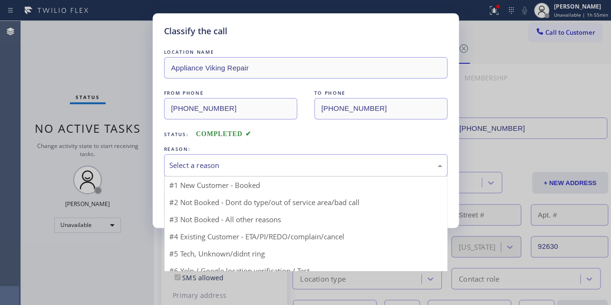
click at [201, 162] on div "Select a reason" at bounding box center [305, 165] width 273 height 11
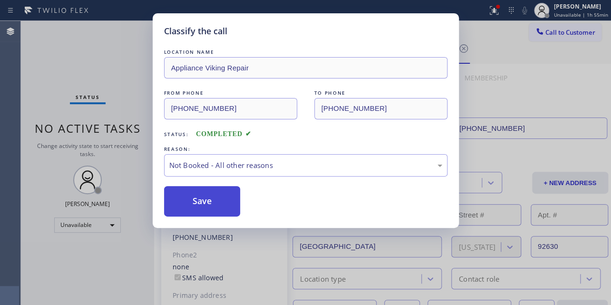
click at [204, 202] on button "Save" at bounding box center [202, 201] width 77 height 30
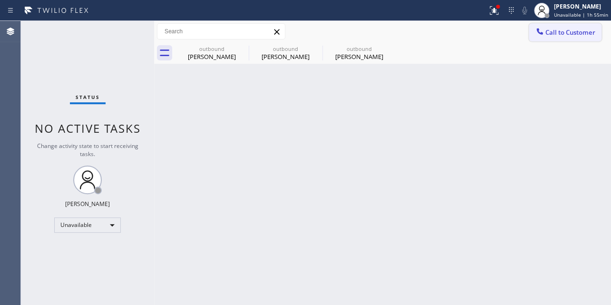
click at [556, 31] on span "Call to Customer" at bounding box center [570, 32] width 50 height 9
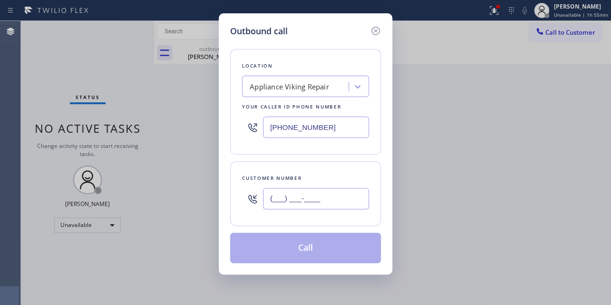
click at [279, 200] on input "(___) ___-____" at bounding box center [316, 198] width 106 height 21
paste input "650) 248-9828"
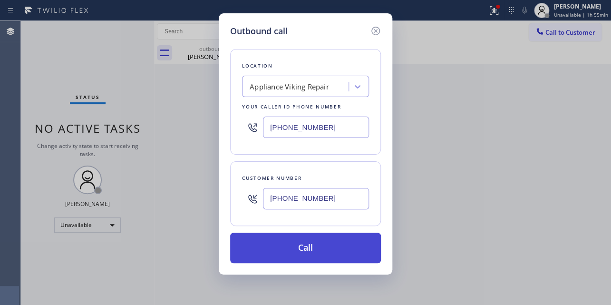
type input "[PHONE_NUMBER]"
click at [301, 249] on button "Call" at bounding box center [305, 248] width 151 height 30
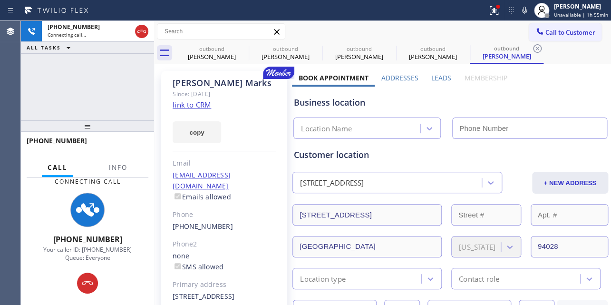
type input "[PHONE_NUMBER]"
click at [437, 80] on label "Leads" at bounding box center [441, 77] width 20 height 9
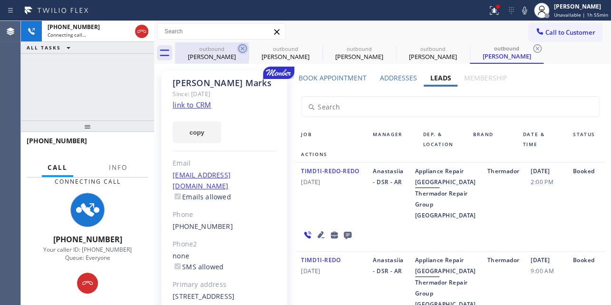
click at [241, 49] on icon at bounding box center [242, 48] width 11 height 11
click at [0, 0] on icon at bounding box center [0, 0] width 0 height 0
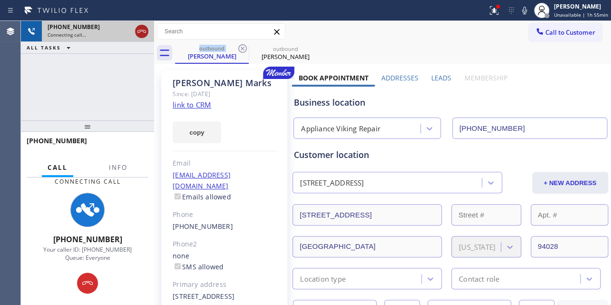
click at [139, 30] on icon at bounding box center [141, 31] width 11 height 11
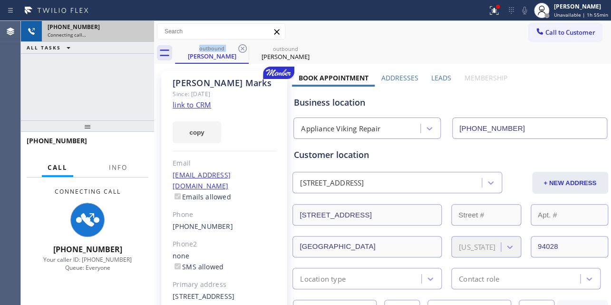
drag, startPoint x: 564, startPoint y: 34, endPoint x: 366, endPoint y: 66, distance: 200.8
click at [561, 34] on span "Call to Customer" at bounding box center [570, 32] width 50 height 9
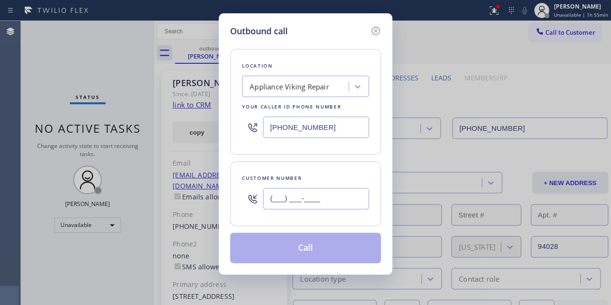
click at [291, 194] on input "(___) ___-____" at bounding box center [316, 198] width 106 height 21
paste input "213) 448-7304"
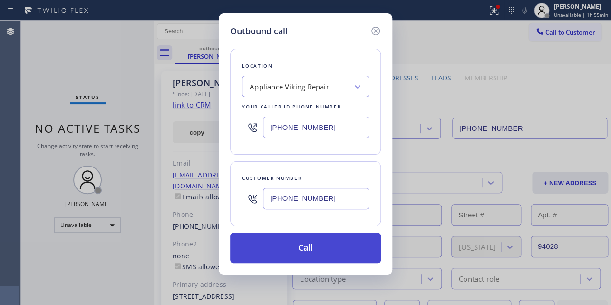
type input "[PHONE_NUMBER]"
click at [312, 250] on button "Call" at bounding box center [305, 248] width 151 height 30
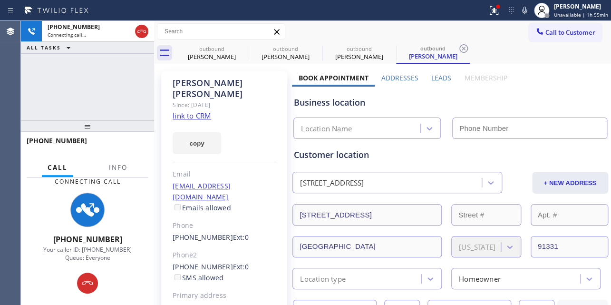
type input "[PHONE_NUMBER]"
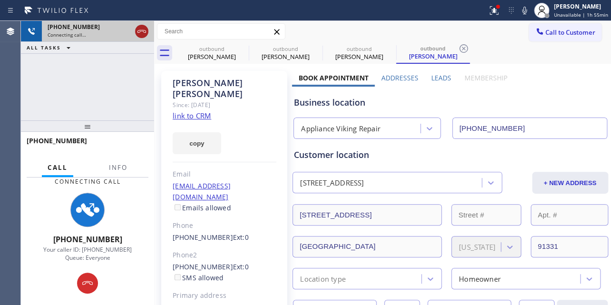
click at [144, 28] on icon at bounding box center [141, 31] width 11 height 11
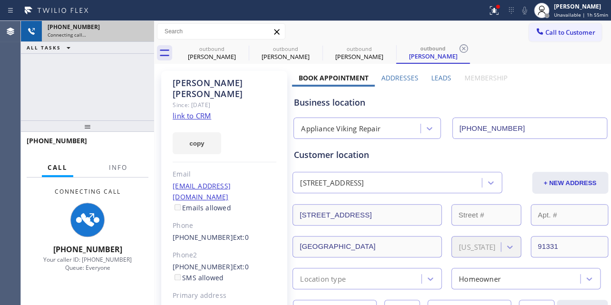
drag, startPoint x: 573, startPoint y: 34, endPoint x: 376, endPoint y: 62, distance: 198.8
click at [572, 34] on span "Call to Customer" at bounding box center [570, 32] width 50 height 9
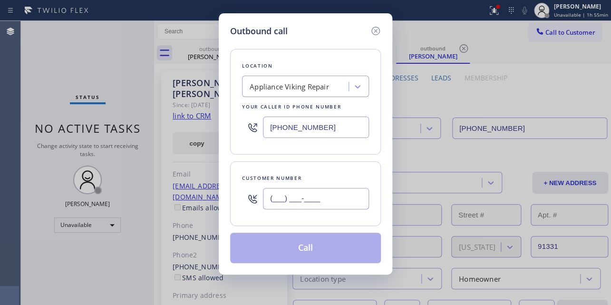
click at [282, 200] on input "(___) ___-____" at bounding box center [316, 198] width 106 height 21
paste input "707) 207-5852"
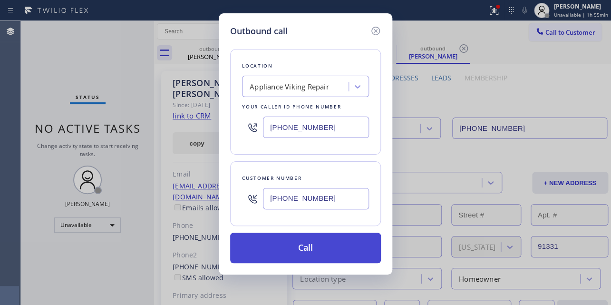
type input "[PHONE_NUMBER]"
click at [316, 248] on button "Call" at bounding box center [305, 248] width 151 height 30
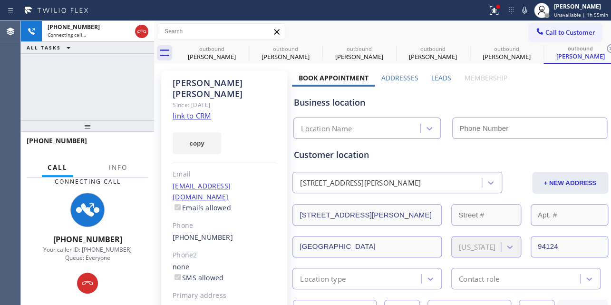
click at [441, 75] on label "Leads" at bounding box center [441, 77] width 20 height 9
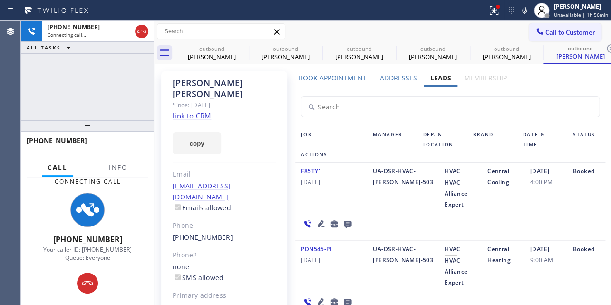
drag, startPoint x: 141, startPoint y: 33, endPoint x: 163, endPoint y: 26, distance: 23.0
click at [143, 33] on icon at bounding box center [141, 31] width 11 height 11
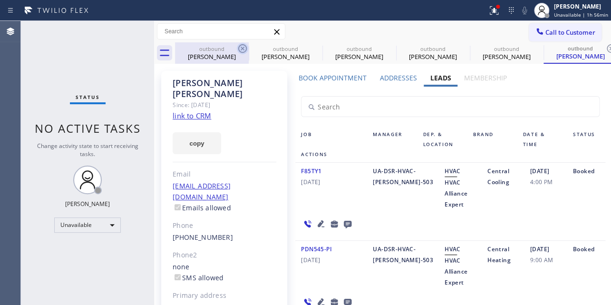
click at [240, 47] on icon at bounding box center [242, 48] width 11 height 11
click at [0, 0] on icon at bounding box center [0, 0] width 0 height 0
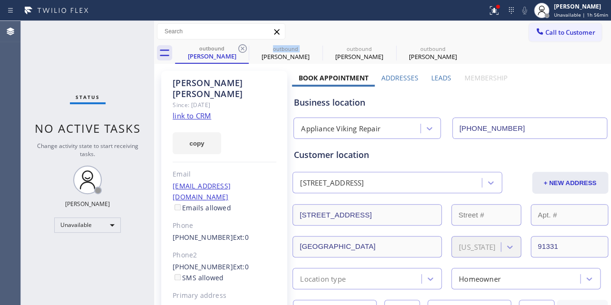
click at [240, 47] on icon at bounding box center [242, 48] width 11 height 11
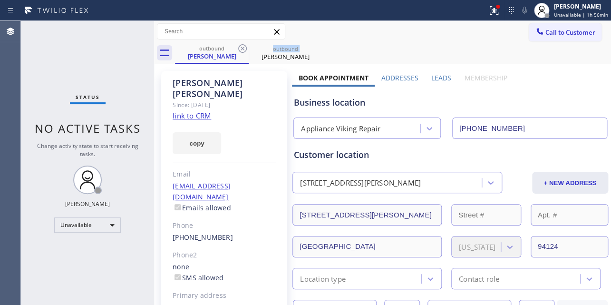
click at [240, 47] on icon at bounding box center [242, 48] width 11 height 11
click at [0, 0] on icon at bounding box center [0, 0] width 0 height 0
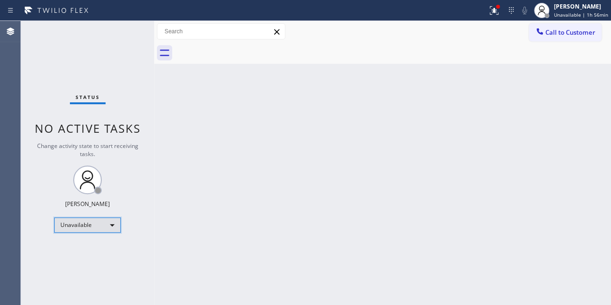
click at [89, 221] on div "Unavailable" at bounding box center [87, 224] width 67 height 15
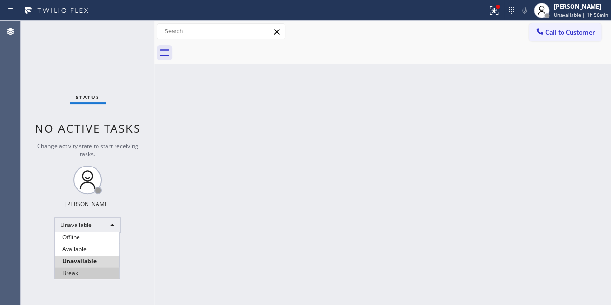
click at [88, 271] on li "Break" at bounding box center [87, 272] width 65 height 11
